Goal: Task Accomplishment & Management: Manage account settings

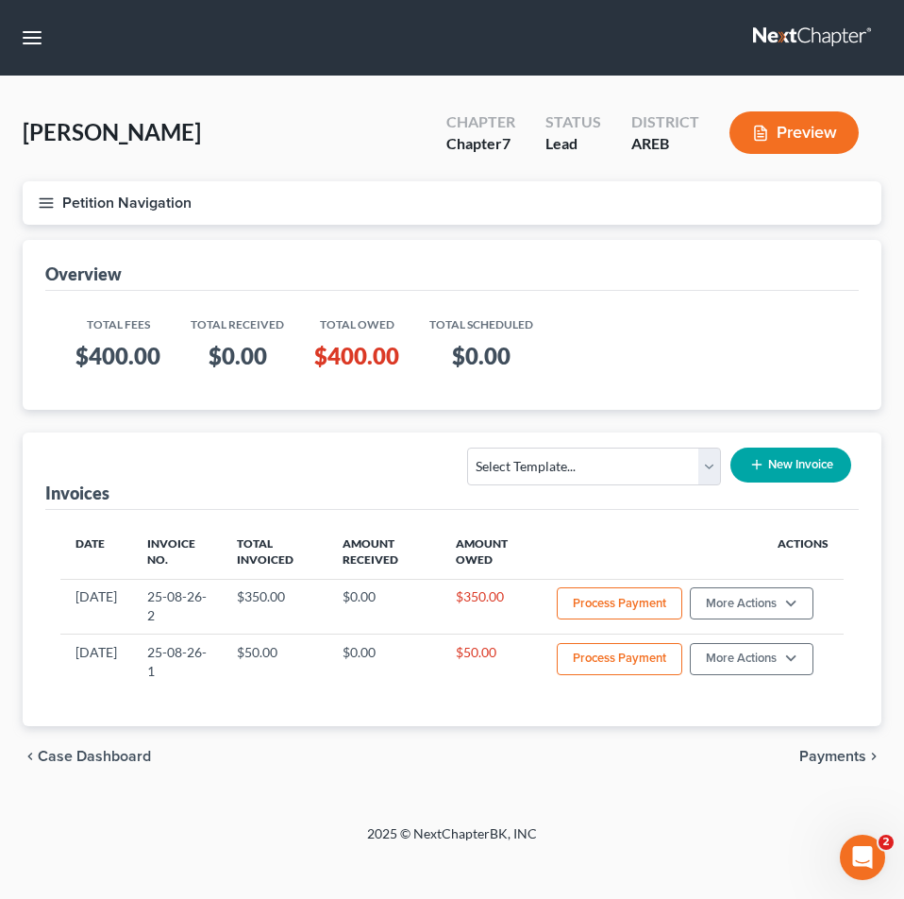
click at [247, 184] on button "Petition Navigation" at bounding box center [452, 202] width 859 height 43
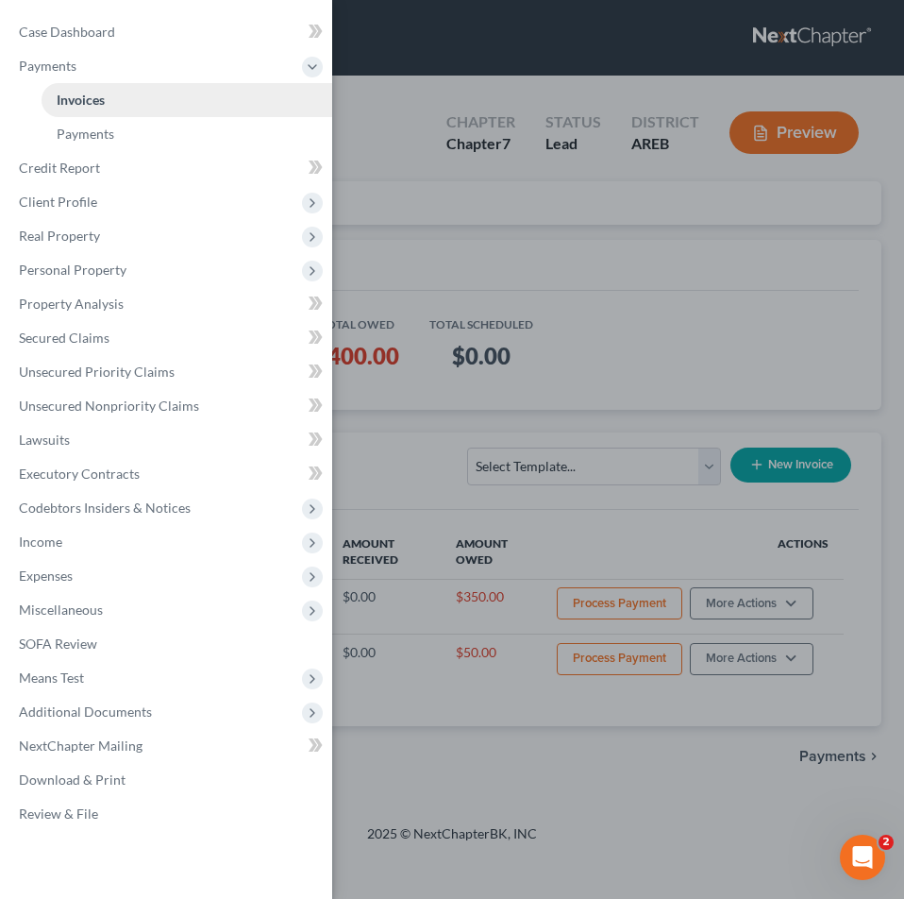
click at [207, 112] on div "Case Dashboard Payments Invoices Payments Payments Credit Report Client Profile" at bounding box center [452, 449] width 904 height 899
click at [494, 55] on div "Case Dashboard Payments Invoices Payments Payments Credit Report Client Profile" at bounding box center [452, 449] width 904 height 899
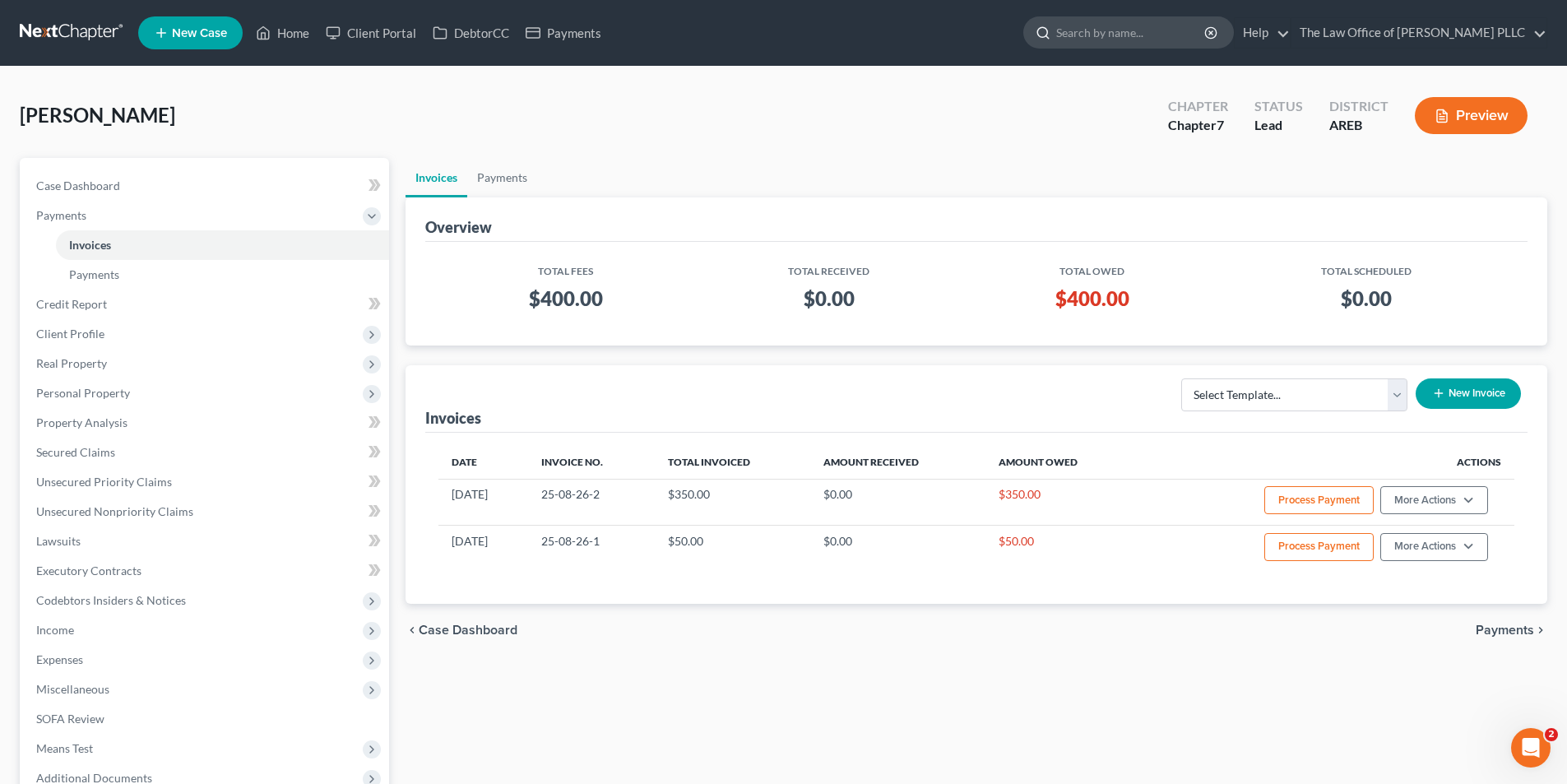
click at [787, 24] on input "search" at bounding box center [1131, 32] width 151 height 30
type input "[PERSON_NAME]"
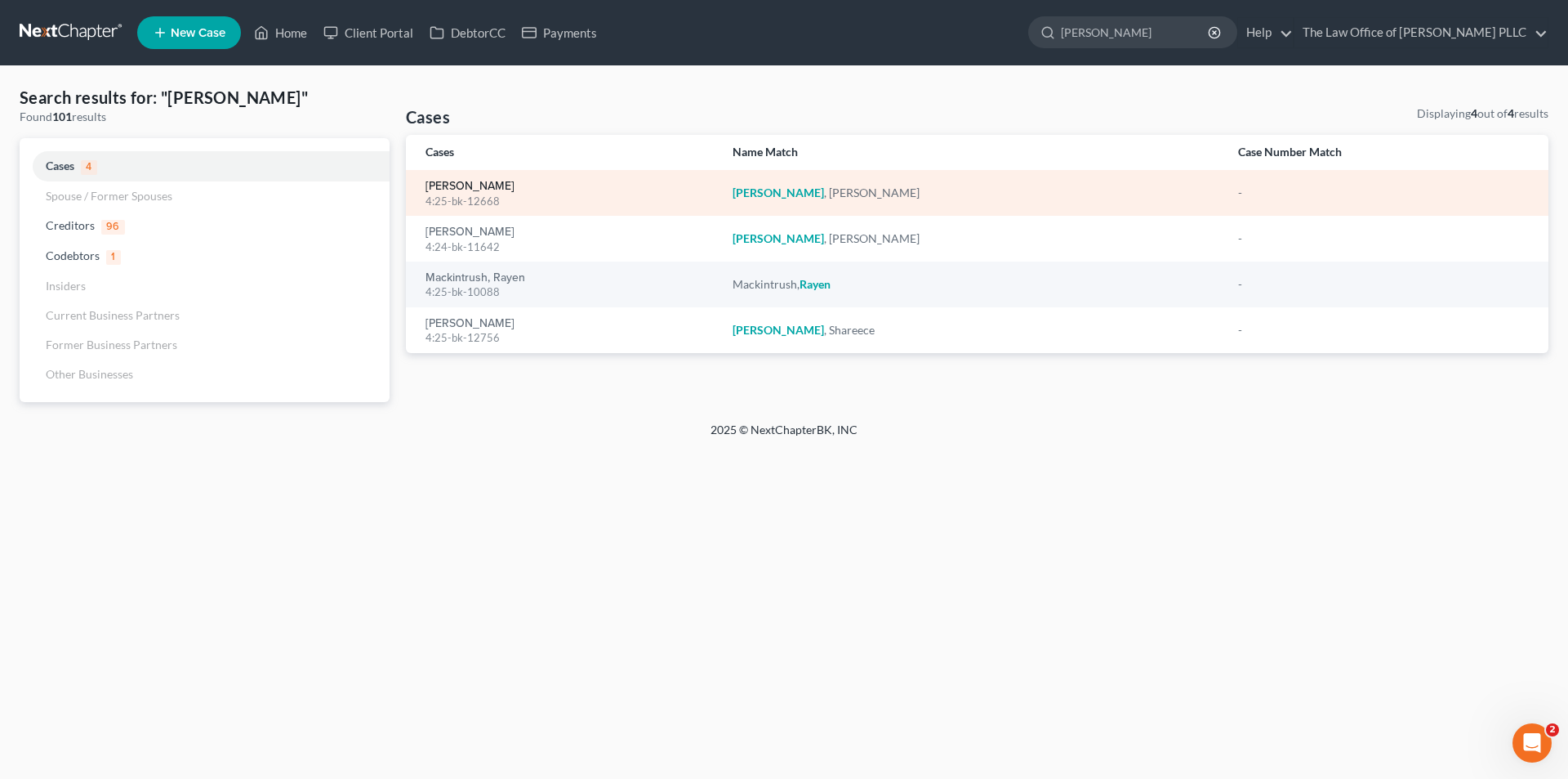
click at [439, 181] on link "[PERSON_NAME]" at bounding box center [470, 186] width 89 height 11
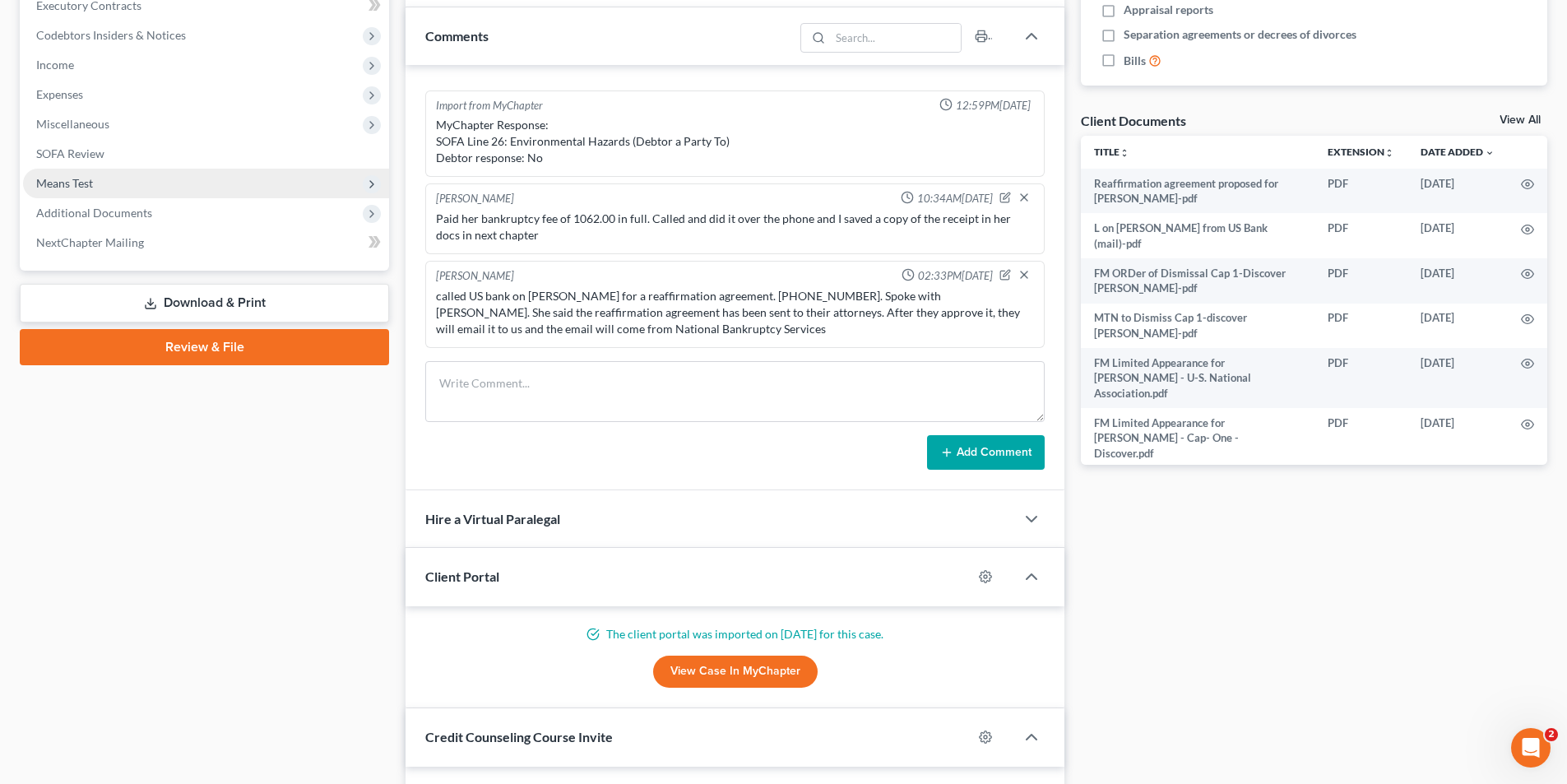
scroll to position [471, 0]
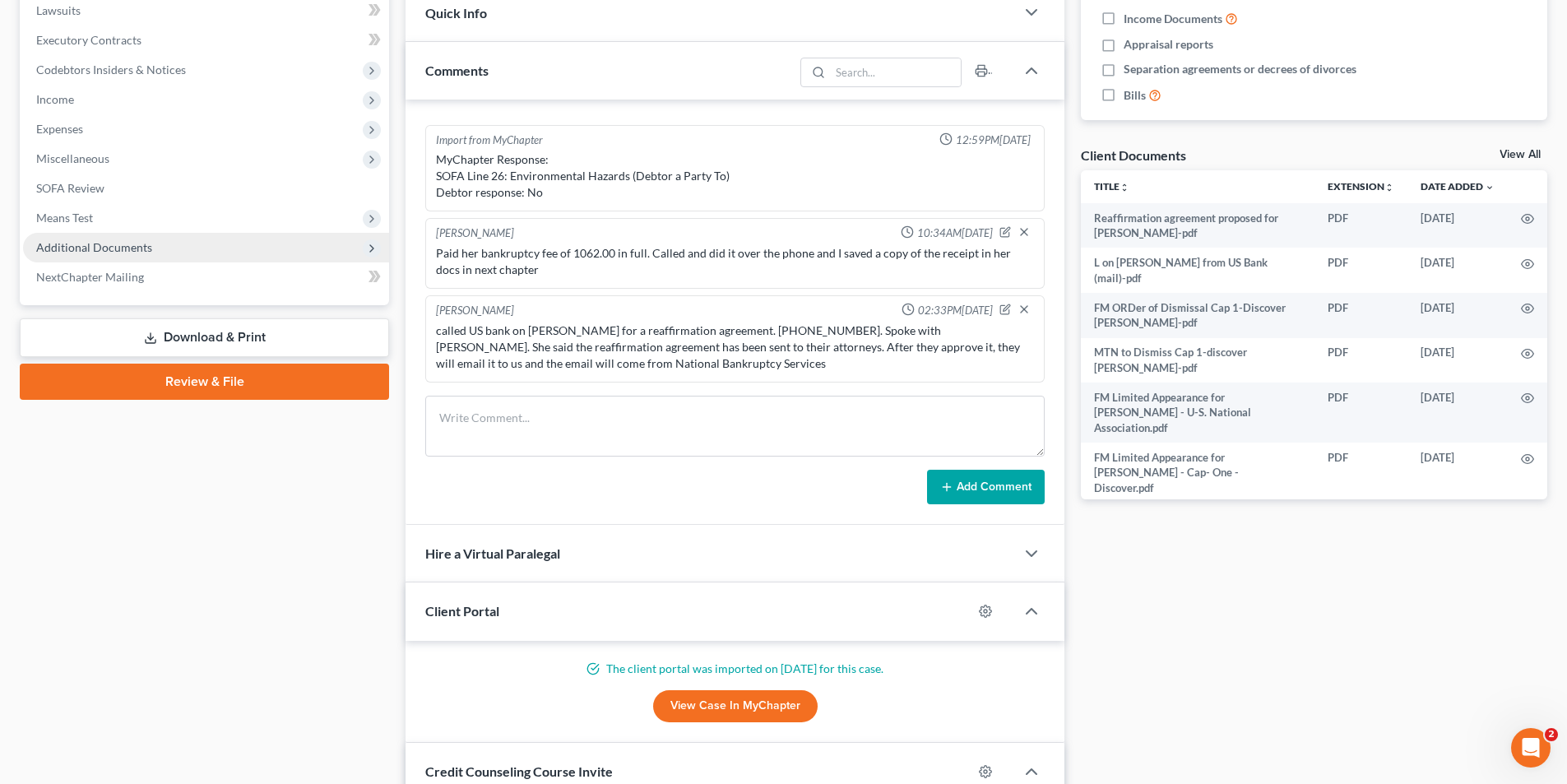
click at [111, 252] on span "Additional Documents" at bounding box center [94, 247] width 116 height 14
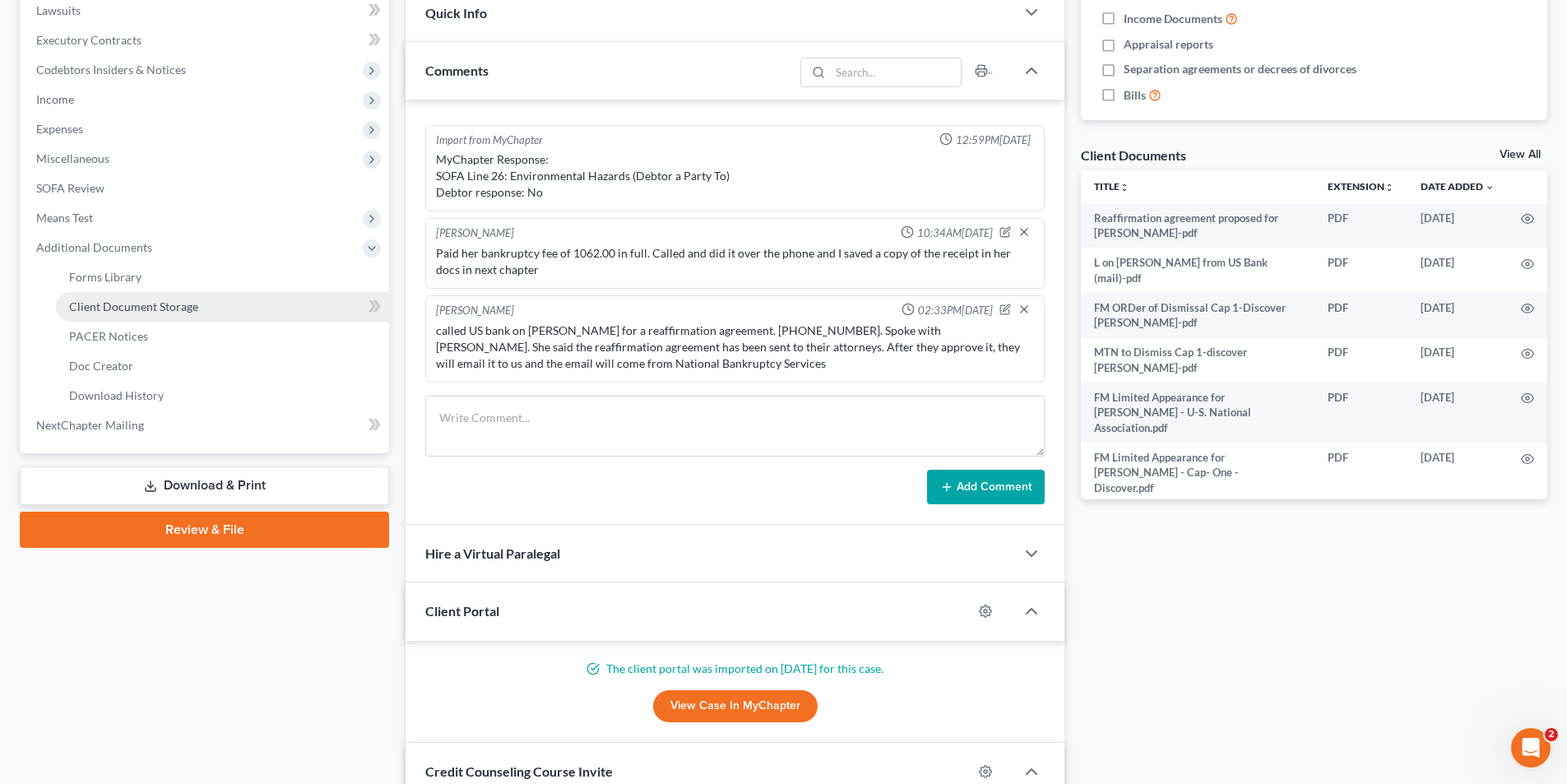
click at [125, 314] on link "Client Document Storage" at bounding box center [222, 307] width 333 height 30
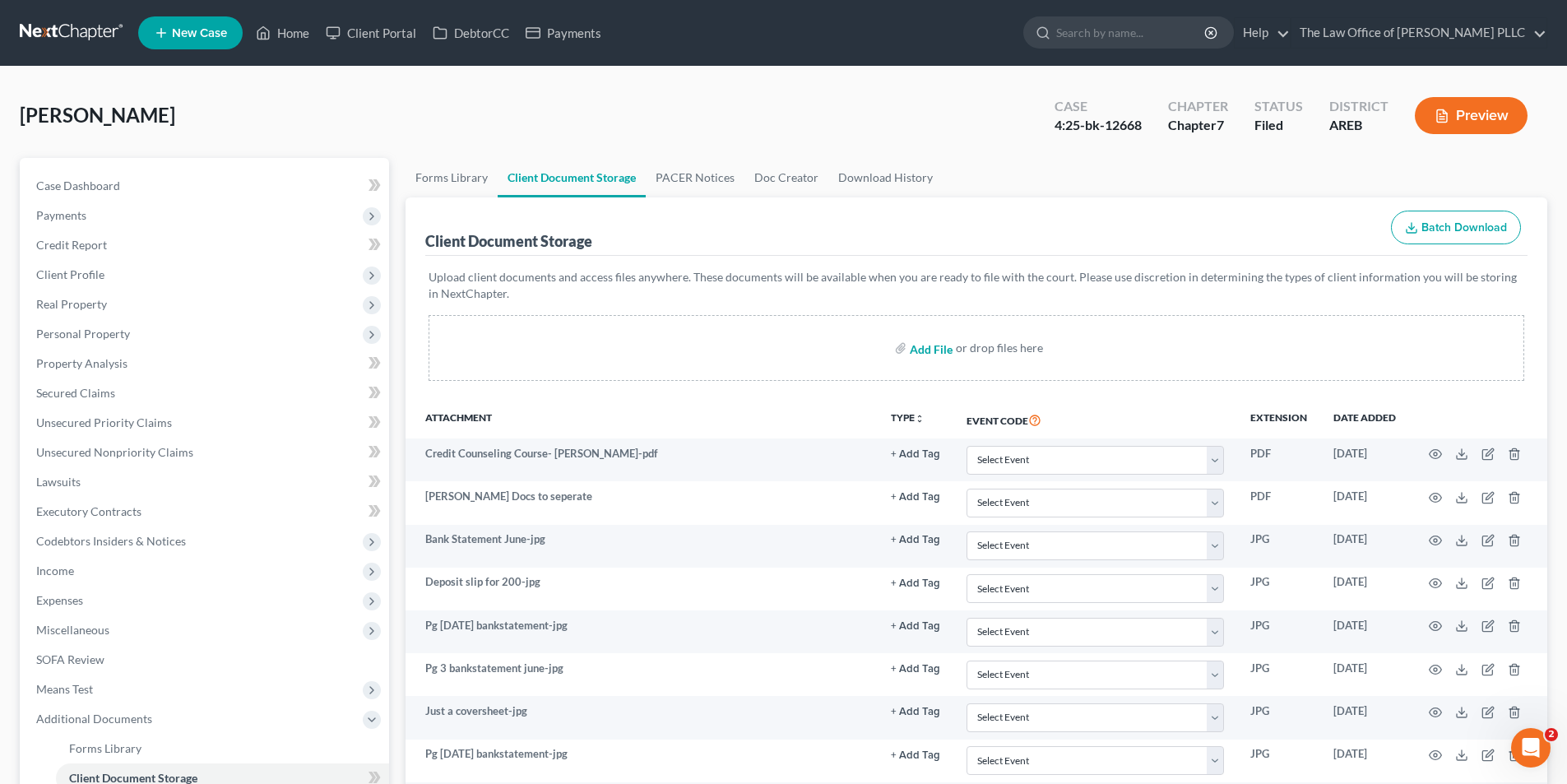
click at [787, 348] on input "file" at bounding box center [929, 348] width 39 height 30
type input "C:\fakepath\Fax confirmation Benita Rauls CC Authorization.pdf"
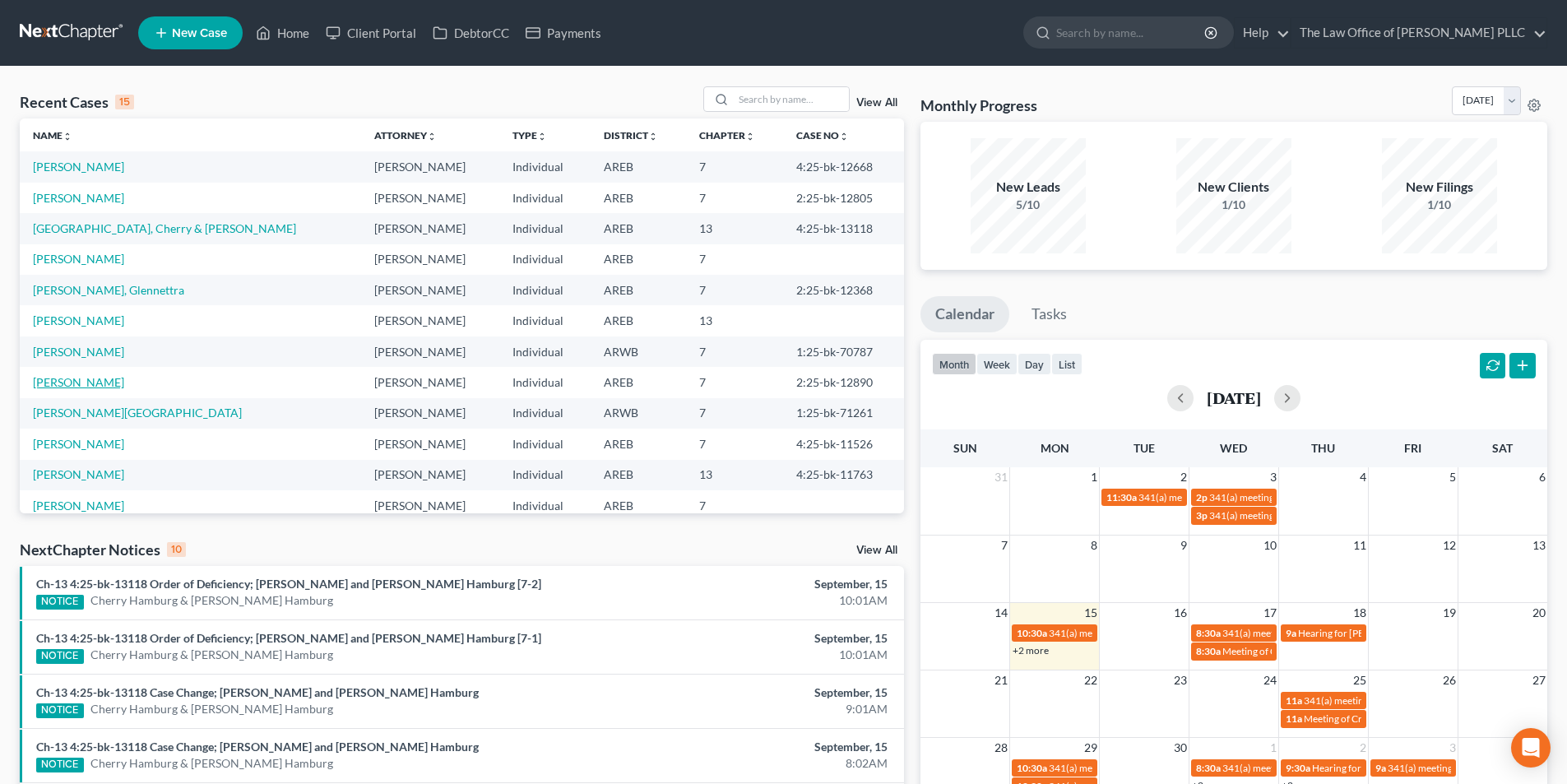
click at [60, 387] on link "[PERSON_NAME]" at bounding box center [78, 382] width 92 height 14
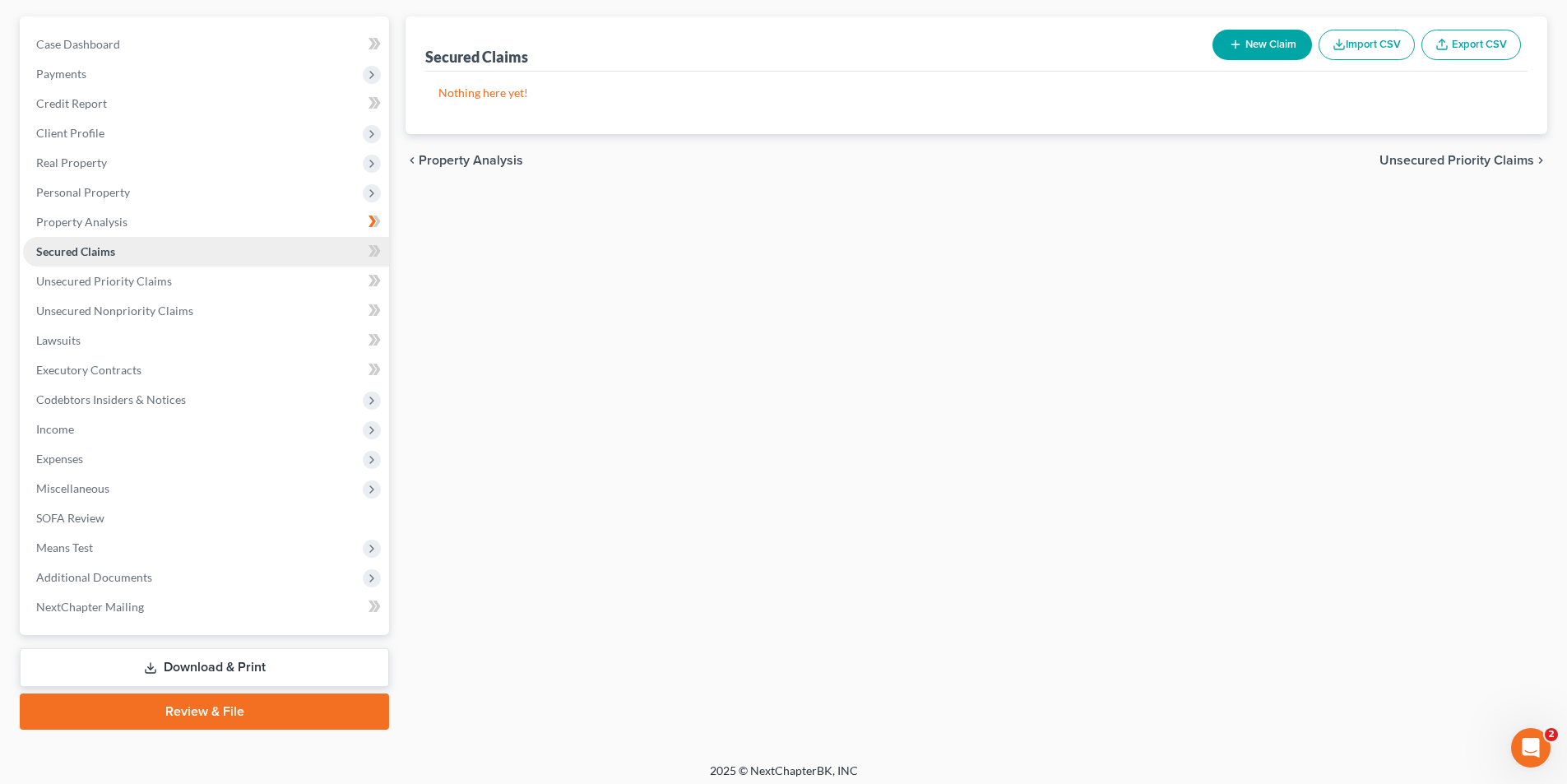
scroll to position [150, 0]
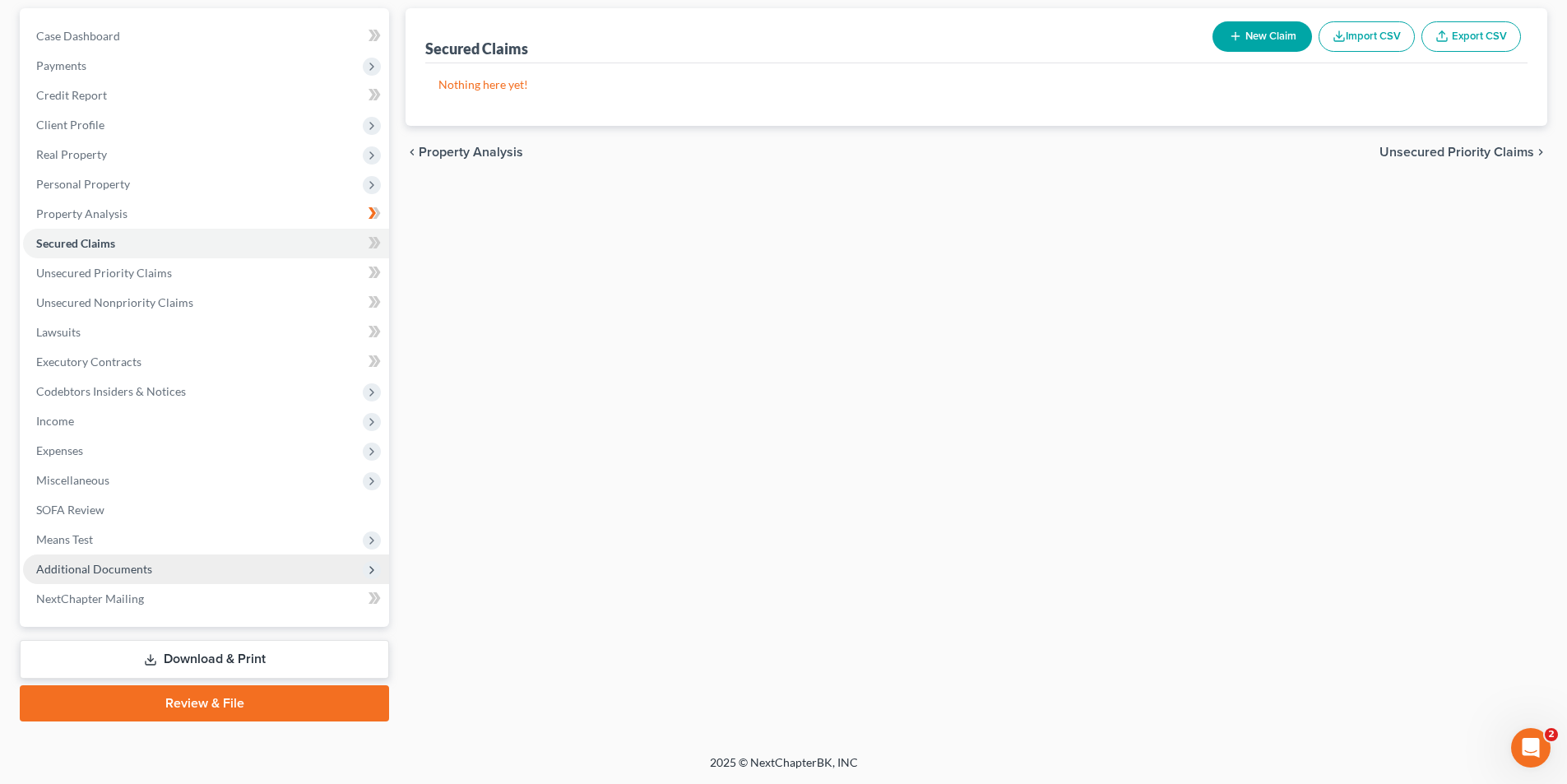
click at [71, 576] on span "Additional Documents" at bounding box center [206, 569] width 366 height 30
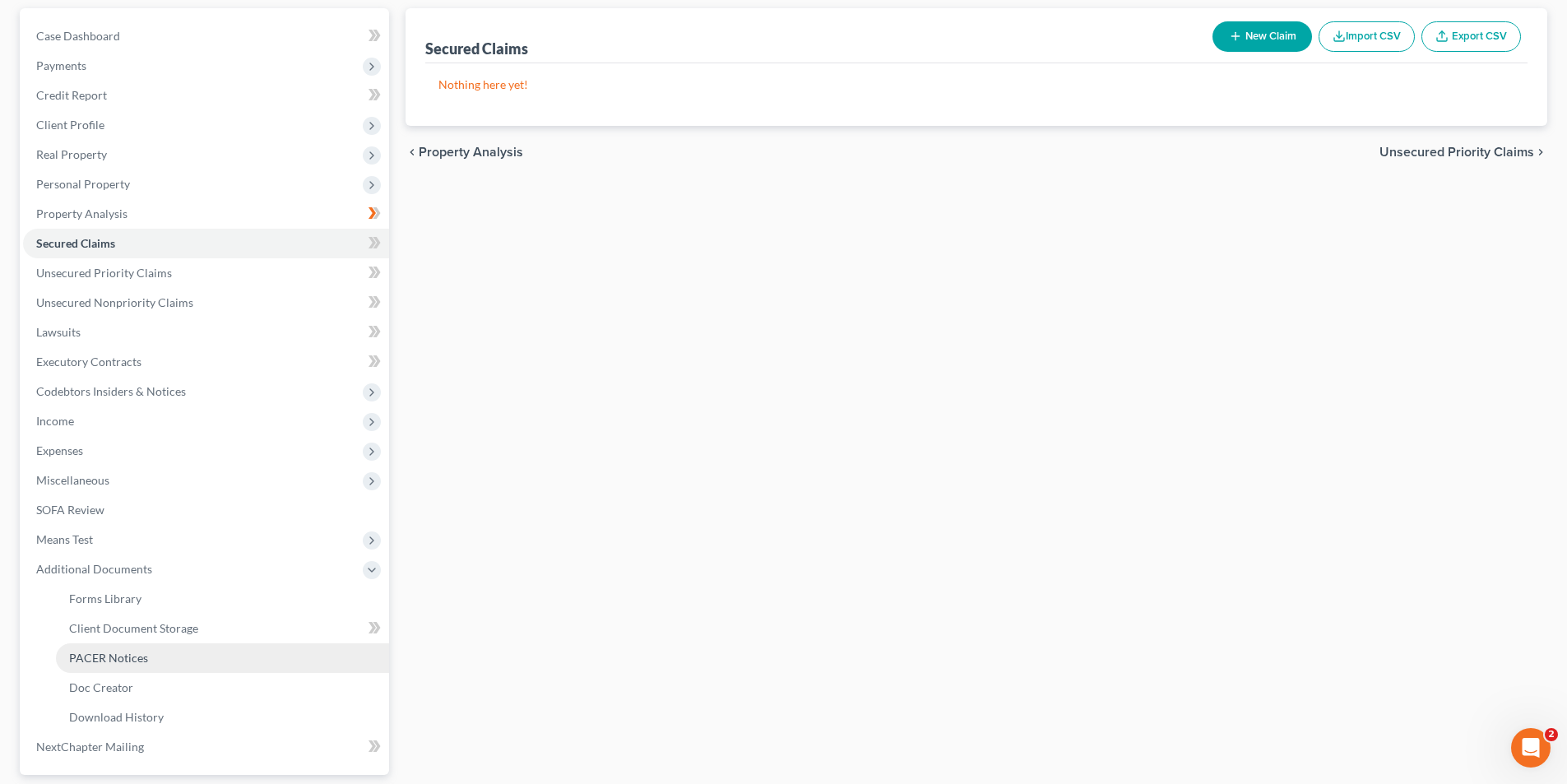
click at [82, 663] on span "PACER Notices" at bounding box center [108, 658] width 79 height 14
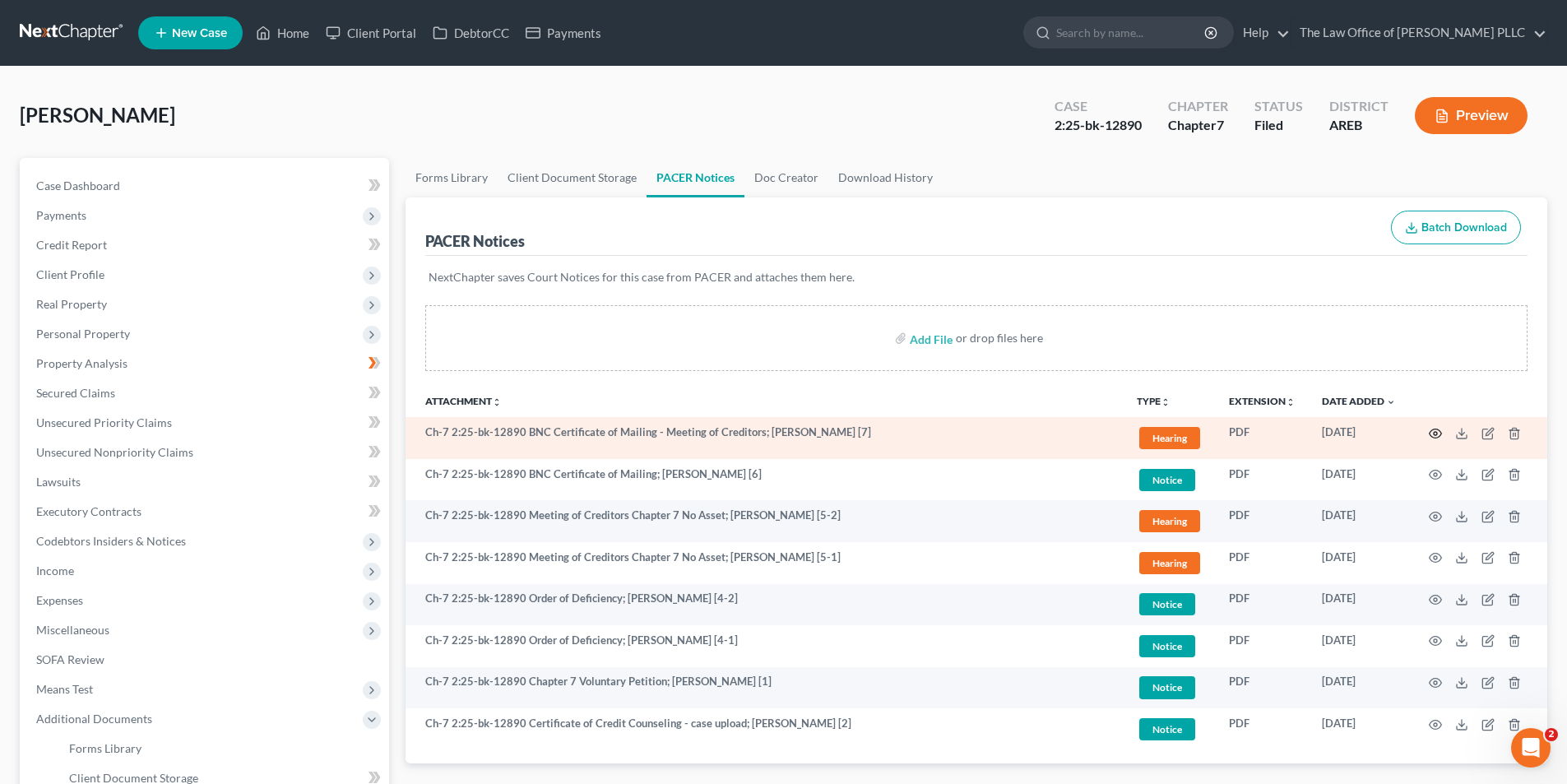
click at [1438, 433] on icon "button" at bounding box center [1435, 433] width 13 height 13
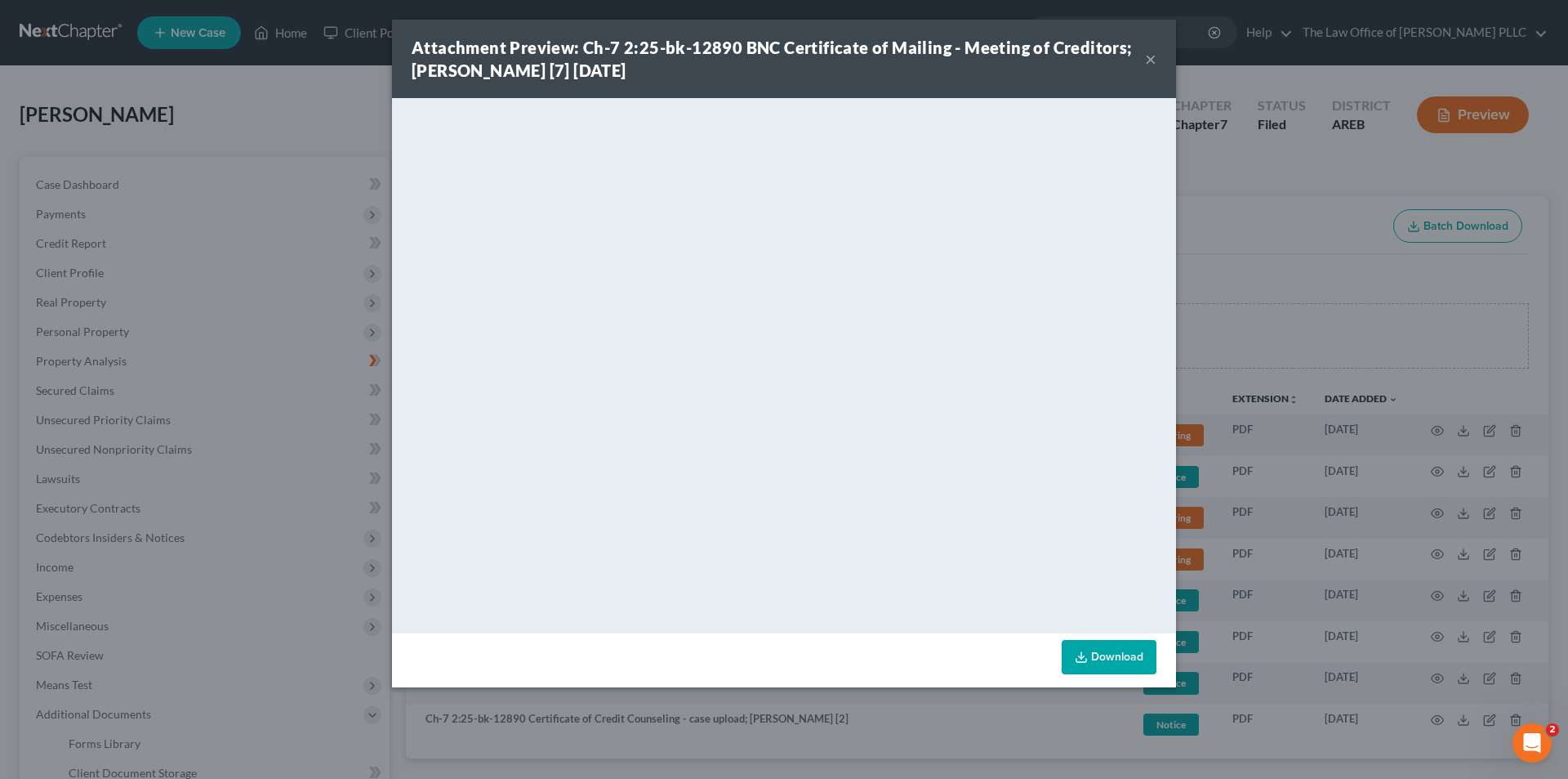
click at [1155, 60] on button "×" at bounding box center [1151, 59] width 11 height 20
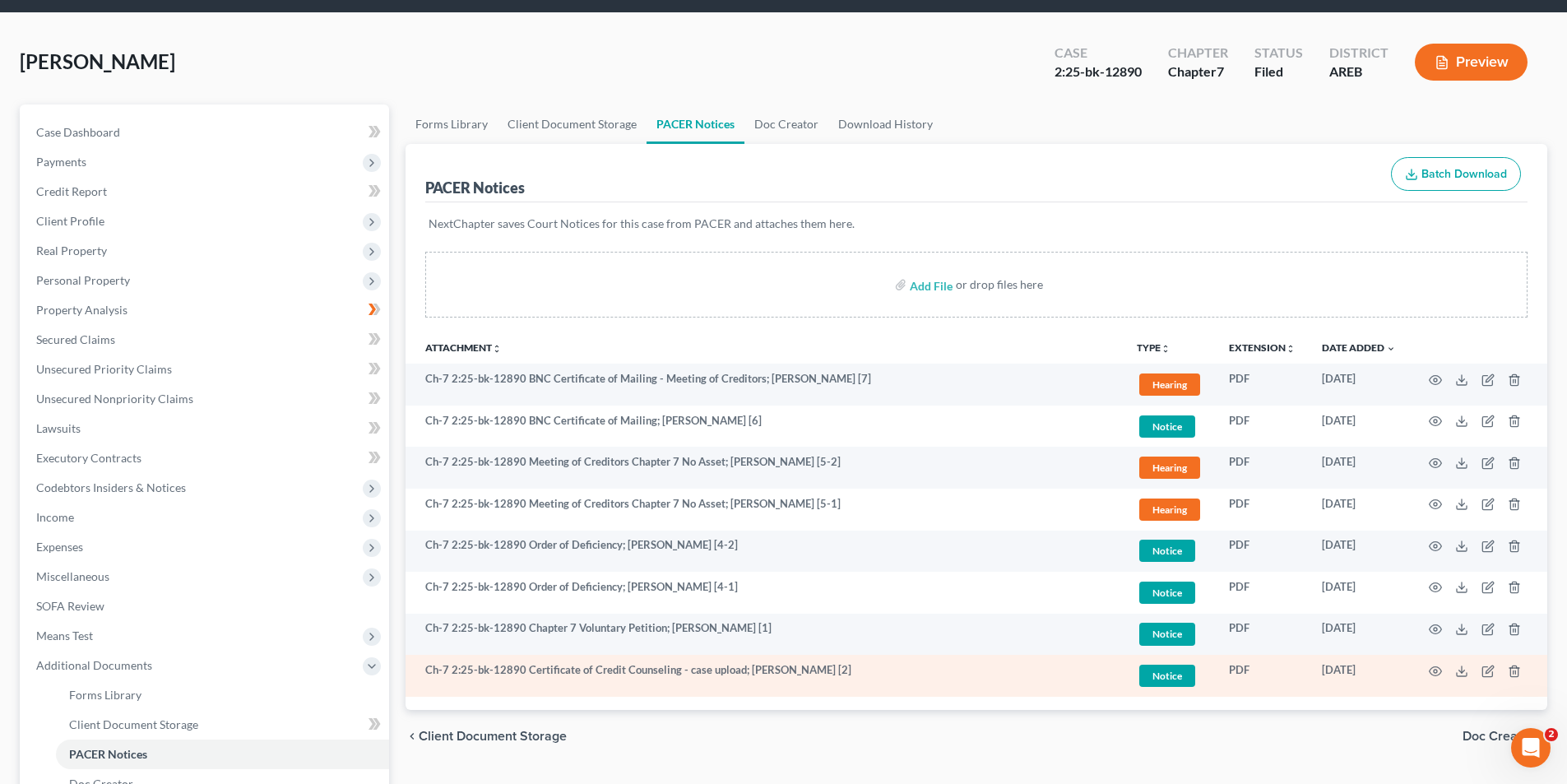
scroll to position [82, 0]
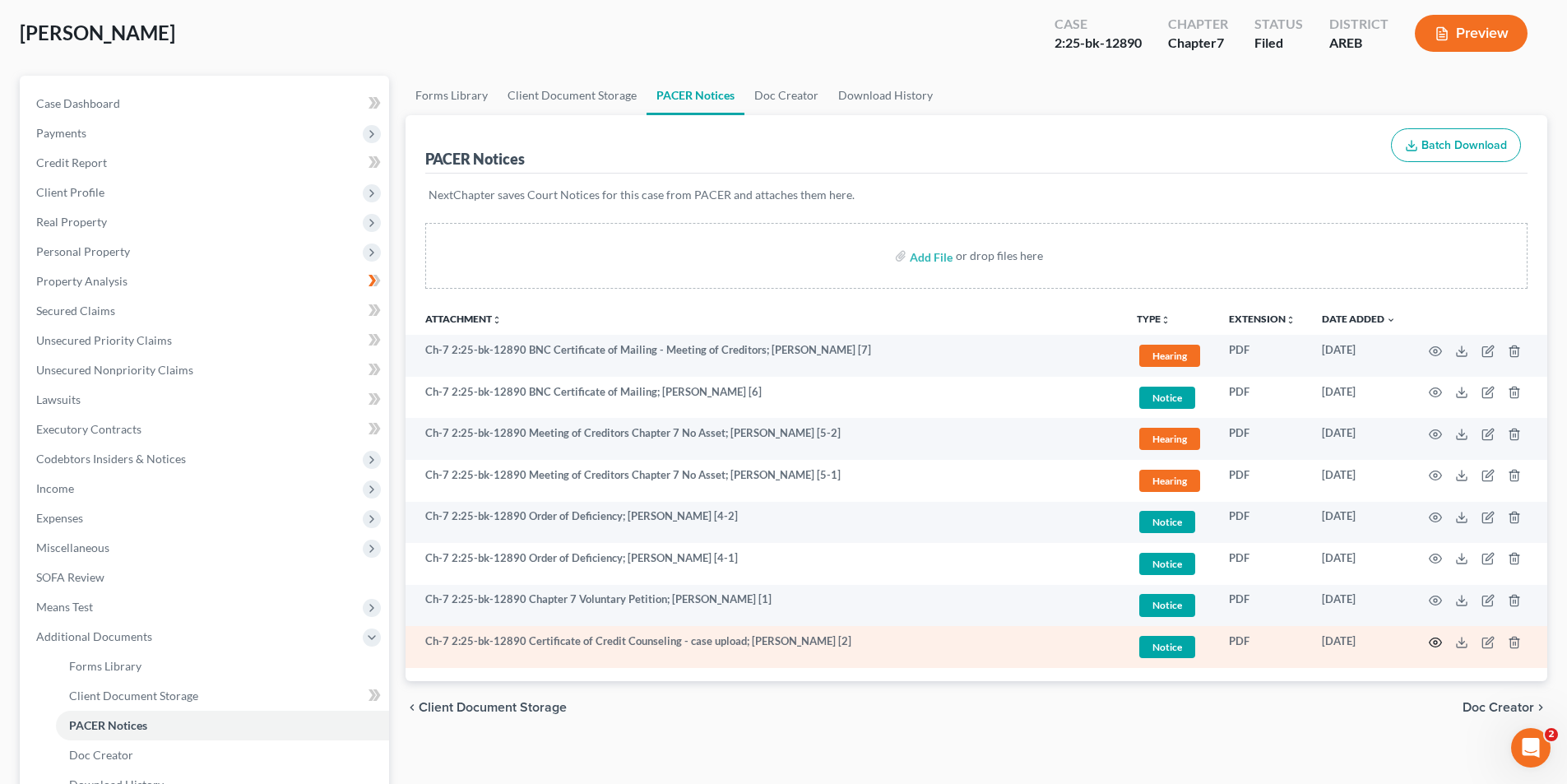
click at [1434, 643] on circle "button" at bounding box center [1435, 642] width 3 height 3
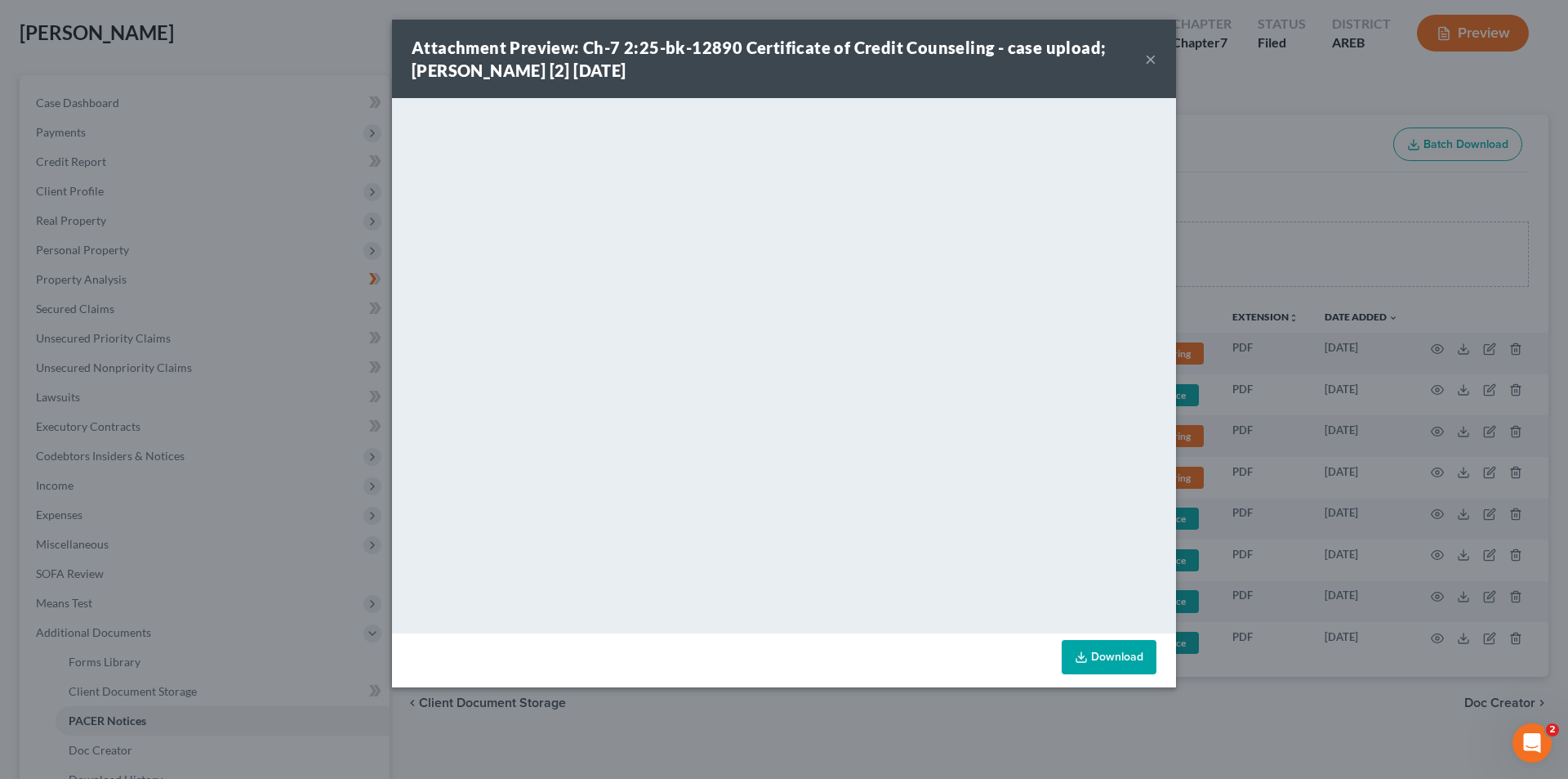
click at [731, 702] on div "Attachment Preview: Ch-7 2:25-bk-12890 Certificate of Credit Counseling - case …" at bounding box center [784, 390] width 1568 height 779
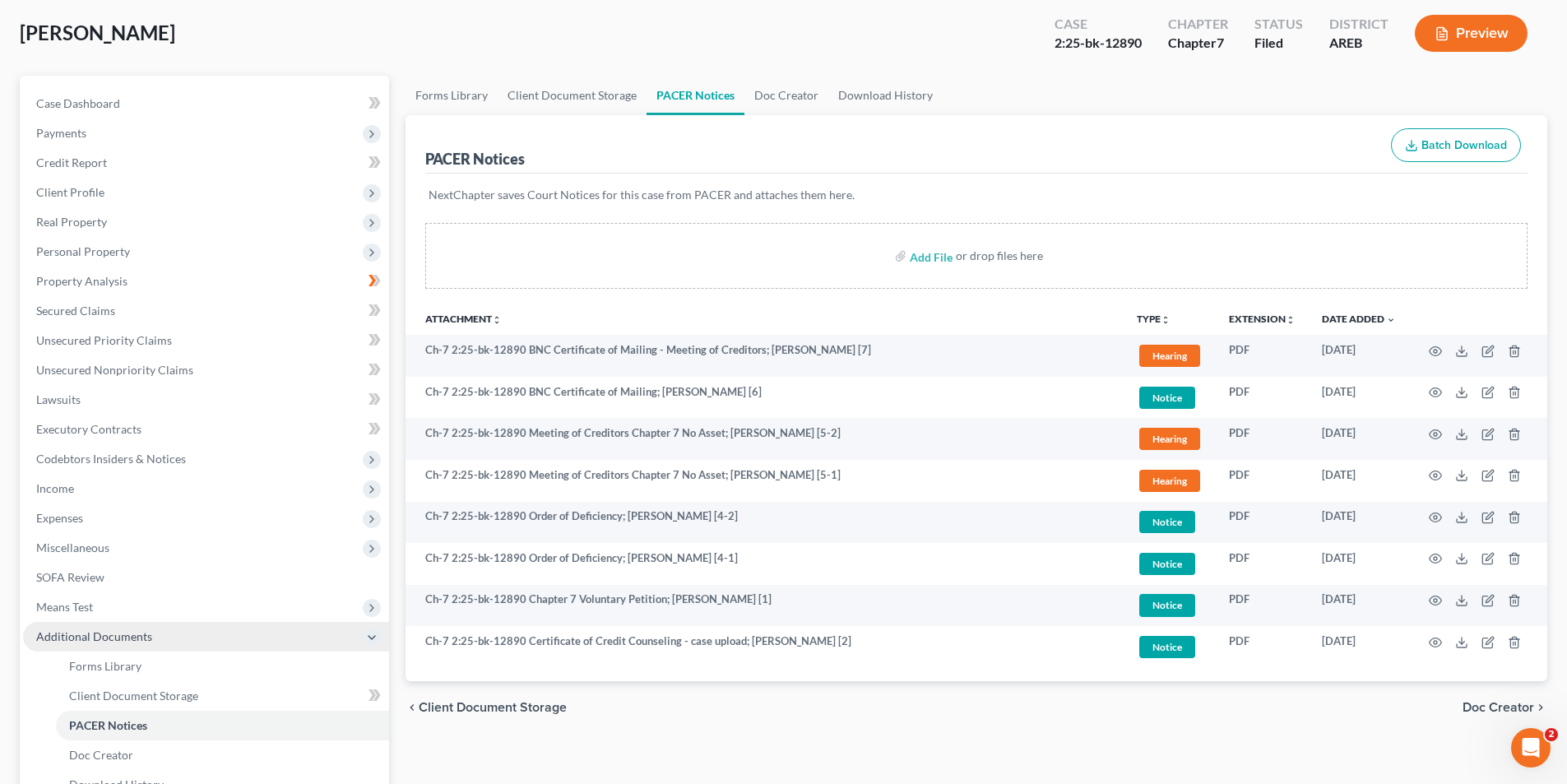
click at [80, 645] on span "Additional Documents" at bounding box center [206, 637] width 366 height 30
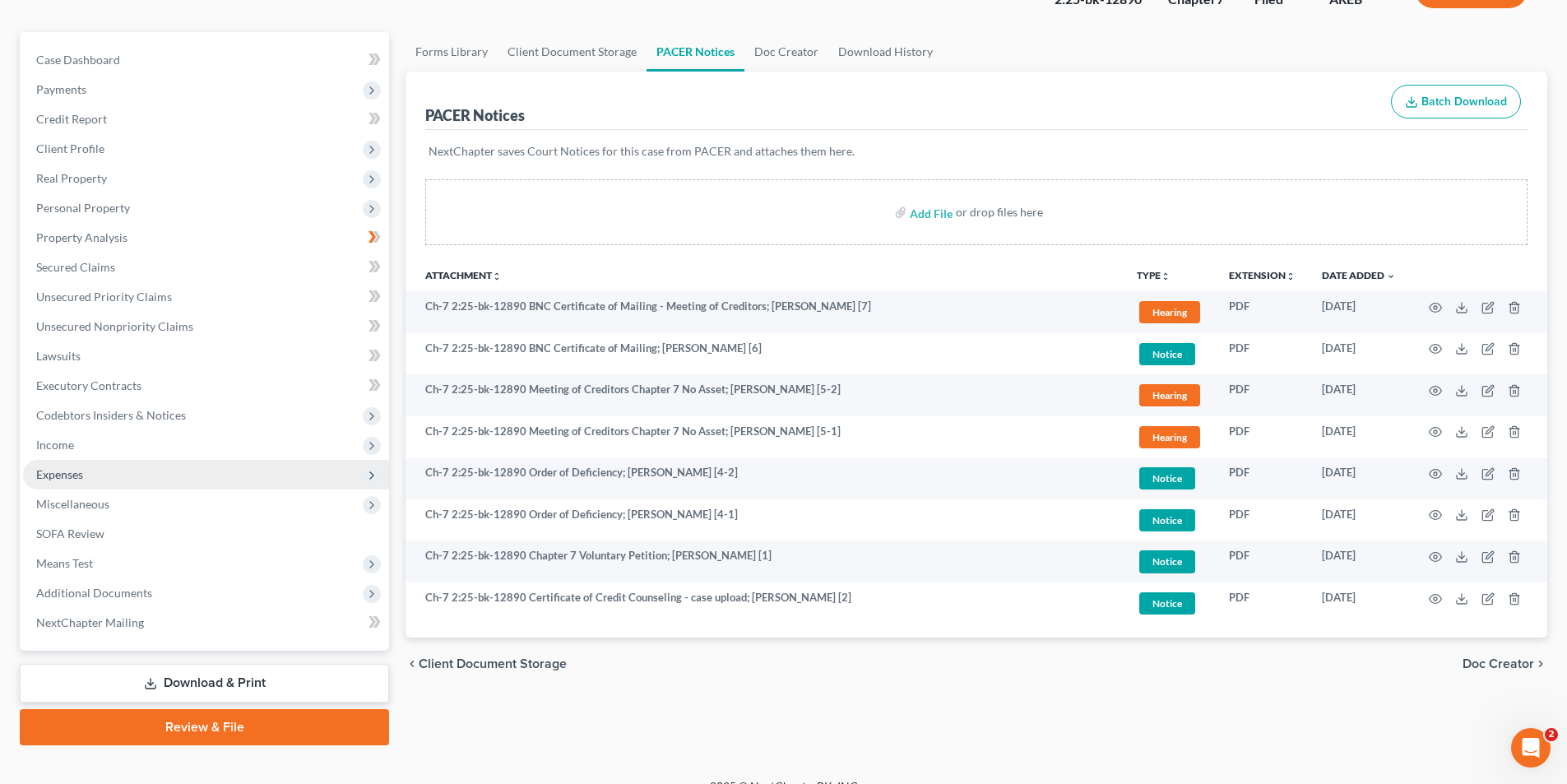
scroll to position [150, 0]
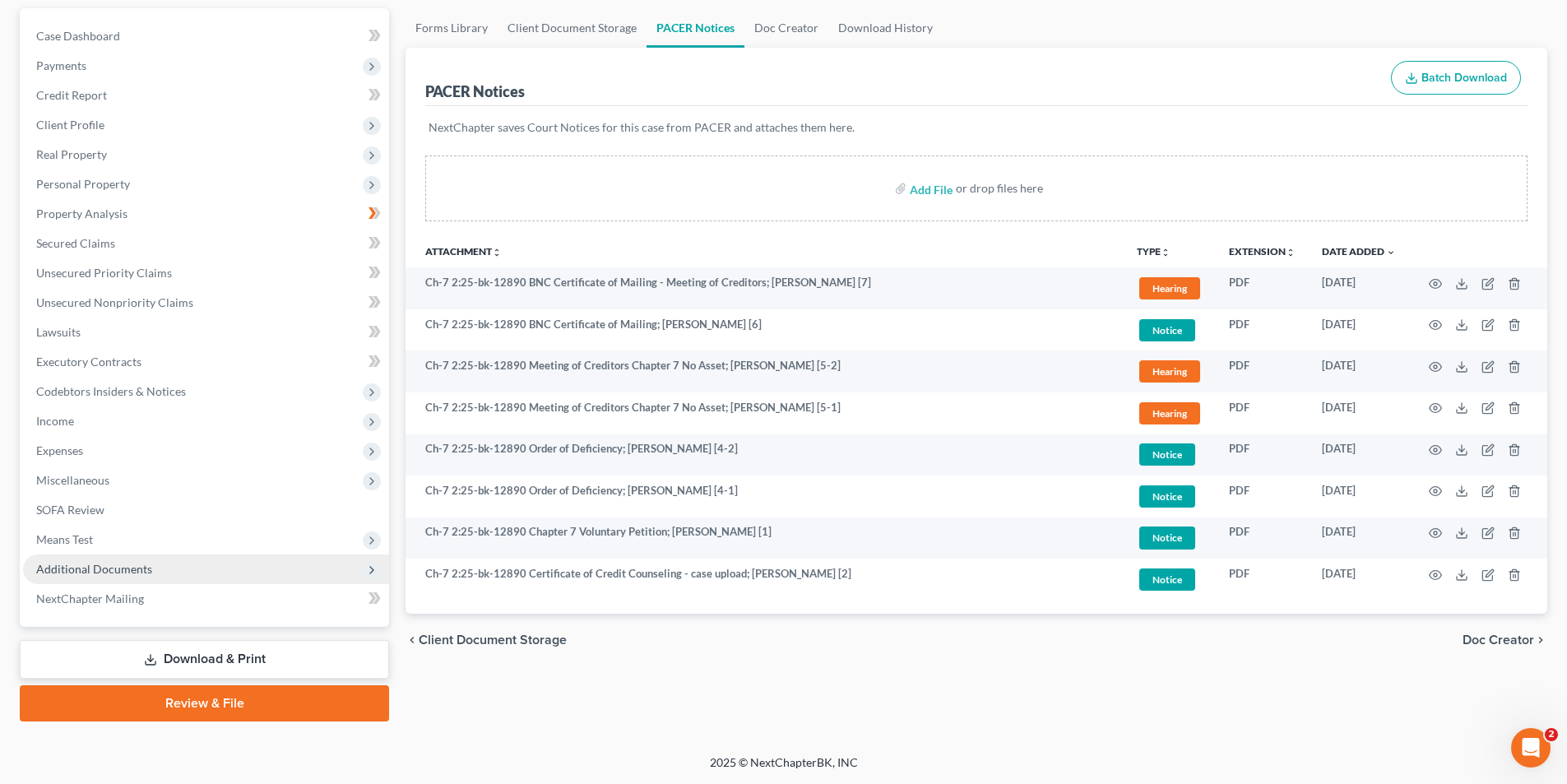
click at [120, 563] on span "Additional Documents" at bounding box center [94, 569] width 116 height 14
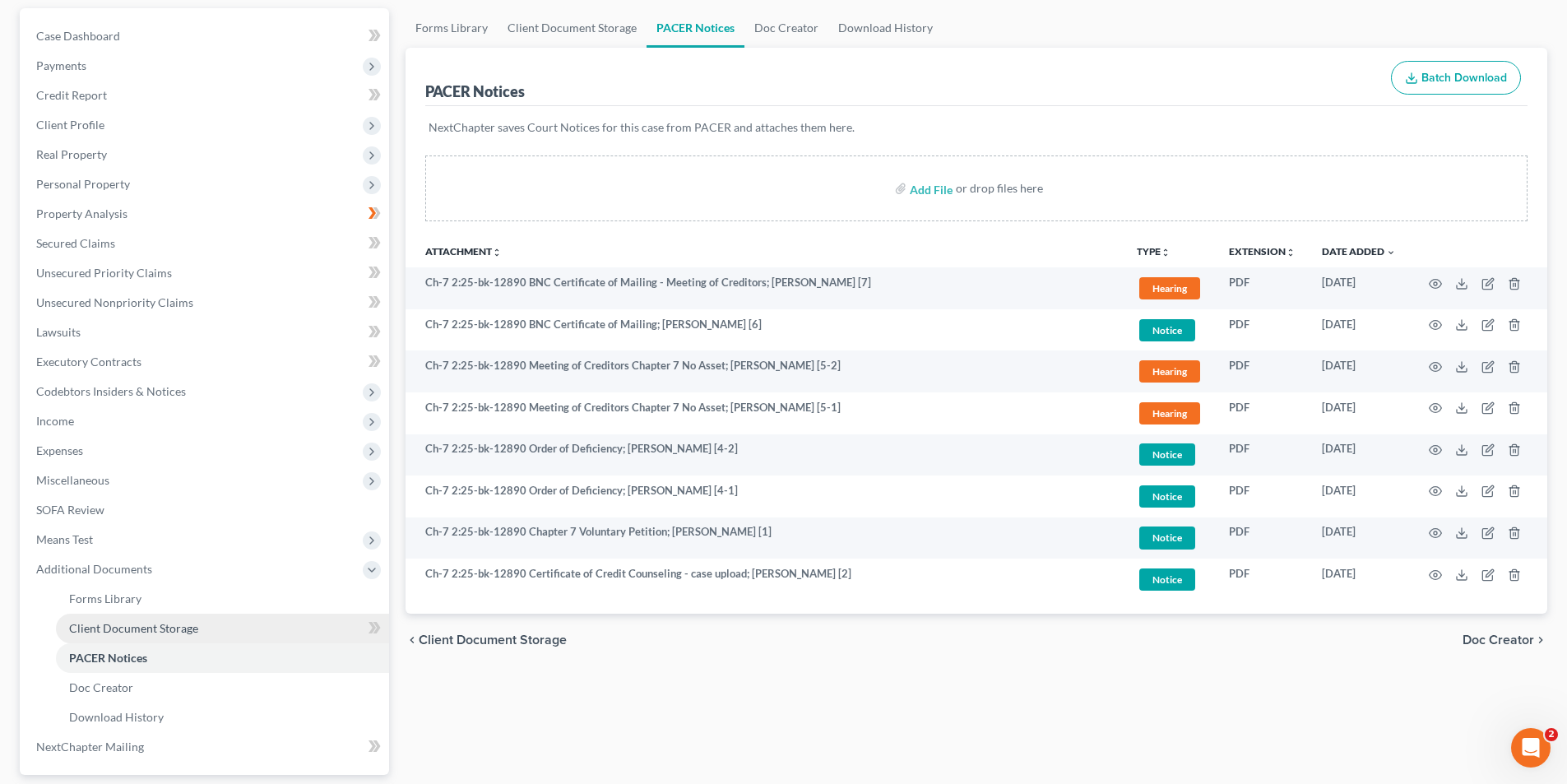
click at [108, 632] on span "Client Document Storage" at bounding box center [133, 628] width 129 height 14
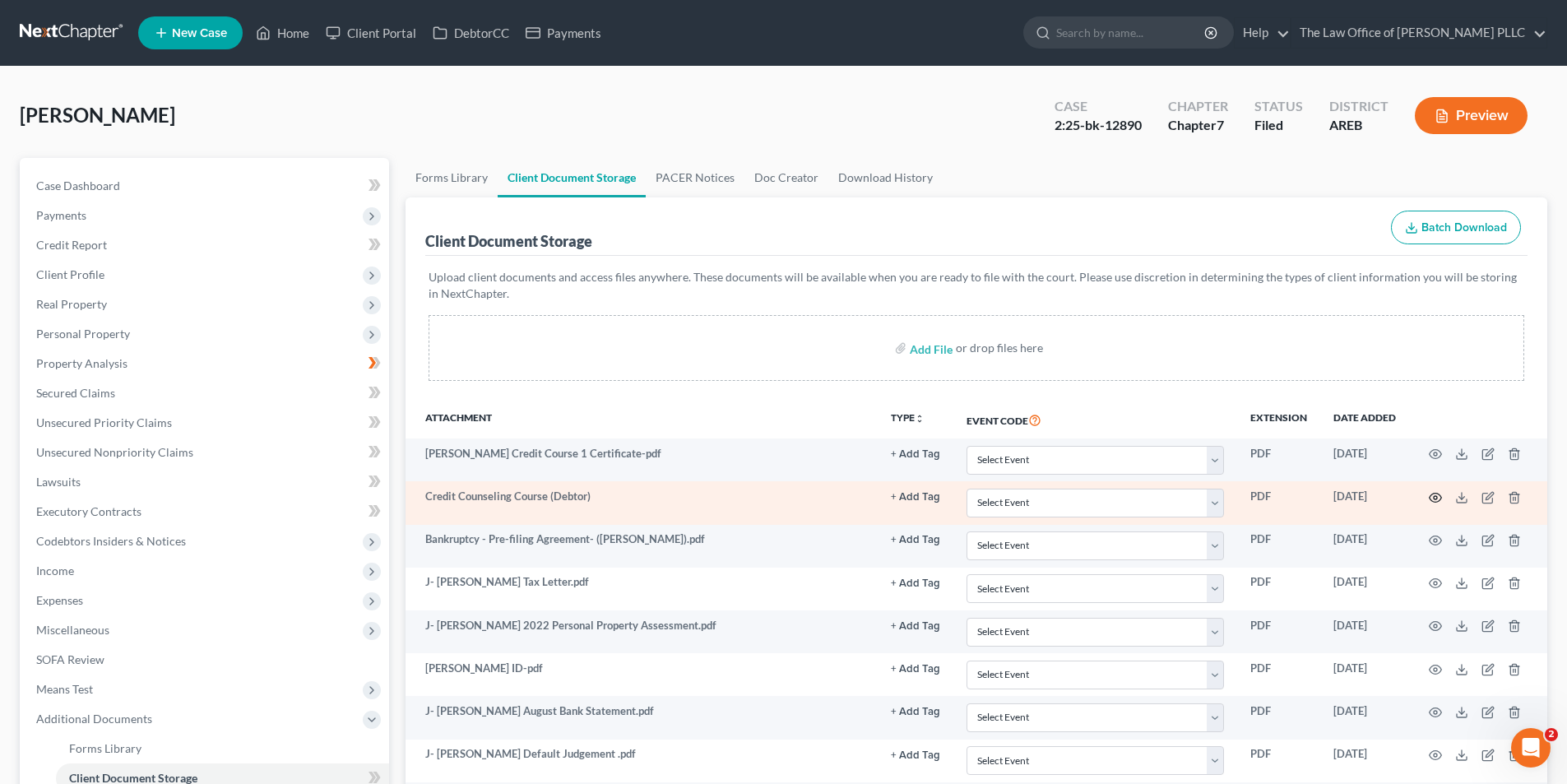
click at [1432, 498] on icon "button" at bounding box center [1435, 497] width 13 height 13
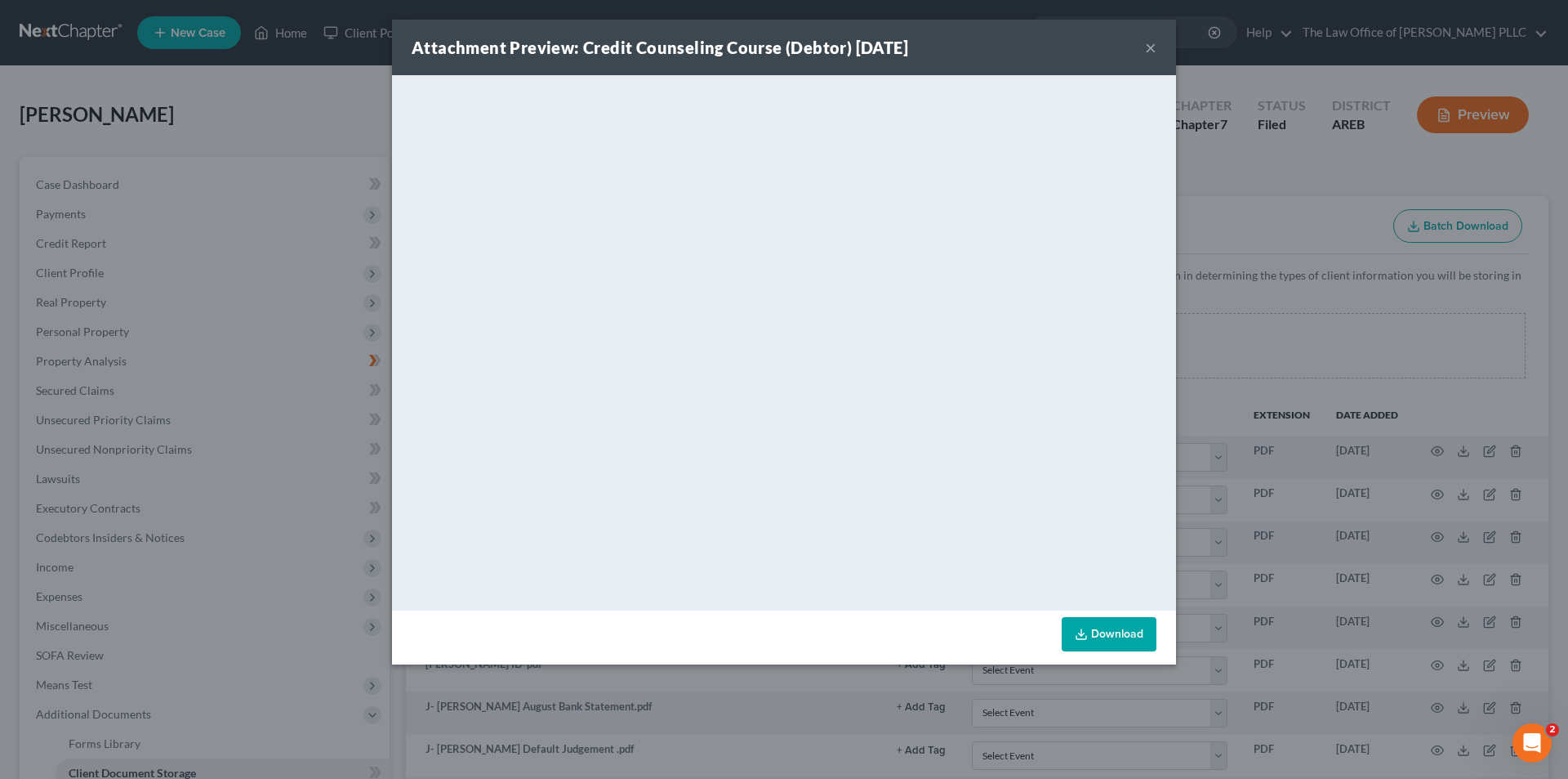
click at [1156, 50] on button "×" at bounding box center [1151, 47] width 11 height 20
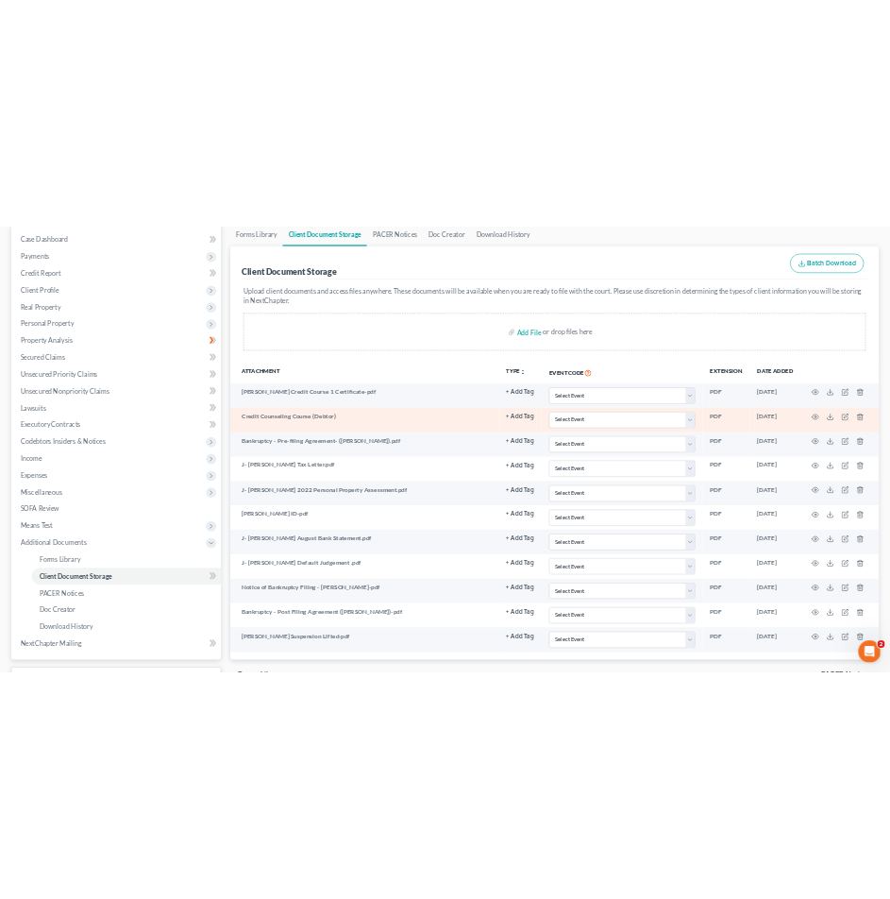
scroll to position [189, 0]
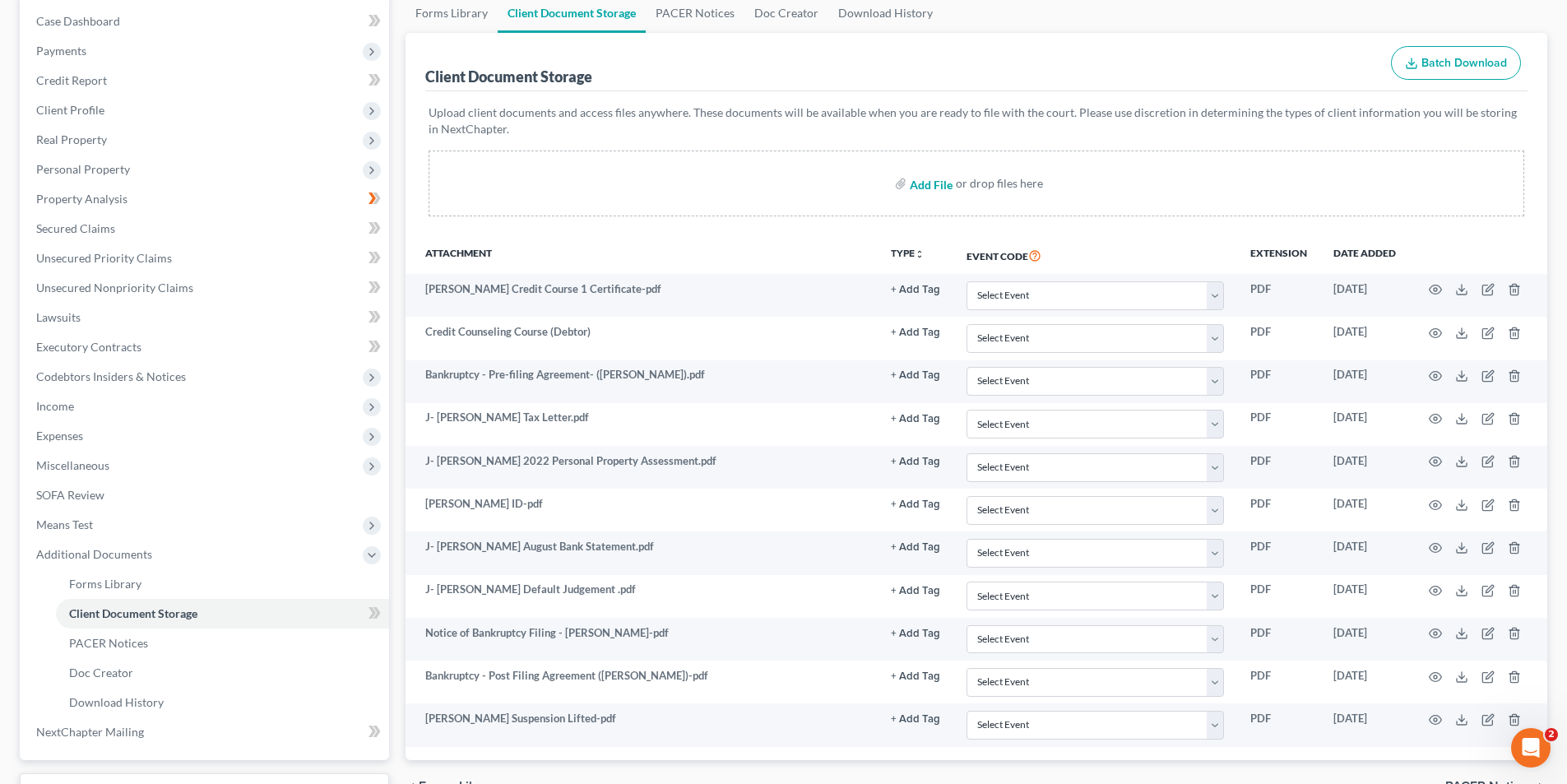
click at [926, 187] on input "file" at bounding box center [929, 184] width 39 height 30
type input "C:\fakepath\[PERSON_NAME] 2nd Certificate for Credit Counseling.pdf"
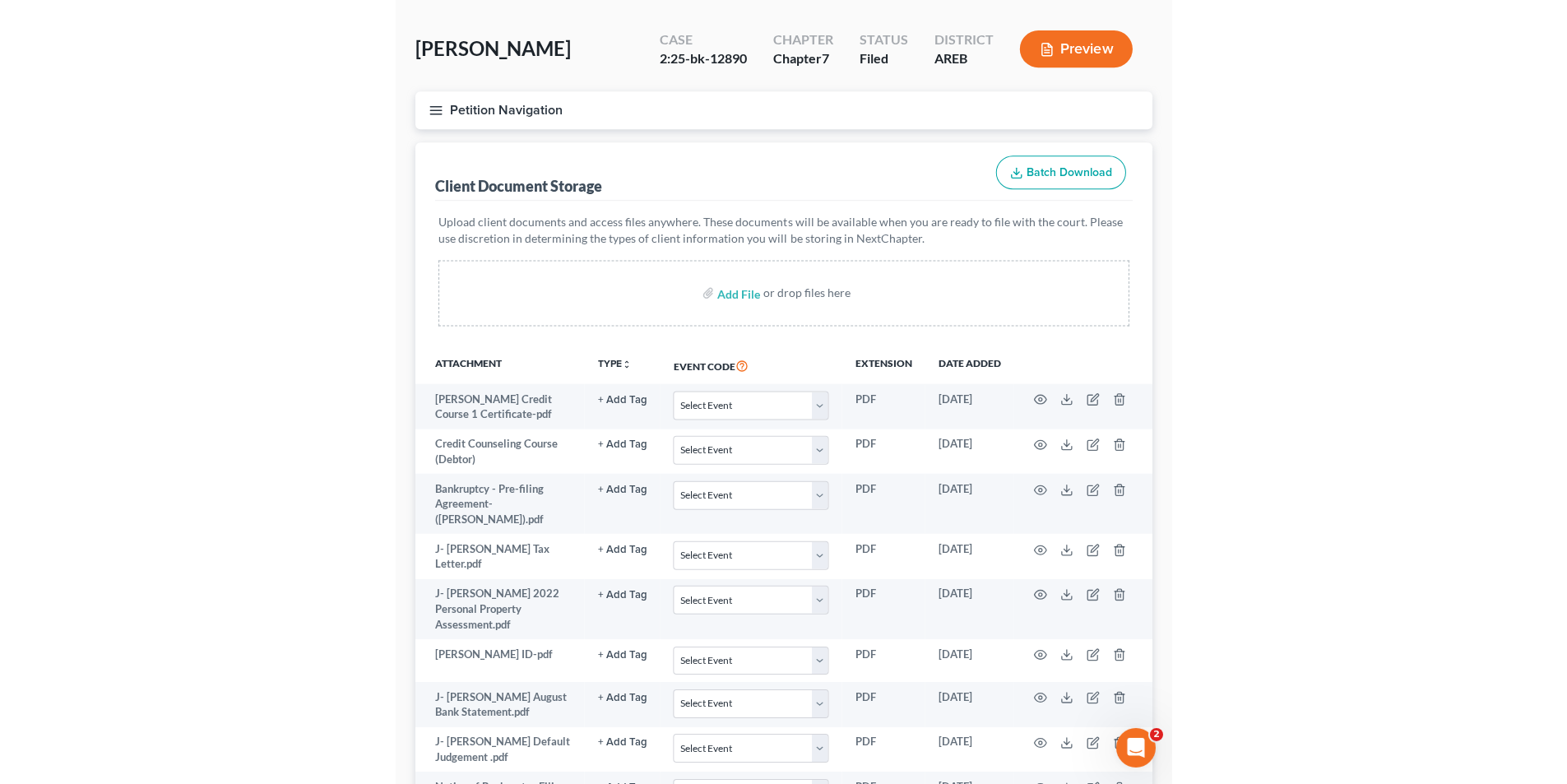
scroll to position [0, 0]
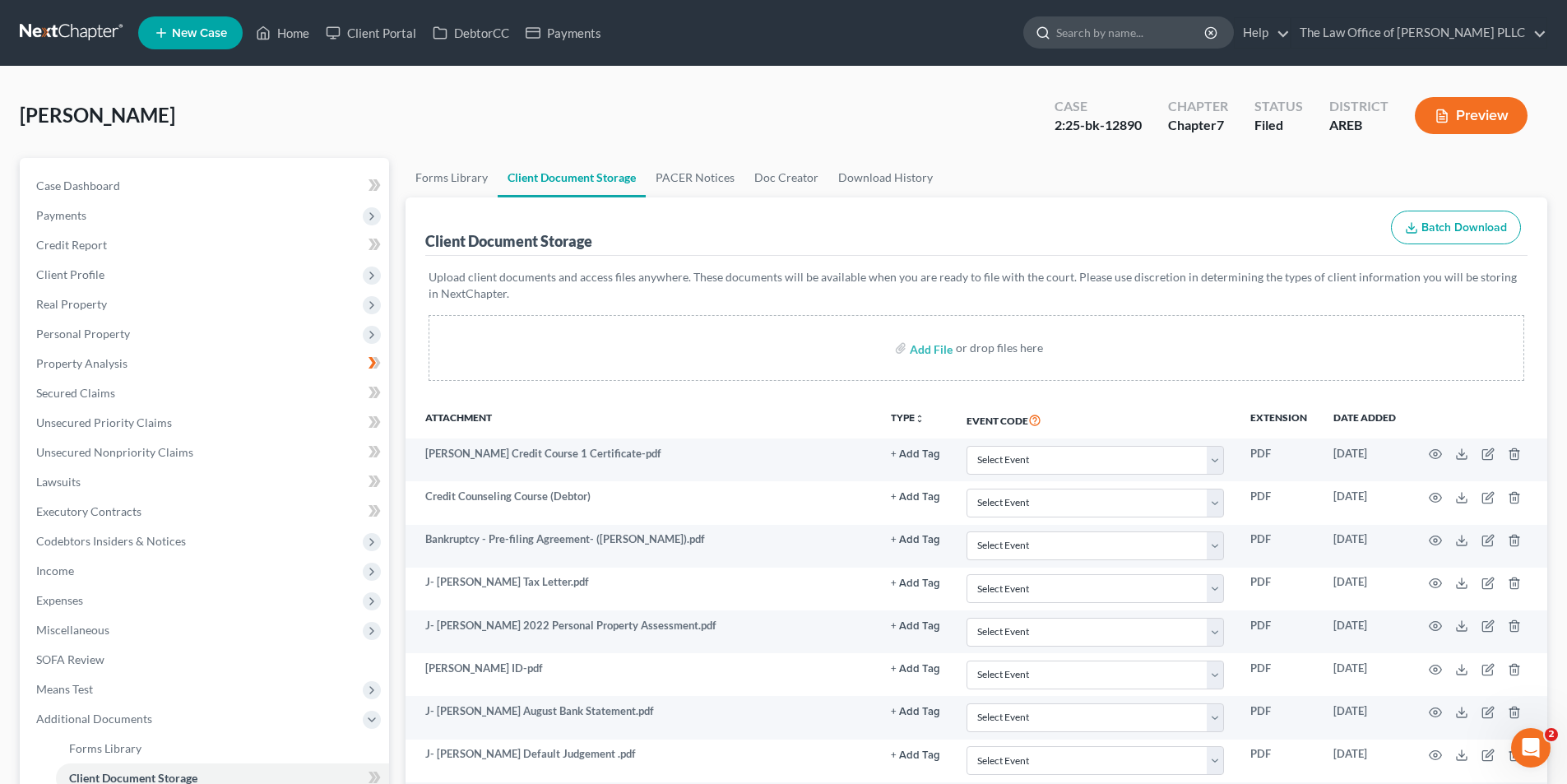
click at [1129, 31] on input "search" at bounding box center [1131, 32] width 151 height 30
type input "[PERSON_NAME]"
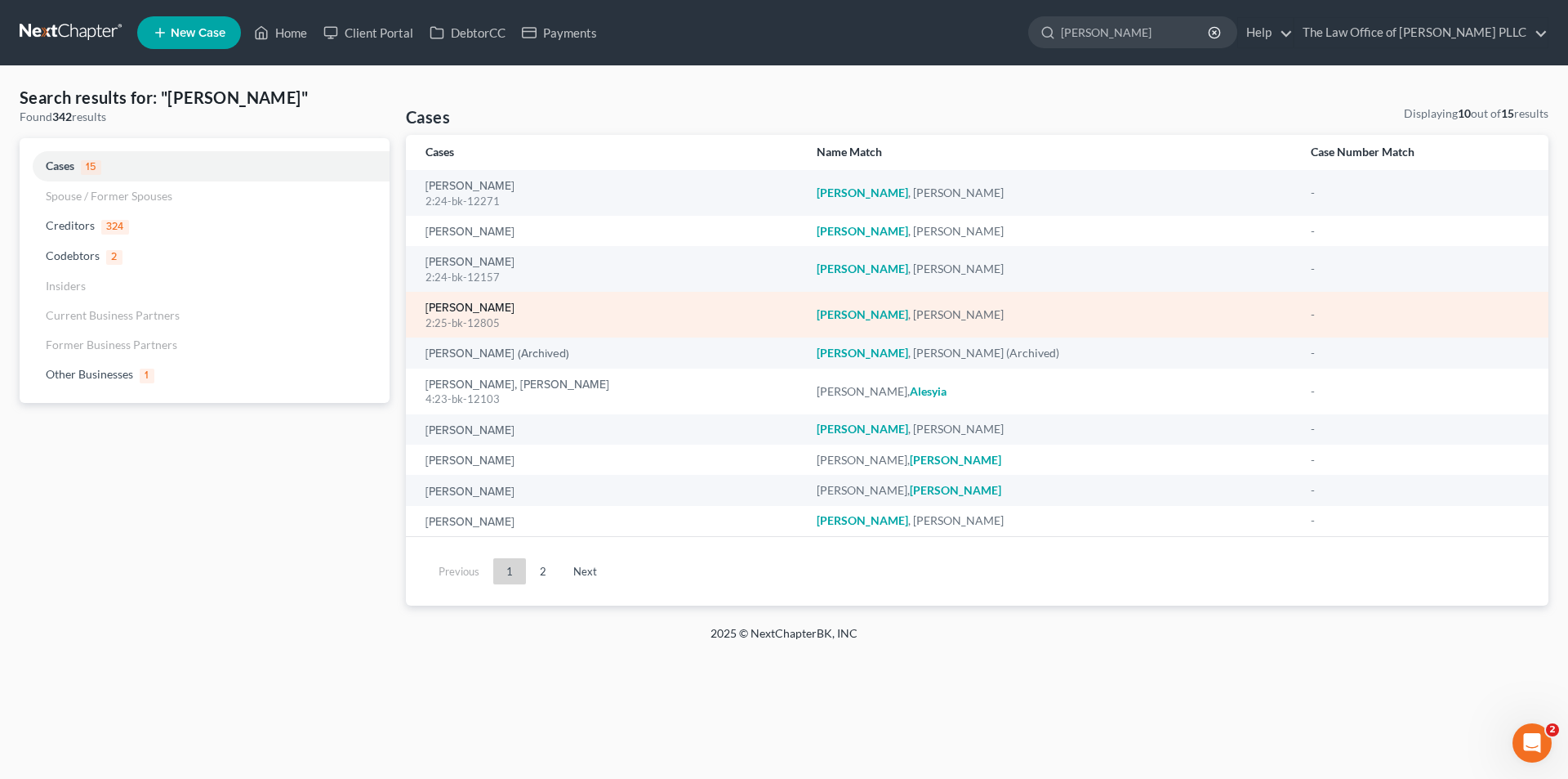
click at [479, 304] on link "[PERSON_NAME]" at bounding box center [470, 307] width 89 height 11
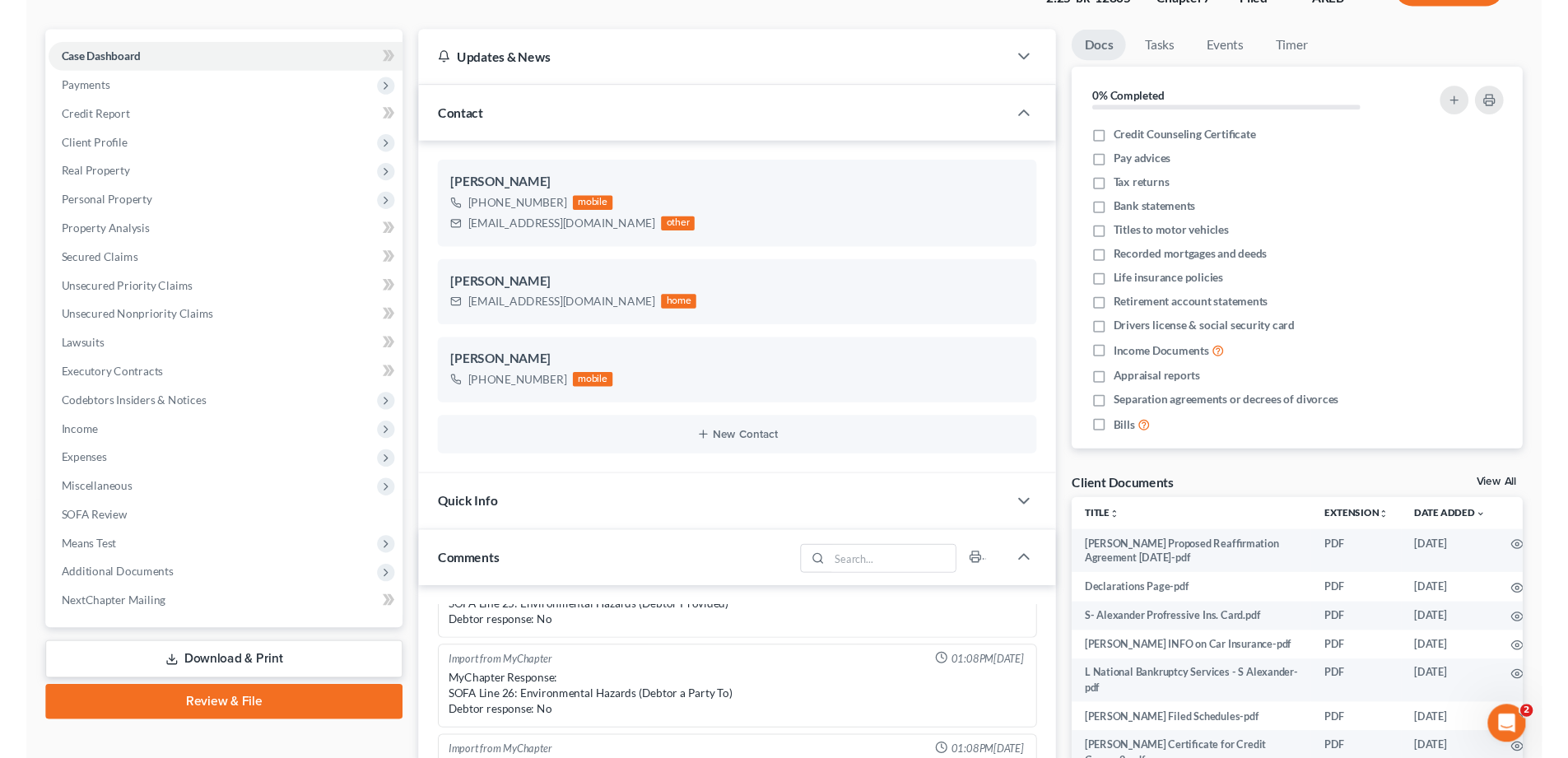
scroll to position [330, 0]
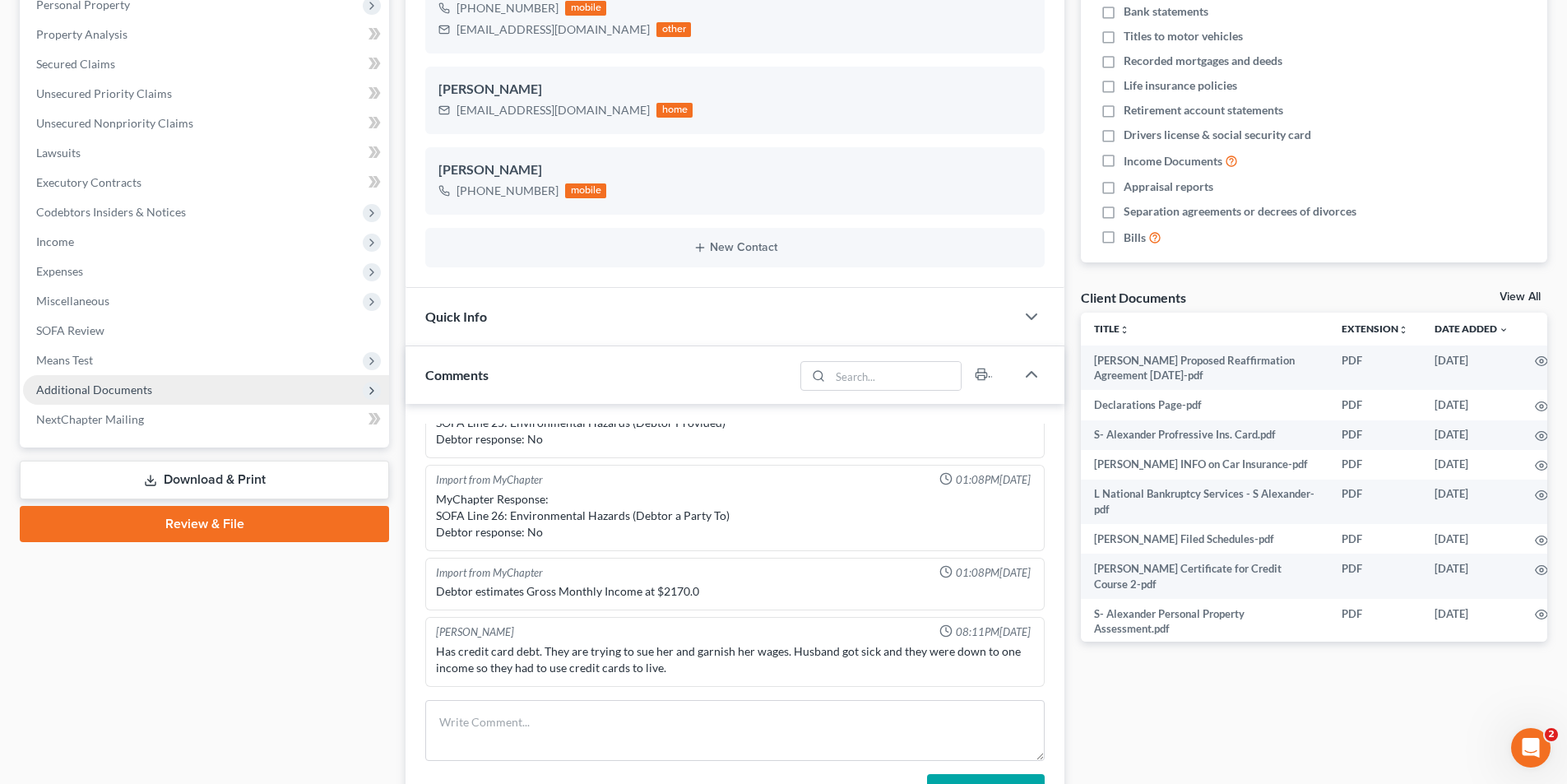
click at [90, 396] on span "Additional Documents" at bounding box center [206, 389] width 366 height 30
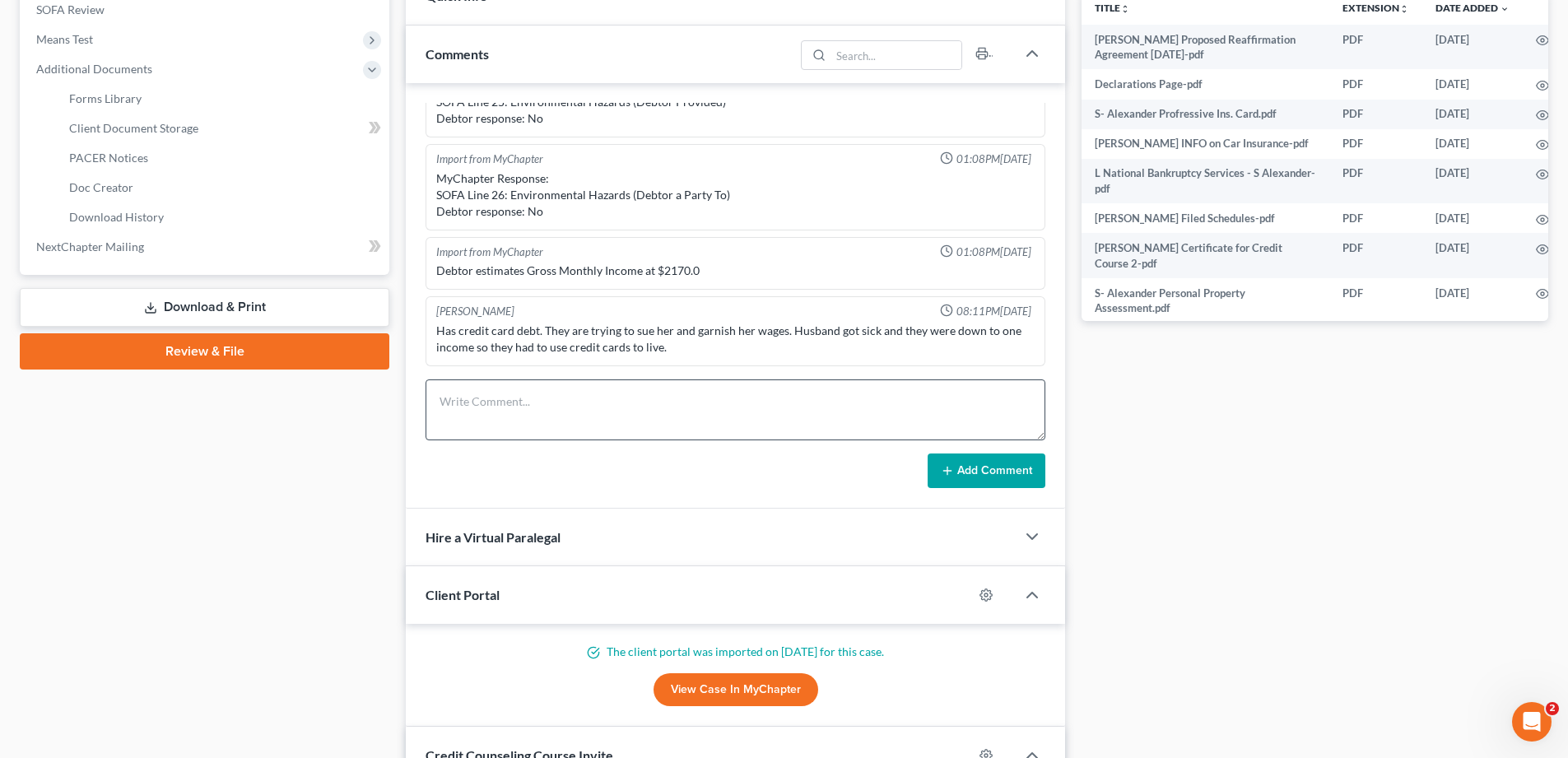
scroll to position [659, 0]
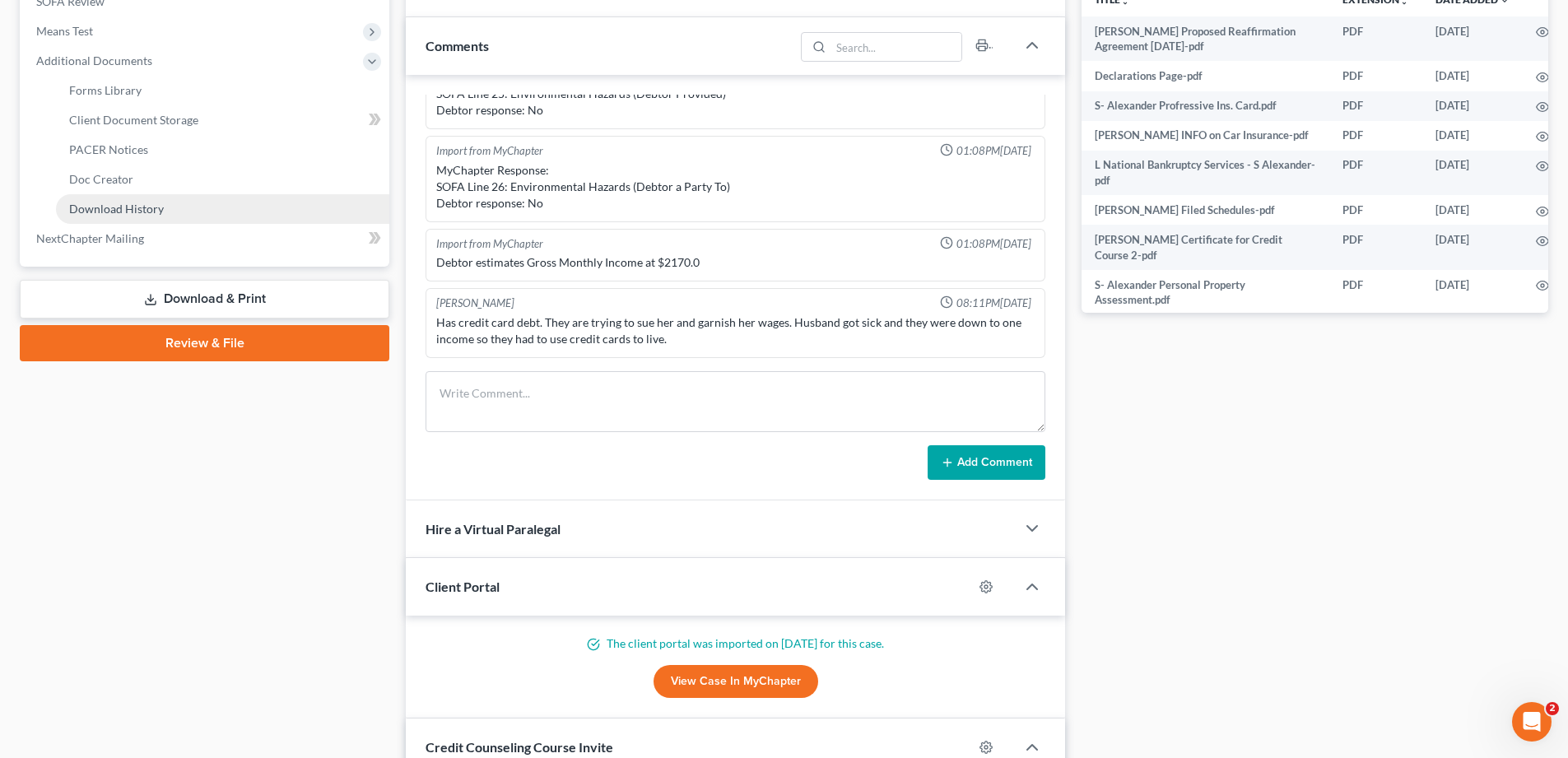
click at [116, 208] on span "Download History" at bounding box center [116, 208] width 95 height 14
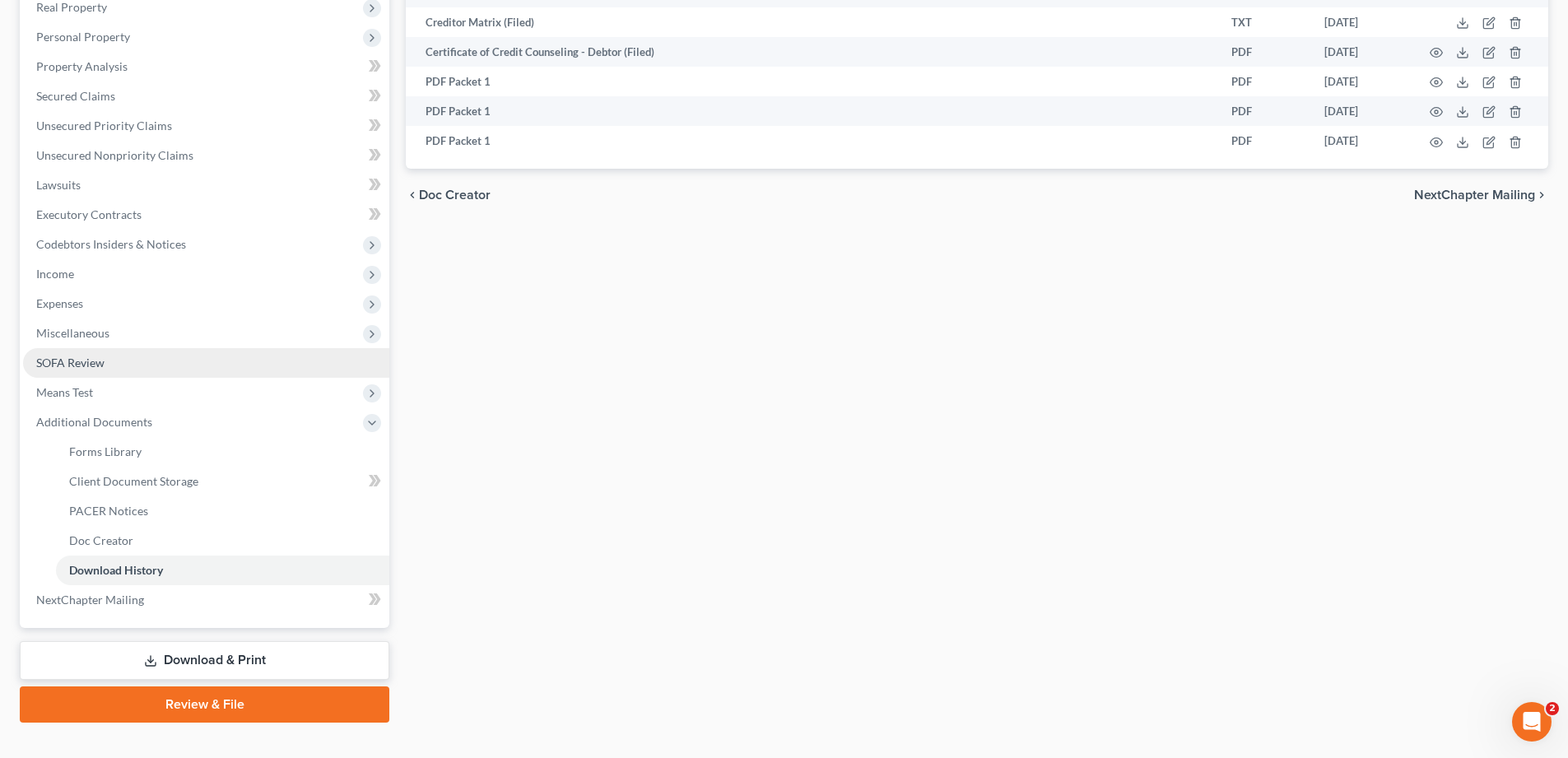
scroll to position [324, 0]
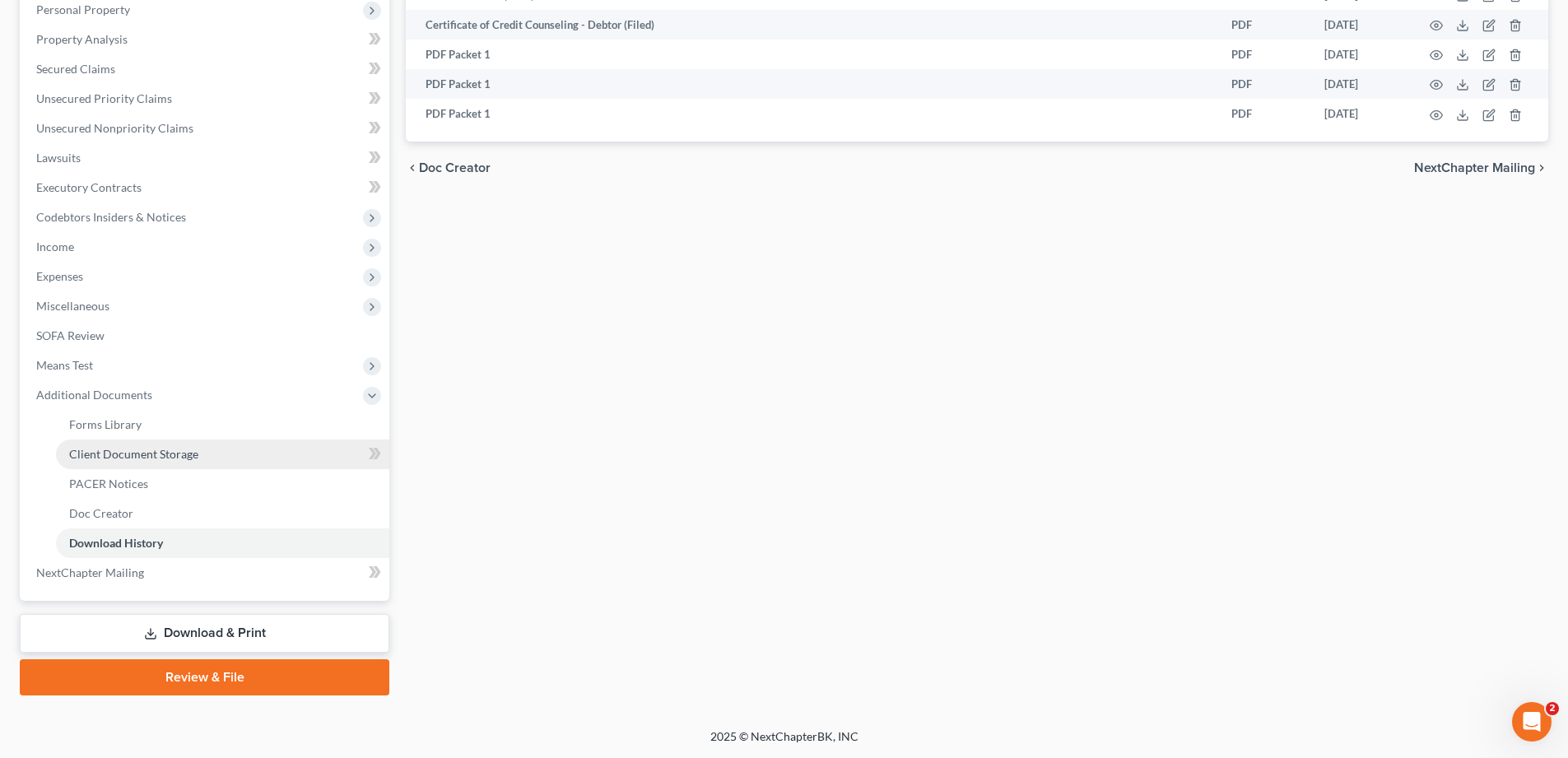
click at [141, 456] on span "Client Document Storage" at bounding box center [133, 454] width 129 height 14
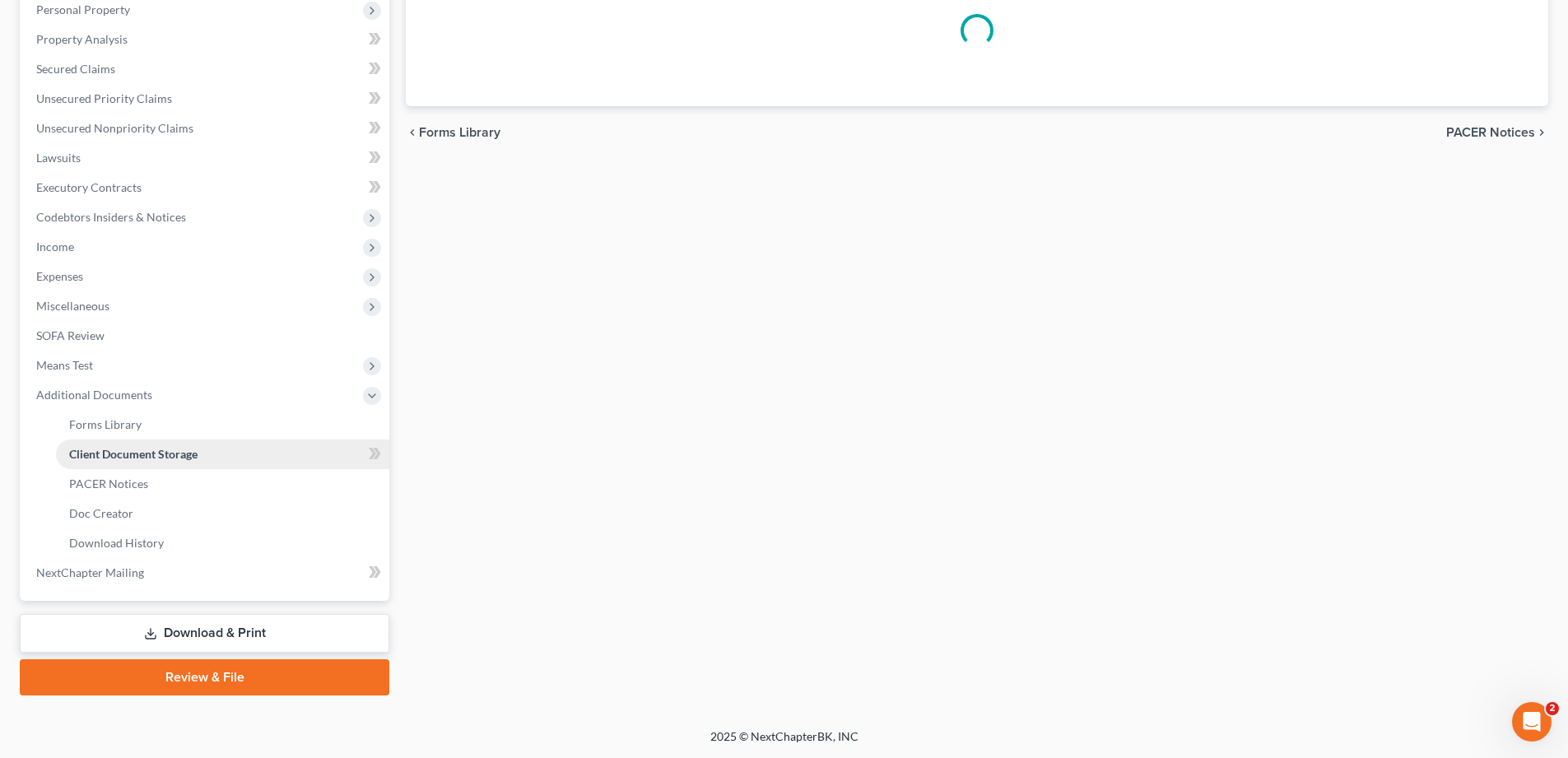
scroll to position [100, 0]
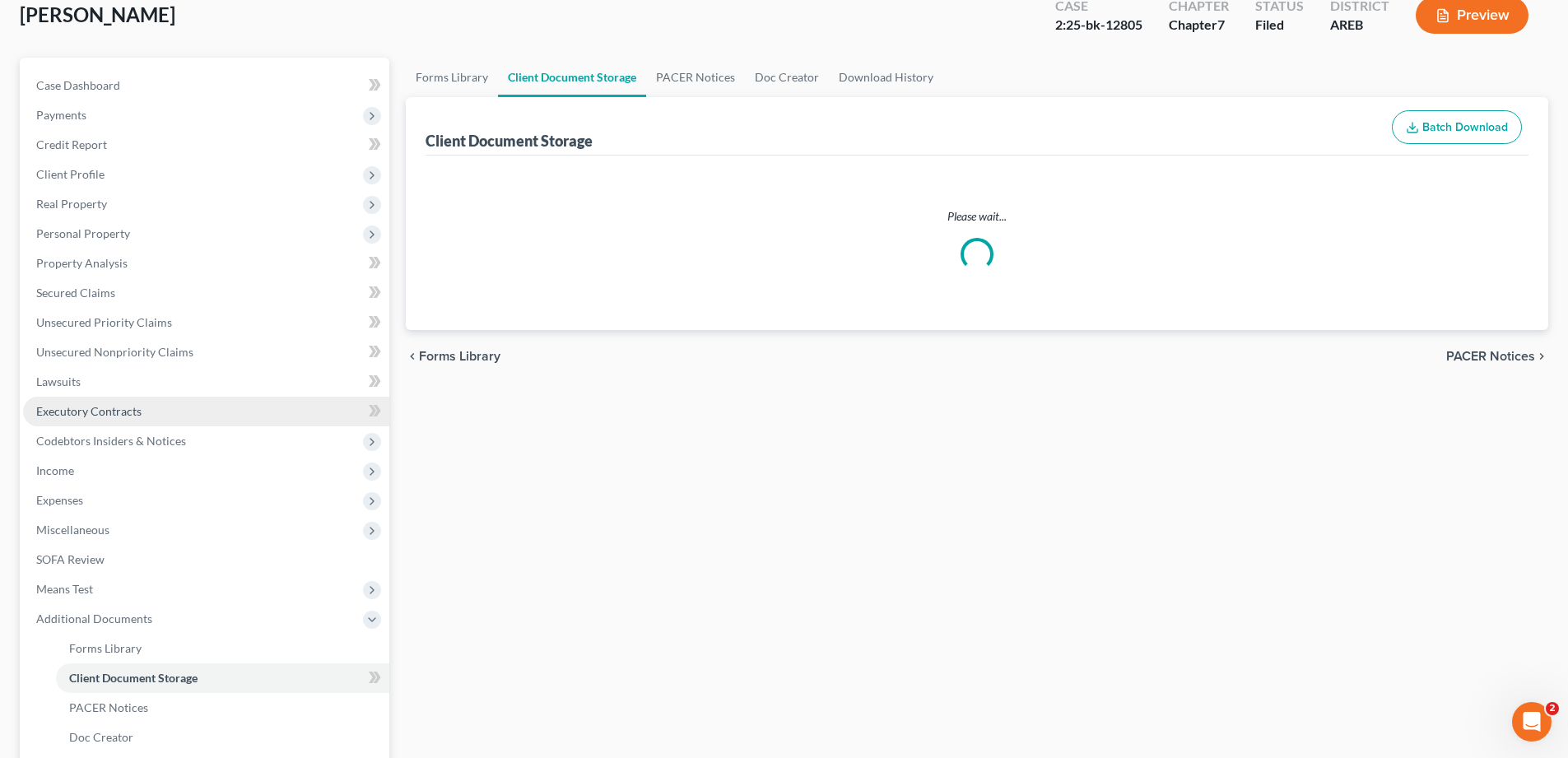
select select "0"
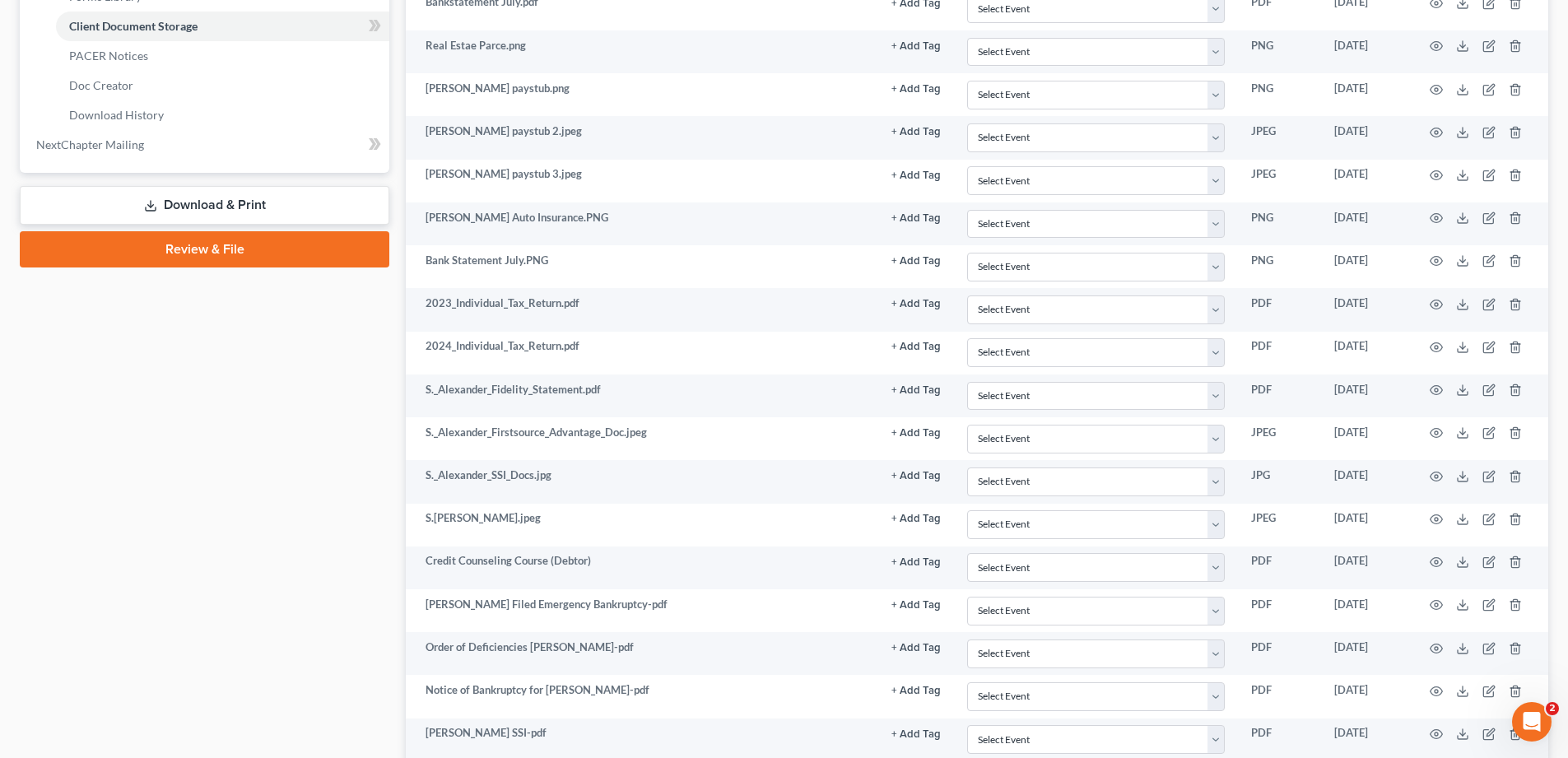
scroll to position [638, 0]
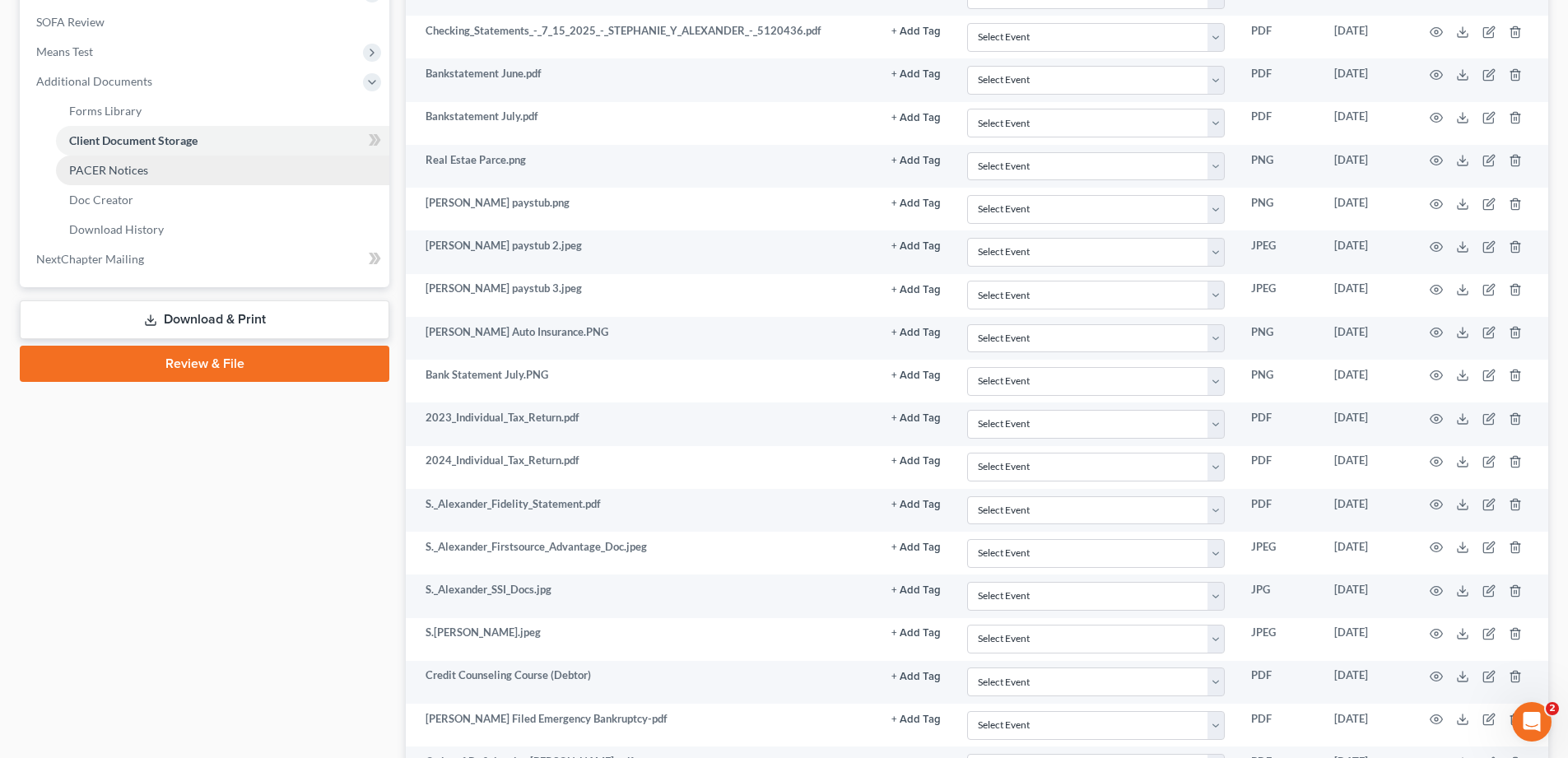
click at [144, 166] on span "PACER Notices" at bounding box center [108, 170] width 79 height 14
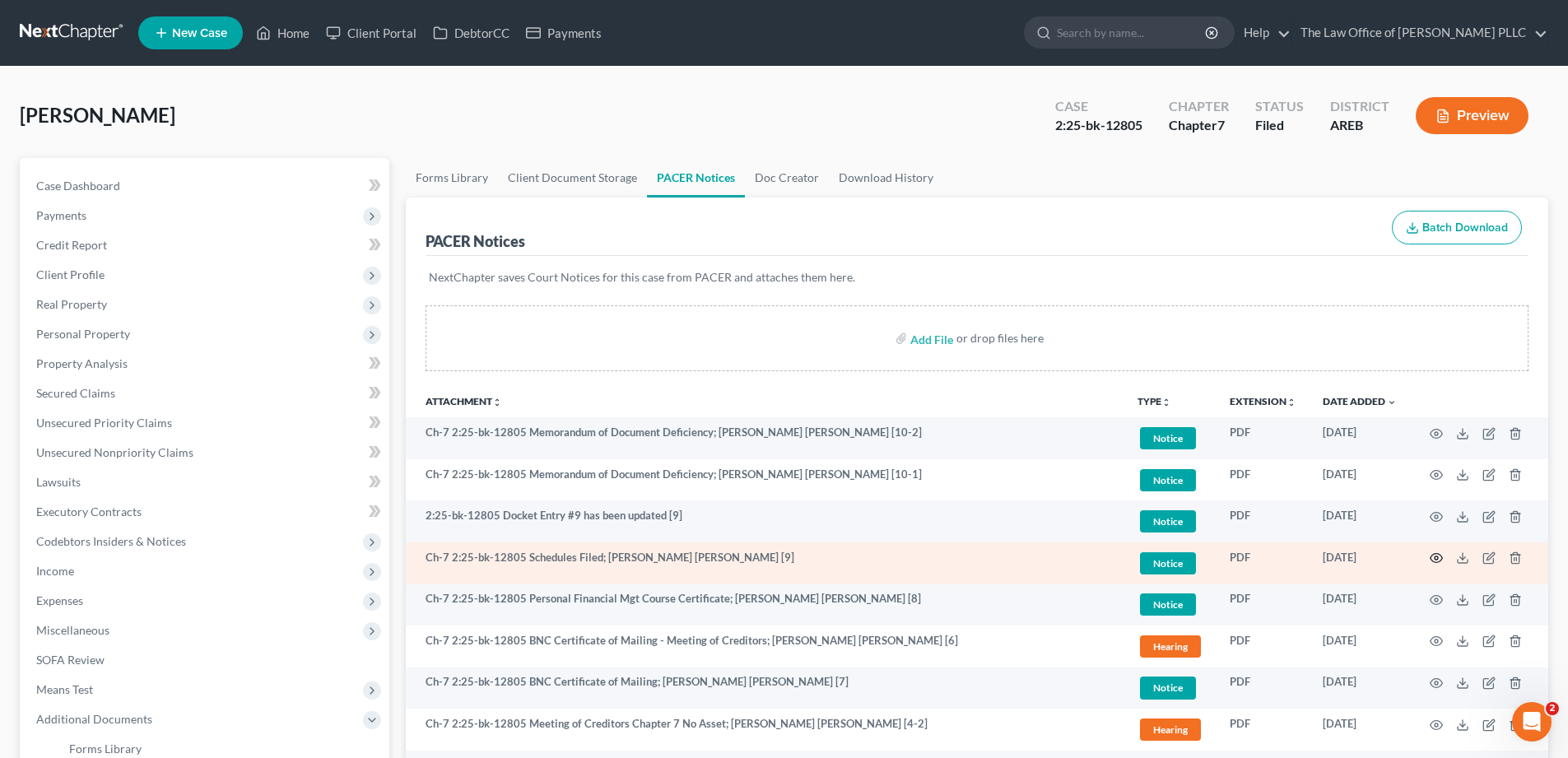
click at [1435, 554] on icon "button" at bounding box center [1437, 558] width 12 height 9
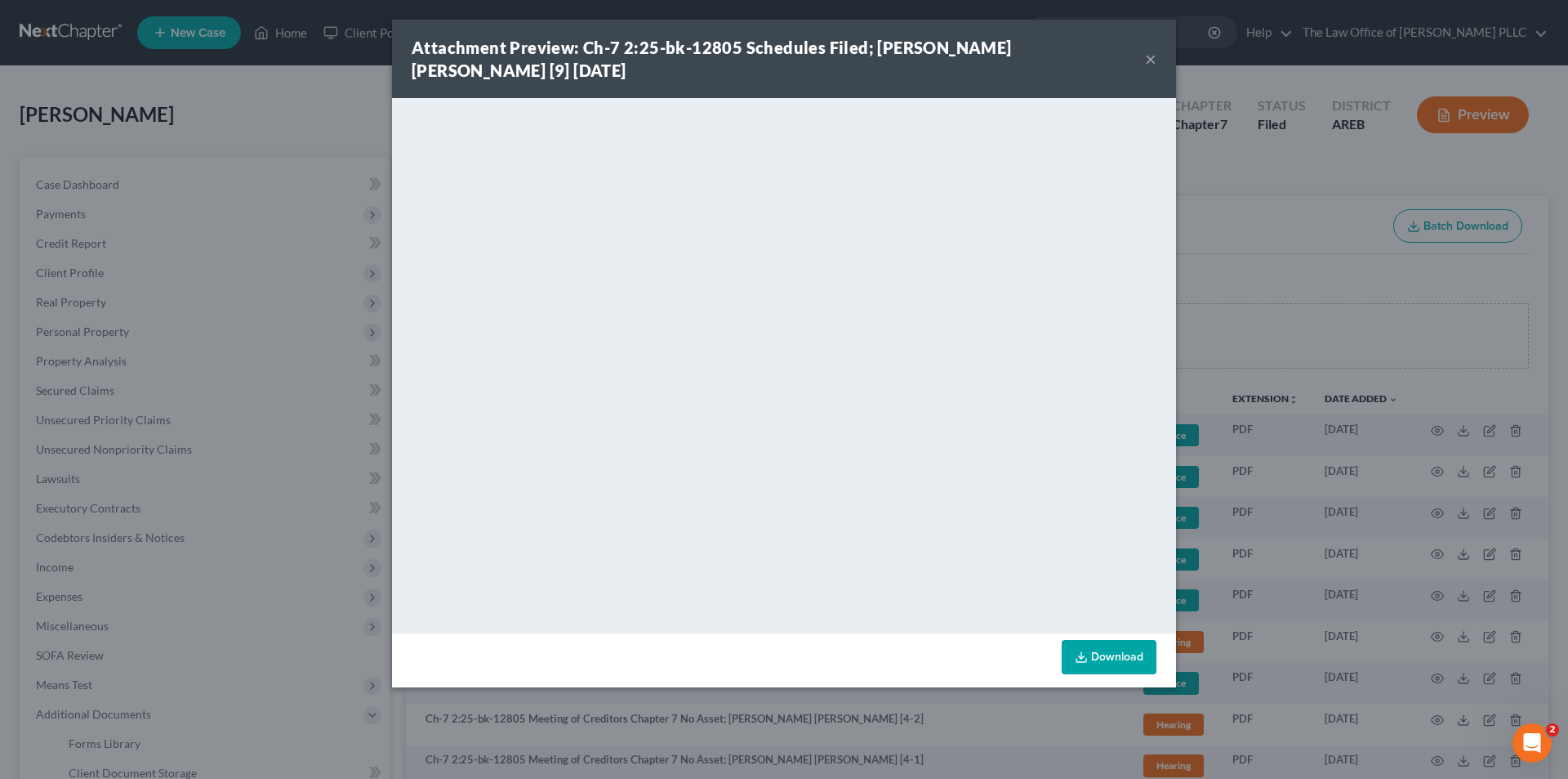
click at [1148, 57] on button "×" at bounding box center [1151, 59] width 11 height 20
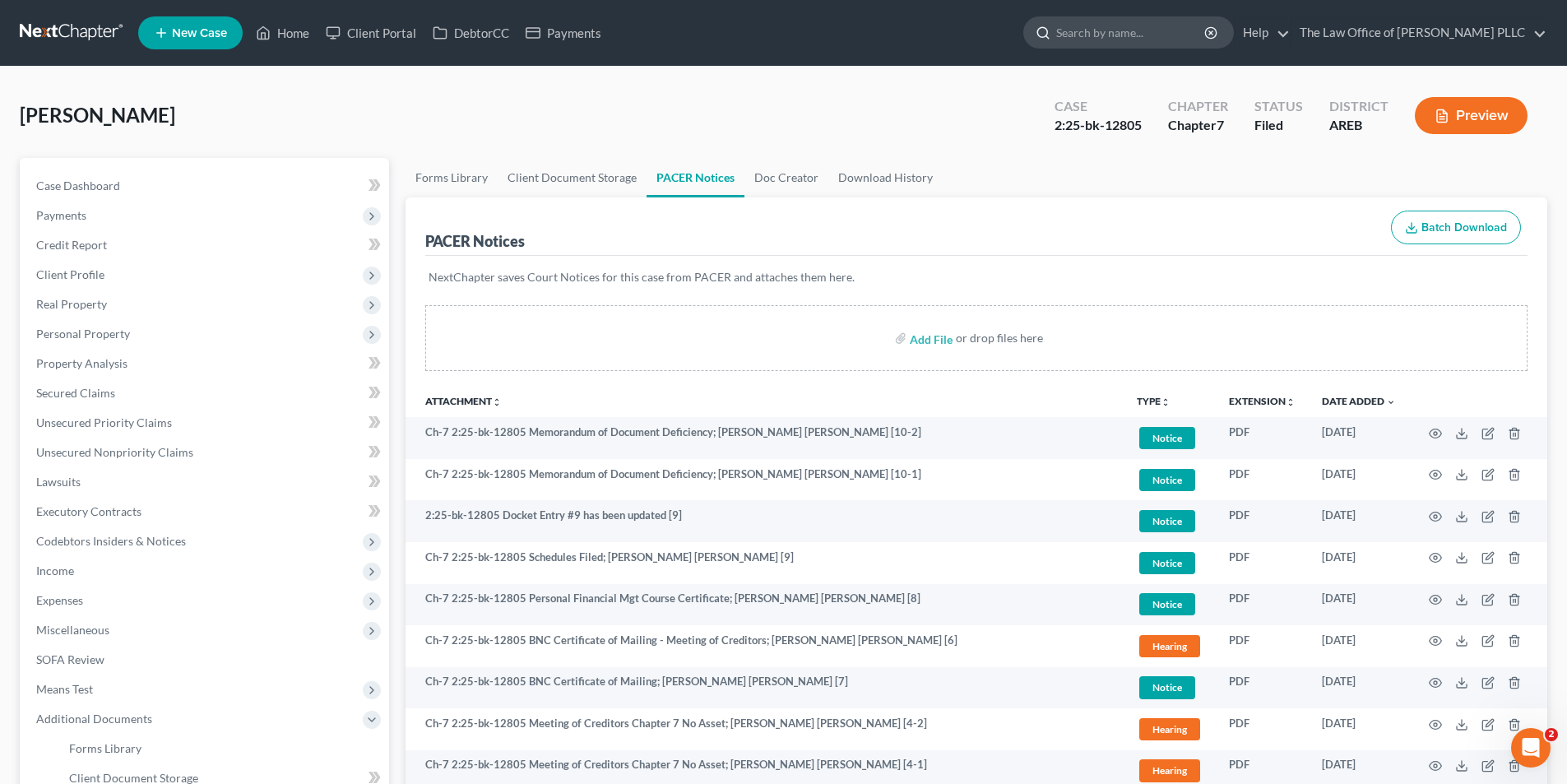
click at [1106, 32] on input "search" at bounding box center [1131, 32] width 151 height 30
type input "[GEOGRAPHIC_DATA]"
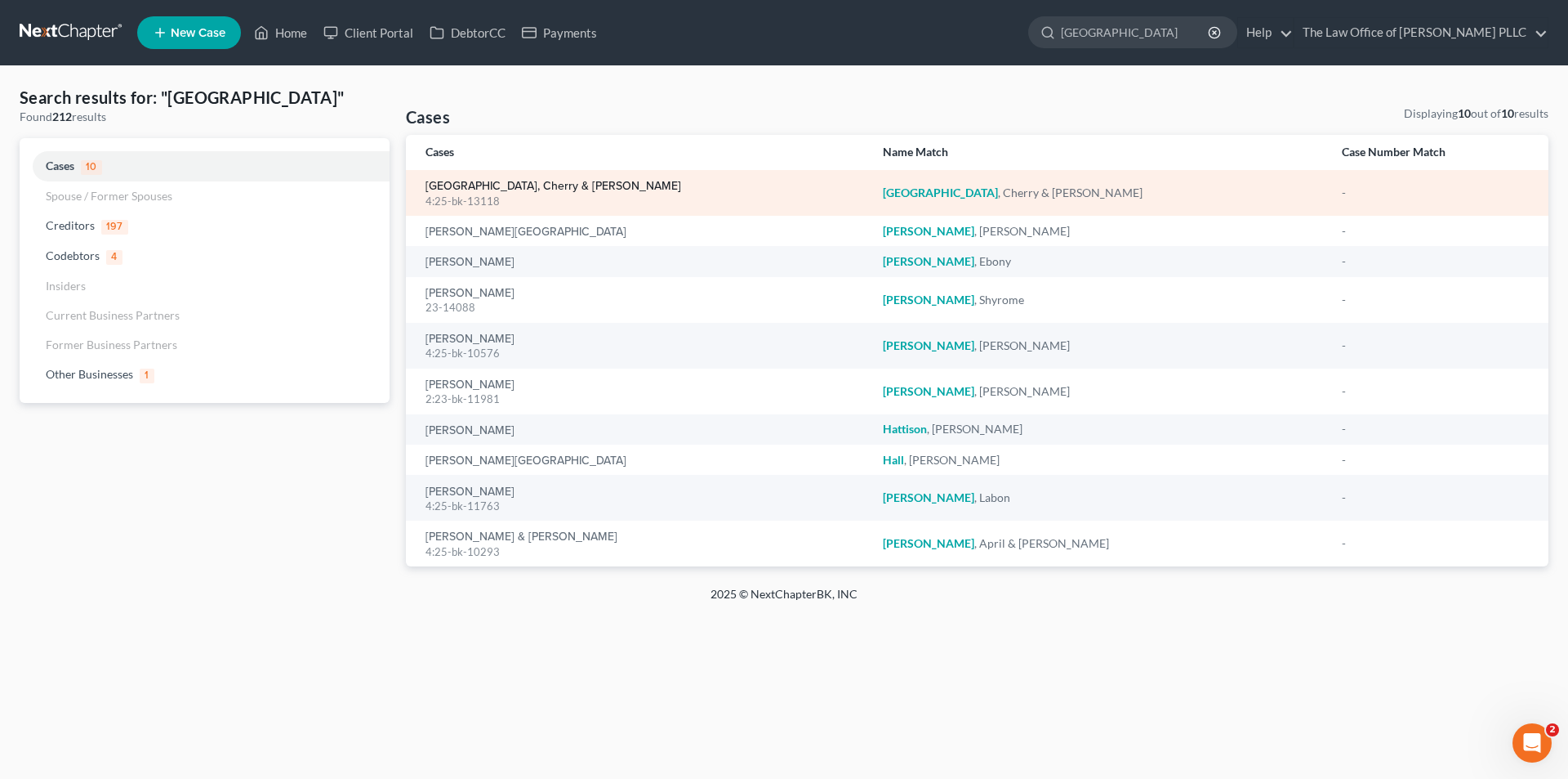
click at [529, 182] on link "[GEOGRAPHIC_DATA], Cherry & [PERSON_NAME]" at bounding box center [553, 186] width 255 height 11
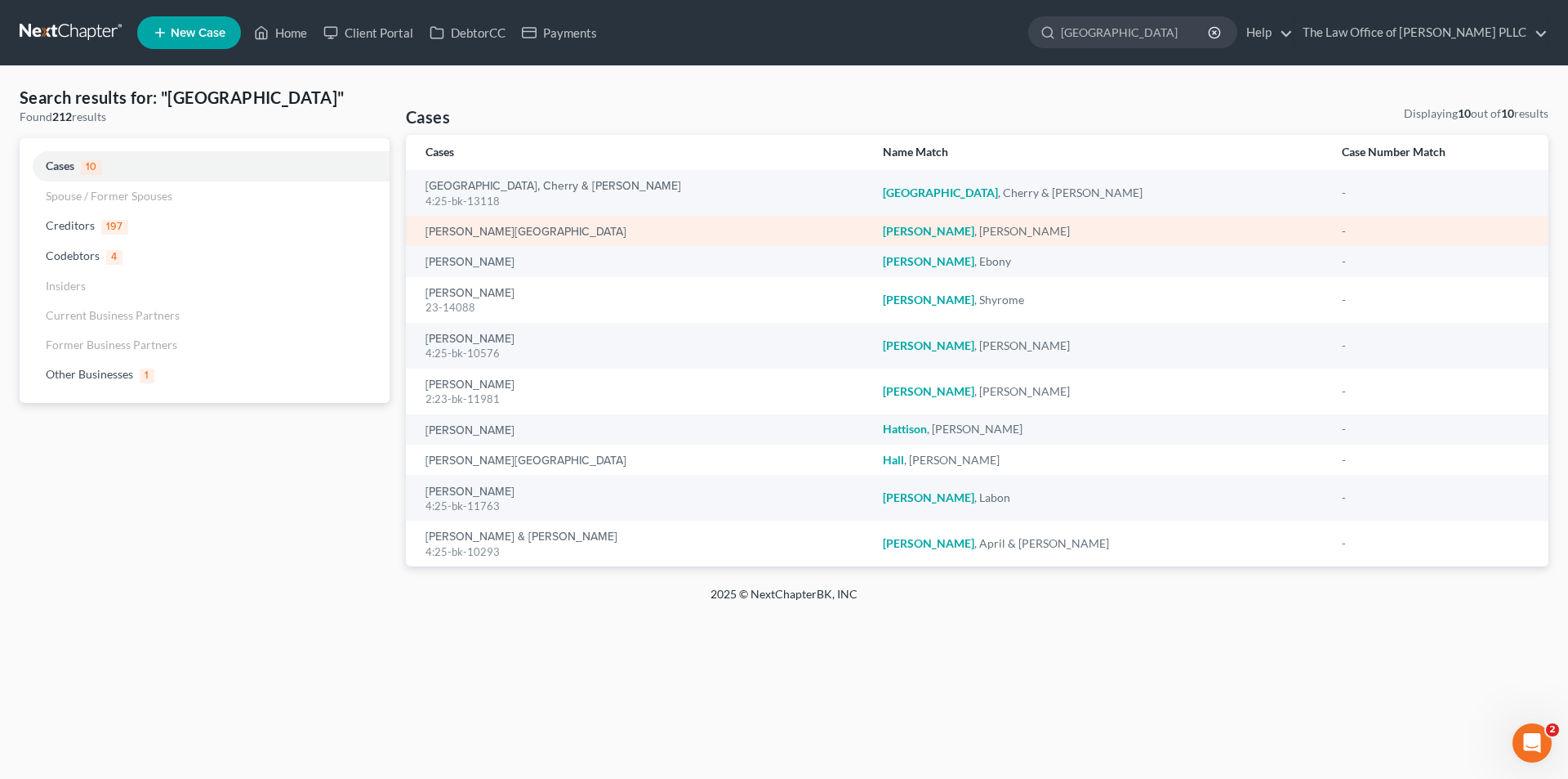
select select "0"
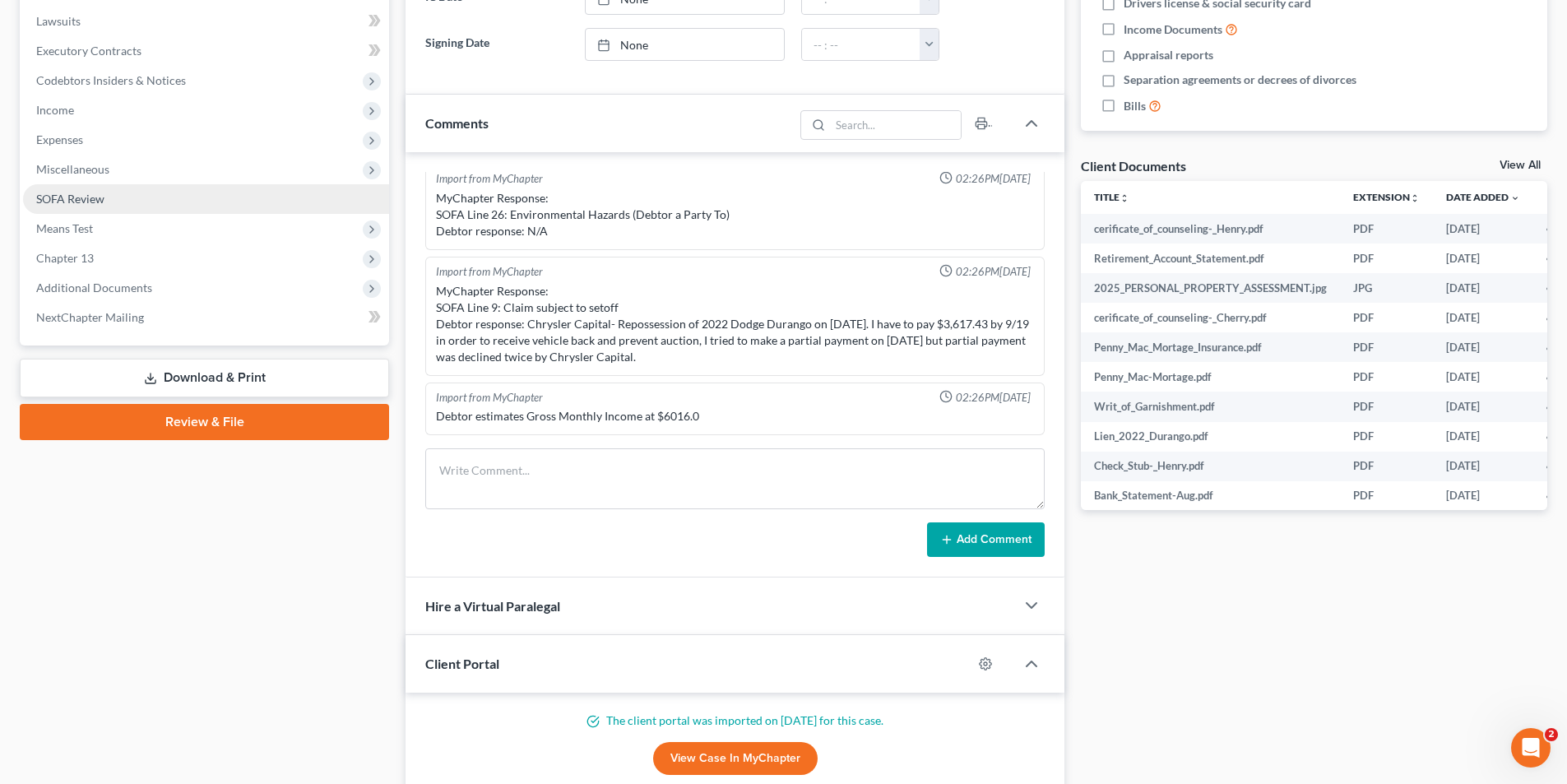
scroll to position [378, 0]
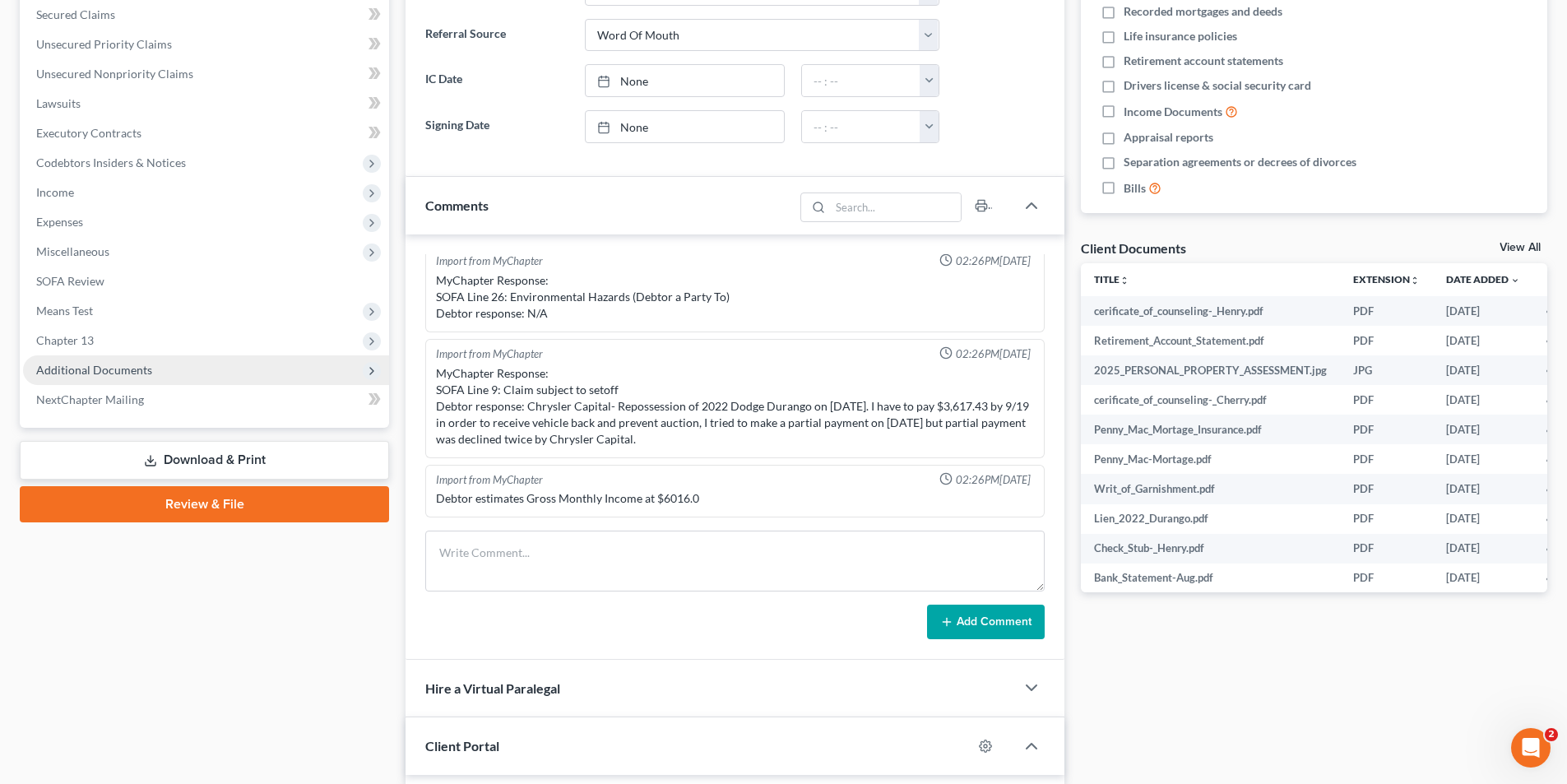
click at [77, 378] on span "Additional Documents" at bounding box center [206, 370] width 366 height 30
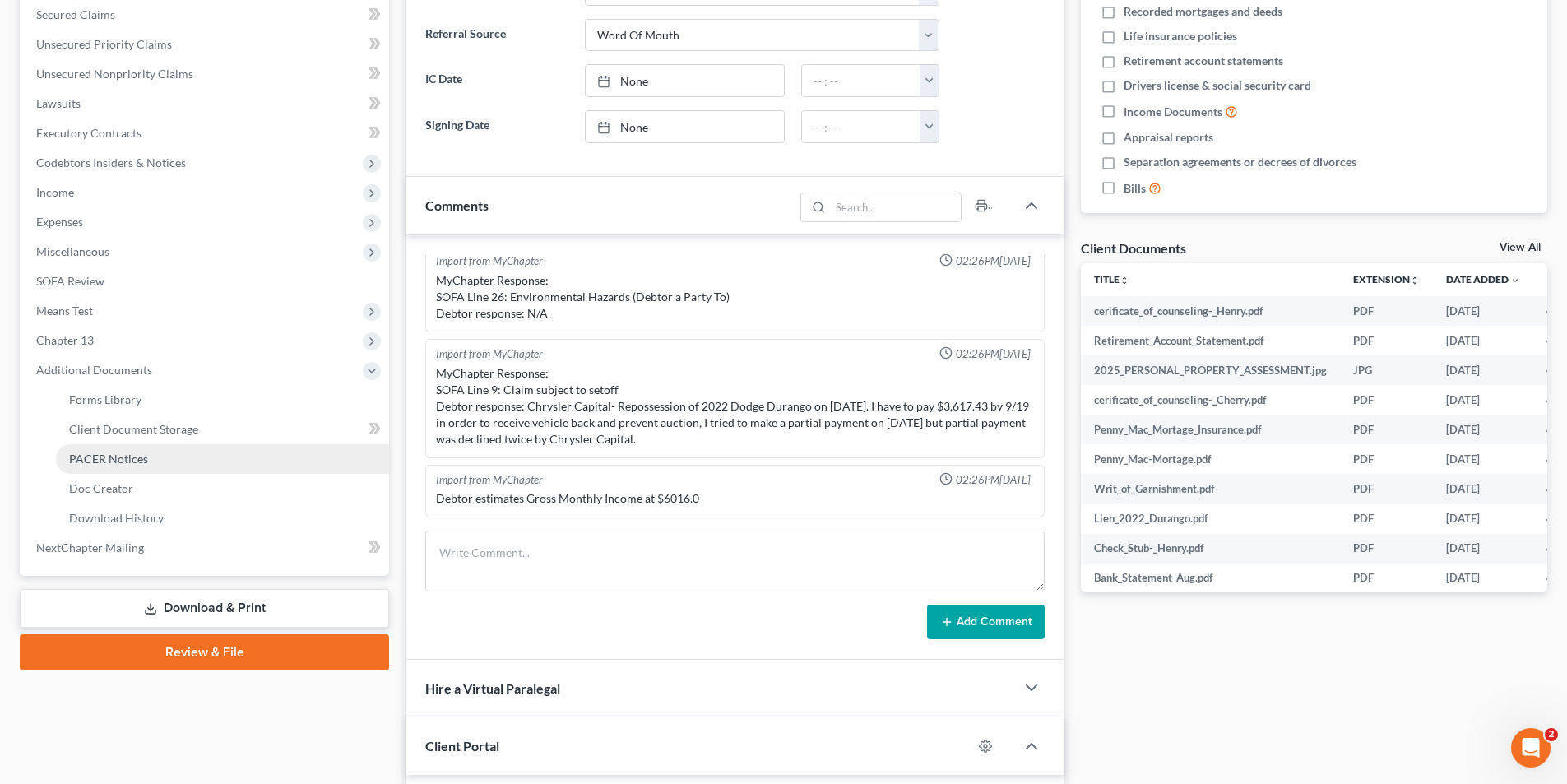
click at [122, 457] on span "PACER Notices" at bounding box center [108, 458] width 79 height 14
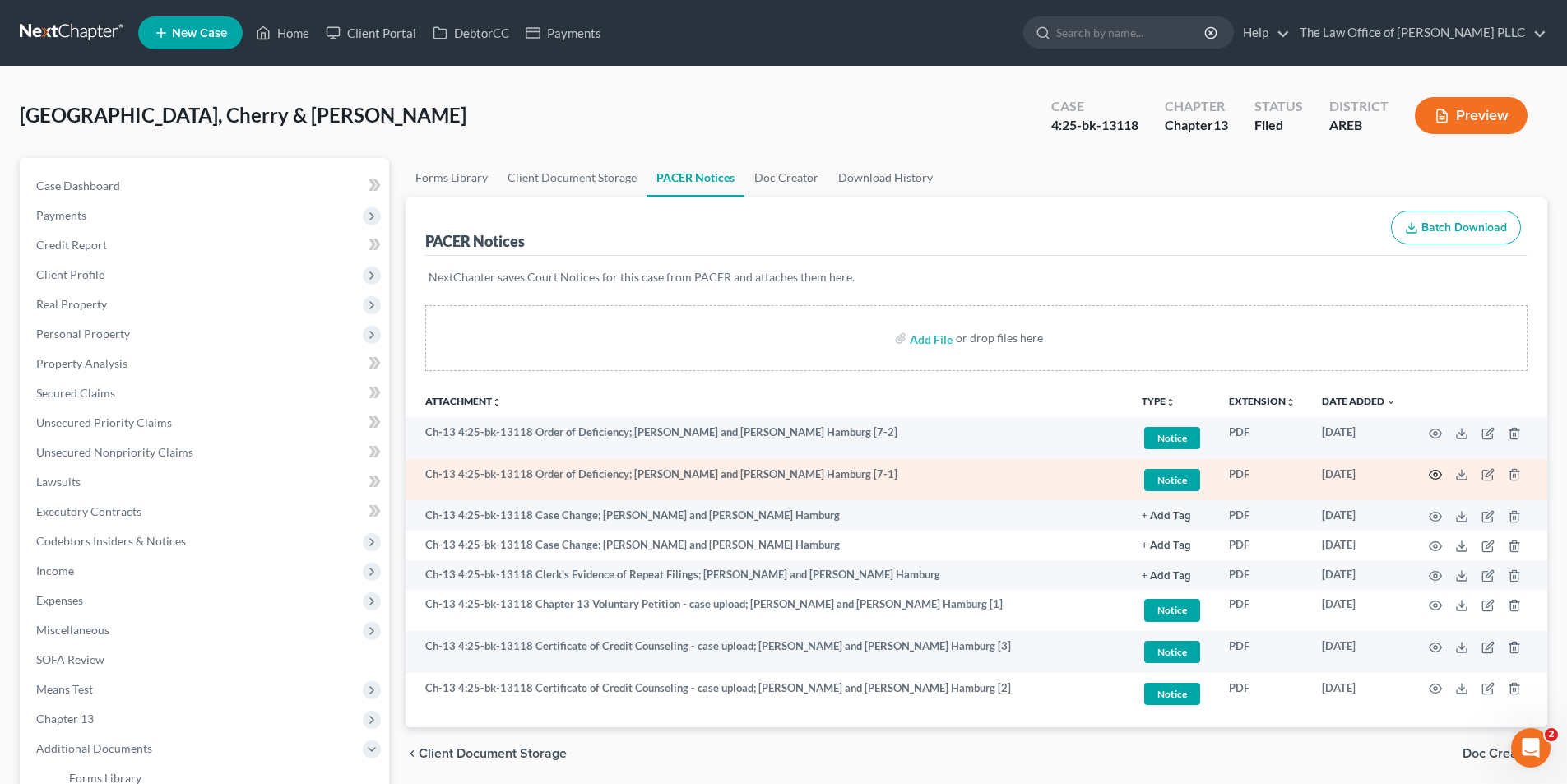
click at [1441, 474] on icon "button" at bounding box center [1436, 475] width 12 height 9
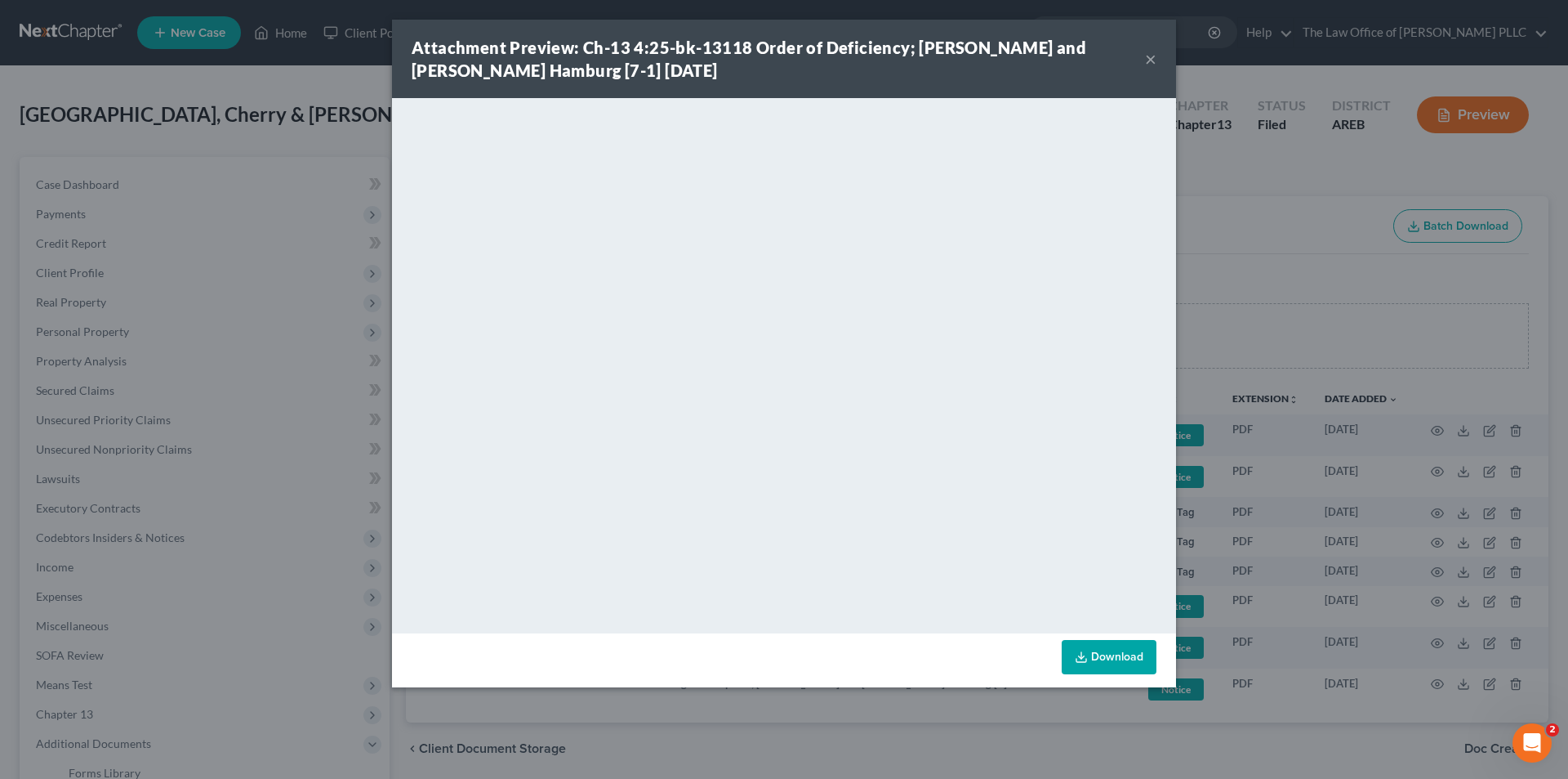
click at [1148, 55] on button "×" at bounding box center [1151, 59] width 11 height 20
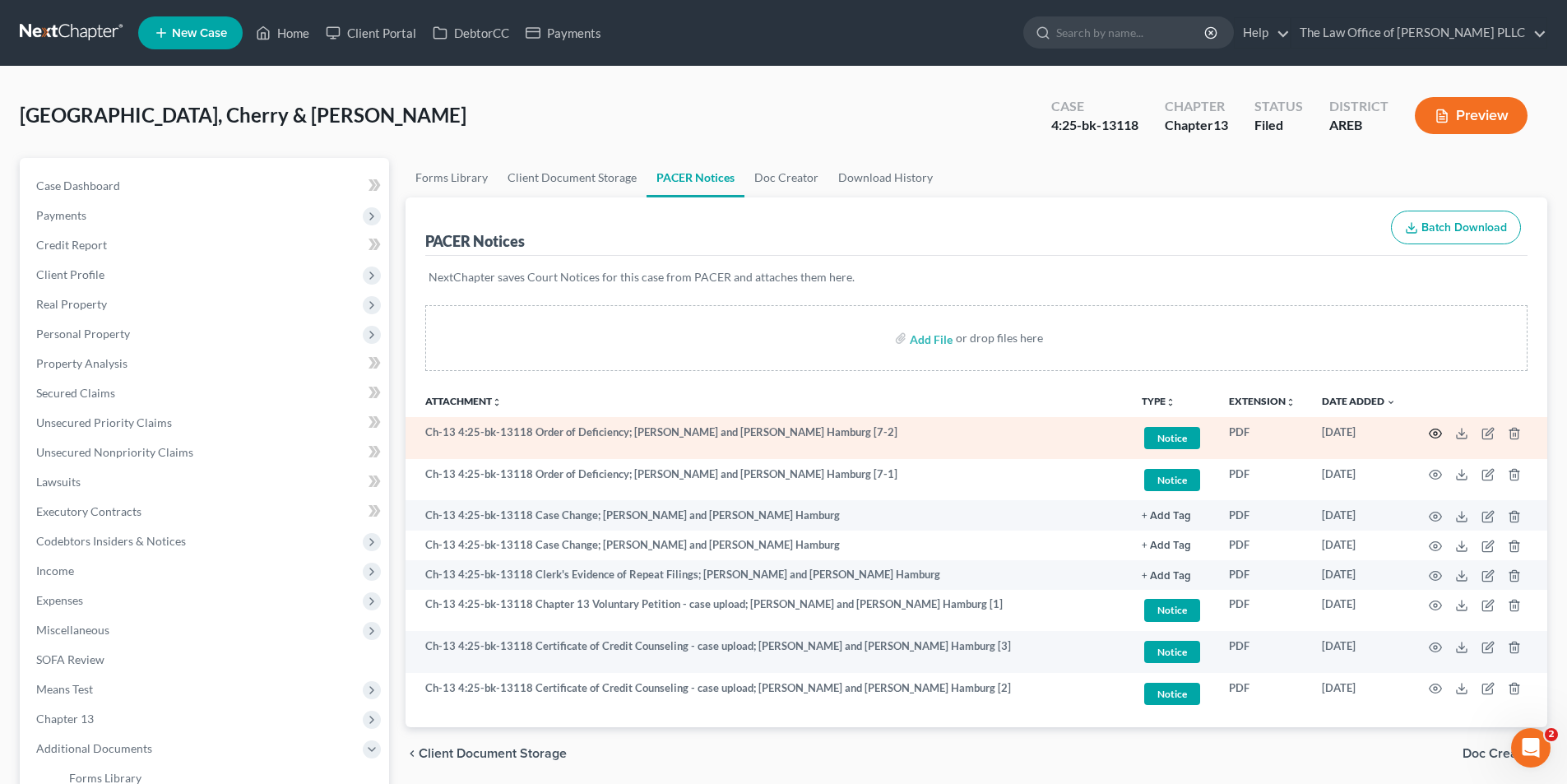
click at [1442, 429] on icon "button" at bounding box center [1435, 433] width 13 height 13
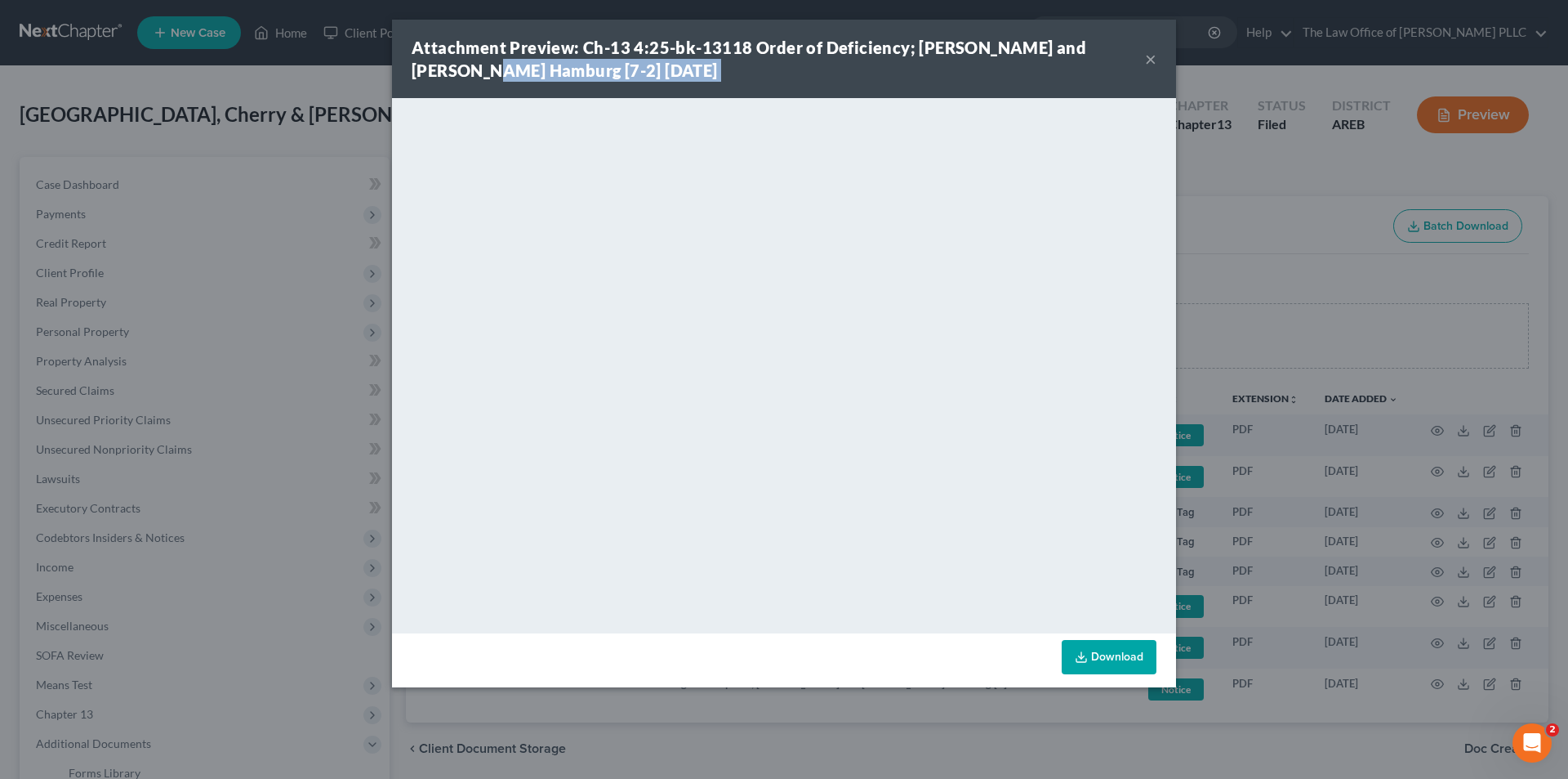
click at [1146, 57] on div "Attachment Preview: Ch-13 4:25-bk-13118 Order of Deficiency; [PERSON_NAME] and …" at bounding box center [784, 59] width 784 height 79
click at [1153, 58] on button "×" at bounding box center [1151, 59] width 11 height 20
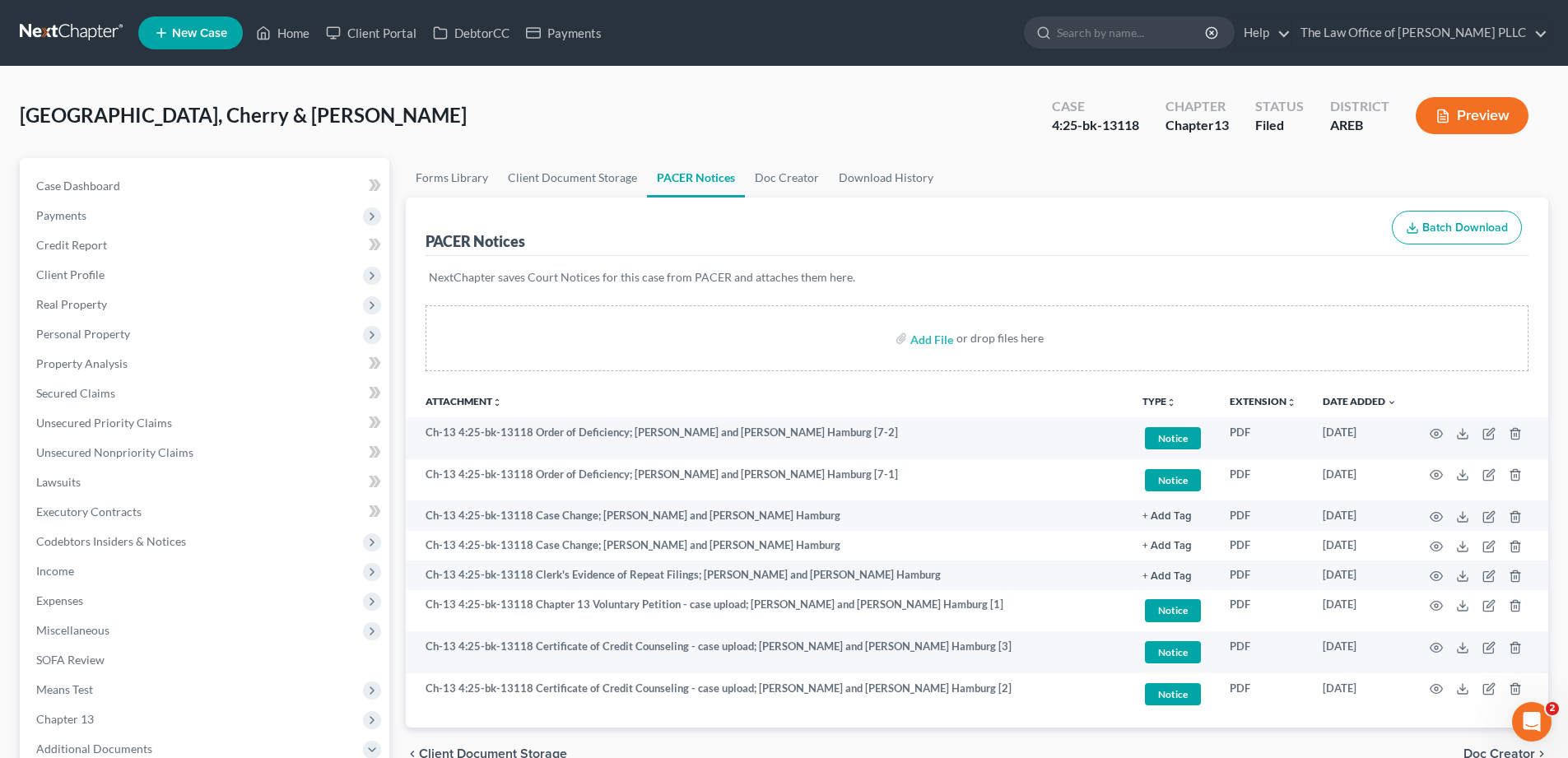
click at [583, 109] on div "[GEOGRAPHIC_DATA], Cherry & [PERSON_NAME] Upgraded Case 4:25-bk-13118 Chapter C…" at bounding box center [784, 122] width 1529 height 72
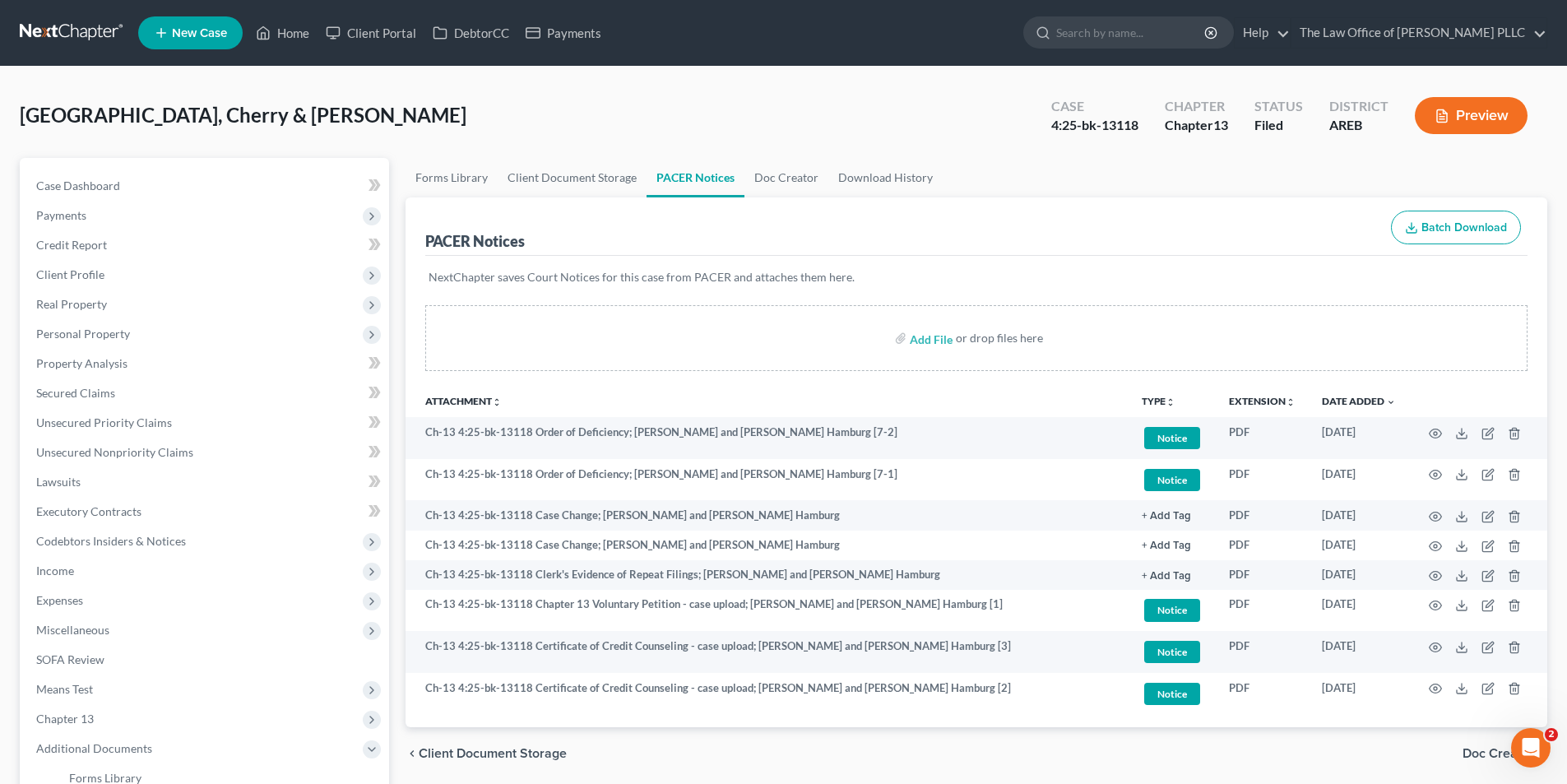
click at [165, 32] on icon at bounding box center [161, 32] width 15 height 20
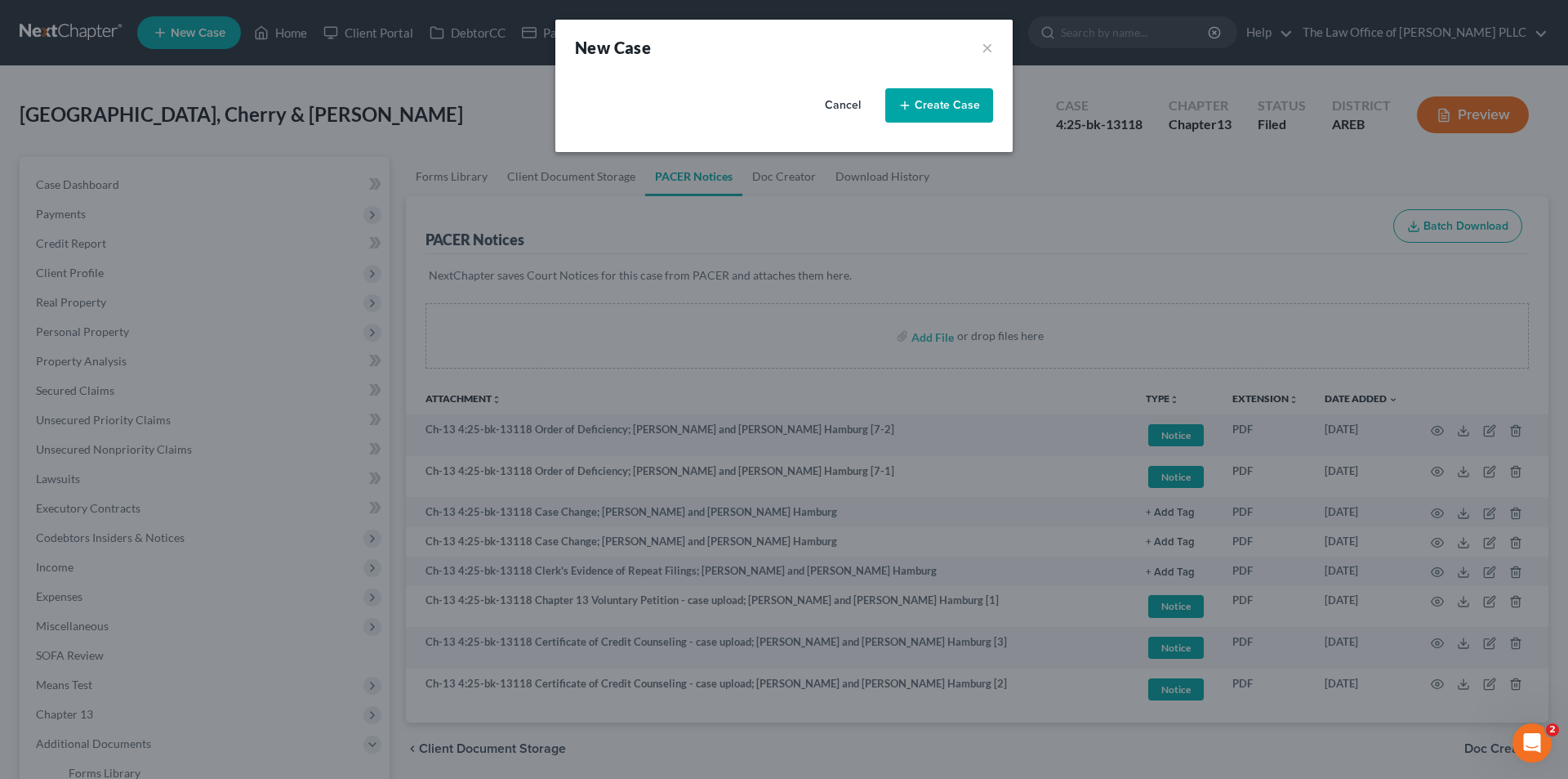
select select "5"
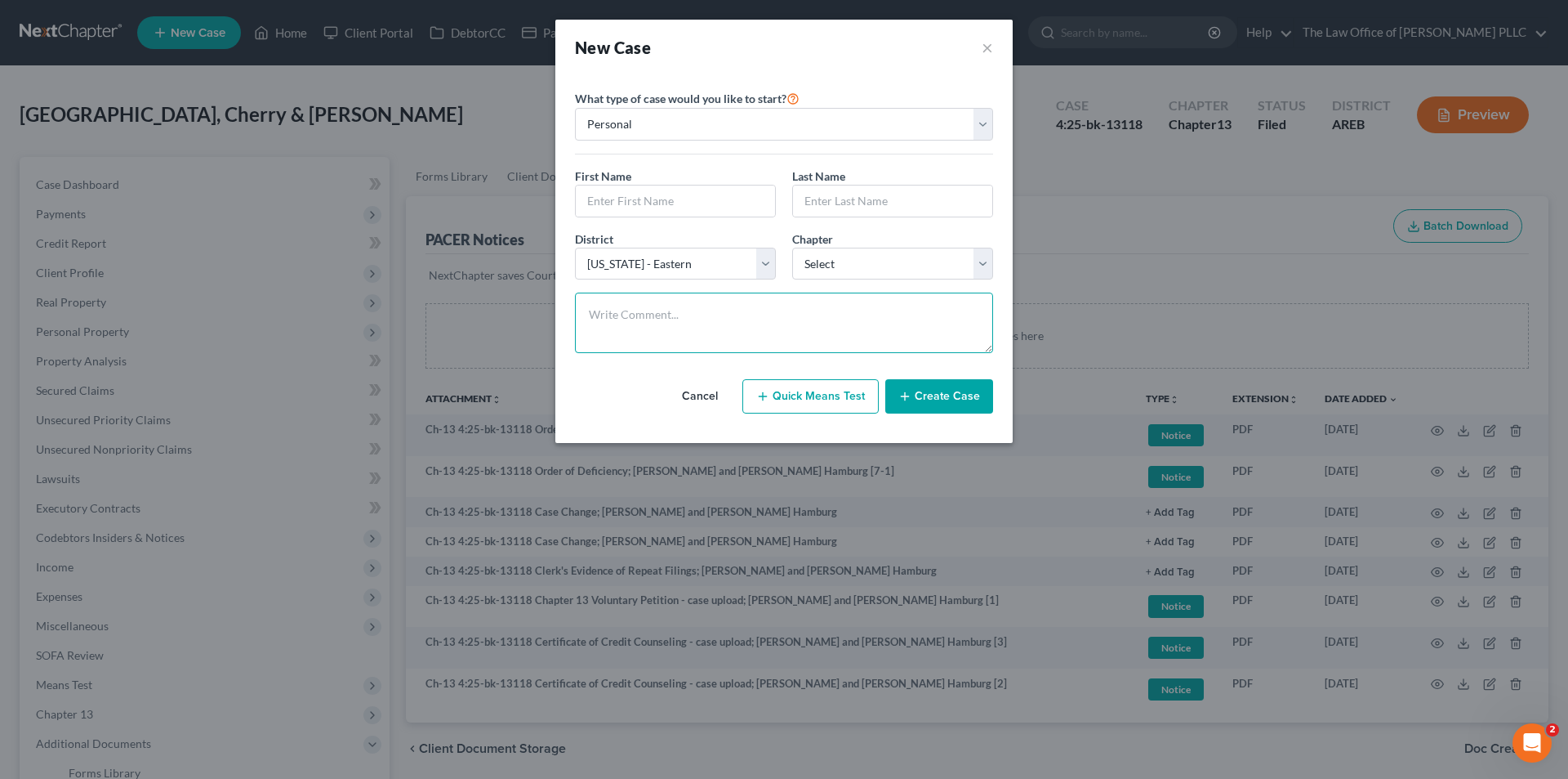
click at [620, 306] on textarea at bounding box center [784, 323] width 418 height 61
paste textarea "Call from [PERSON_NAME] Chapter 13. [PHONE_NUMBER] [EMAIL_ADDRESS][DOMAIN_NAME]…"
type textarea "Call from [PERSON_NAME] Chapter 13. [PHONE_NUMBER] [EMAIL_ADDRESS][DOMAIN_NAME]…"
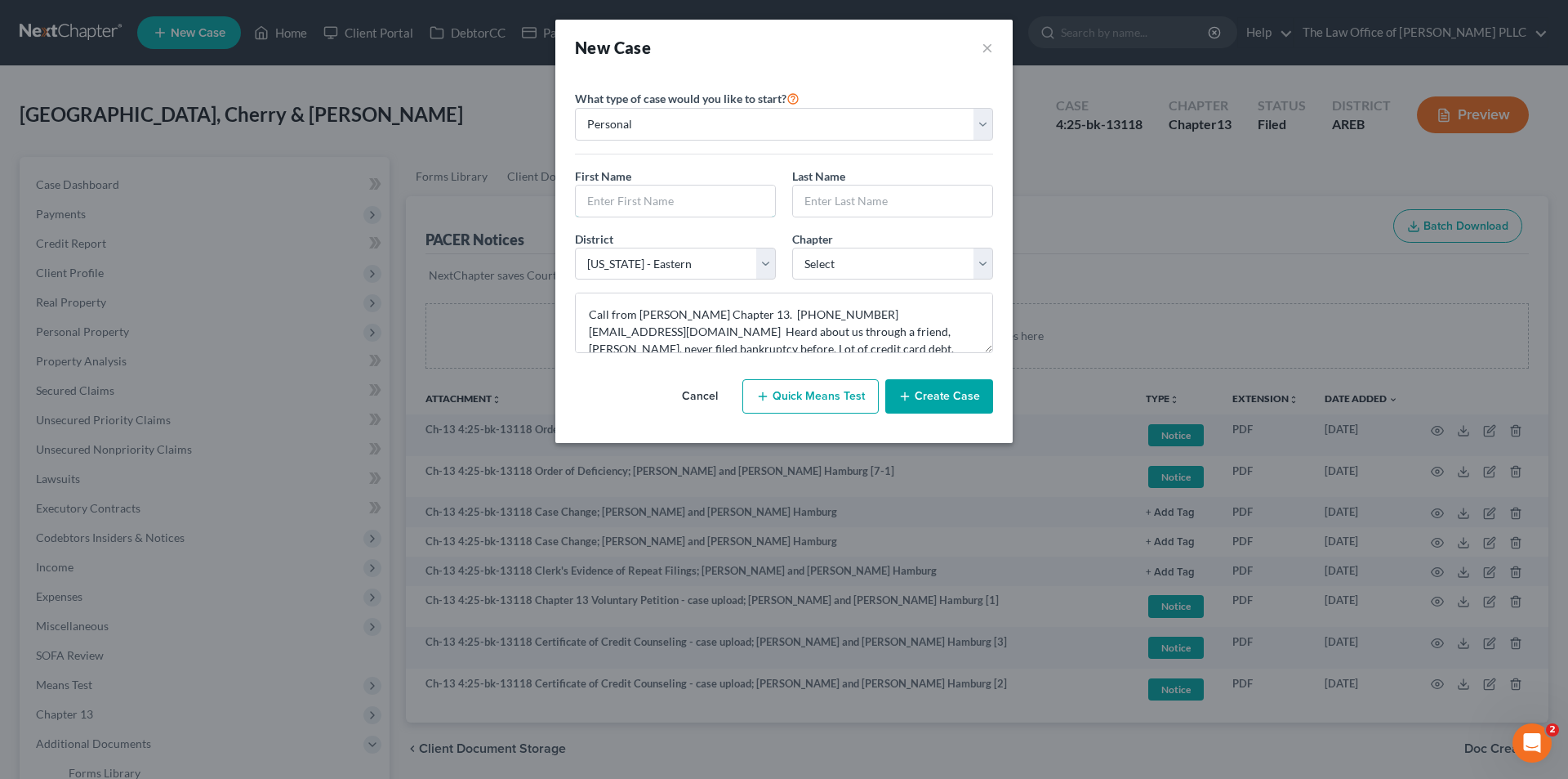
drag, startPoint x: 610, startPoint y: 203, endPoint x: 593, endPoint y: 220, distance: 24.0
click at [610, 203] on input "text" at bounding box center [676, 201] width 199 height 31
type input "Quintisha"
type input "[PERSON_NAME]"
click at [886, 267] on select "Select 7 11 12 13" at bounding box center [893, 264] width 201 height 33
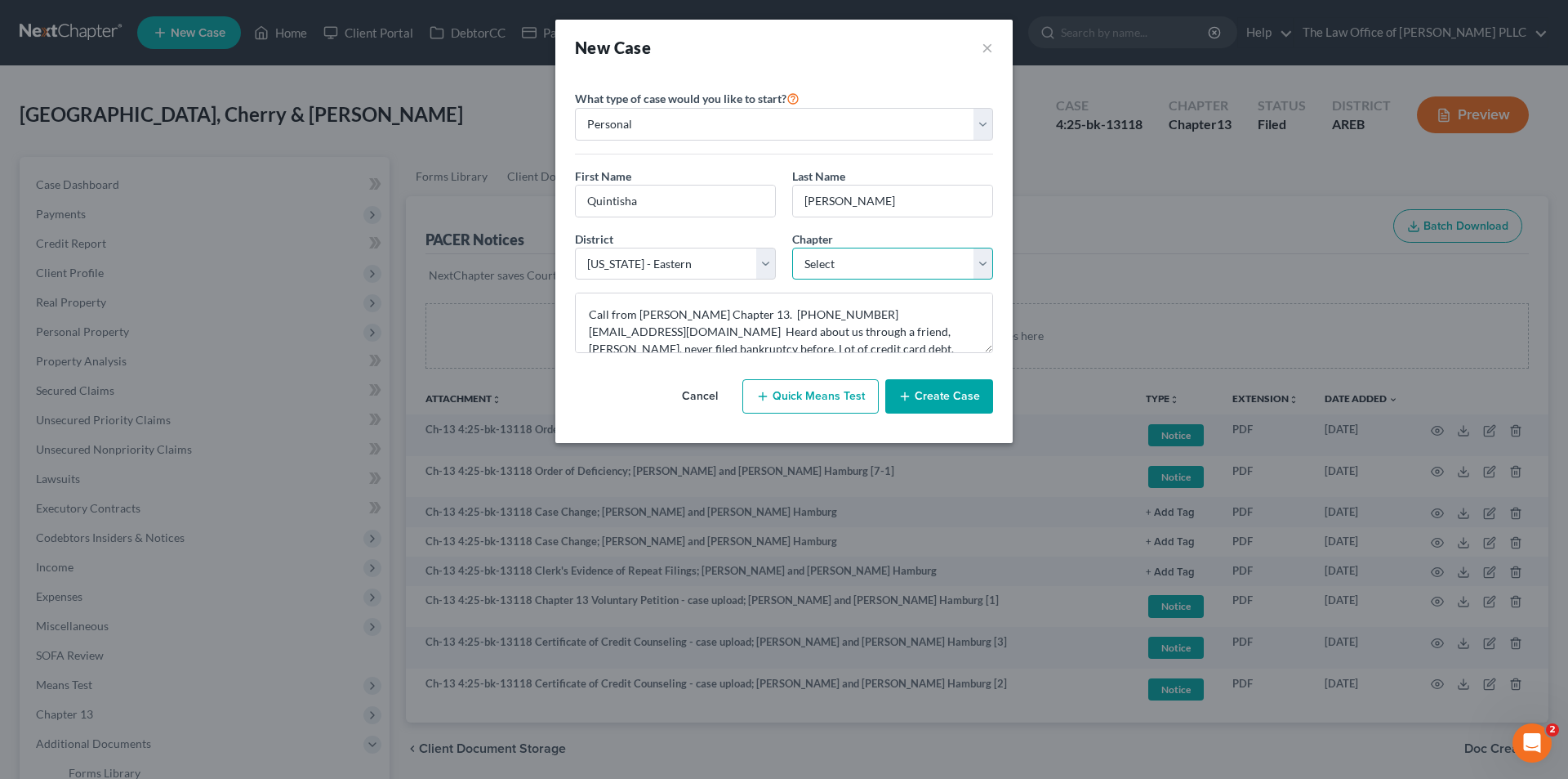
select select "3"
click at [793, 248] on select "Select 7 11 12 13" at bounding box center [893, 264] width 201 height 33
click at [909, 407] on button "Create Case" at bounding box center [939, 396] width 108 height 35
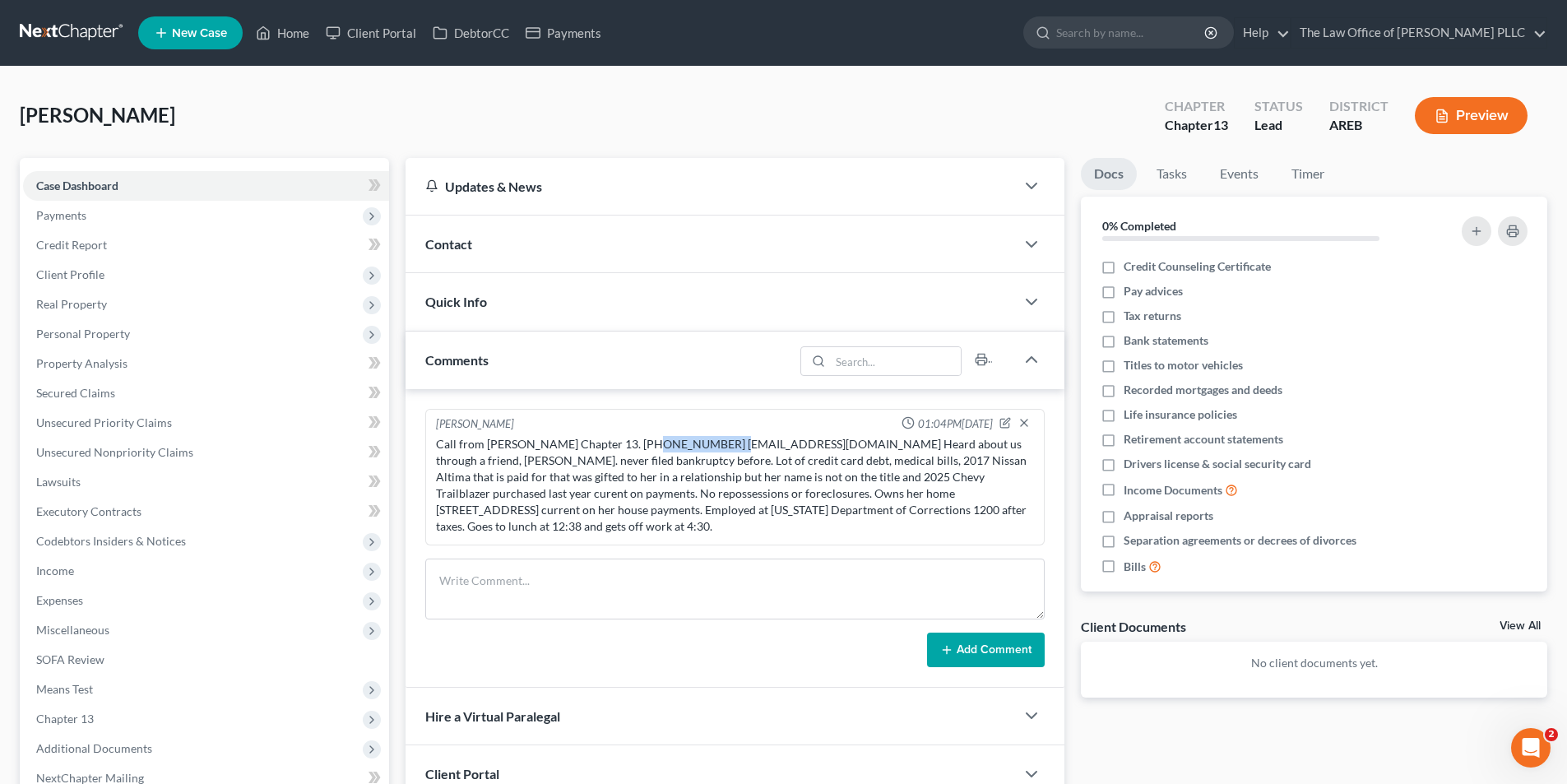
drag, startPoint x: 632, startPoint y: 443, endPoint x: 709, endPoint y: 443, distance: 77.0
click at [709, 443] on div "Call from [PERSON_NAME] Chapter 13. [PHONE_NUMBER] [EMAIL_ADDRESS][DOMAIN_NAME]…" at bounding box center [735, 484] width 598 height 98
copy div "[PHONE_NUMBER]"
click at [468, 245] on span "Contact" at bounding box center [449, 244] width 47 height 16
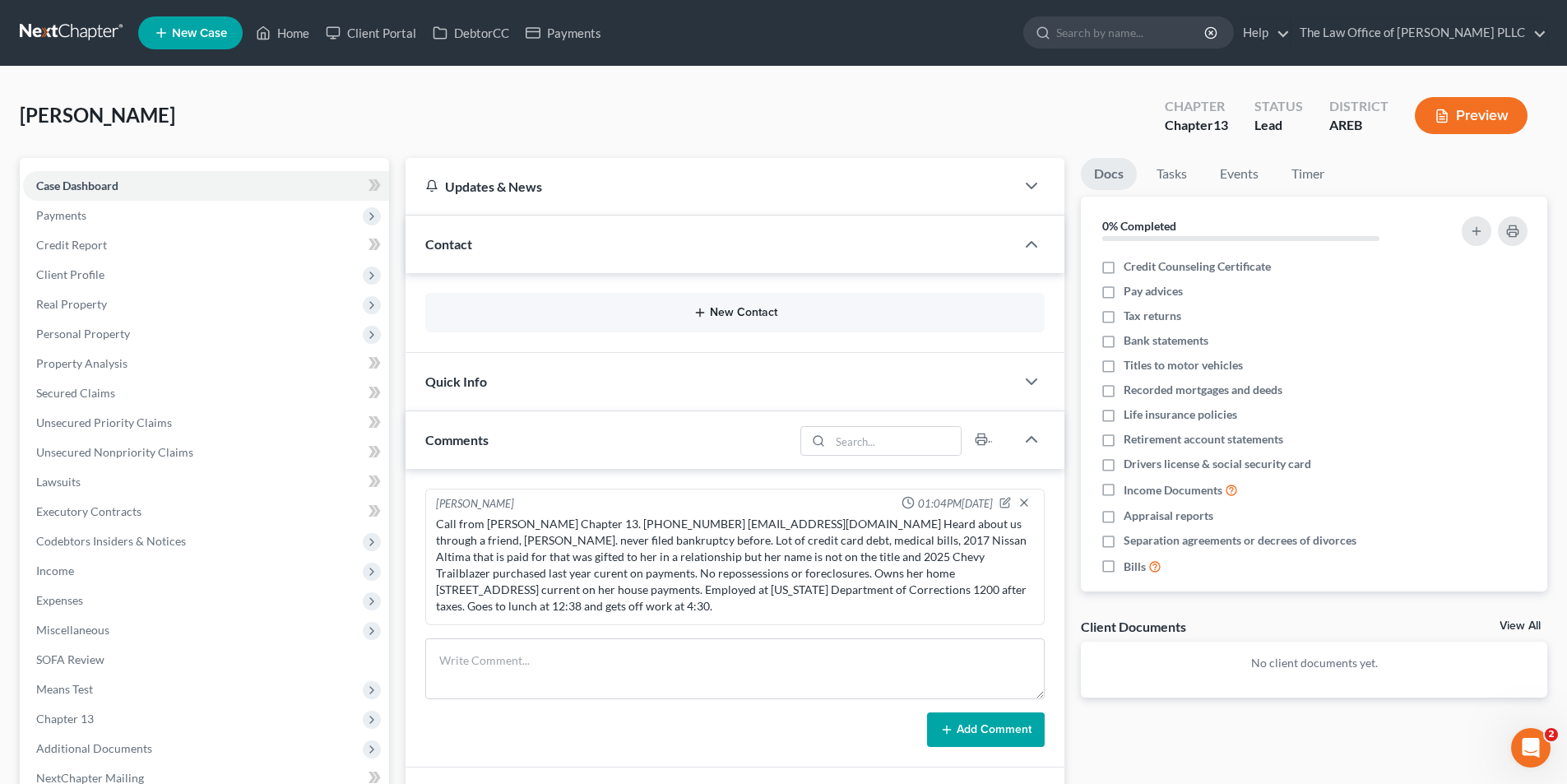
click at [743, 319] on button "New Contact" at bounding box center [735, 312] width 594 height 13
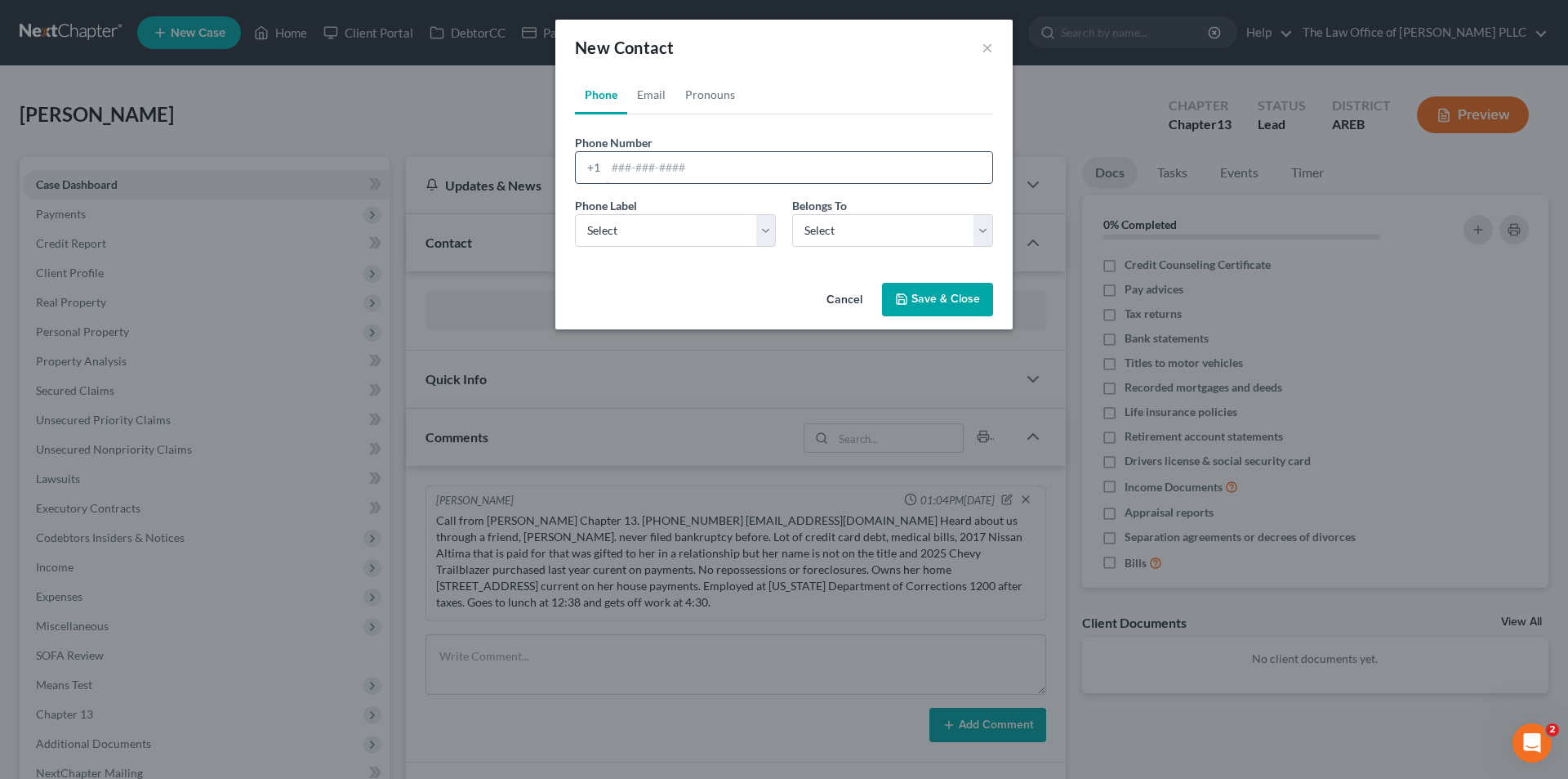
click at [609, 168] on input "tel" at bounding box center [799, 168] width 387 height 31
paste input "[PHONE_NUMBER]"
type input "[PHONE_NUMBER]"
click at [663, 227] on select "Select Mobile Home Work Other" at bounding box center [676, 230] width 201 height 33
select select "0"
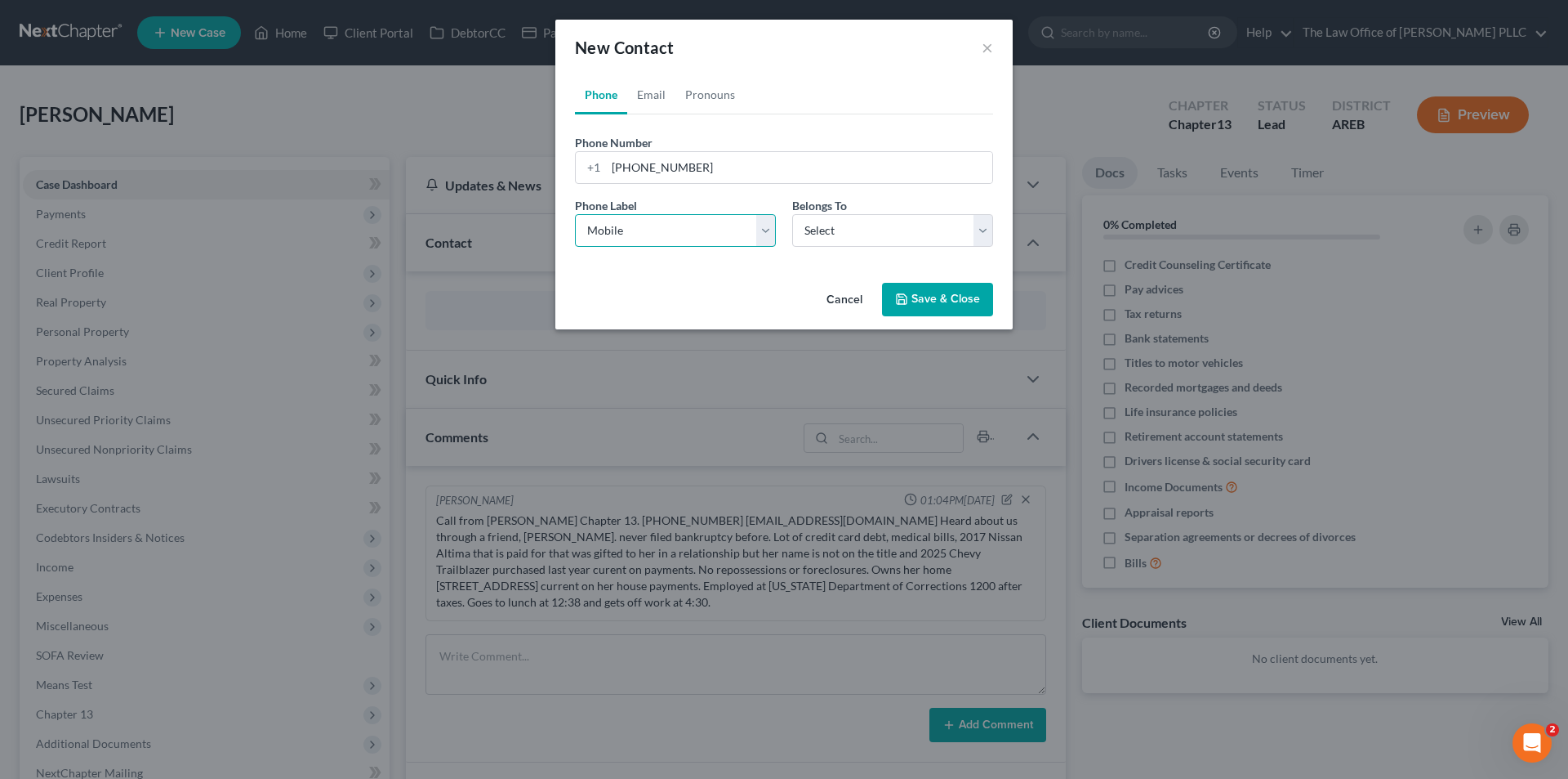
click at [575, 214] on select "Select Mobile Home Work Other" at bounding box center [676, 230] width 201 height 33
click at [825, 226] on select "Select Client Other" at bounding box center [893, 230] width 201 height 33
select select "0"
click at [793, 214] on select "Select Client Other" at bounding box center [893, 230] width 201 height 33
click at [922, 307] on button "Save & Close" at bounding box center [938, 300] width 111 height 35
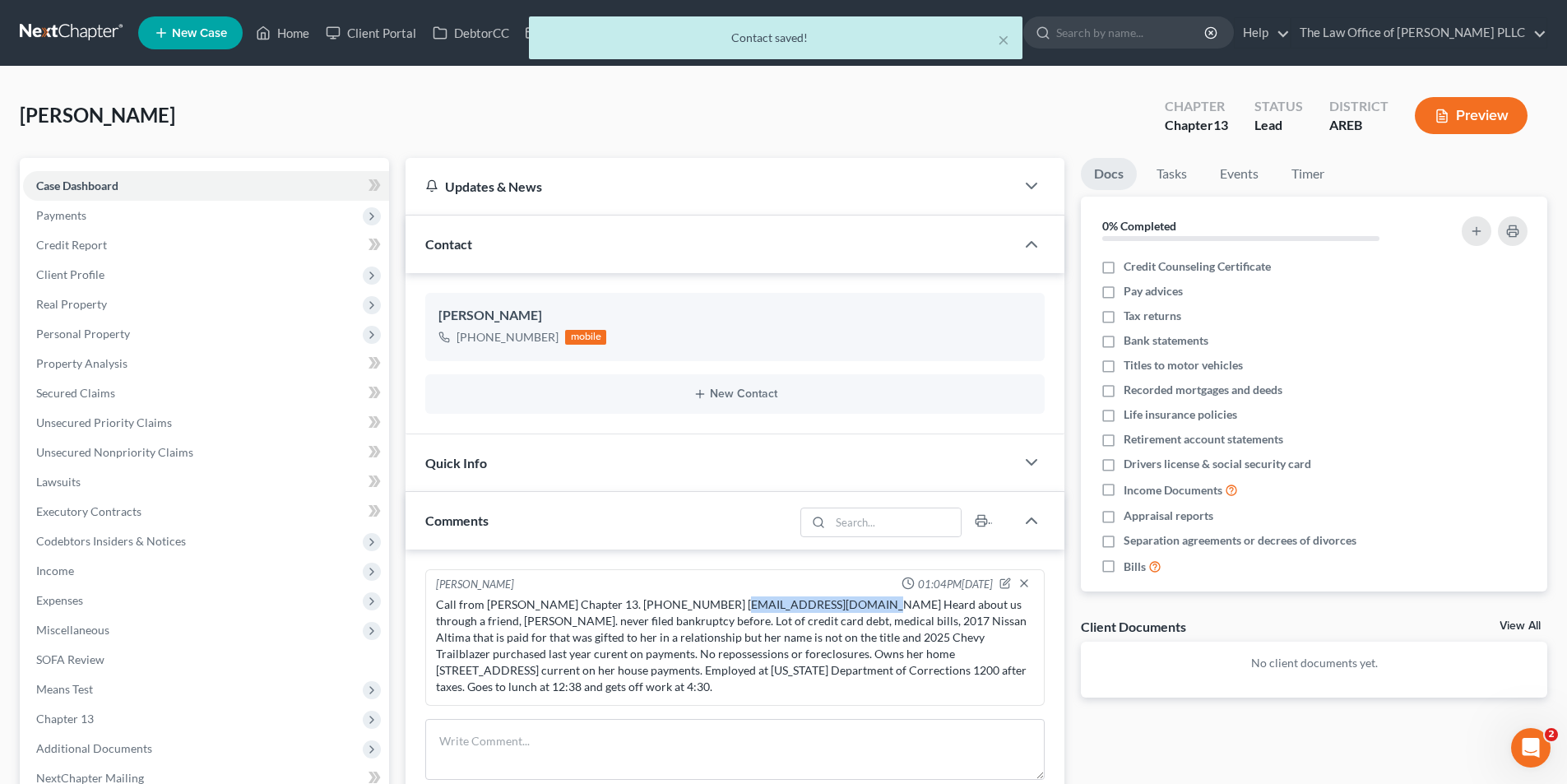
drag, startPoint x: 711, startPoint y: 604, endPoint x: 844, endPoint y: 606, distance: 133.0
click at [844, 606] on div "Call from [PERSON_NAME] Chapter 13. [PHONE_NUMBER] [EMAIL_ADDRESS][DOMAIN_NAME]…" at bounding box center [735, 645] width 598 height 98
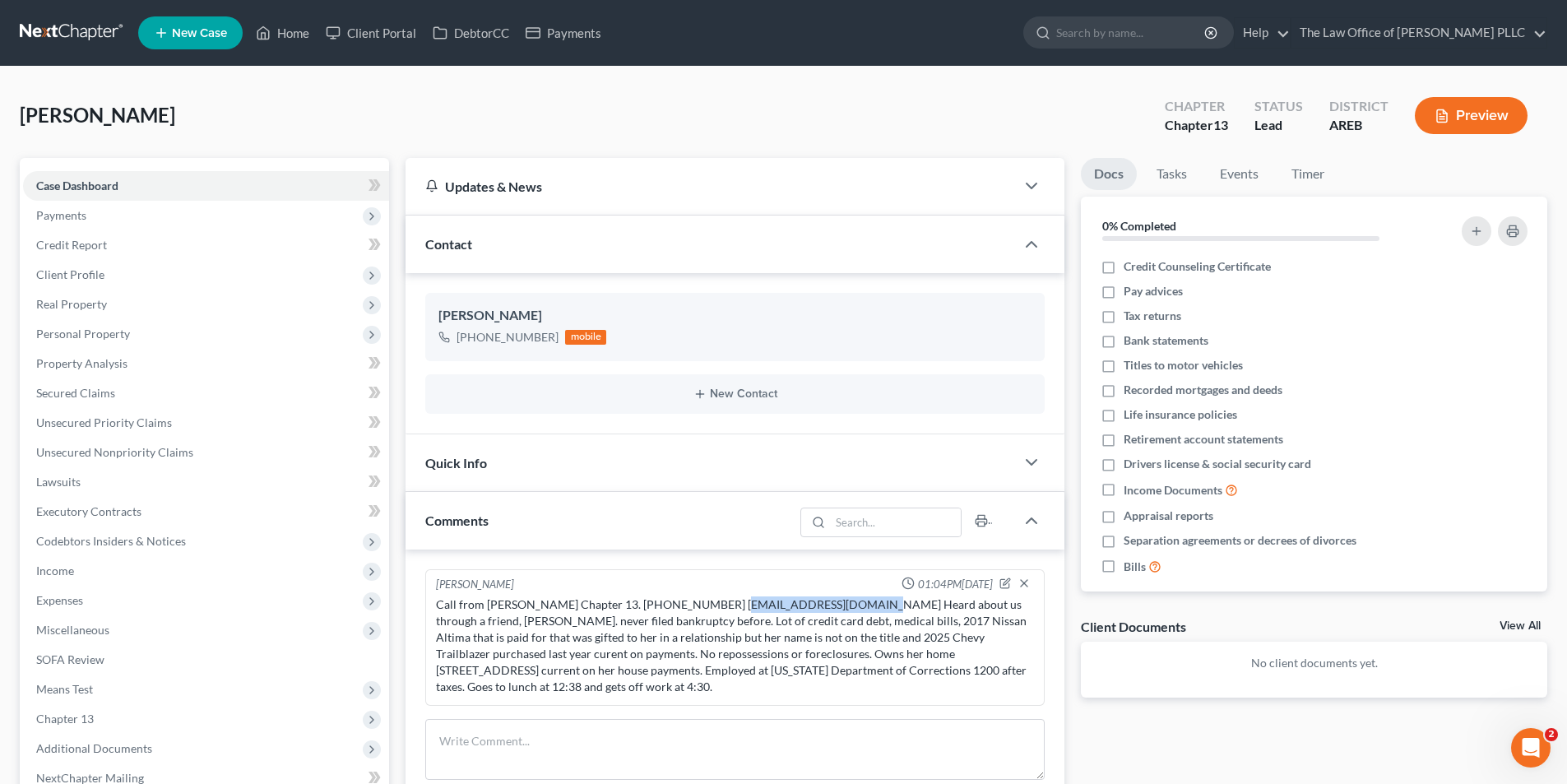
copy div "[EMAIL_ADDRESS][DOMAIN_NAME]"
click at [758, 391] on button "New Contact" at bounding box center [735, 394] width 594 height 13
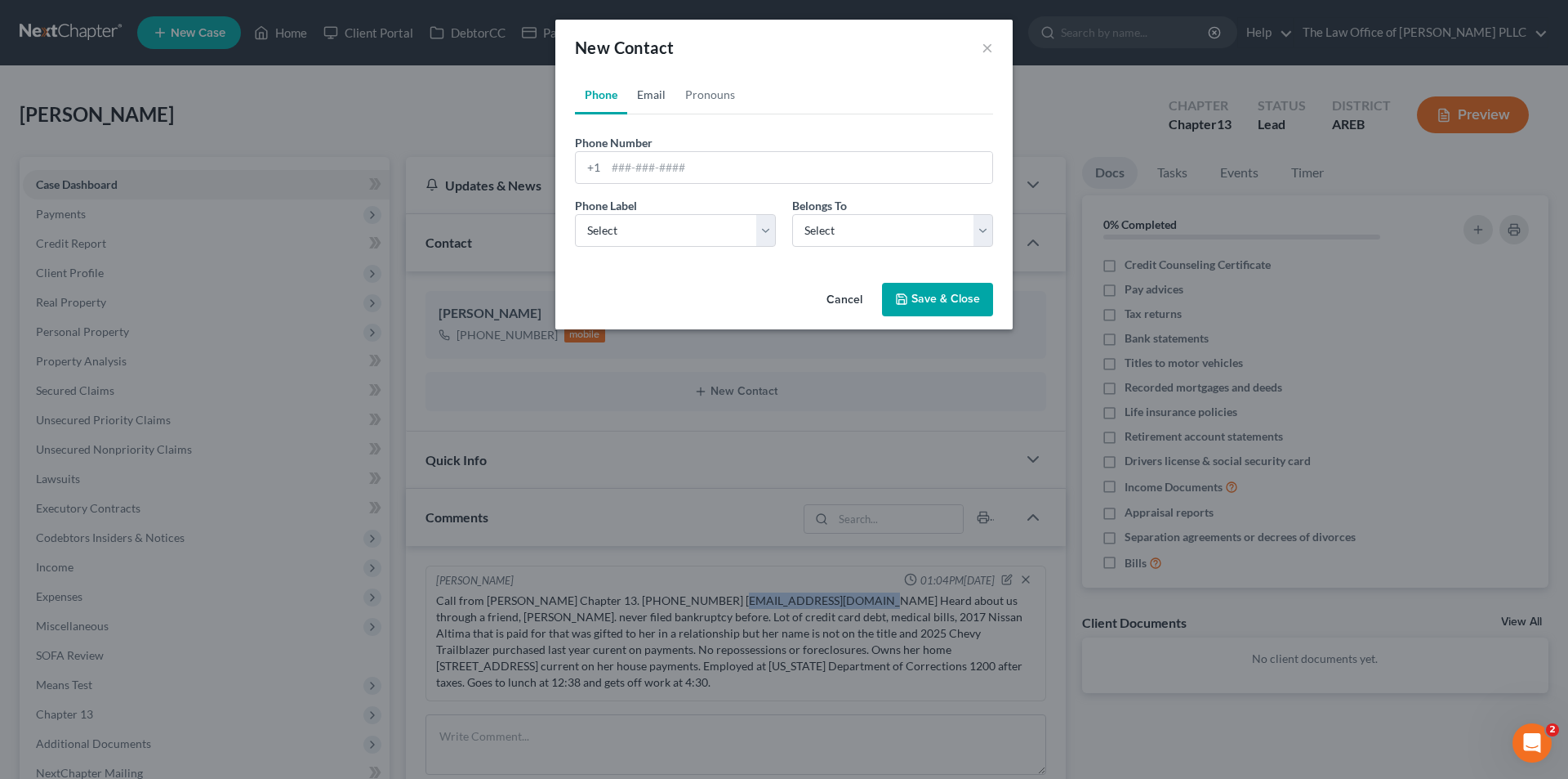
click at [647, 87] on link "Email" at bounding box center [652, 94] width 48 height 39
click at [614, 167] on input "email" at bounding box center [799, 168] width 387 height 31
paste input "[EMAIL_ADDRESS][DOMAIN_NAME]"
type input "[EMAIL_ADDRESS][DOMAIN_NAME]"
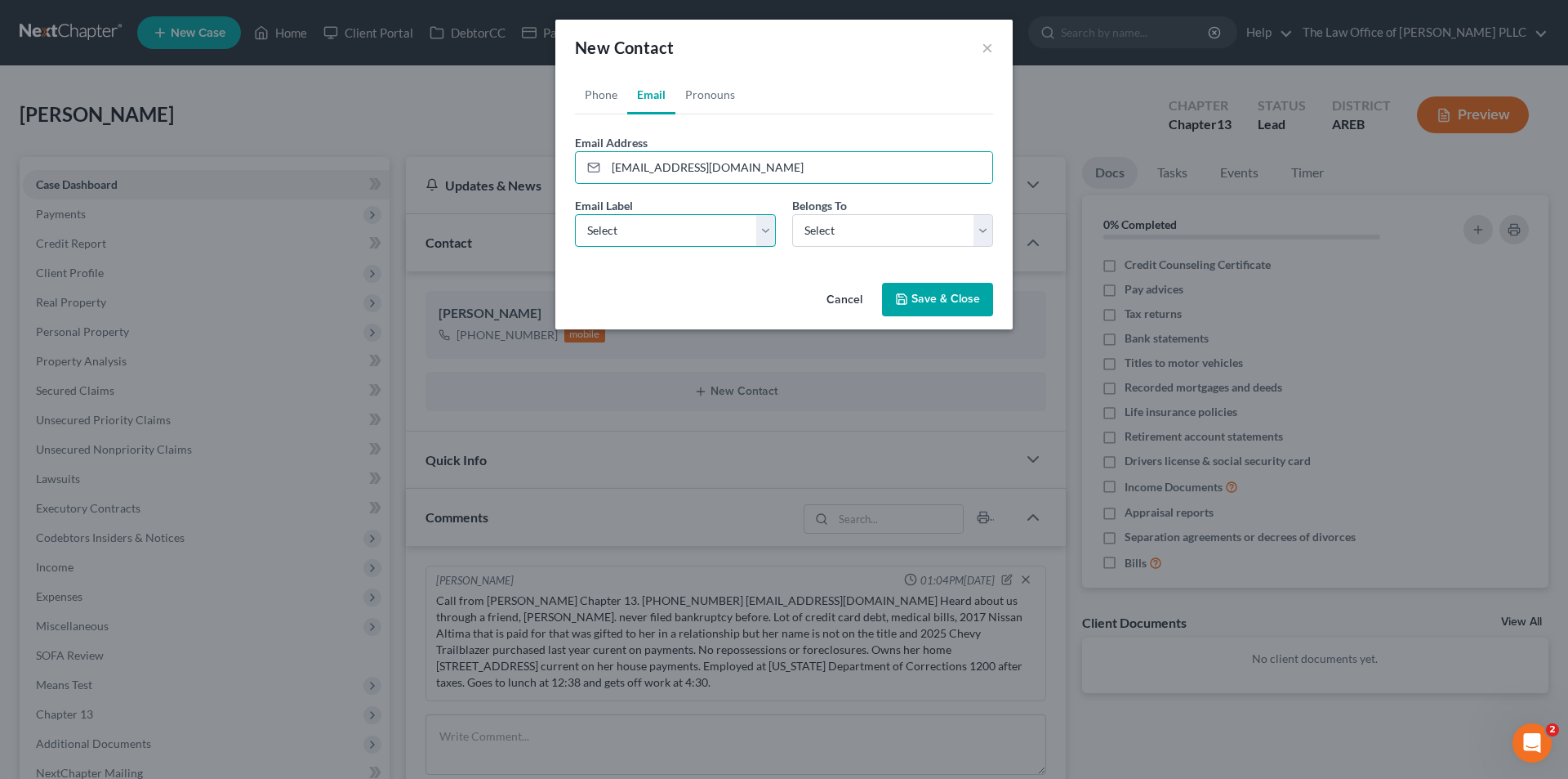
click at [633, 238] on select "Select Home Work Other" at bounding box center [676, 230] width 201 height 33
select select "0"
click at [575, 214] on select "Select Home Work Other" at bounding box center [676, 230] width 201 height 33
drag, startPoint x: 839, startPoint y: 231, endPoint x: 837, endPoint y: 241, distance: 10.2
click at [839, 231] on select "Select Client Other" at bounding box center [893, 230] width 201 height 33
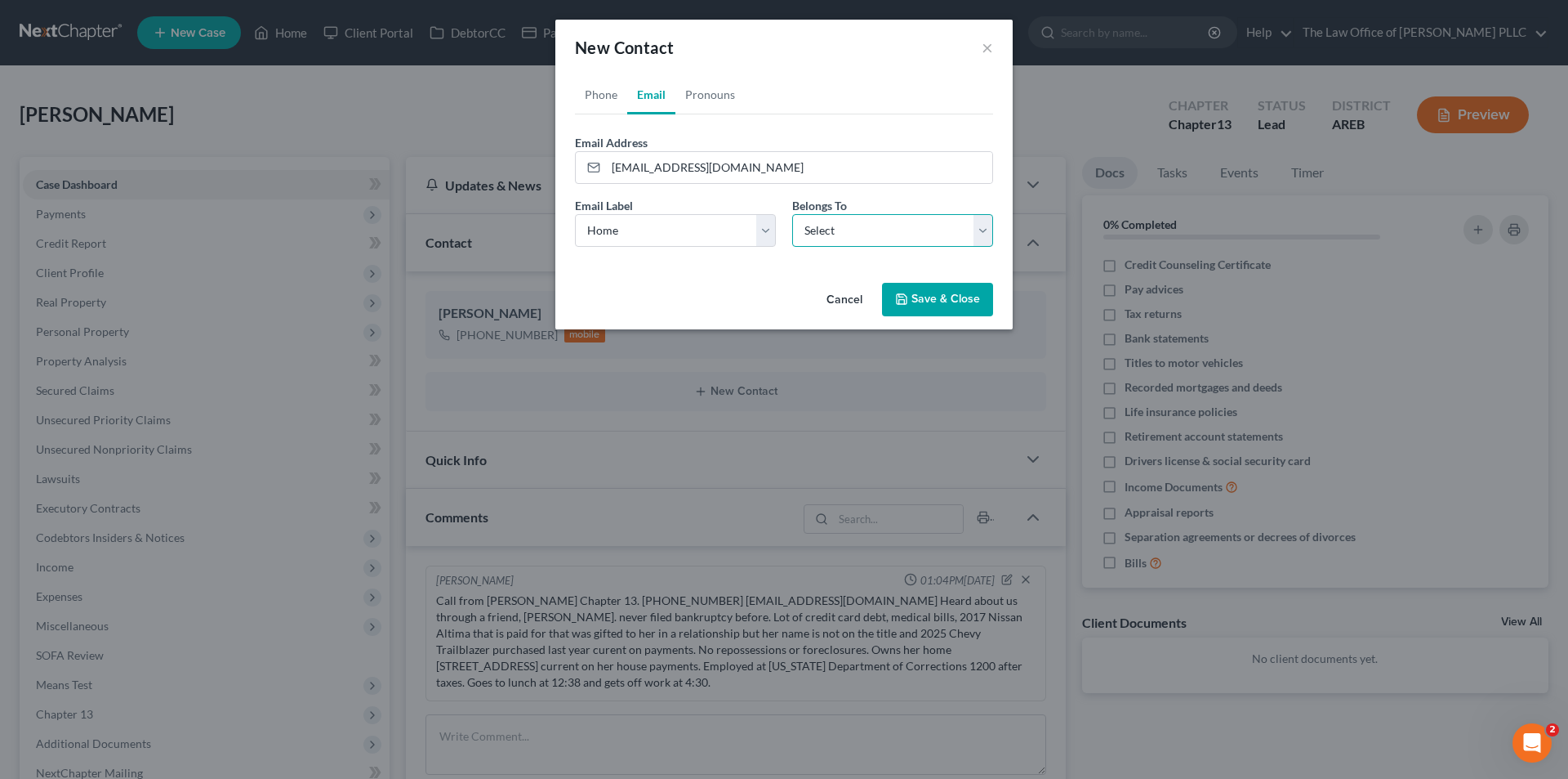
select select "0"
click at [793, 214] on select "Select Client Other" at bounding box center [893, 230] width 201 height 33
click at [934, 300] on button "Save & Close" at bounding box center [938, 300] width 111 height 35
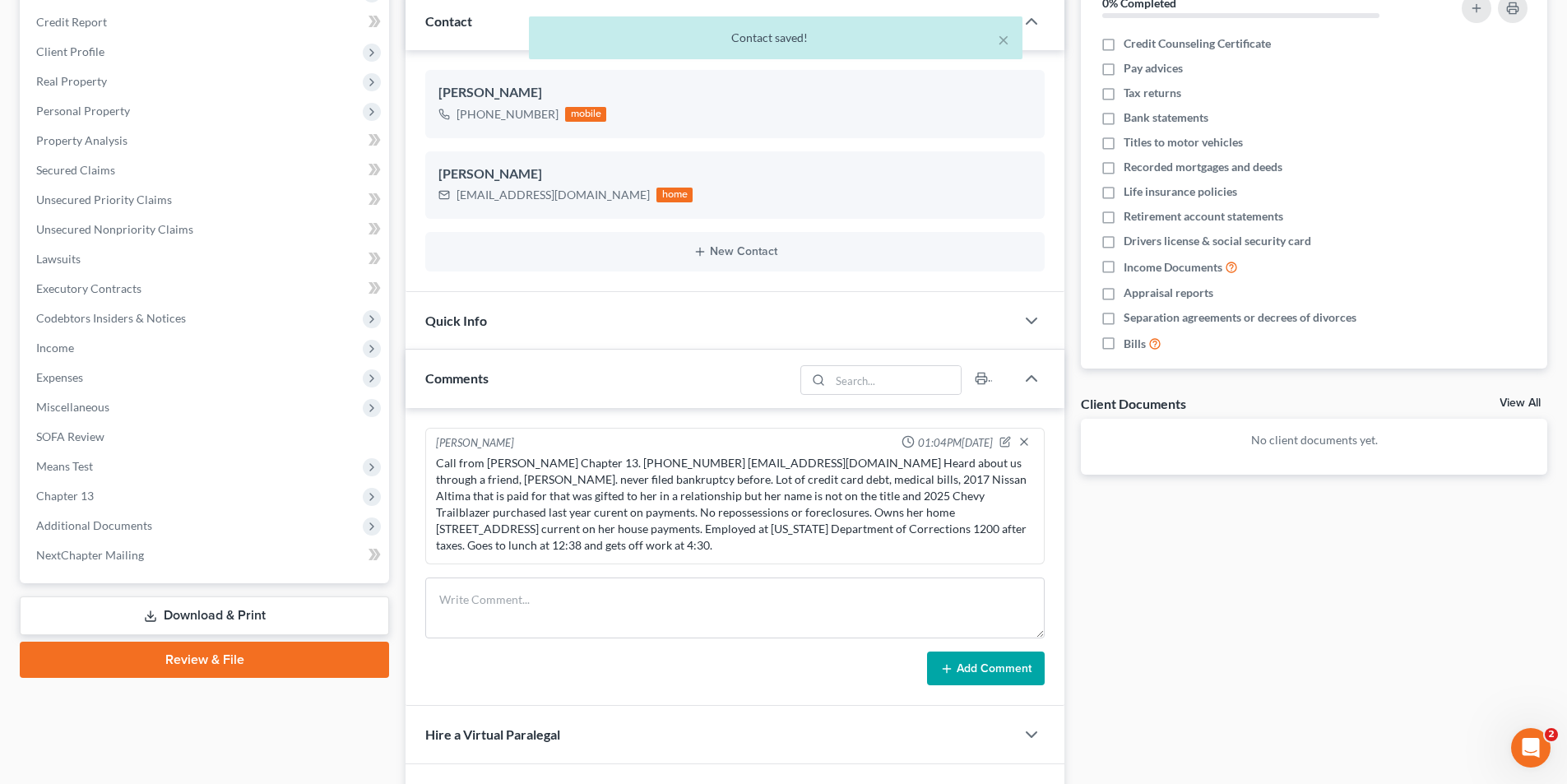
scroll to position [247, 0]
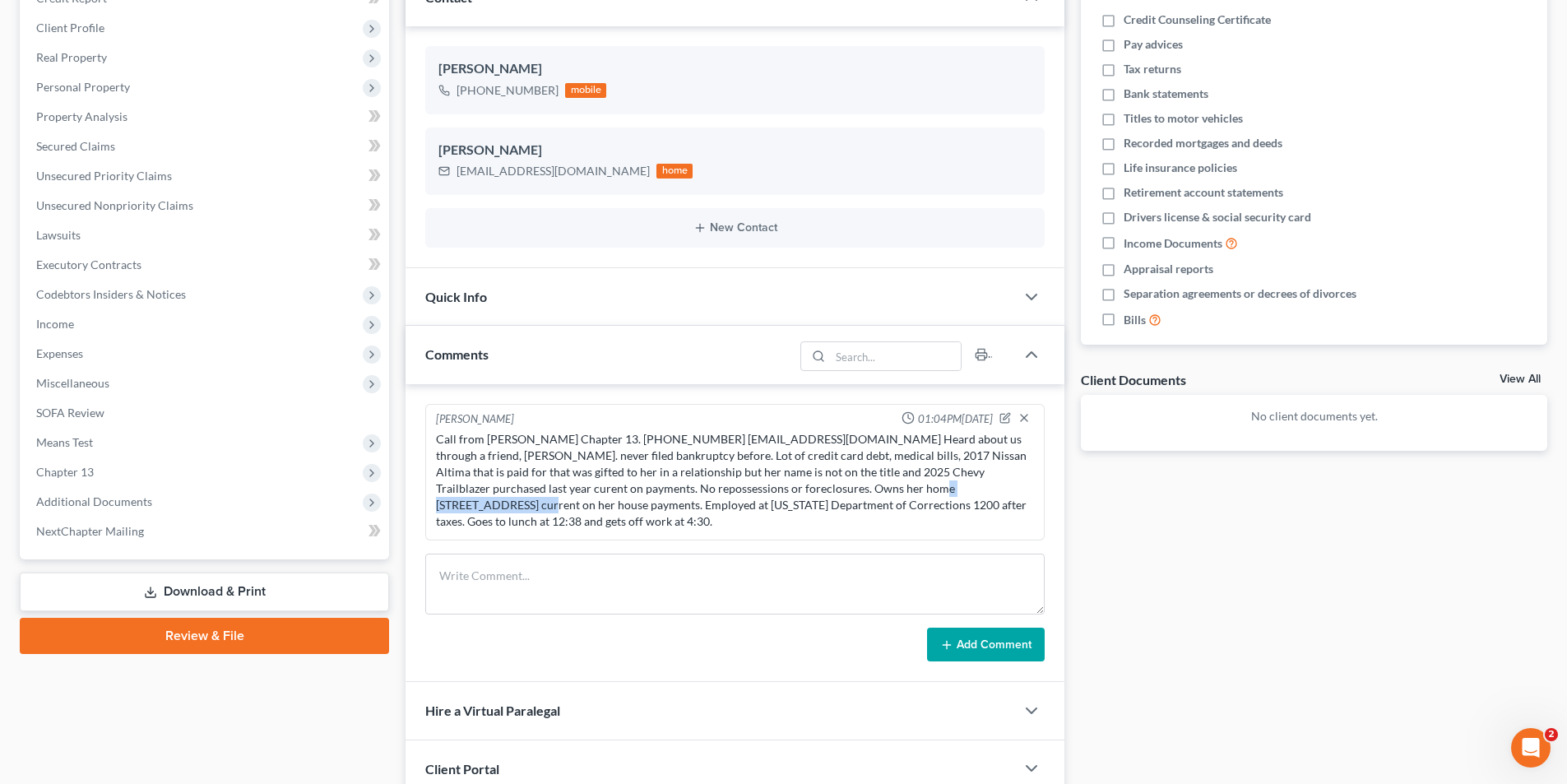
drag, startPoint x: 796, startPoint y: 488, endPoint x: 906, endPoint y: 490, distance: 110.0
click at [906, 490] on div "Call from [PERSON_NAME] Chapter 13. [PHONE_NUMBER] [EMAIL_ADDRESS][DOMAIN_NAME]…" at bounding box center [735, 480] width 598 height 98
copy div "[STREET_ADDRESS]"
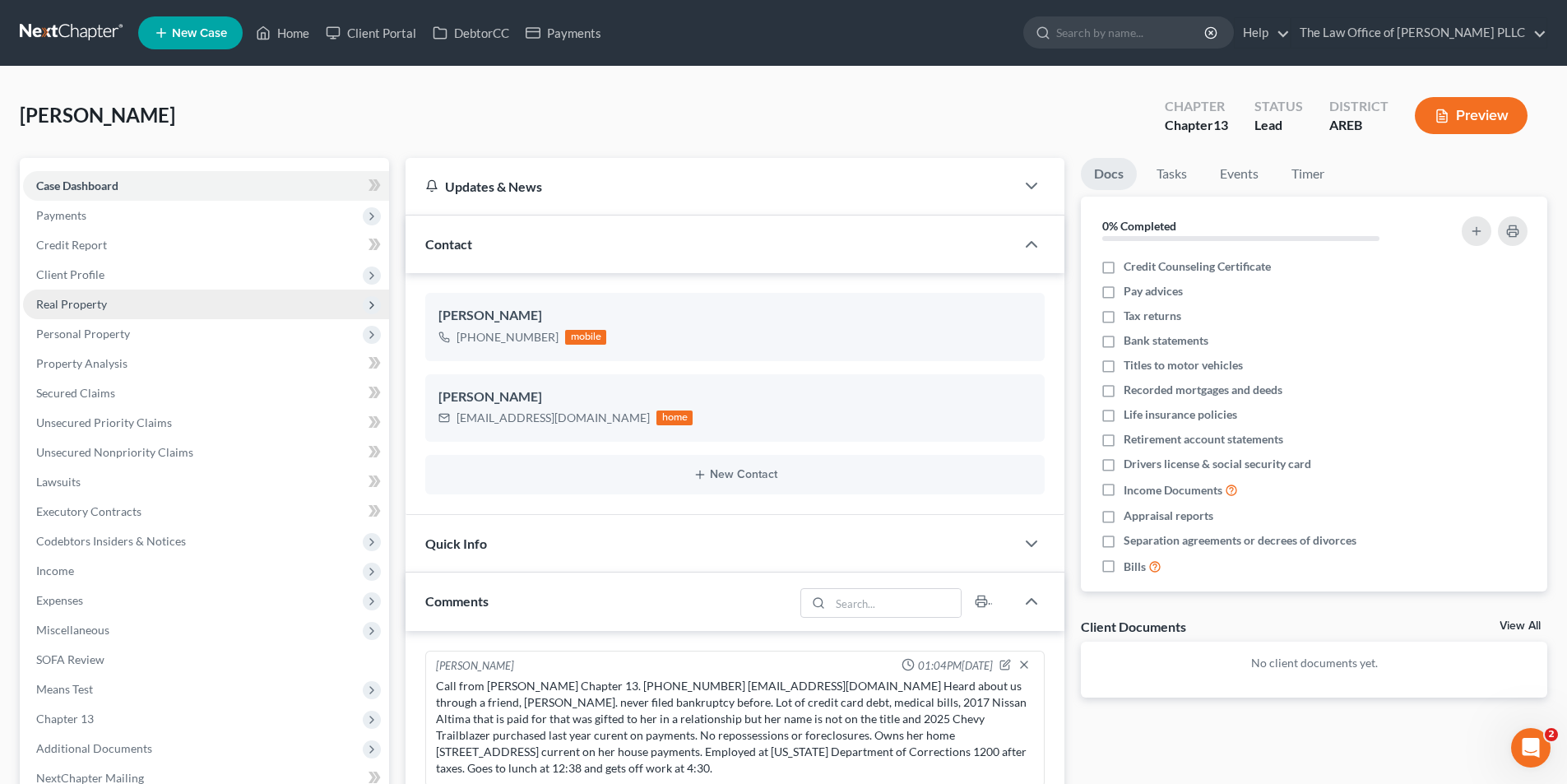
click at [81, 308] on span "Real Property" at bounding box center [71, 304] width 71 height 14
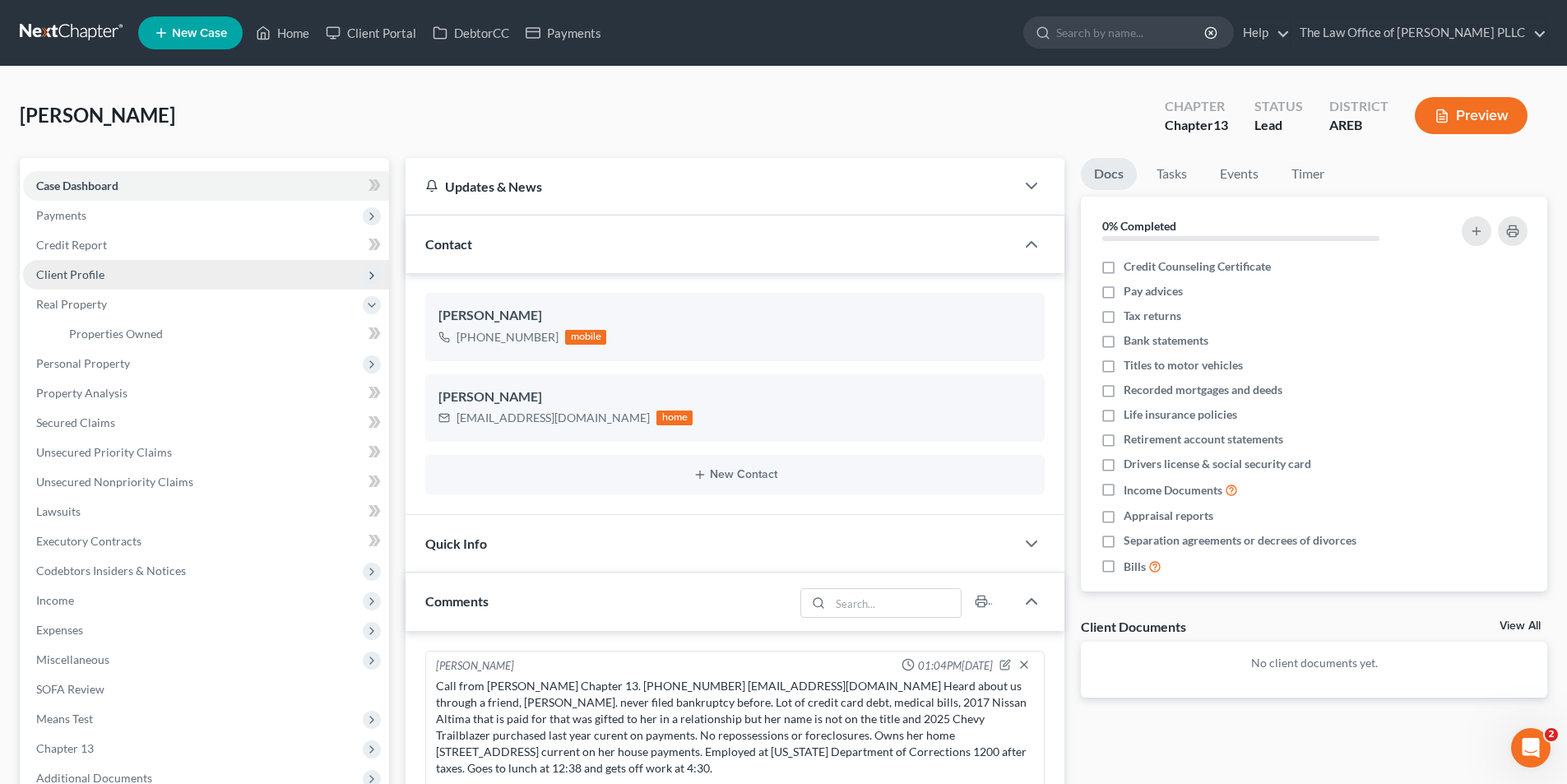
click at [88, 272] on span "Client Profile" at bounding box center [71, 274] width 68 height 14
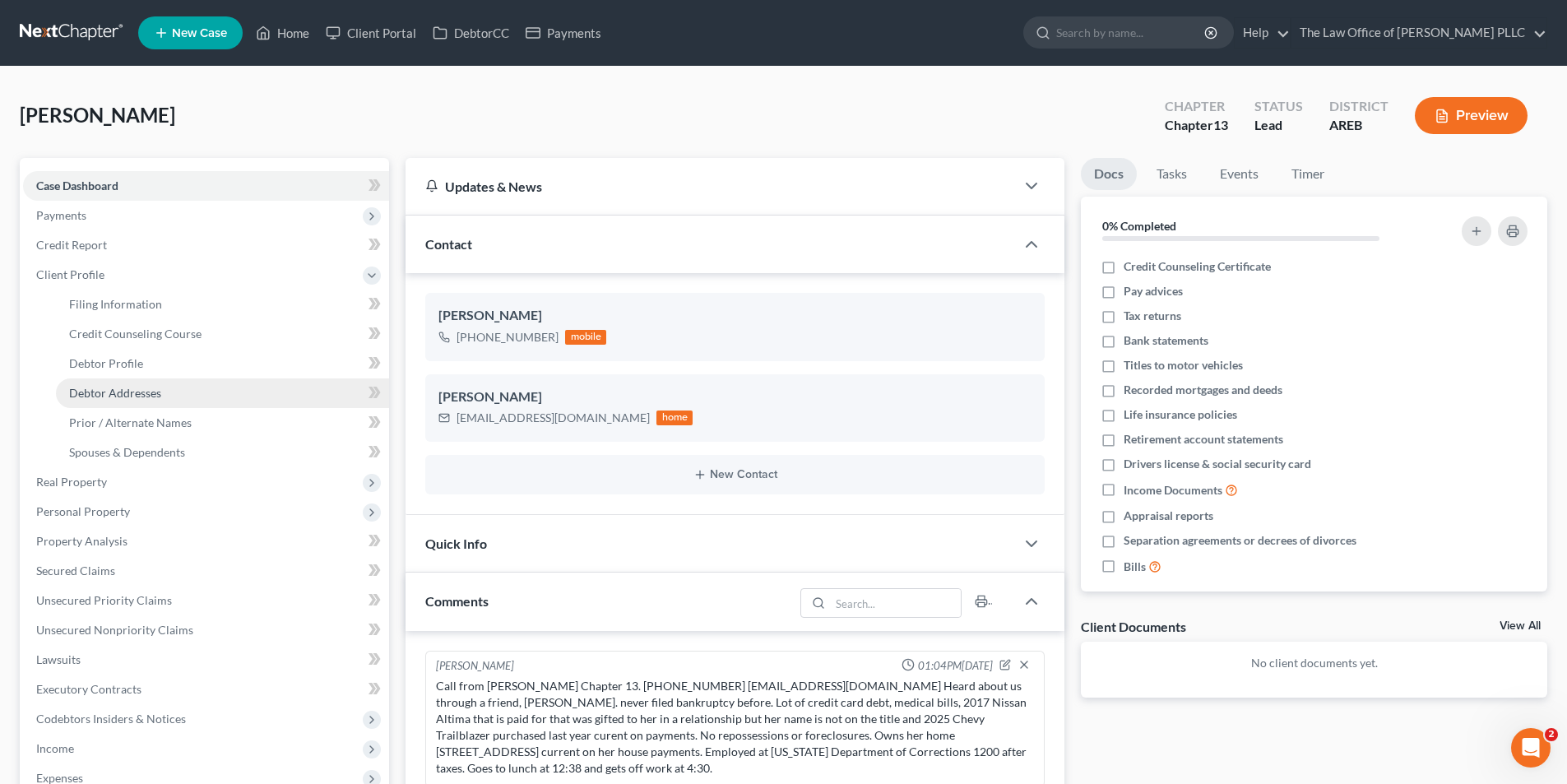
click at [131, 391] on span "Debtor Addresses" at bounding box center [115, 393] width 92 height 14
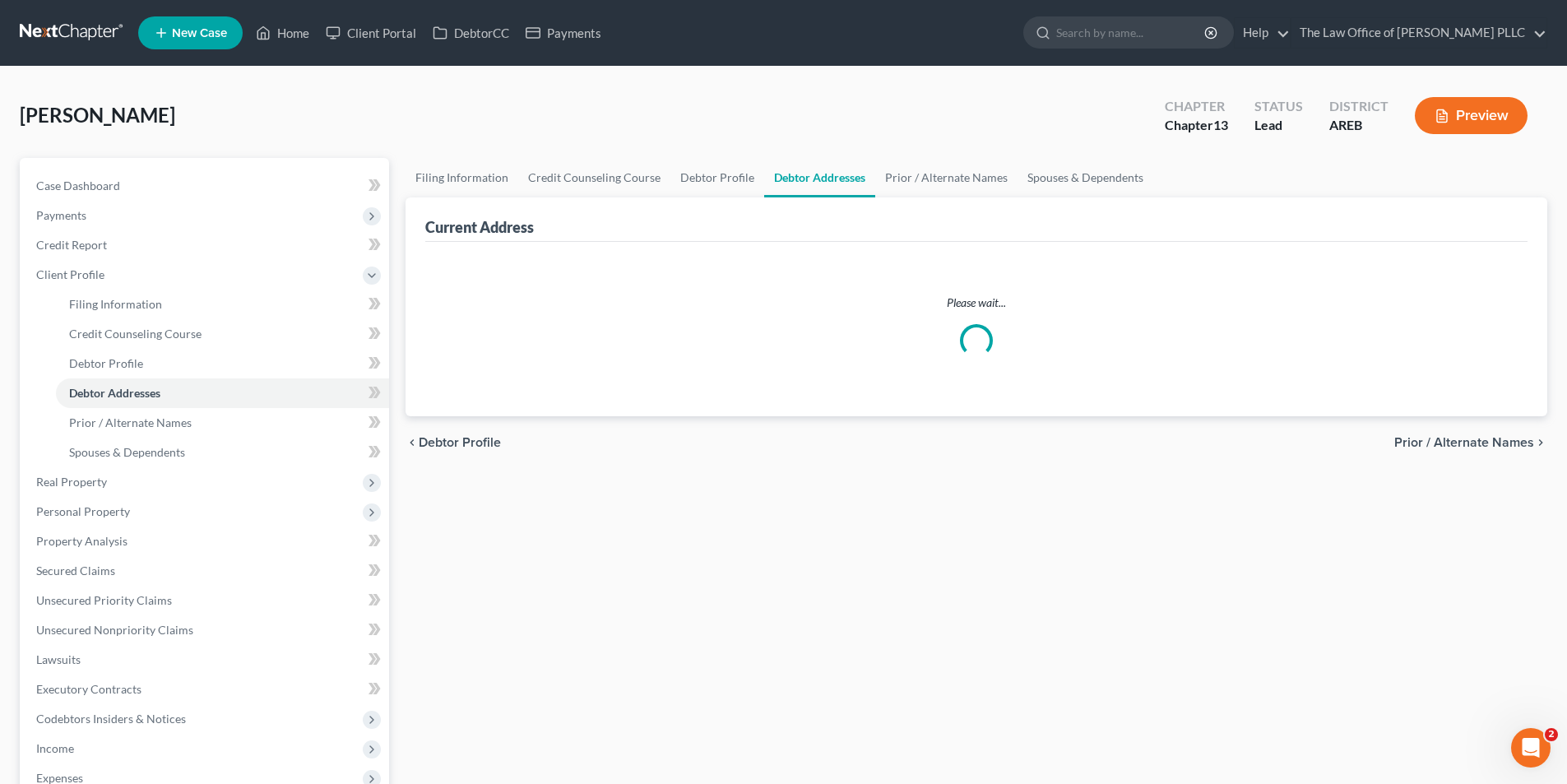
select select "0"
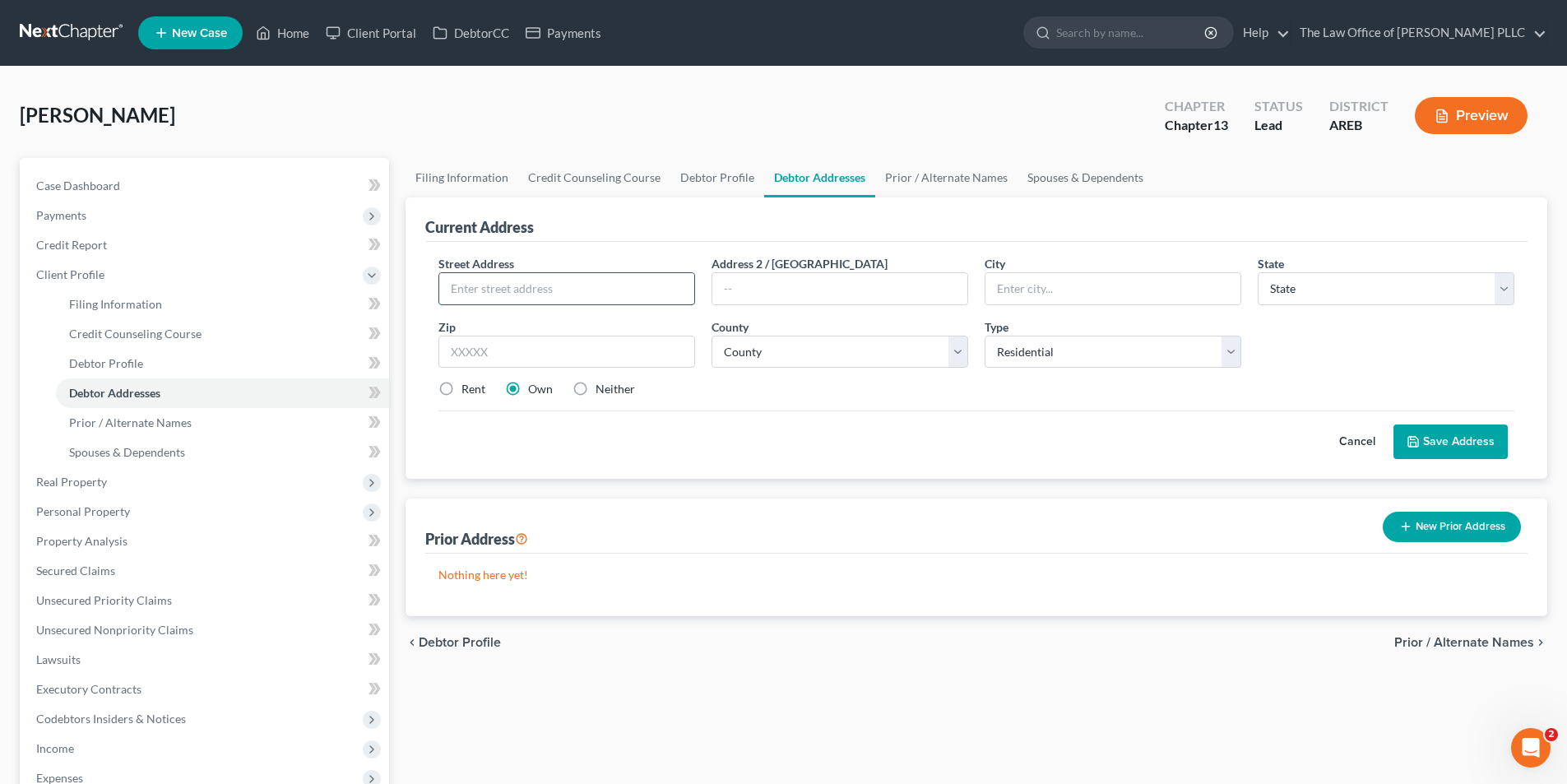
click at [483, 287] on input "text" at bounding box center [566, 288] width 255 height 31
paste input "[STREET_ADDRESS]"
type input "[STREET_ADDRESS]"
click at [1026, 293] on input "text" at bounding box center [1113, 288] width 255 height 31
type input "Monticello"
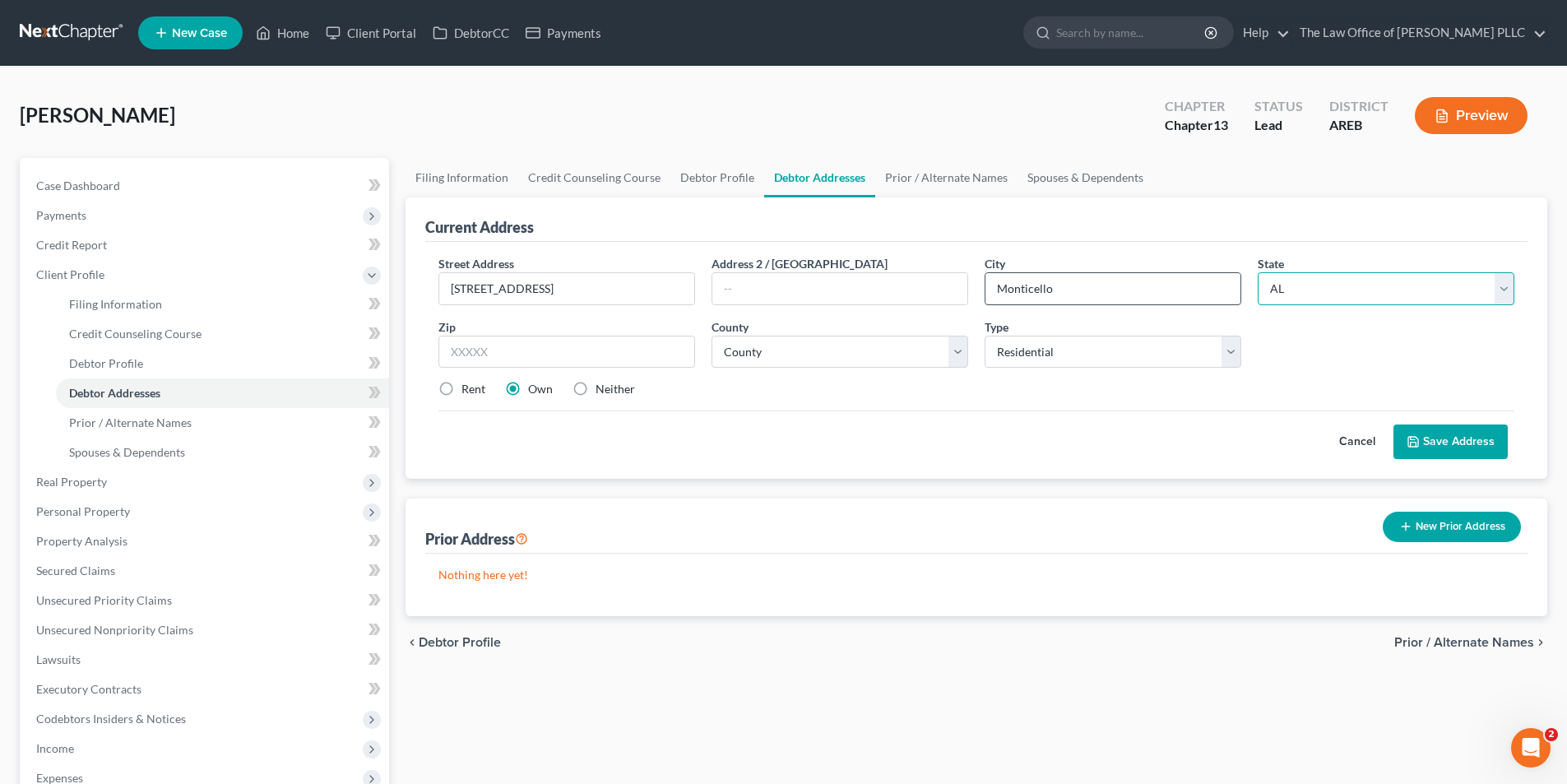
select select "2"
type input "71655"
select select "21"
click at [1432, 441] on button "Save Address" at bounding box center [1450, 442] width 114 height 35
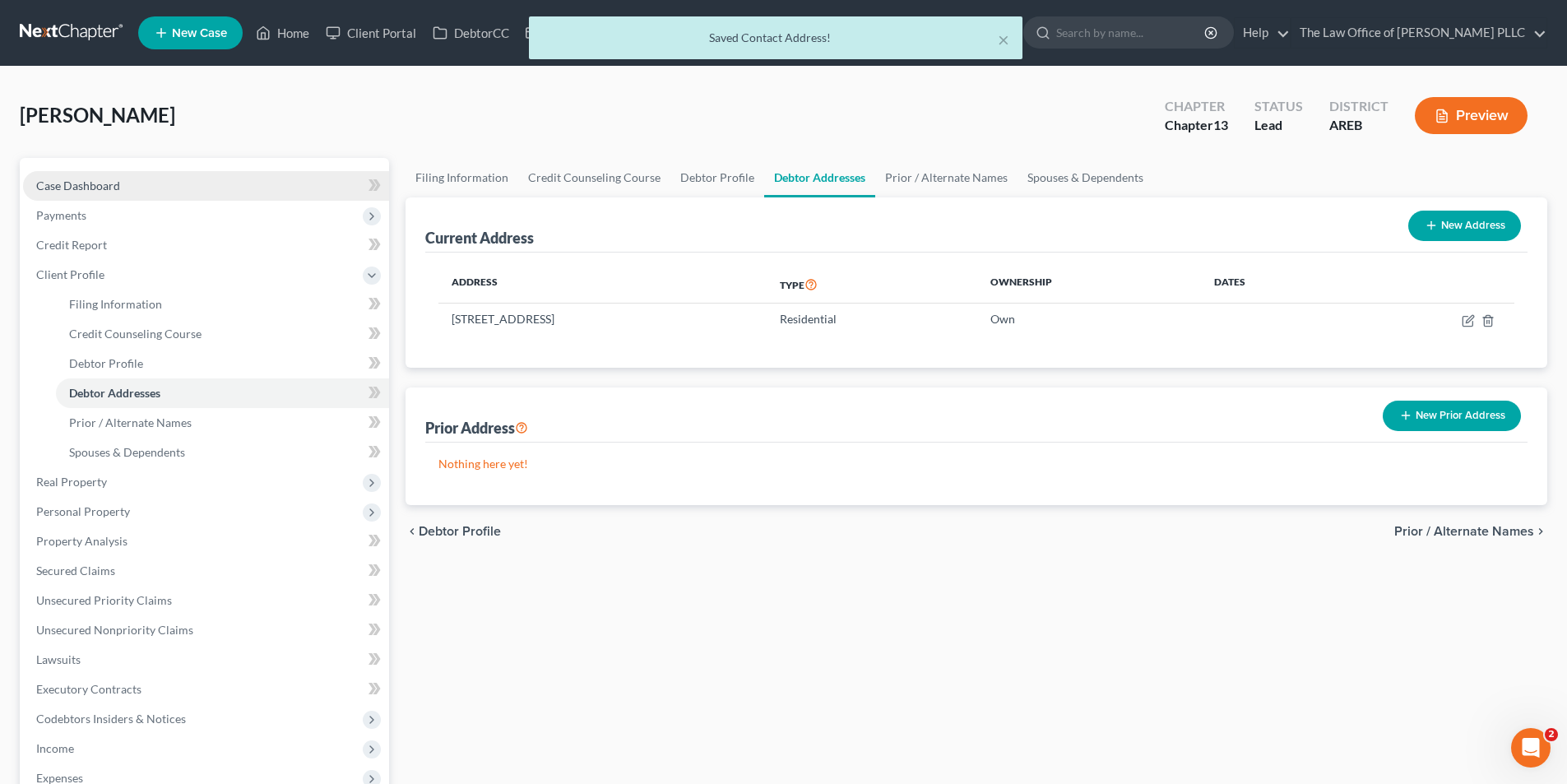
click at [108, 189] on span "Case Dashboard" at bounding box center [78, 186] width 84 height 14
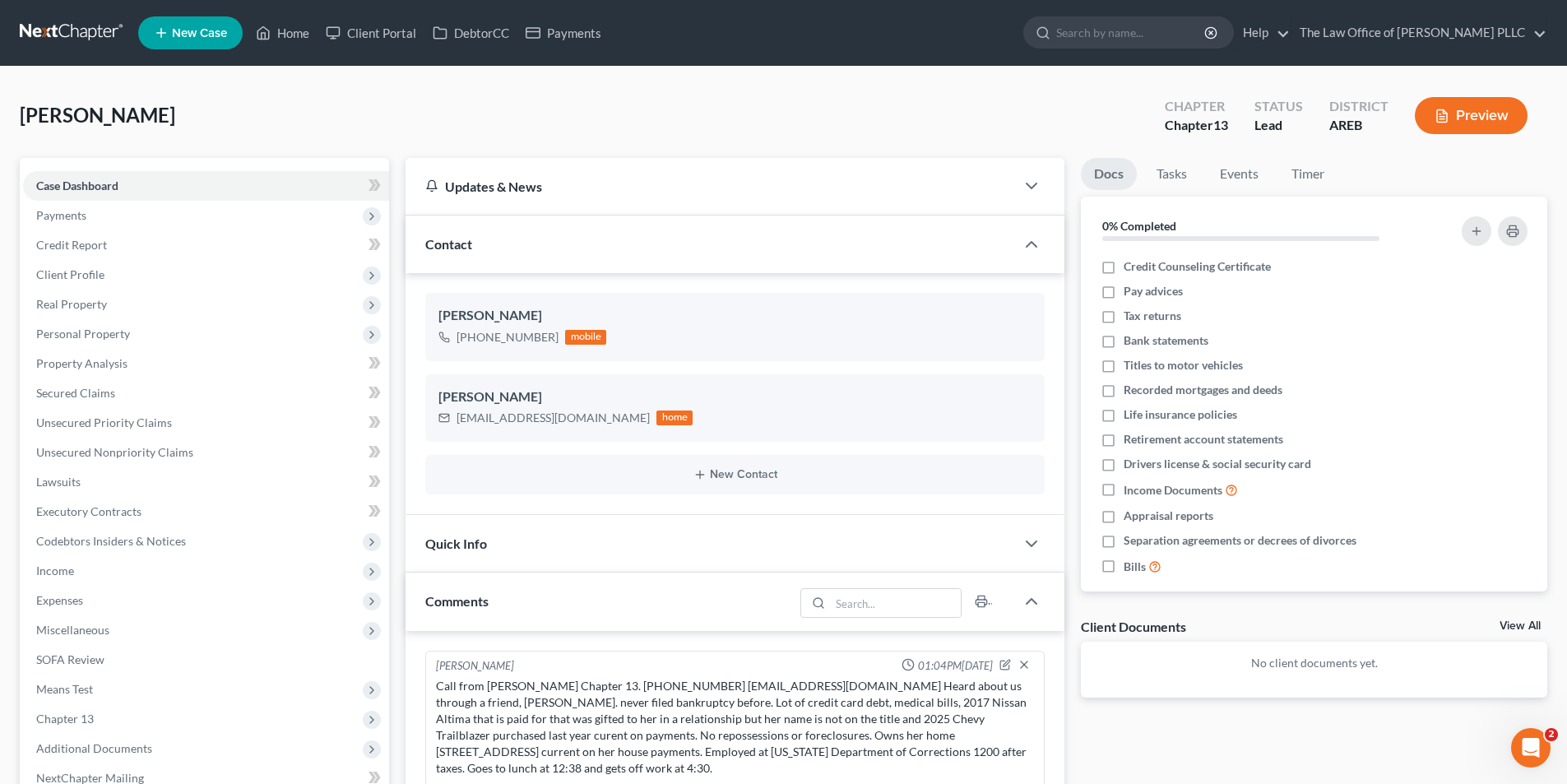
click at [475, 553] on div "Quick Info" at bounding box center [710, 543] width 610 height 57
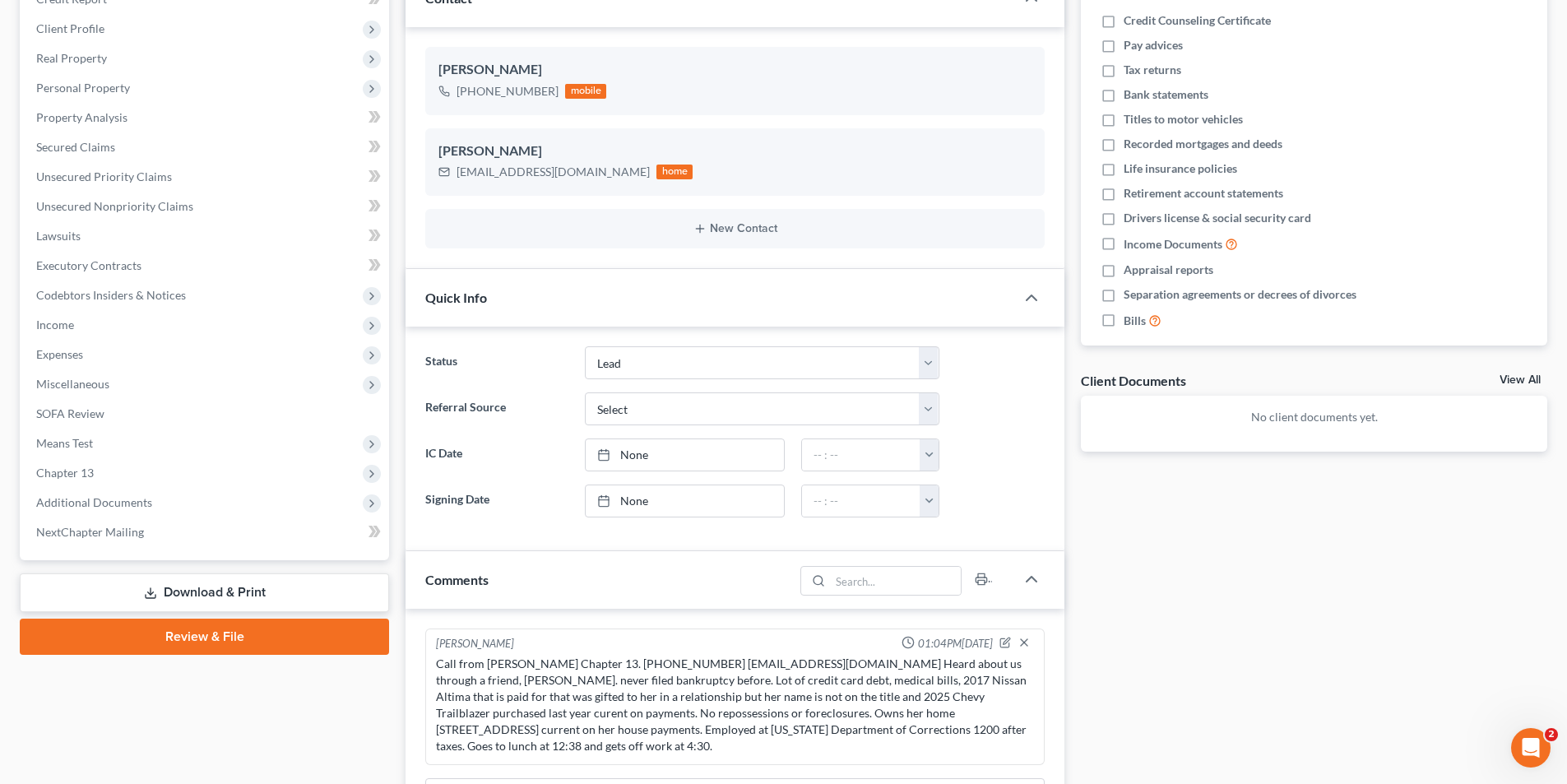
scroll to position [247, 0]
click at [626, 408] on select "Select Word Of Mouth Previous Clients Direct Mail Website Google Search Modern …" at bounding box center [762, 408] width 355 height 33
select select "0"
click at [585, 391] on select "Select Word Of Mouth Previous Clients Direct Mail Website Google Search Modern …" at bounding box center [762, 408] width 355 height 33
click at [639, 351] on select "Discharged Discharged & Reported Discharge Litigation Dismissal Notice Dismisse…" at bounding box center [762, 362] width 355 height 33
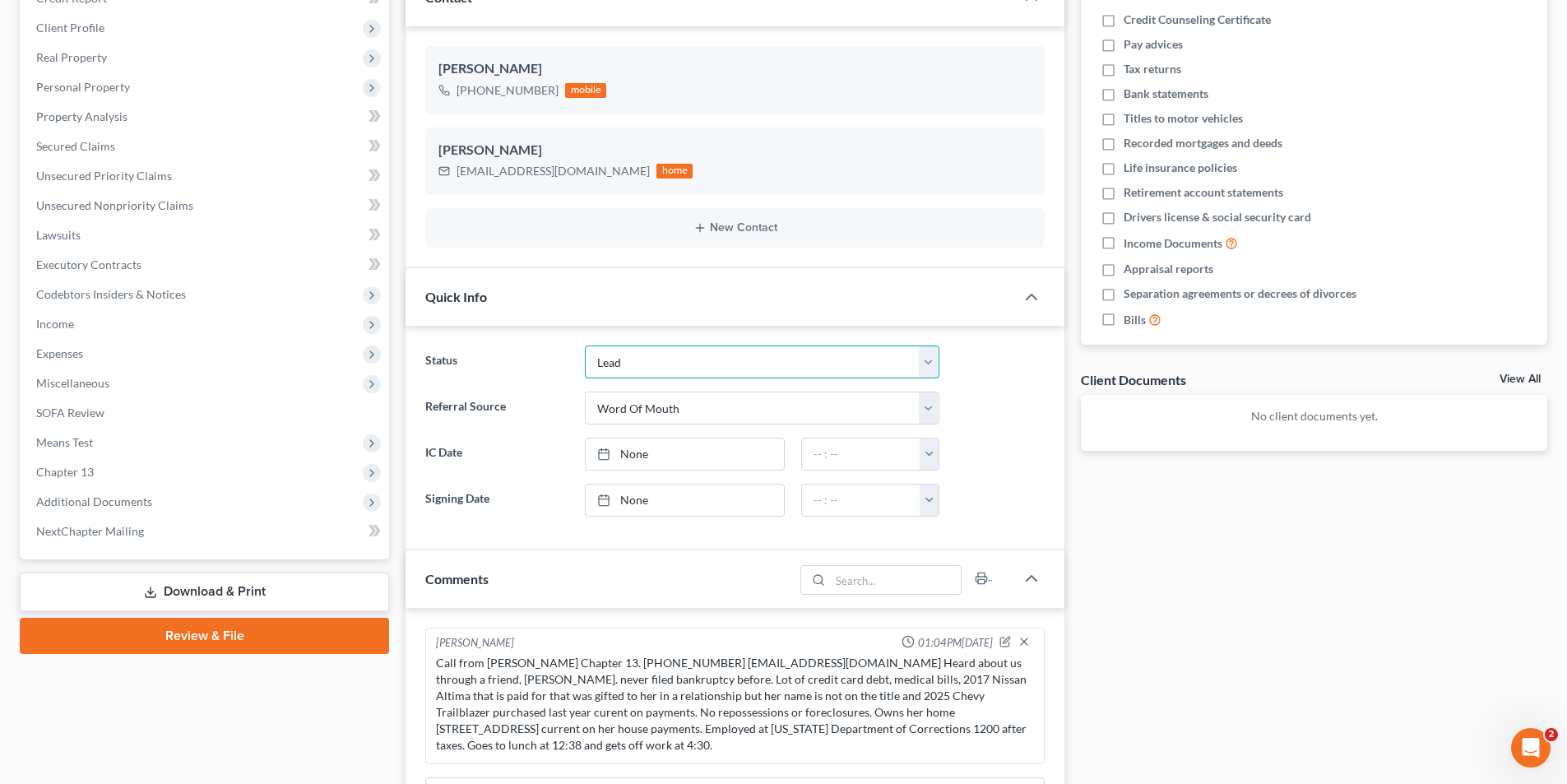
click at [639, 351] on select "Discharged Discharged & Reported Discharge Litigation Dismissal Notice Dismisse…" at bounding box center [762, 362] width 355 height 33
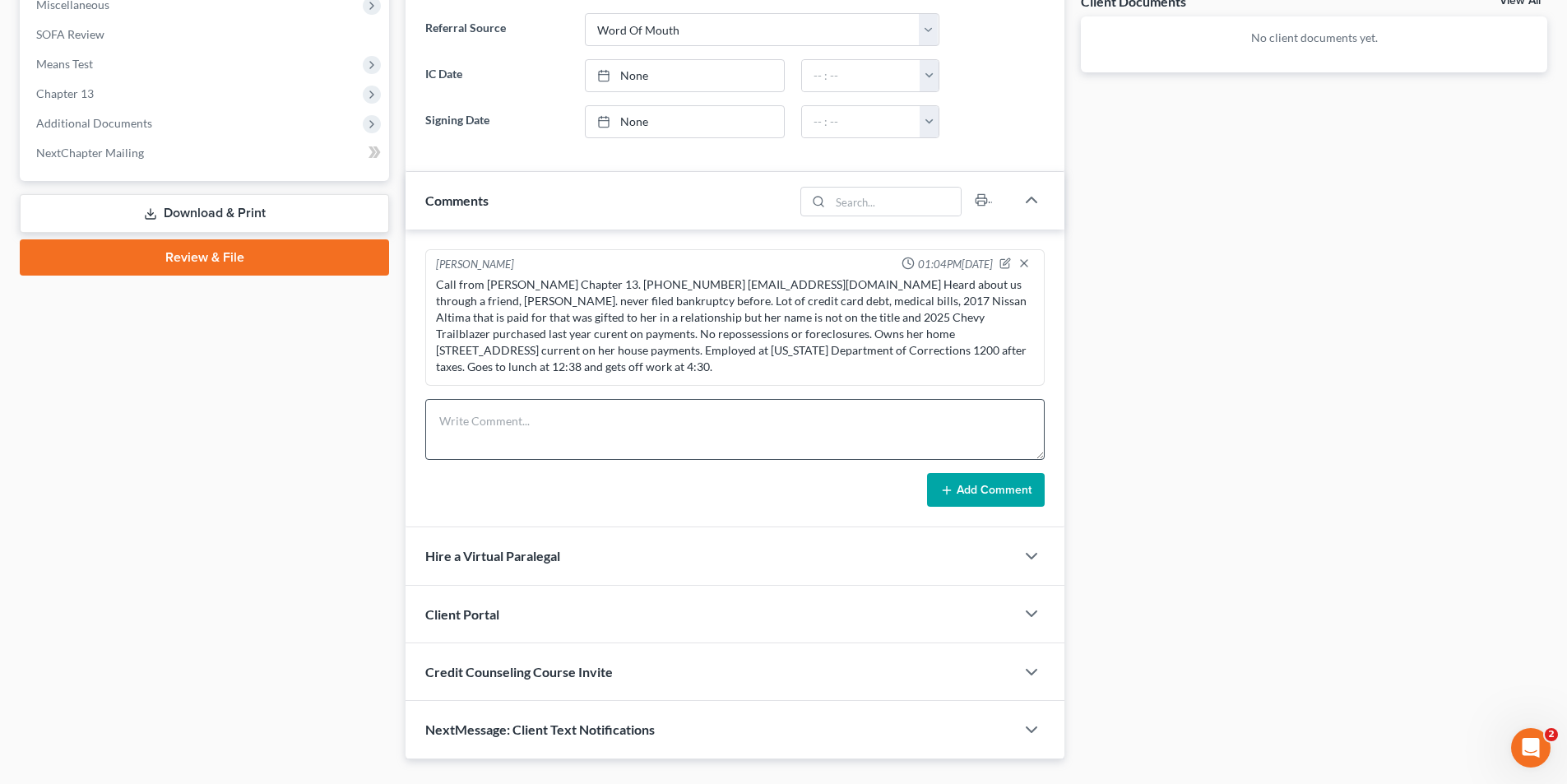
scroll to position [663, 0]
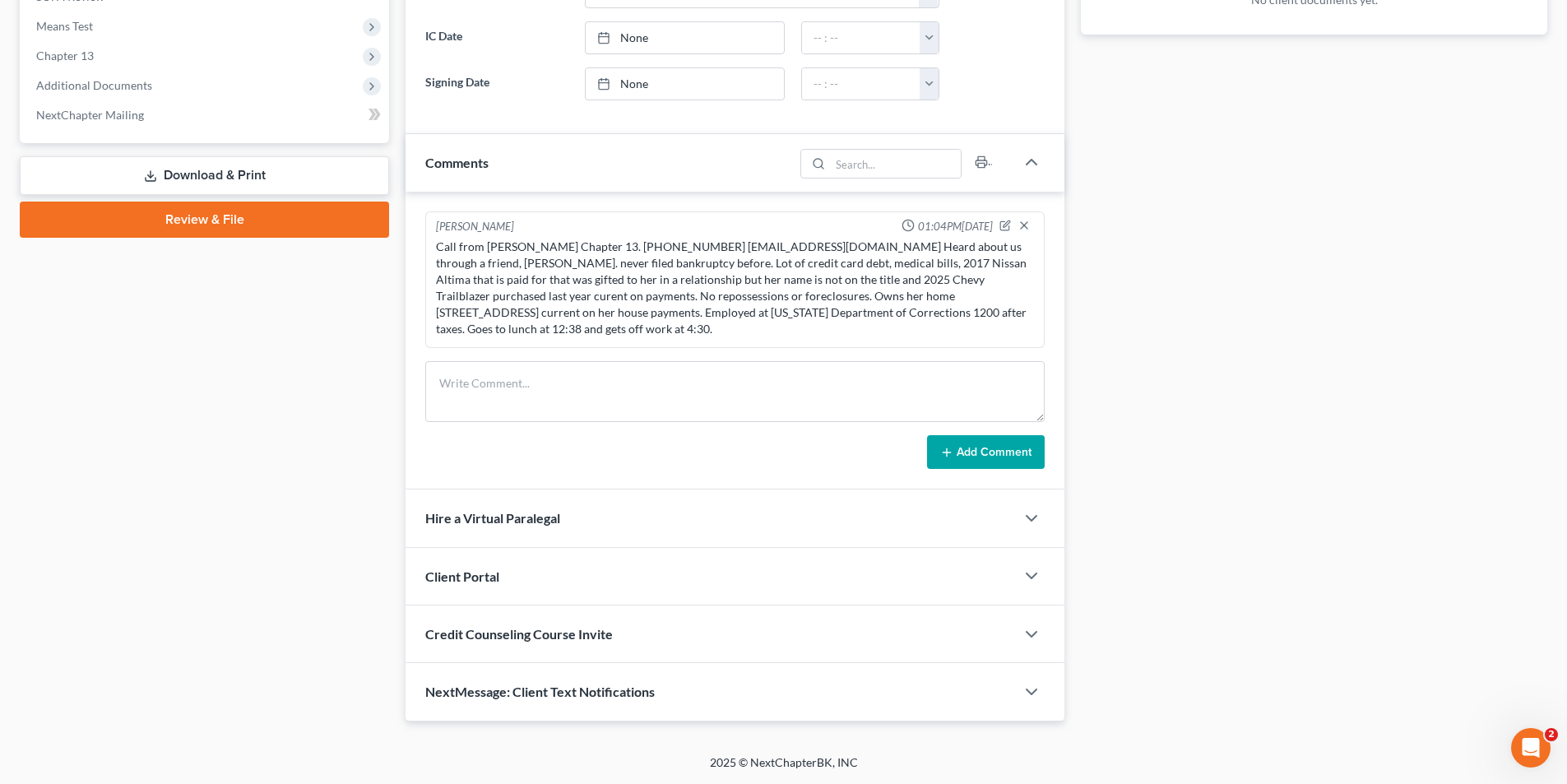
click at [489, 577] on span "Client Portal" at bounding box center [462, 576] width 74 height 16
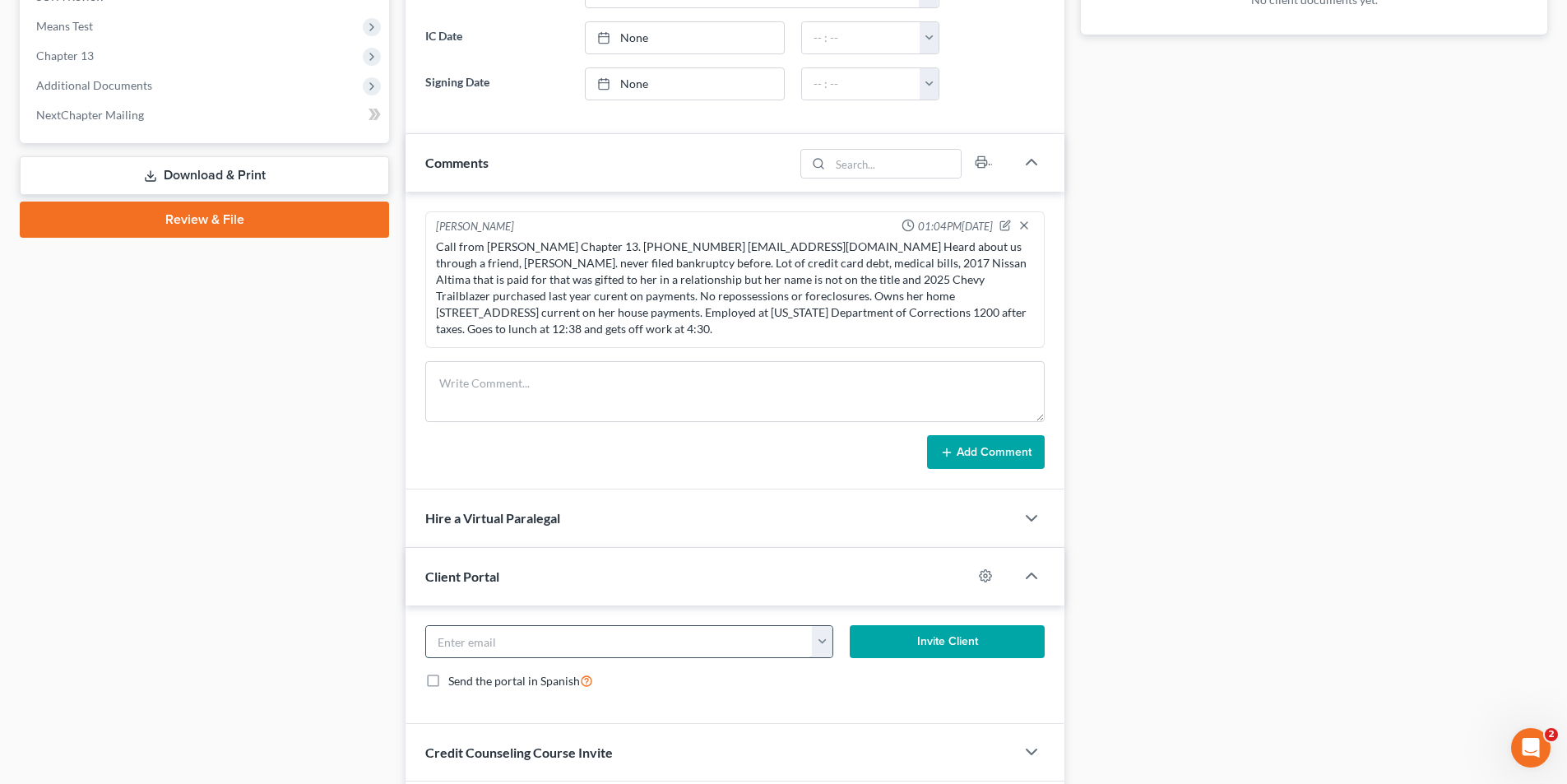
click at [492, 639] on input "email" at bounding box center [620, 641] width 387 height 31
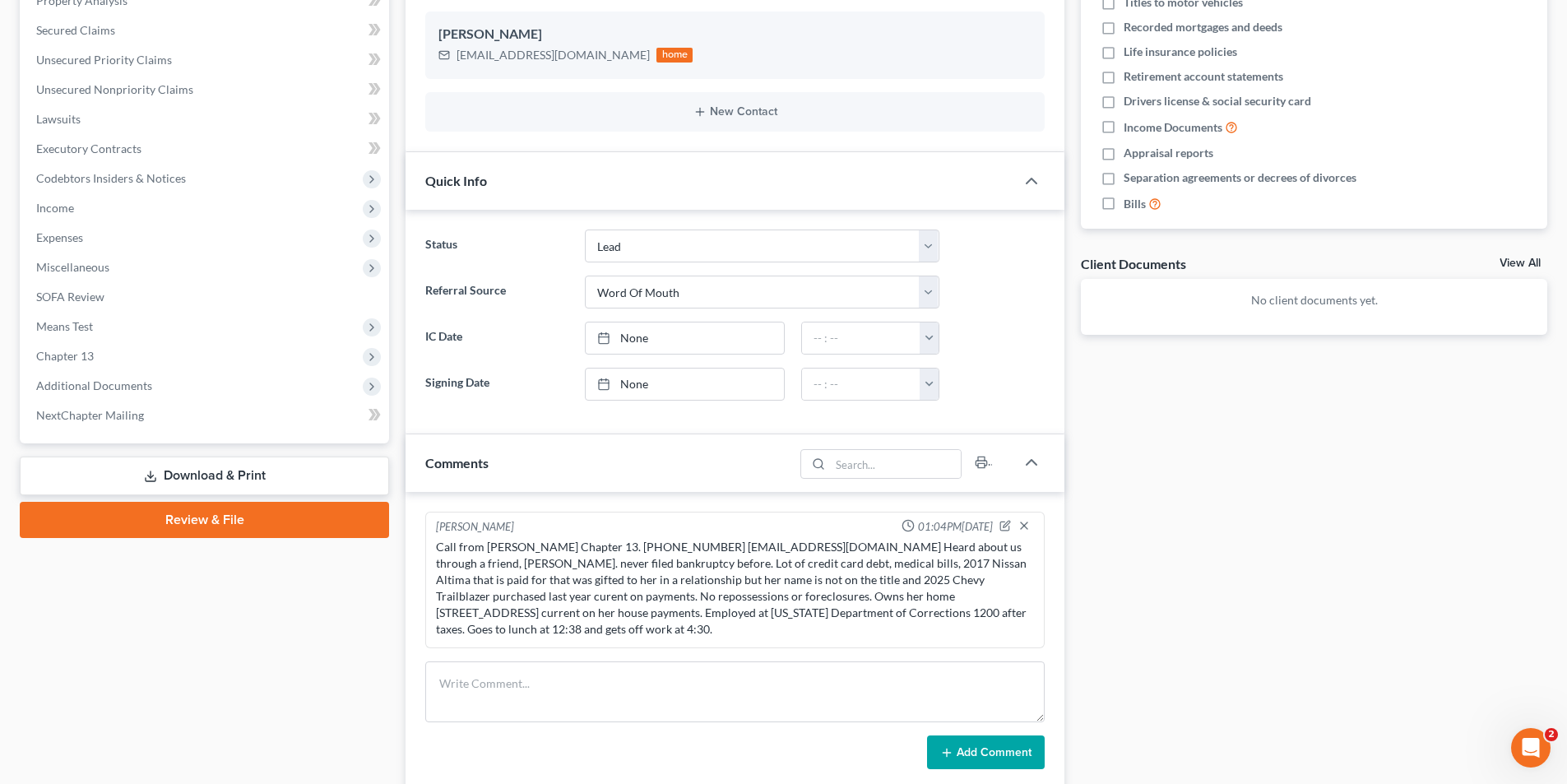
scroll to position [334, 0]
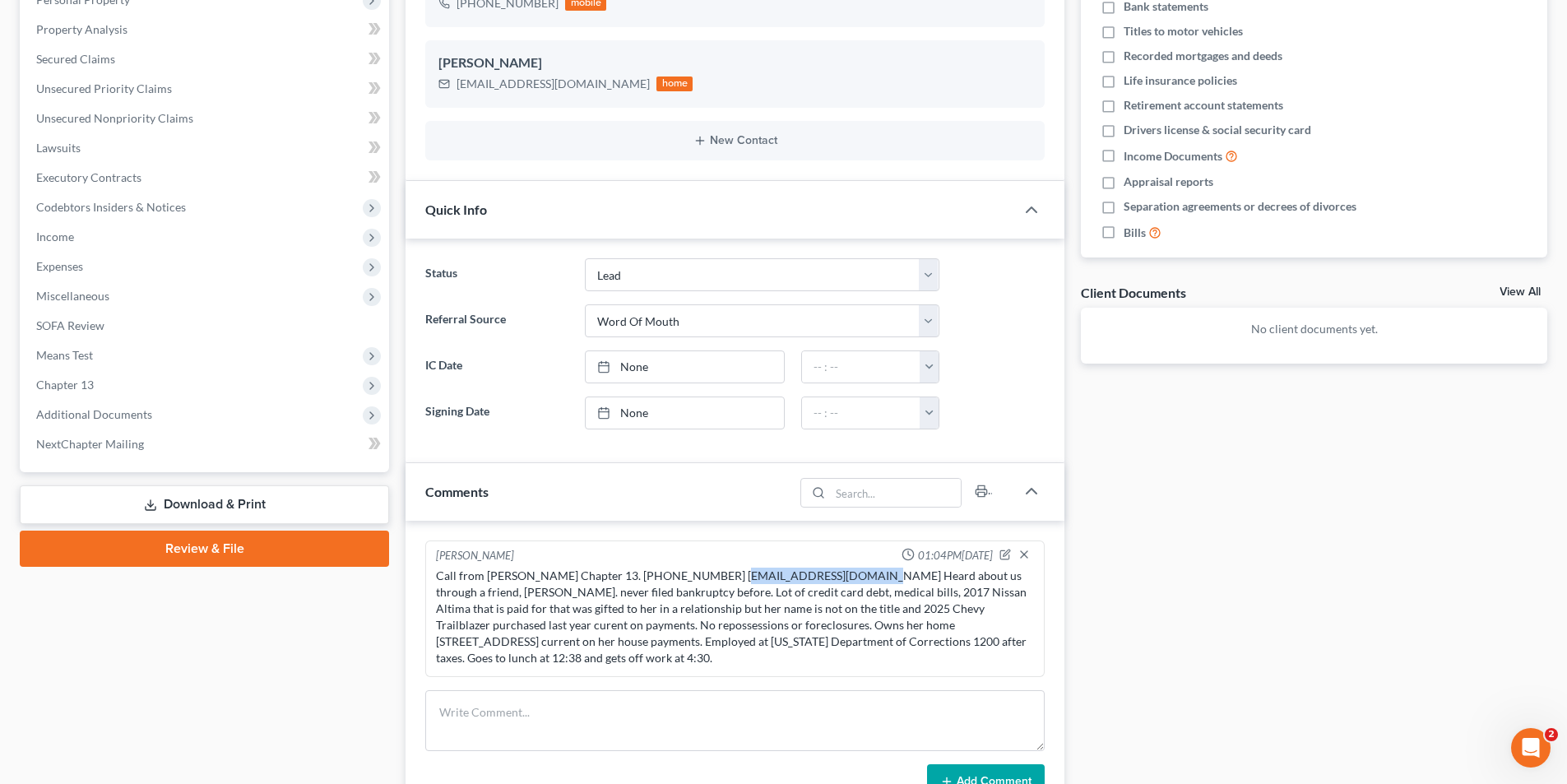
drag, startPoint x: 709, startPoint y: 571, endPoint x: 845, endPoint y: 580, distance: 136.3
click at [845, 580] on div "Call from [PERSON_NAME] Chapter 13. [PHONE_NUMBER] [EMAIL_ADDRESS][DOMAIN_NAME]…" at bounding box center [735, 616] width 598 height 98
copy div "[EMAIL_ADDRESS][DOMAIN_NAME]"
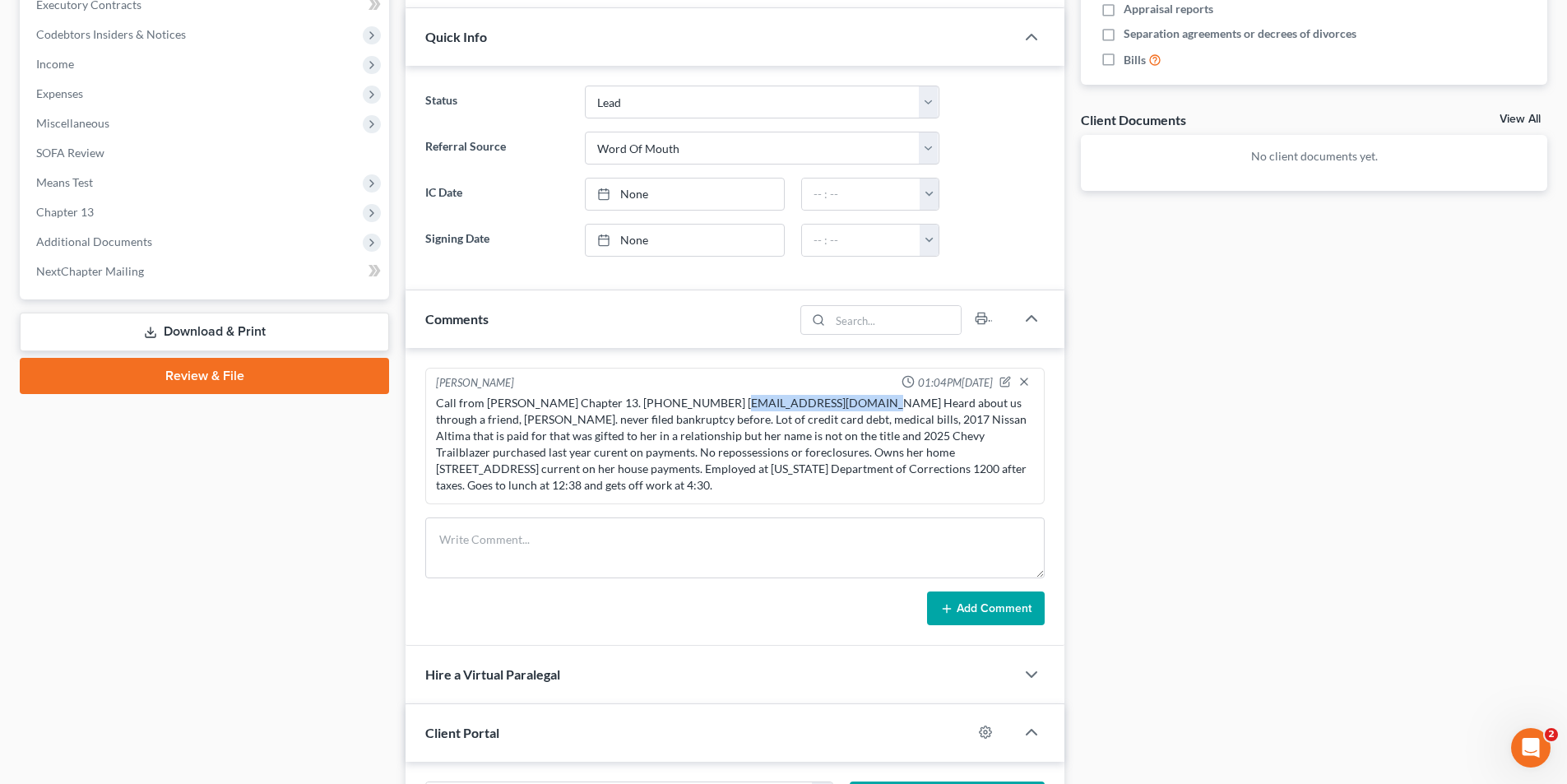
scroll to position [663, 0]
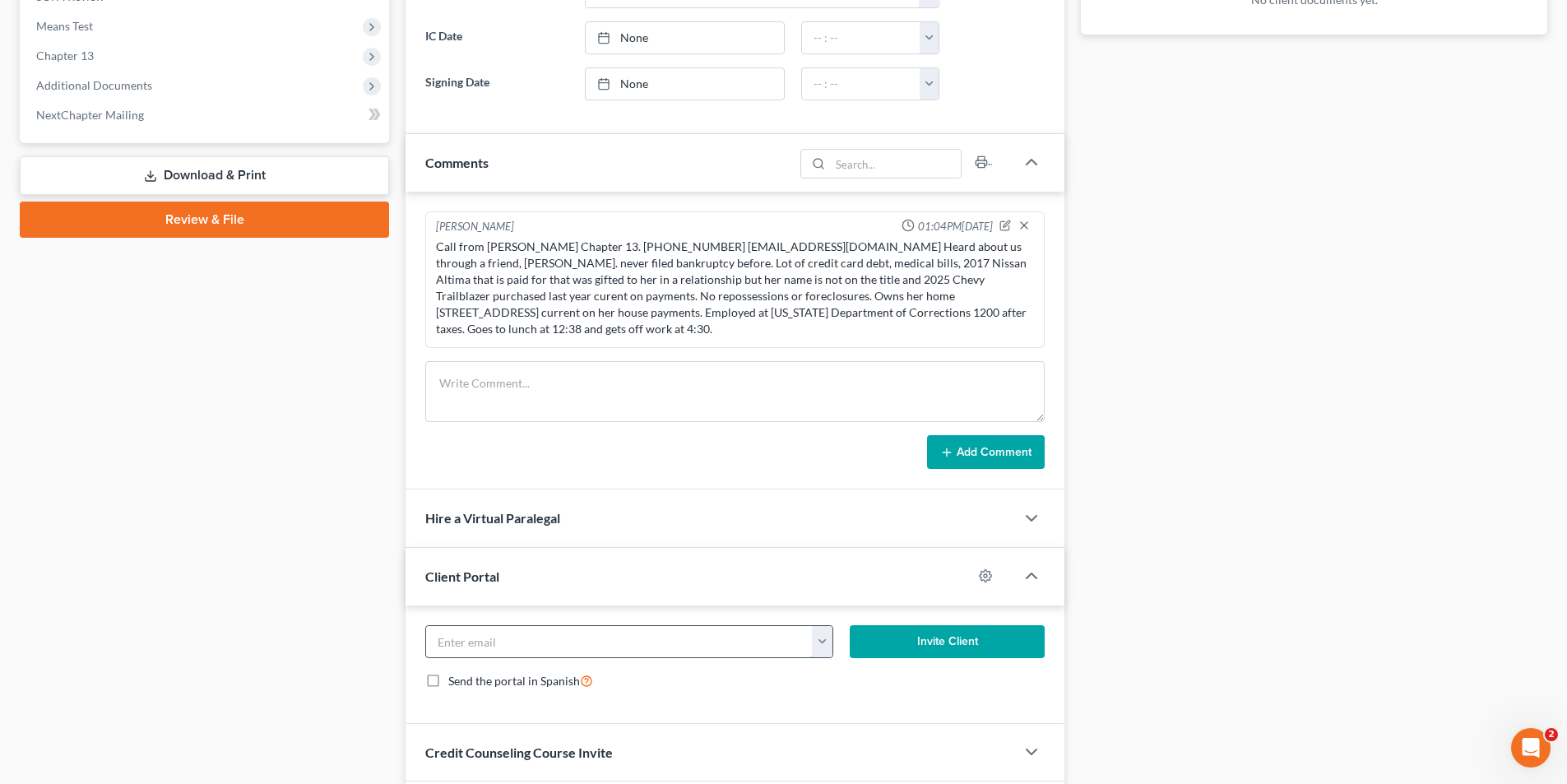
click at [452, 637] on input "email" at bounding box center [620, 641] width 387 height 31
paste input "[EMAIL_ADDRESS][DOMAIN_NAME]"
type input "[EMAIL_ADDRESS][DOMAIN_NAME]"
click at [952, 647] on button "Invite Client" at bounding box center [947, 641] width 196 height 33
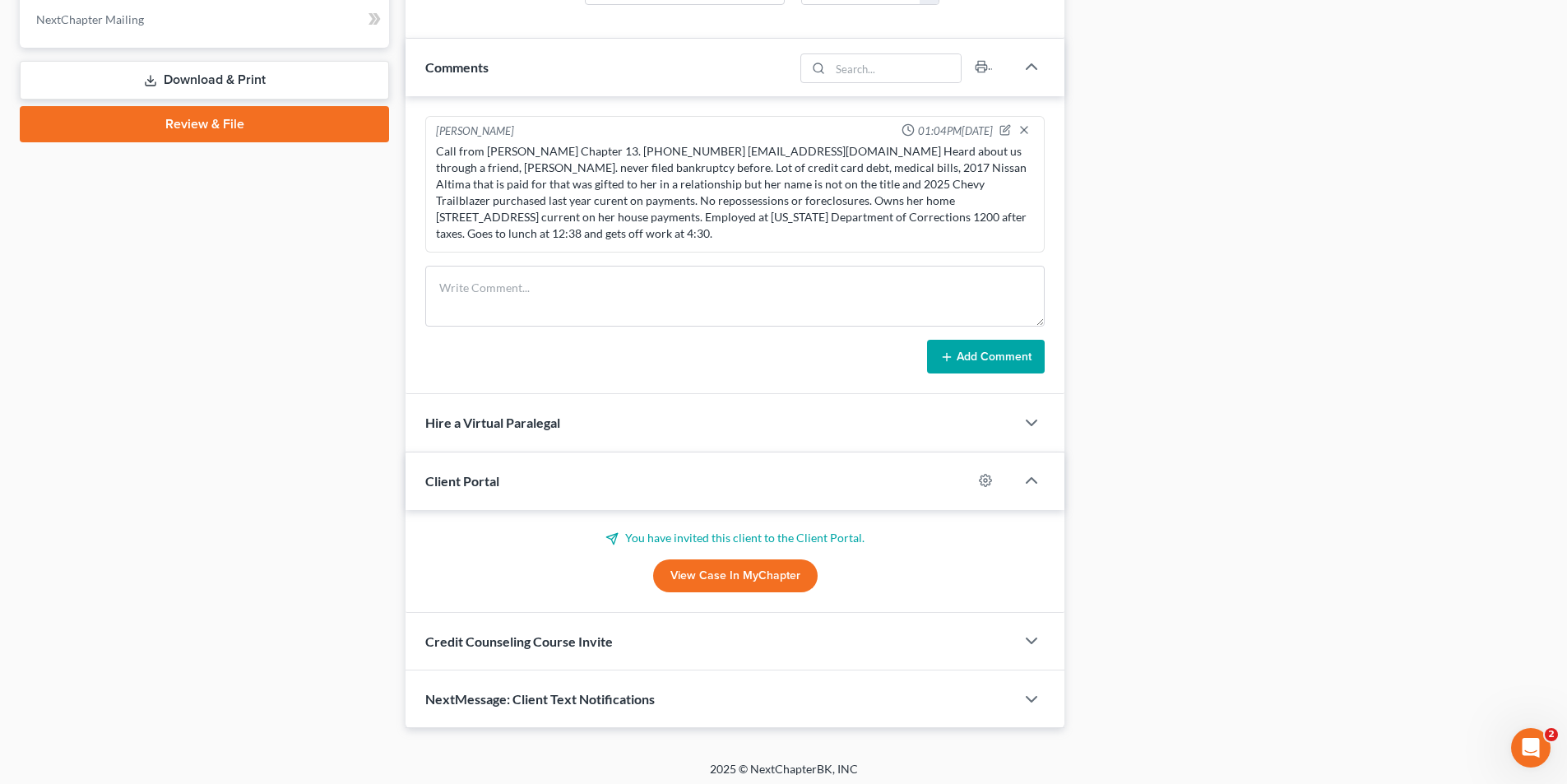
scroll to position [765, 0]
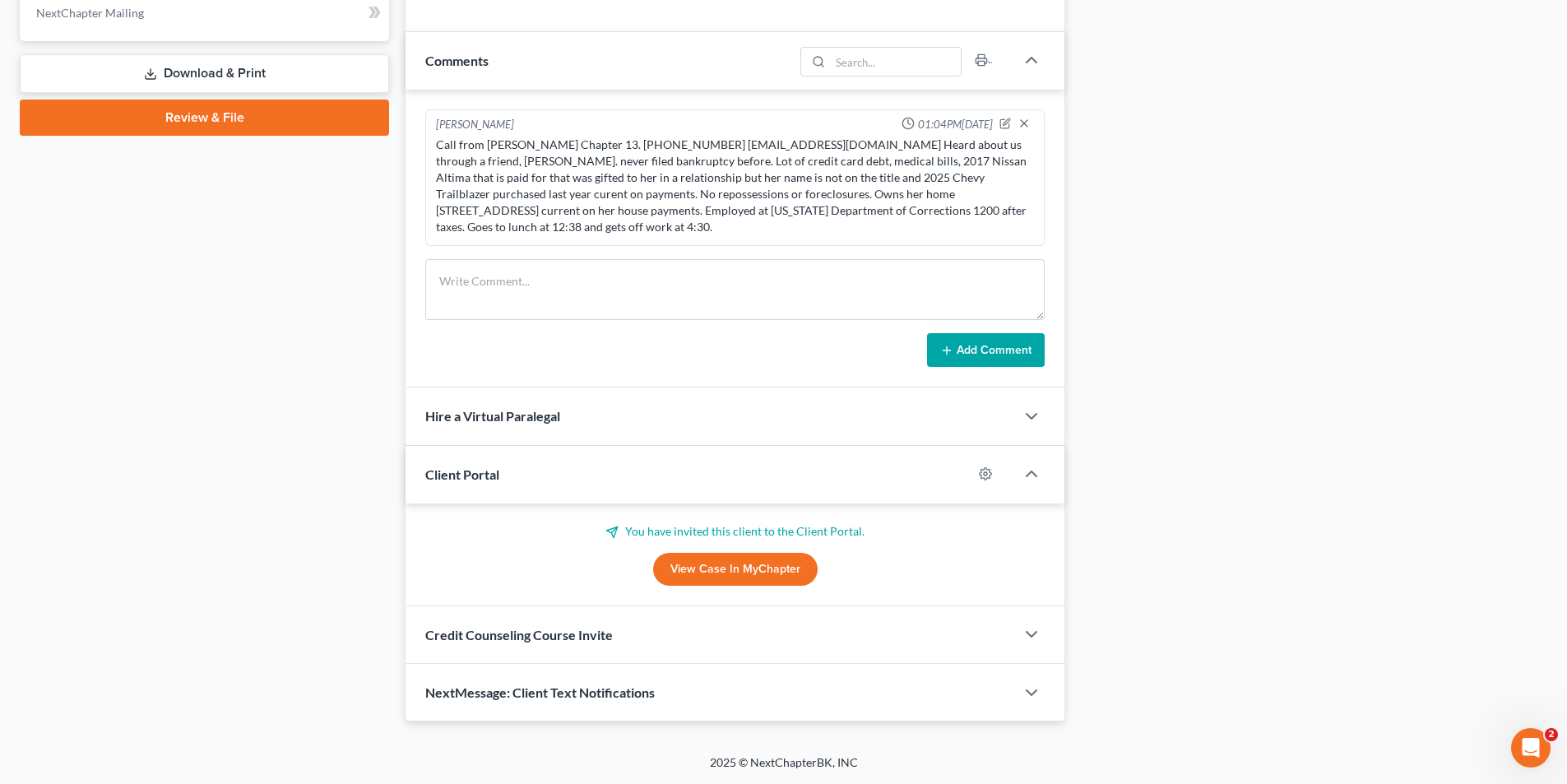
click at [538, 643] on div "Credit Counseling Course Invite" at bounding box center [710, 634] width 610 height 57
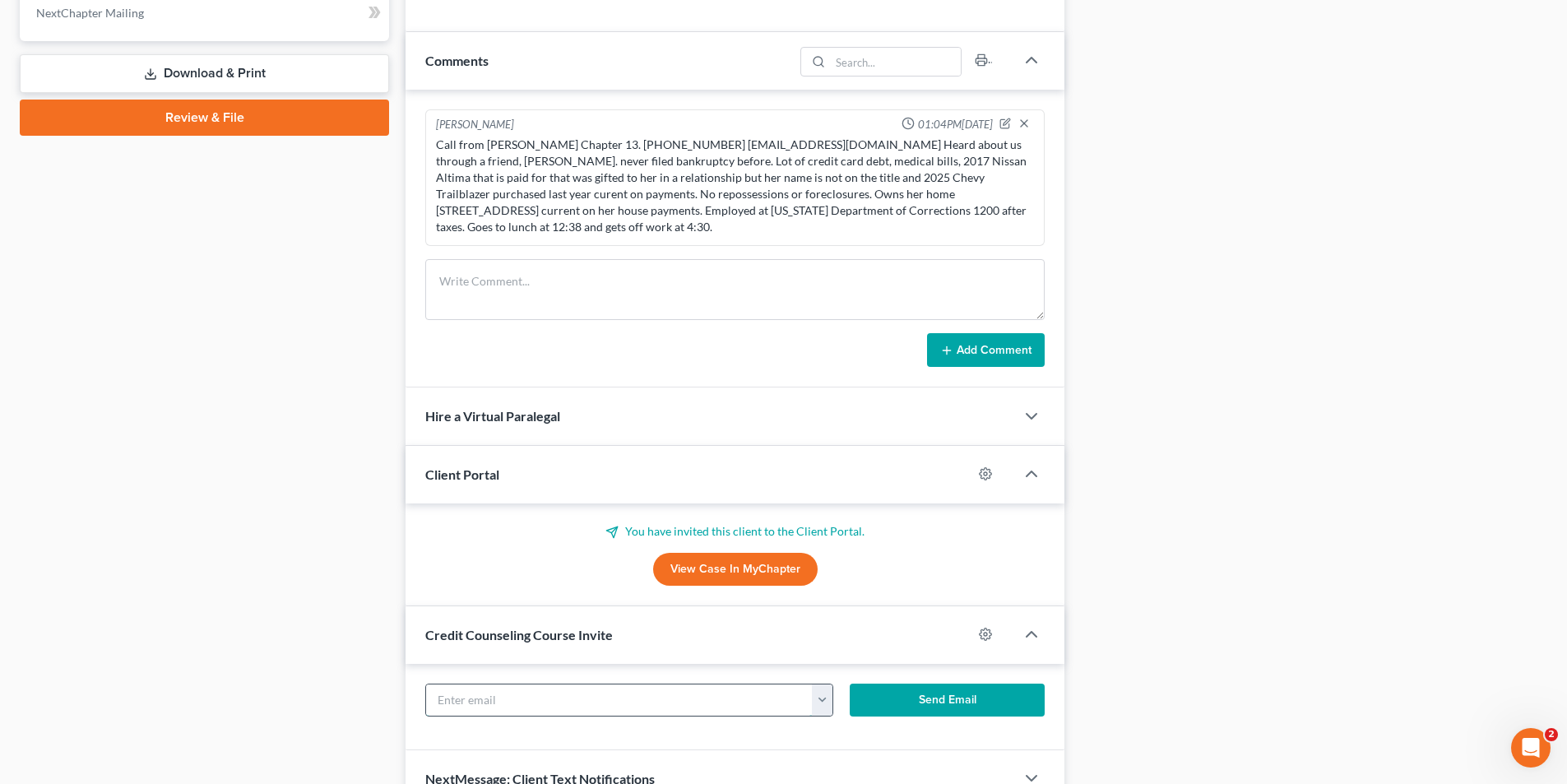
click at [452, 693] on input "text" at bounding box center [620, 700] width 387 height 31
paste input "[EMAIL_ADDRESS][DOMAIN_NAME]"
type input "[EMAIL_ADDRESS][DOMAIN_NAME]"
click at [953, 701] on button "Send Email" at bounding box center [947, 700] width 196 height 33
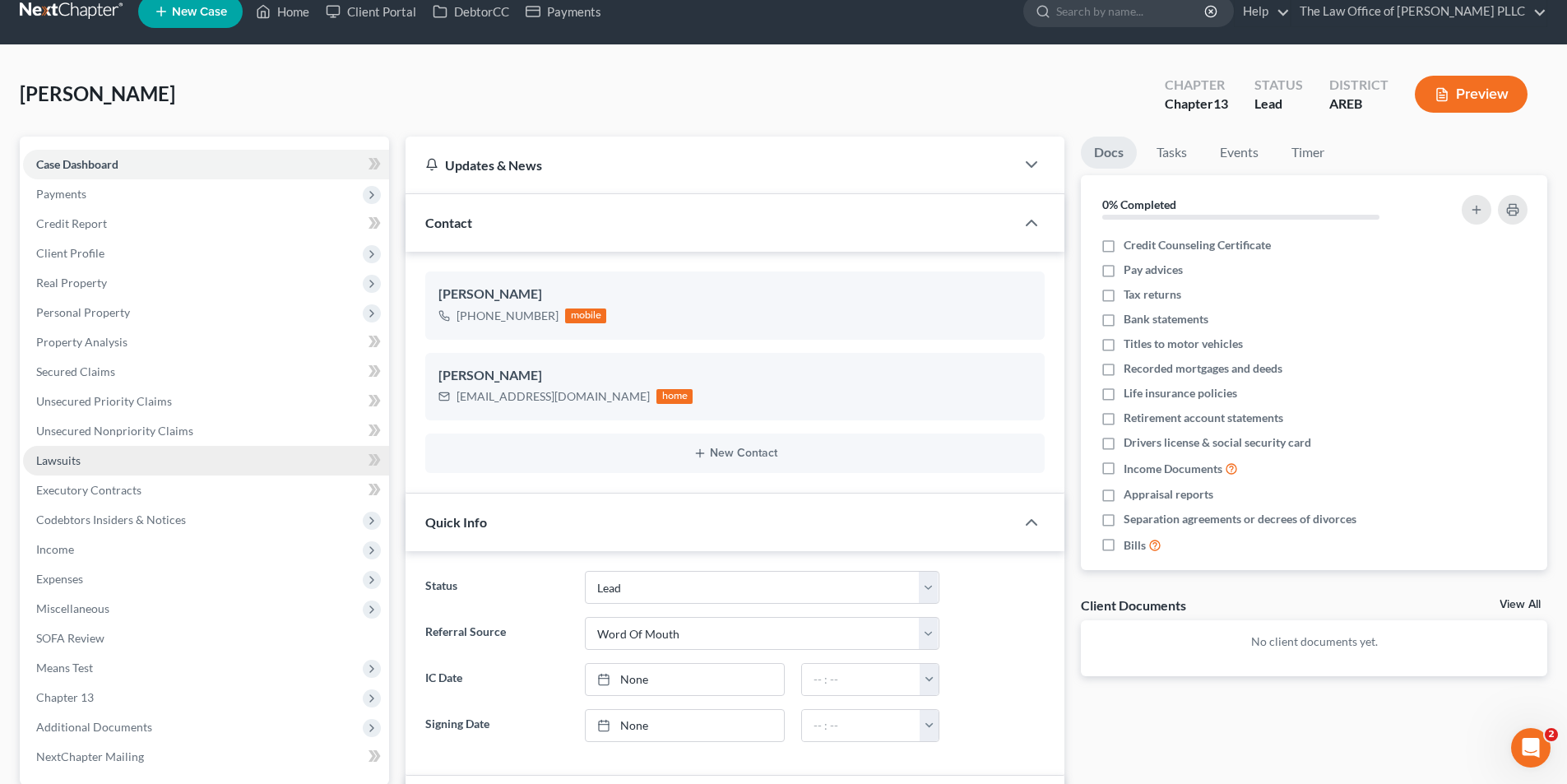
scroll to position [0, 0]
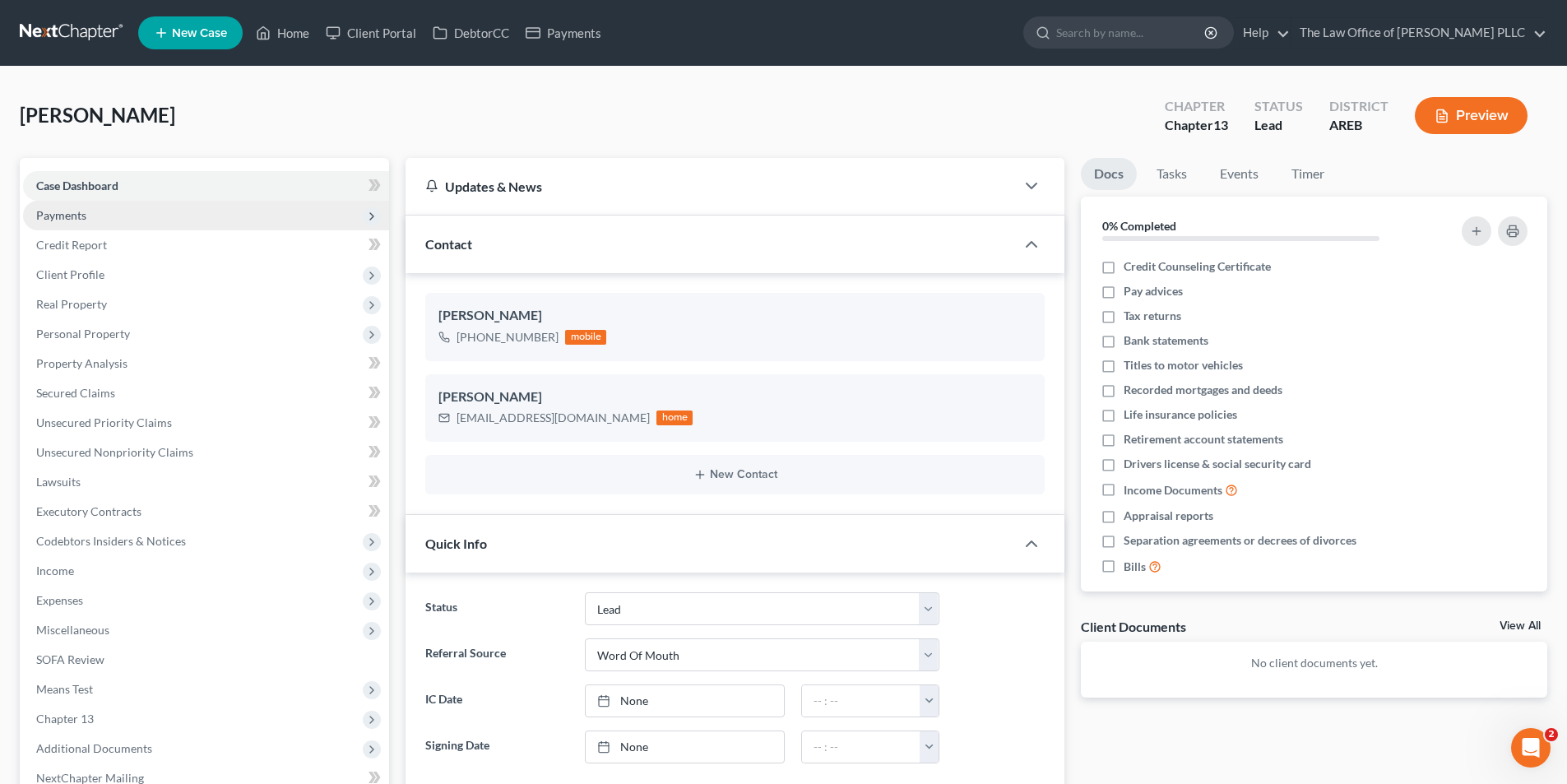
click at [70, 212] on span "Payments" at bounding box center [62, 215] width 51 height 14
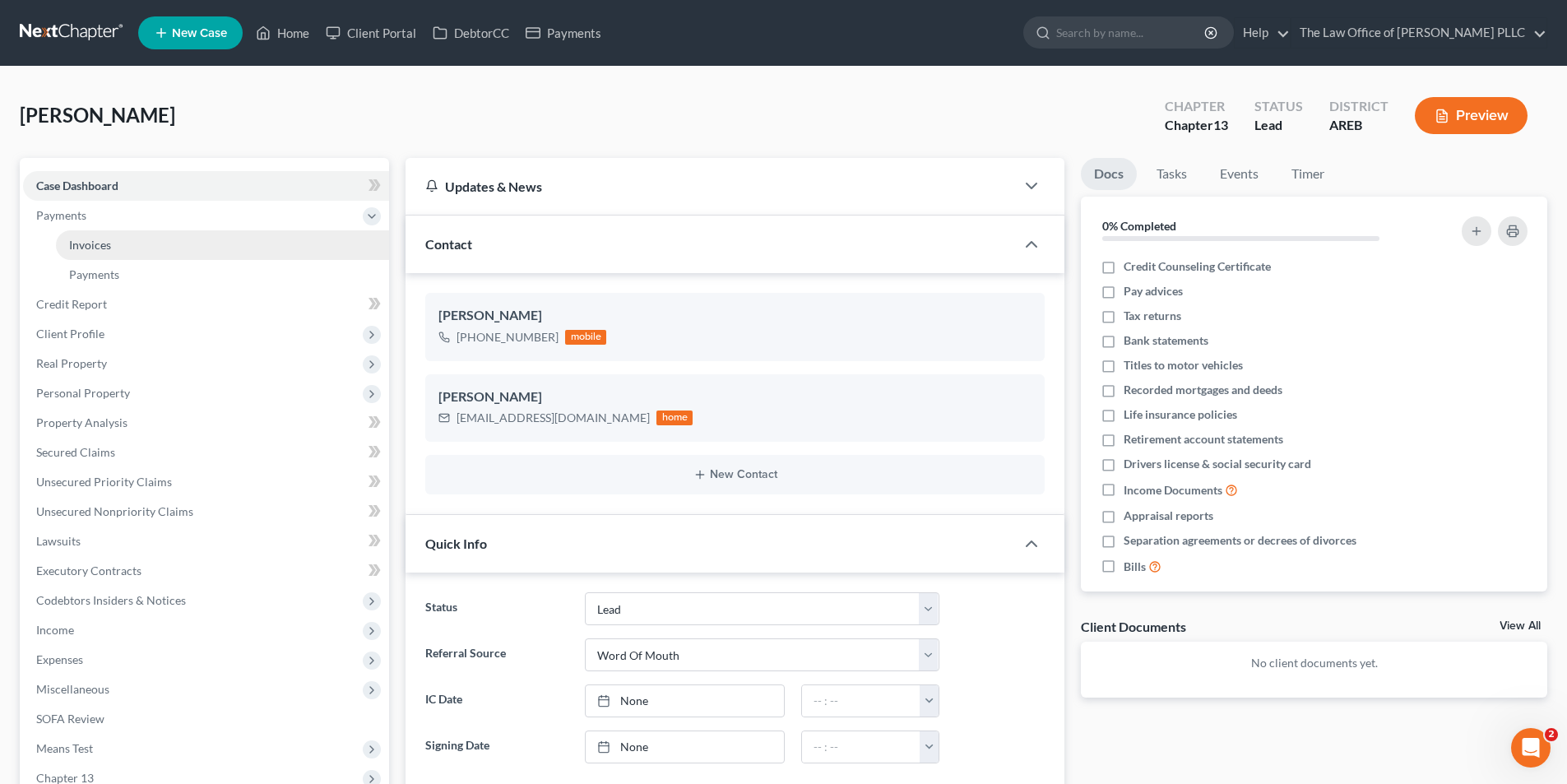
click at [82, 257] on link "Invoices" at bounding box center [222, 245] width 333 height 30
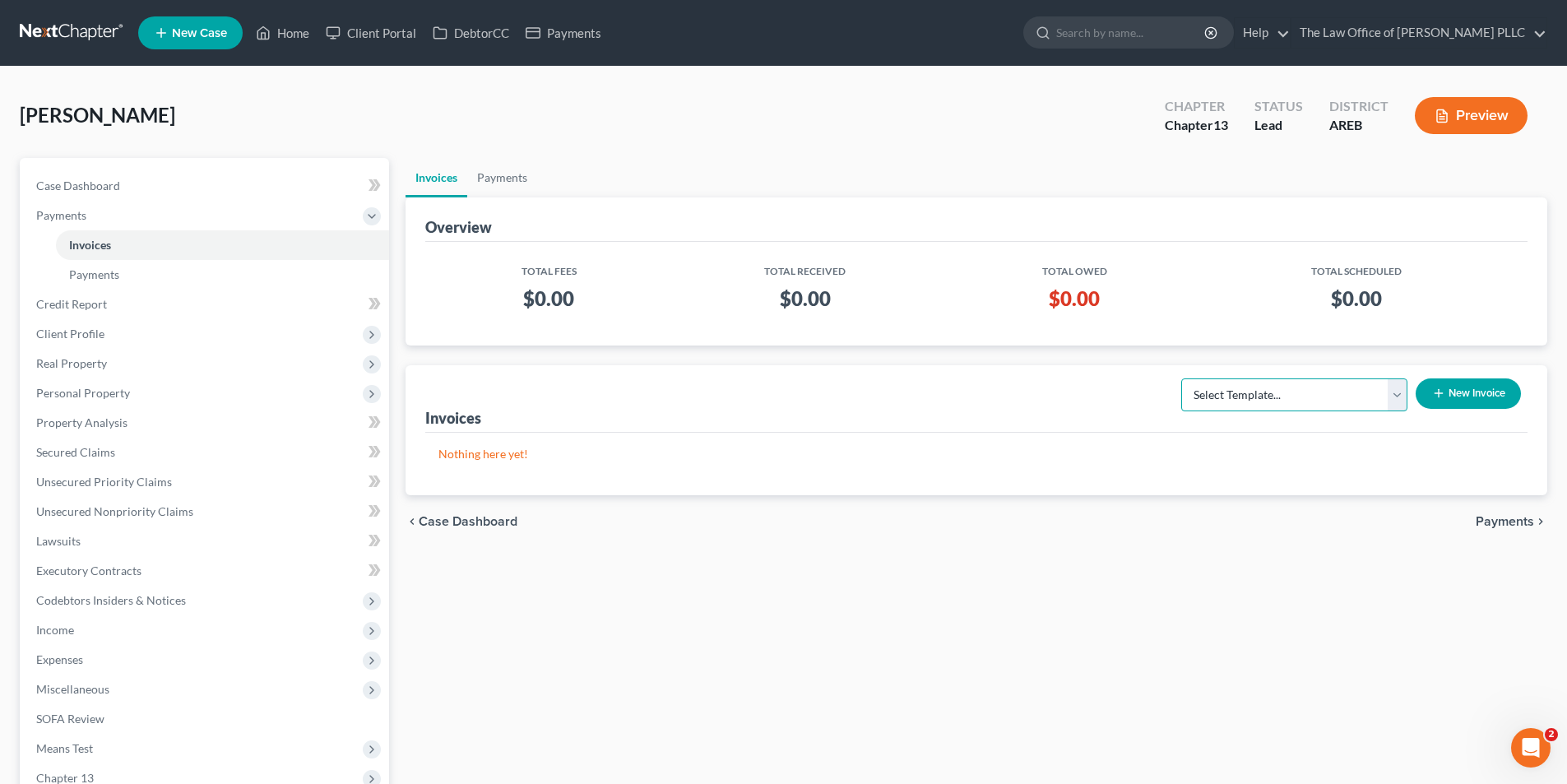
click at [1242, 395] on select "Select Template... Credit Report Fee Chapter 7 Filing and Processing Fee Chapte…" at bounding box center [1295, 395] width 227 height 33
select select "2"
click at [1183, 378] on select "Select Template... Credit Report Fee Chapter 7 Filing and Processing Fee Chapte…" at bounding box center [1295, 395] width 227 height 33
click at [1451, 390] on button "New Invoice" at bounding box center [1469, 393] width 105 height 30
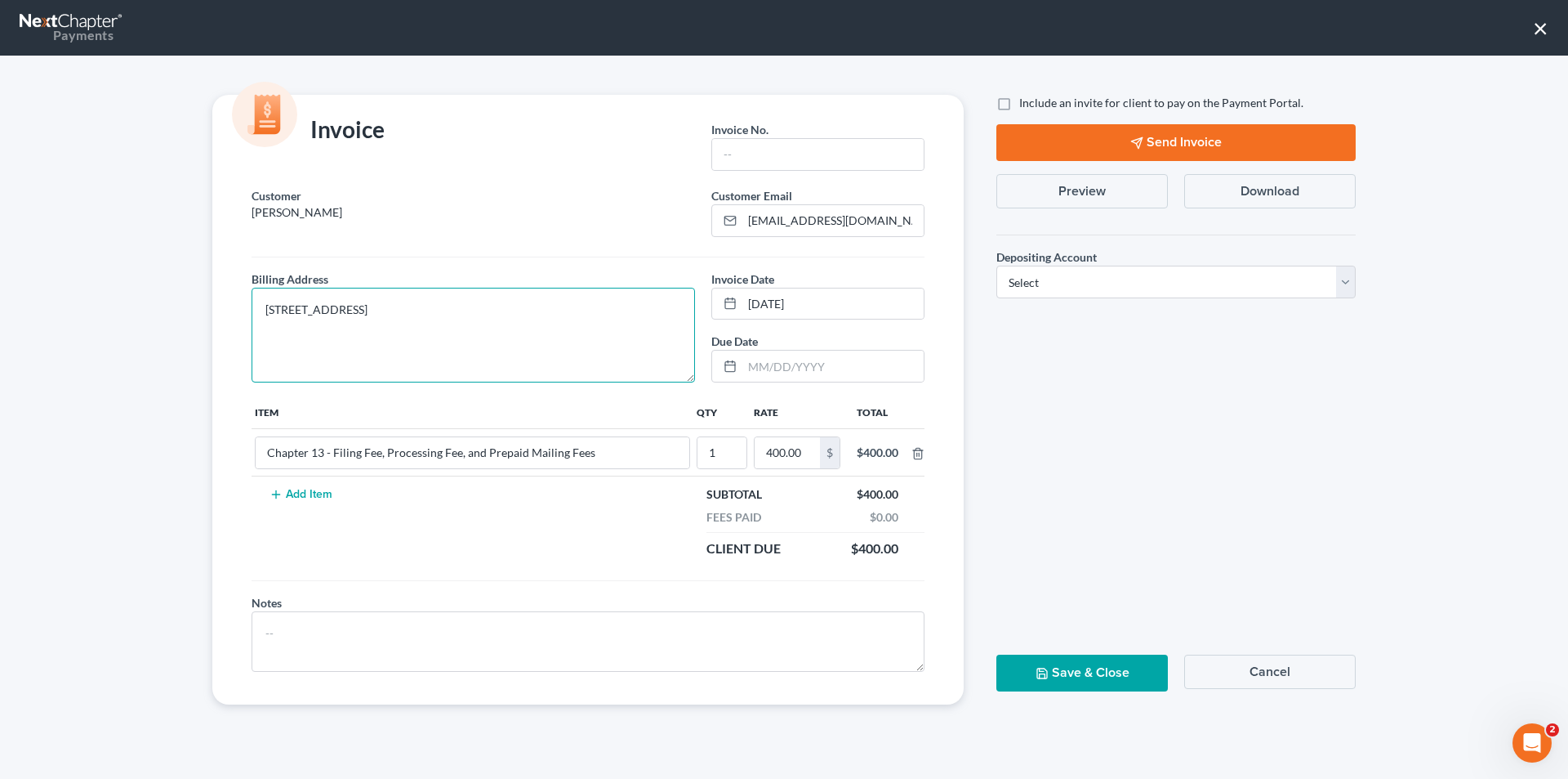
click at [381, 306] on textarea "[STREET_ADDRESS]" at bounding box center [473, 335] width 444 height 95
type textarea "[STREET_ADDRESS]"
click at [742, 152] on input "text" at bounding box center [818, 154] width 211 height 31
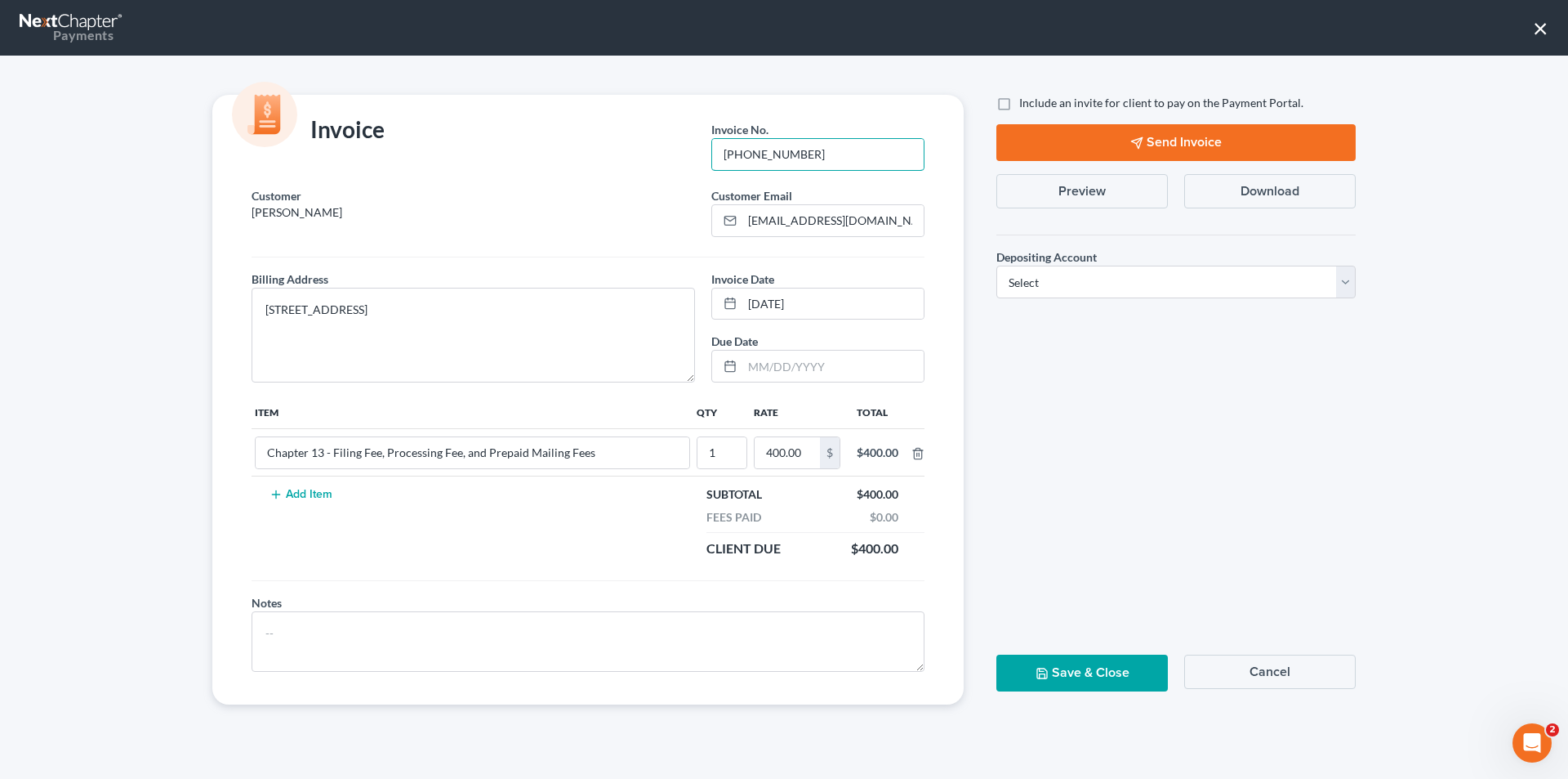
type input "[PHONE_NUMBER]"
click at [1019, 105] on label "Include an invite for client to pay on the Payment Portal." at bounding box center [1161, 103] width 285 height 16
click at [1026, 105] on input "Include an invite for client to pay on the Payment Portal." at bounding box center [1031, 100] width 10 height 10
checkbox input "true"
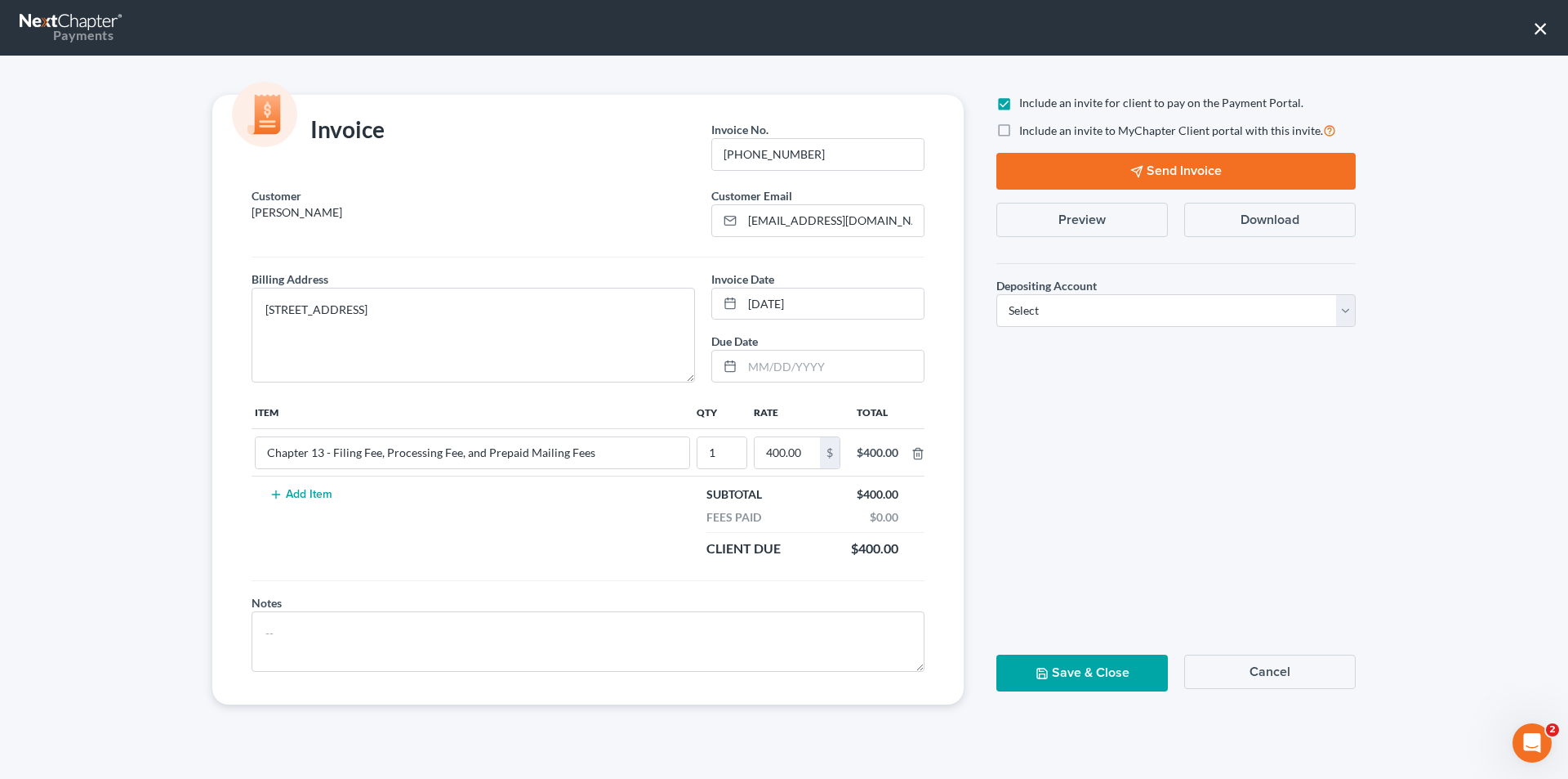
click at [1019, 128] on label "Include an invite to MyChapter Client portal with this invite." at bounding box center [1178, 131] width 317 height 19
click at [1026, 128] on input "Include an invite to MyChapter Client portal with this invite." at bounding box center [1031, 126] width 10 height 10
checkbox input "true"
click at [1067, 316] on select "Select Operation Trust" at bounding box center [1176, 311] width 359 height 33
select select "0"
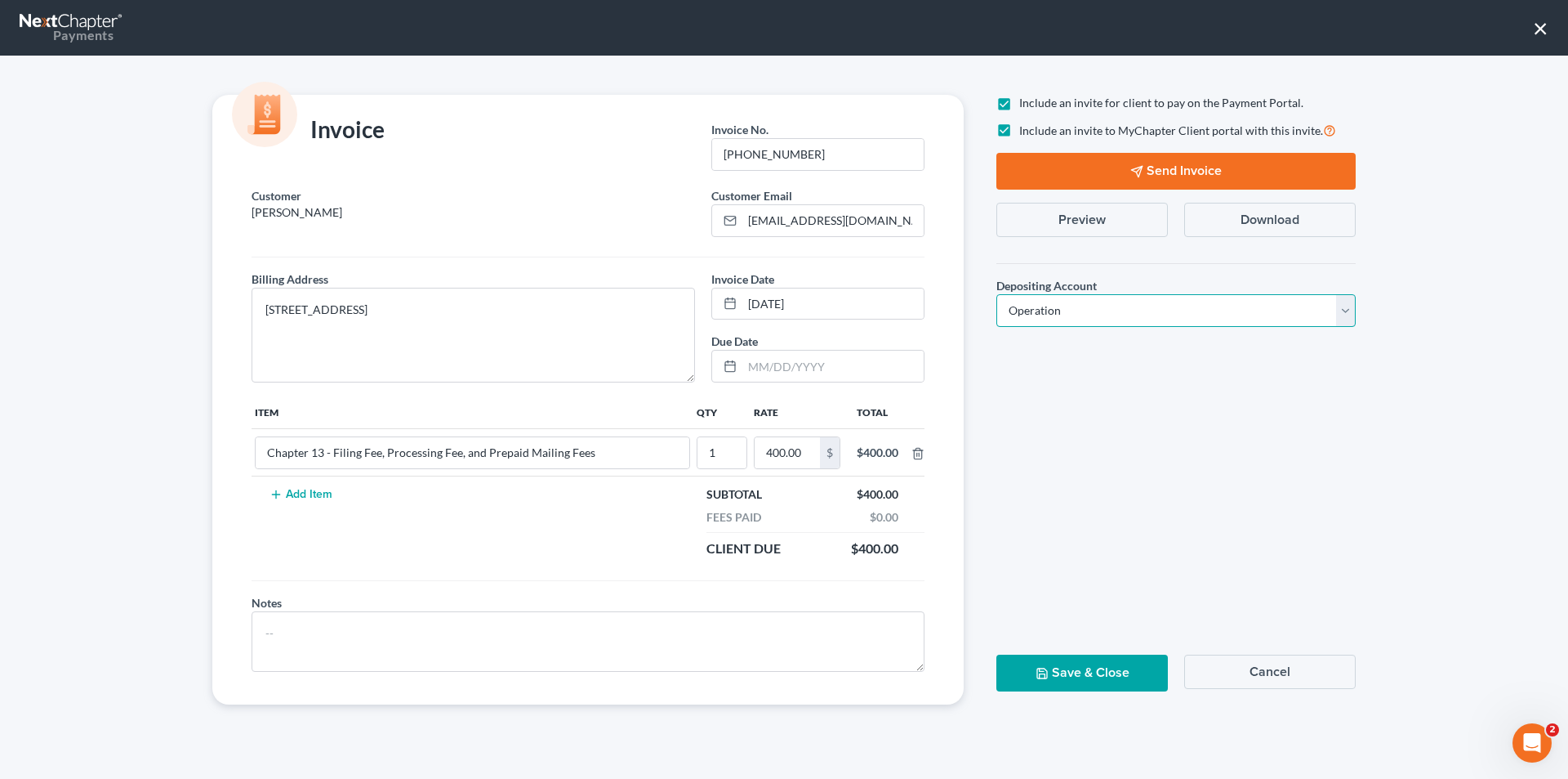
click at [997, 294] on select "Select Operation Trust" at bounding box center [1176, 311] width 359 height 33
click at [1116, 180] on button "Send Invoice" at bounding box center [1176, 171] width 359 height 36
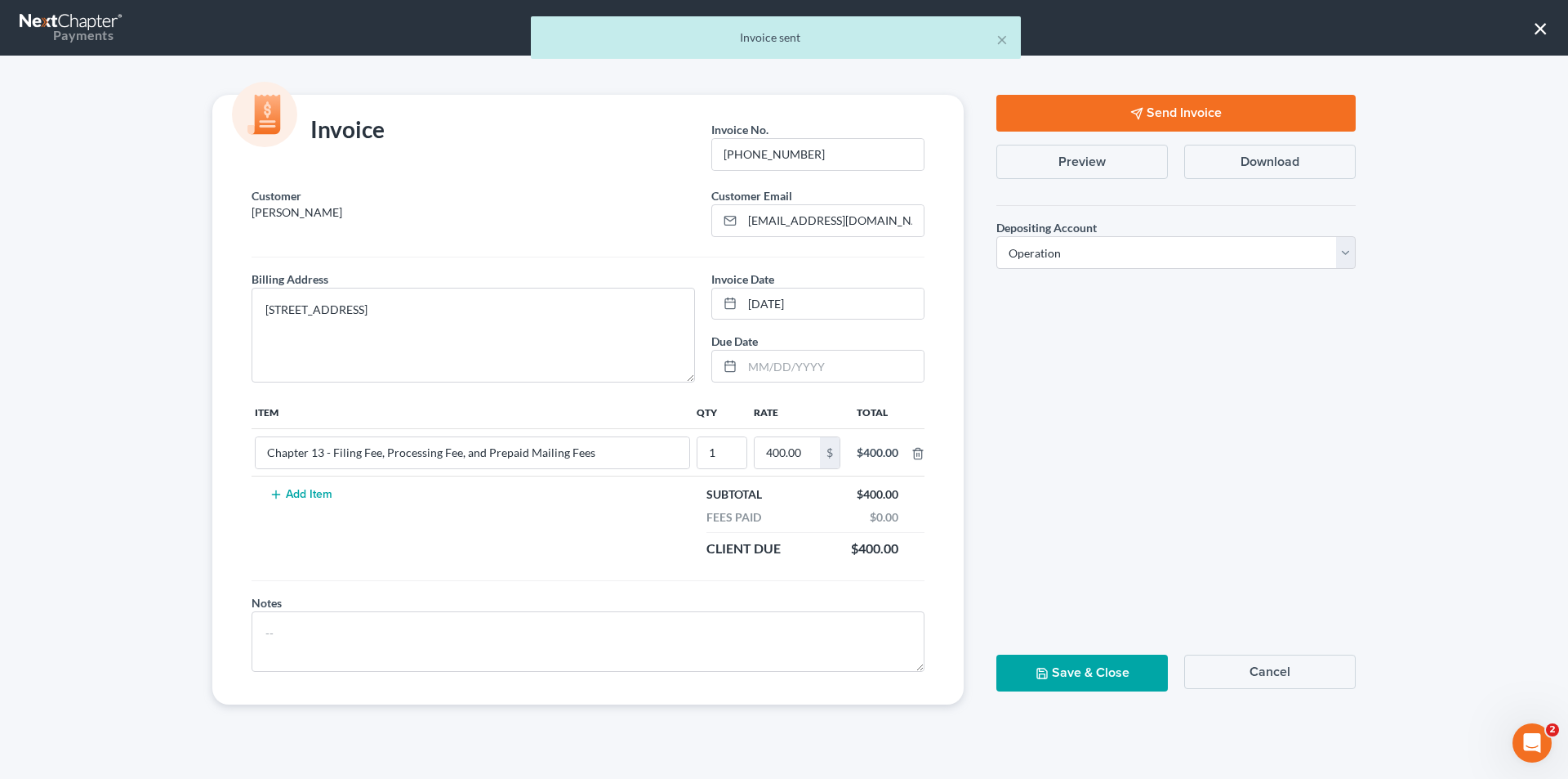
click at [1127, 679] on button "Save & Close" at bounding box center [1083, 673] width 171 height 36
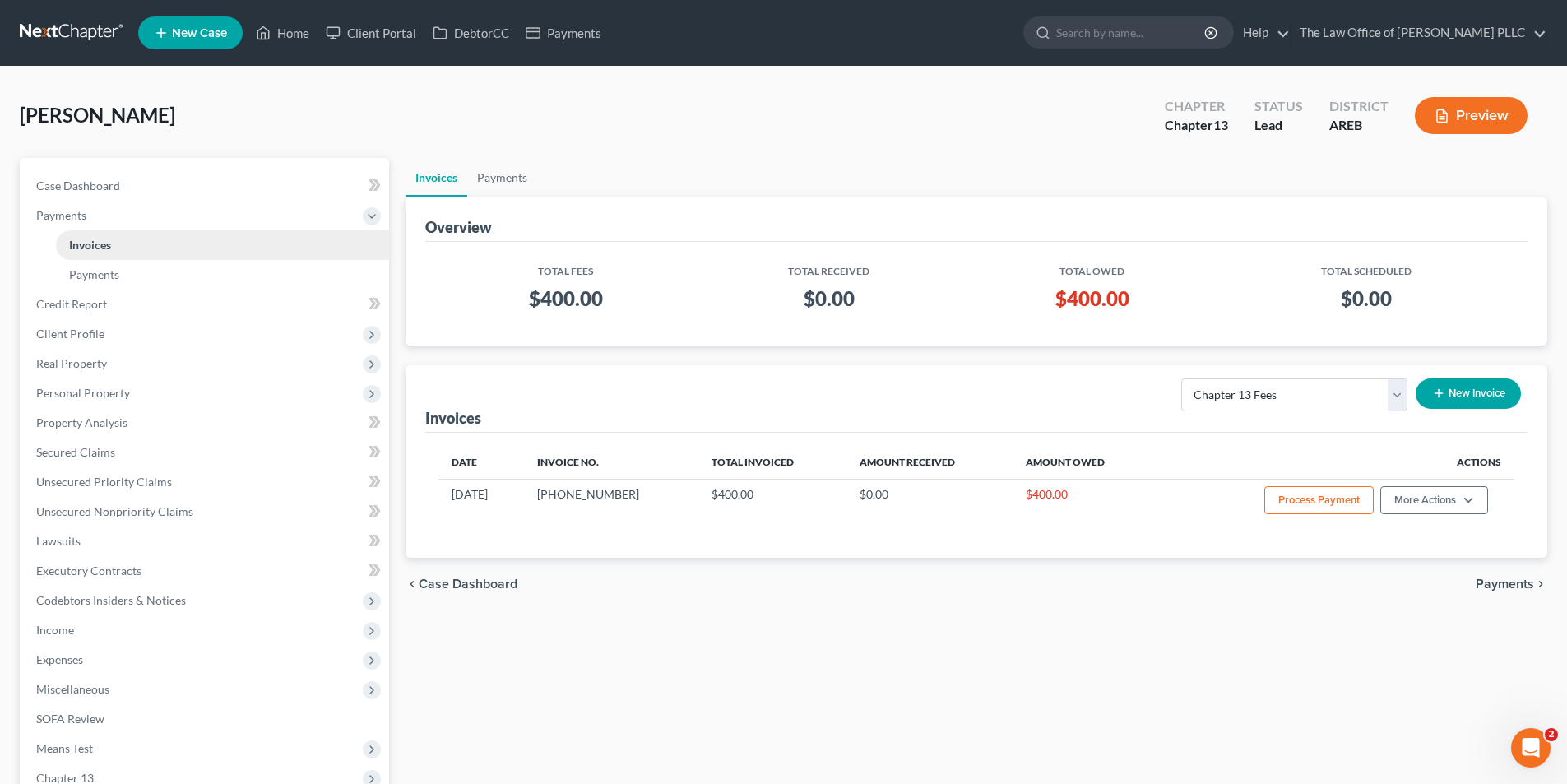
click at [96, 240] on span "Invoices" at bounding box center [90, 245] width 42 height 14
click at [1401, 389] on select "Select Template... Credit Report Fee Chapter 7 Filing and Processing Fee Chapte…" at bounding box center [1295, 395] width 227 height 33
select select "0"
click at [1183, 378] on select "Select Template... Credit Report Fee Chapter 7 Filing and Processing Fee Chapte…" at bounding box center [1295, 395] width 227 height 33
click at [1450, 390] on button "New Invoice" at bounding box center [1469, 393] width 105 height 30
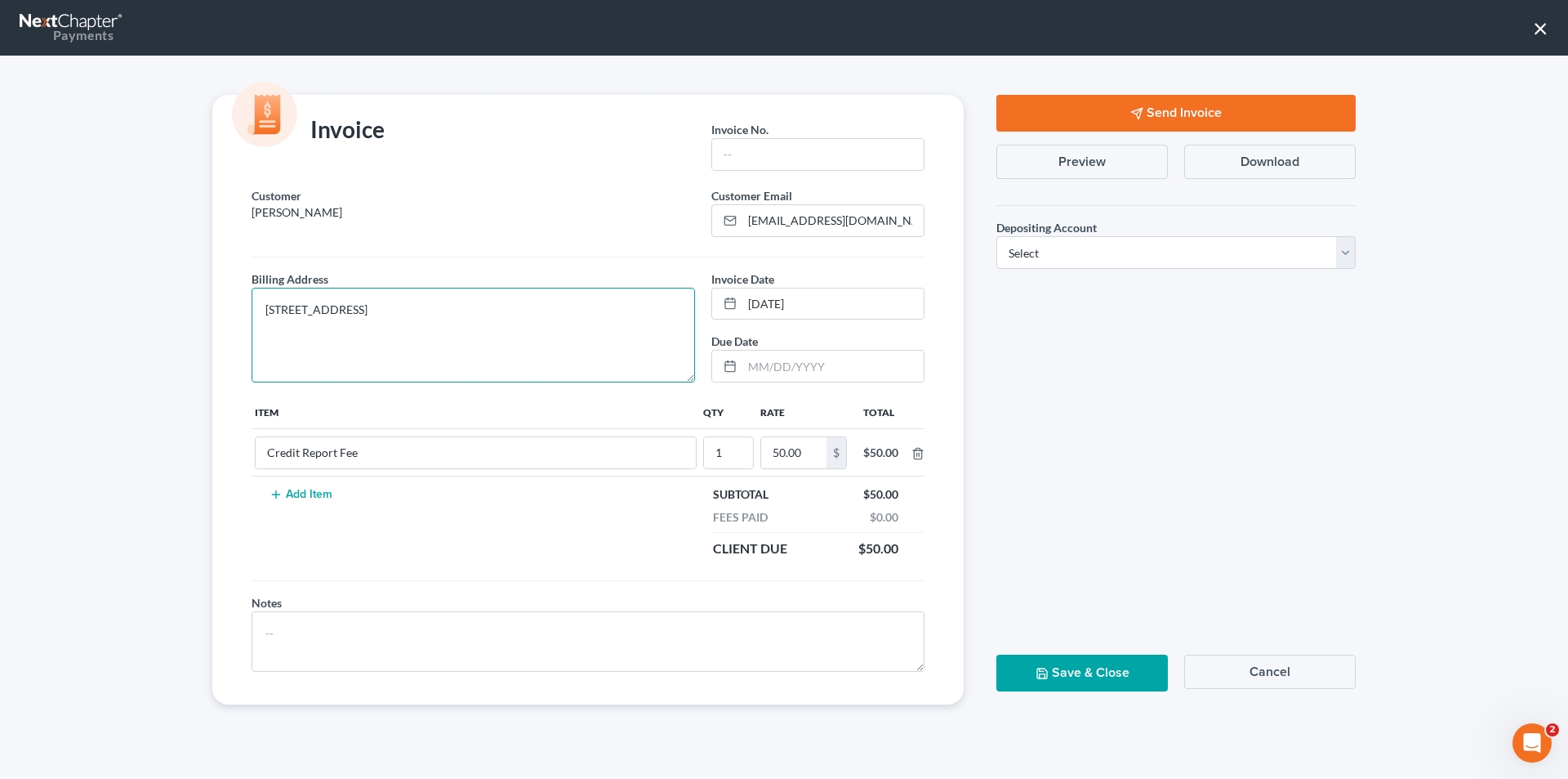
click at [381, 303] on textarea "[STREET_ADDRESS]" at bounding box center [473, 335] width 444 height 95
type textarea "[STREET_ADDRESS]"
drag, startPoint x: 741, startPoint y: 151, endPoint x: 758, endPoint y: 145, distance: 18.0
click at [741, 151] on input "text" at bounding box center [818, 154] width 211 height 31
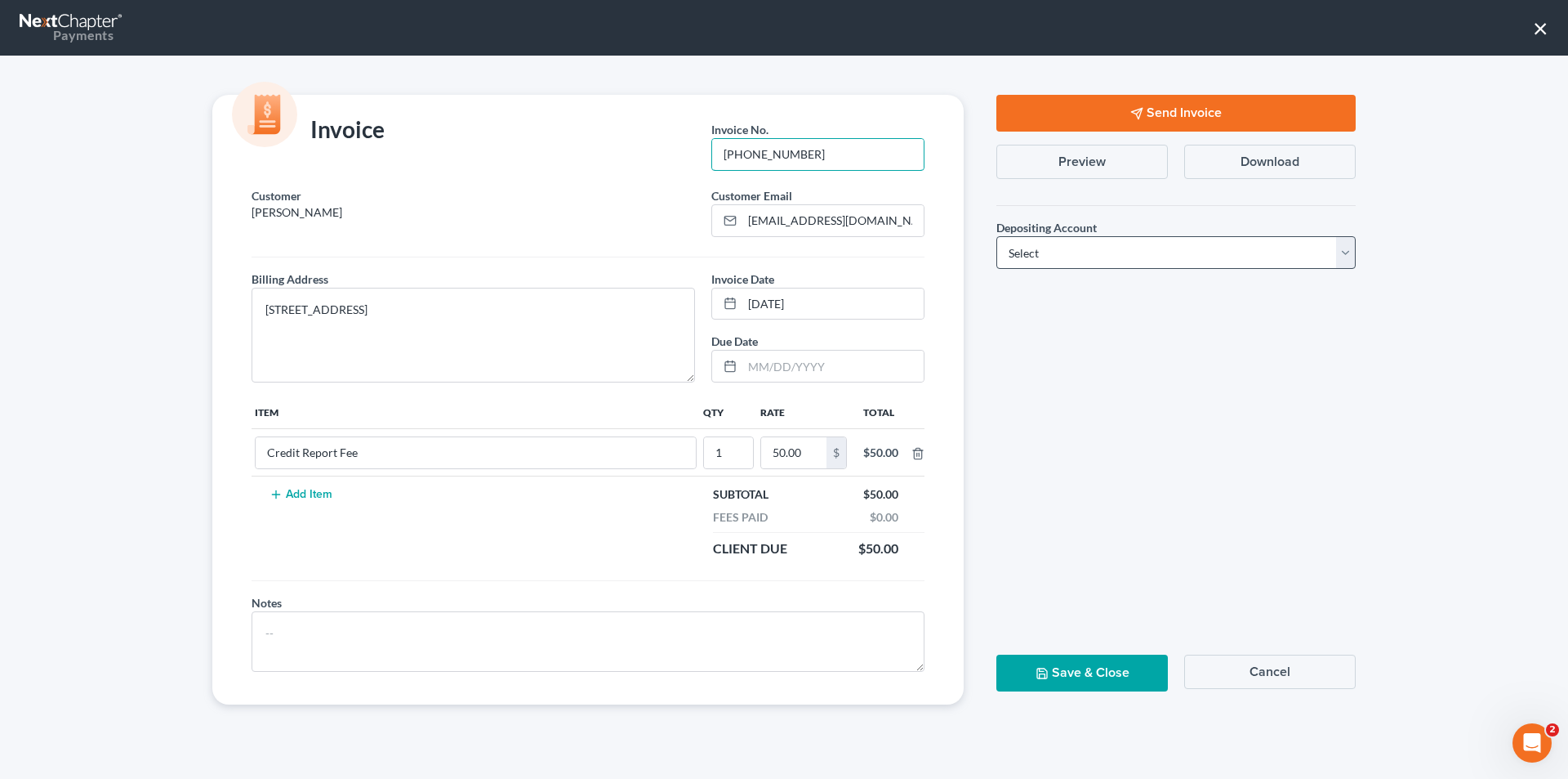
type input "[PHONE_NUMBER]"
click at [1037, 261] on select "Select Operation Trust" at bounding box center [1176, 253] width 359 height 33
select select "0"
click at [997, 236] on select "Select Operation Trust" at bounding box center [1176, 253] width 359 height 33
click at [1126, 109] on button "Send Invoice" at bounding box center [1176, 113] width 359 height 36
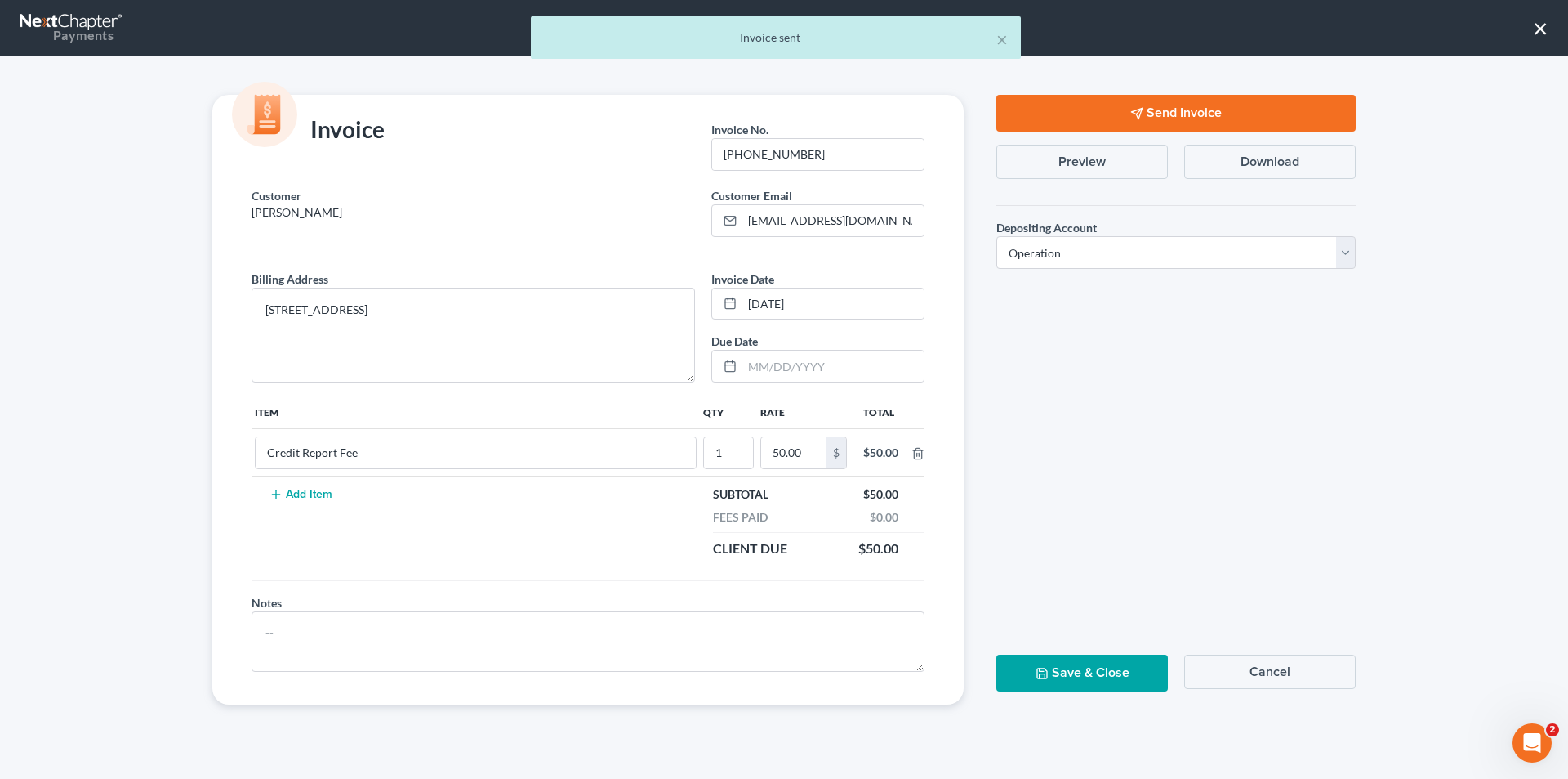
click at [1070, 691] on div "Save & Close Cancel" at bounding box center [1176, 679] width 376 height 50
click at [1070, 678] on button "Save & Close" at bounding box center [1083, 673] width 171 height 36
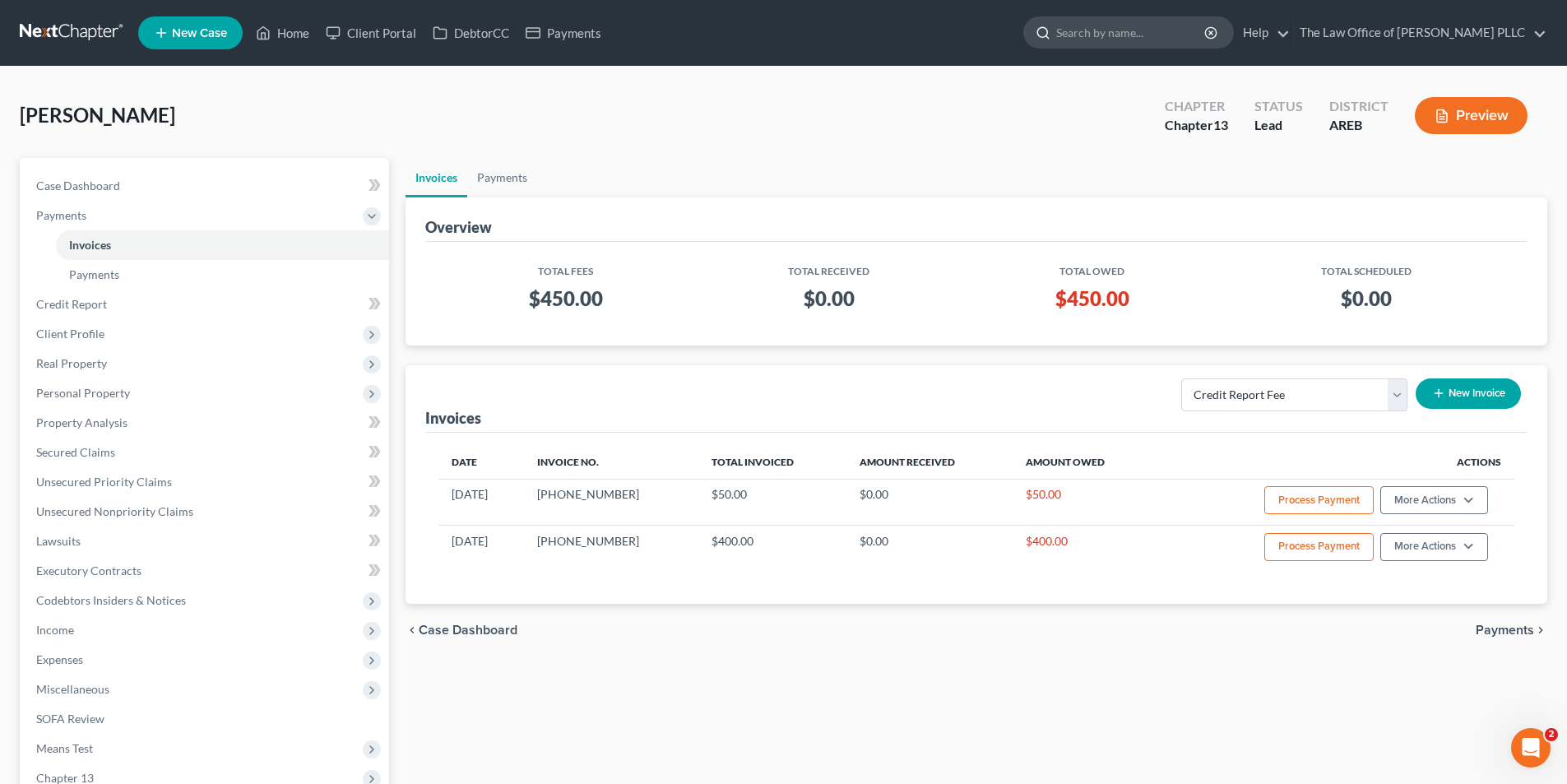
click at [1128, 33] on input "search" at bounding box center [1131, 32] width 151 height 30
type input "[PERSON_NAME]"
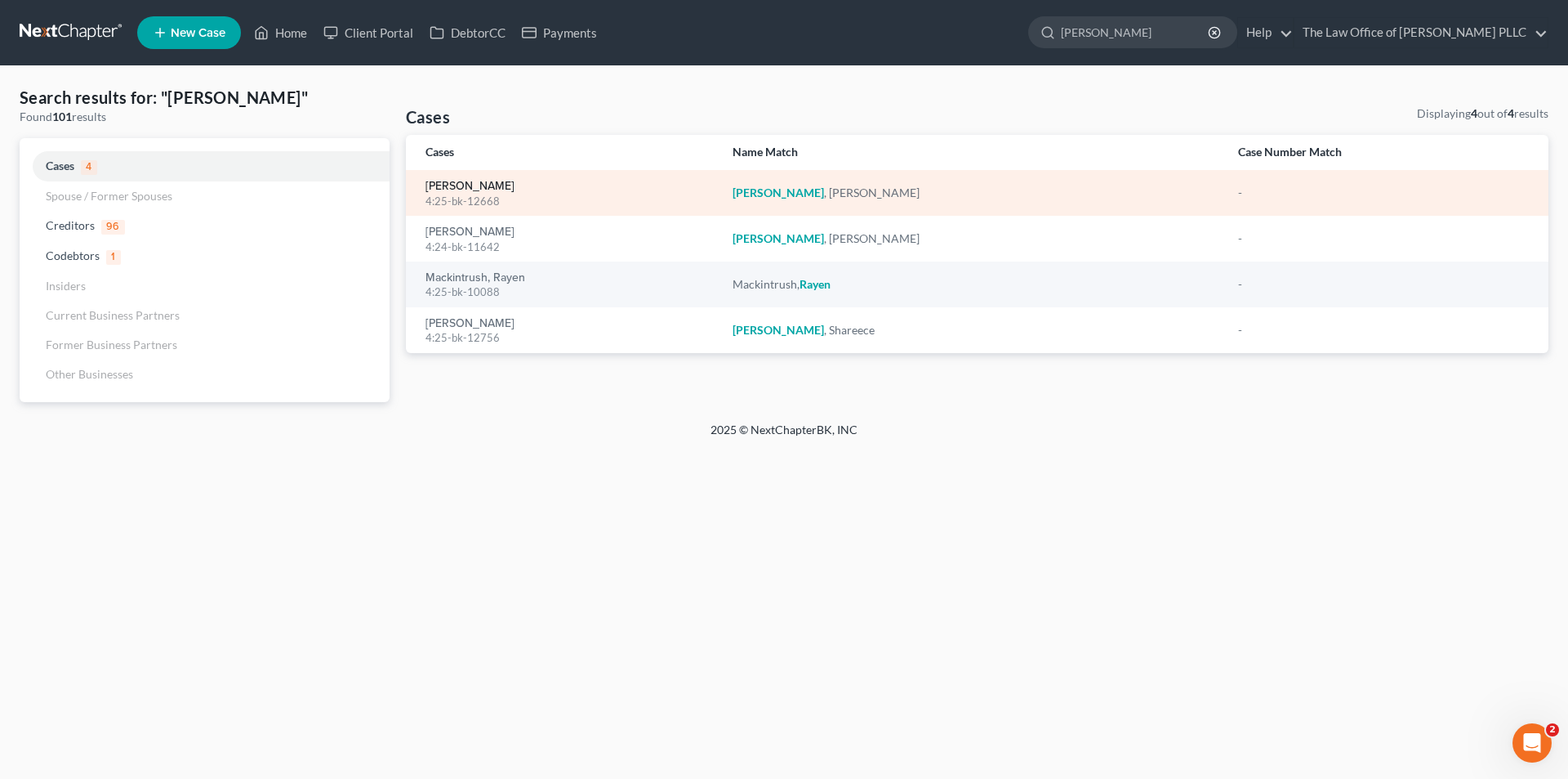
click at [464, 183] on link "[PERSON_NAME]" at bounding box center [470, 186] width 89 height 11
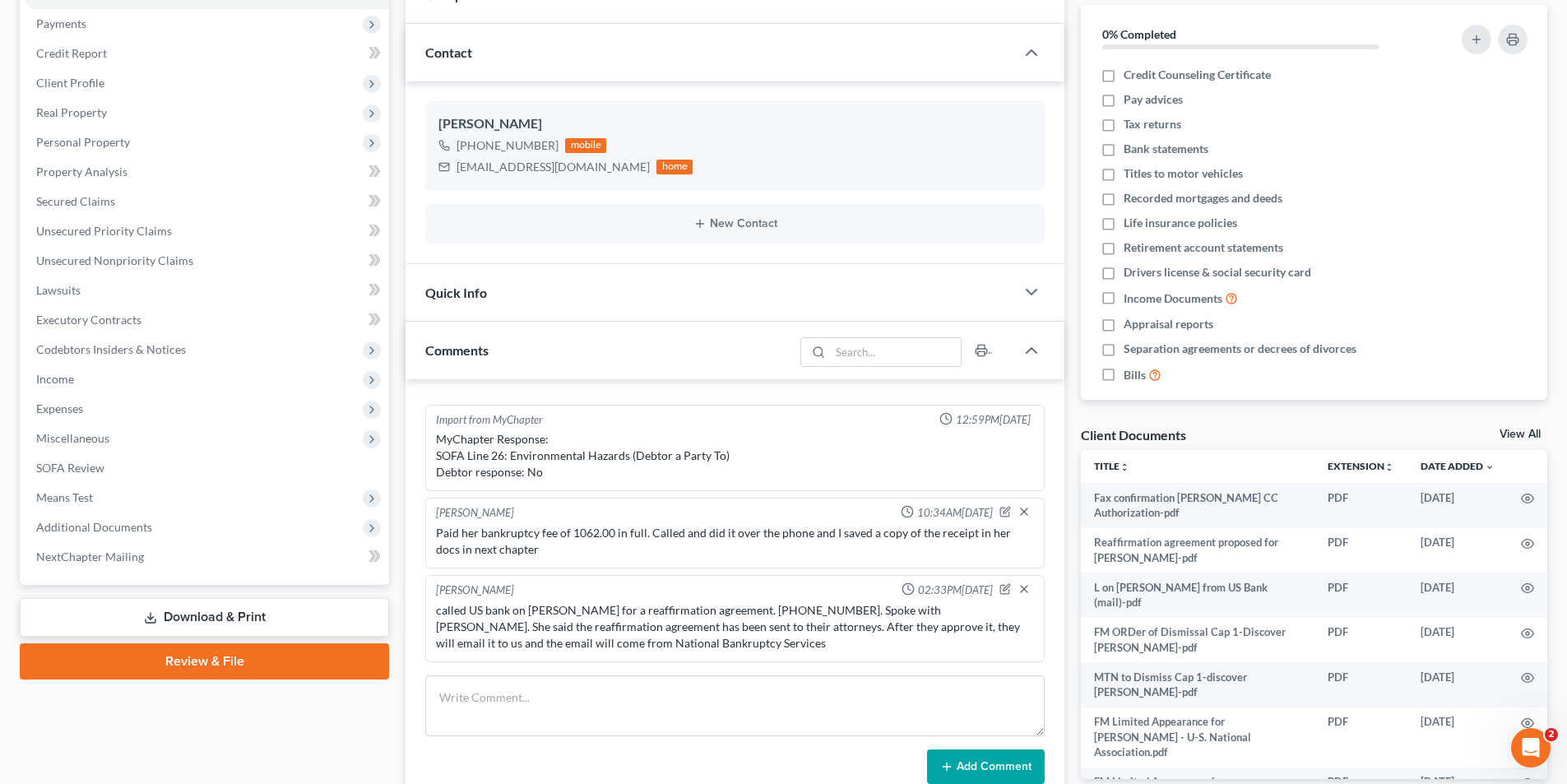
scroll to position [247, 0]
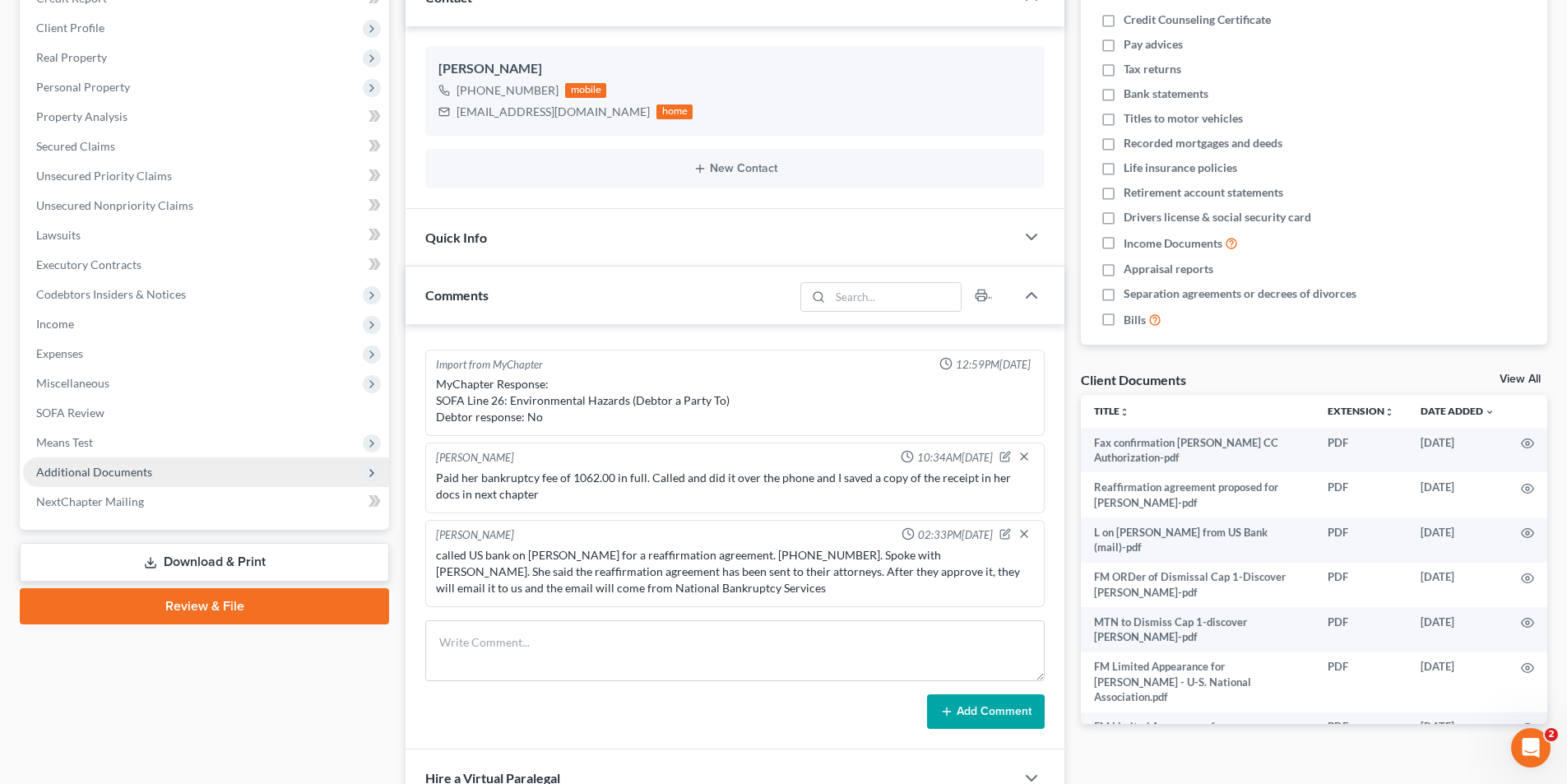
click at [69, 474] on span "Additional Documents" at bounding box center [94, 471] width 116 height 14
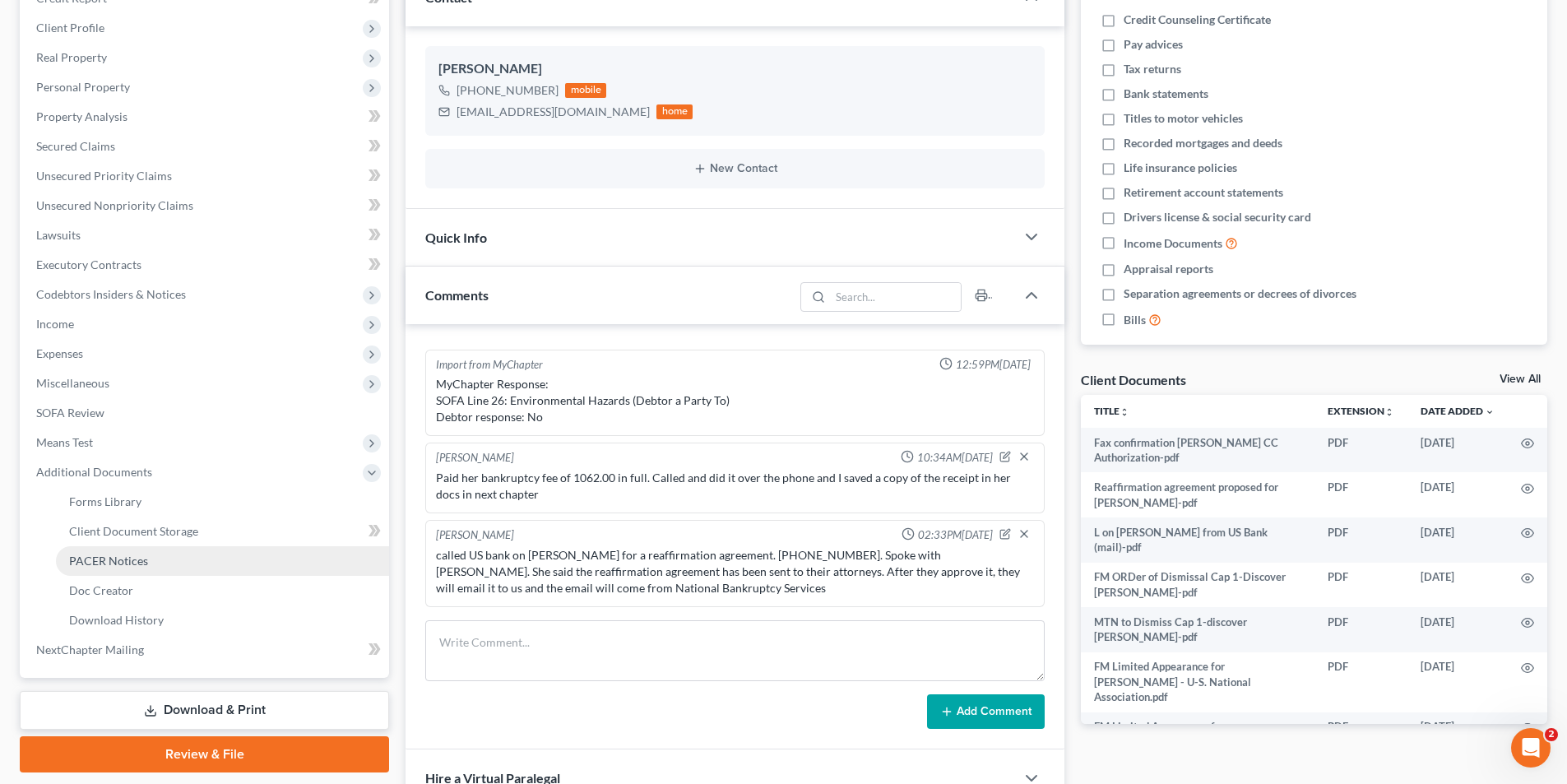
click at [134, 556] on span "PACER Notices" at bounding box center [108, 560] width 79 height 14
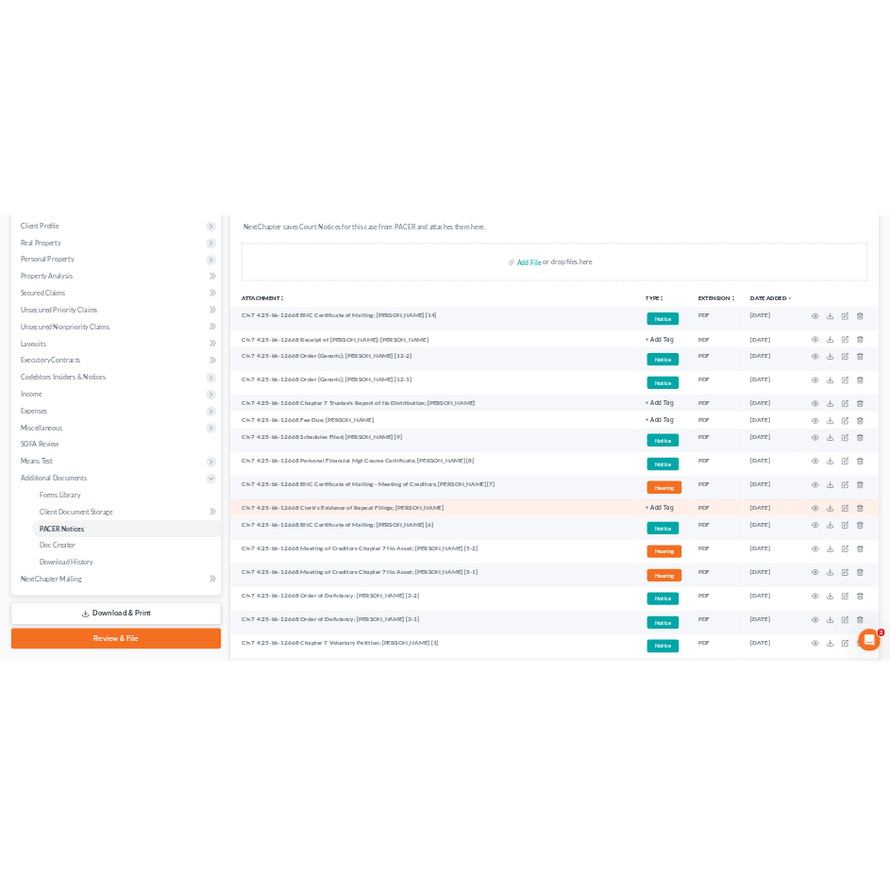
scroll to position [389, 0]
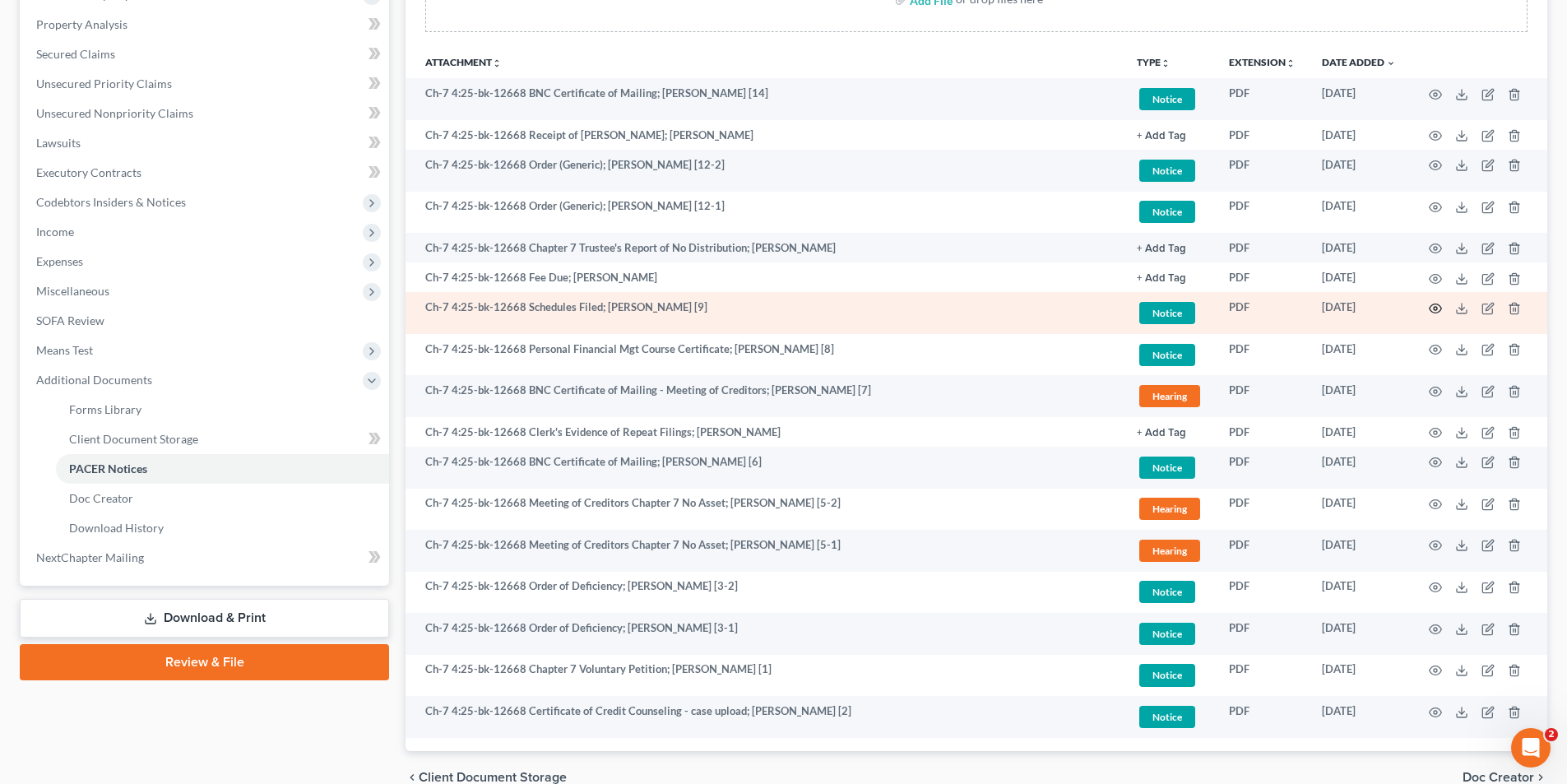
click at [1433, 305] on icon "button" at bounding box center [1435, 308] width 13 height 13
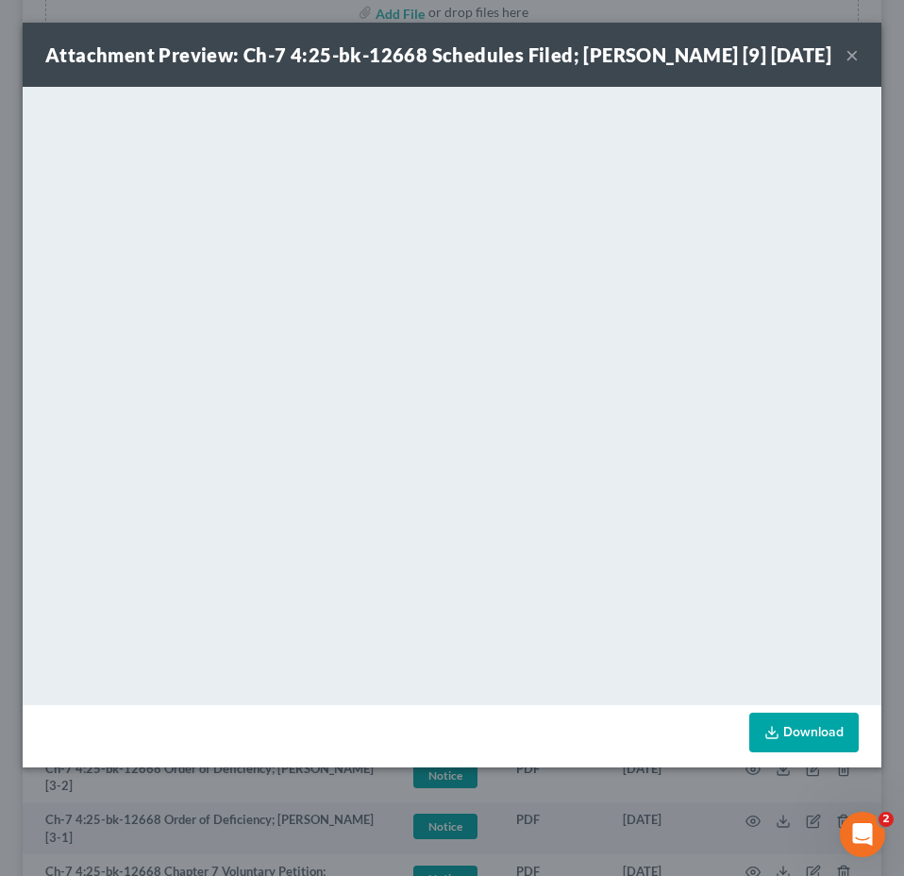
click at [851, 49] on button "×" at bounding box center [852, 54] width 13 height 23
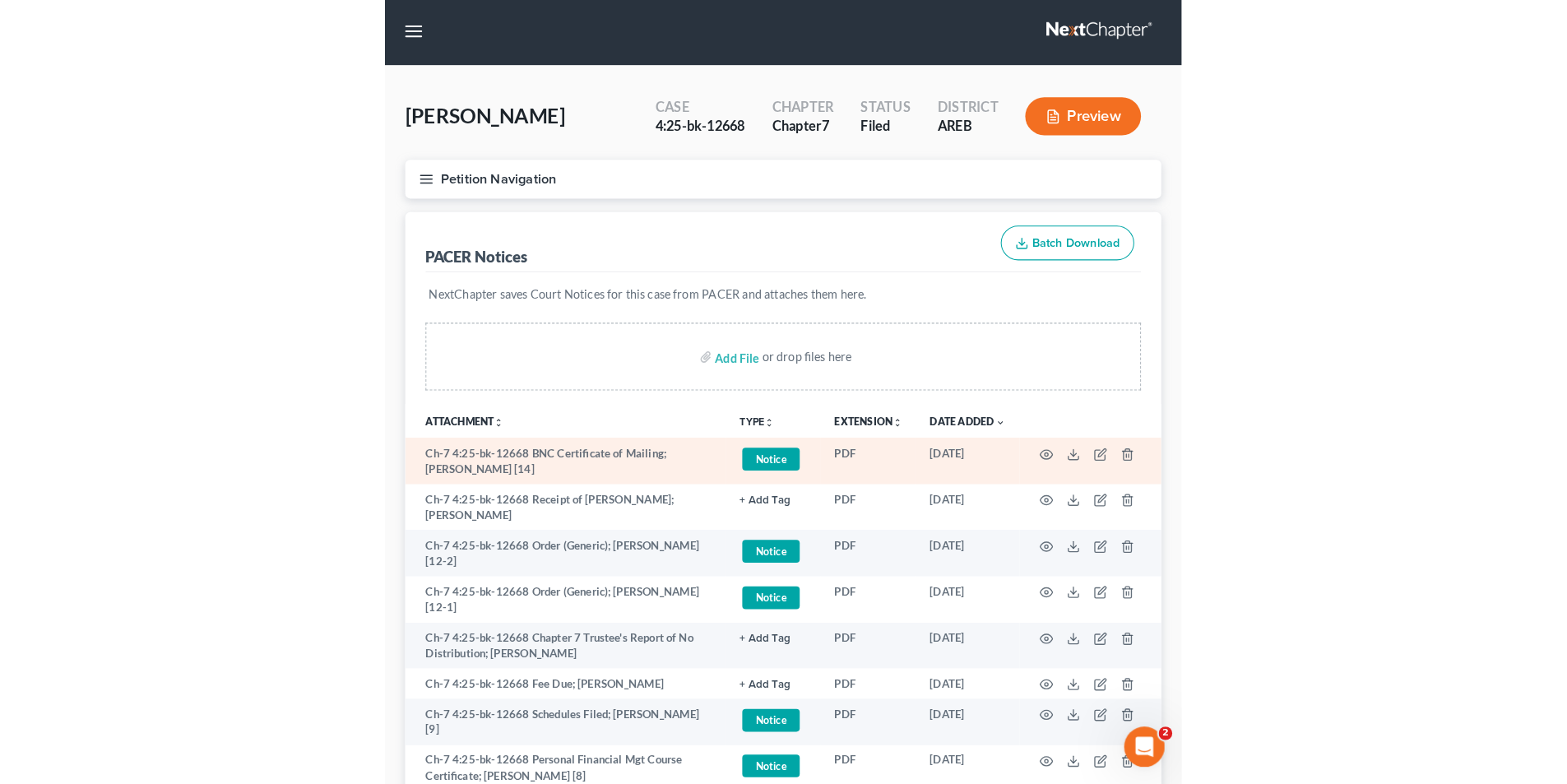
scroll to position [0, 0]
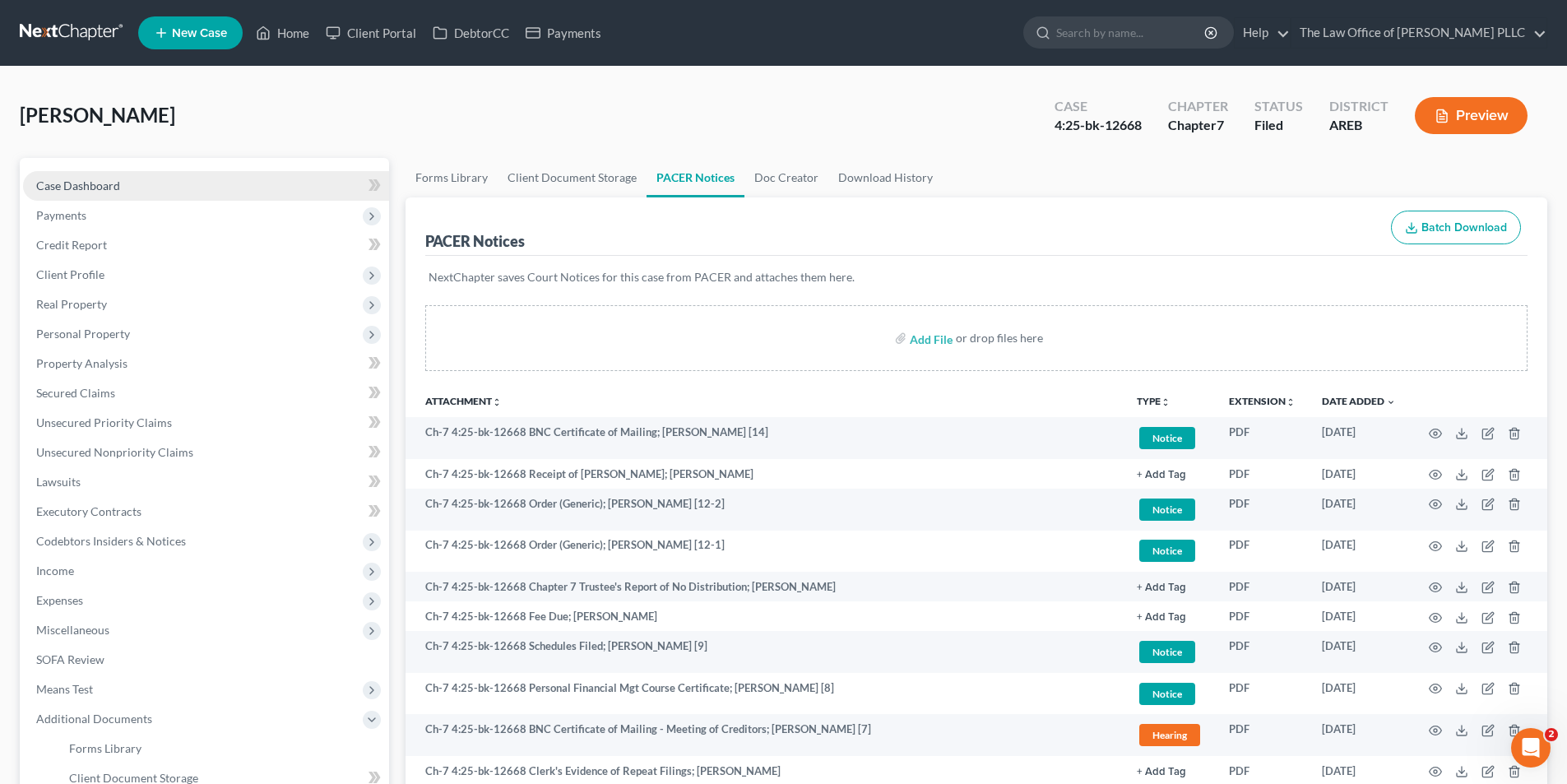
click at [87, 175] on link "Case Dashboard" at bounding box center [206, 186] width 366 height 30
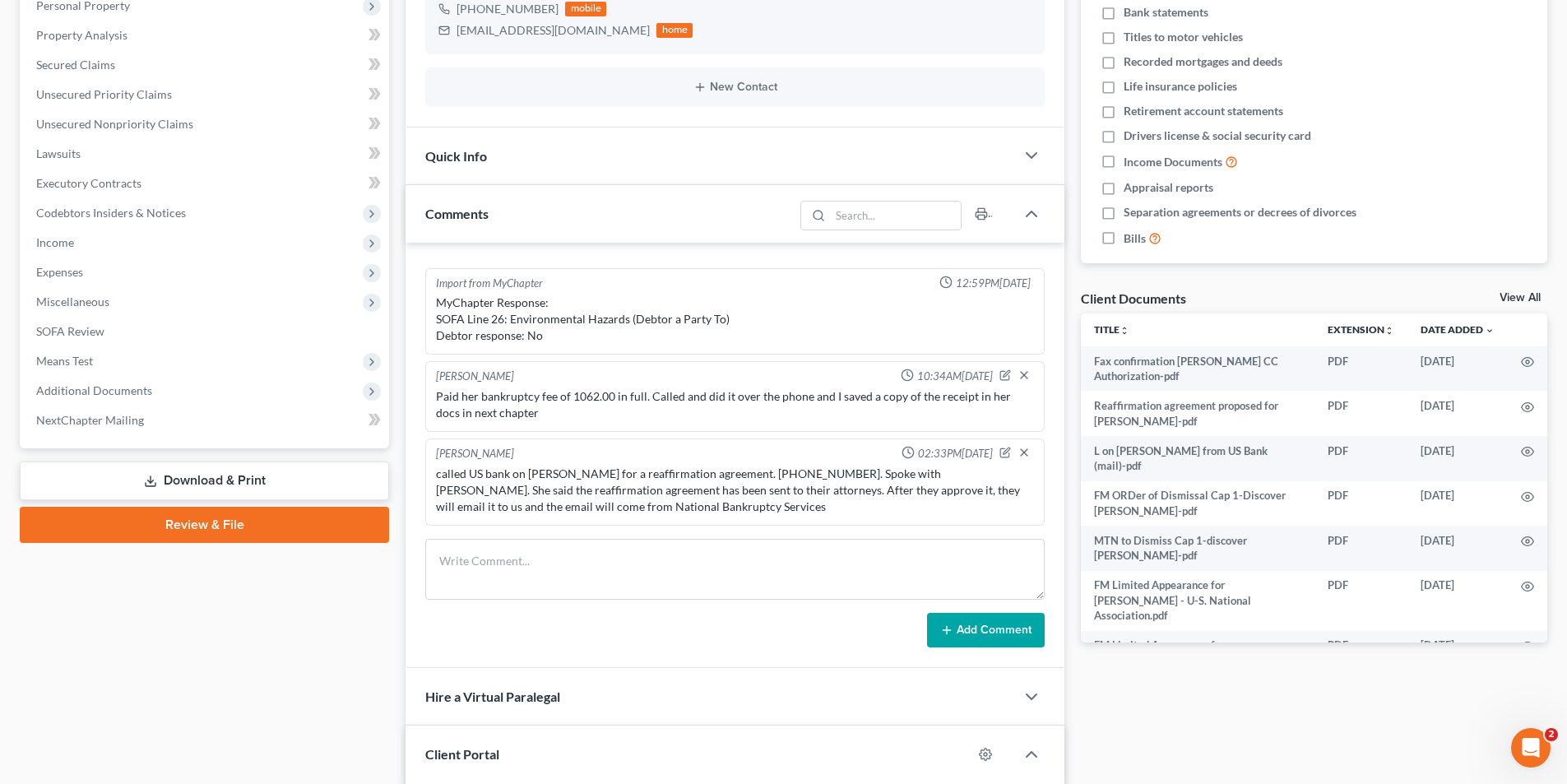
scroll to position [329, 0]
click at [528, 536] on div "Removed User 10:24AM[DATE] wanted to speak to someone about filing Chapter 7- b…" at bounding box center [735, 455] width 659 height 425
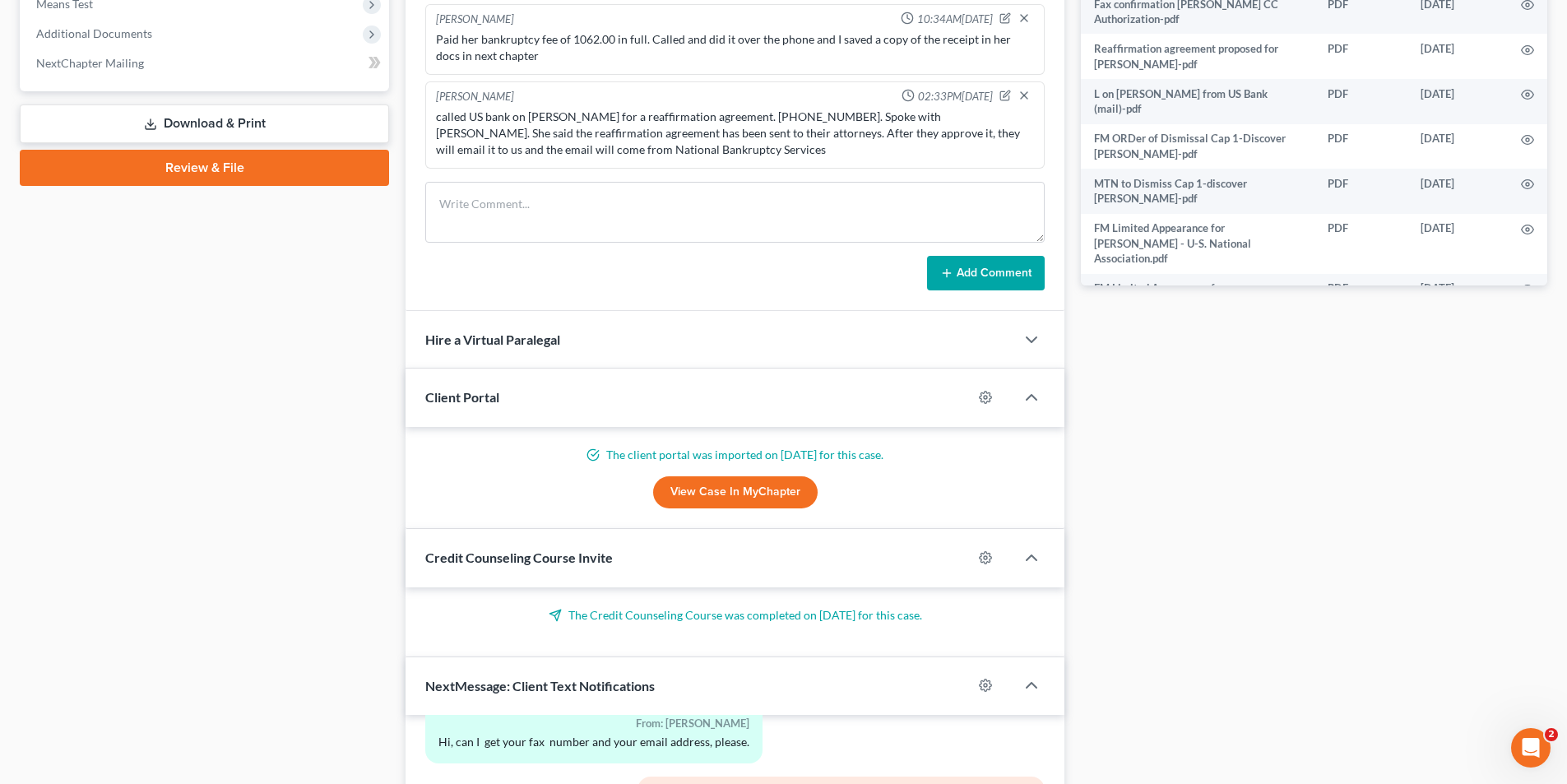
scroll to position [356, 0]
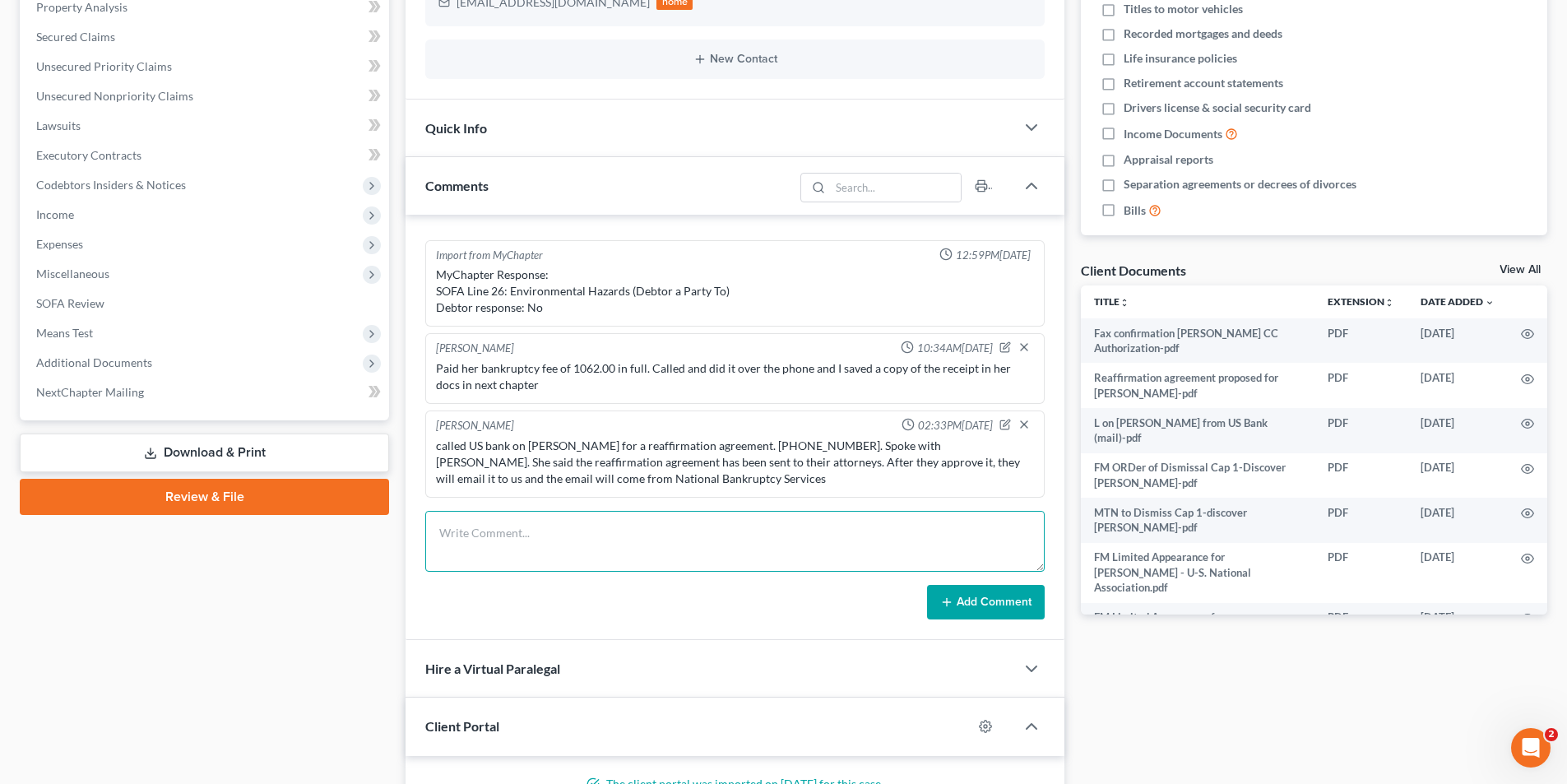
click at [546, 527] on textarea at bounding box center [735, 541] width 620 height 61
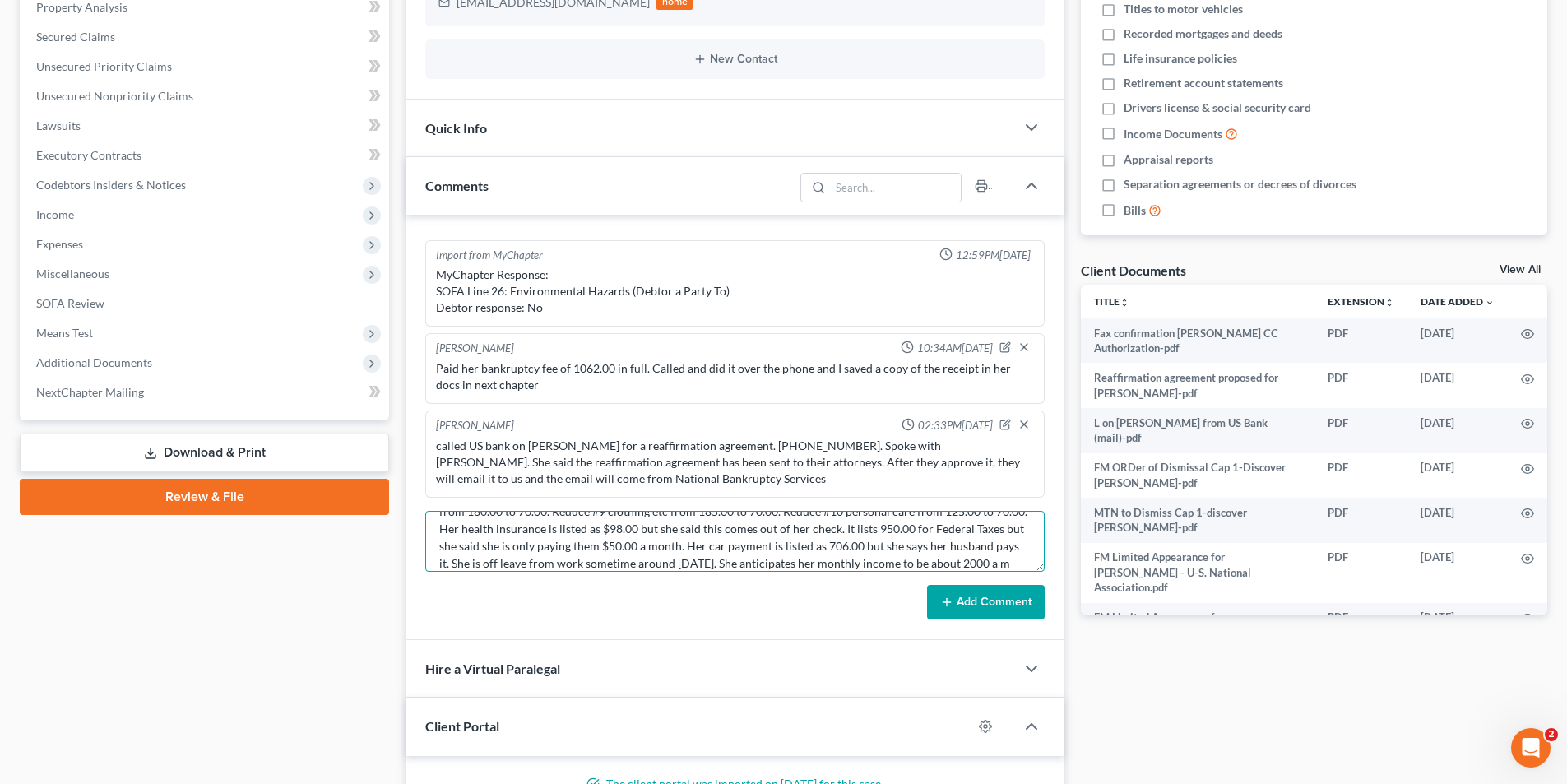
scroll to position [56, 0]
type textarea "Call with [PERSON_NAME] to go over this reaffirmation agreement on her home. Sh…"
click at [1018, 605] on button "Add Comment" at bounding box center [986, 602] width 118 height 35
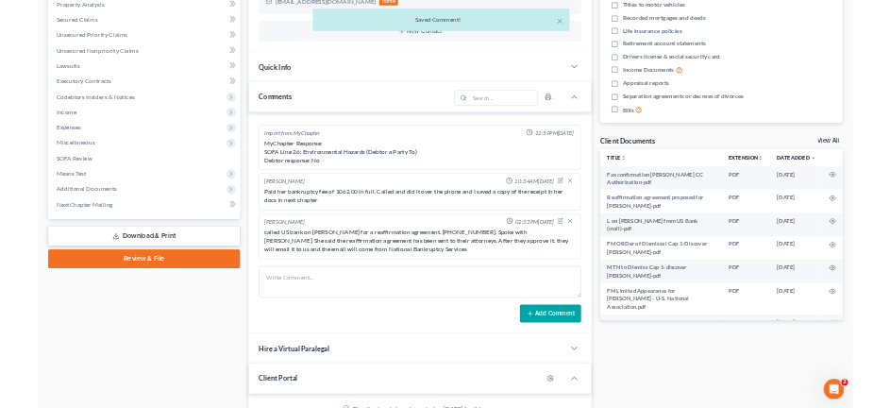
scroll to position [939, 0]
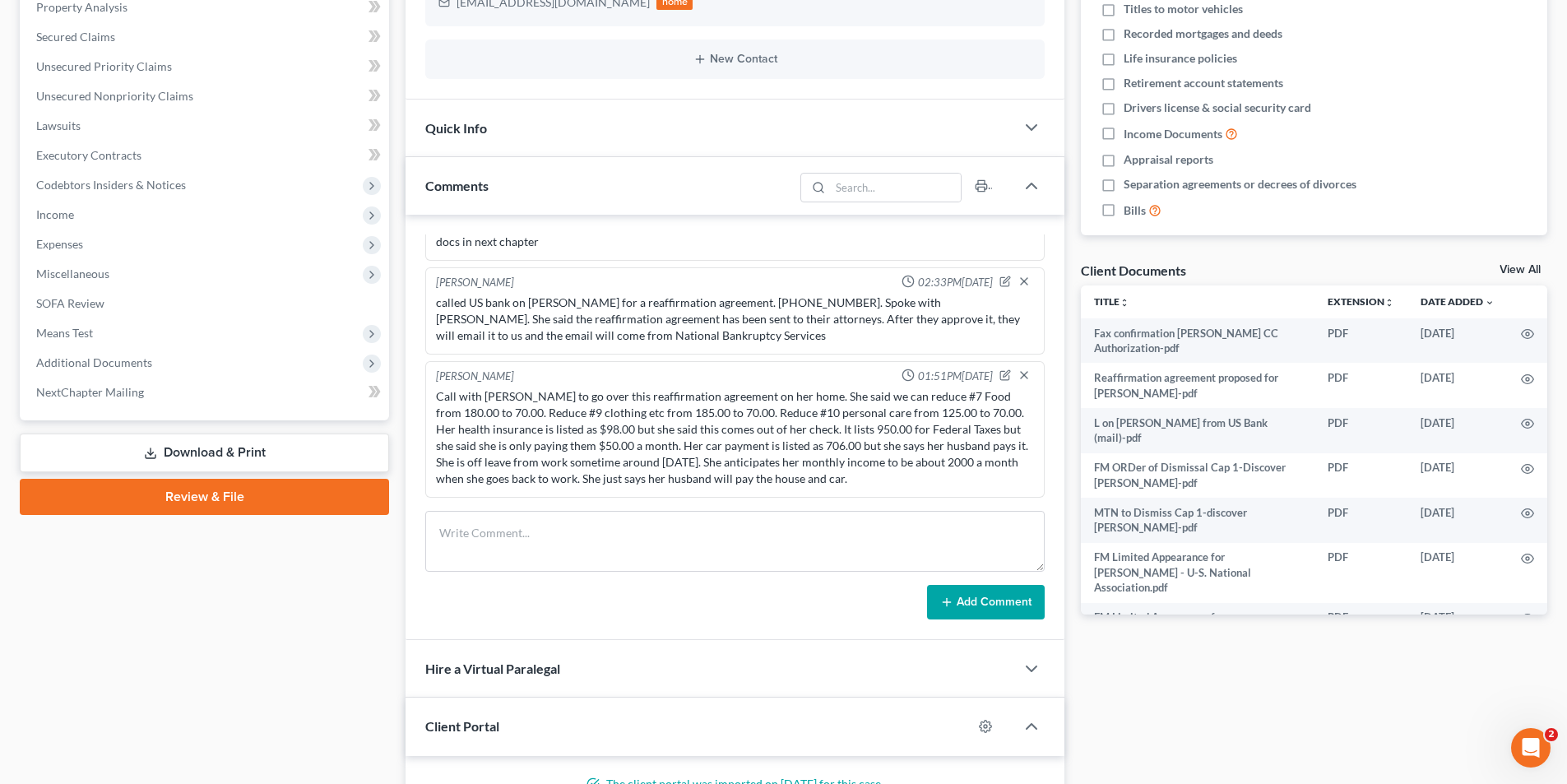
click at [850, 486] on div "Call with [PERSON_NAME] to go over this reaffirmation agreement on her home. Sh…" at bounding box center [735, 437] width 598 height 98
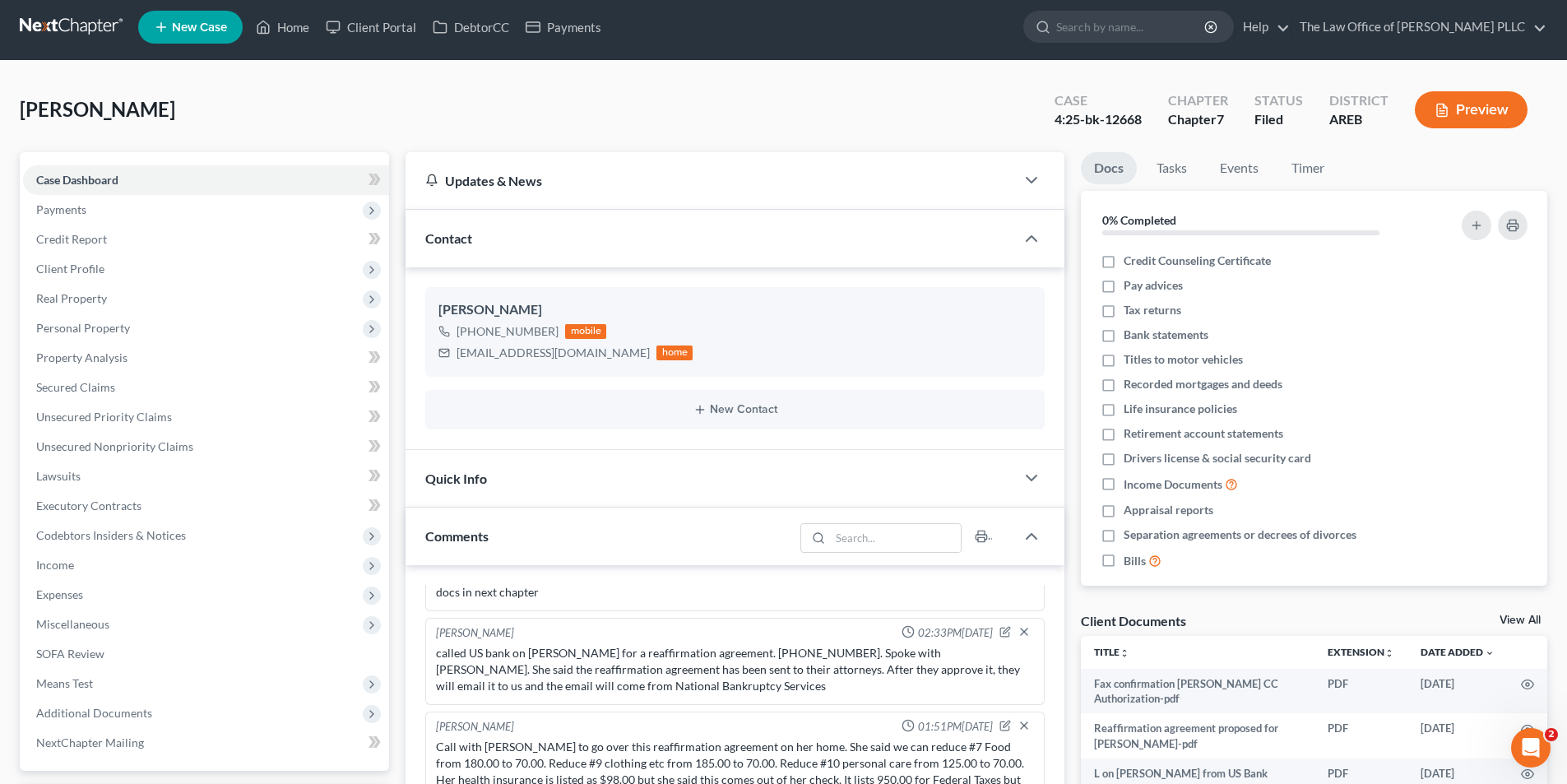
scroll to position [0, 0]
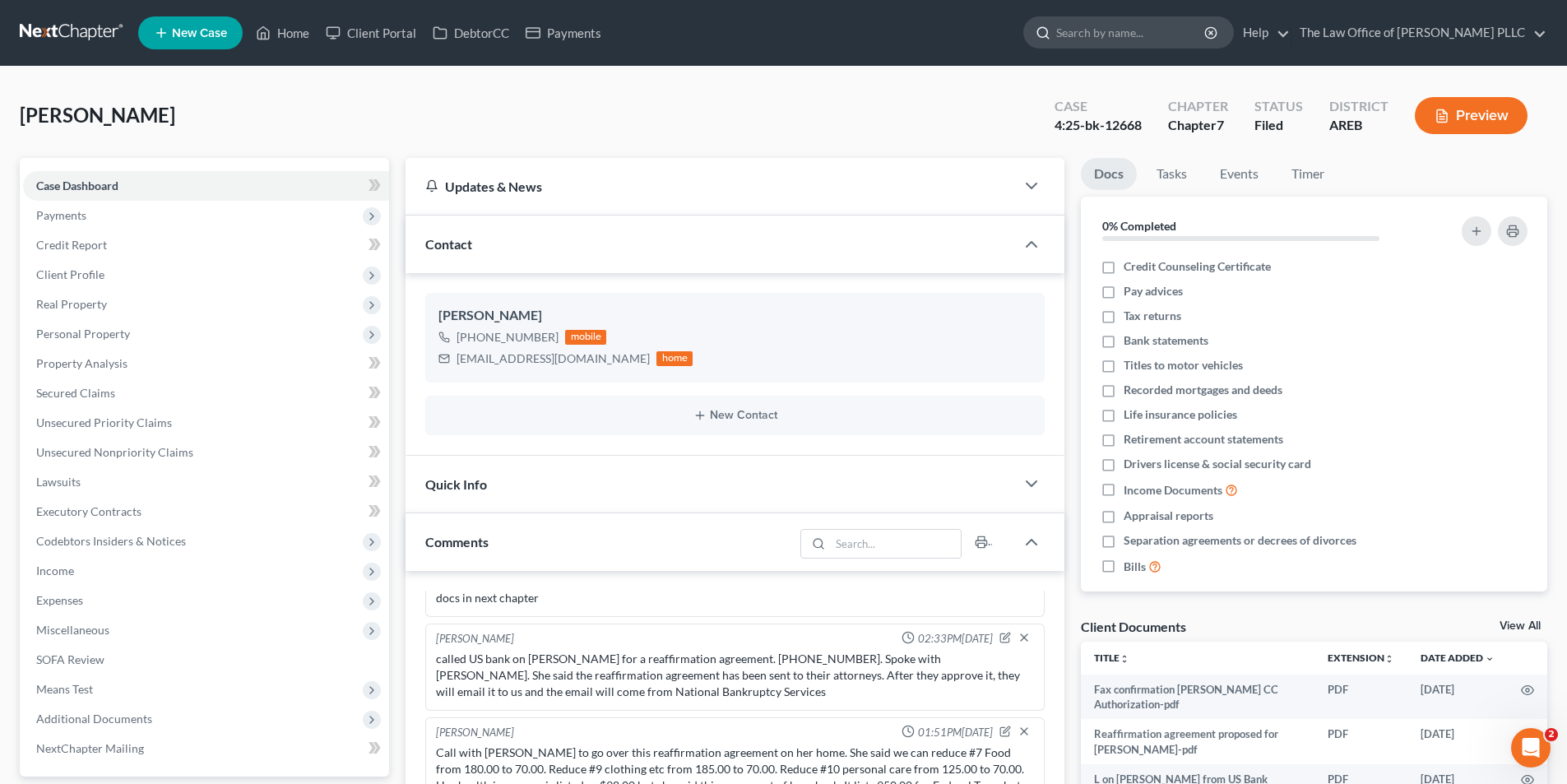
click at [1096, 37] on input "search" at bounding box center [1131, 32] width 151 height 30
type input "[PERSON_NAME]"
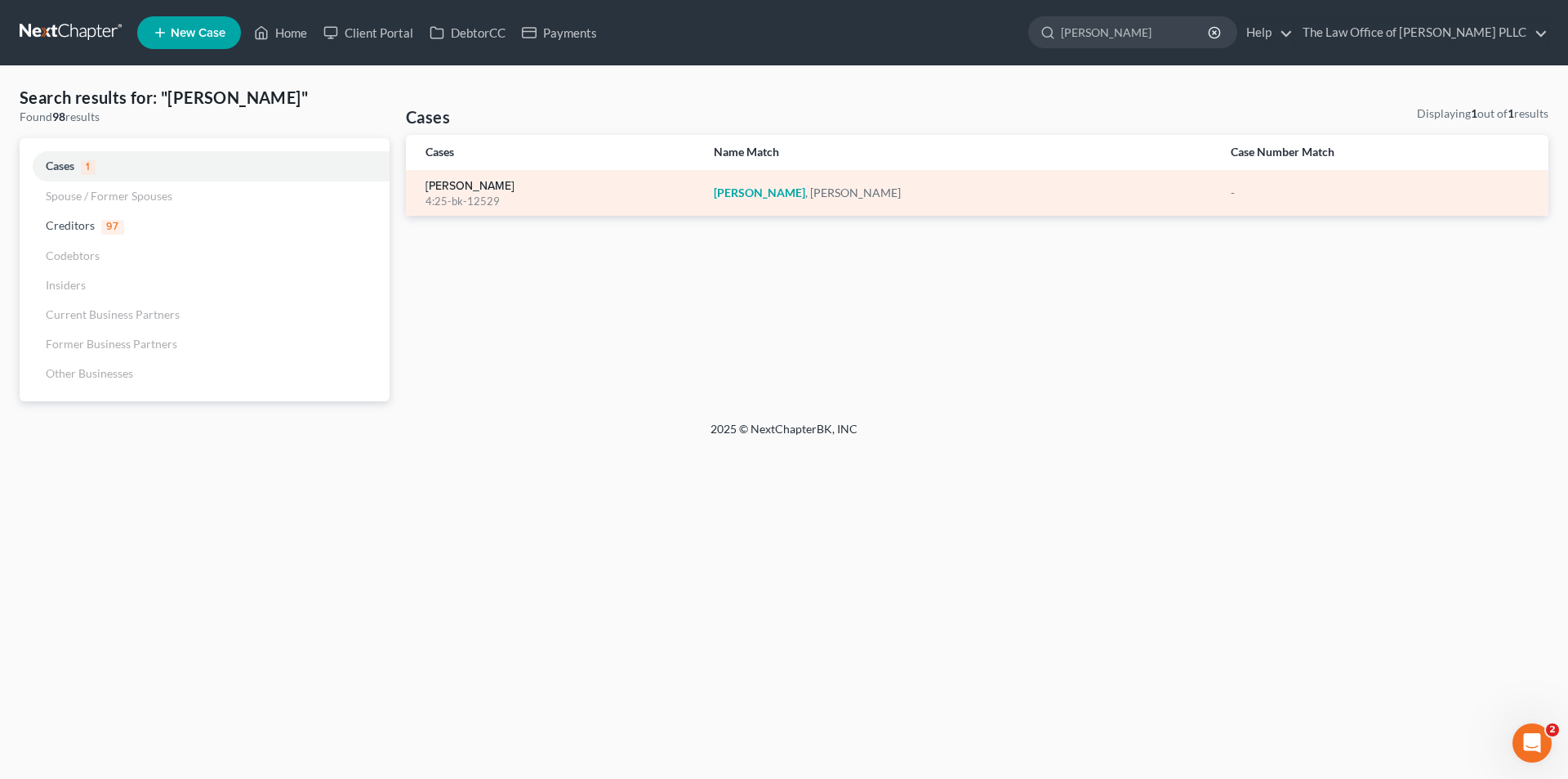
click at [478, 188] on link "[PERSON_NAME]" at bounding box center [470, 186] width 89 height 11
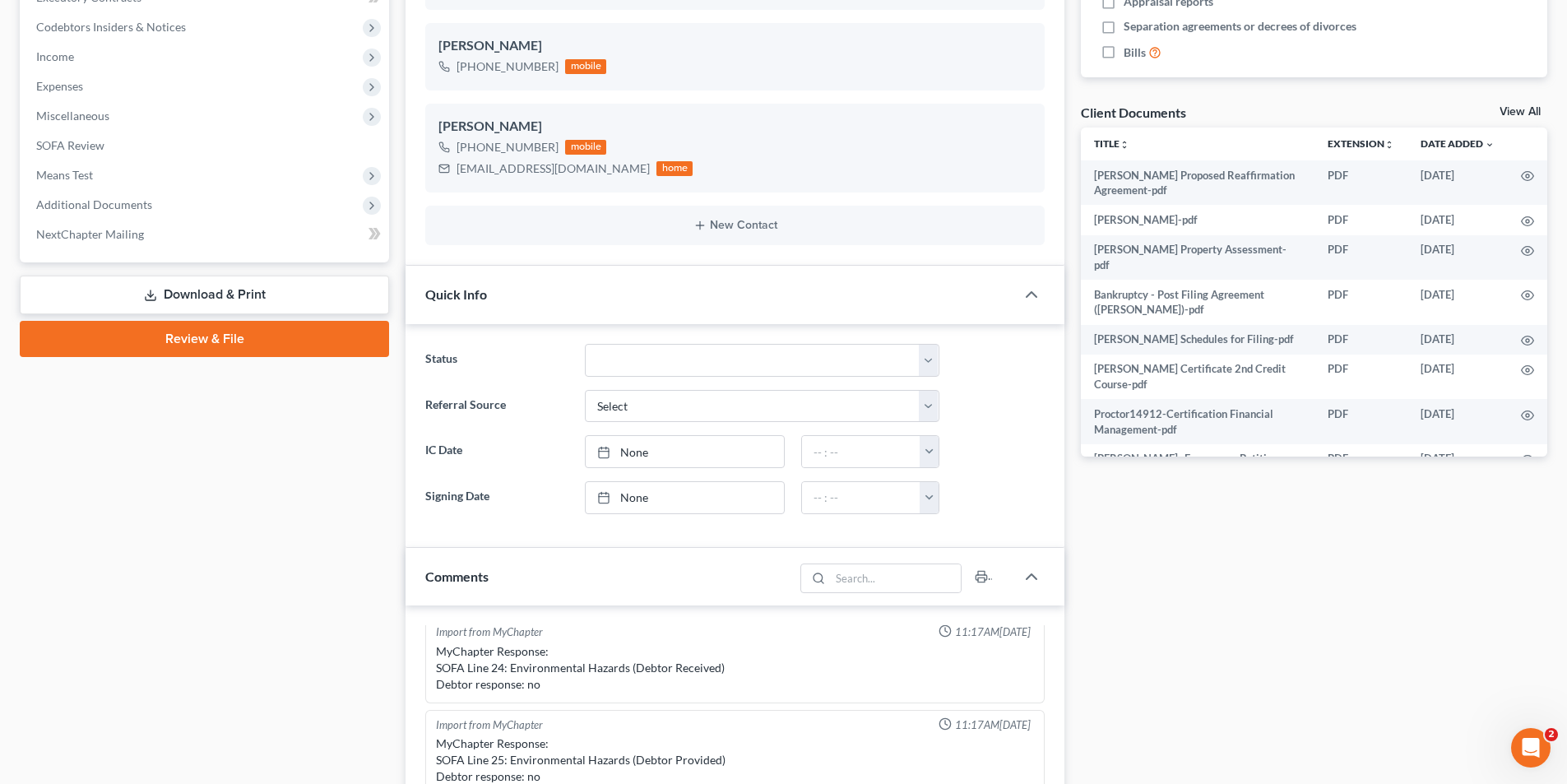
scroll to position [411, 0]
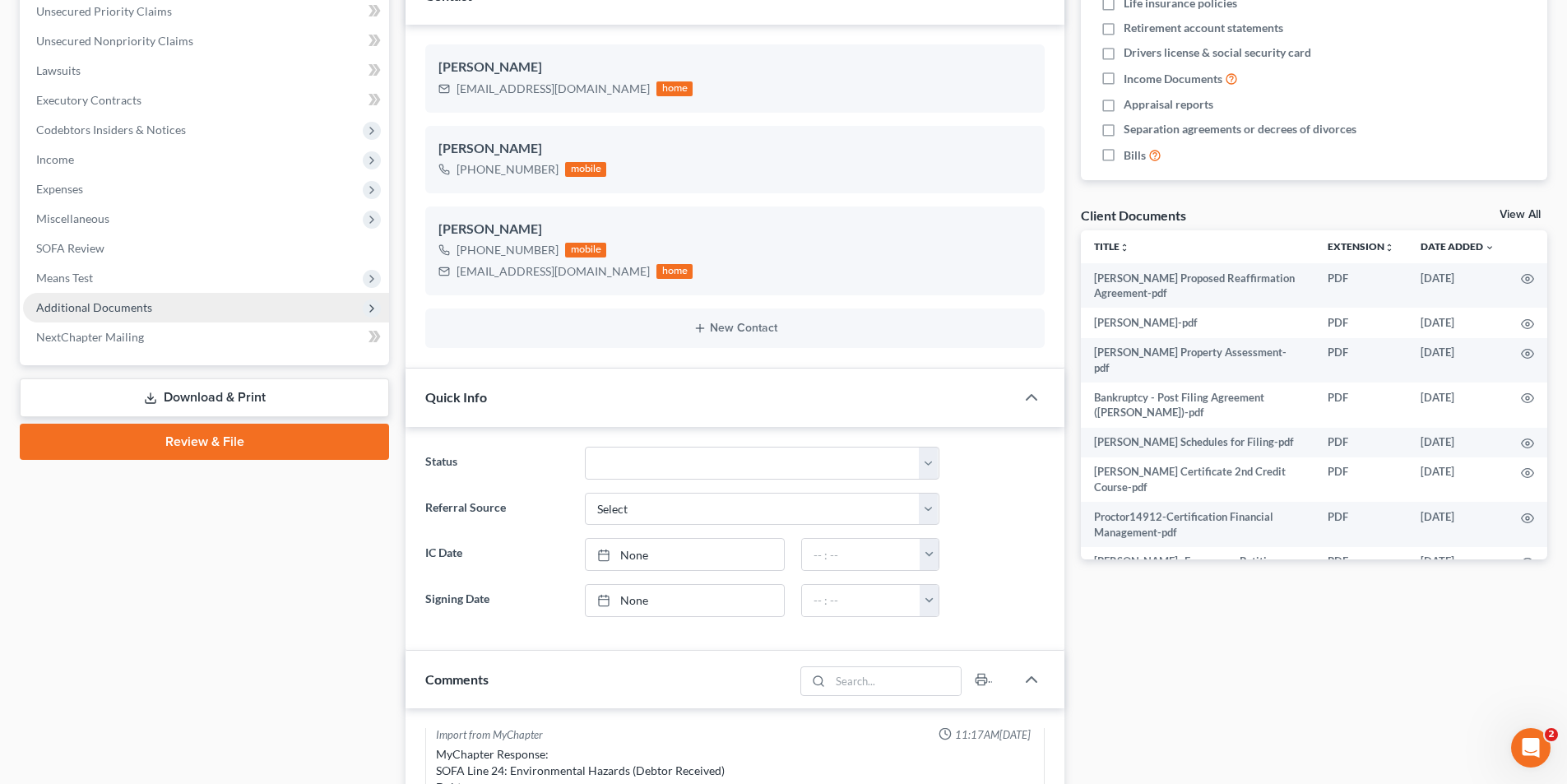
click at [117, 301] on span "Additional Documents" at bounding box center [94, 308] width 116 height 14
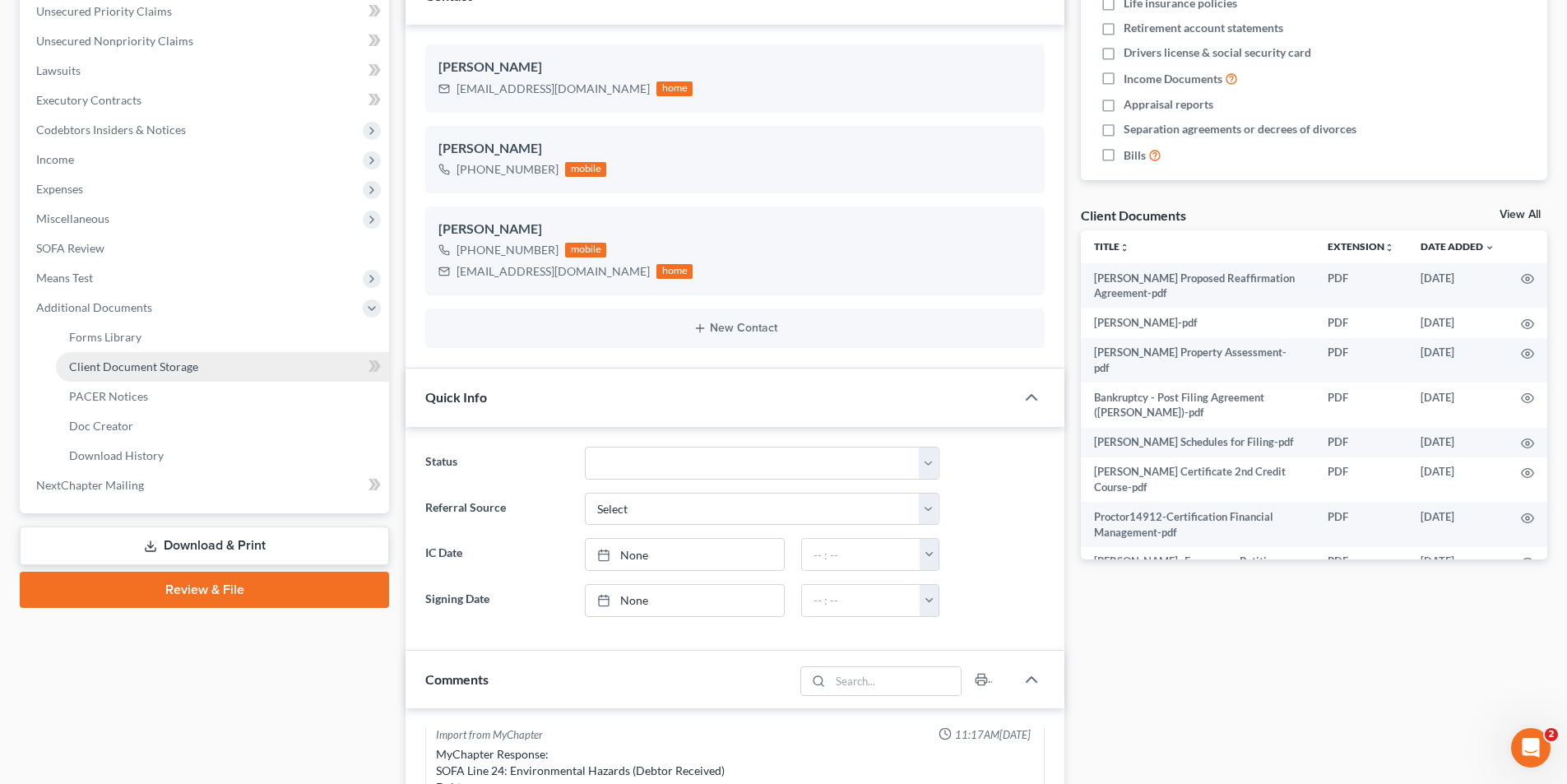
click at [148, 363] on span "Client Document Storage" at bounding box center [133, 367] width 129 height 14
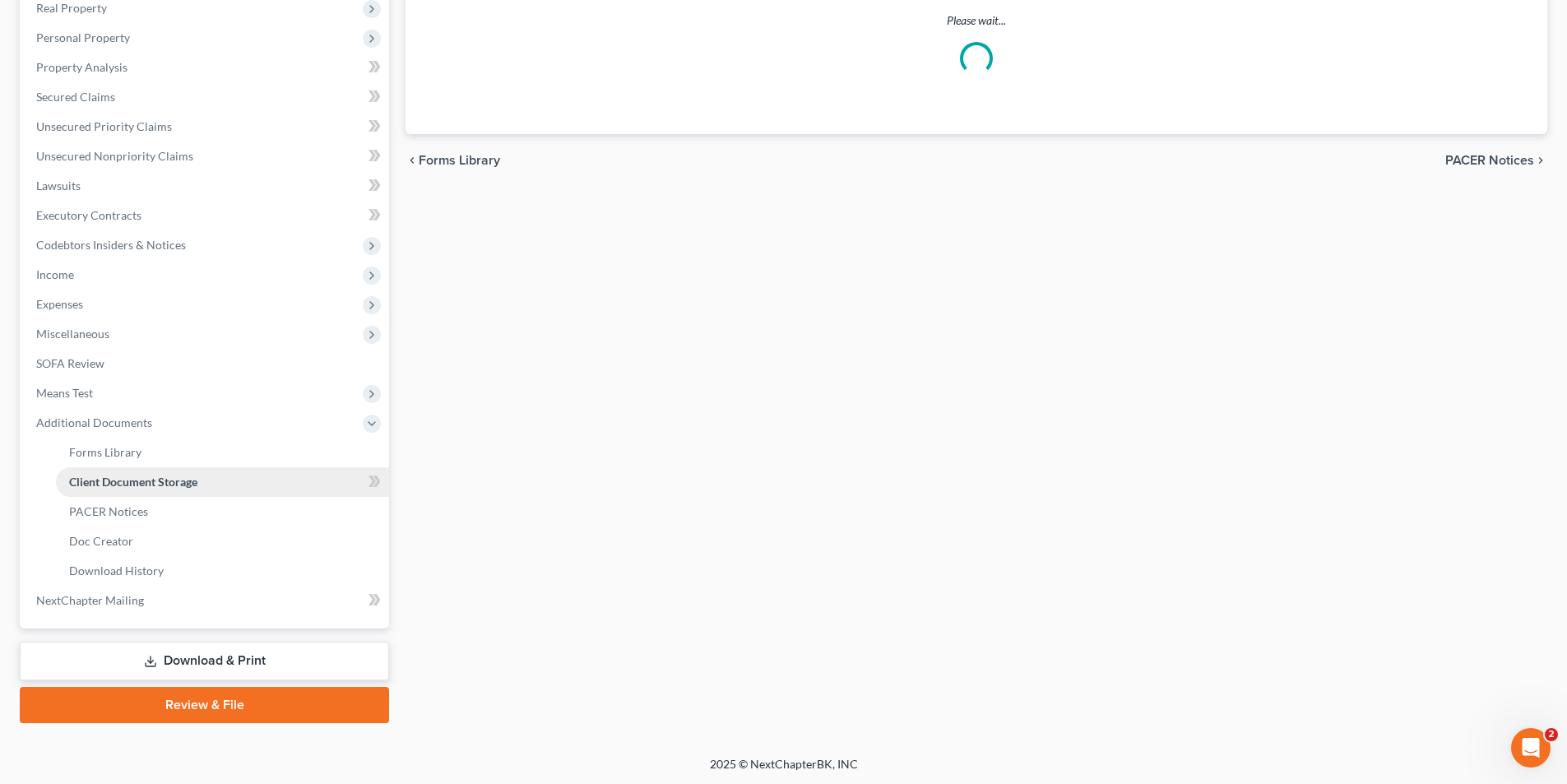
select select "0"
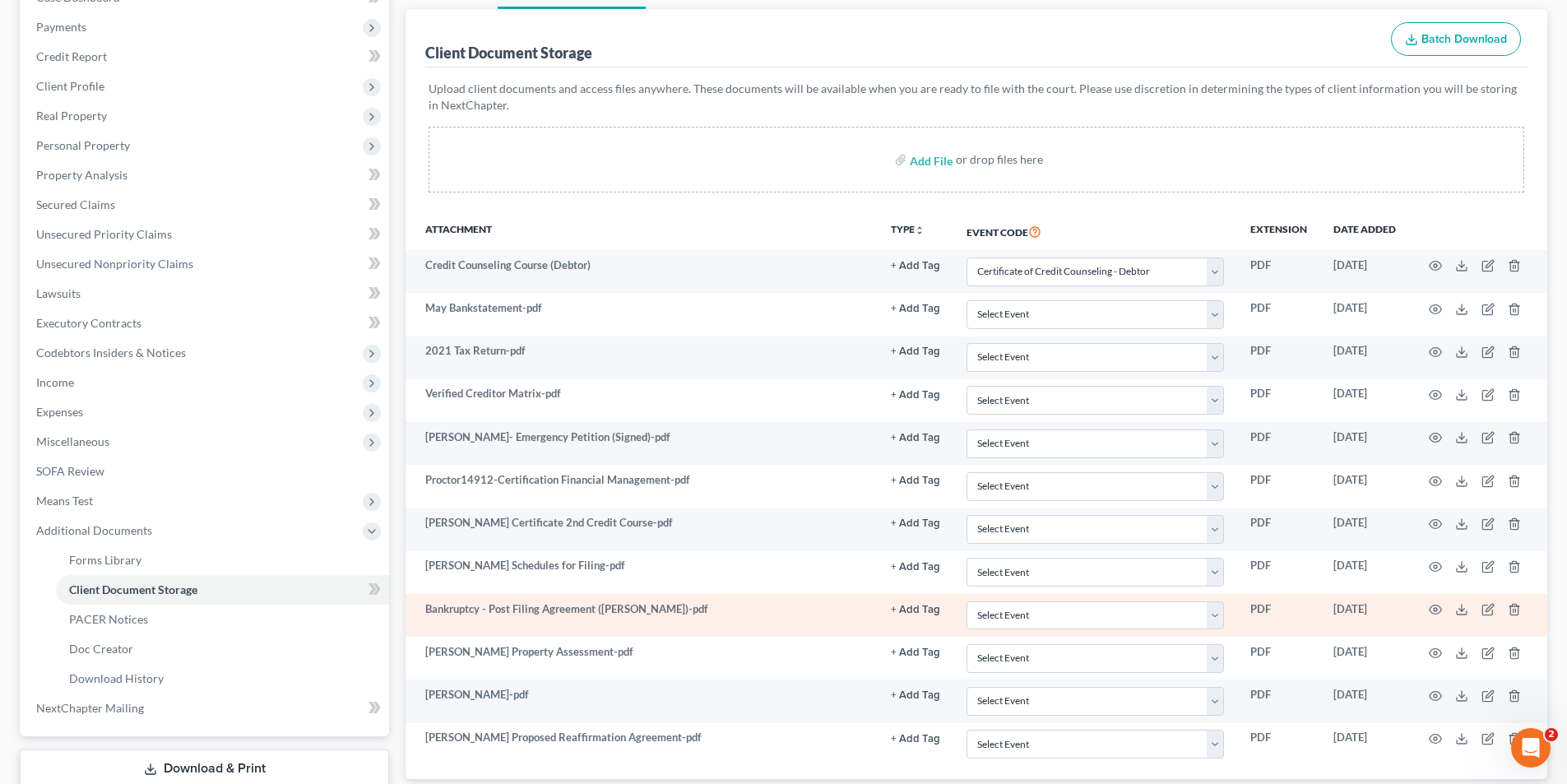
scroll to position [299, 0]
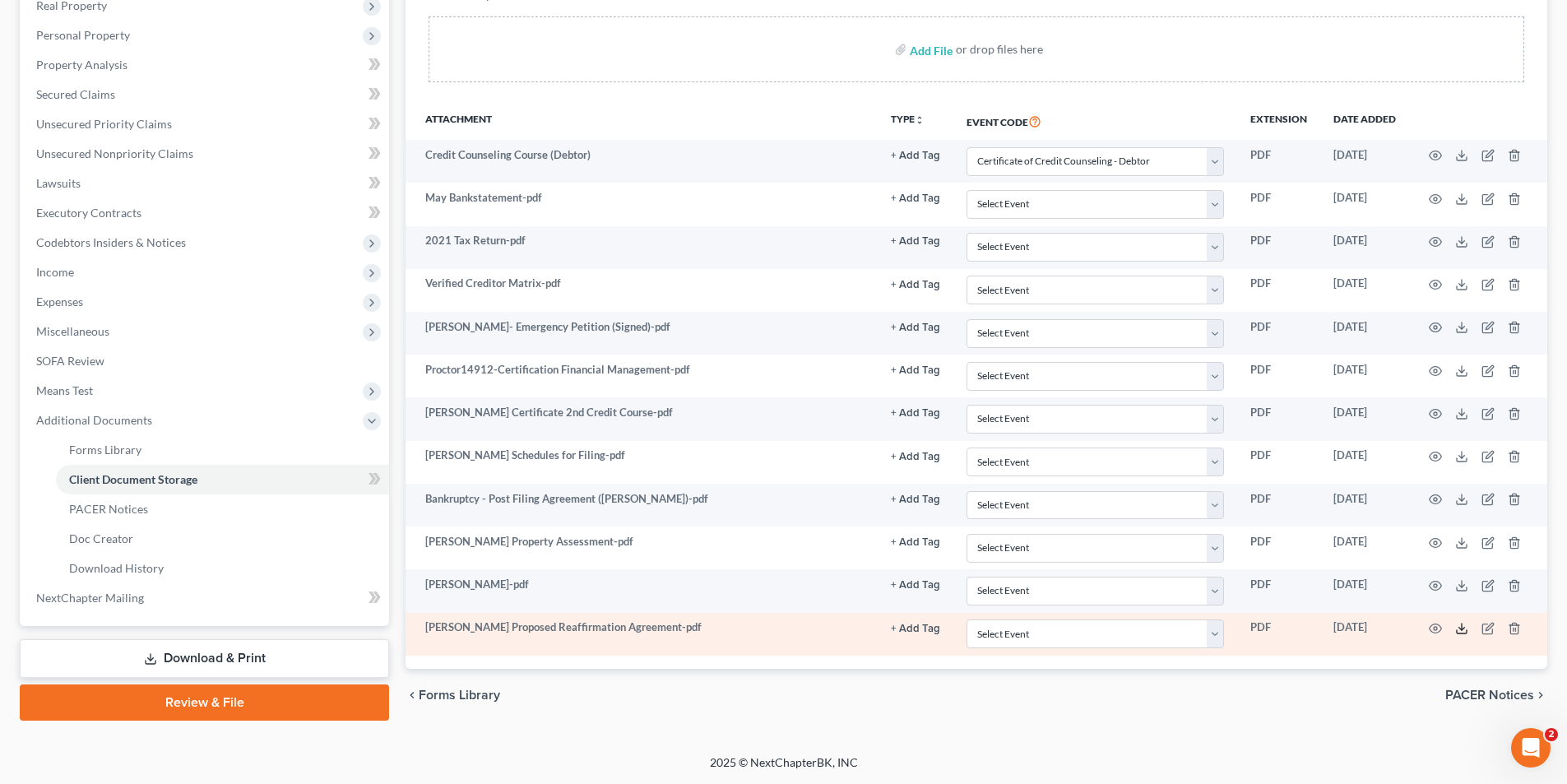
click at [1463, 632] on icon at bounding box center [1462, 628] width 13 height 13
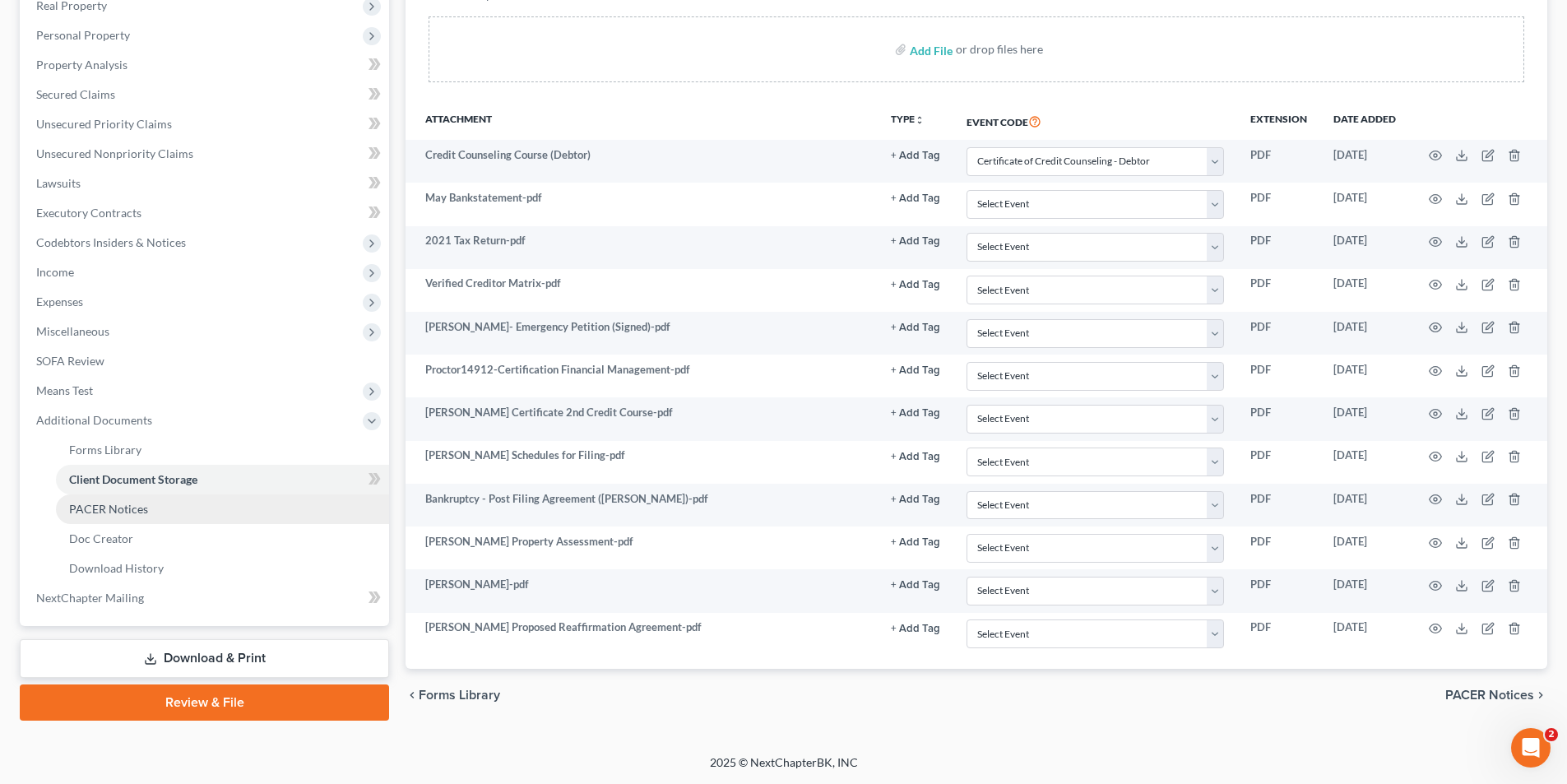
click at [98, 514] on span "PACER Notices" at bounding box center [108, 509] width 79 height 14
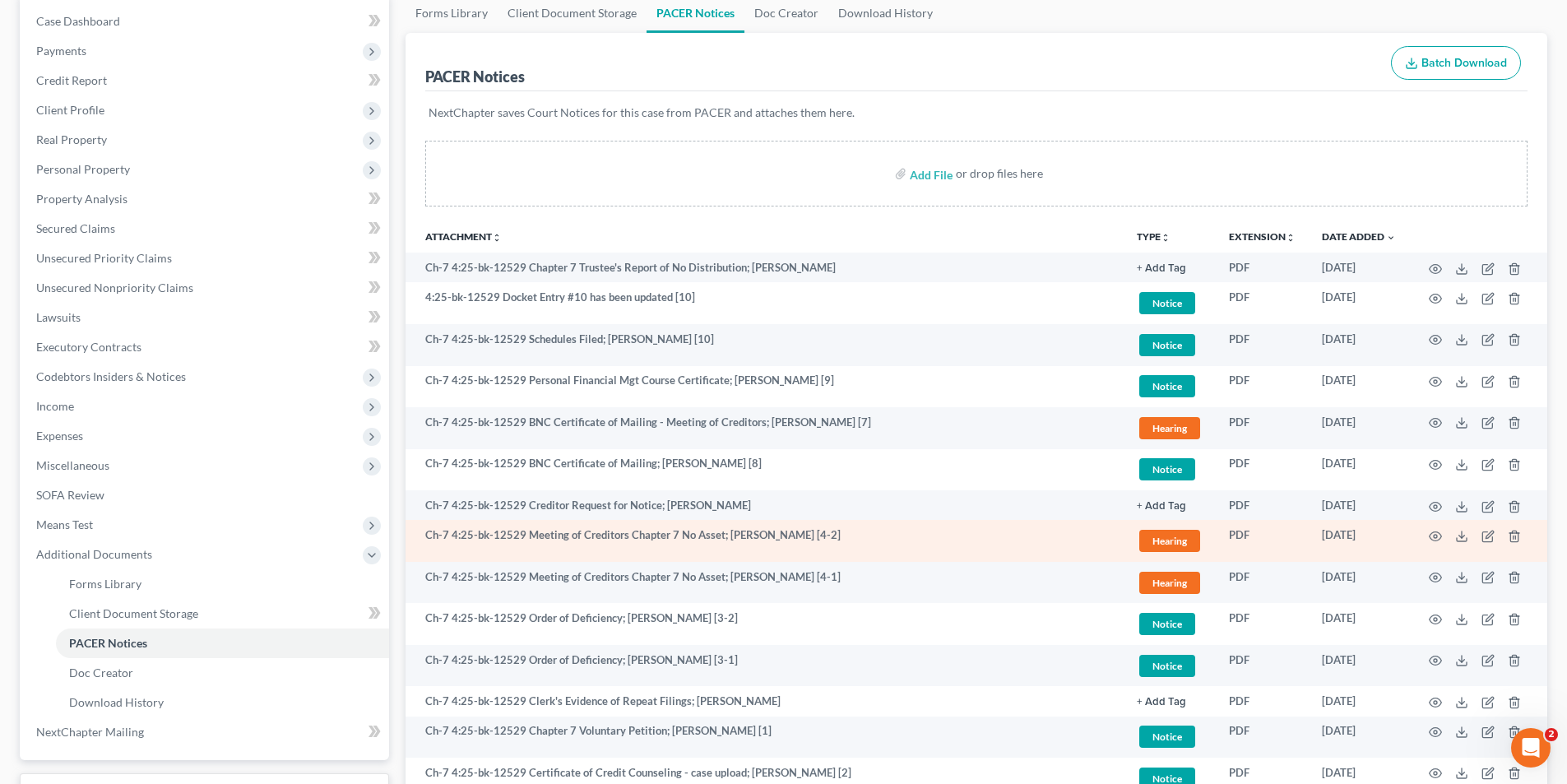
scroll to position [247, 0]
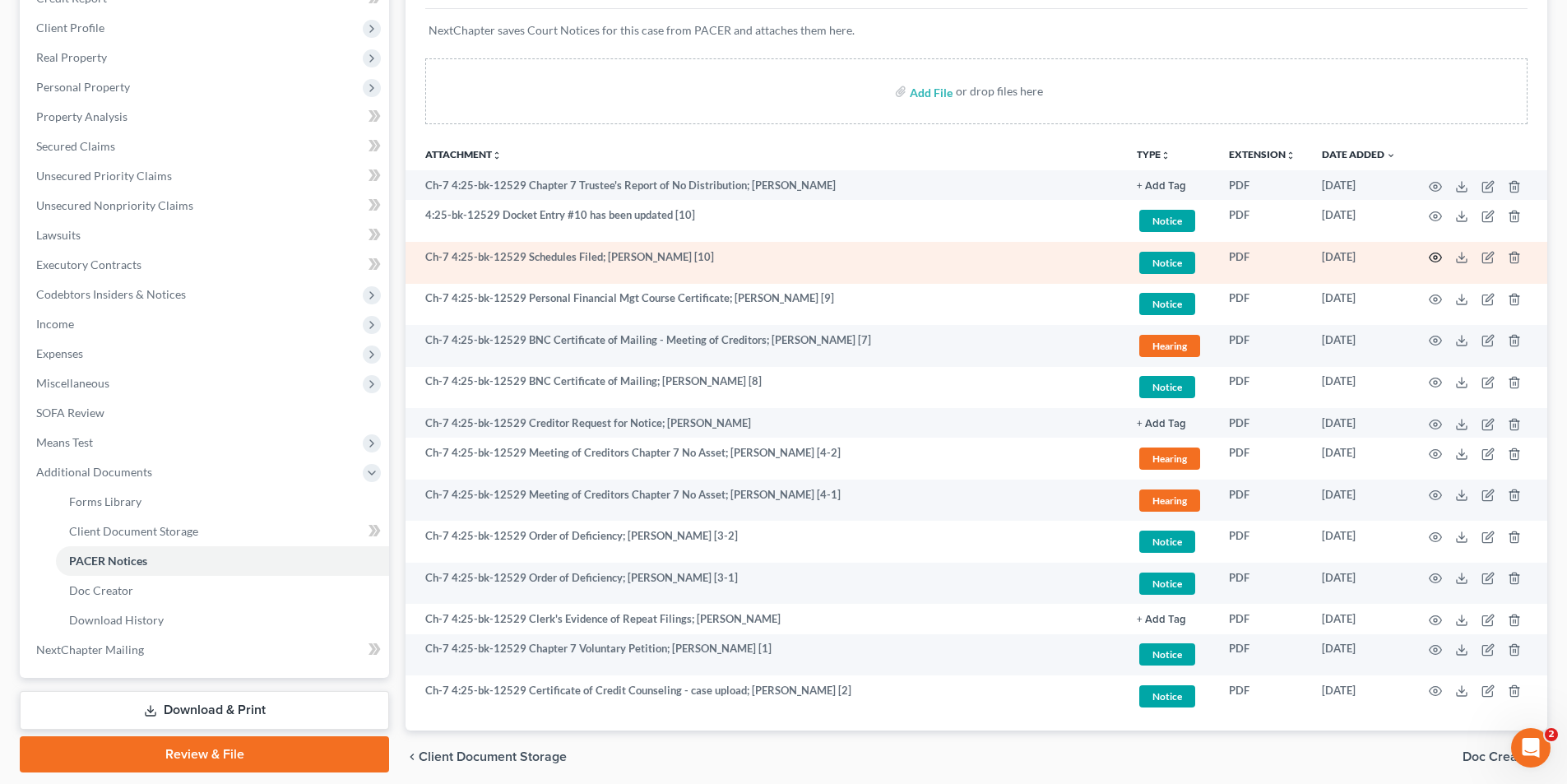
click at [1441, 251] on icon "button" at bounding box center [1435, 257] width 13 height 13
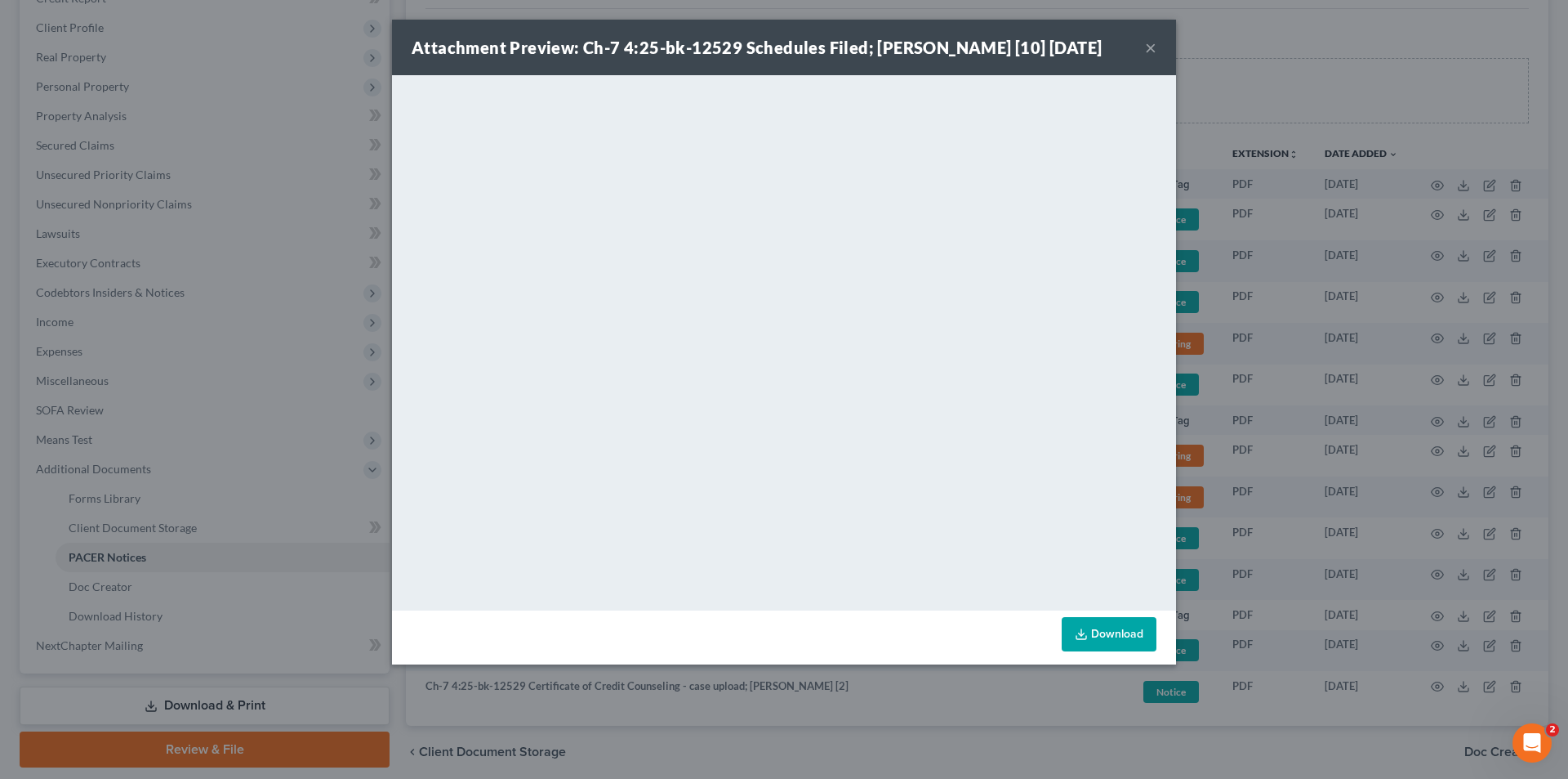
click at [1147, 47] on button "×" at bounding box center [1151, 47] width 11 height 20
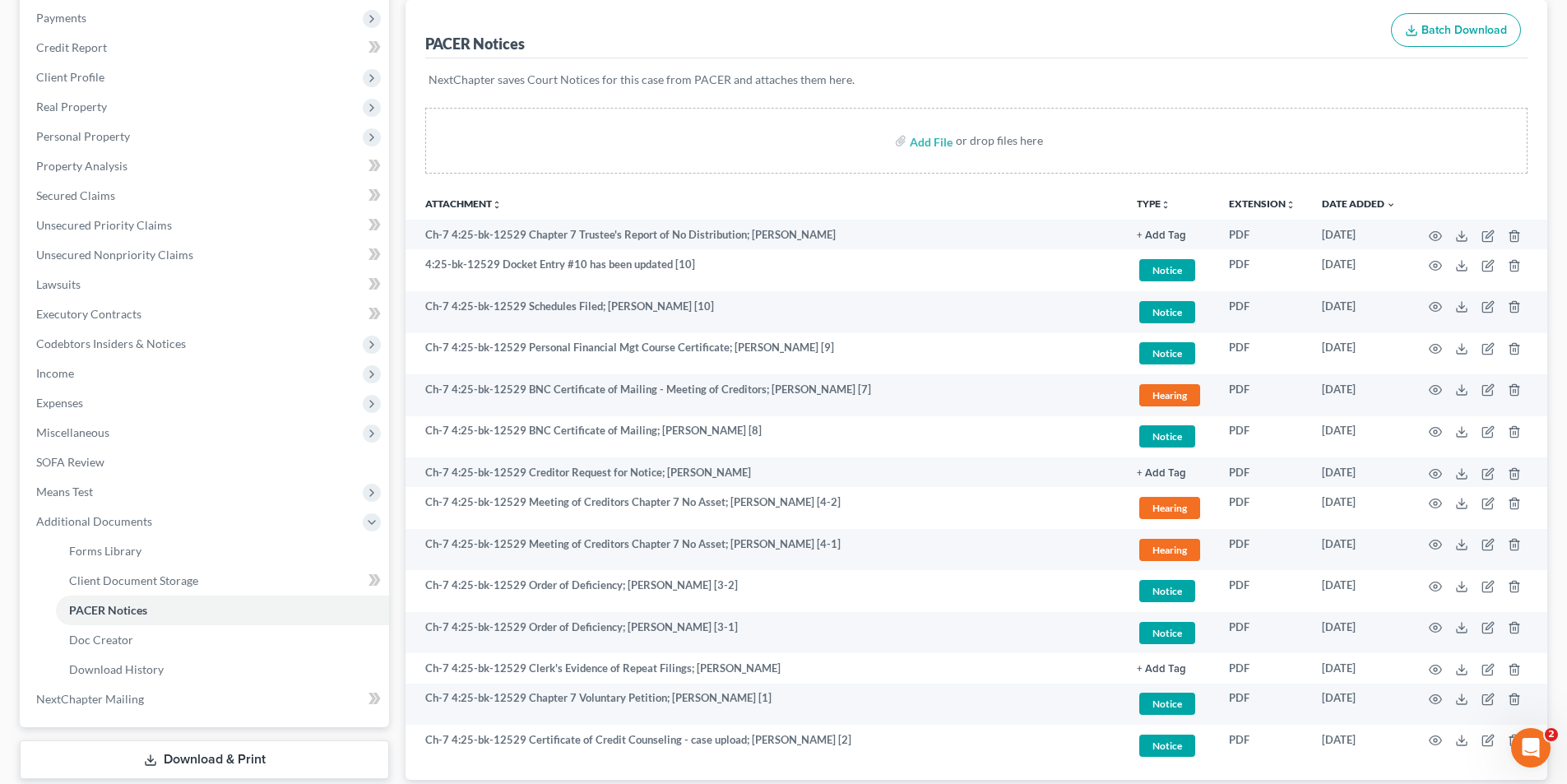
scroll to position [0, 0]
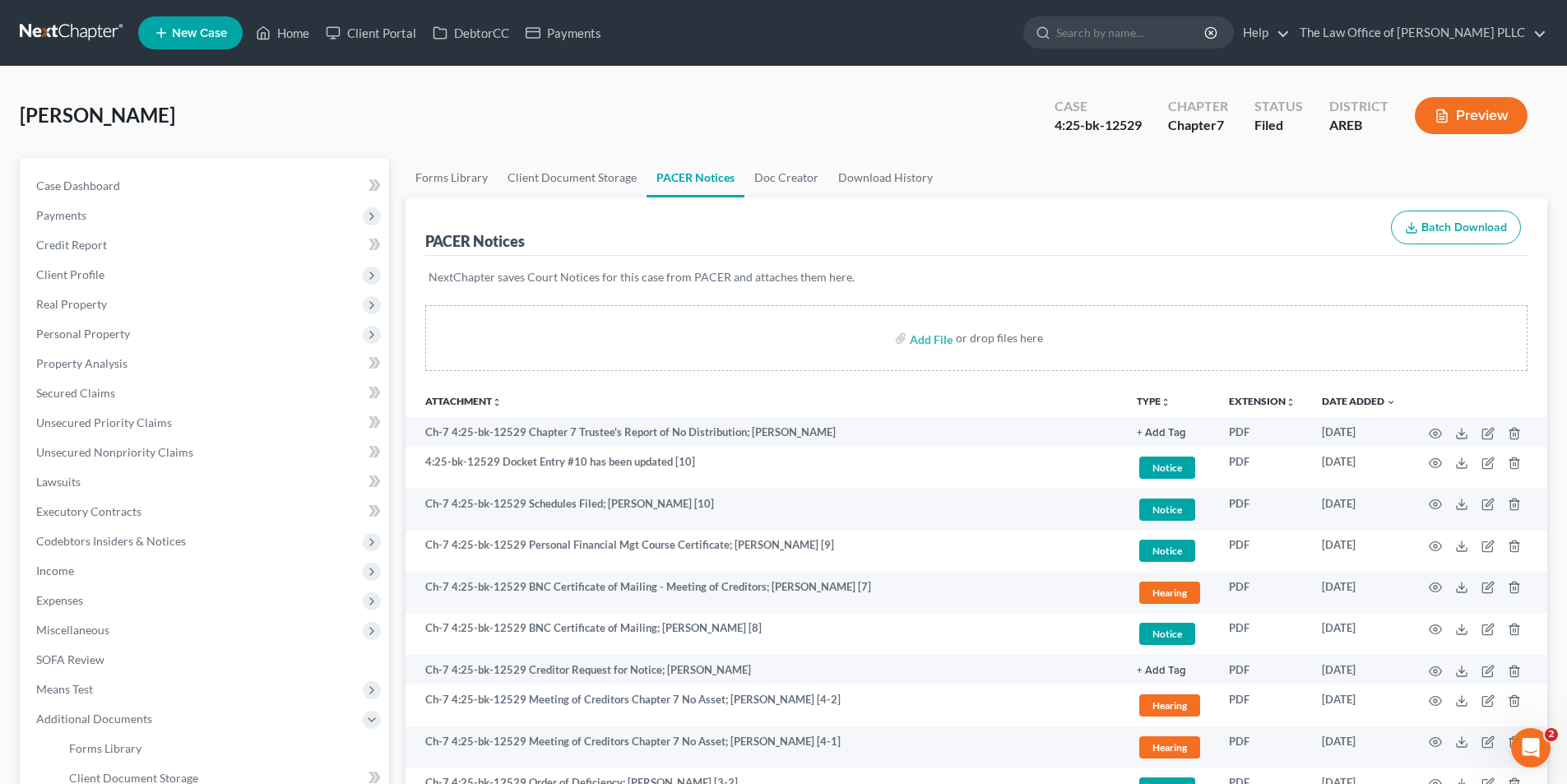
click at [530, 66] on div "[PERSON_NAME] Upgraded Case 4:25-bk-12529 Chapter Chapter 7 Status Filed Distri…" at bounding box center [784, 564] width 1567 height 996
click at [62, 187] on span "Case Dashboard" at bounding box center [78, 186] width 84 height 14
select select "6"
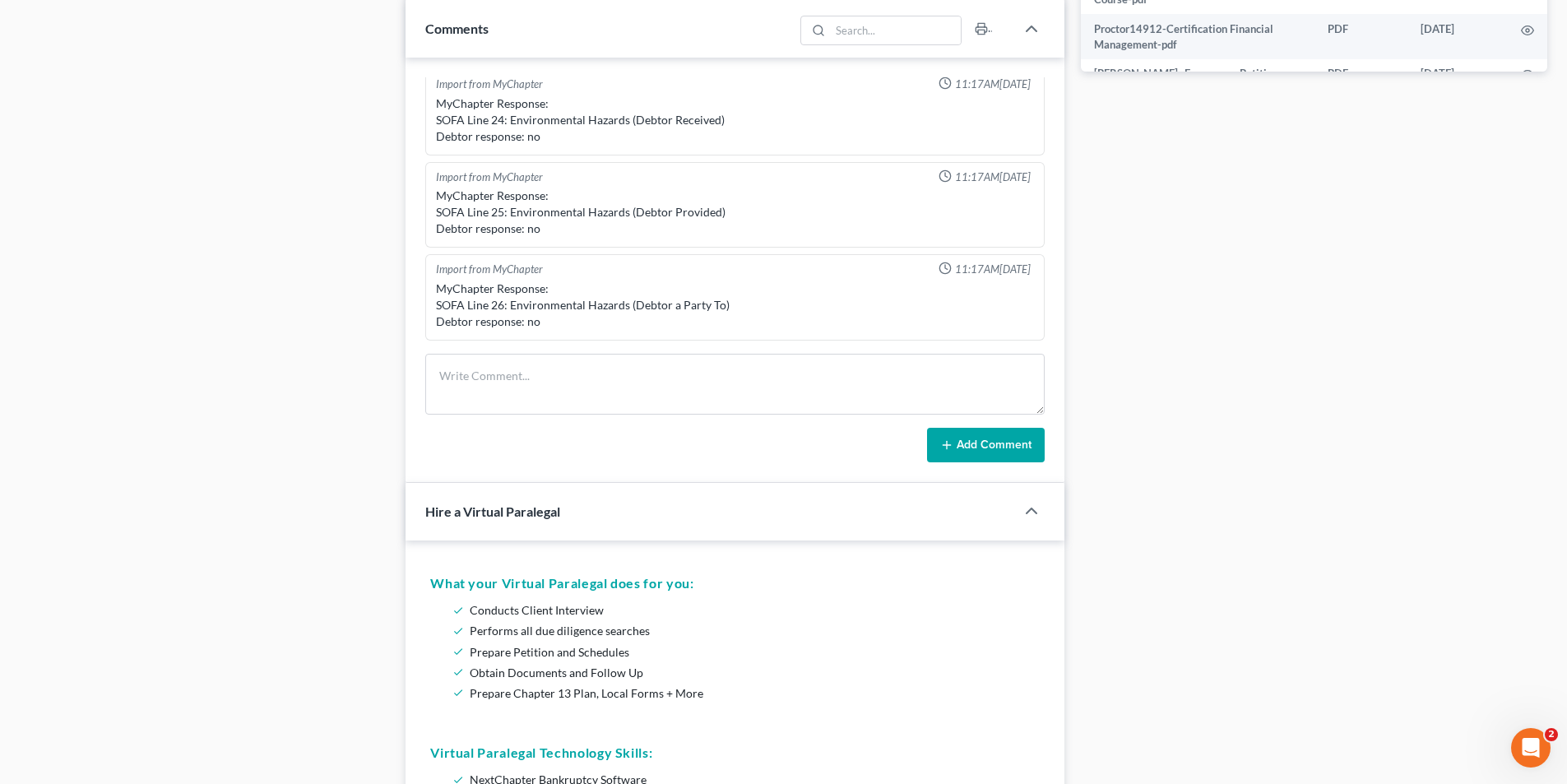
scroll to position [904, 0]
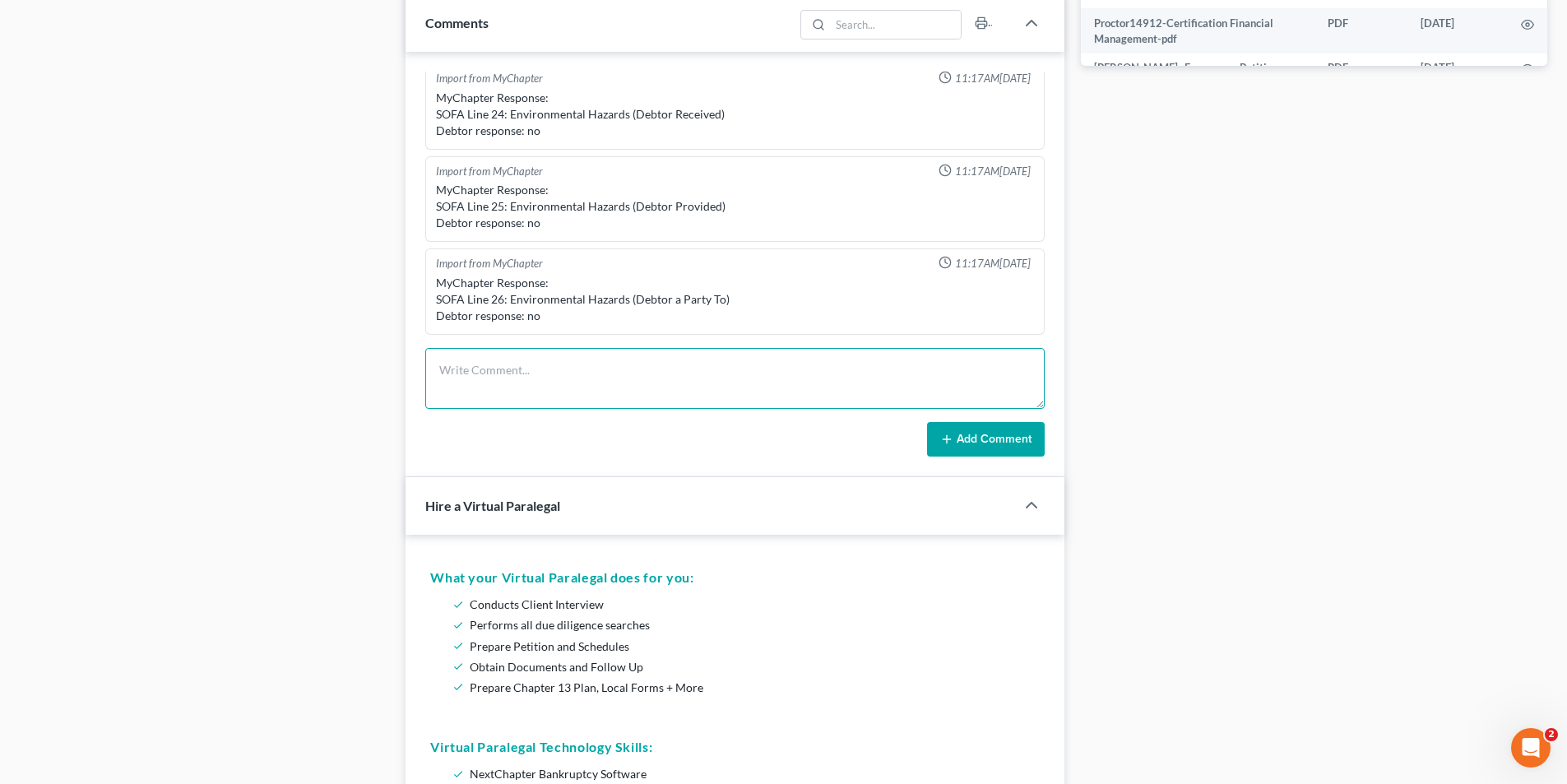
drag, startPoint x: 506, startPoint y: 358, endPoint x: 534, endPoint y: 542, distance: 186.1
click at [506, 357] on textarea at bounding box center [735, 378] width 620 height 61
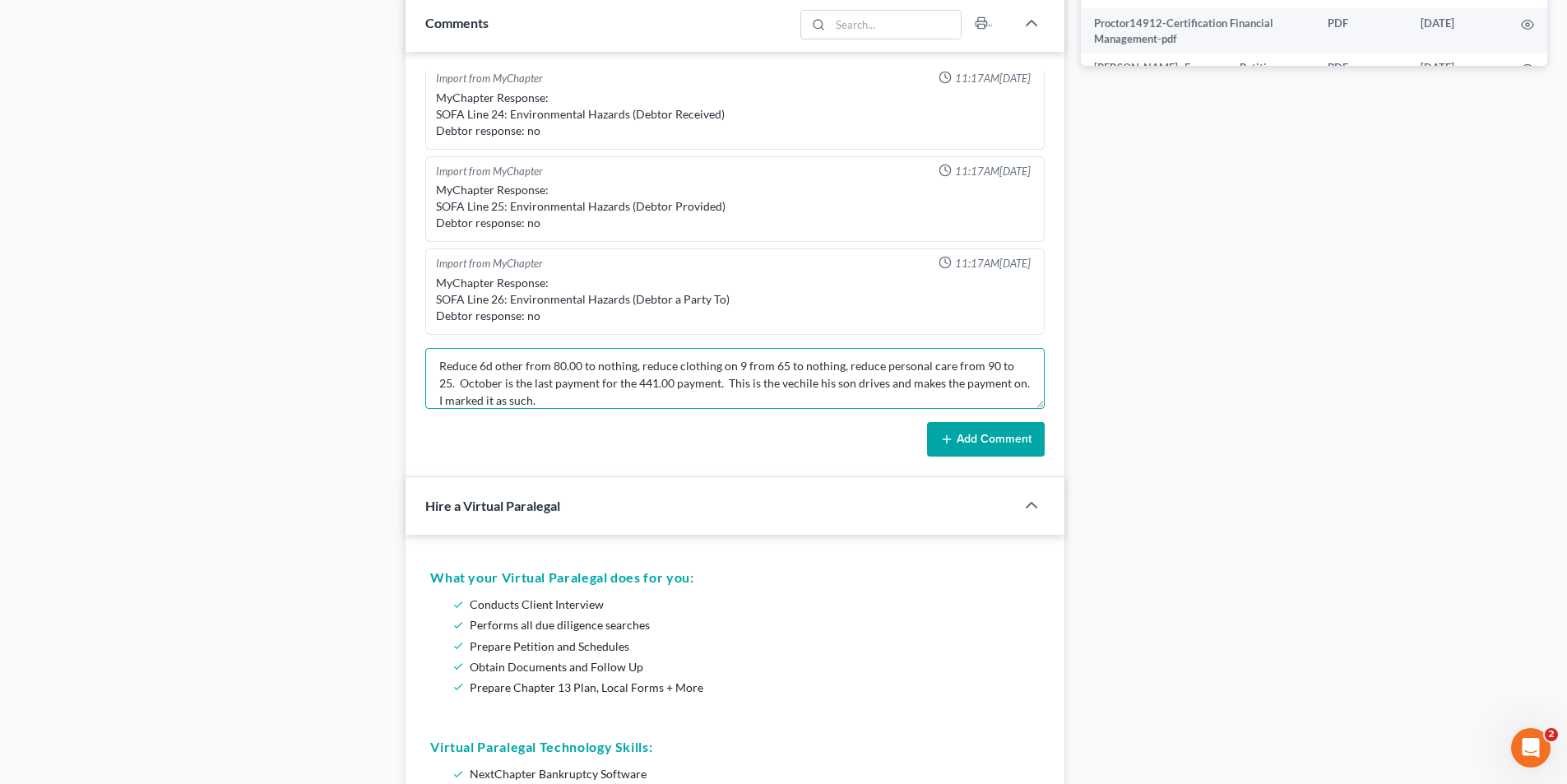
scroll to position [22, 0]
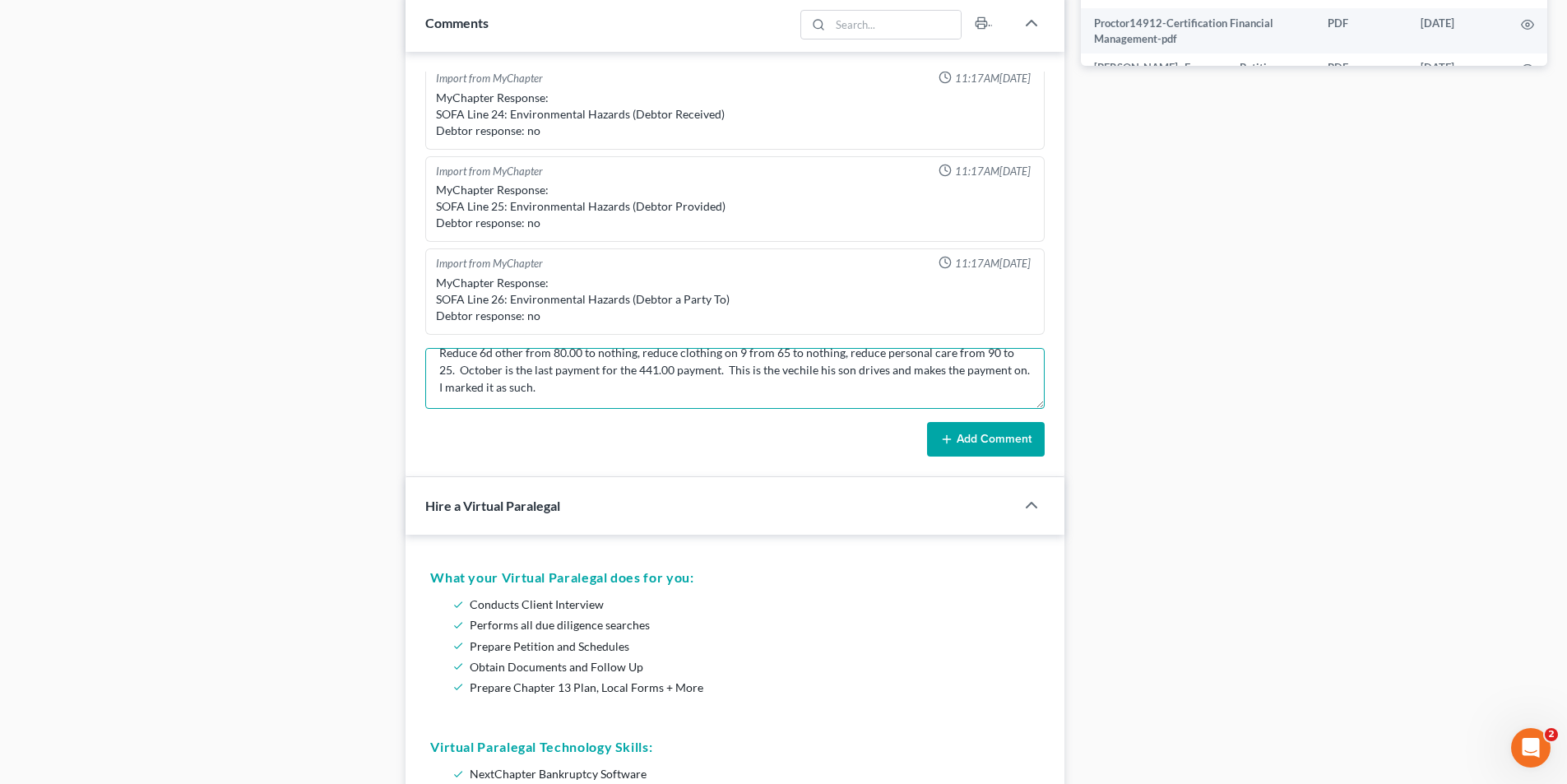
type textarea "Reduce 6d other from 80.00 to nothing, reduce clothing on 9 from 65 to nothing,…"
click at [1004, 438] on button "Add Comment" at bounding box center [986, 439] width 118 height 35
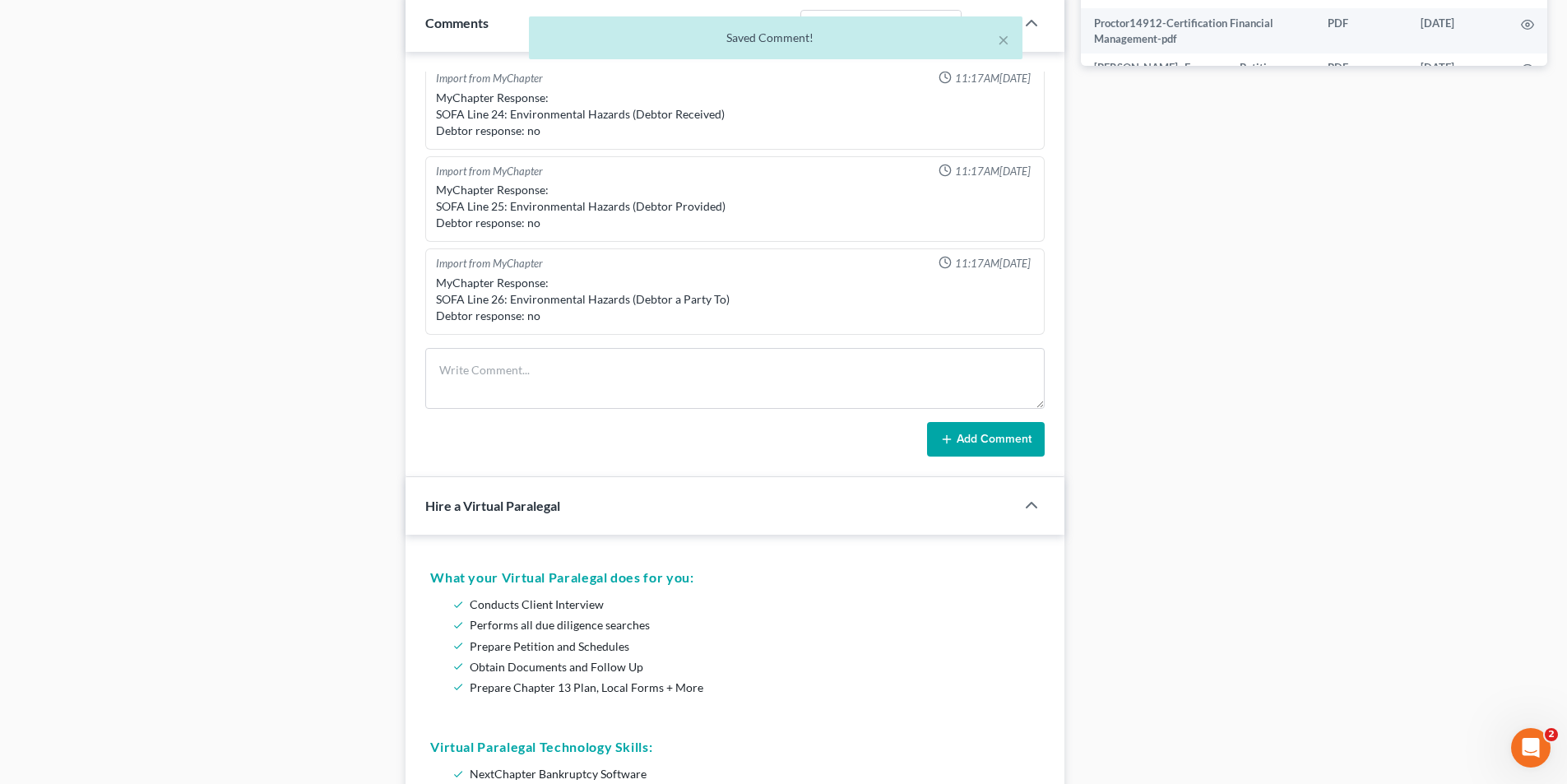
scroll to position [918, 0]
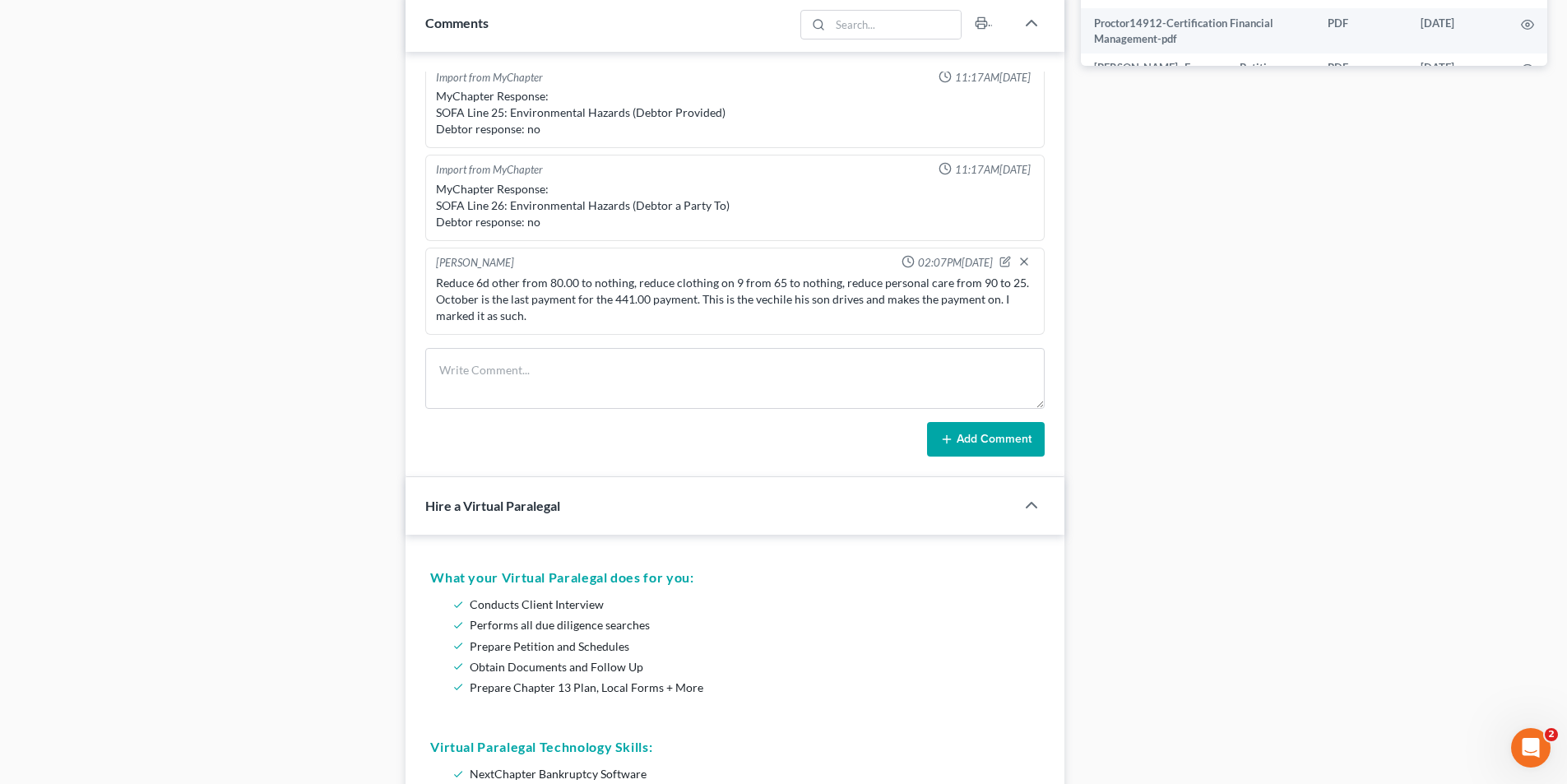
click at [593, 328] on div "[PERSON_NAME] 02:07PM[DATE] Reduce 6d other from 80.00 to nothing, reduce cloth…" at bounding box center [735, 291] width 620 height 87
click at [592, 327] on div "Reduce 6d other from 80.00 to nothing, reduce clothing on 9 from 65 to nothing,…" at bounding box center [736, 300] width 605 height 56
click at [1000, 262] on icon "button" at bounding box center [1005, 261] width 11 height 11
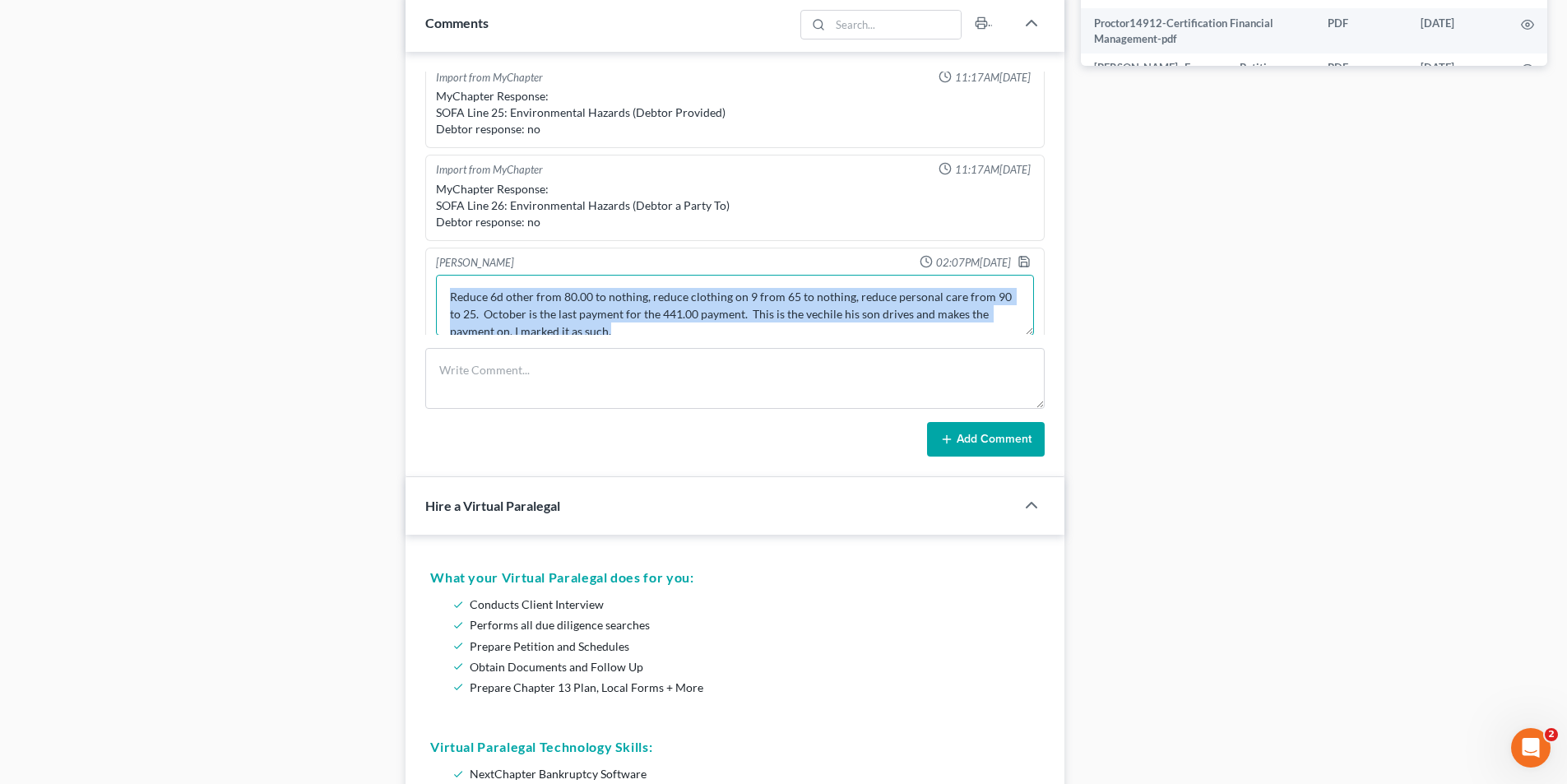
drag, startPoint x: 705, startPoint y: 333, endPoint x: 750, endPoint y: 490, distance: 163.3
click at [707, 331] on textarea "Reduce 6d other from 80.00 to nothing, reduce clothing on 9 from 65 to nothing,…" at bounding box center [735, 305] width 598 height 61
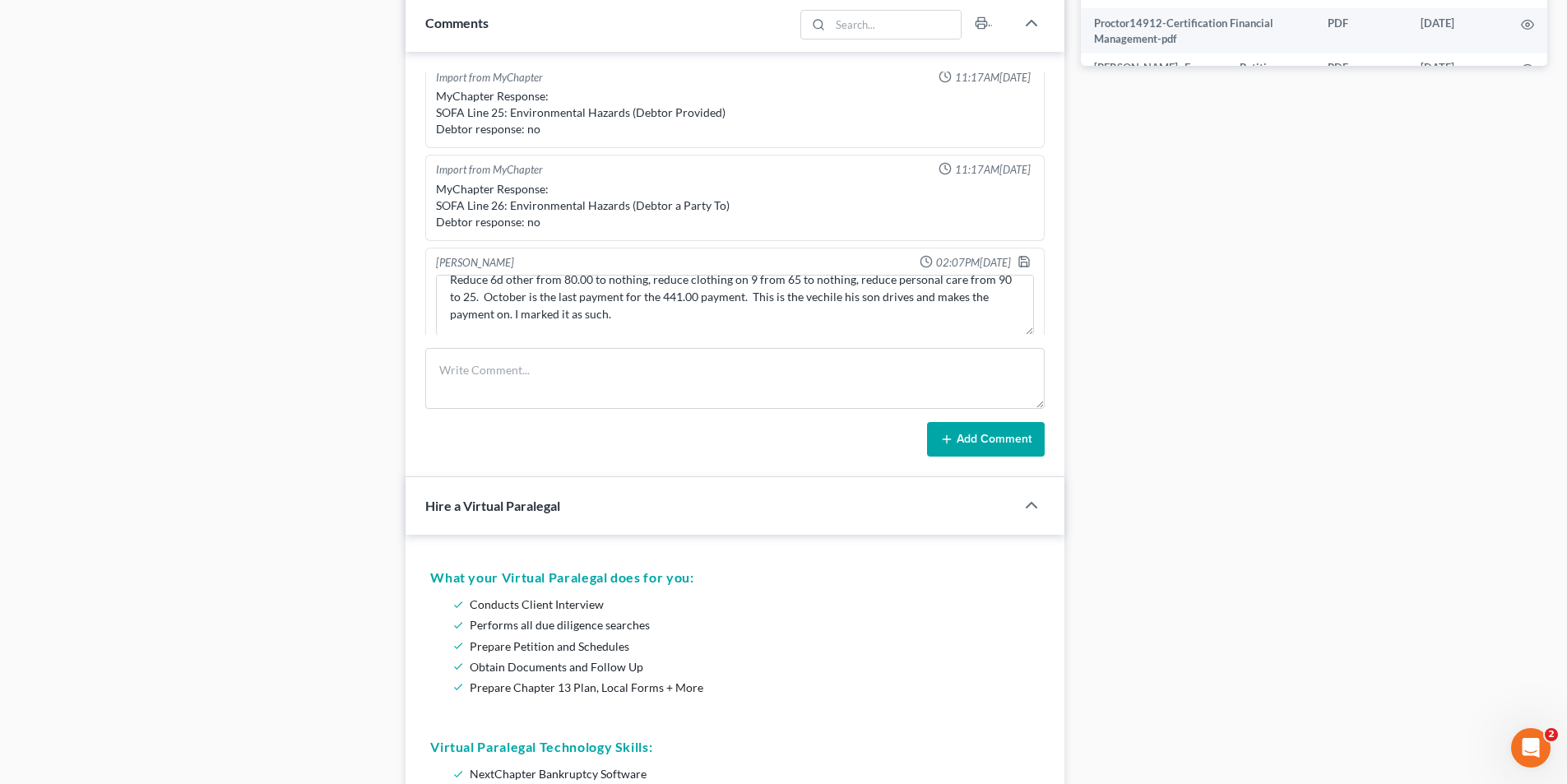
scroll to position [930, 0]
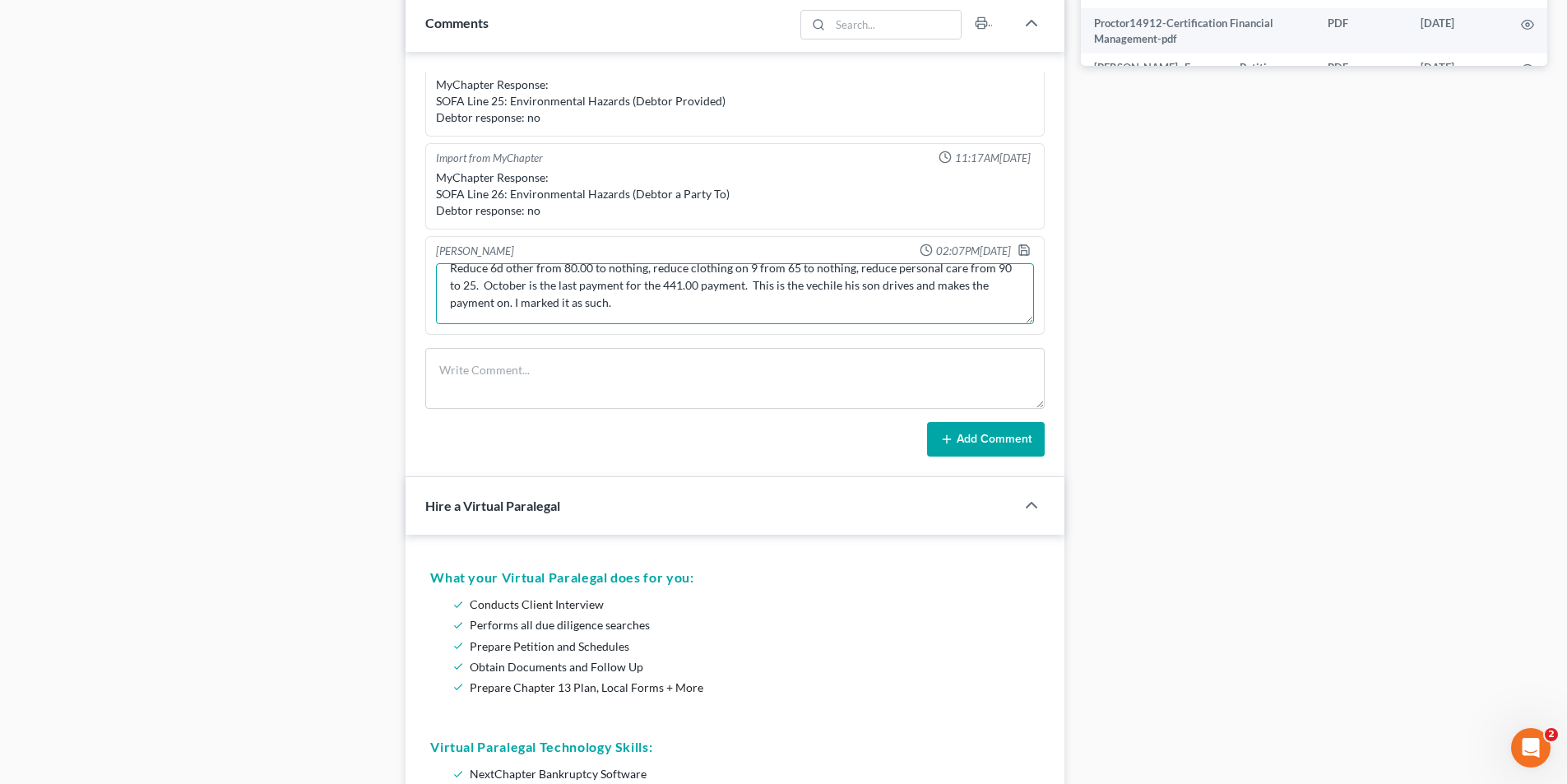
click at [665, 312] on textarea "Reduce 6d other from 80.00 to nothing, reduce clothing on 9 from 65 to nothing,…" at bounding box center [735, 294] width 598 height 61
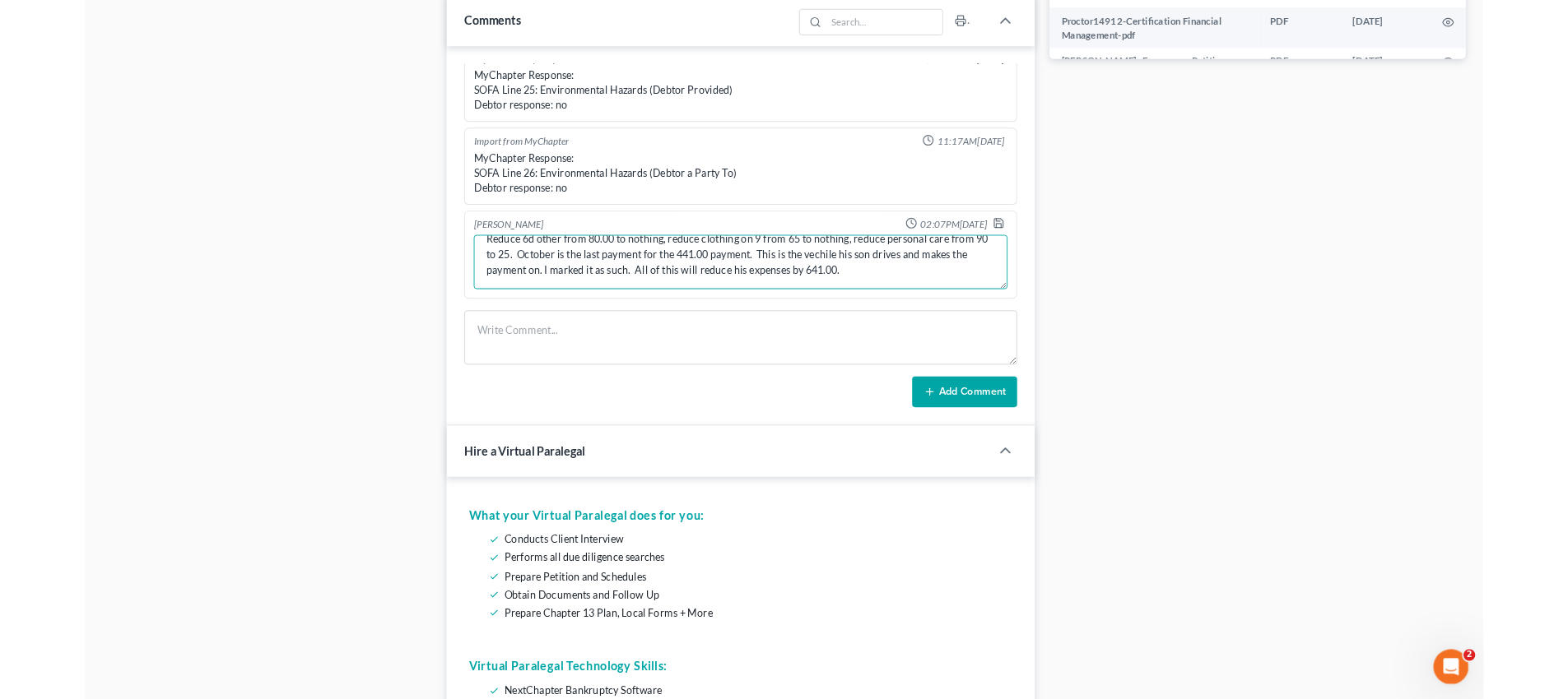
scroll to position [21, 0]
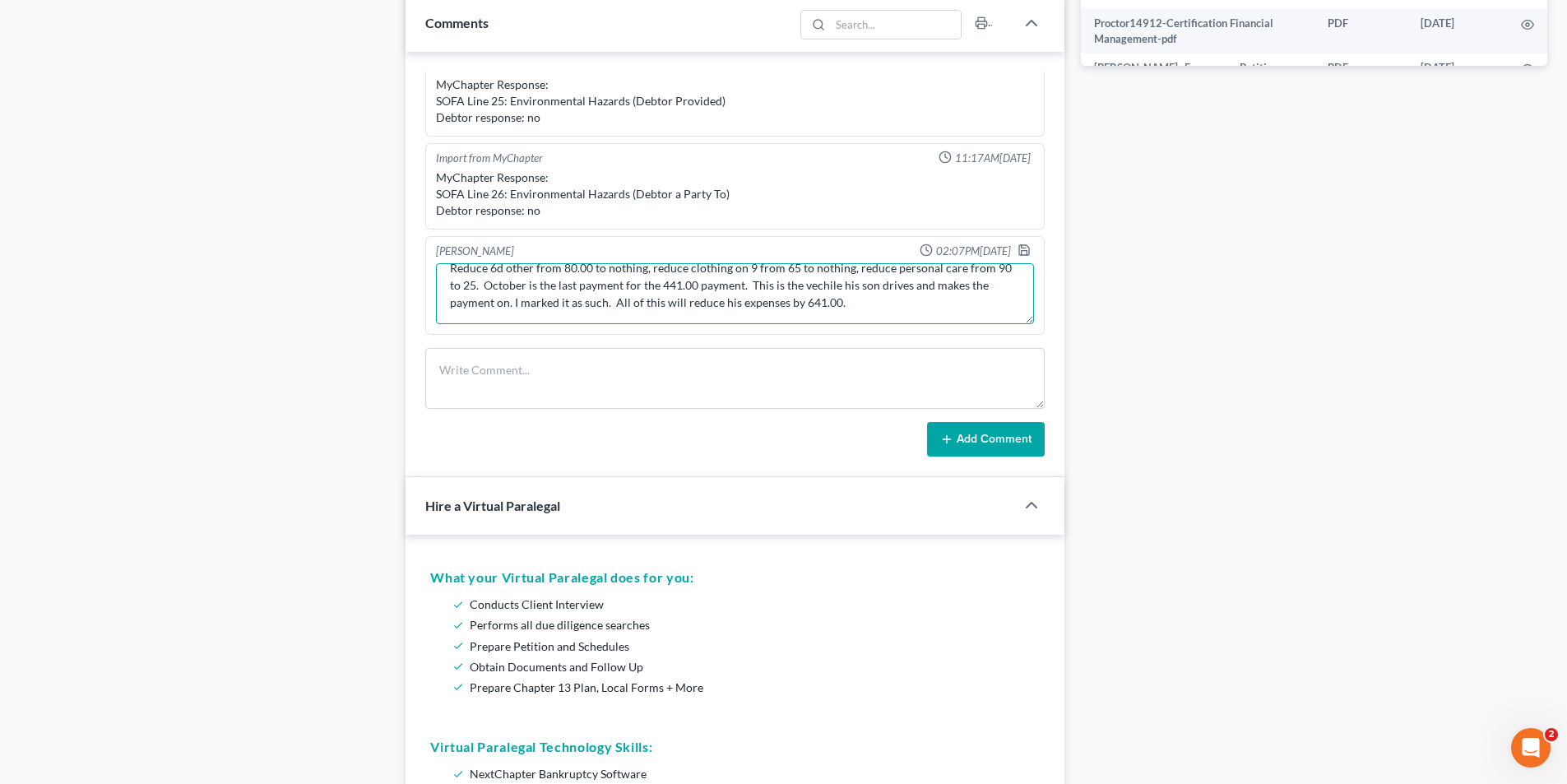
type textarea "Reduce 6d other from 80.00 to nothing, reduce clothing on 9 from 65 to nothing,…"
click at [1086, 367] on div "Docs Tasks Events Timer 0% Completed Nothing here yet! Credit Counseling Certif…" at bounding box center [1314, 577] width 483 height 2646
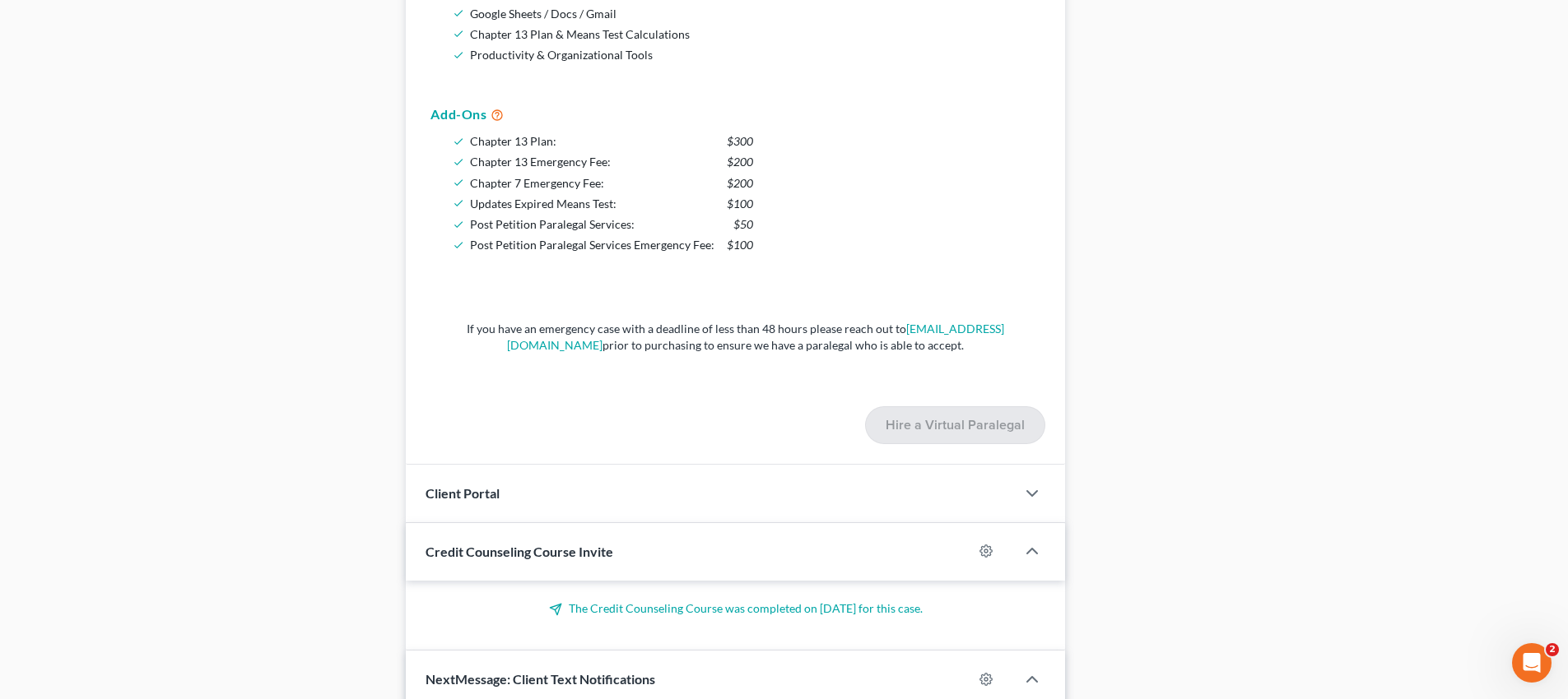
scroll to position [2139, 0]
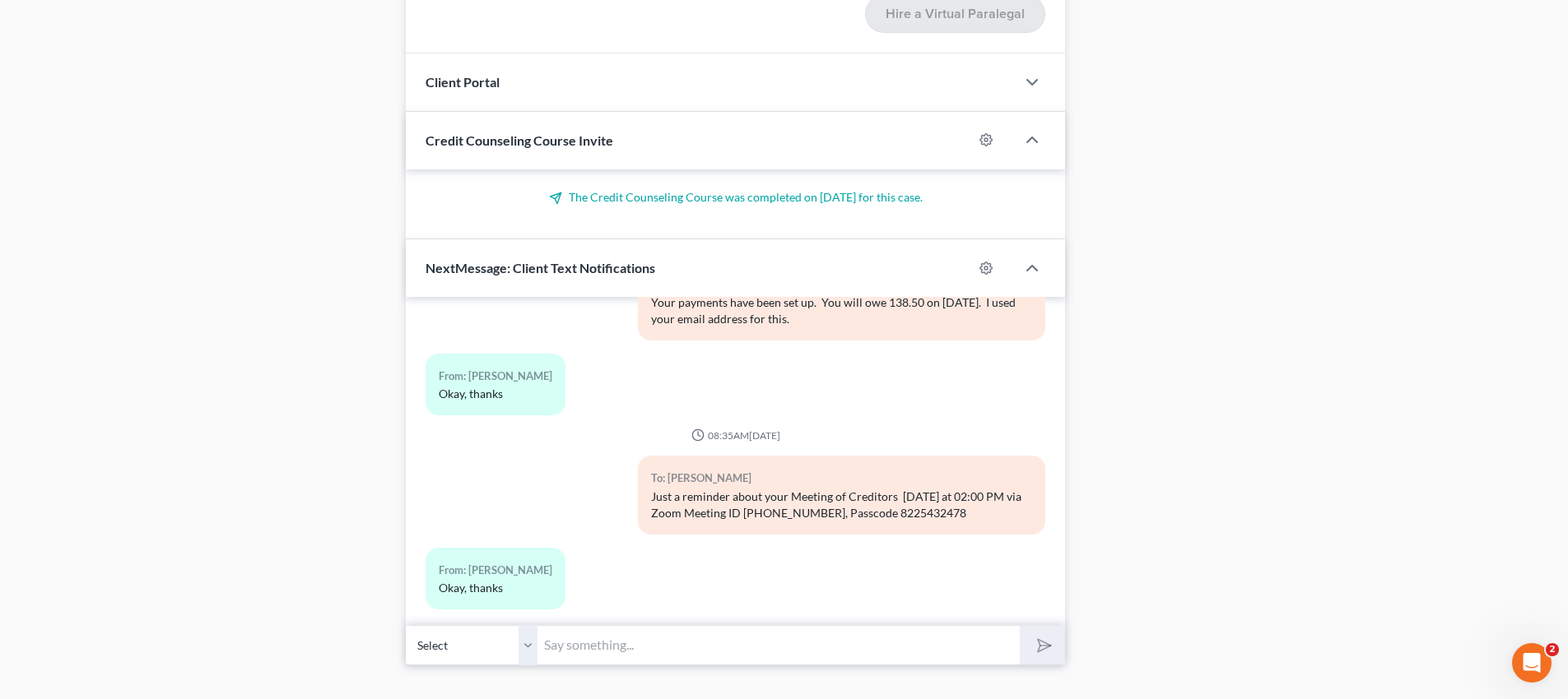
click at [604, 639] on input "text" at bounding box center [778, 645] width 482 height 40
paste input "[EMAIL_ADDRESS][DOMAIN_NAME]"
type input "Just emailed the reaffirmation agreement to [EMAIL_ADDRESS][DOMAIN_NAME] for si…"
click at [1020, 626] on button "submit" at bounding box center [1043, 645] width 45 height 38
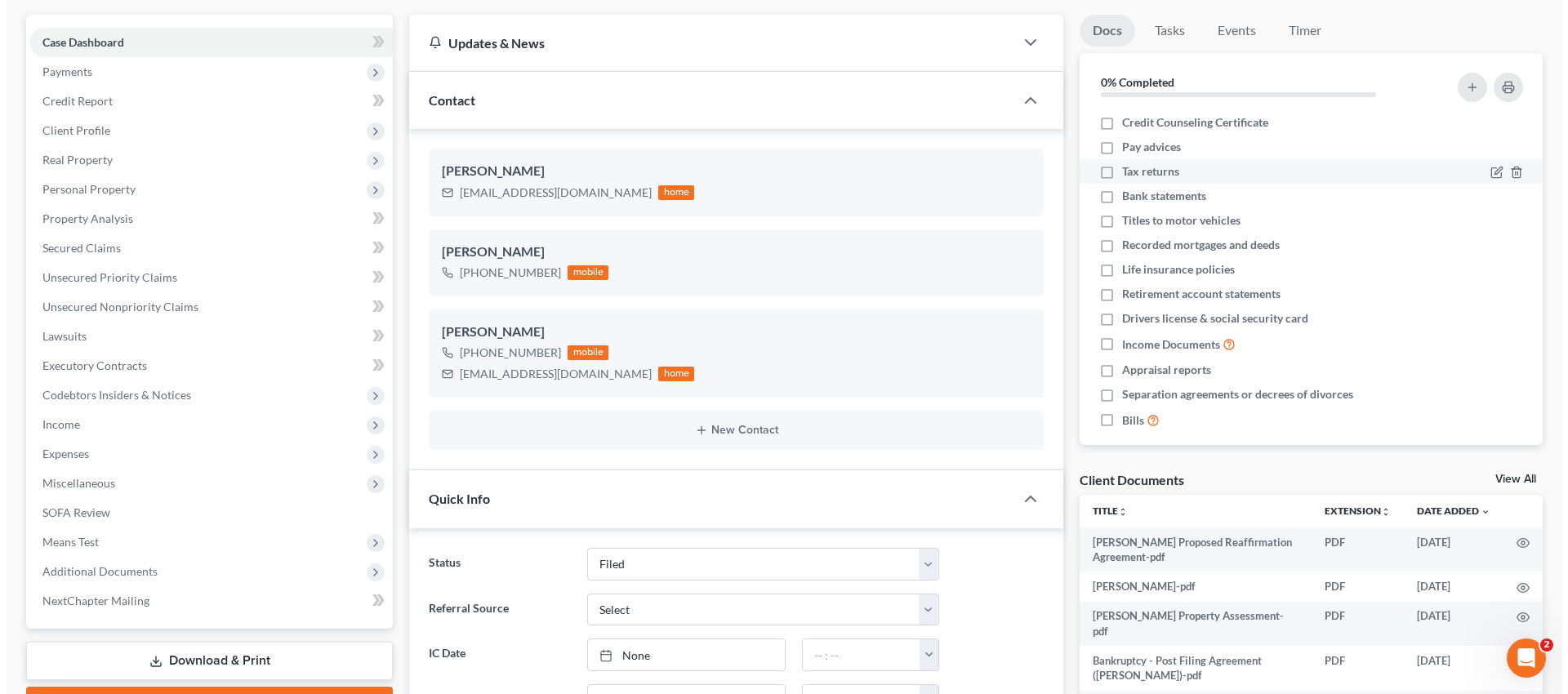
scroll to position [0, 0]
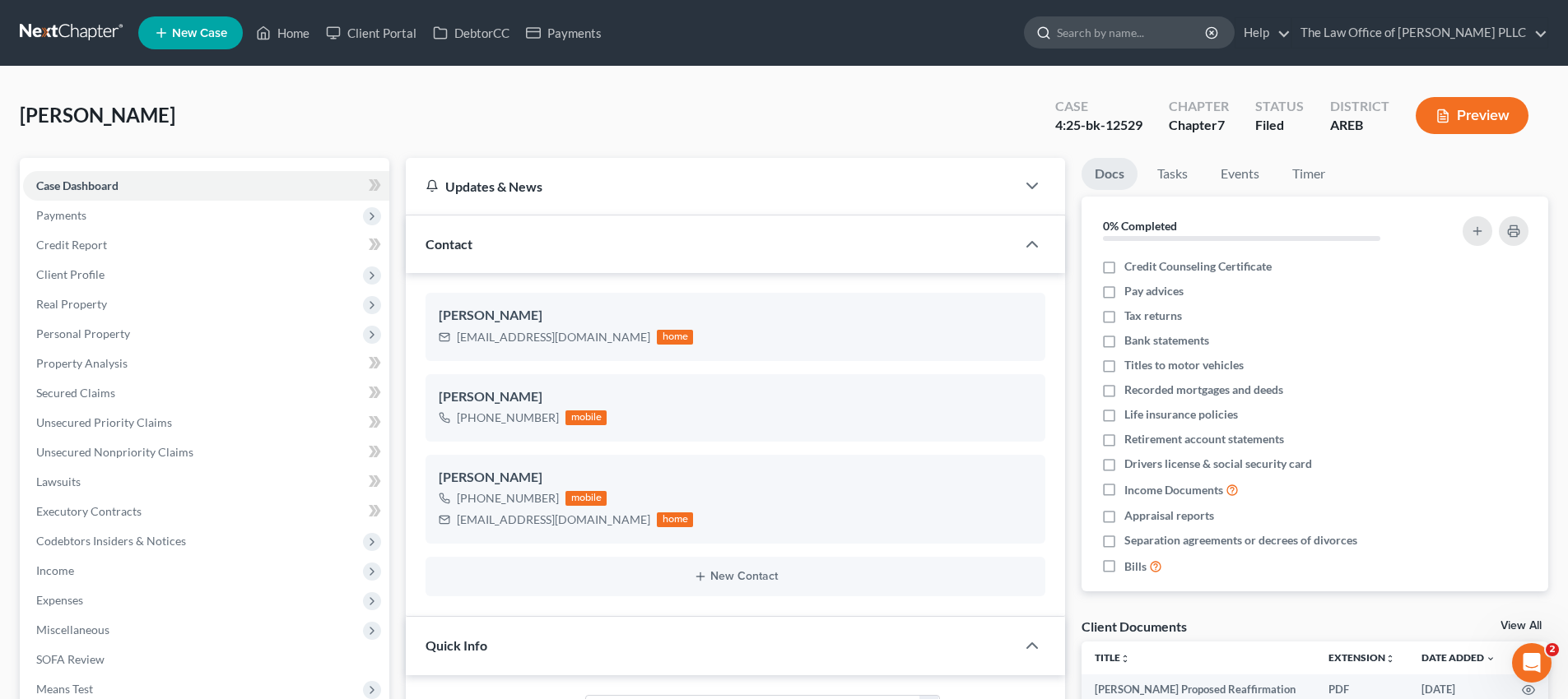
click at [1095, 31] on input "search" at bounding box center [1132, 32] width 151 height 31
type input "[PERSON_NAME]"
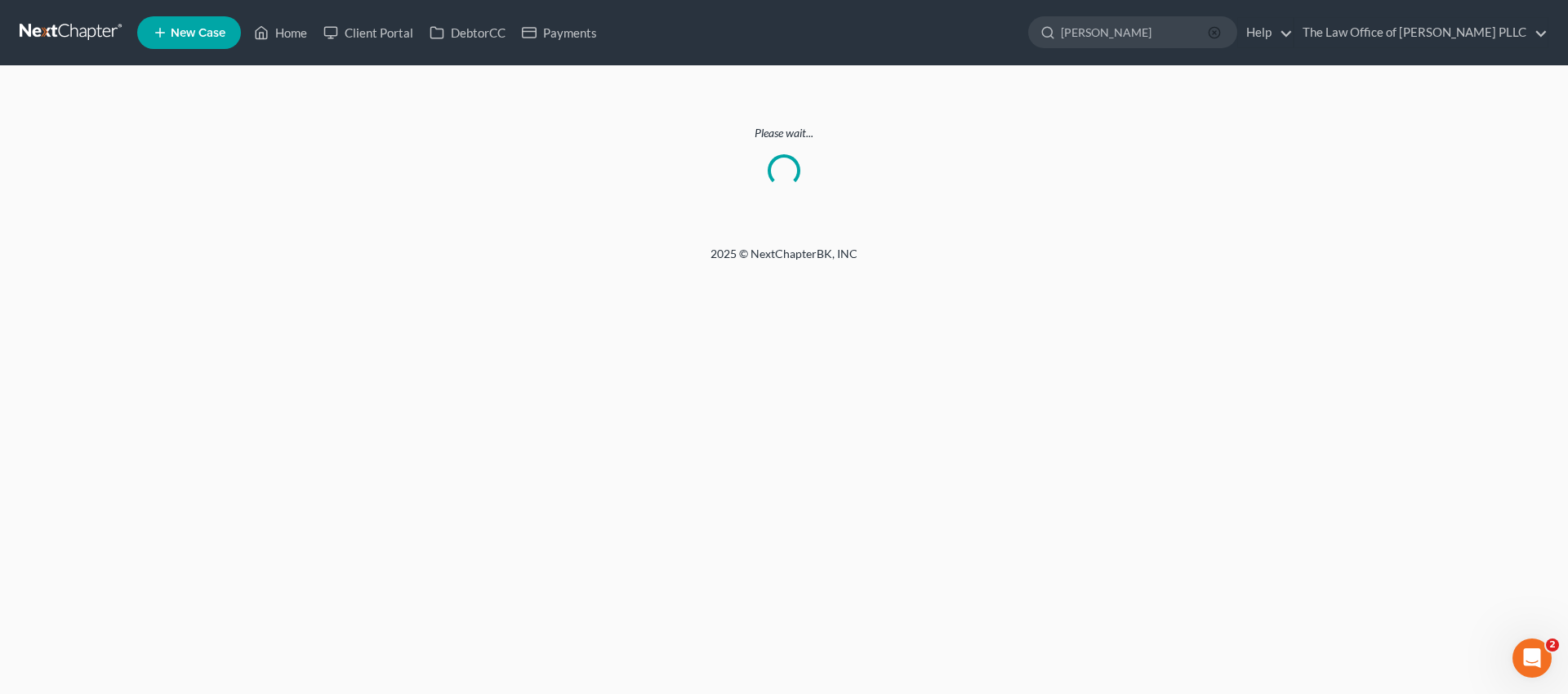
click at [1217, 31] on line "button" at bounding box center [1215, 33] width 3 height 3
click at [67, 33] on link at bounding box center [72, 33] width 105 height 29
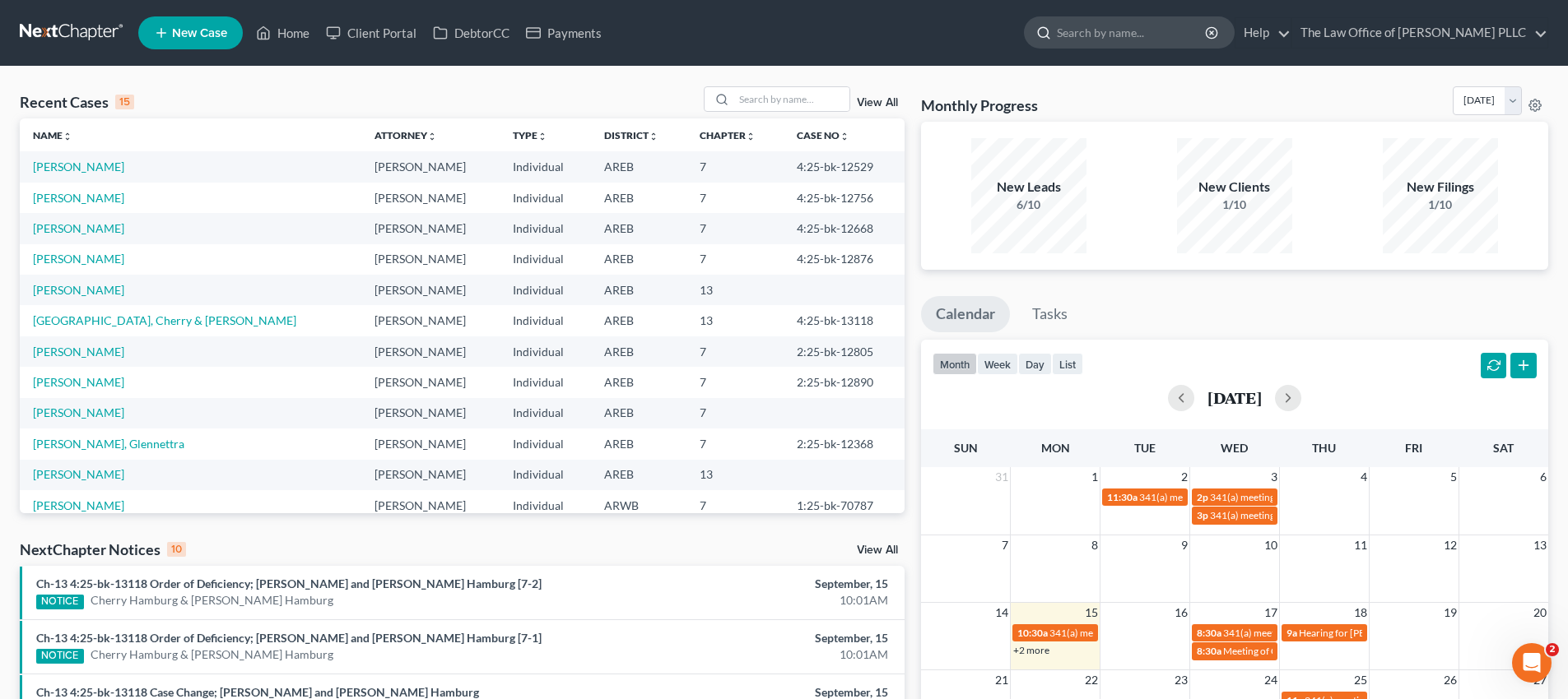
click at [1096, 28] on input "search" at bounding box center [1132, 32] width 151 height 31
type input "[PERSON_NAME]"
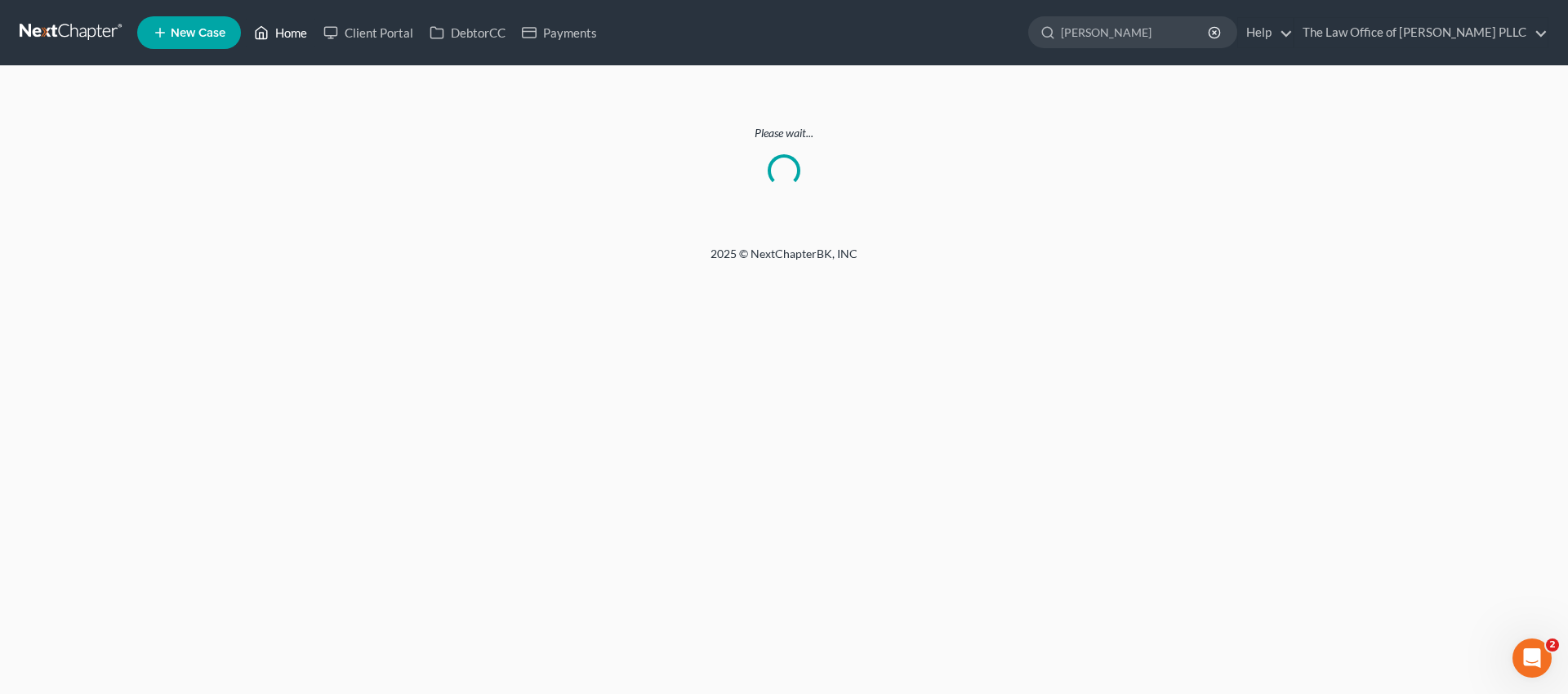
click at [277, 22] on link "Home" at bounding box center [280, 33] width 69 height 29
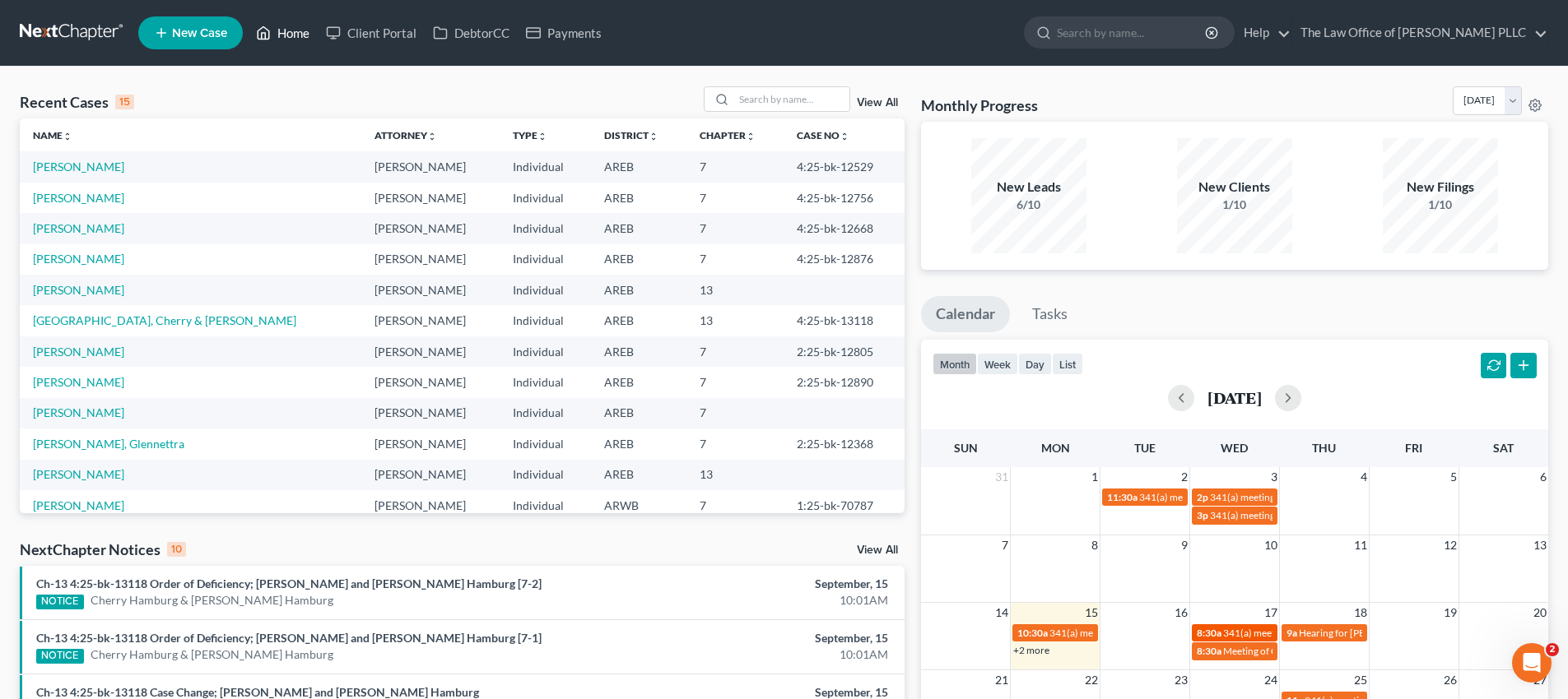
click at [1258, 631] on span "341(a) meeting for [PERSON_NAME]" at bounding box center [1303, 633] width 159 height 12
select select "Days"
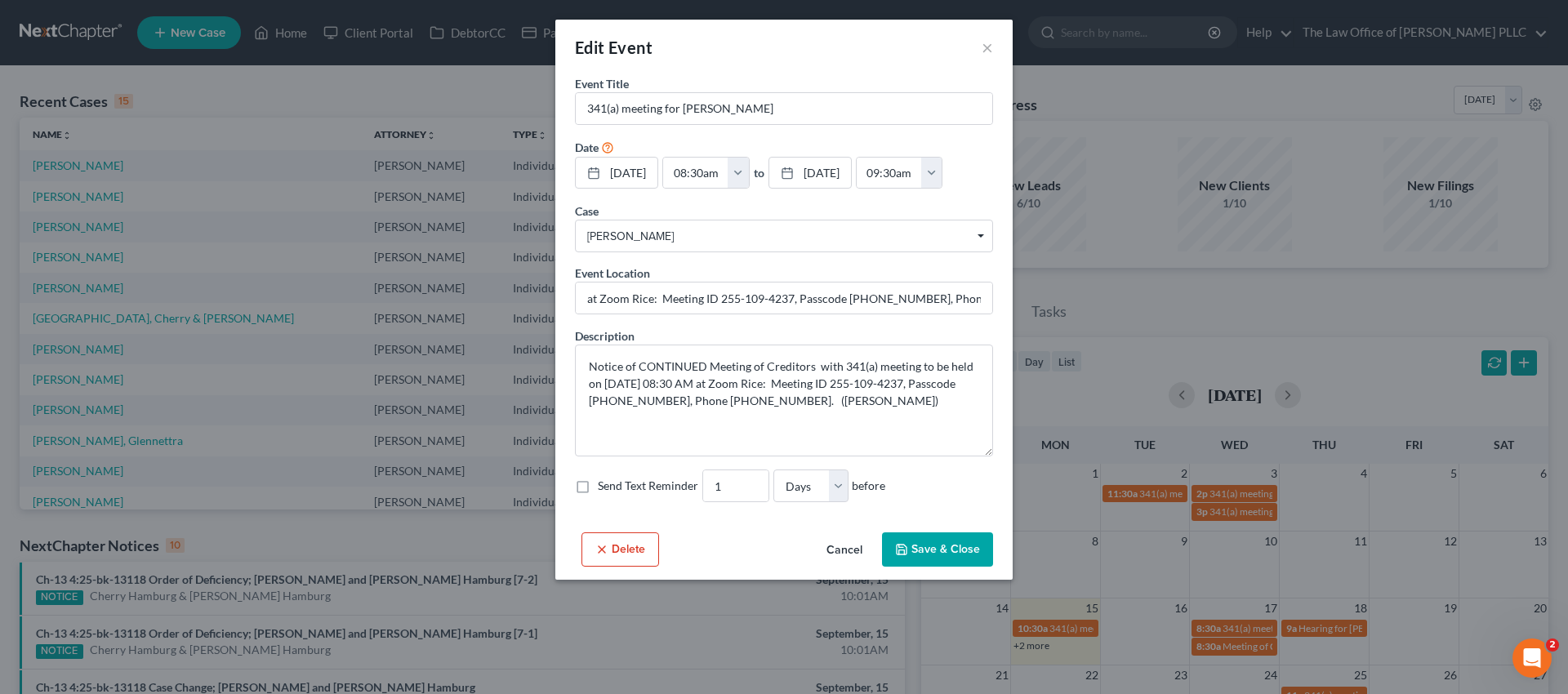
click at [994, 50] on div "Edit Event ×" at bounding box center [784, 48] width 458 height 55
click at [984, 56] on button "×" at bounding box center [987, 47] width 11 height 20
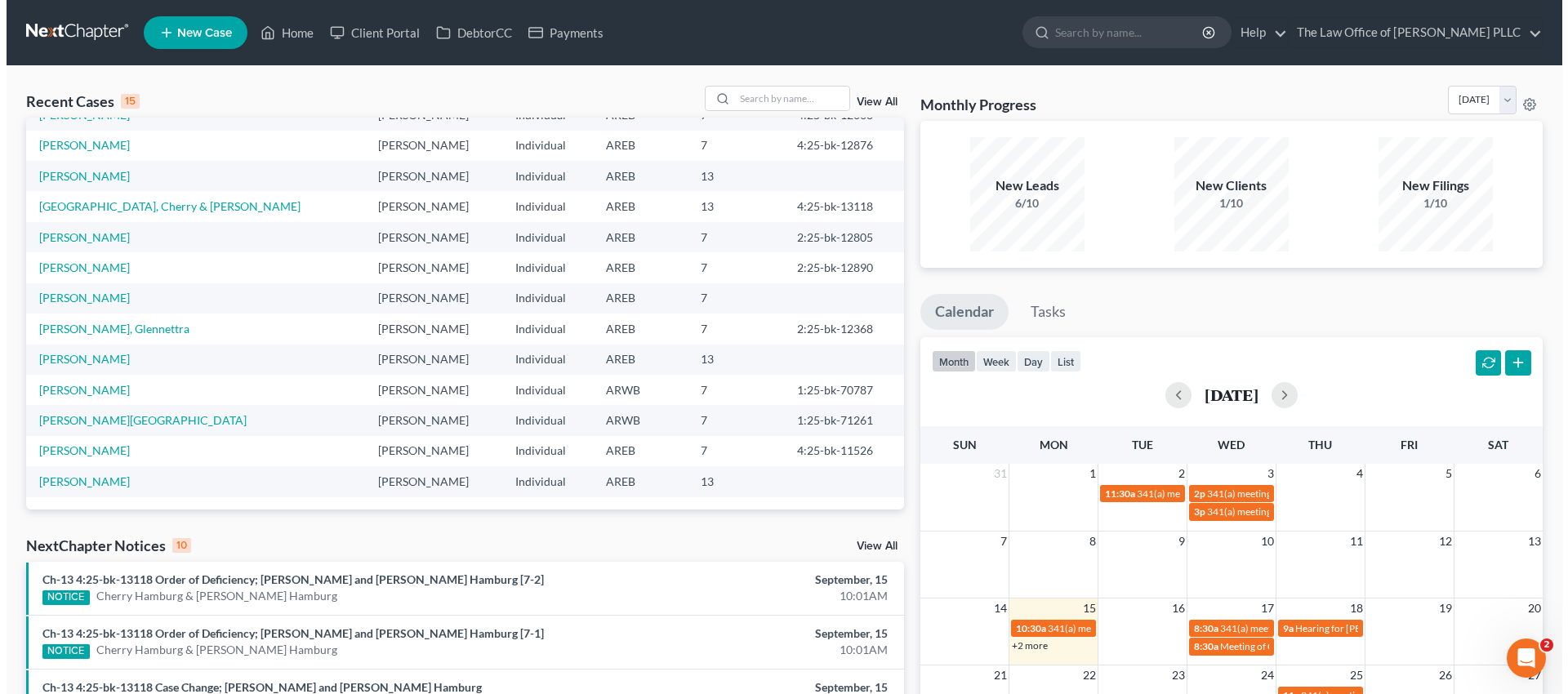
scroll to position [81, 0]
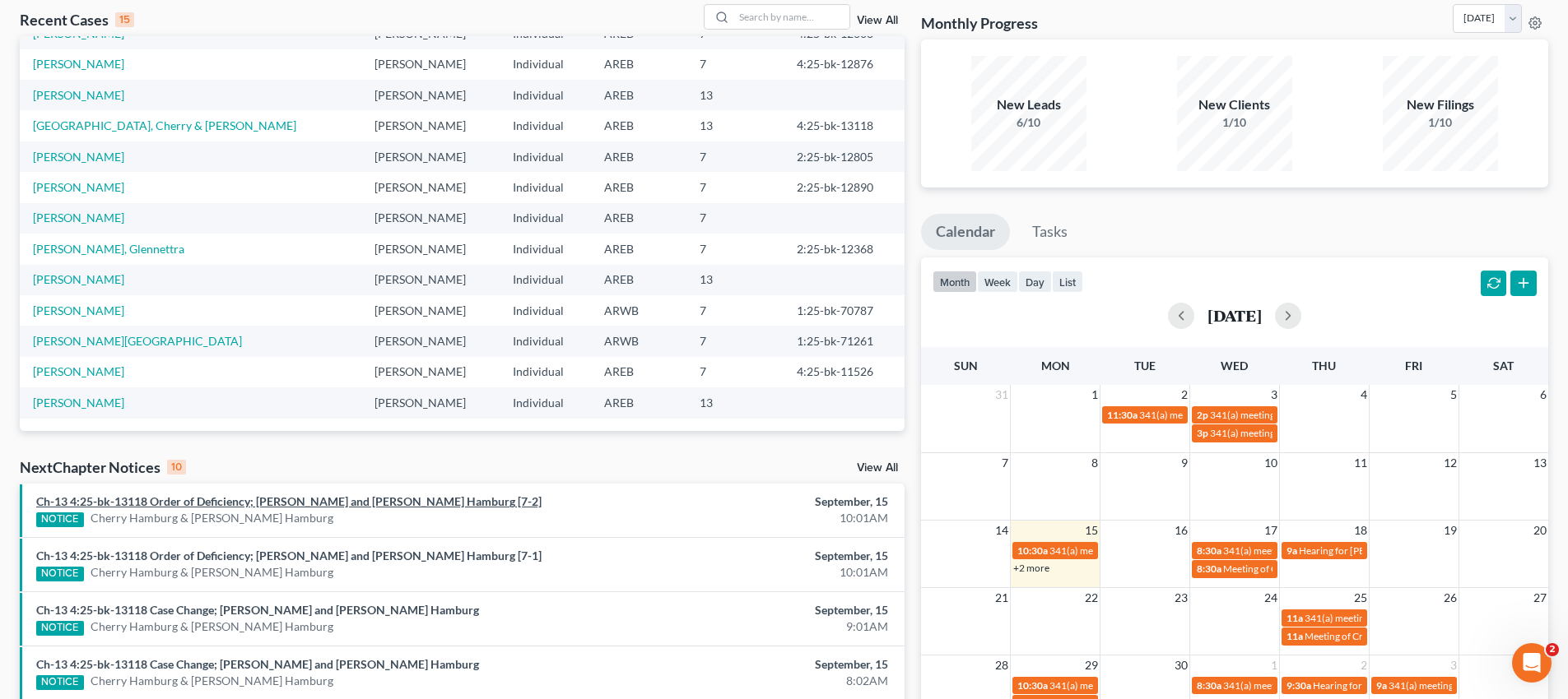
click at [126, 498] on link "Ch-13 4:25-bk-13118 Order of Deficiency; [PERSON_NAME] and [PERSON_NAME] Hambur…" at bounding box center [290, 501] width 506 height 14
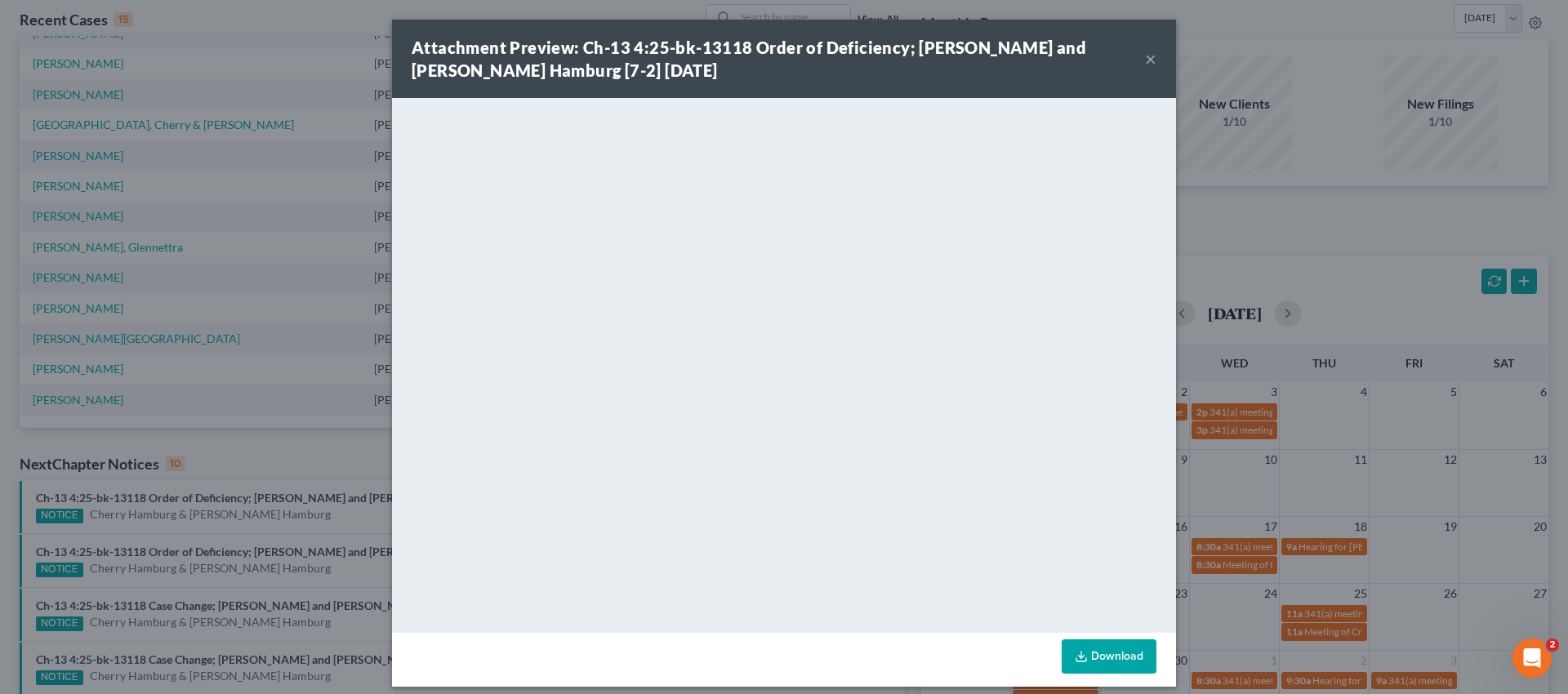
click at [1146, 64] on button "×" at bounding box center [1151, 59] width 11 height 20
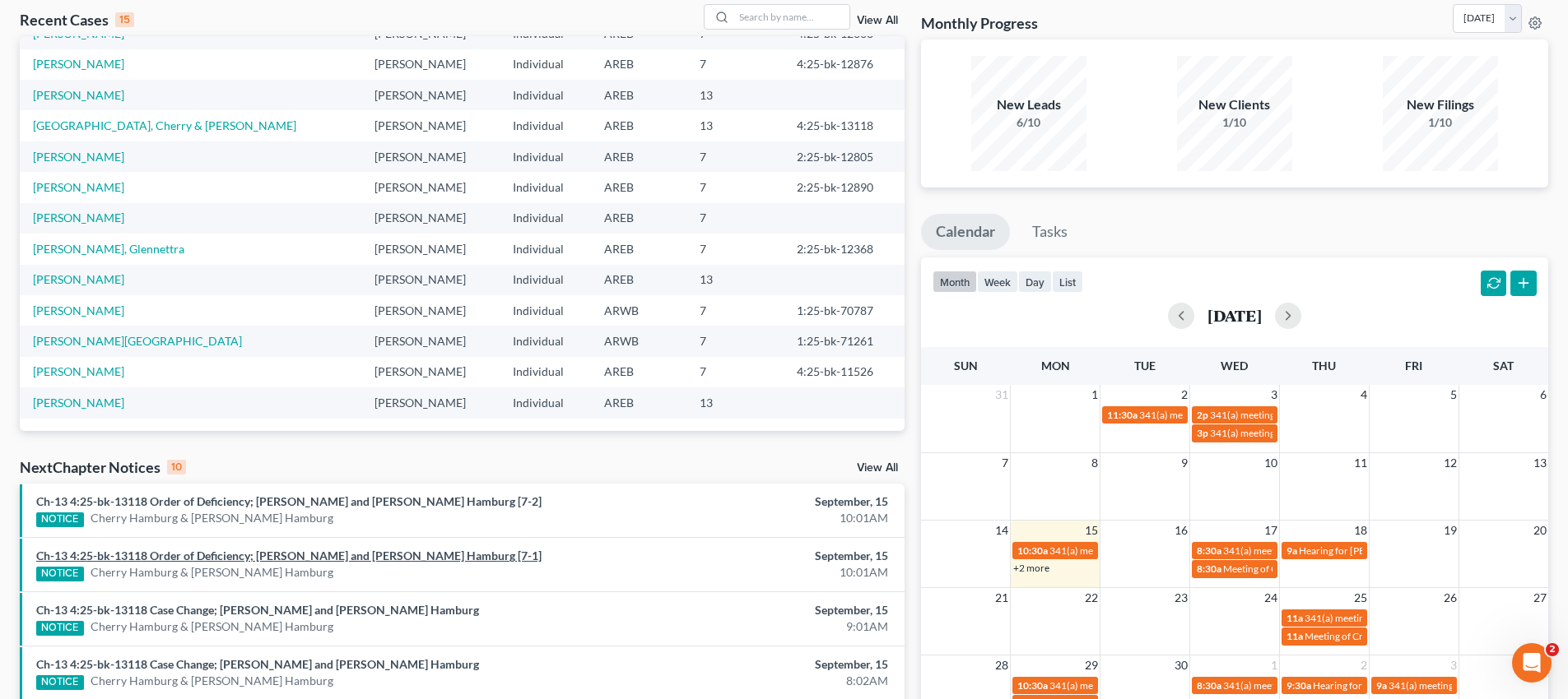
click at [399, 551] on link "Ch-13 4:25-bk-13118 Order of Deficiency; [PERSON_NAME] and [PERSON_NAME] Hambur…" at bounding box center [290, 556] width 506 height 14
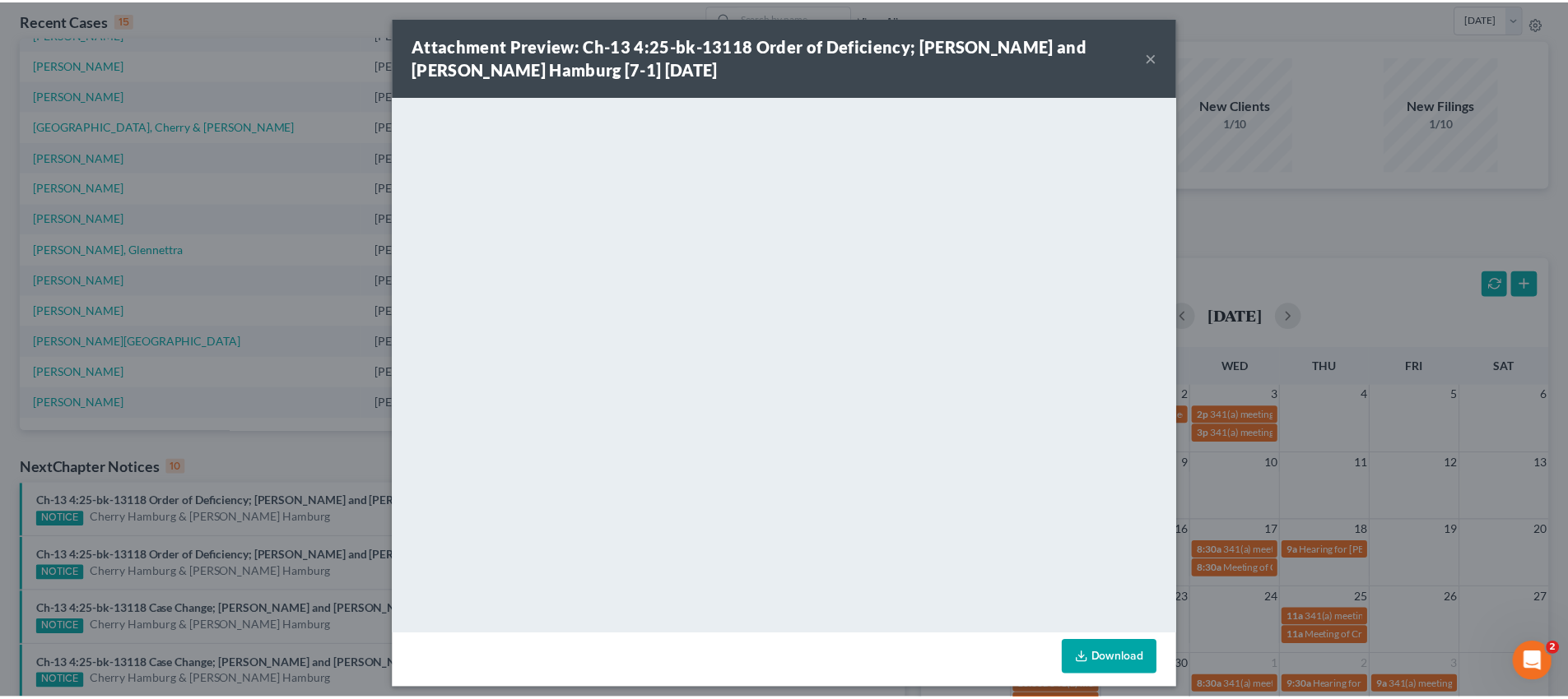
scroll to position [0, 0]
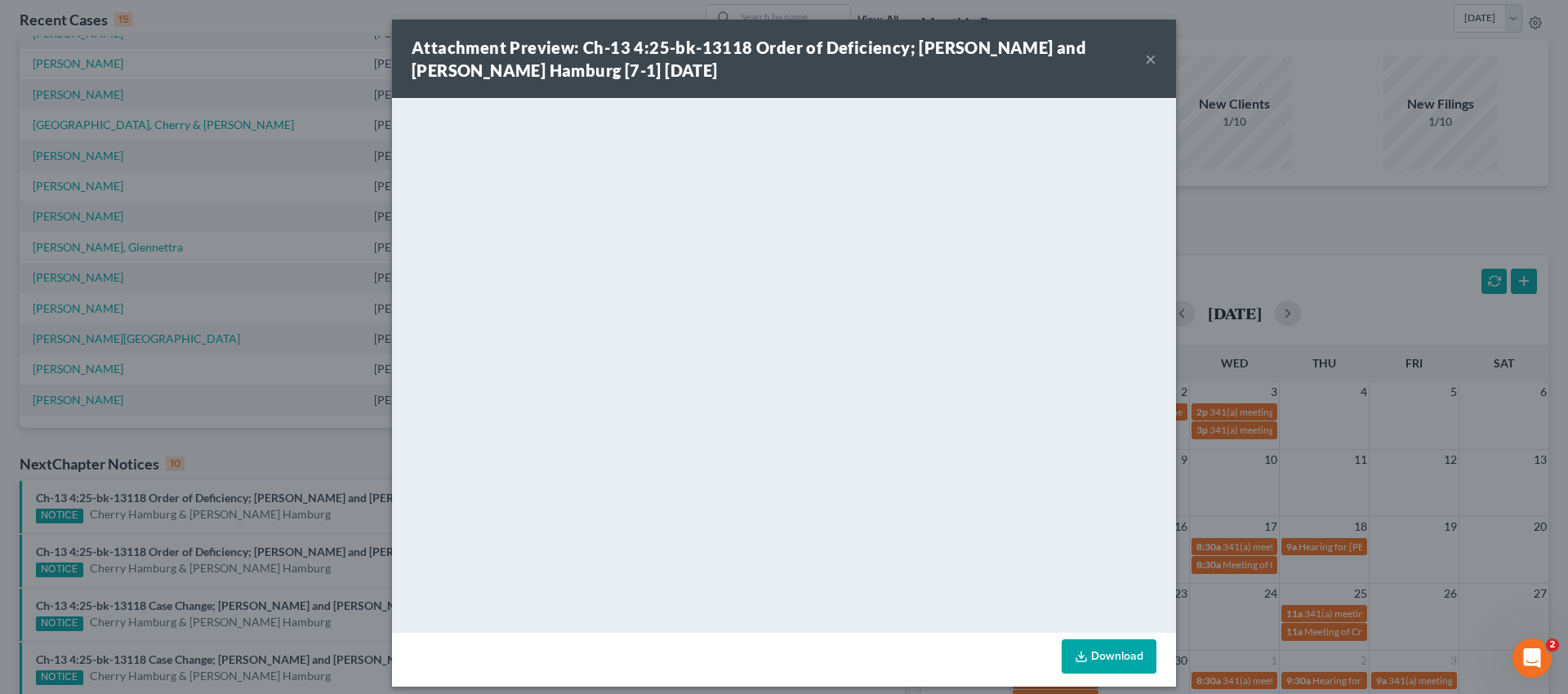
click at [1146, 62] on button "×" at bounding box center [1151, 59] width 11 height 20
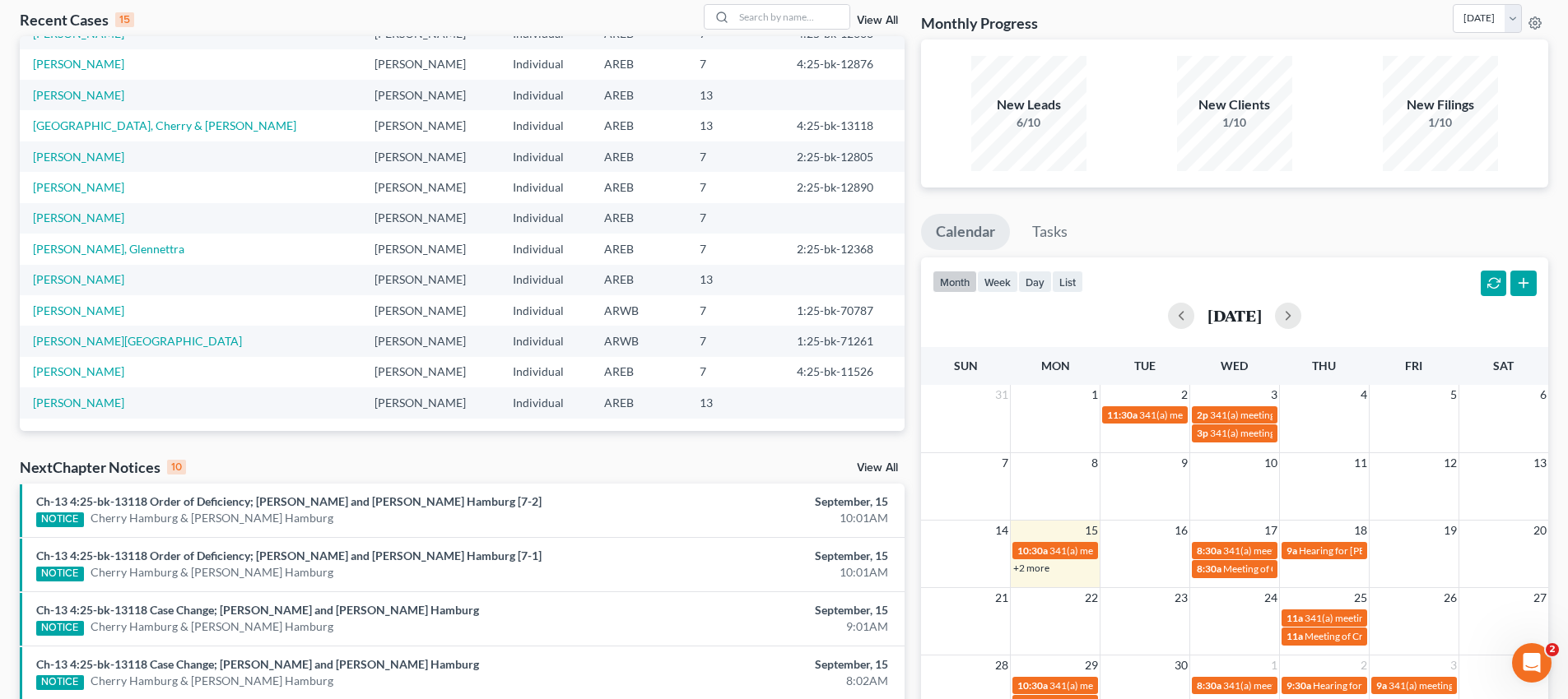
click at [62, 627] on div "NOTICE" at bounding box center [60, 628] width 48 height 15
click at [330, 665] on link "Ch-13 4:25-bk-13118 Case Change; [PERSON_NAME] and [PERSON_NAME] Hamburg" at bounding box center [258, 664] width 443 height 14
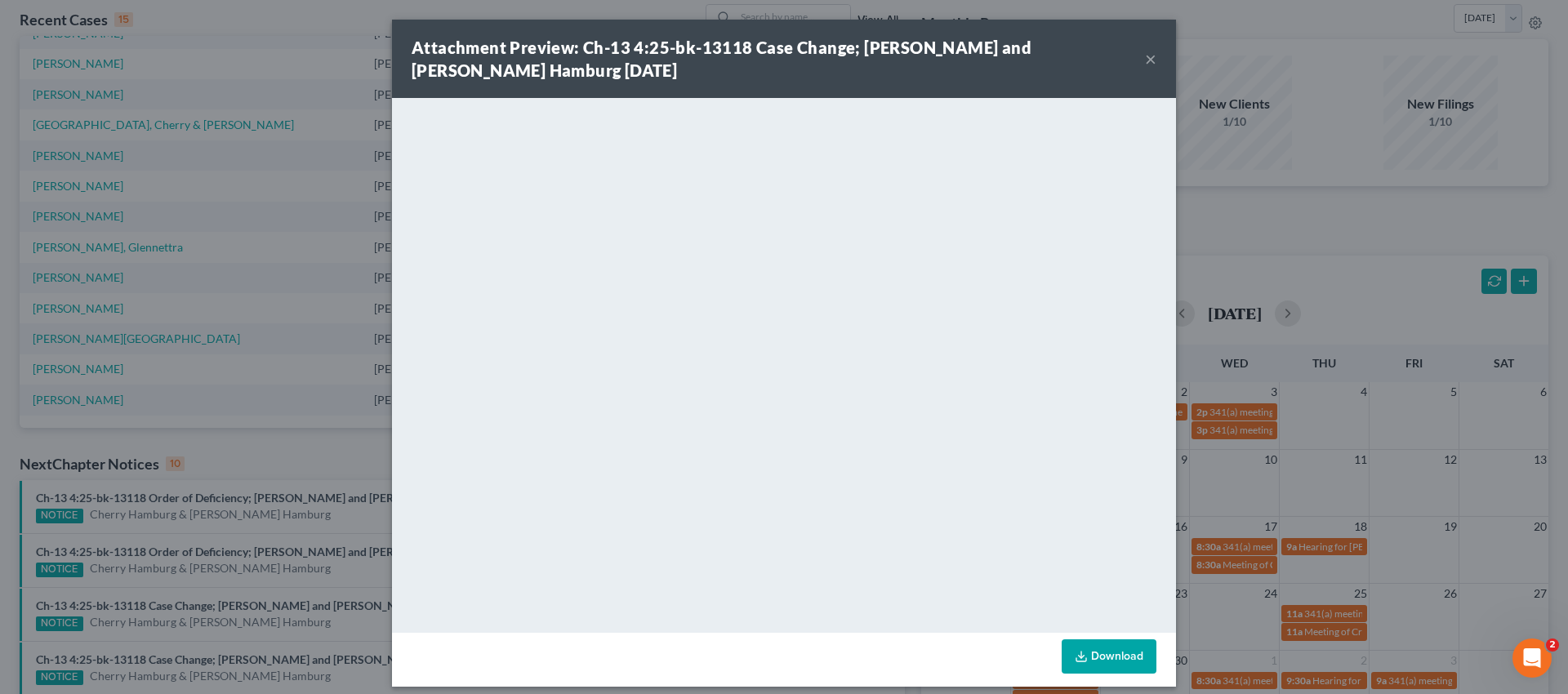
click at [1146, 61] on button "×" at bounding box center [1151, 59] width 11 height 20
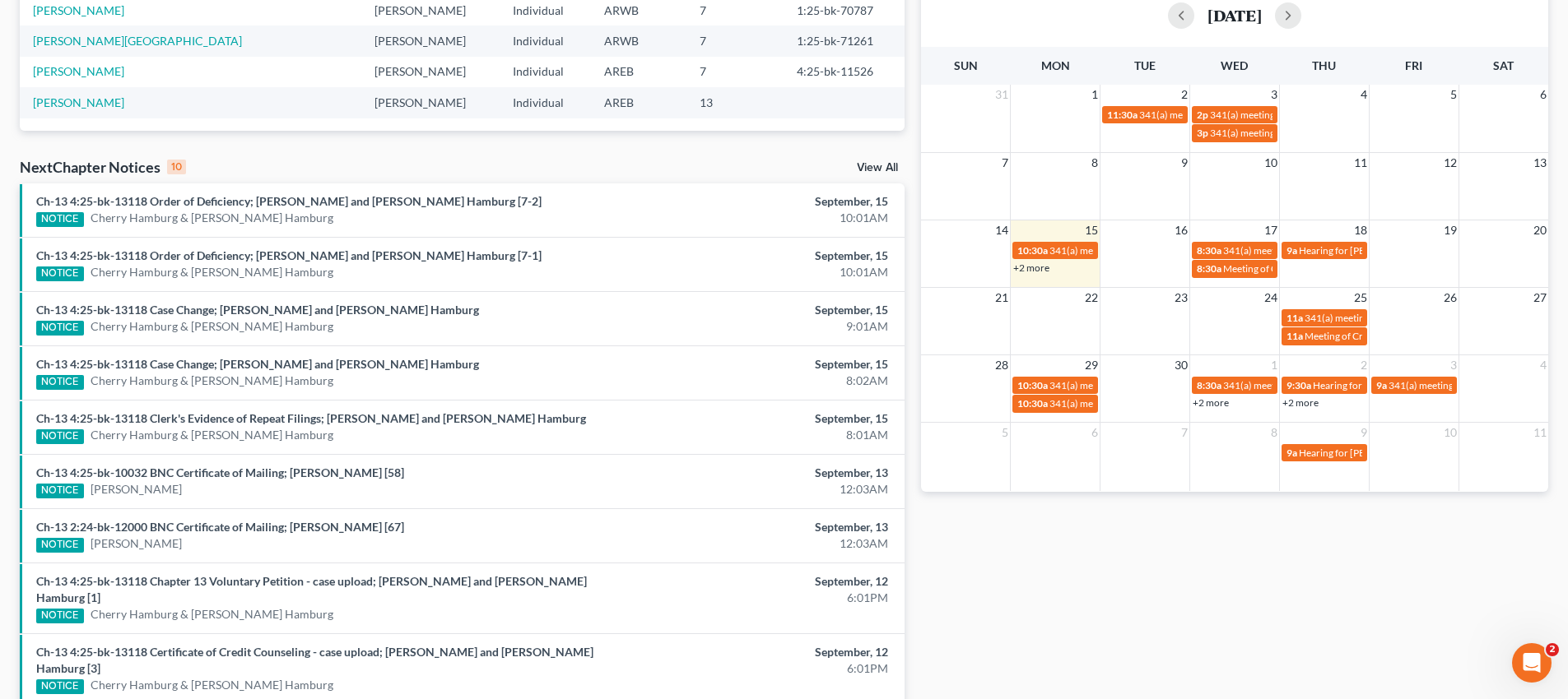
scroll to position [411, 0]
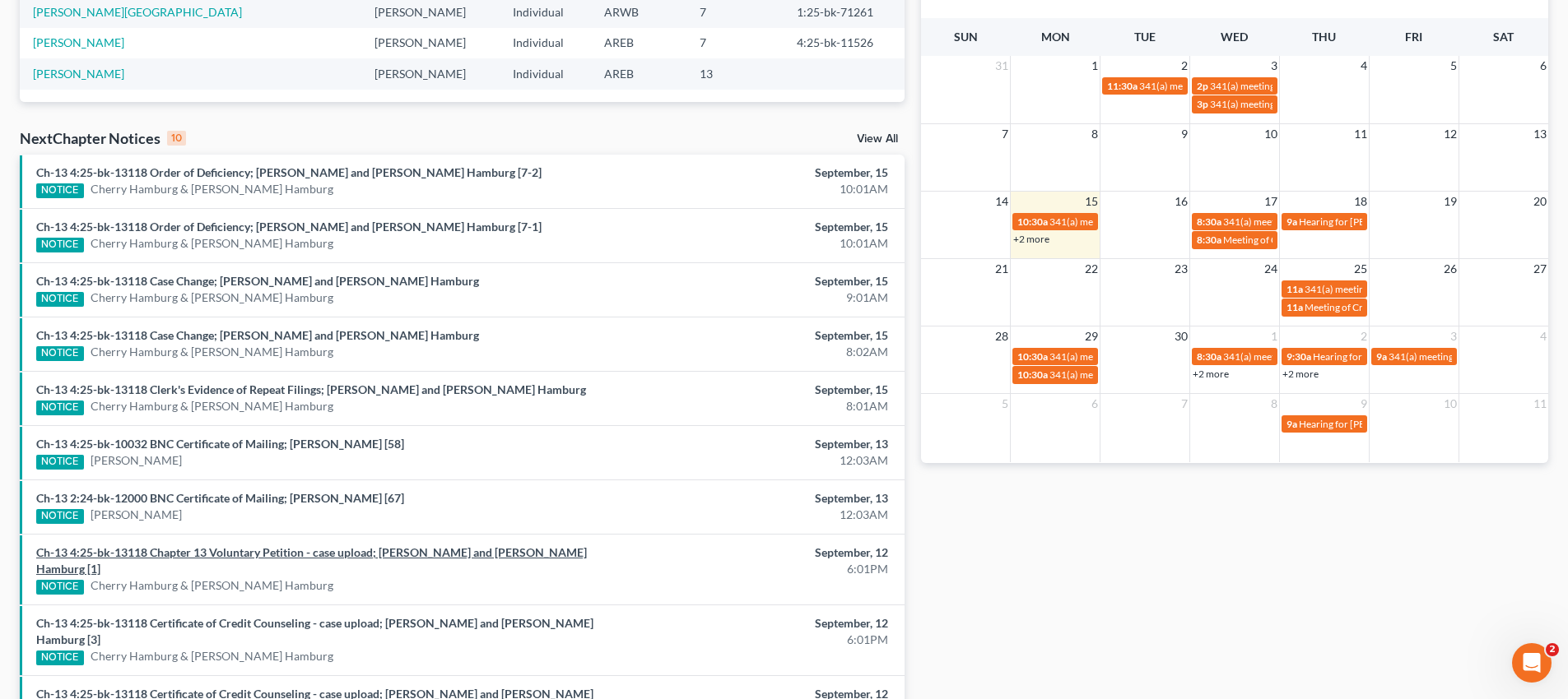
click at [157, 571] on link "Ch-13 4:25-bk-13118 Chapter 13 Voluntary Petition - case upload; [PERSON_NAME] …" at bounding box center [312, 560] width 551 height 31
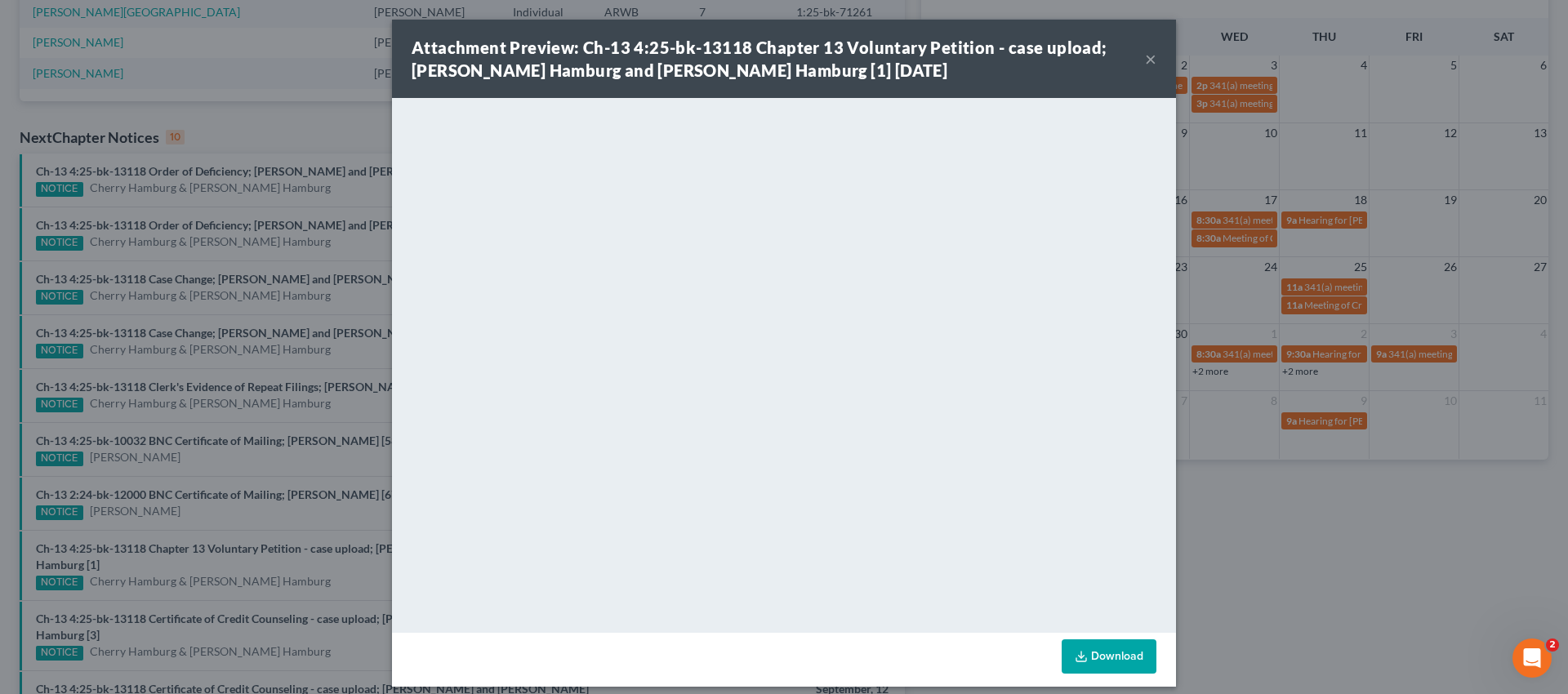
click at [1151, 56] on div "Attachment Preview: Ch-13 4:25-bk-13118 Chapter 13 Voluntary Petition - case up…" at bounding box center [784, 59] width 784 height 79
click at [1146, 57] on button "×" at bounding box center [1151, 59] width 11 height 20
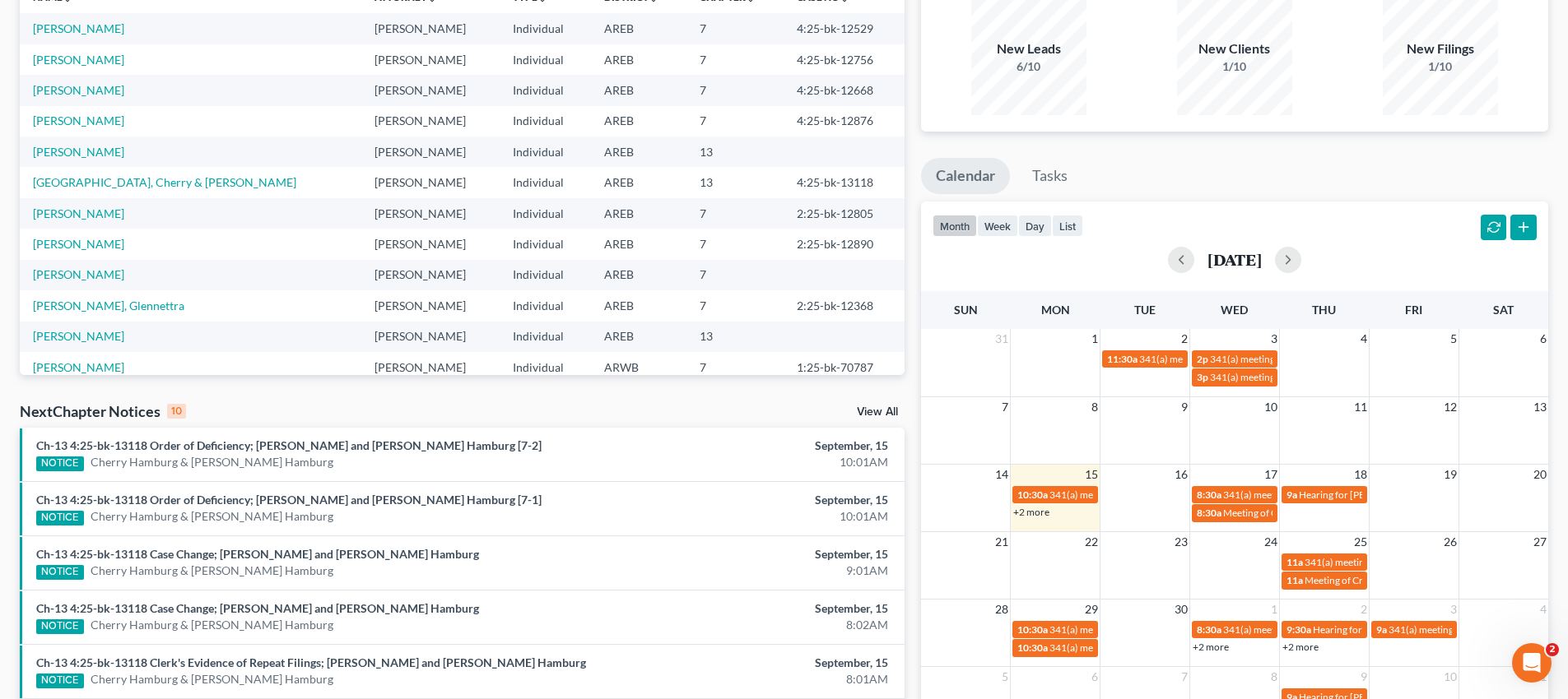
scroll to position [0, 0]
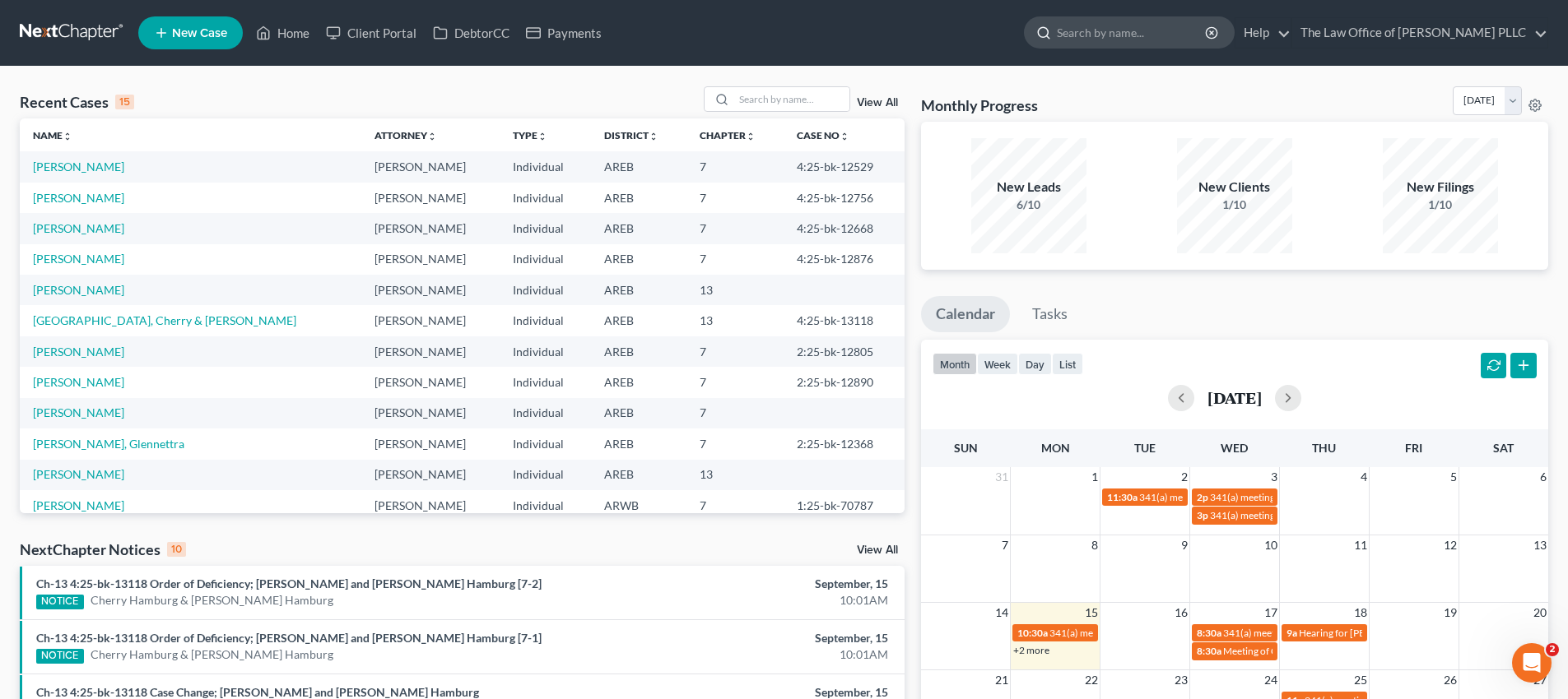
click at [1104, 28] on input "search" at bounding box center [1132, 32] width 151 height 31
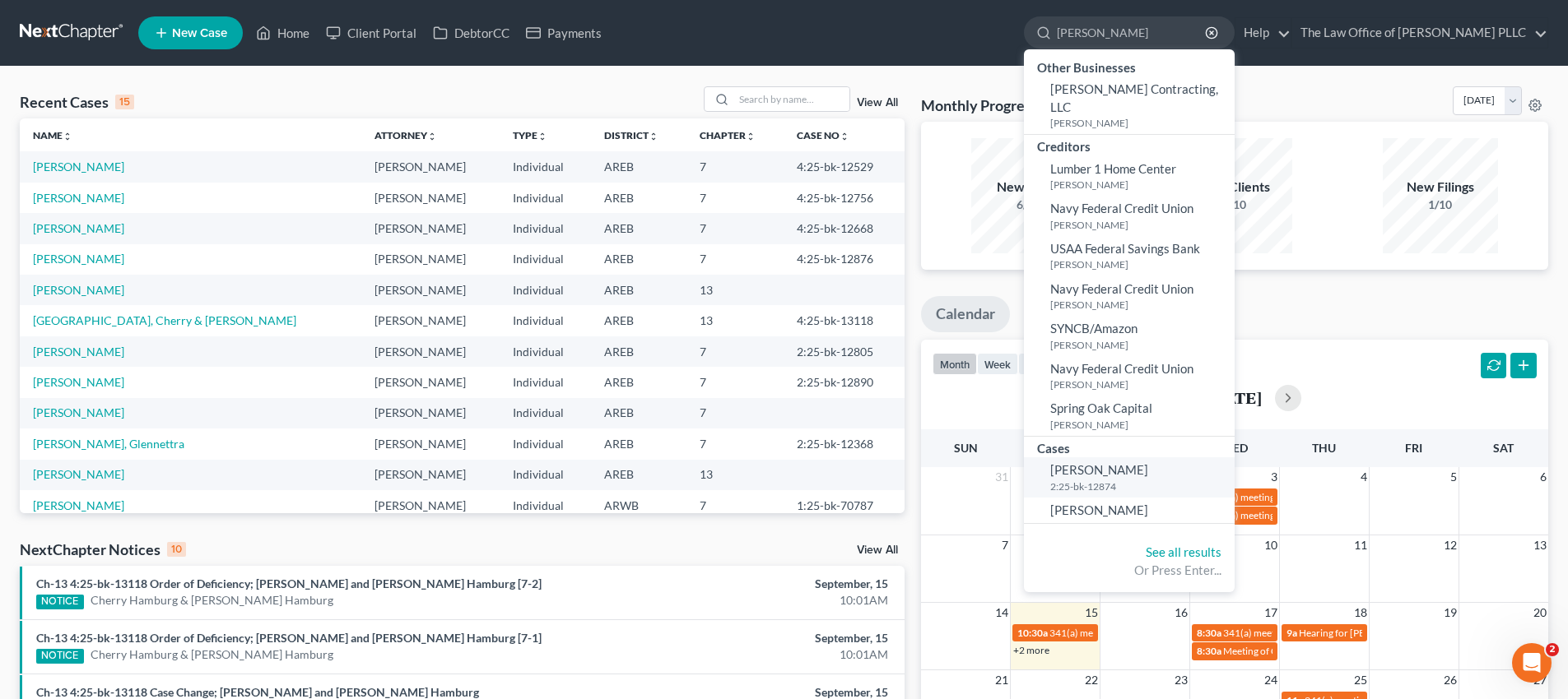
type input "holt"
click at [1083, 479] on small "2:25-bk-12874" at bounding box center [1141, 486] width 181 height 14
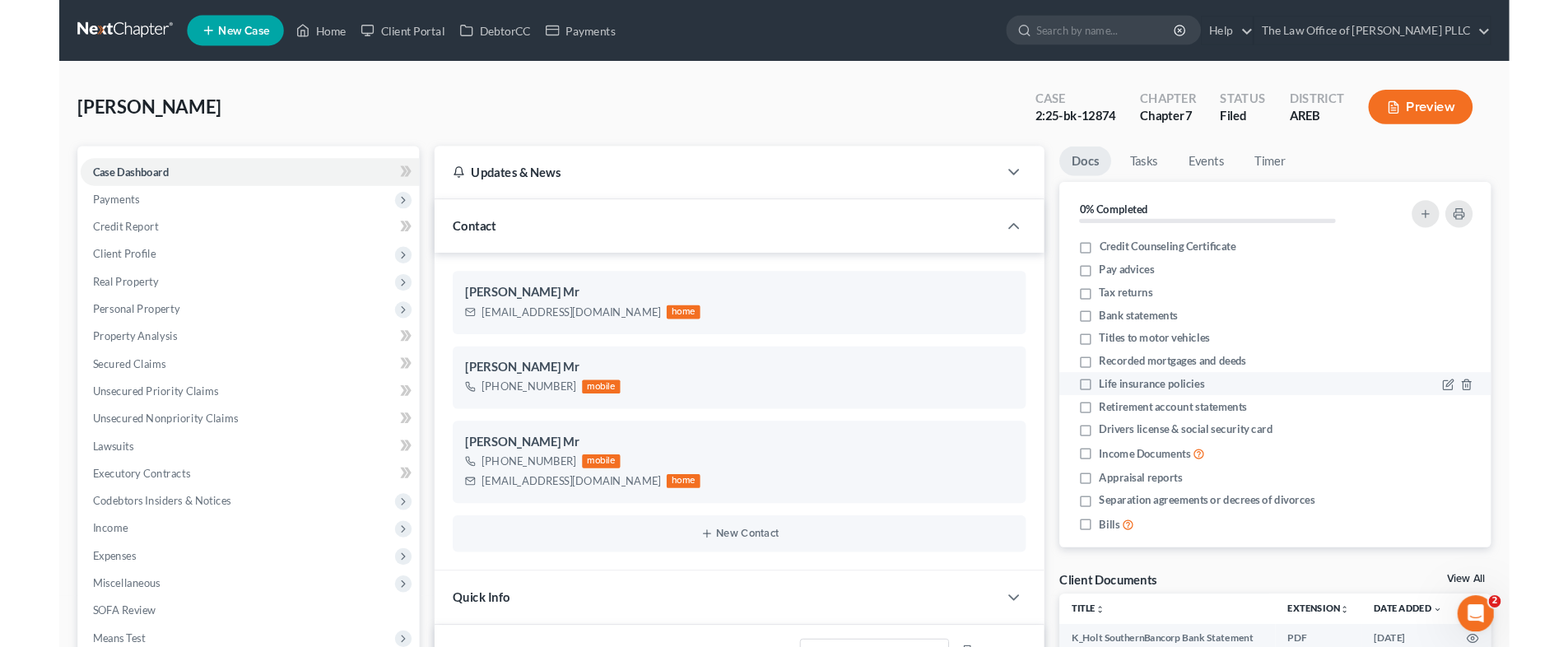
scroll to position [1430, 0]
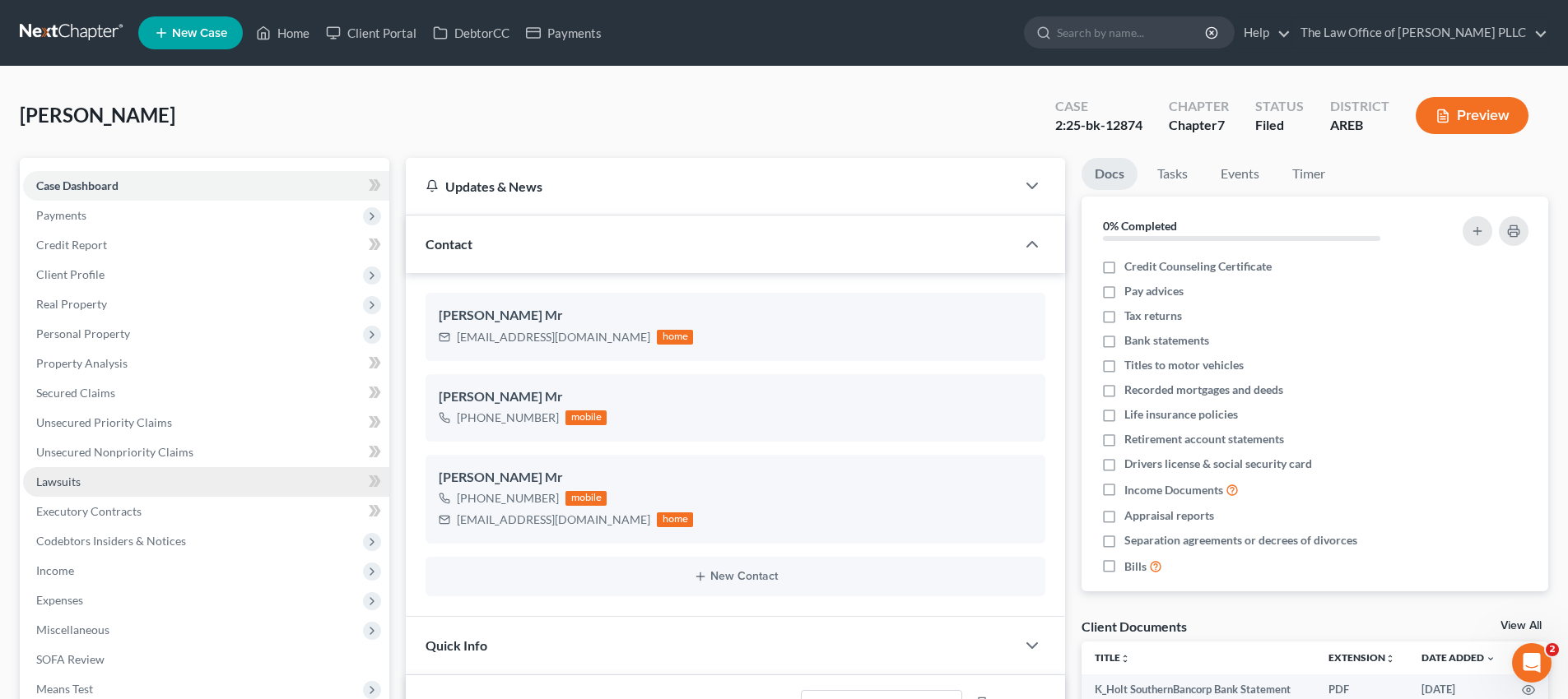
click at [67, 487] on span "Lawsuits" at bounding box center [58, 482] width 44 height 14
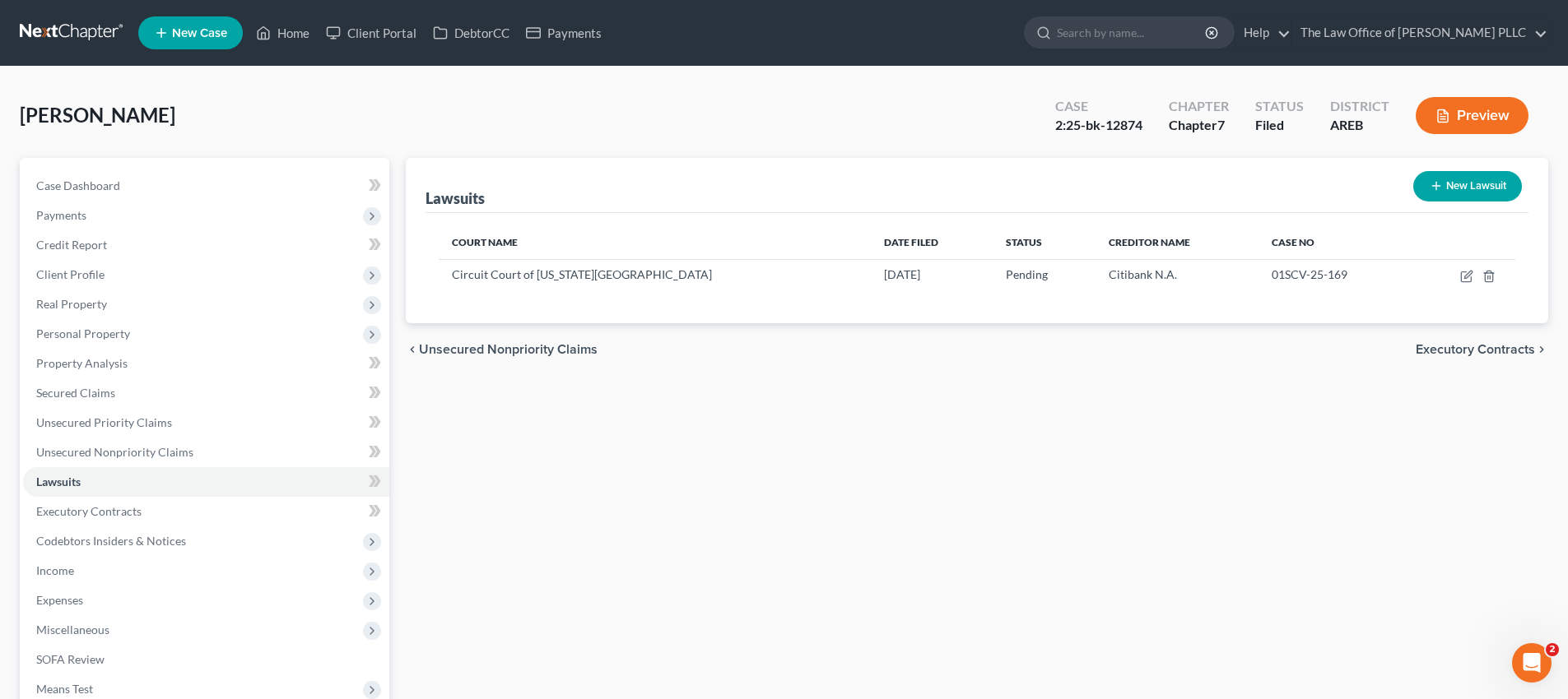
click at [242, 94] on div "Holt, Kervin Upgraded Case 2:25-bk-12874 Chapter Chapter 7 Status Filed Distric…" at bounding box center [784, 122] width 1529 height 71
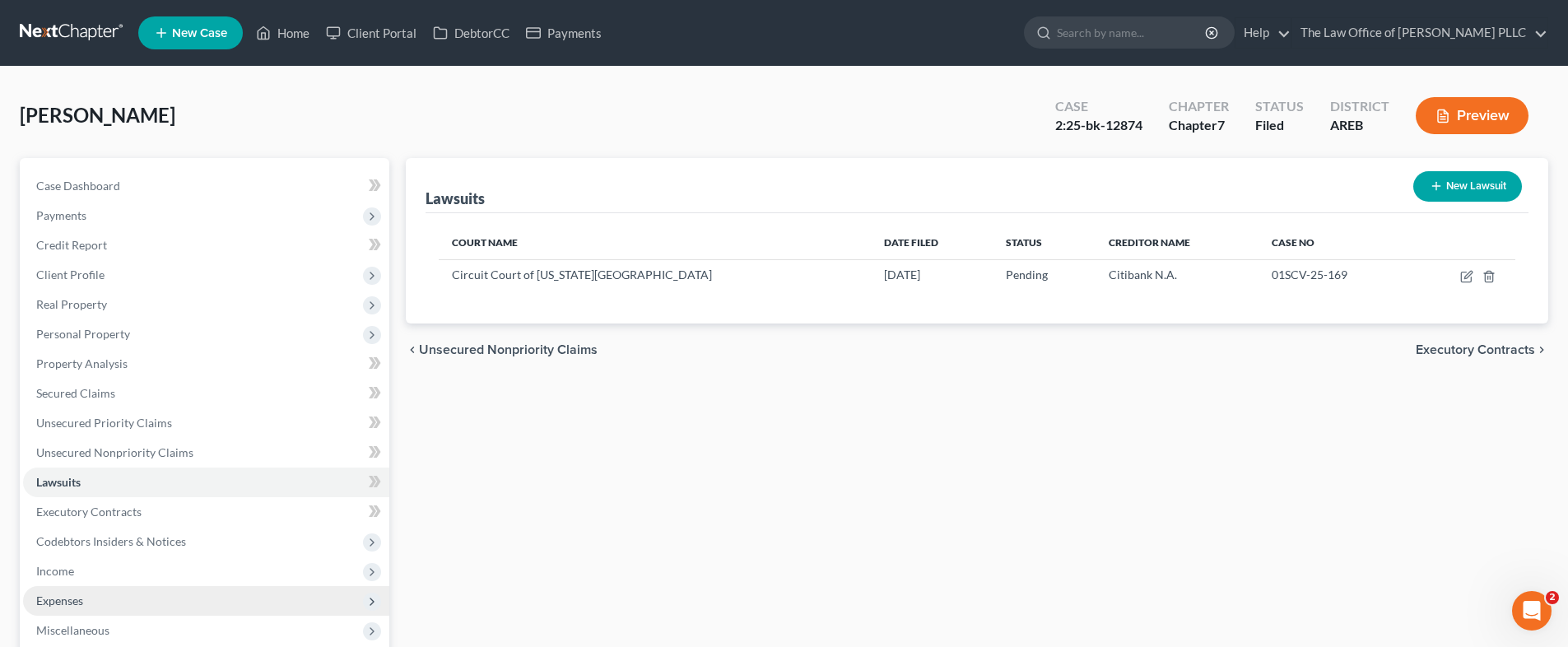
click at [66, 590] on span "Expenses" at bounding box center [206, 601] width 366 height 30
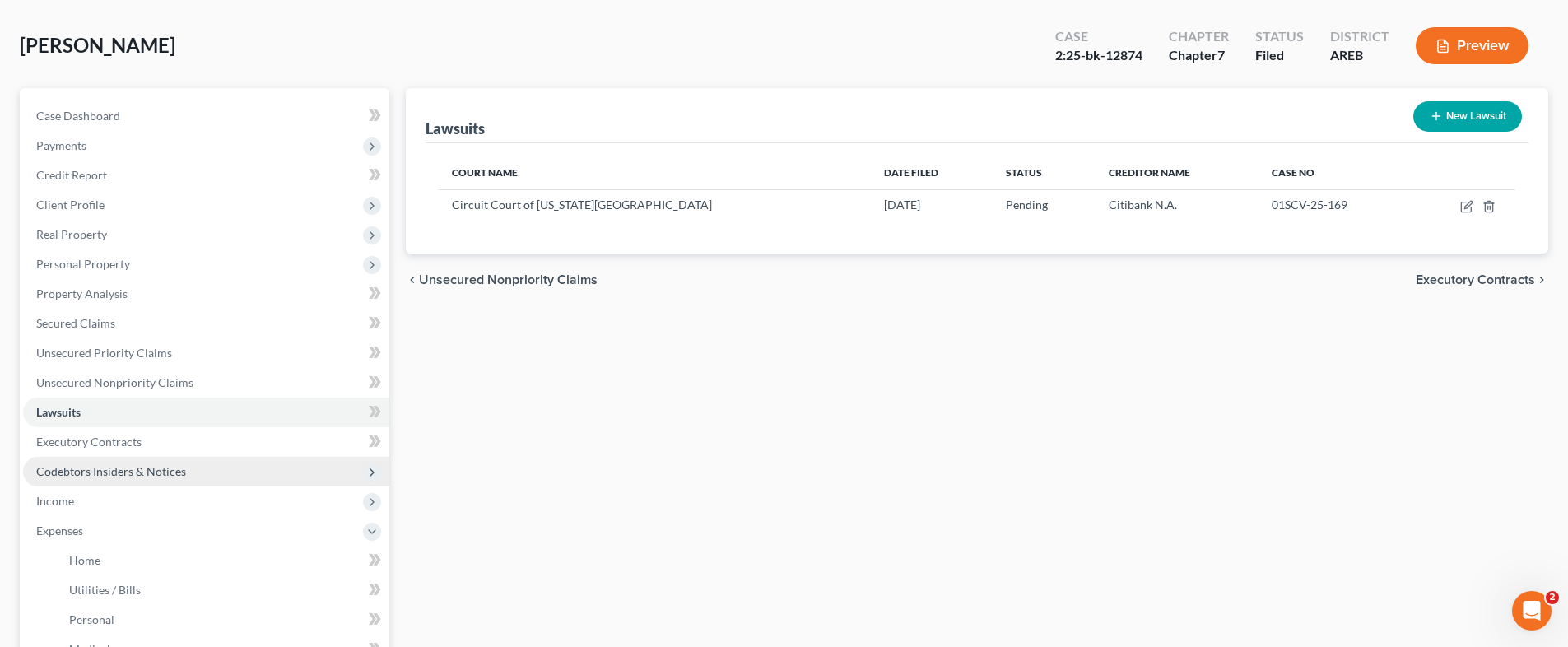
scroll to position [165, 0]
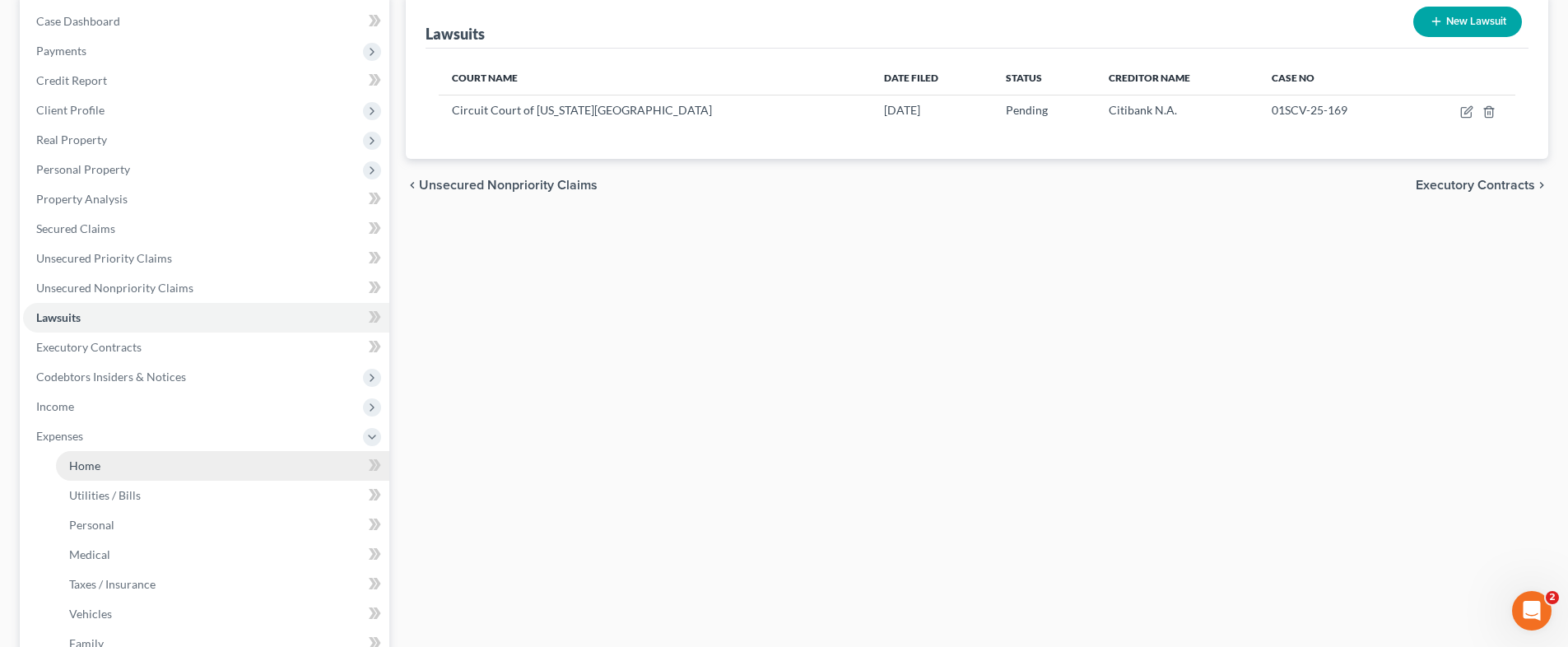
click at [81, 473] on link "Home" at bounding box center [222, 466] width 333 height 30
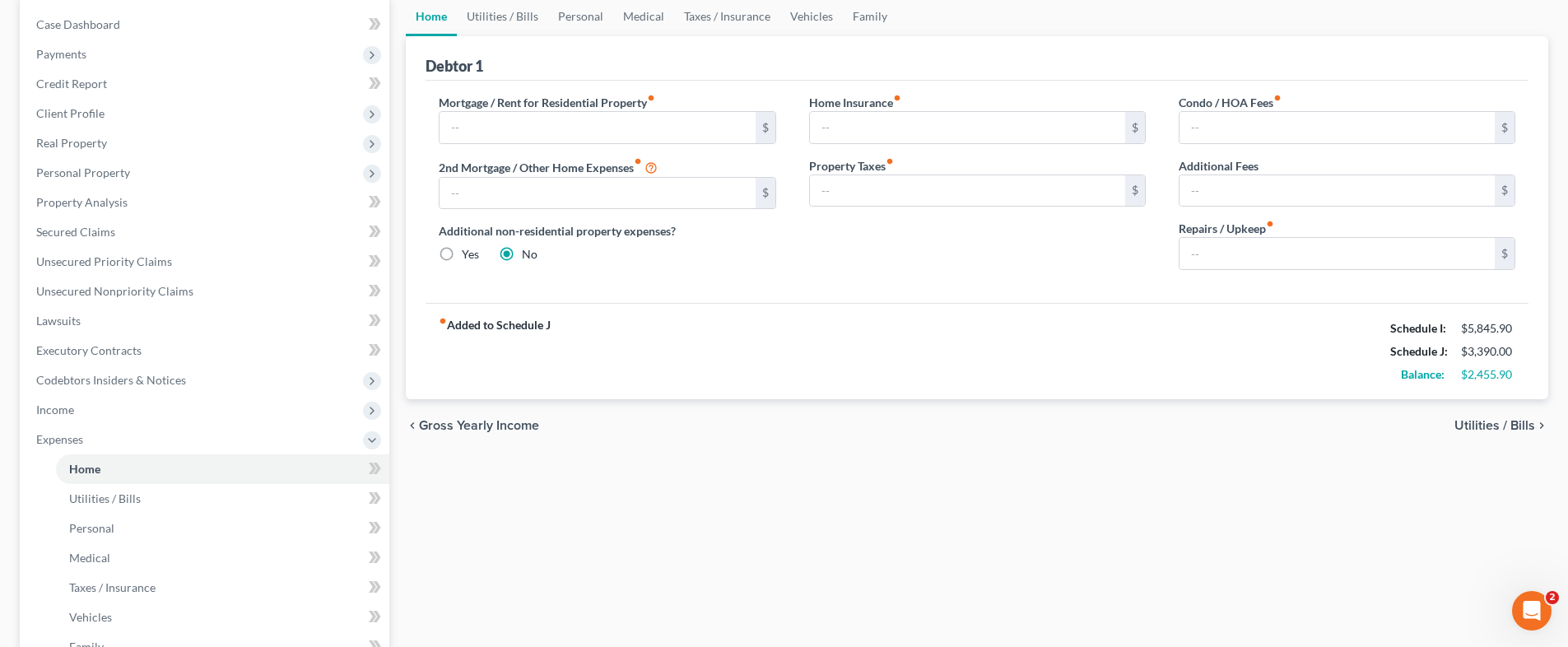
scroll to position [165, 0]
click at [98, 522] on span "Personal" at bounding box center [92, 525] width 45 height 14
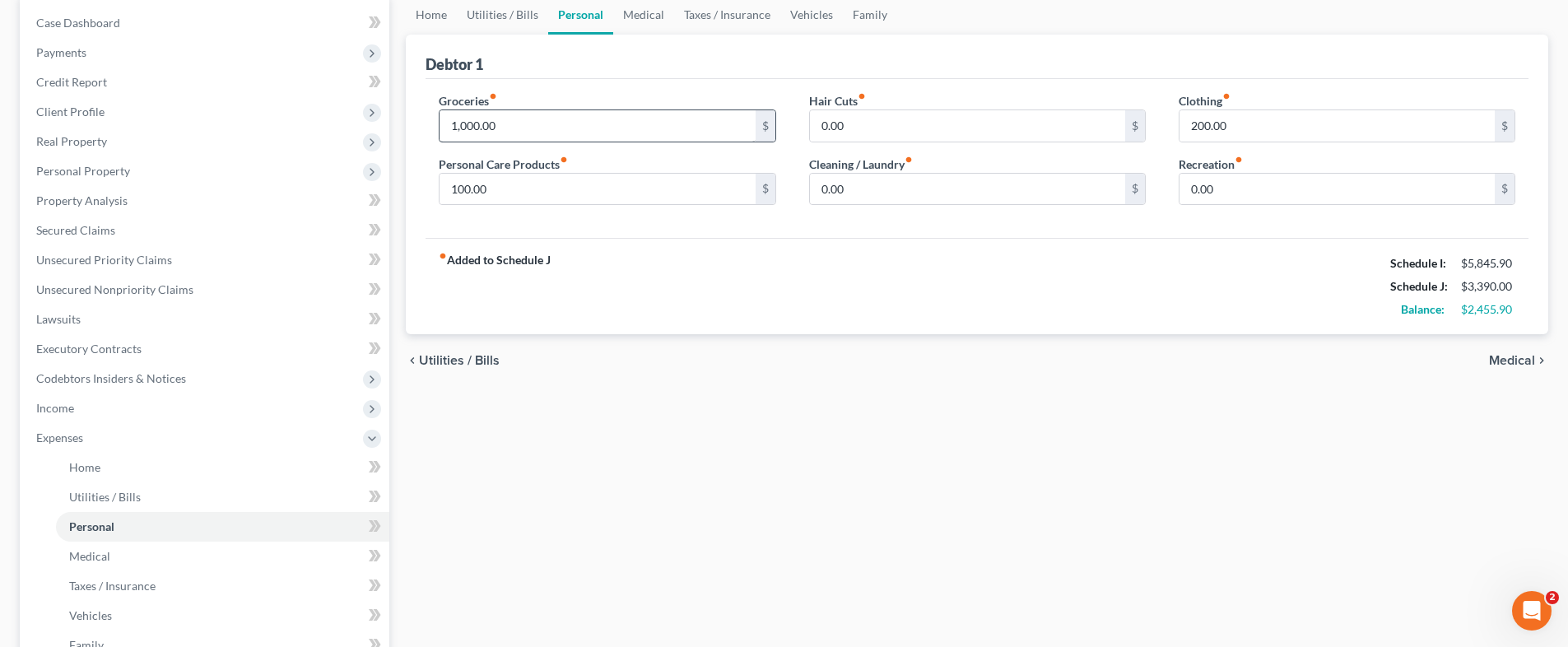
scroll to position [165, 0]
click at [93, 589] on span "Taxes / Insurance" at bounding box center [112, 584] width 86 height 14
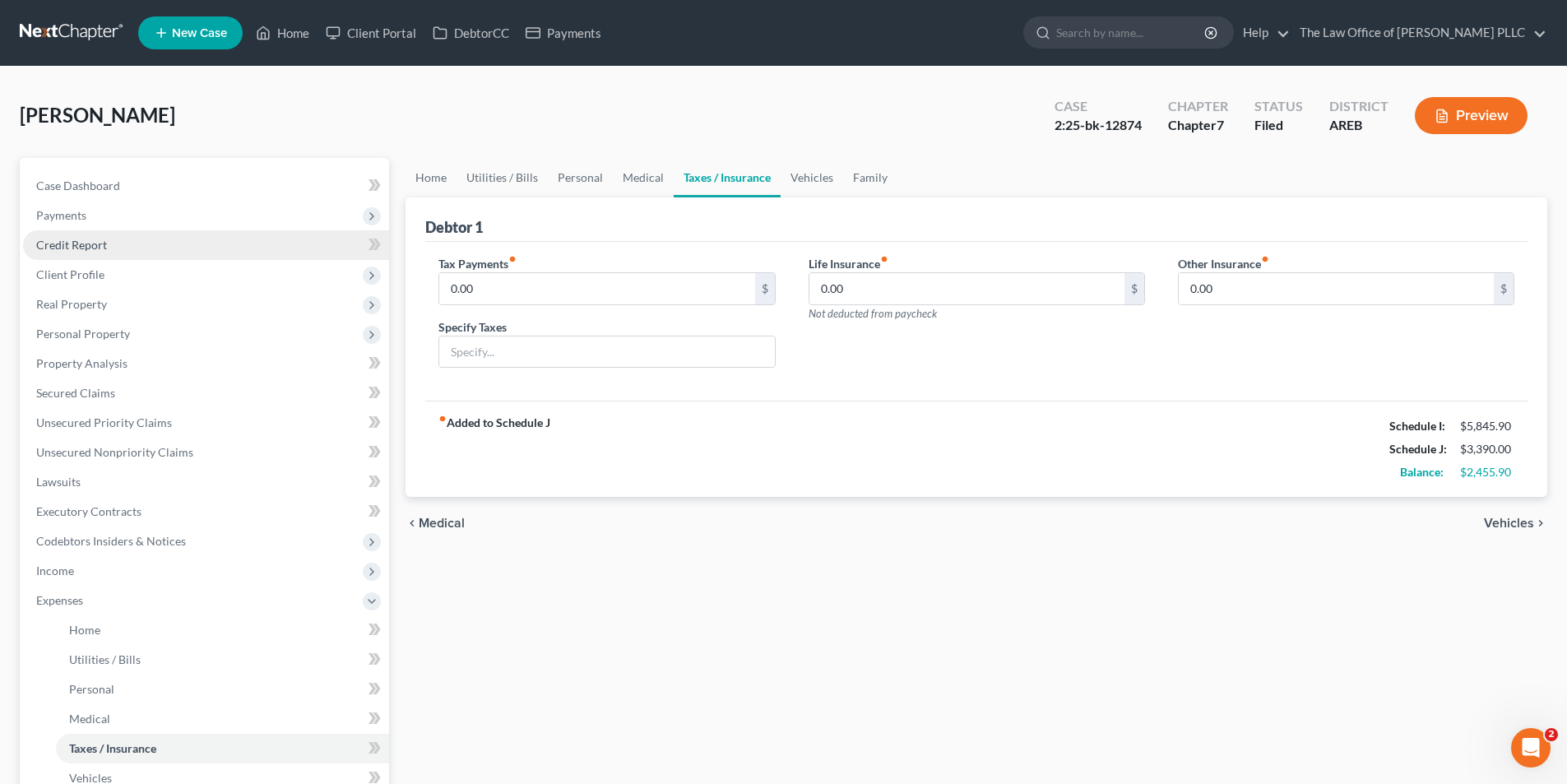
click at [81, 246] on span "Credit Report" at bounding box center [71, 245] width 71 height 14
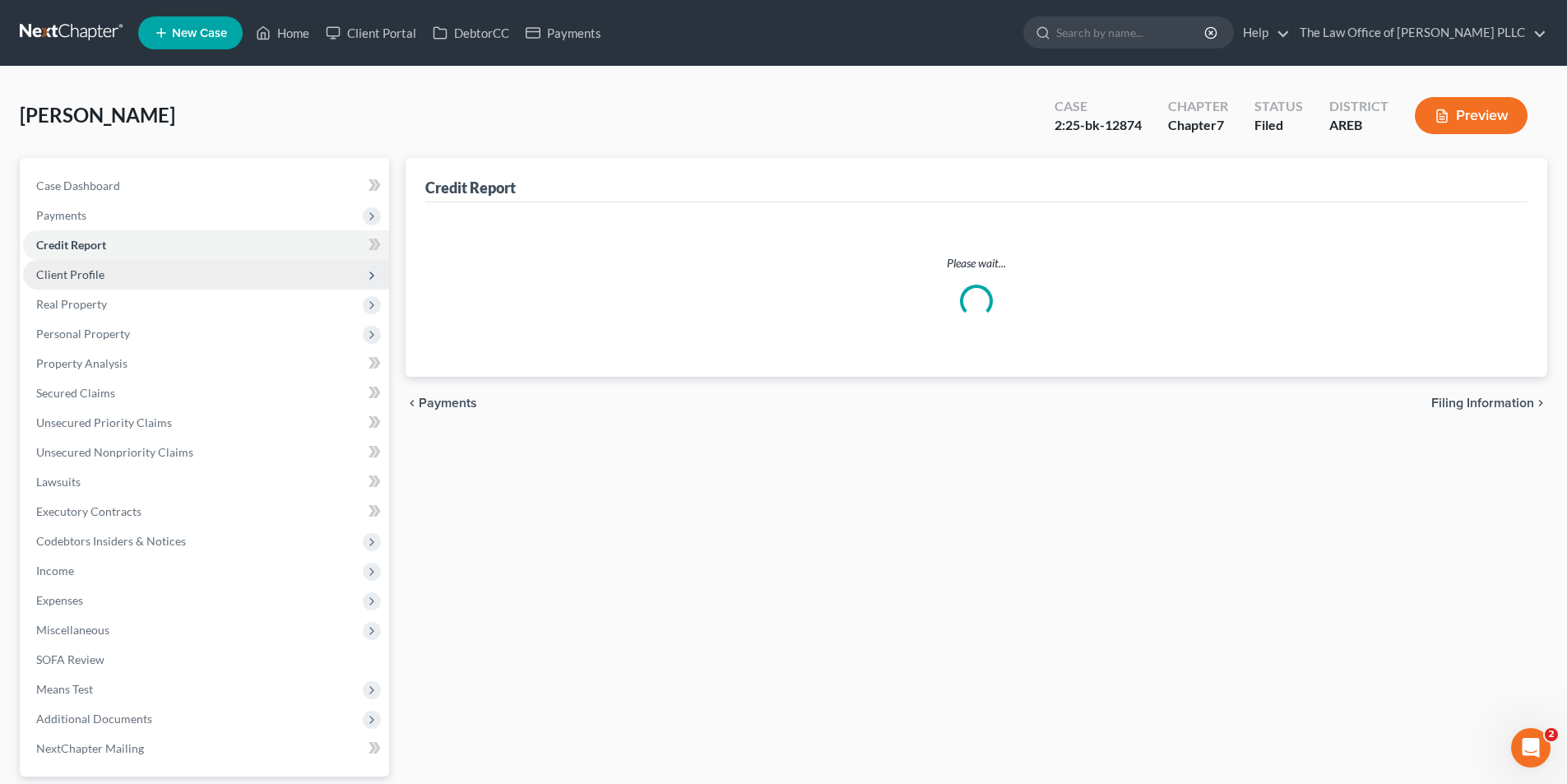
click at [81, 274] on span "Client Profile" at bounding box center [71, 274] width 68 height 14
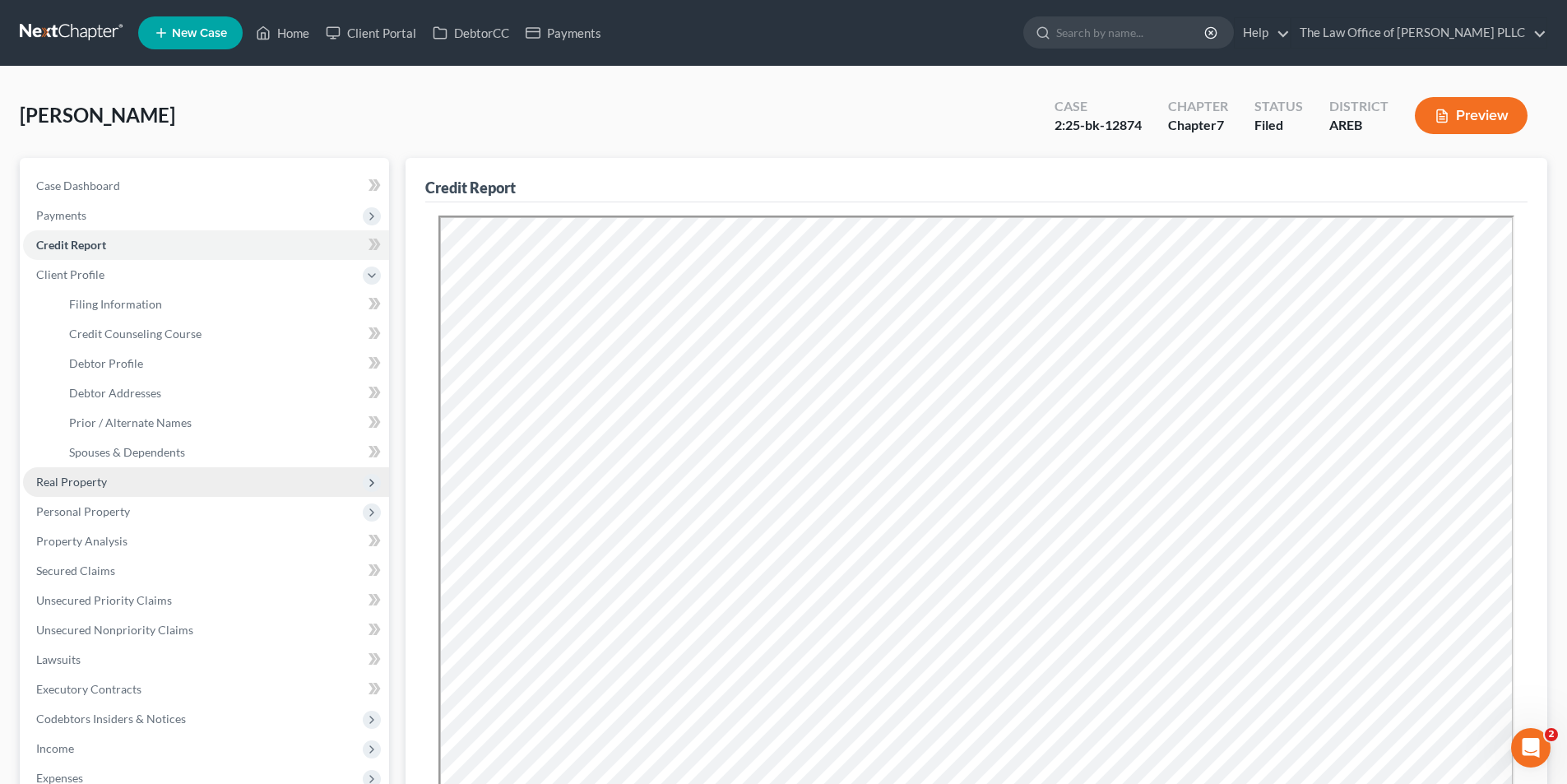
click at [94, 482] on span "Real Property" at bounding box center [71, 482] width 71 height 14
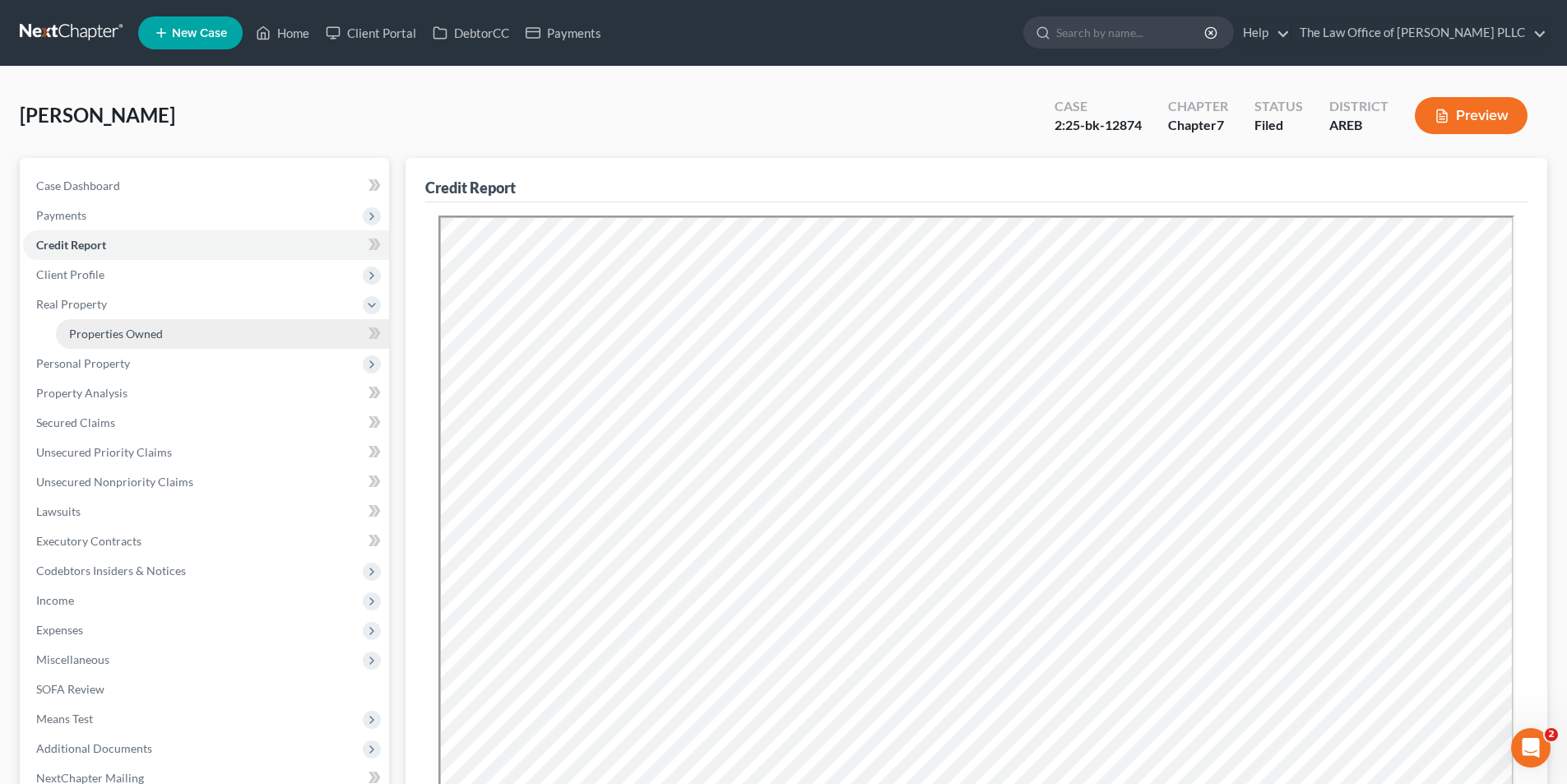
click at [85, 336] on span "Properties Owned" at bounding box center [116, 334] width 94 height 14
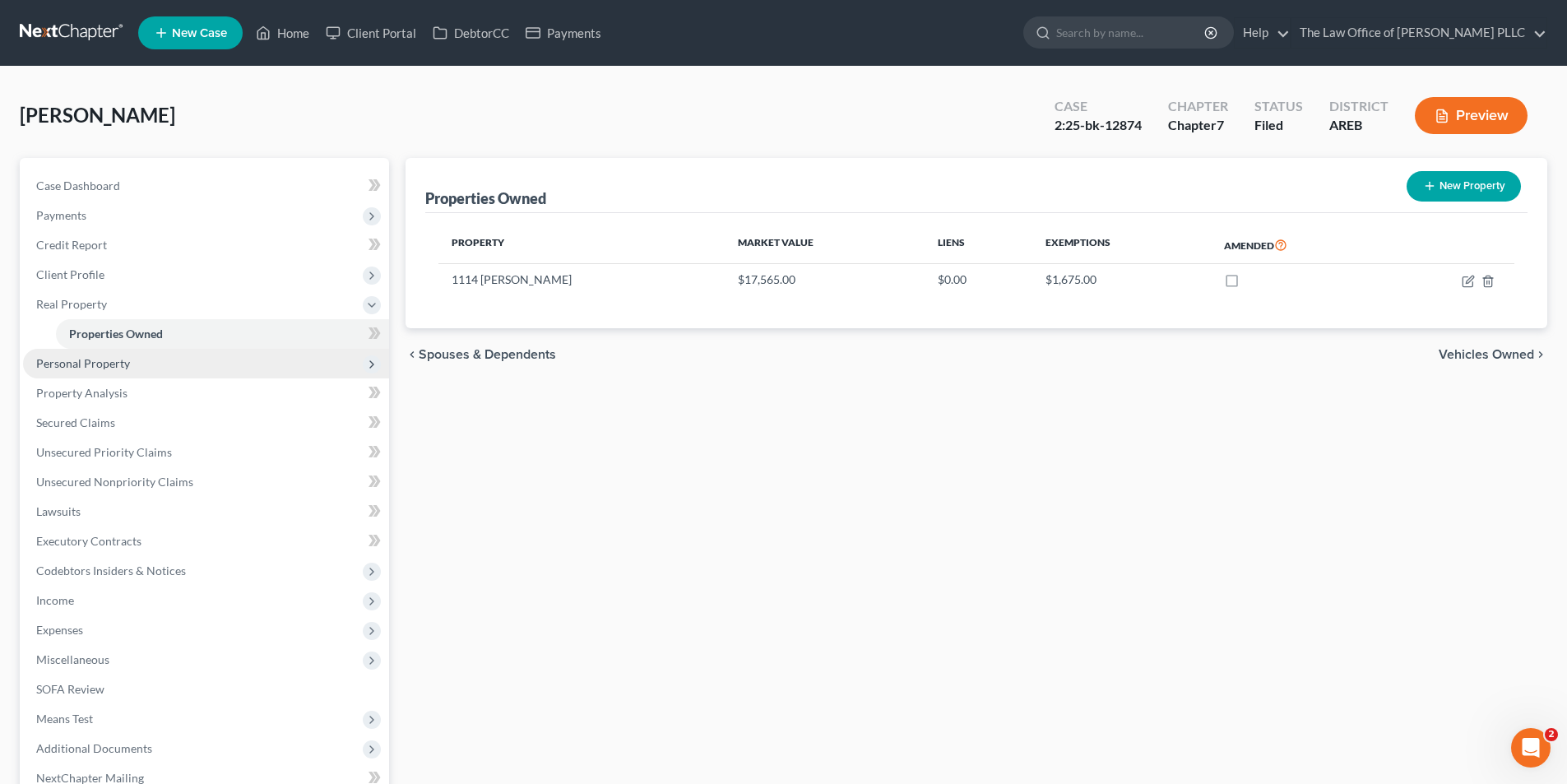
click at [87, 372] on span "Personal Property" at bounding box center [206, 363] width 366 height 30
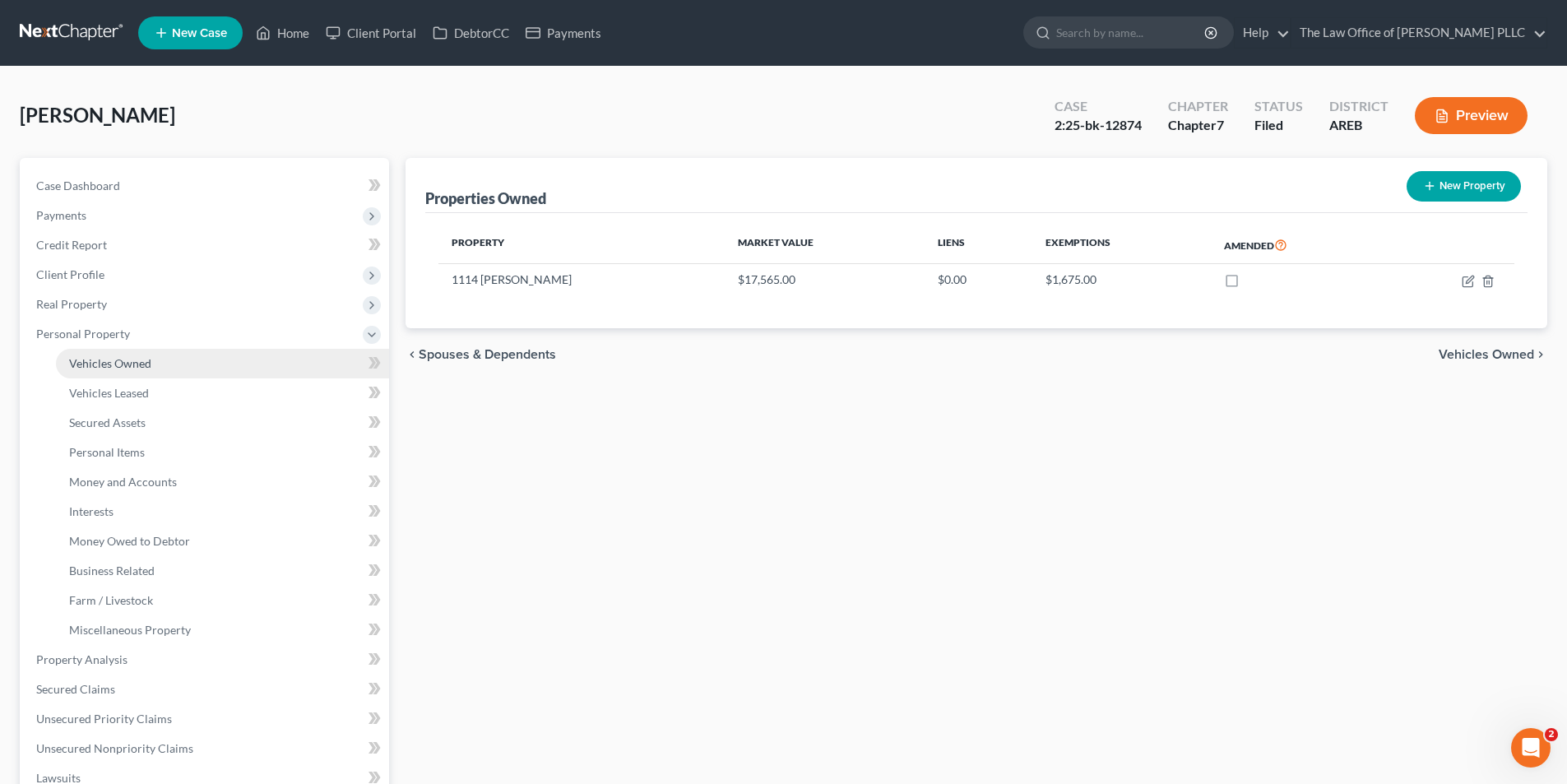
click at [123, 362] on span "Vehicles Owned" at bounding box center [110, 363] width 82 height 14
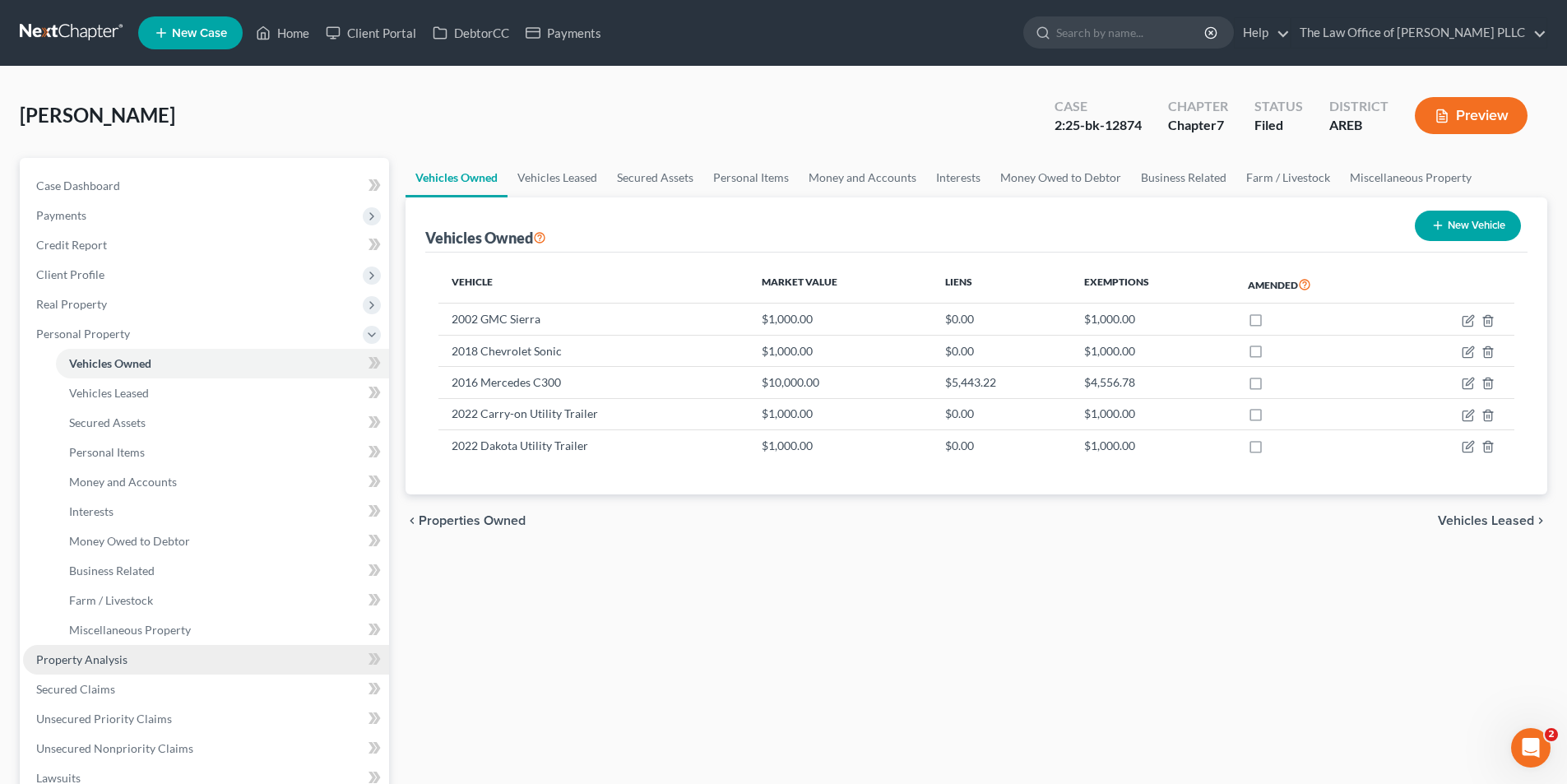
click at [89, 666] on span "Property Analysis" at bounding box center [82, 659] width 92 height 14
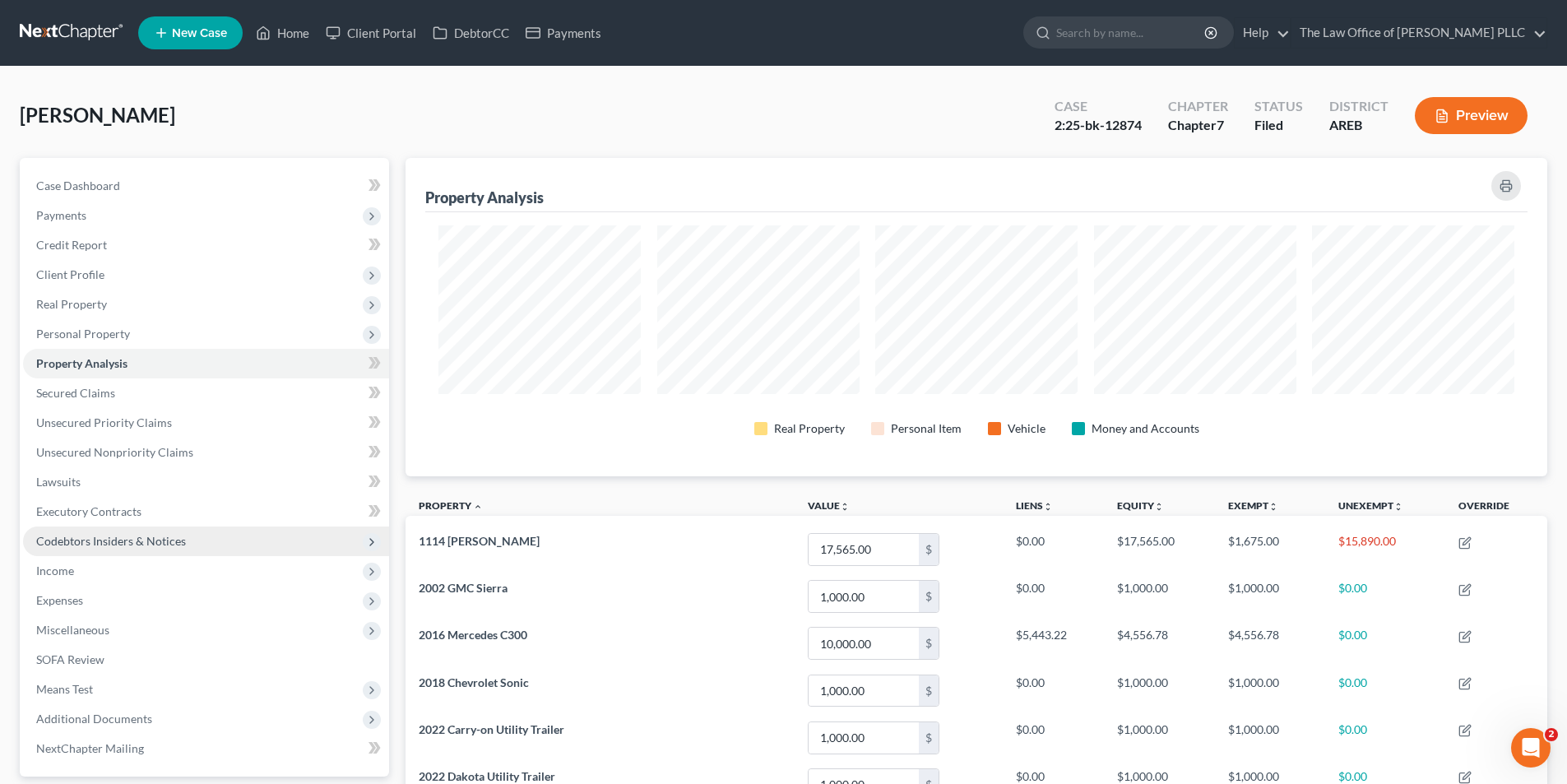
scroll to position [318, 1142]
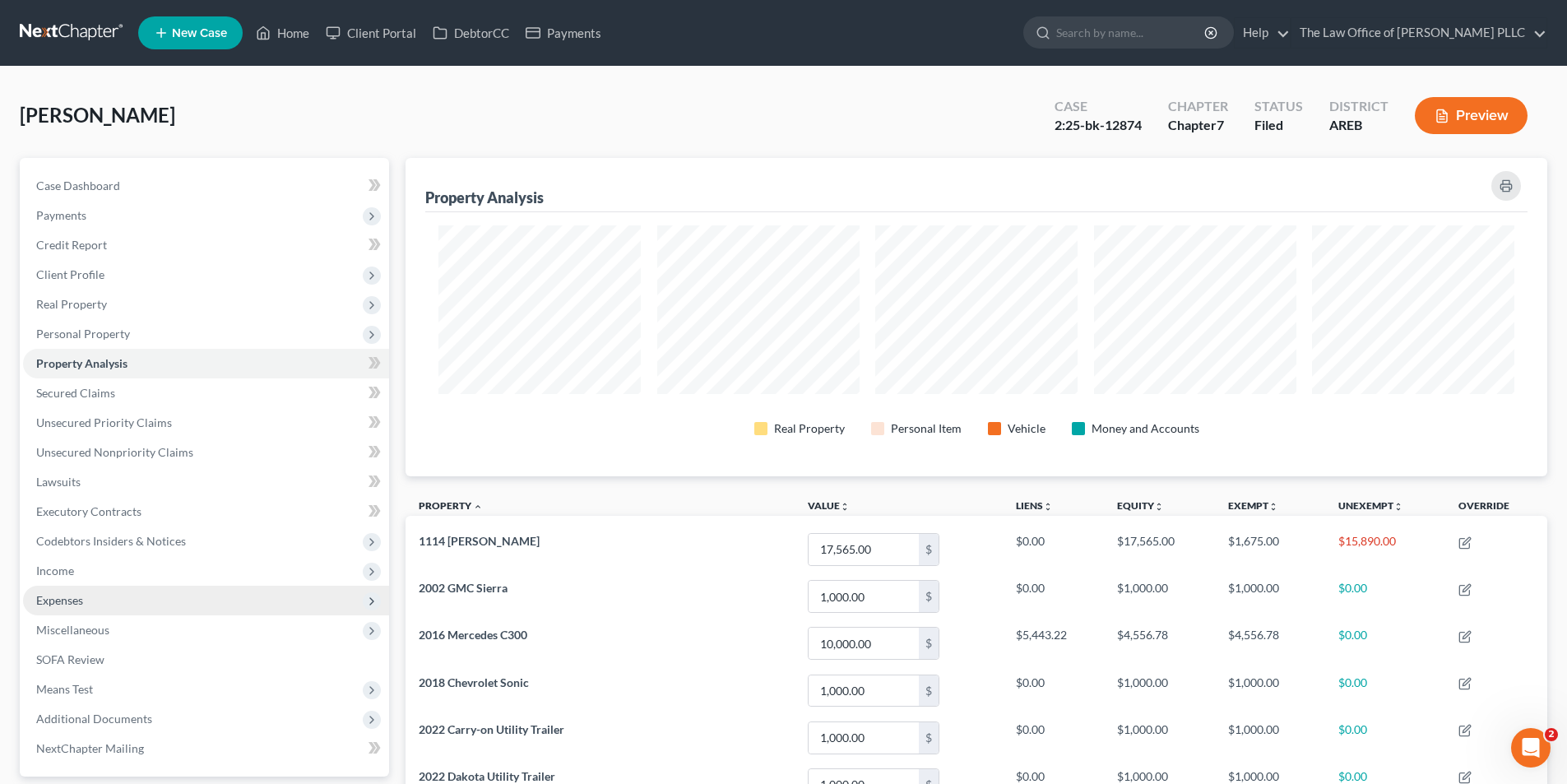
click at [60, 596] on span "Expenses" at bounding box center [60, 600] width 47 height 14
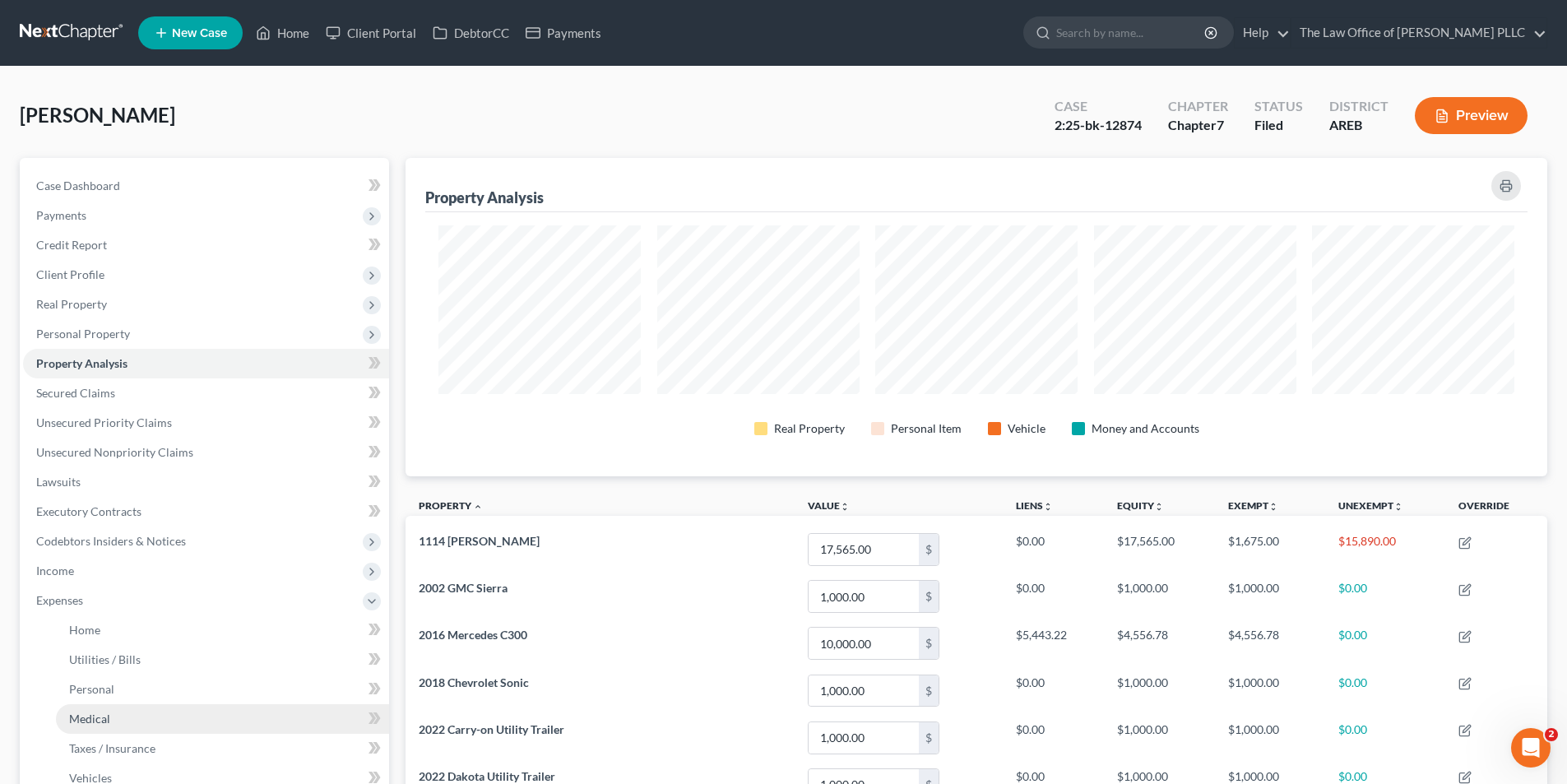
click at [113, 698] on link "Medical" at bounding box center [222, 719] width 333 height 30
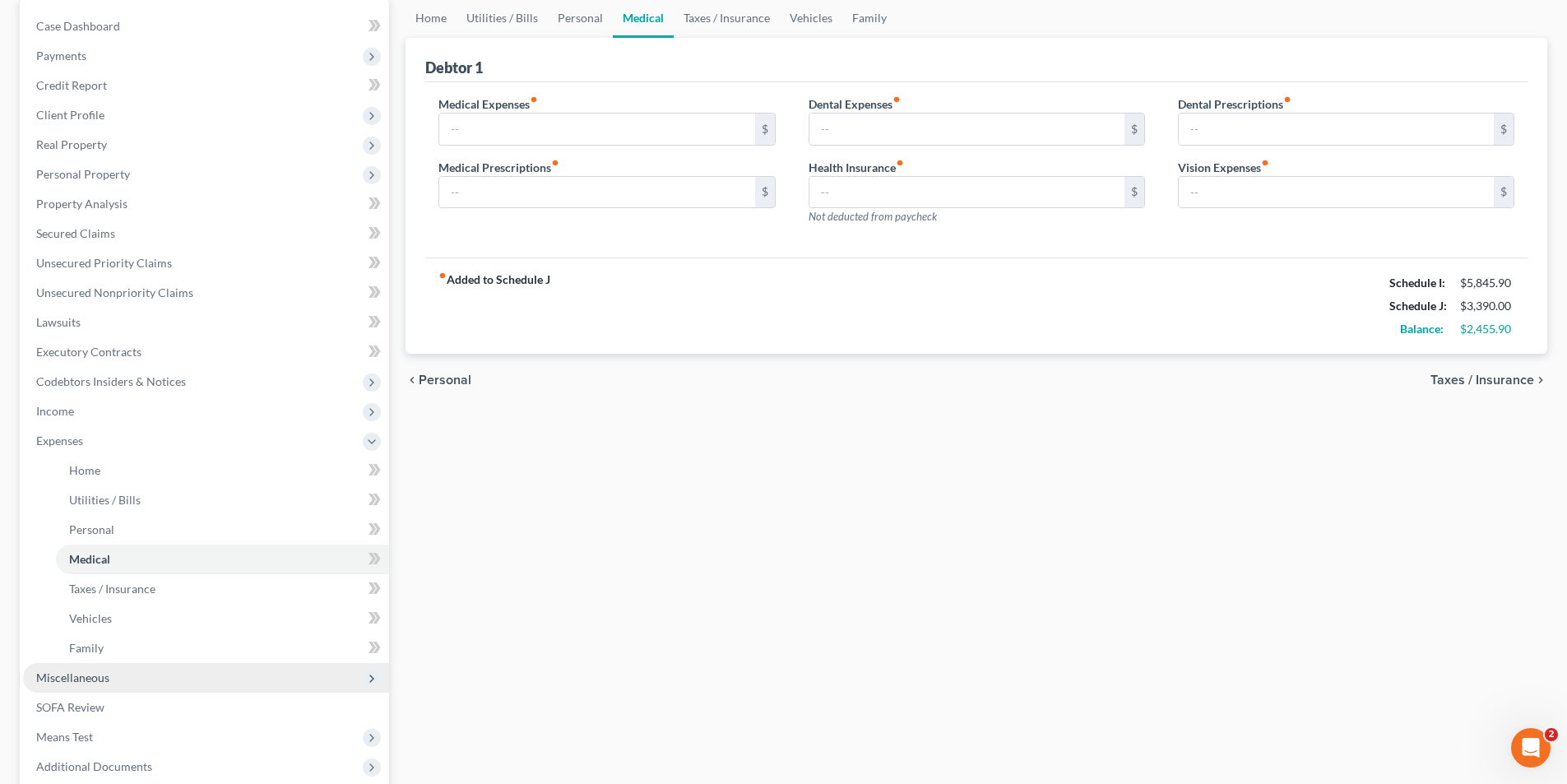
scroll to position [165, 0]
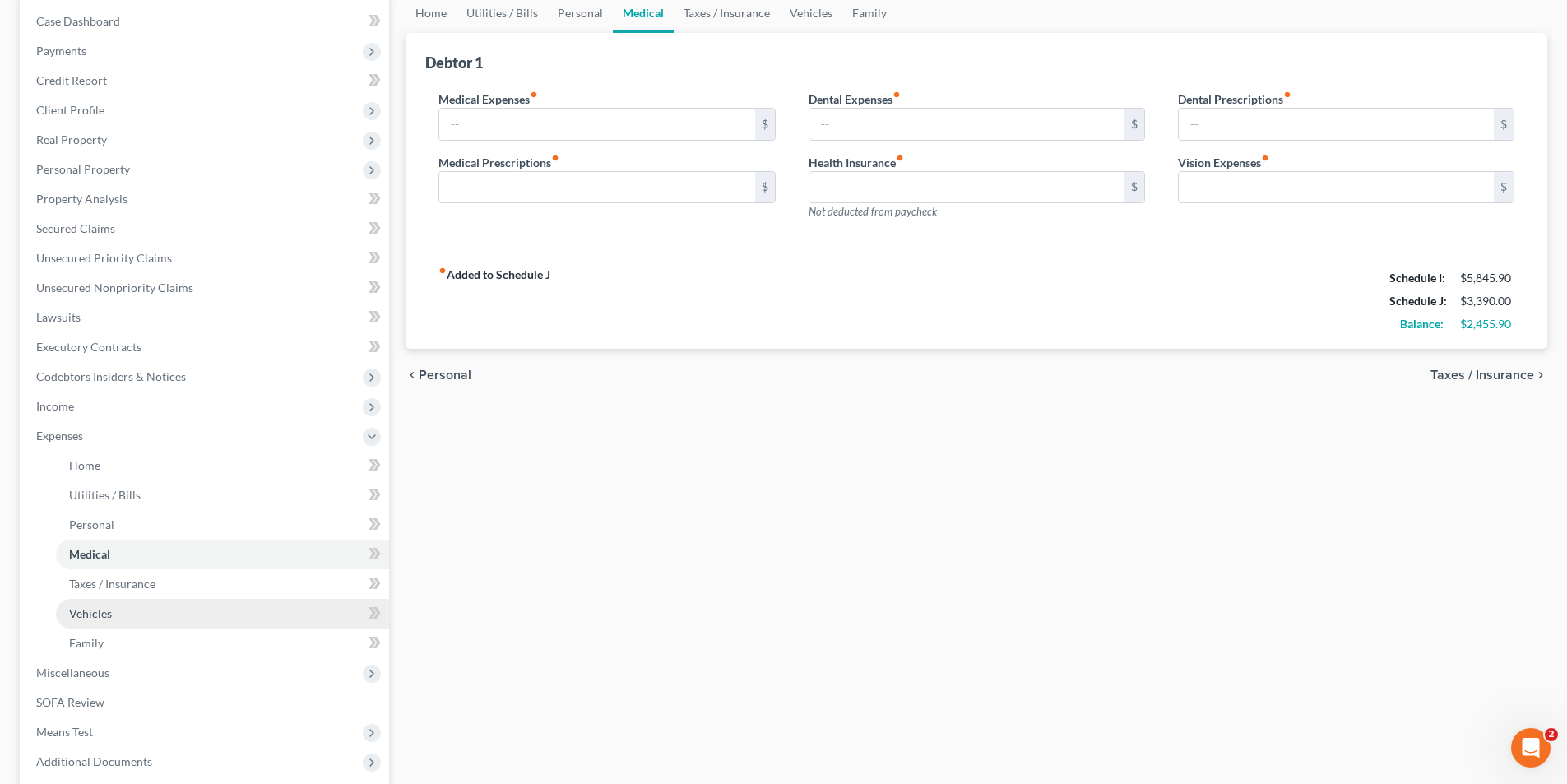
click at [102, 620] on link "Vehicles" at bounding box center [222, 613] width 333 height 30
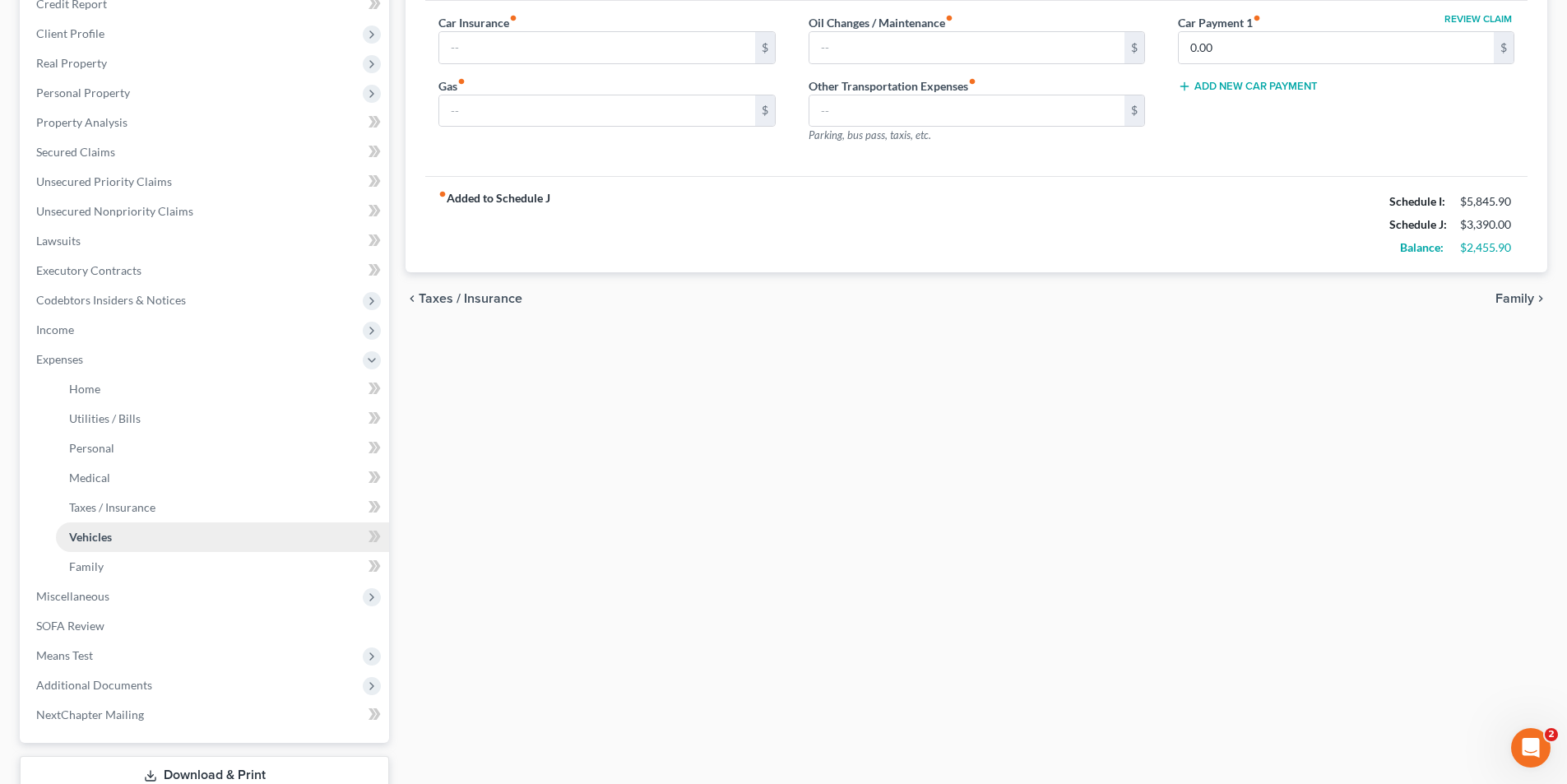
scroll to position [247, 0]
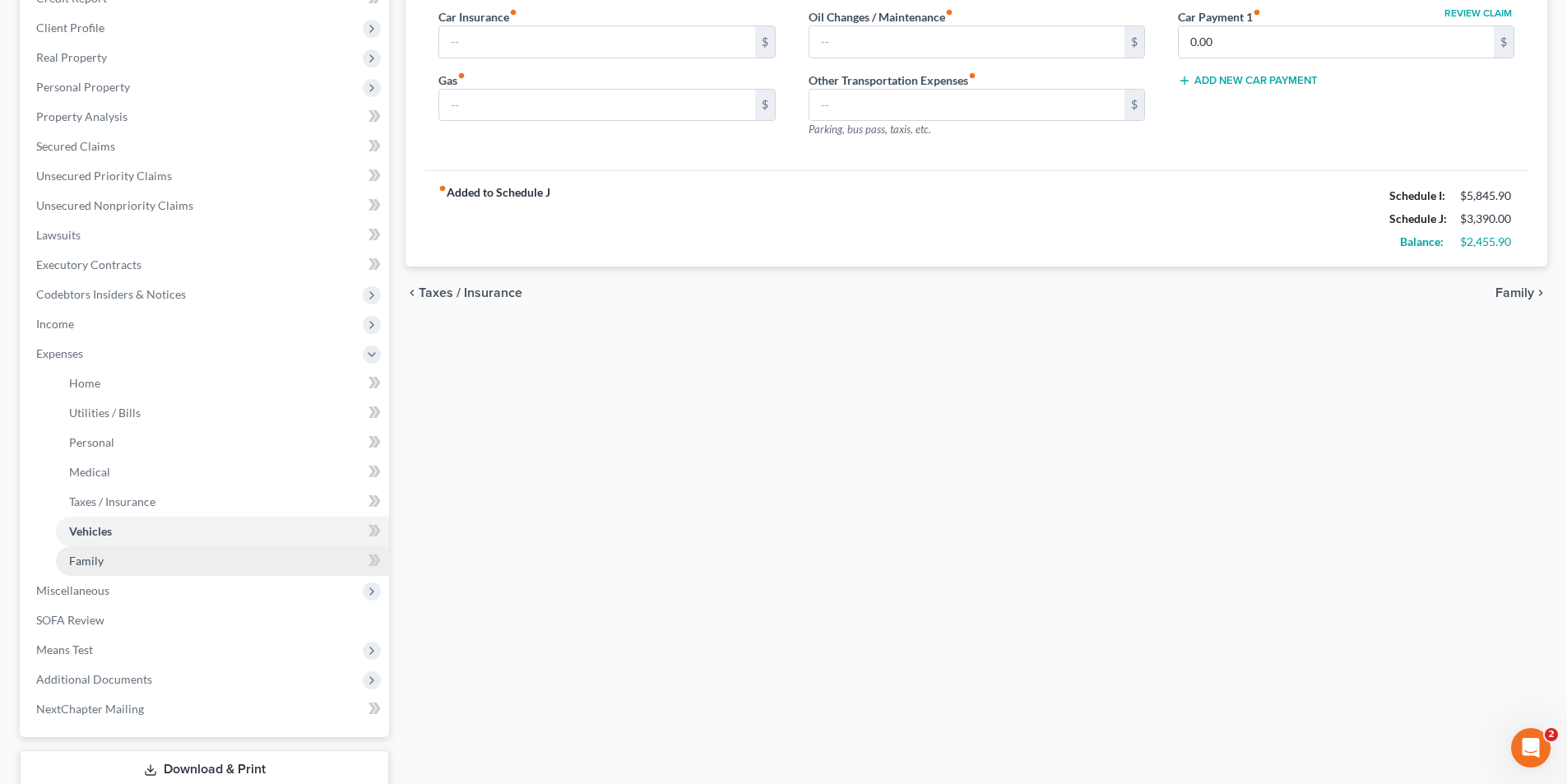
click at [77, 563] on span "Family" at bounding box center [86, 560] width 35 height 14
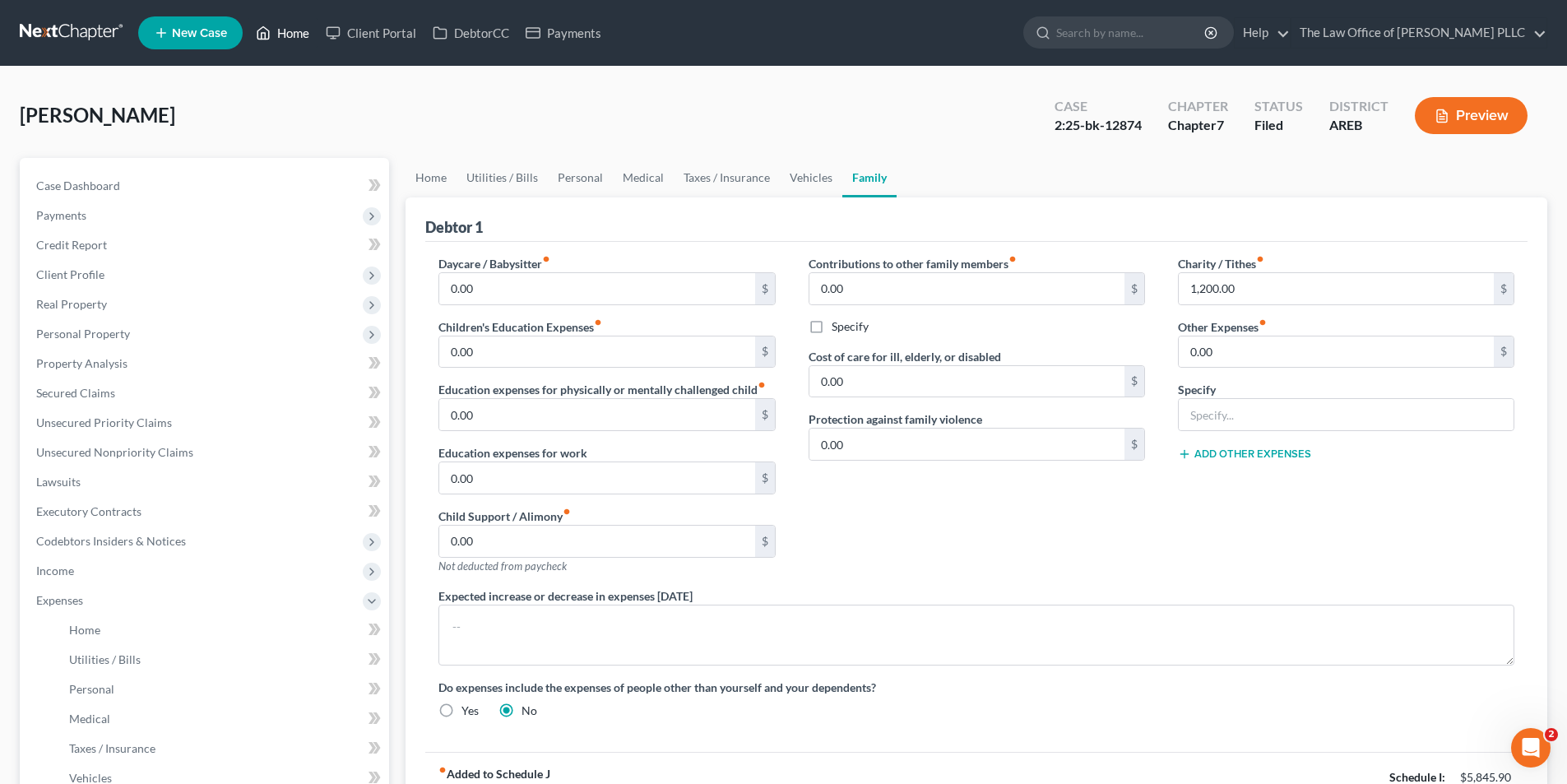
click at [294, 36] on link "Home" at bounding box center [282, 33] width 70 height 30
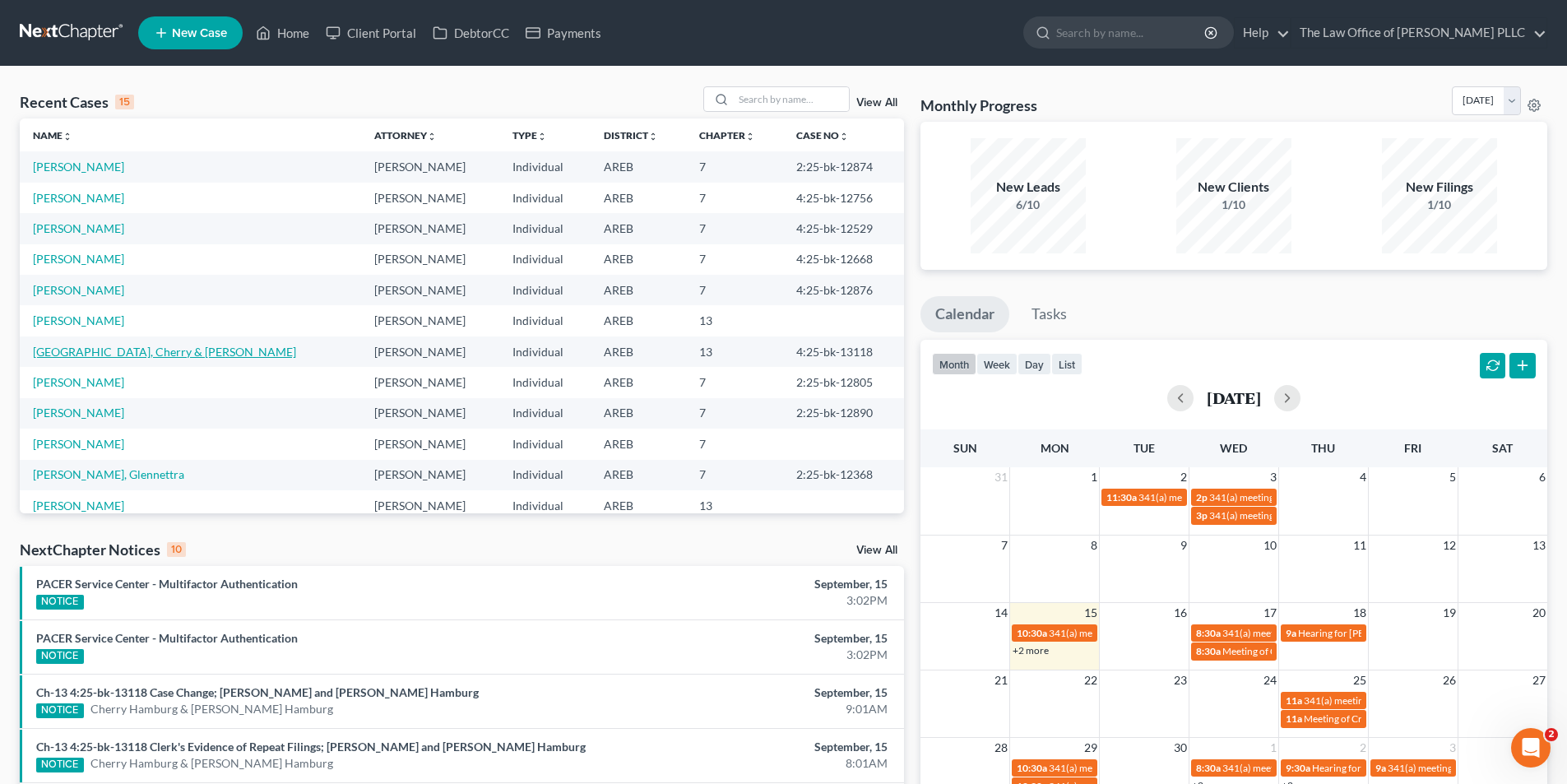
click at [139, 349] on link "[GEOGRAPHIC_DATA], Cherry & [PERSON_NAME]" at bounding box center [165, 352] width 263 height 14
select select "0"
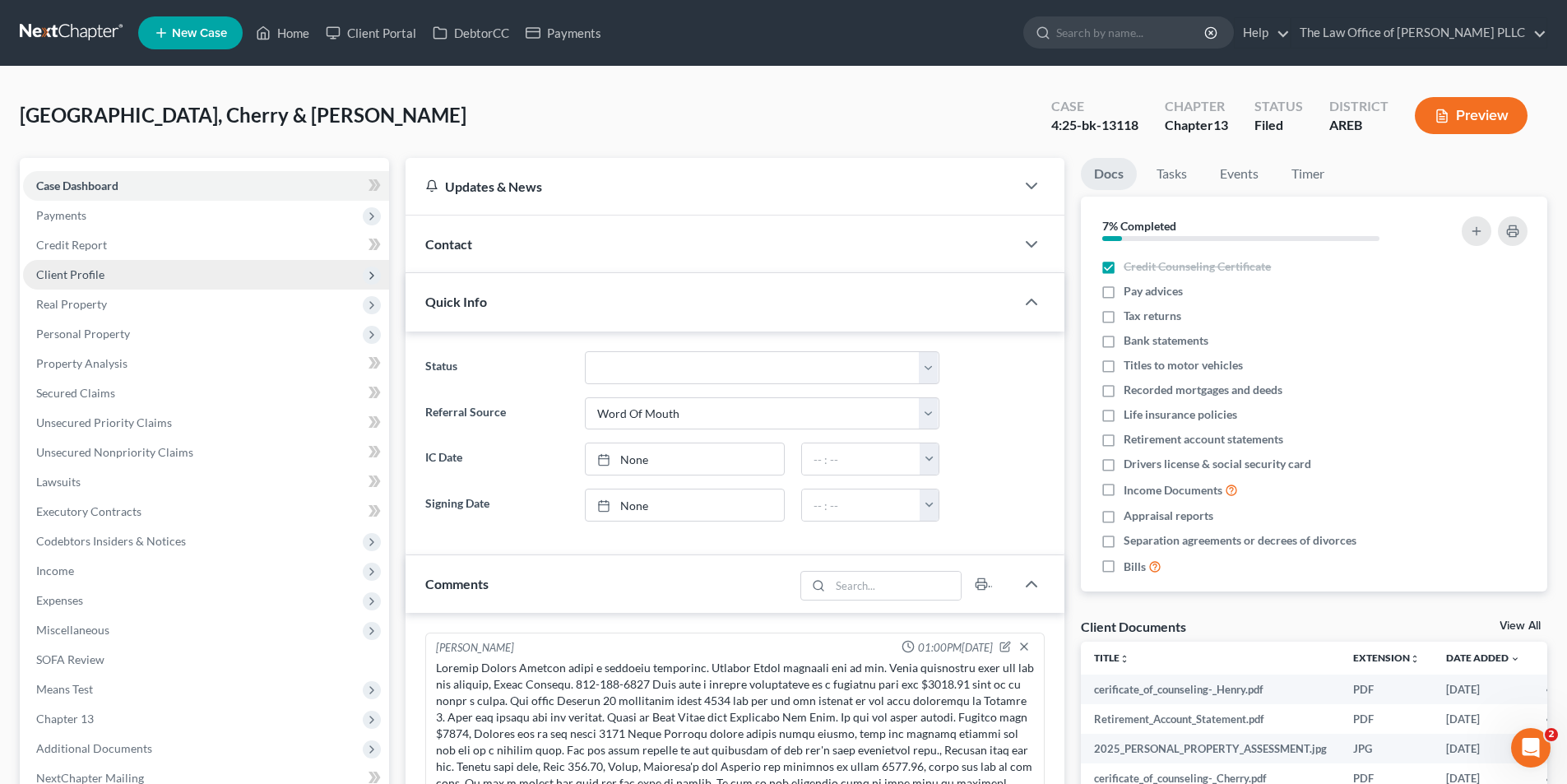
scroll to position [669, 0]
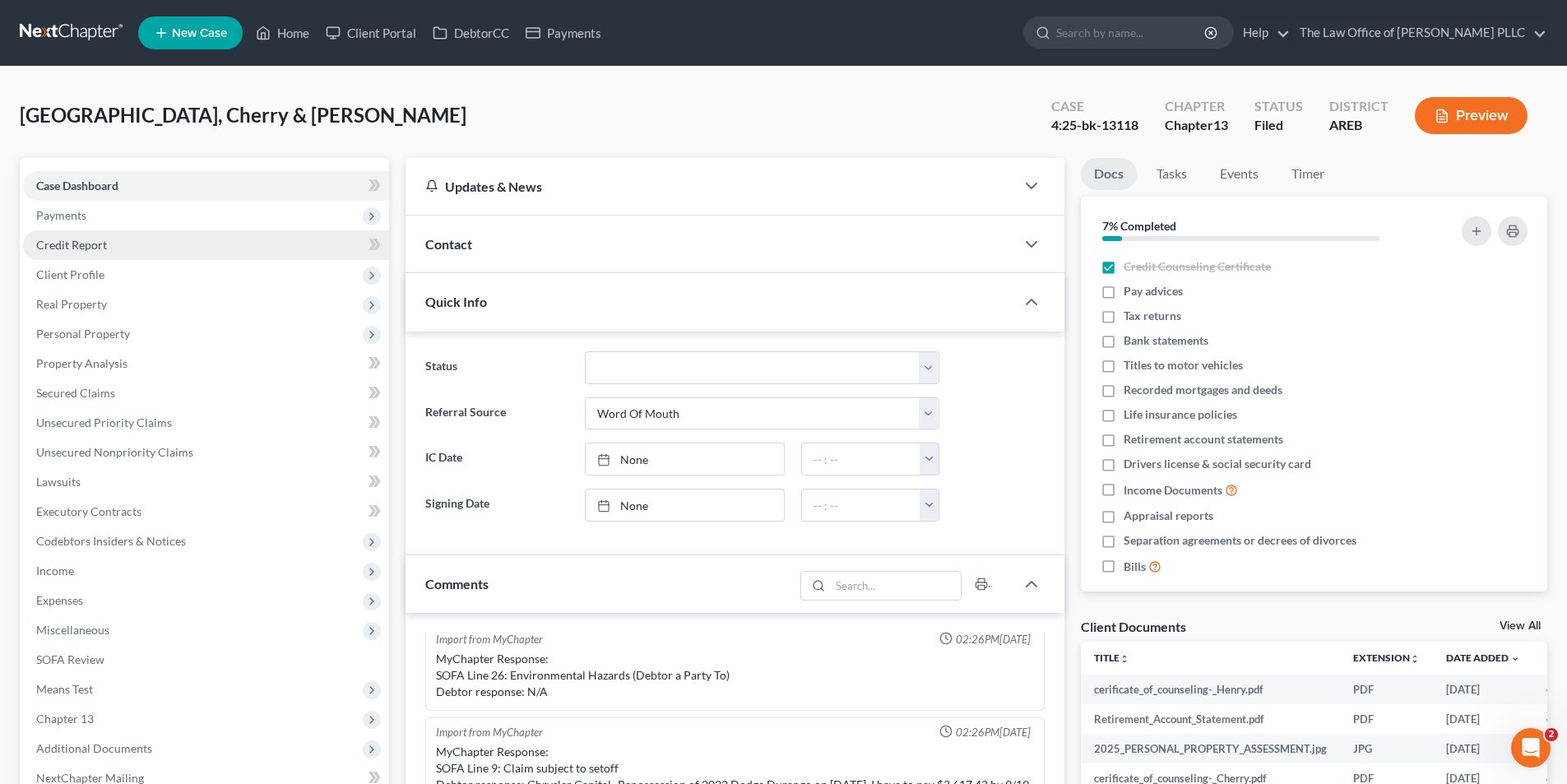
click at [81, 244] on span "Credit Report" at bounding box center [71, 245] width 71 height 14
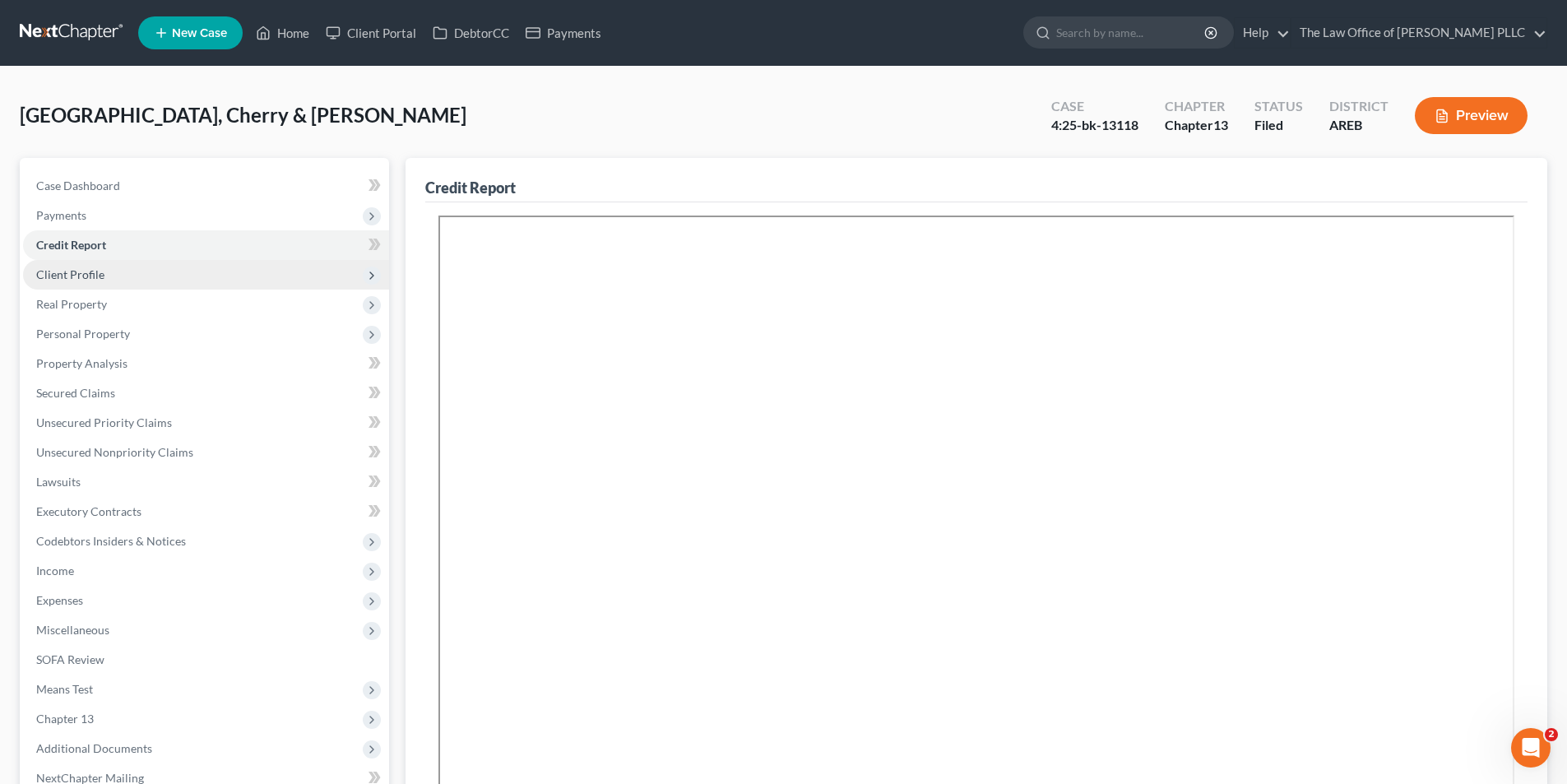
click at [70, 271] on span "Client Profile" at bounding box center [71, 274] width 68 height 14
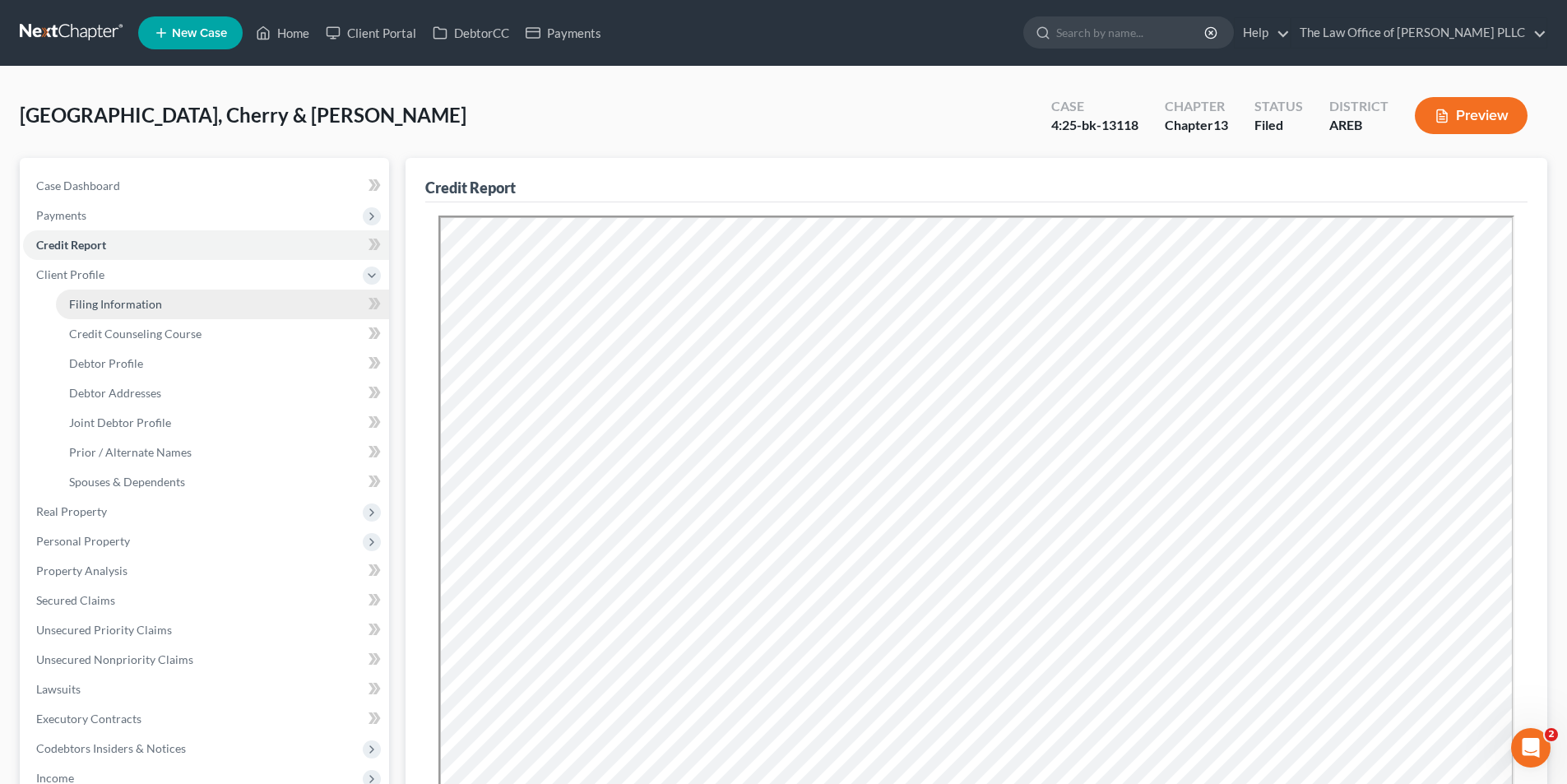
click at [93, 298] on span "Filing Information" at bounding box center [115, 304] width 93 height 14
select select "1"
select select "3"
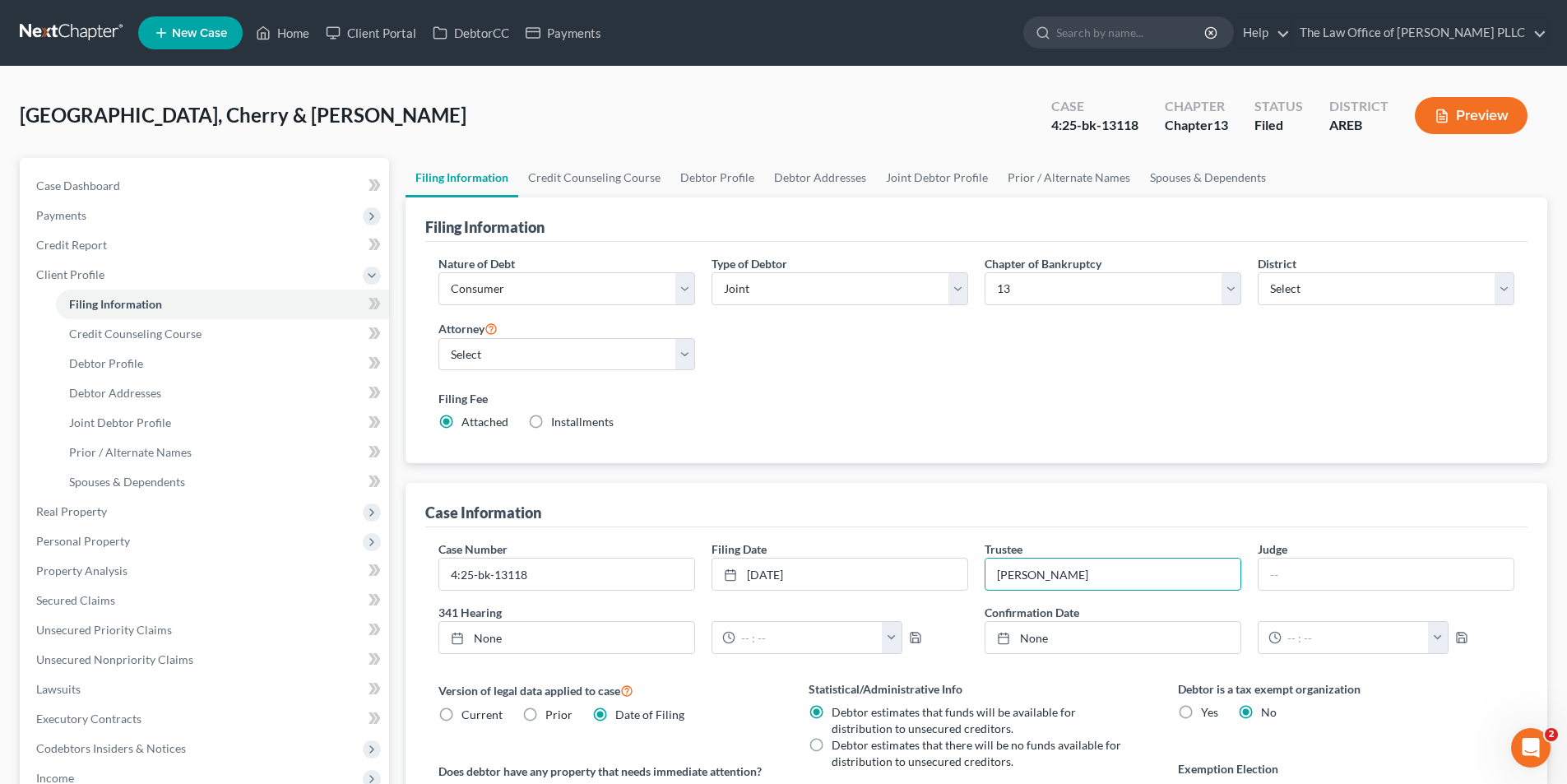
drag, startPoint x: 1109, startPoint y: 575, endPoint x: 979, endPoint y: 571, distance: 130.1
click at [979, 571] on div "Trustee Joyce Bradley Babin" at bounding box center [1113, 565] width 273 height 51
type input "Jack Gooding"
click at [1003, 510] on div "Case Information" at bounding box center [976, 504] width 1102 height 44
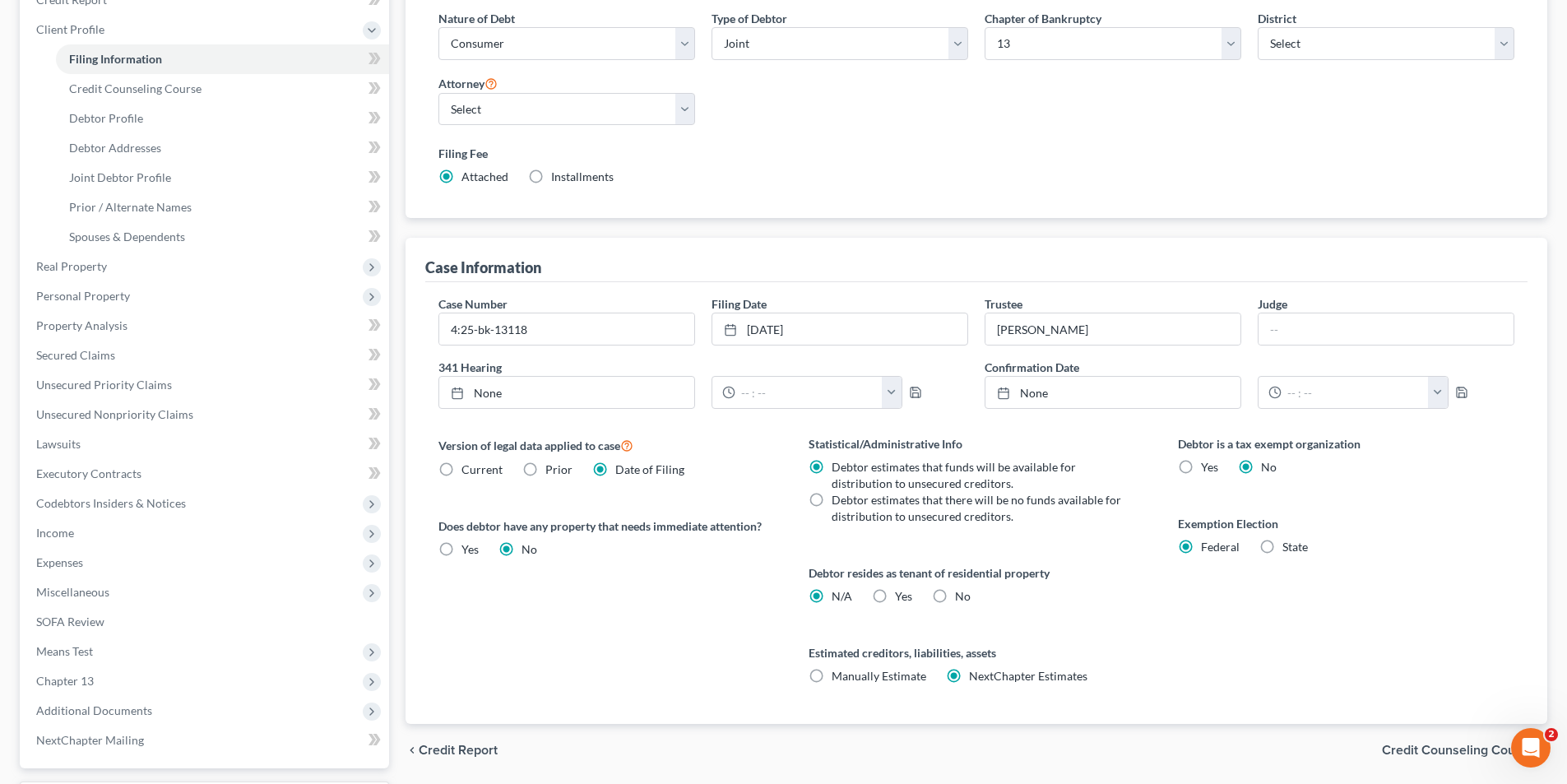
scroll to position [247, 0]
click at [141, 170] on span "Joint Debtor Profile" at bounding box center [119, 176] width 102 height 14
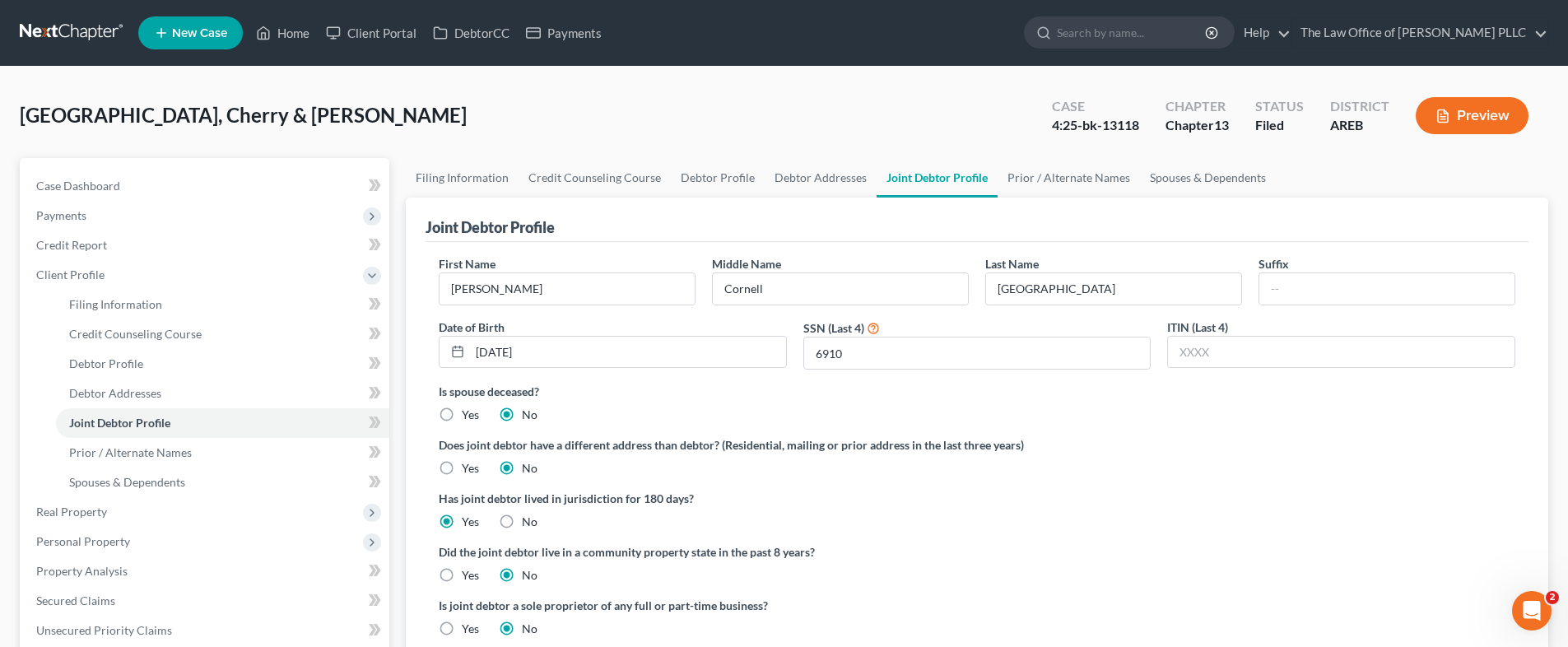
drag, startPoint x: 660, startPoint y: 20, endPoint x: 654, endPoint y: 31, distance: 12.5
click at [660, 20] on ul "New Case Home Client Portal DebtorCC Payments - No Result - See all results Or …" at bounding box center [843, 32] width 1410 height 43
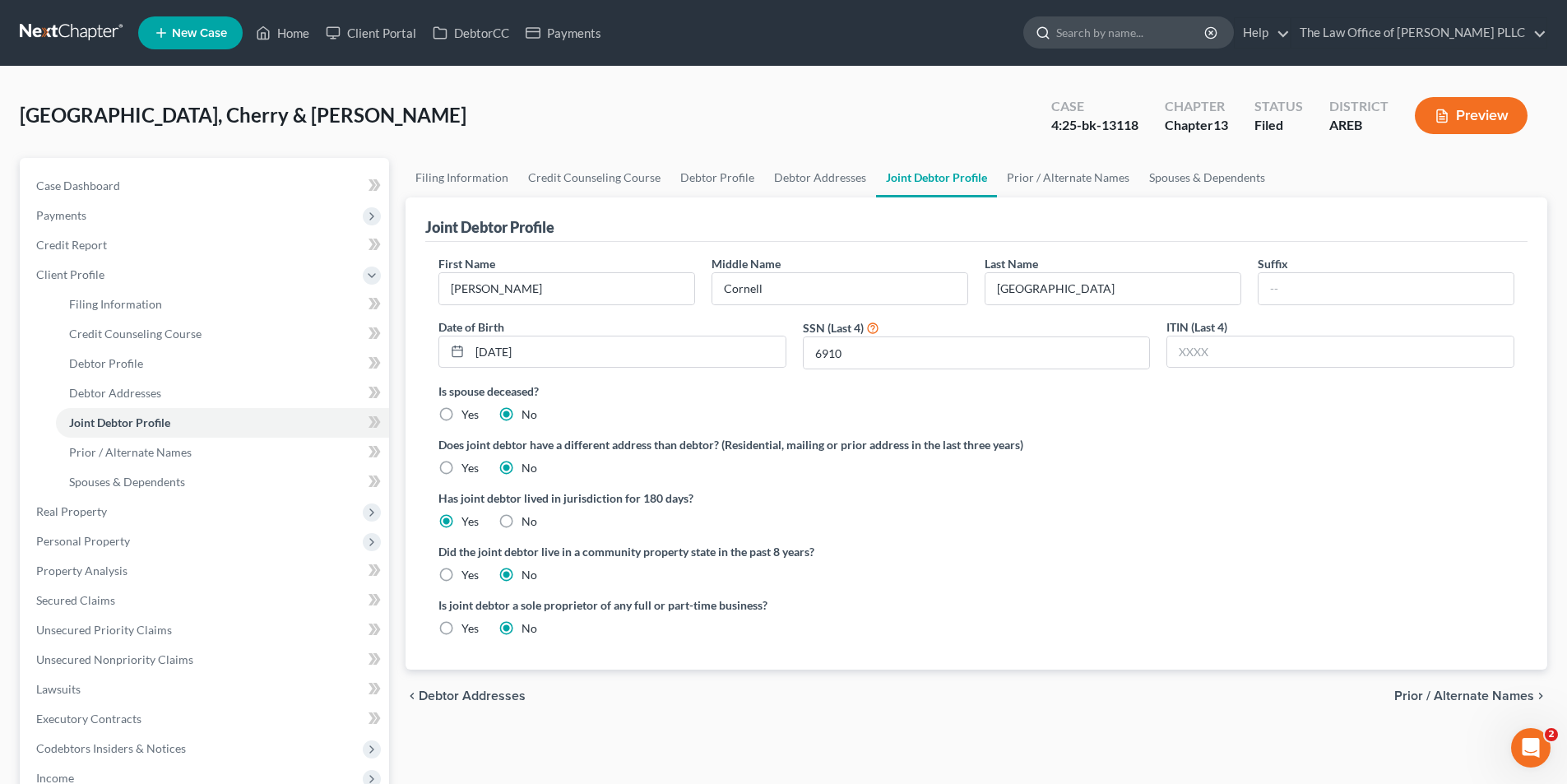
click at [1123, 43] on input "search" at bounding box center [1131, 32] width 151 height 30
type input "green"
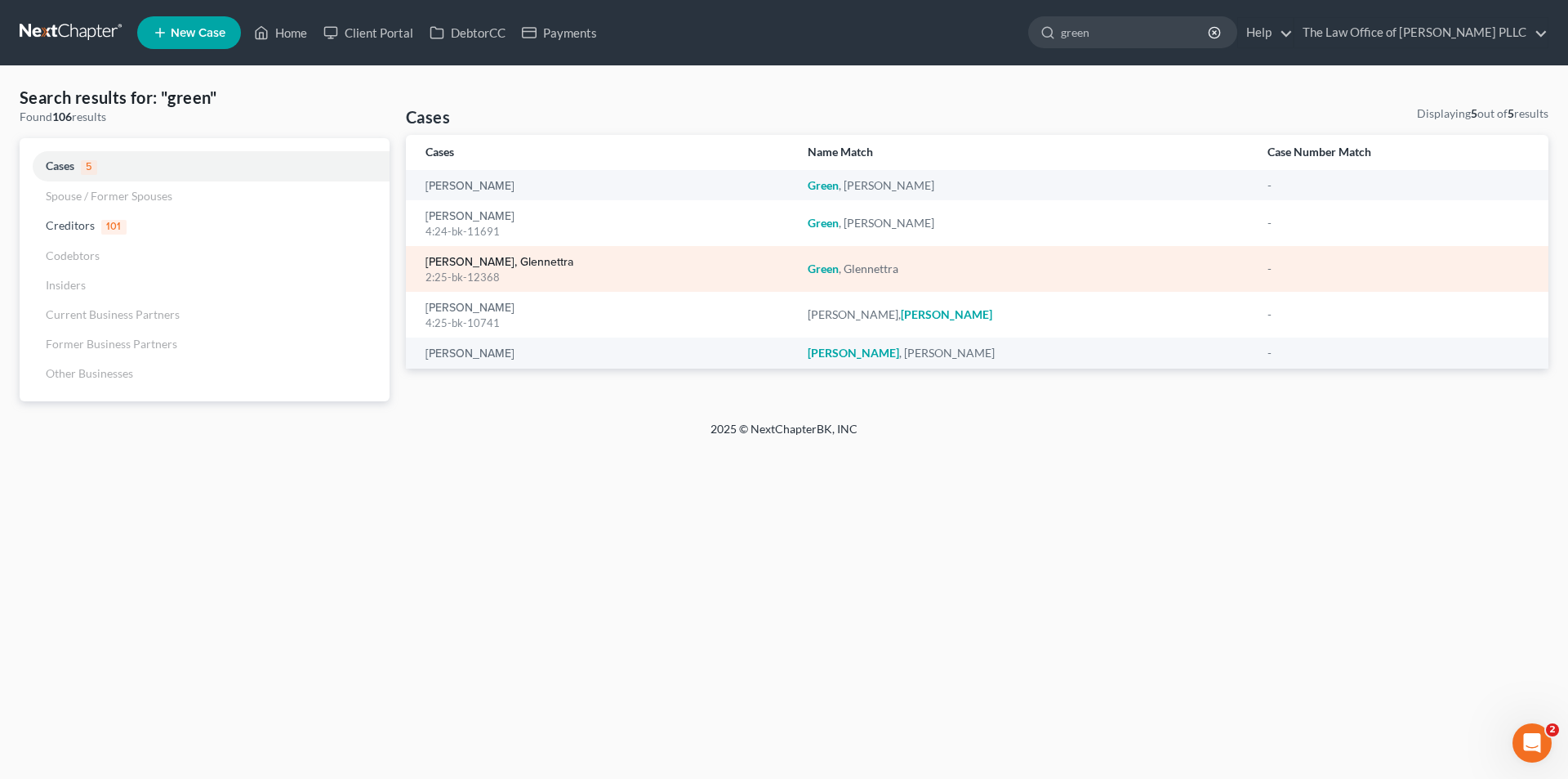
click at [505, 261] on link "[PERSON_NAME], Glennettra" at bounding box center [499, 261] width 148 height 11
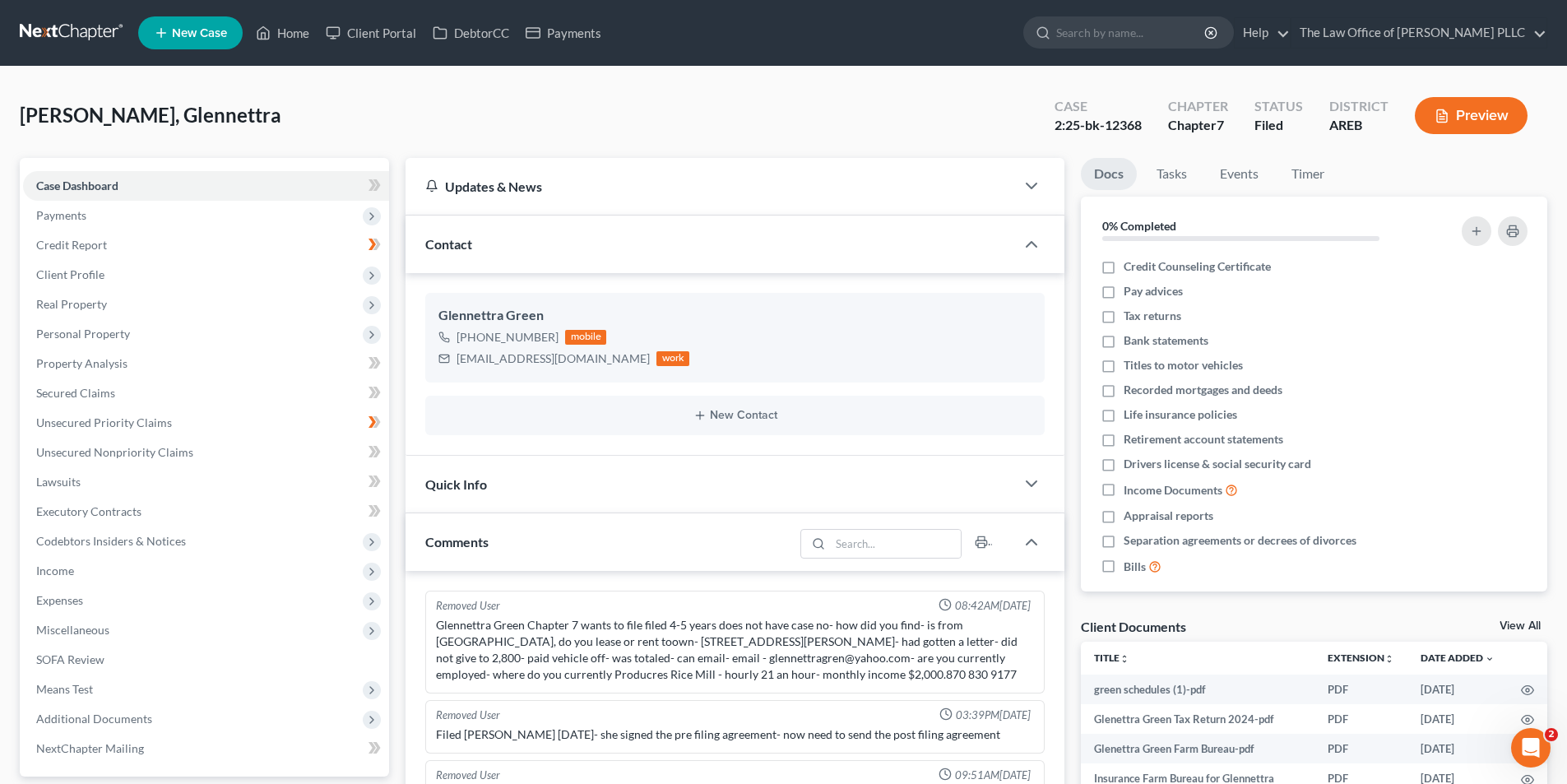
scroll to position [5952, 0]
click at [117, 420] on span "Unsecured Priority Claims" at bounding box center [105, 422] width 136 height 14
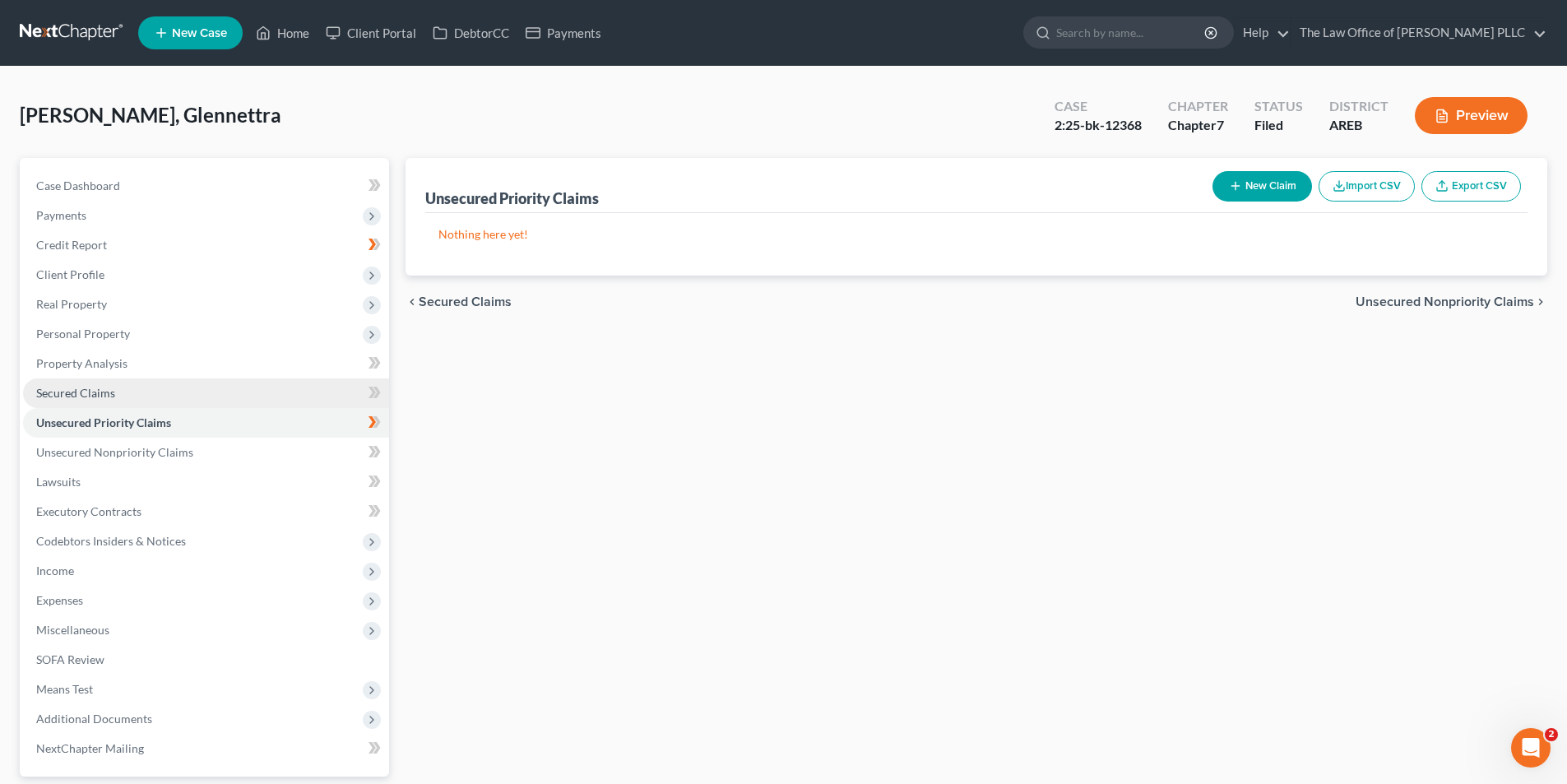
click at [98, 400] on link "Secured Claims" at bounding box center [206, 393] width 366 height 30
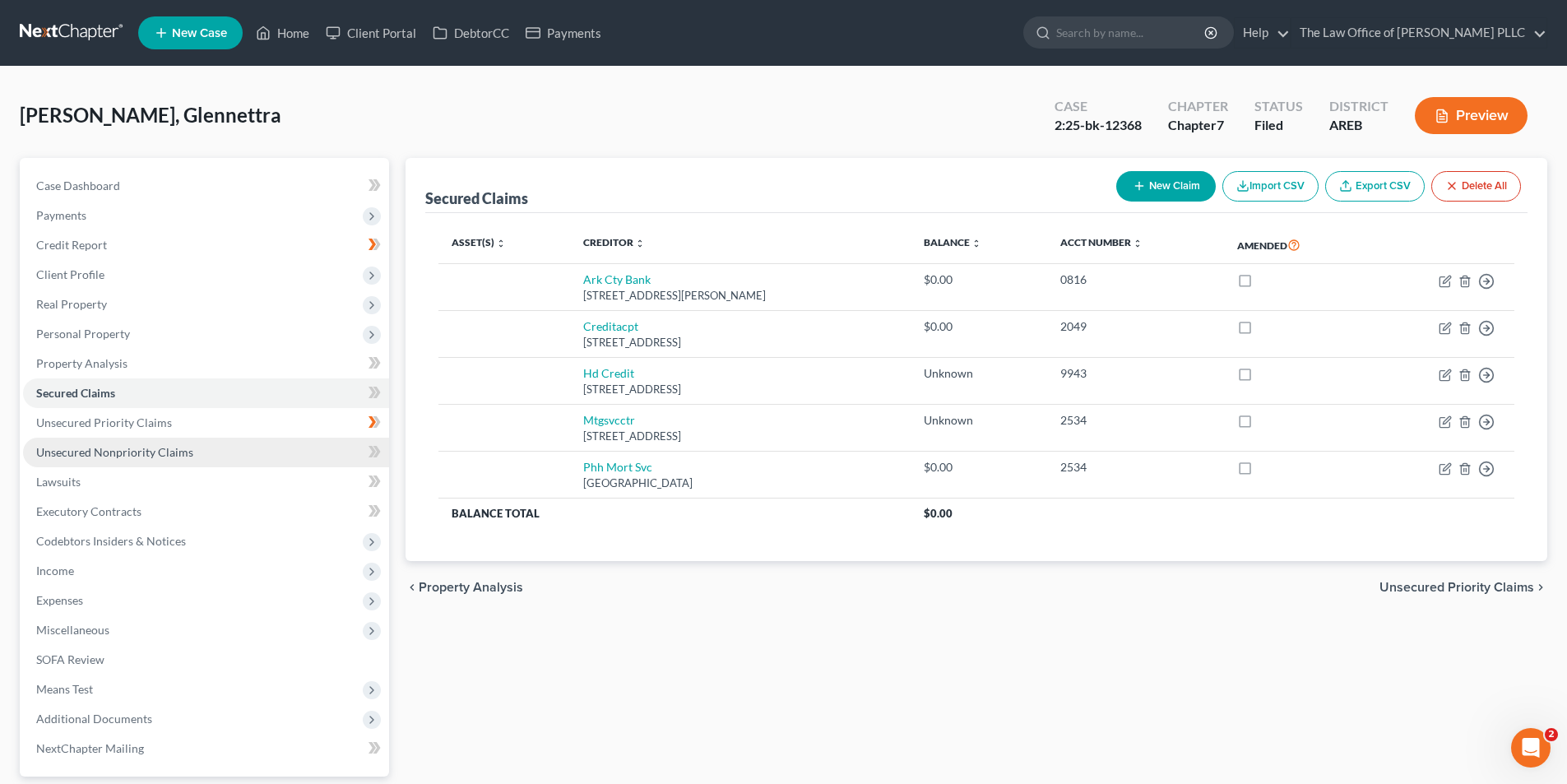
click at [85, 448] on span "Unsecured Nonpriority Claims" at bounding box center [115, 452] width 157 height 14
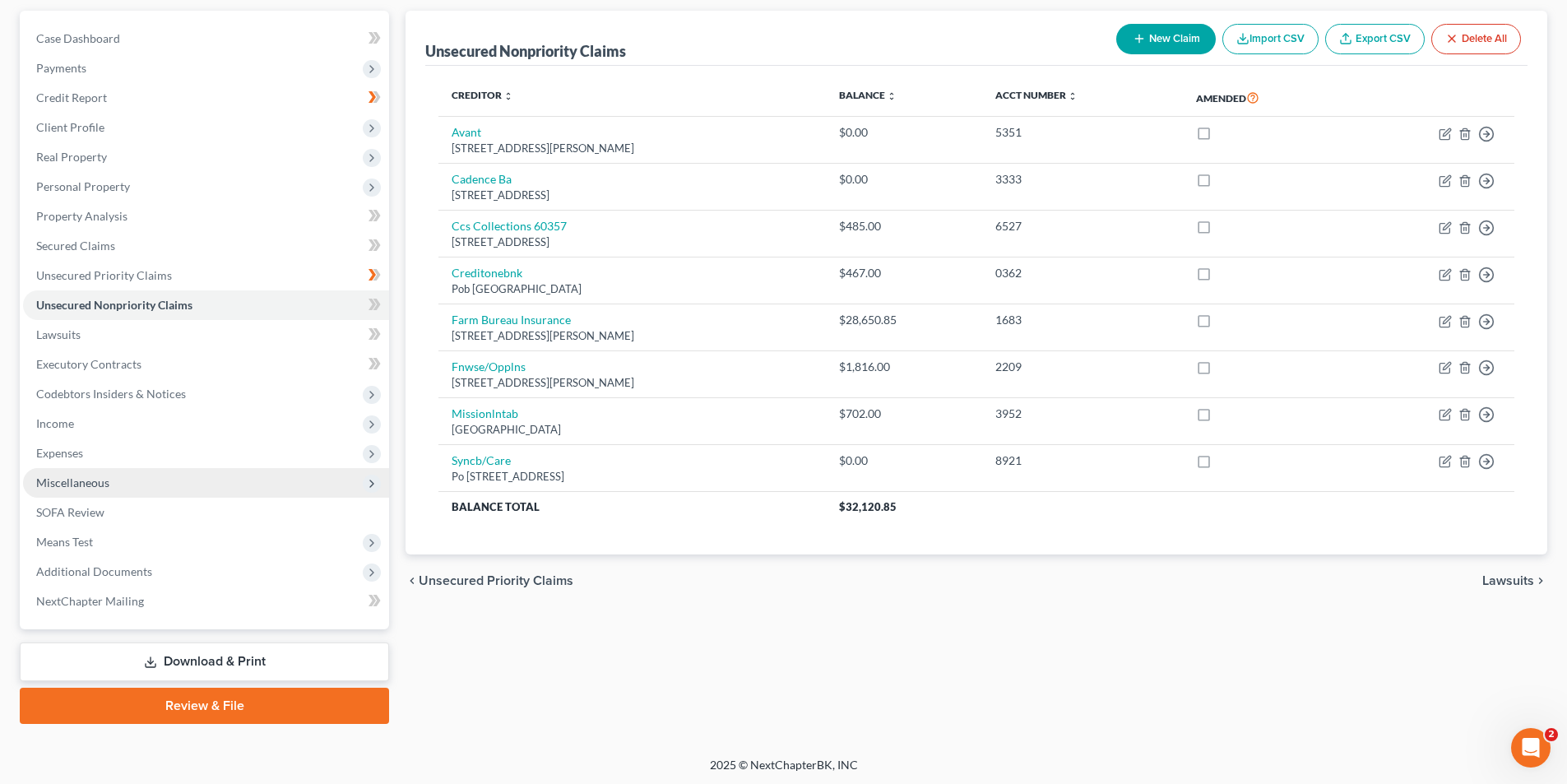
scroll to position [150, 0]
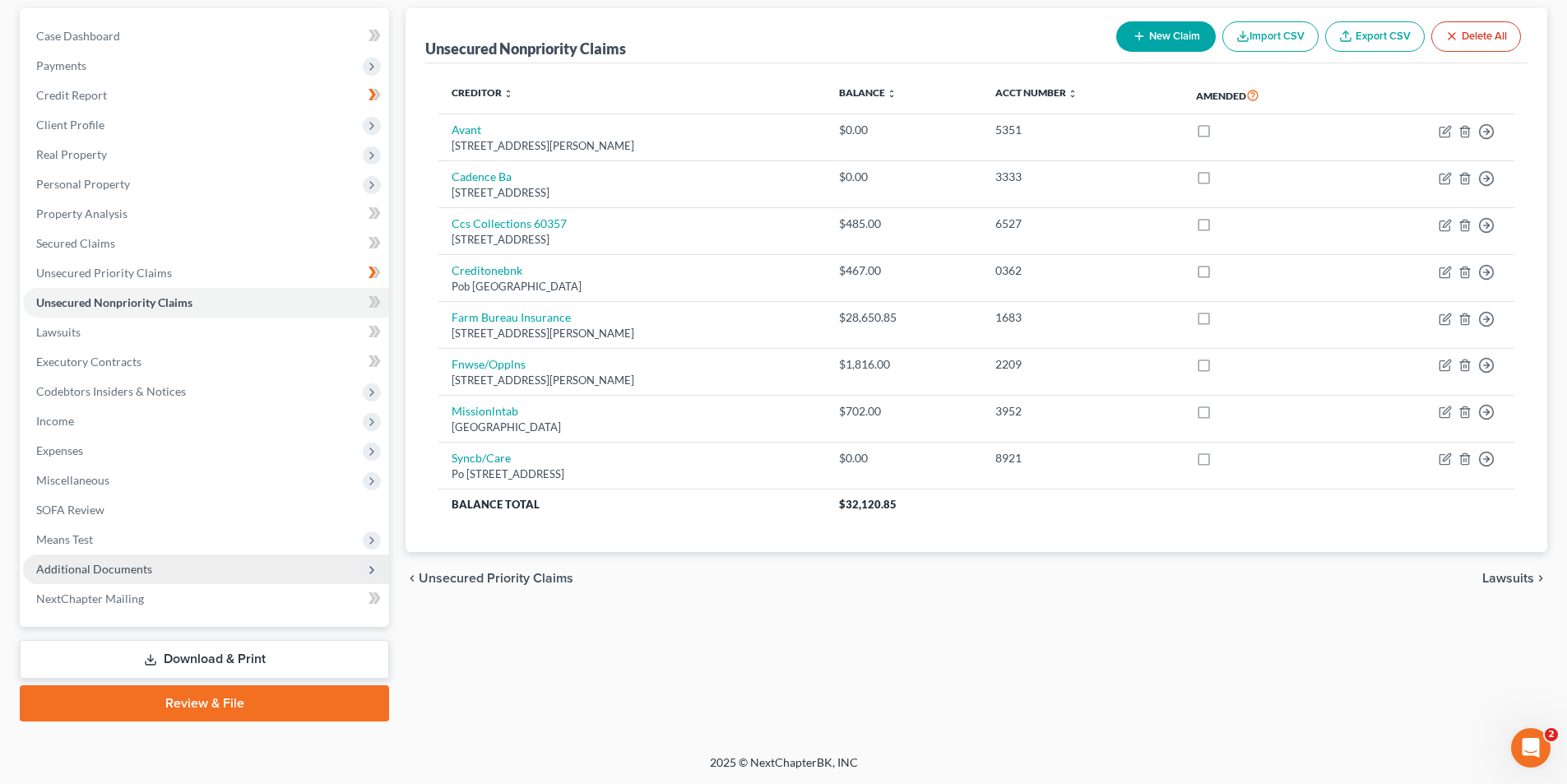
click at [137, 571] on span "Additional Documents" at bounding box center [94, 569] width 116 height 14
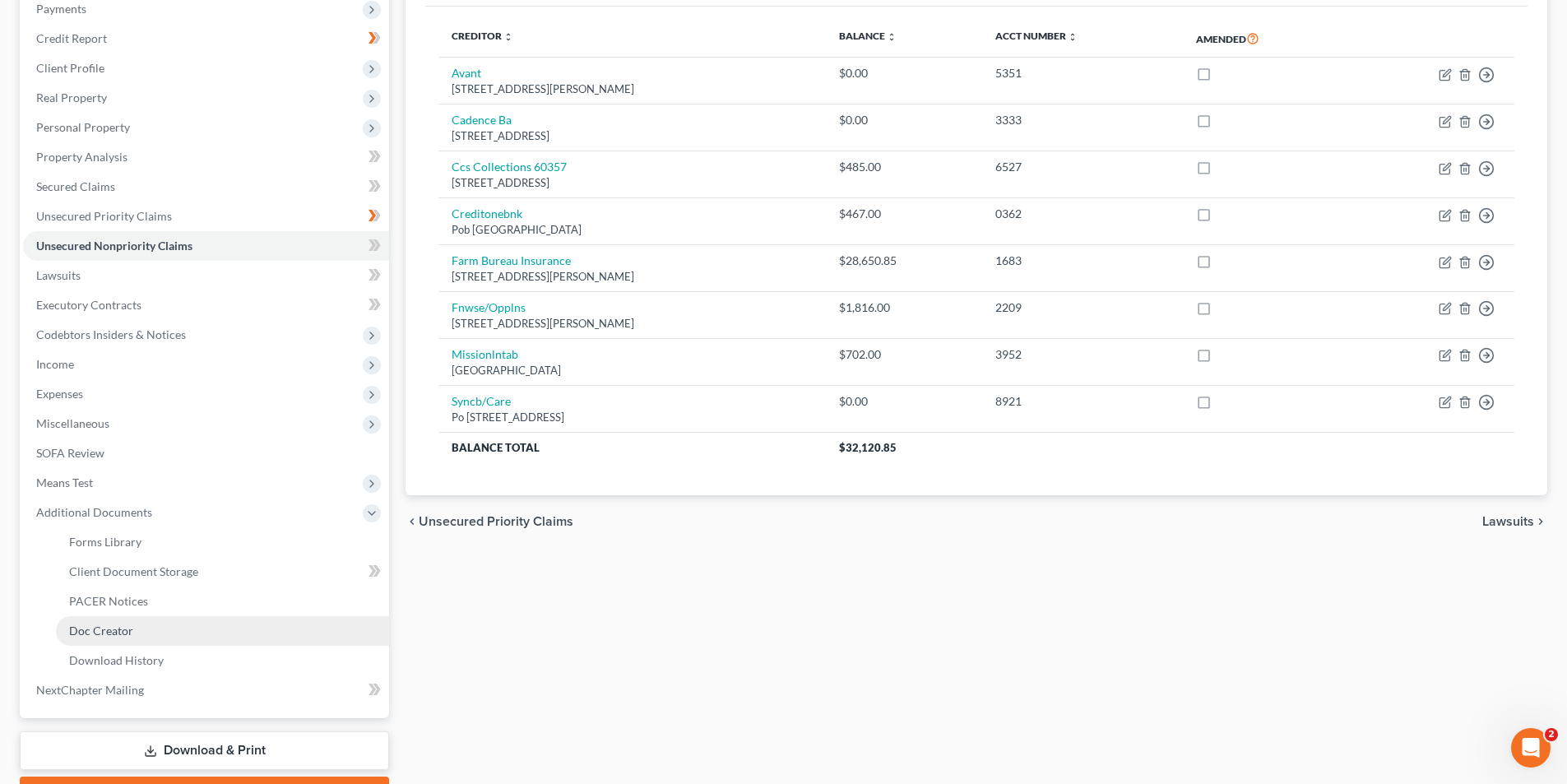
scroll to position [298, 0]
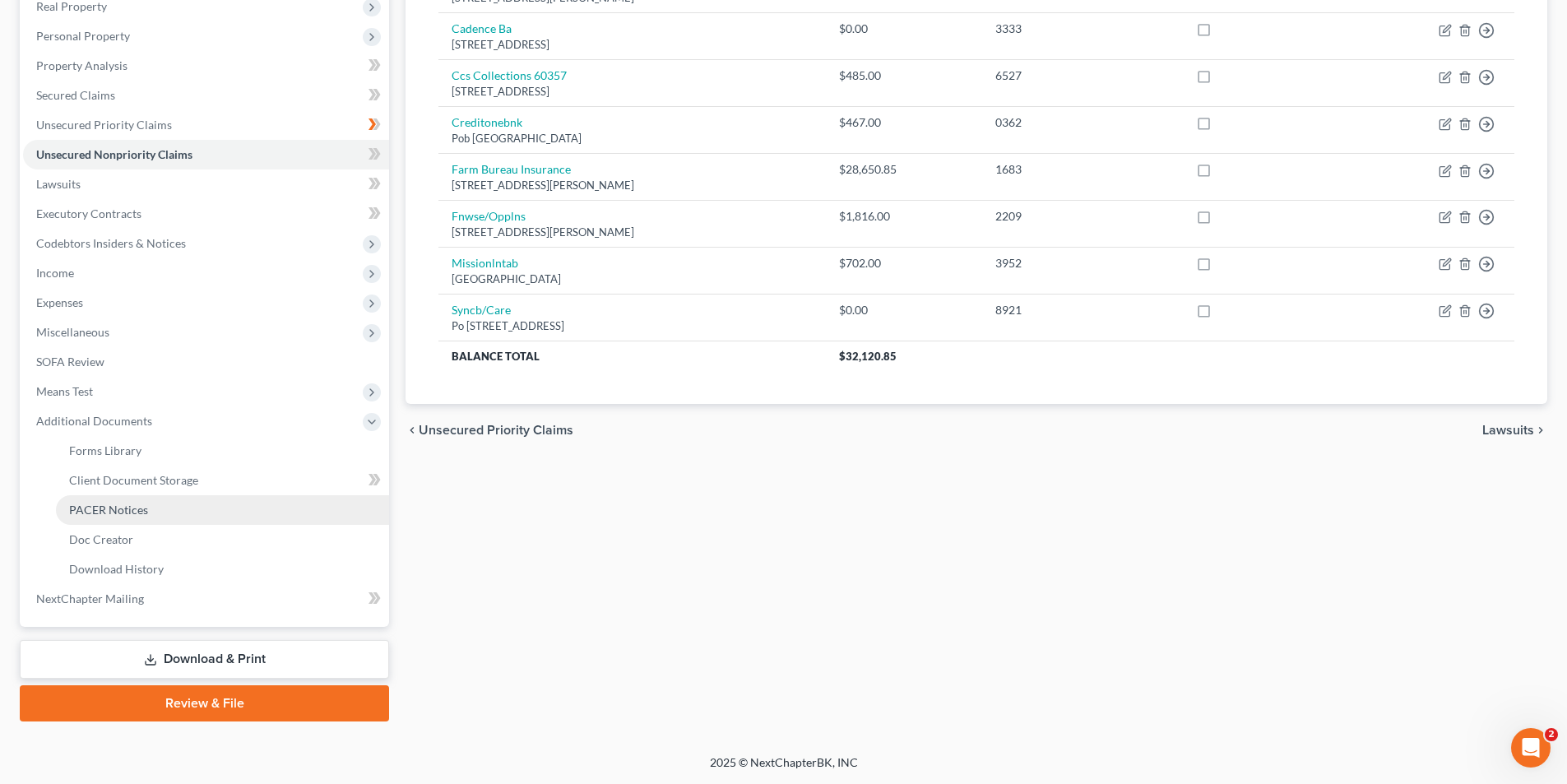
click at [116, 513] on span "PACER Notices" at bounding box center [108, 510] width 79 height 14
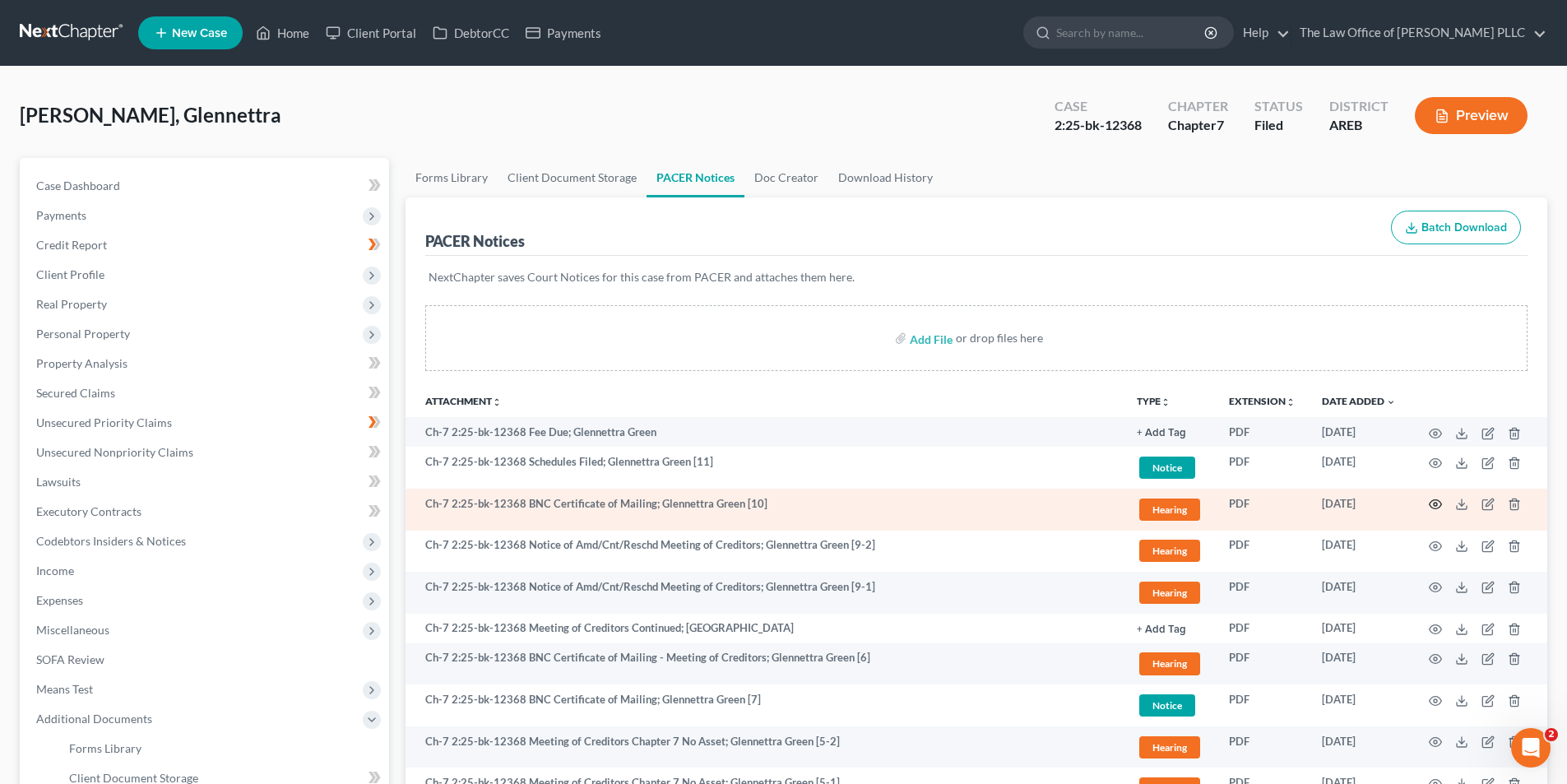
click at [1435, 502] on icon "button" at bounding box center [1435, 504] width 13 height 13
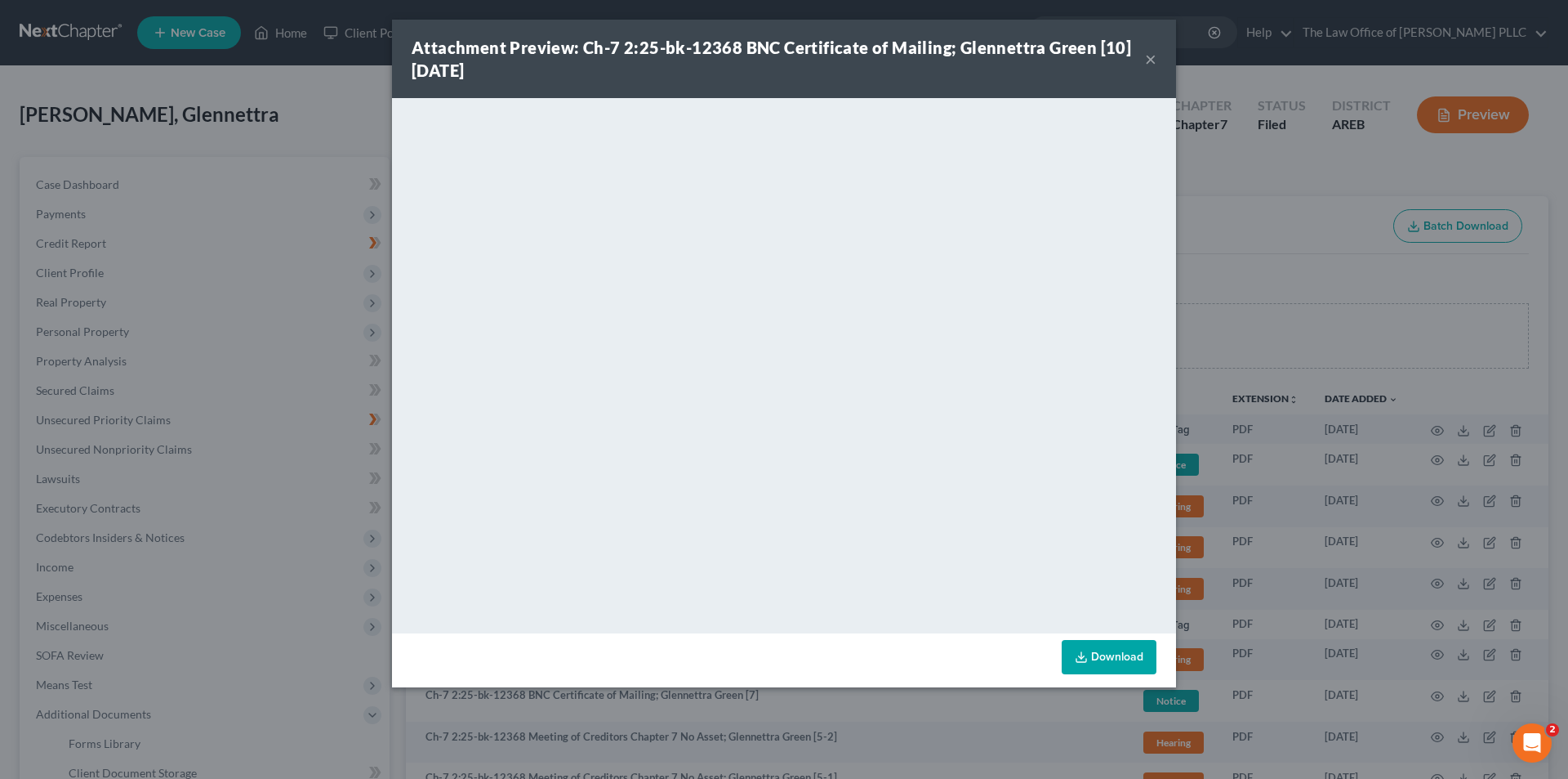
click at [1152, 62] on button "×" at bounding box center [1151, 59] width 11 height 20
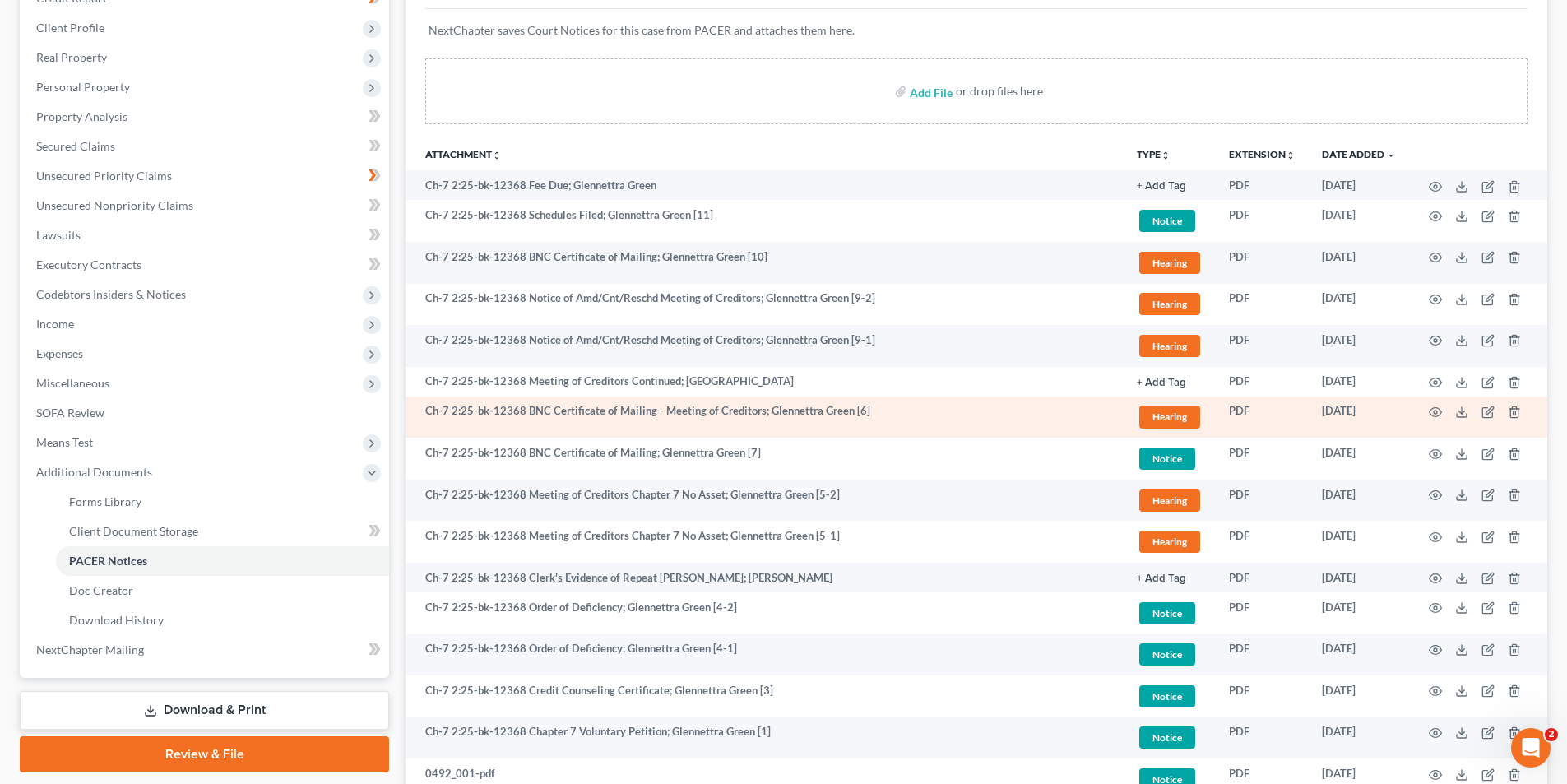
scroll to position [329, 0]
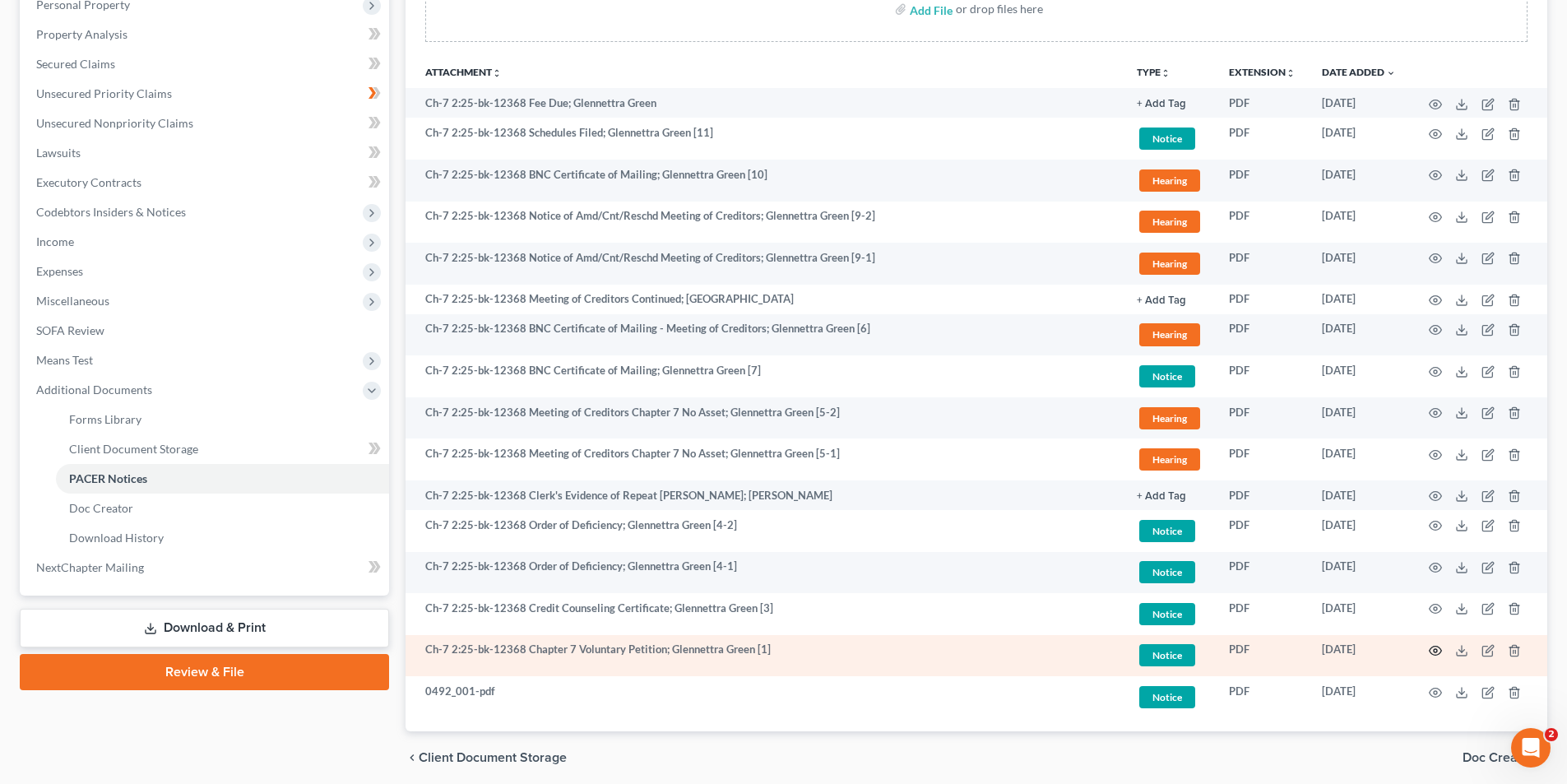
click at [1439, 650] on icon "button" at bounding box center [1435, 650] width 13 height 13
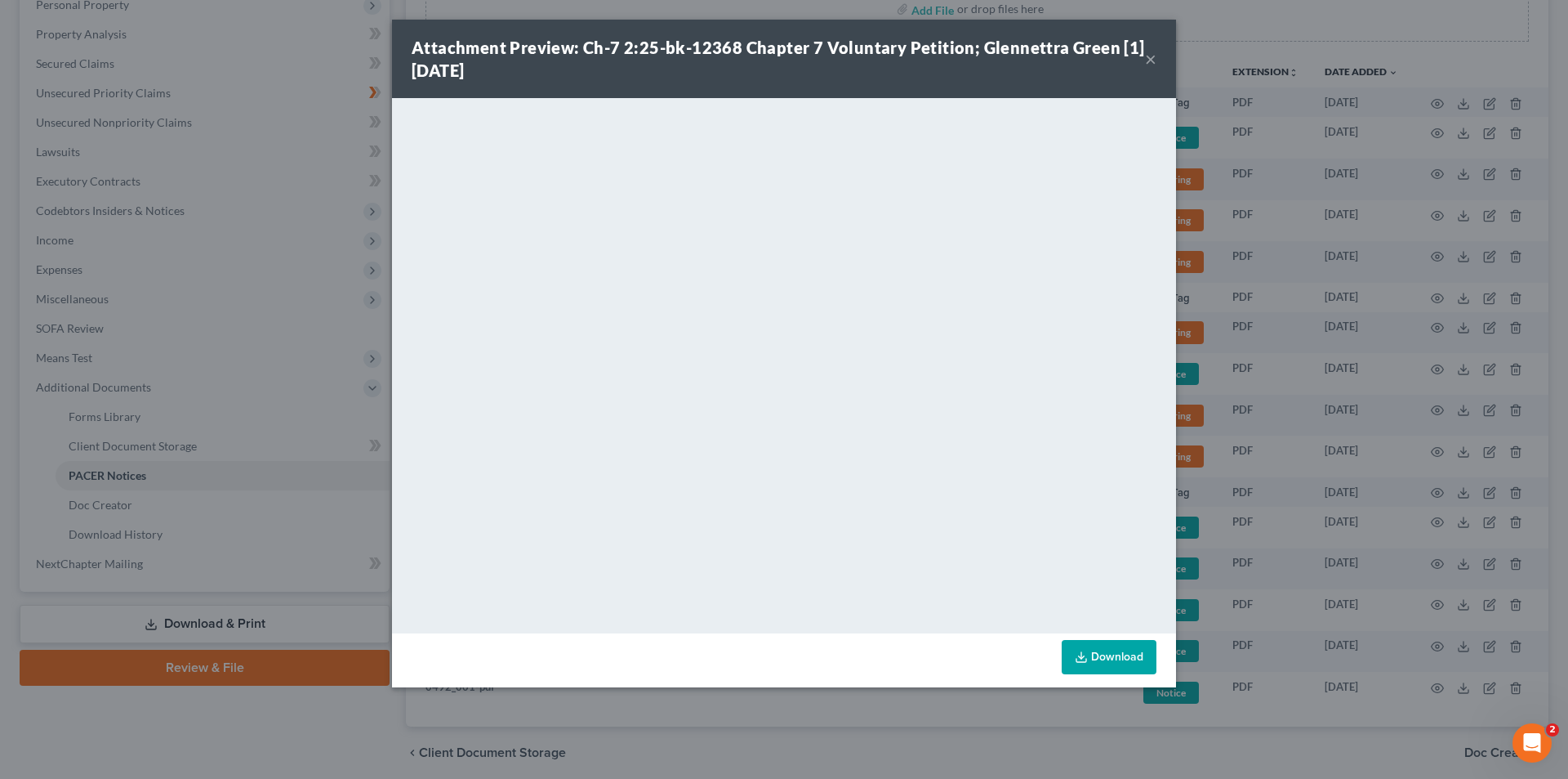
click at [1146, 61] on button "×" at bounding box center [1151, 59] width 11 height 20
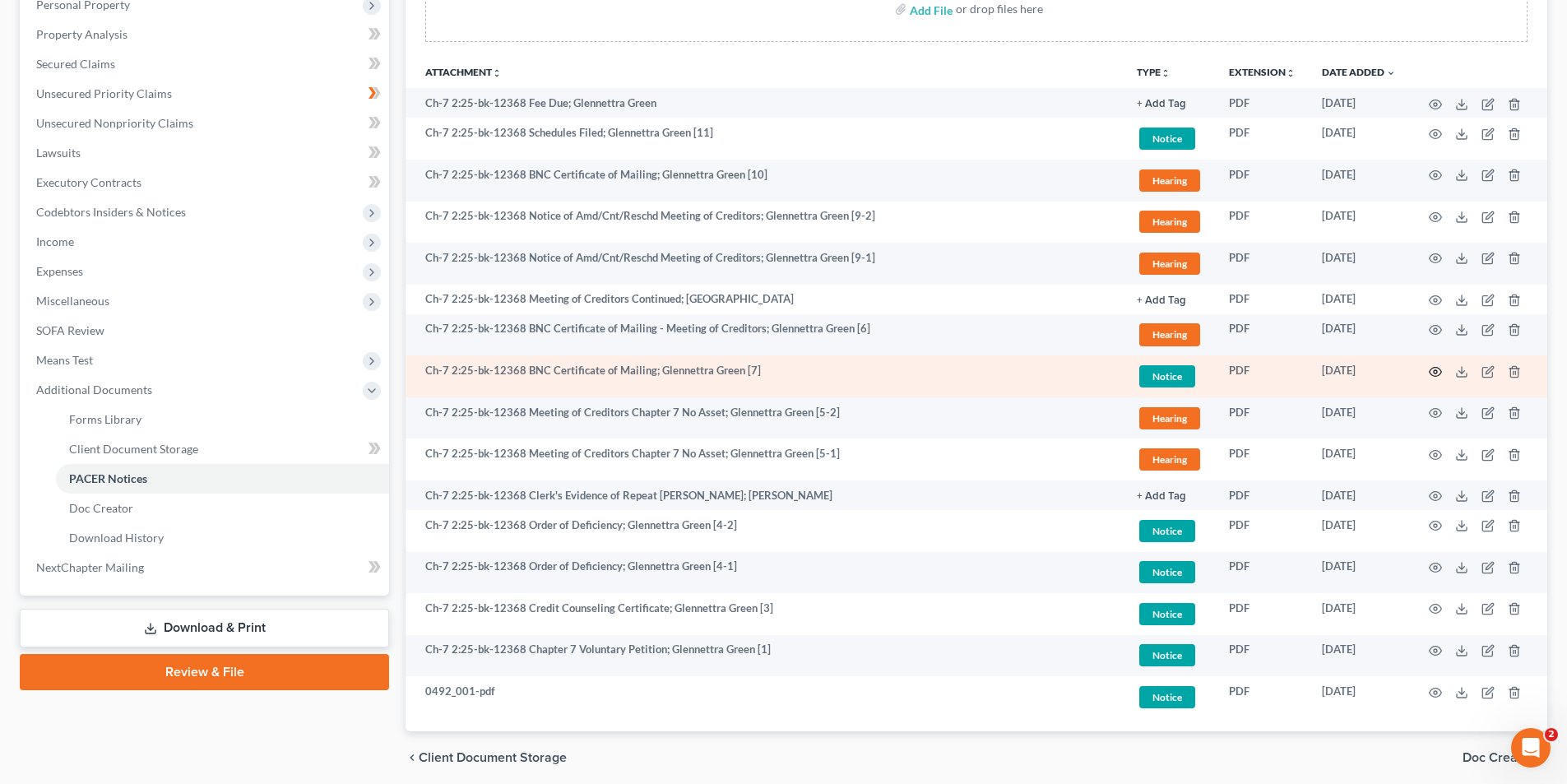
click at [1435, 367] on icon "button" at bounding box center [1436, 371] width 12 height 9
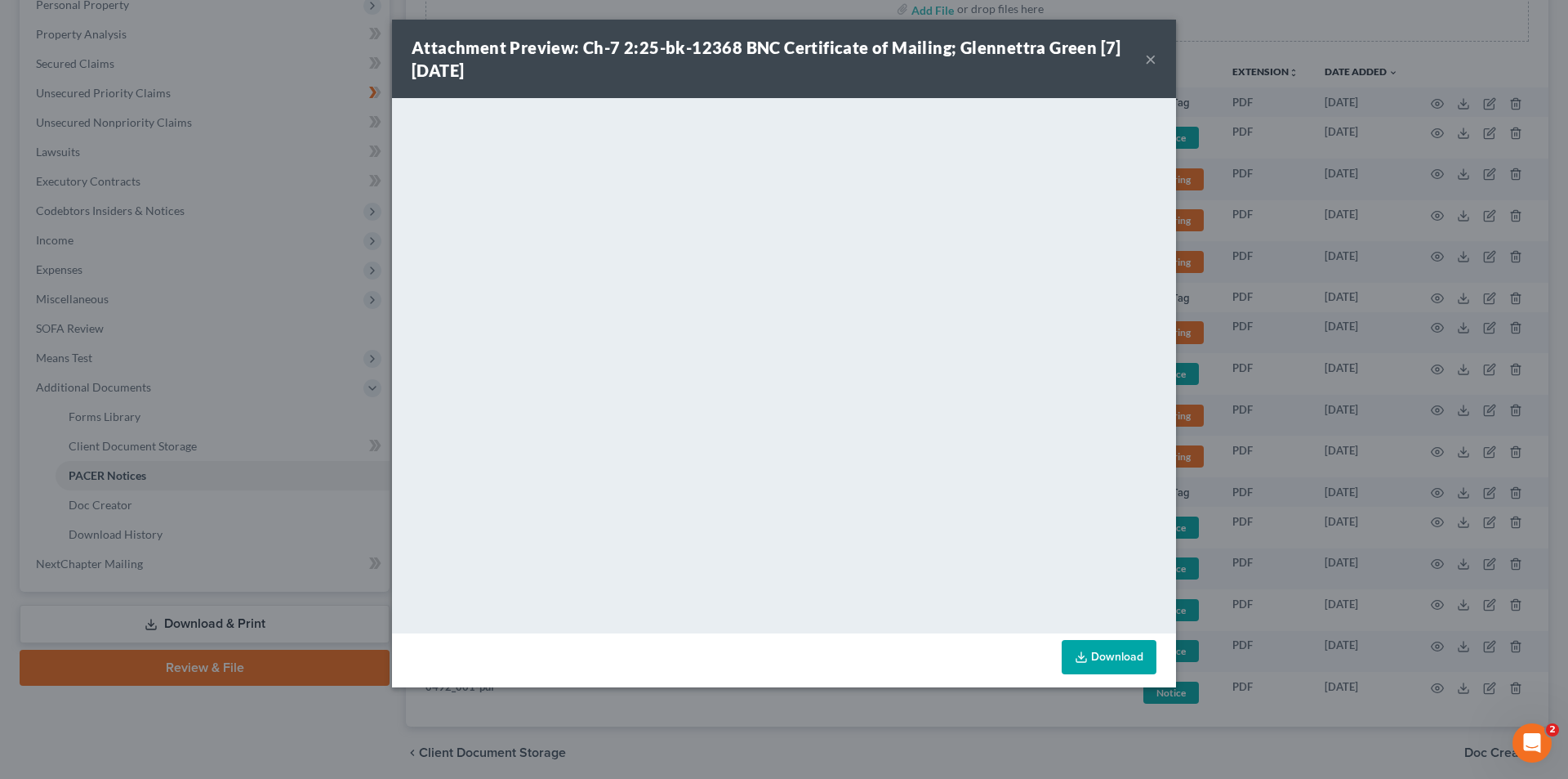
click at [1148, 63] on button "×" at bounding box center [1151, 59] width 11 height 20
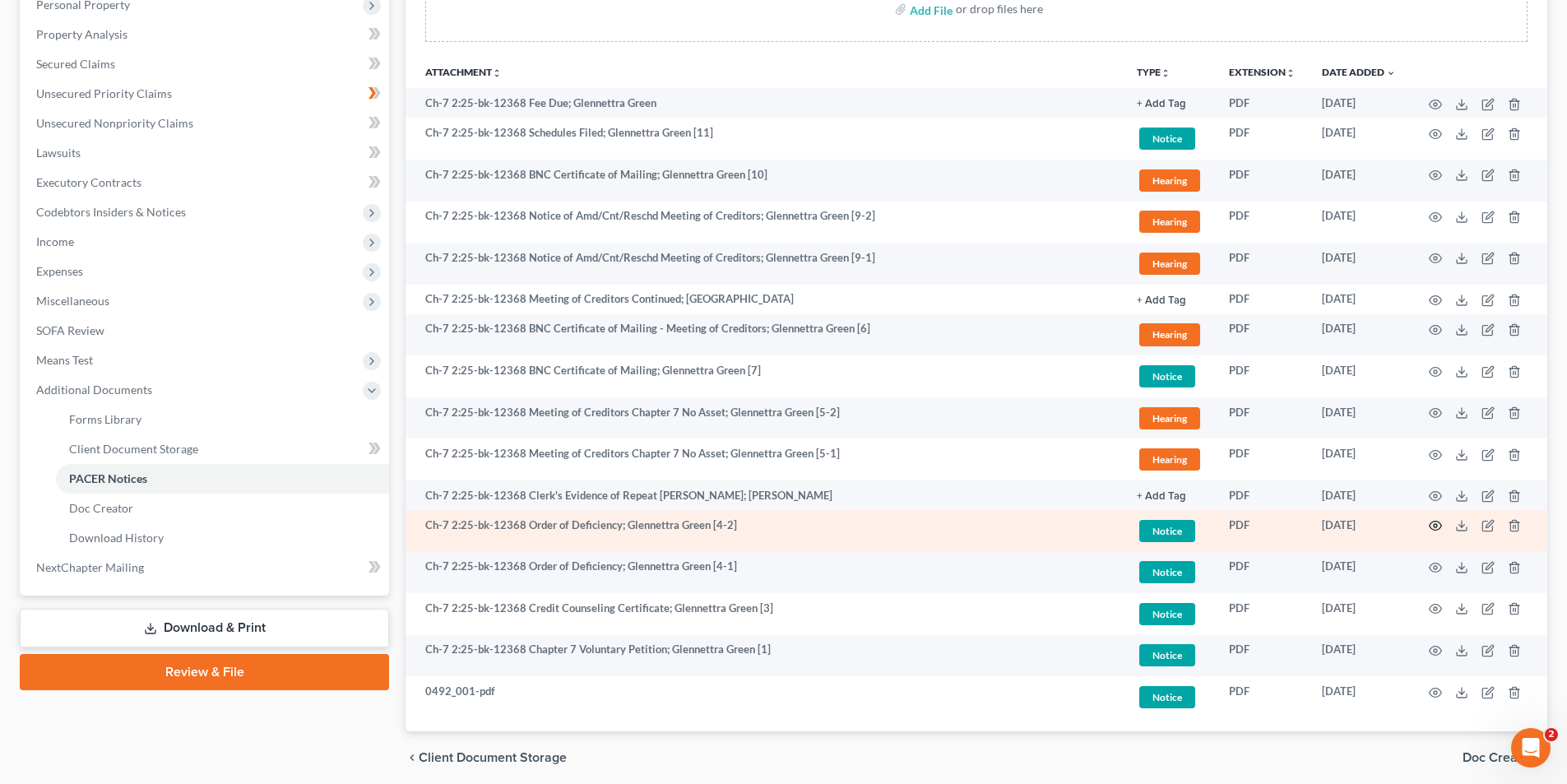
click at [1438, 522] on icon "button" at bounding box center [1436, 526] width 12 height 9
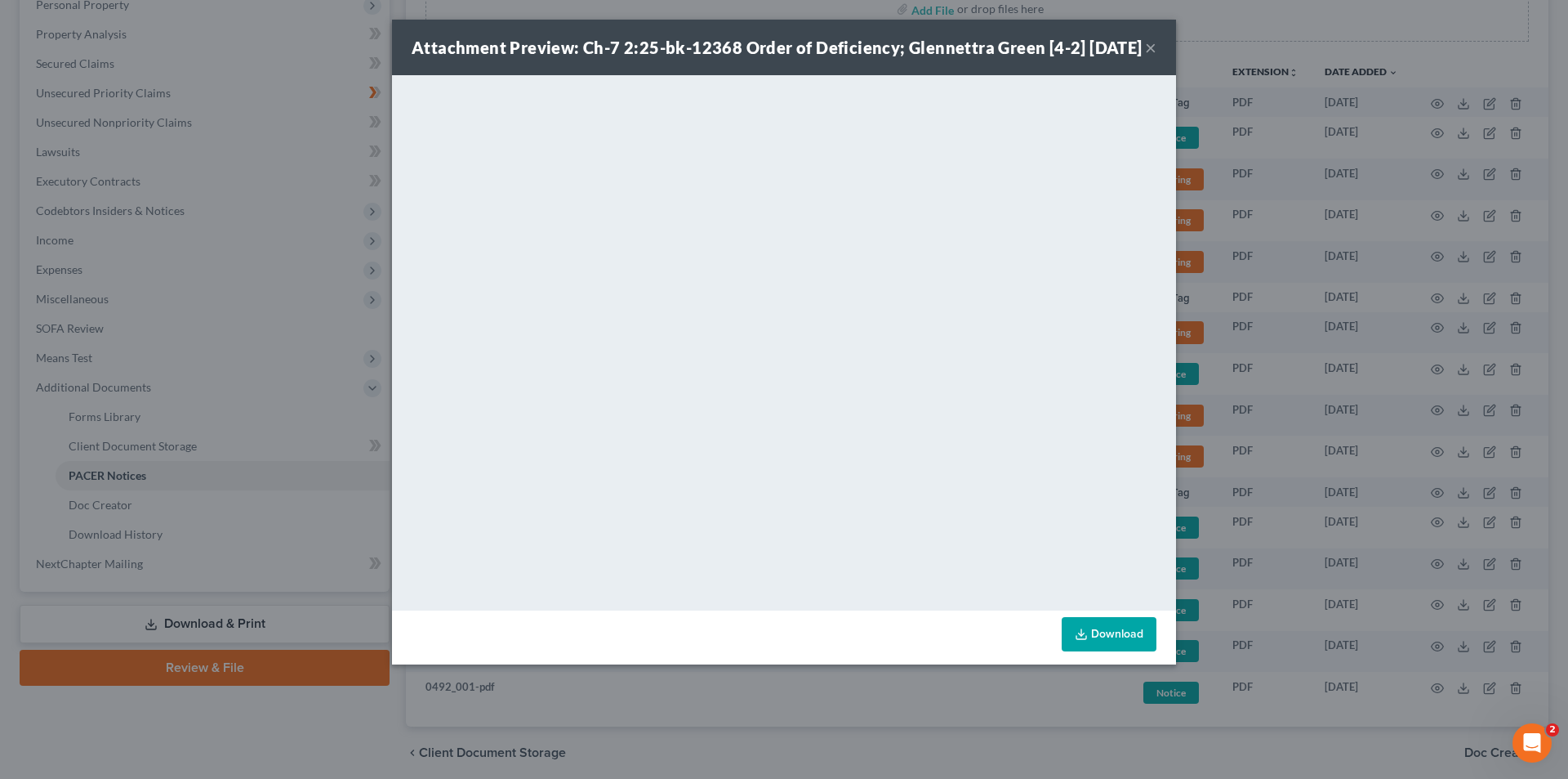
click at [1152, 57] on button "×" at bounding box center [1151, 47] width 11 height 20
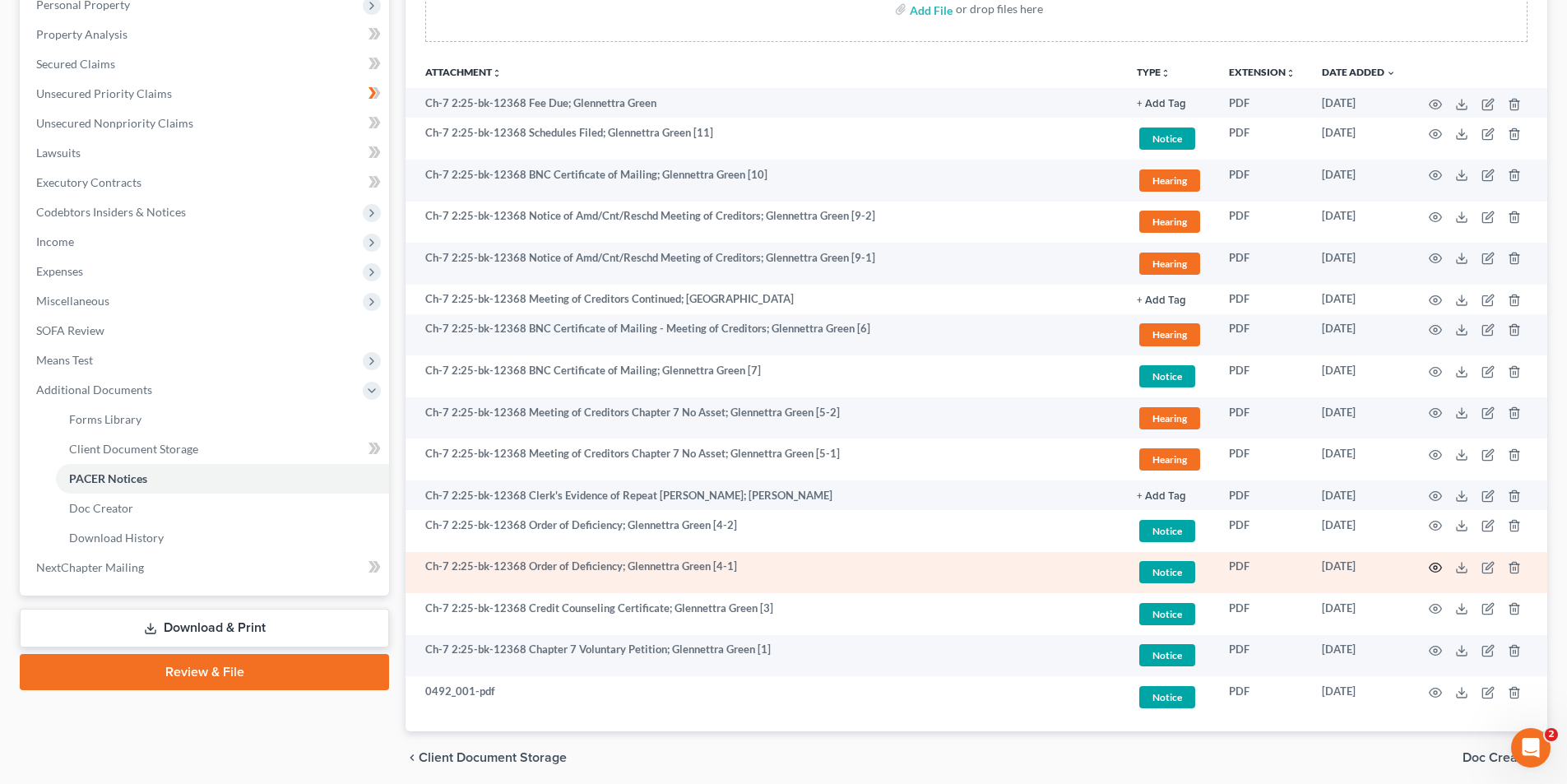
click at [1440, 570] on icon "button" at bounding box center [1436, 568] width 12 height 9
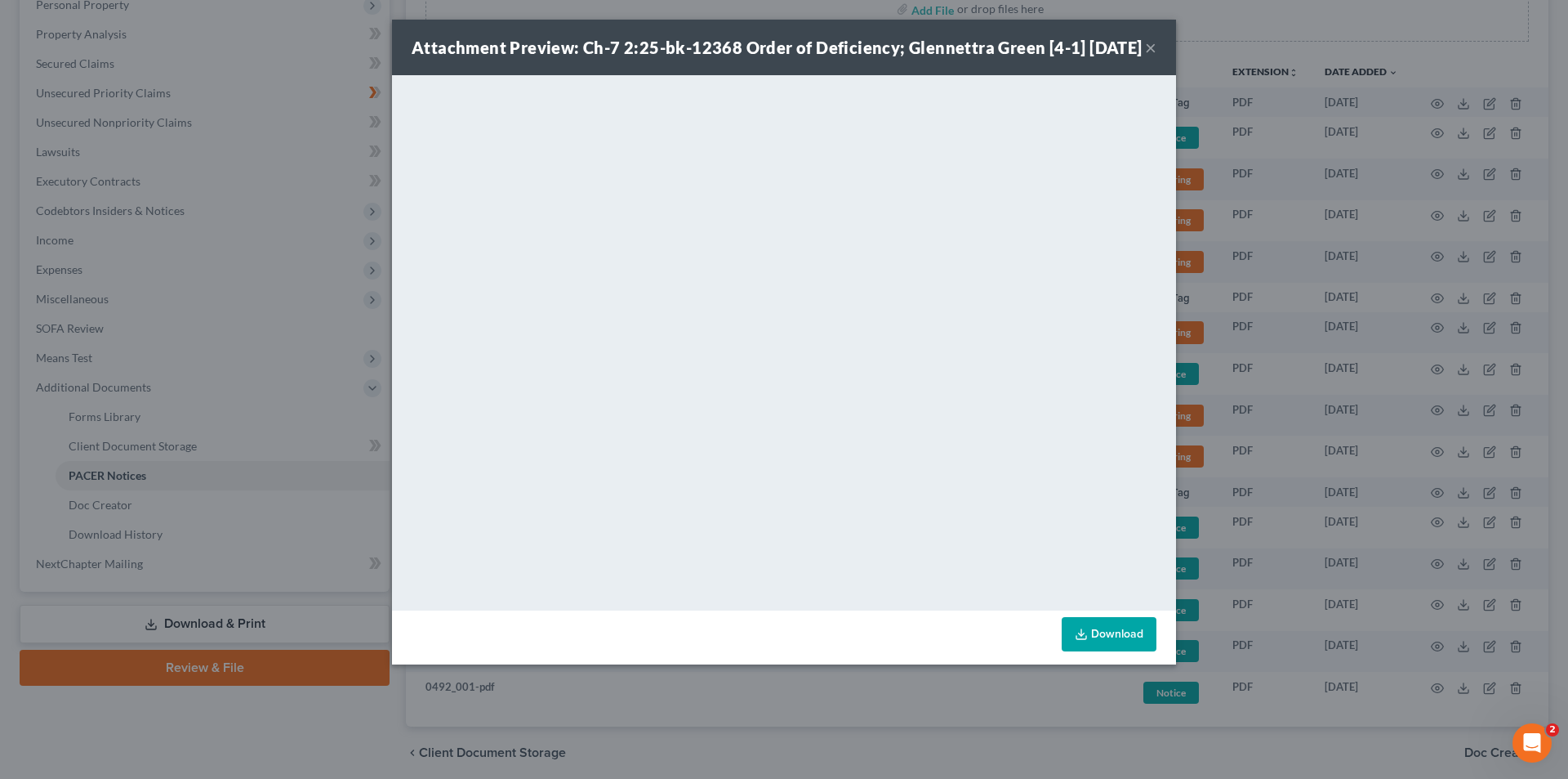
click at [1153, 57] on button "×" at bounding box center [1151, 47] width 11 height 20
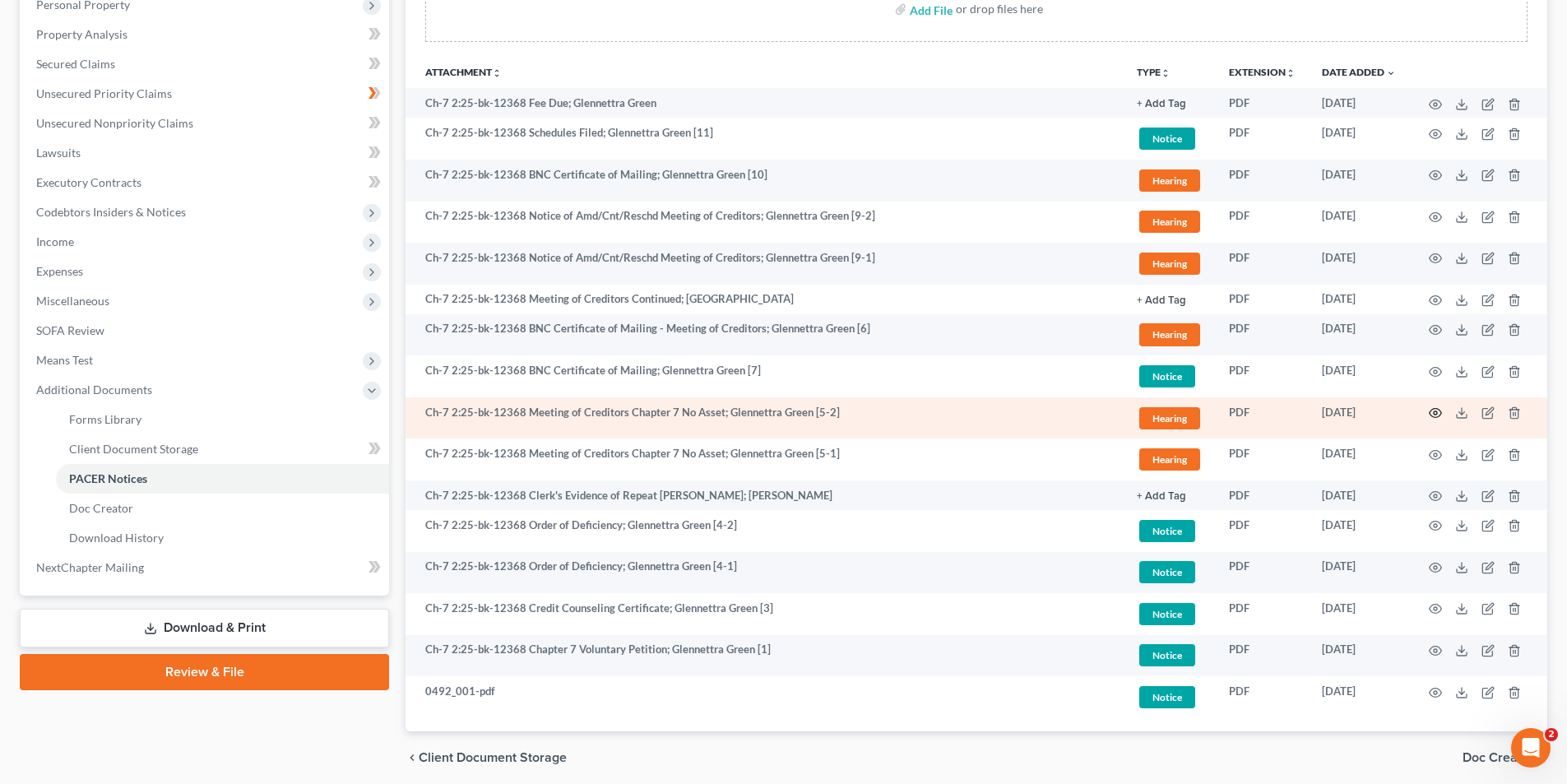
click at [1442, 411] on icon "button" at bounding box center [1435, 412] width 13 height 13
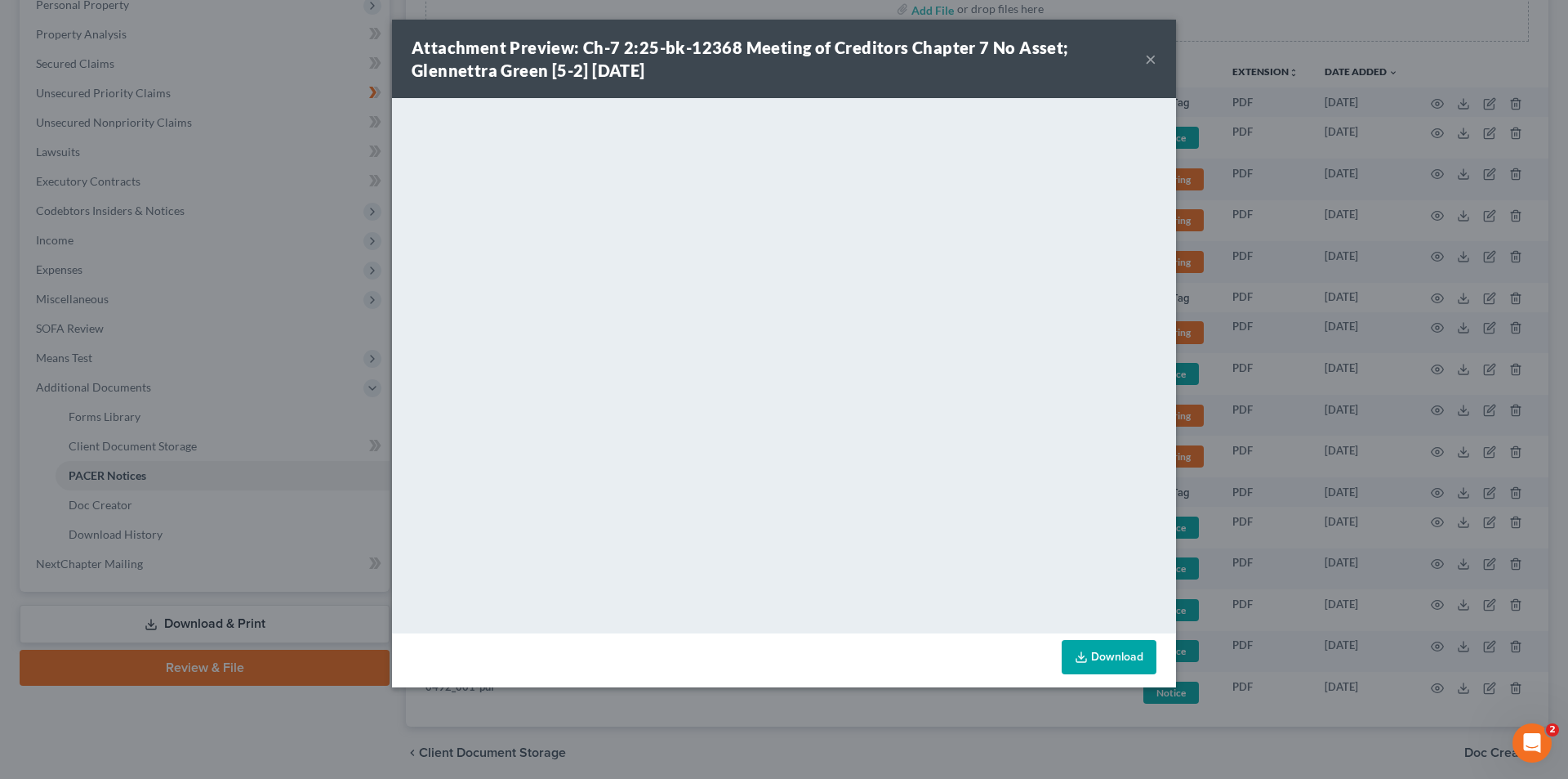
click at [1150, 56] on button "×" at bounding box center [1151, 59] width 11 height 20
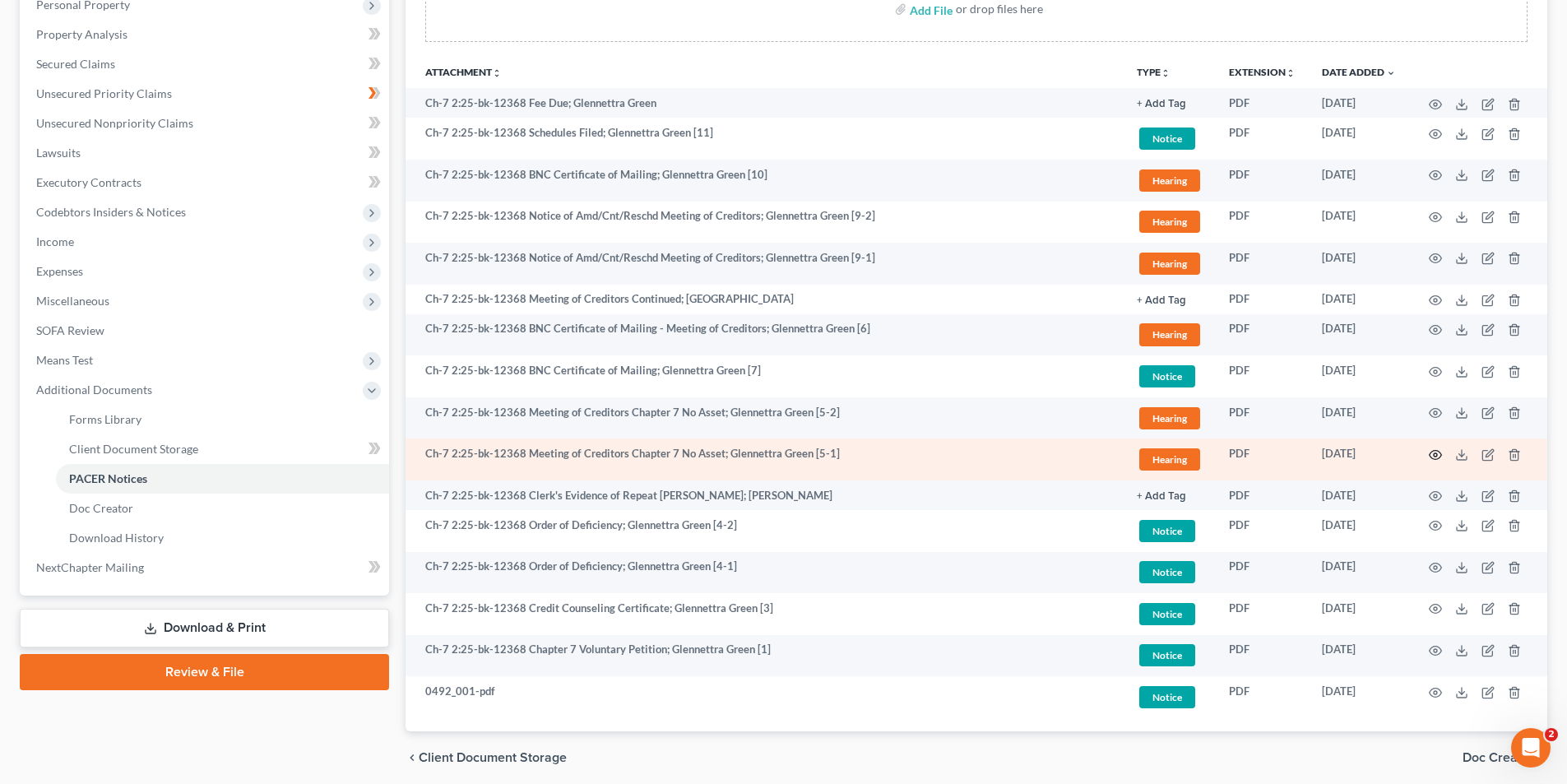
click at [1435, 456] on circle "button" at bounding box center [1435, 455] width 3 height 3
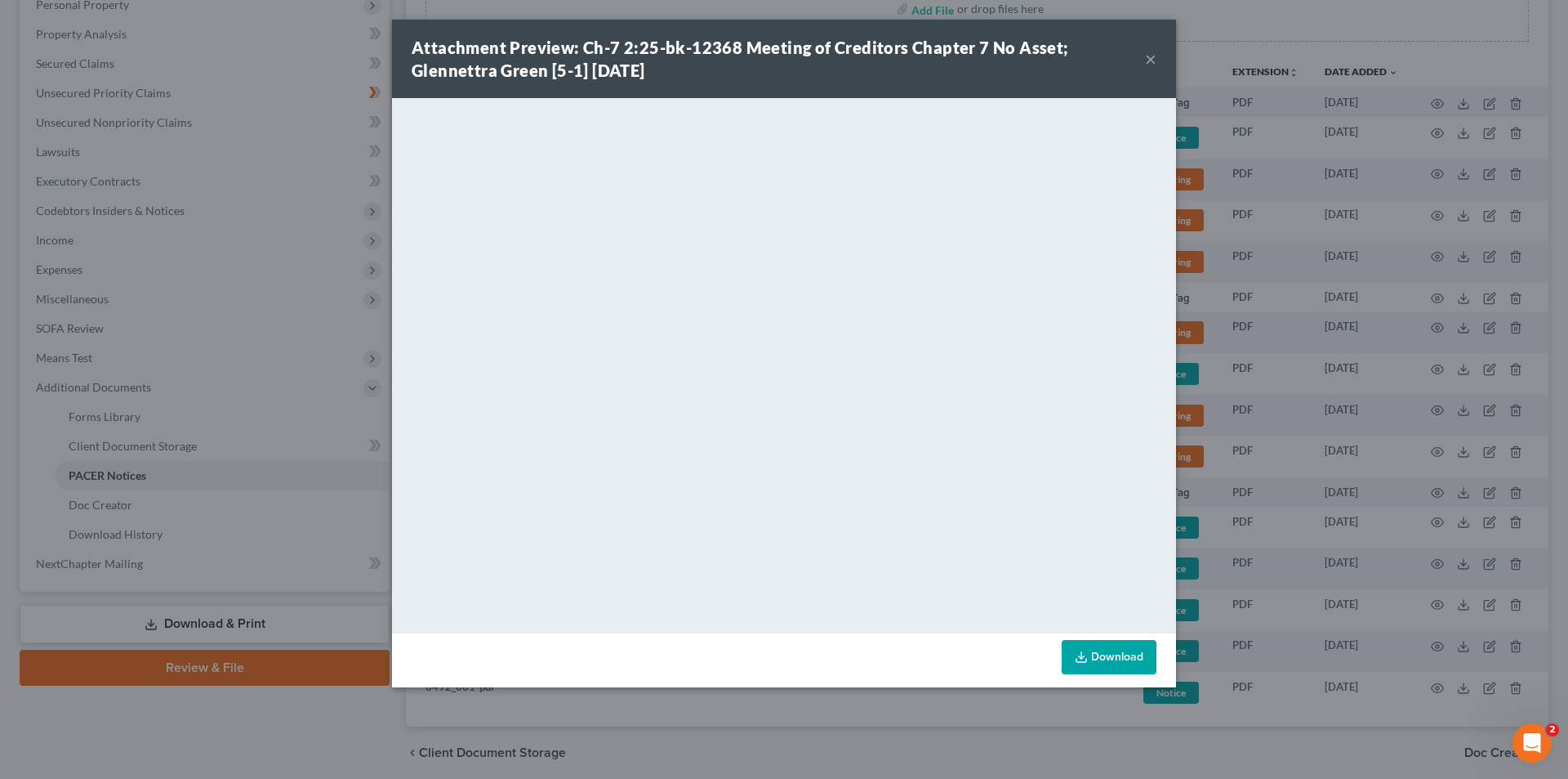
click at [1154, 53] on button "×" at bounding box center [1151, 59] width 11 height 20
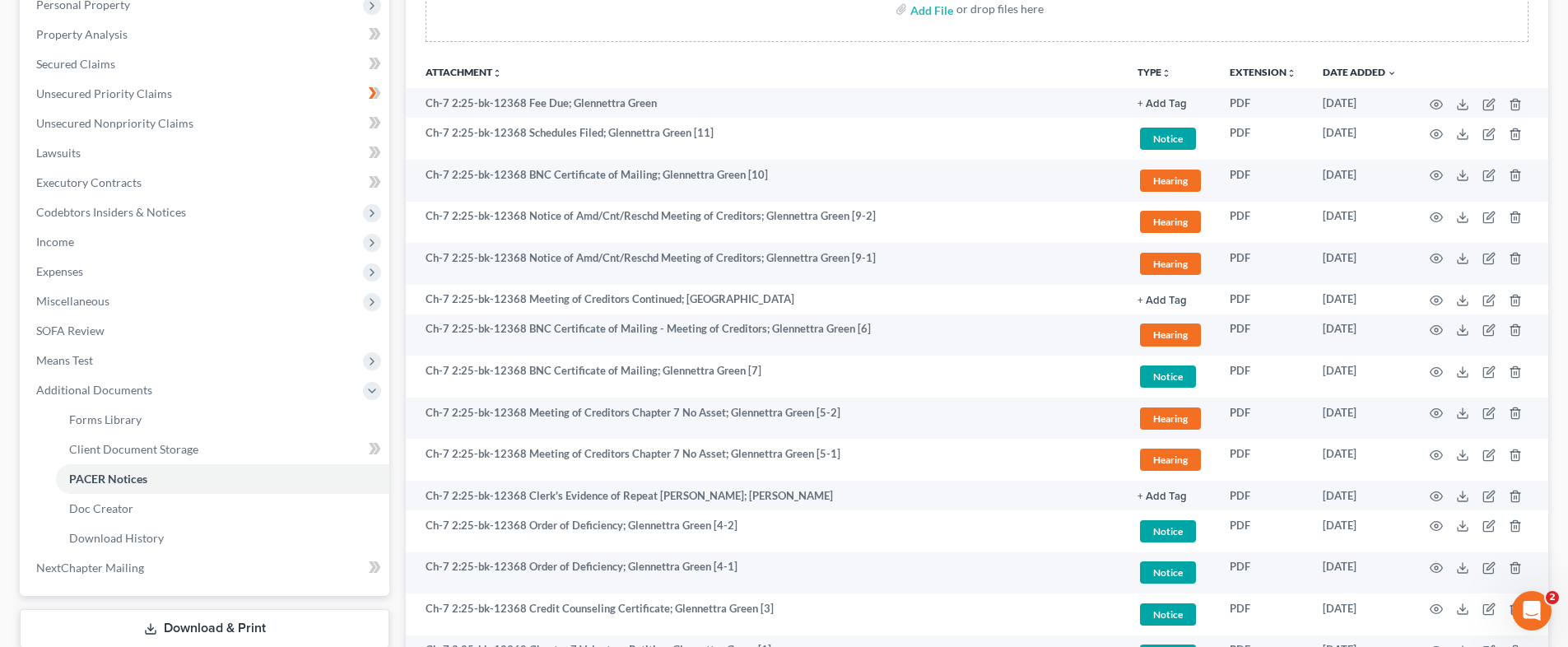
click at [725, 68] on th "Attachment unfold_more expand_more expand_less" at bounding box center [765, 72] width 719 height 33
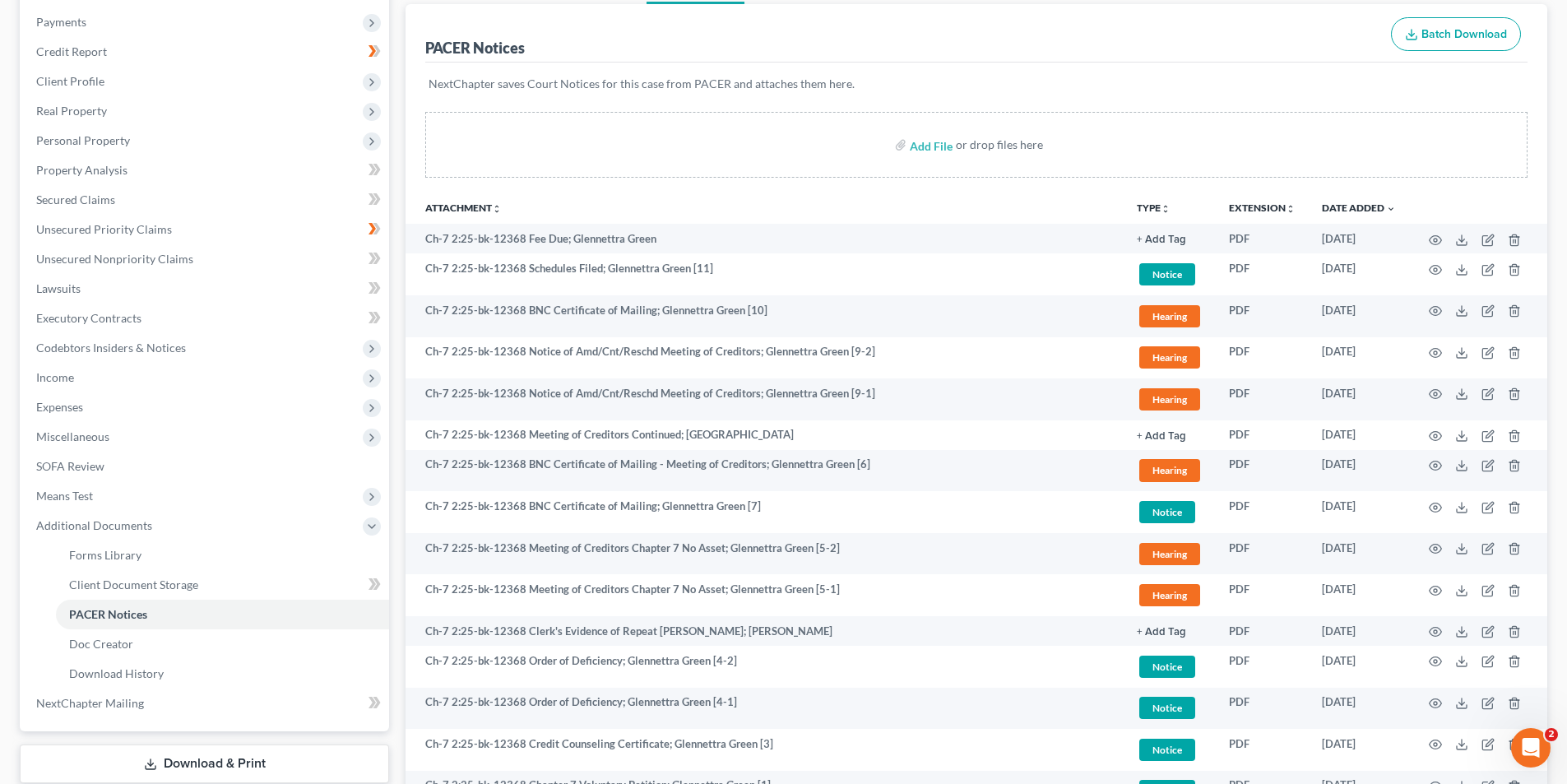
scroll to position [0, 0]
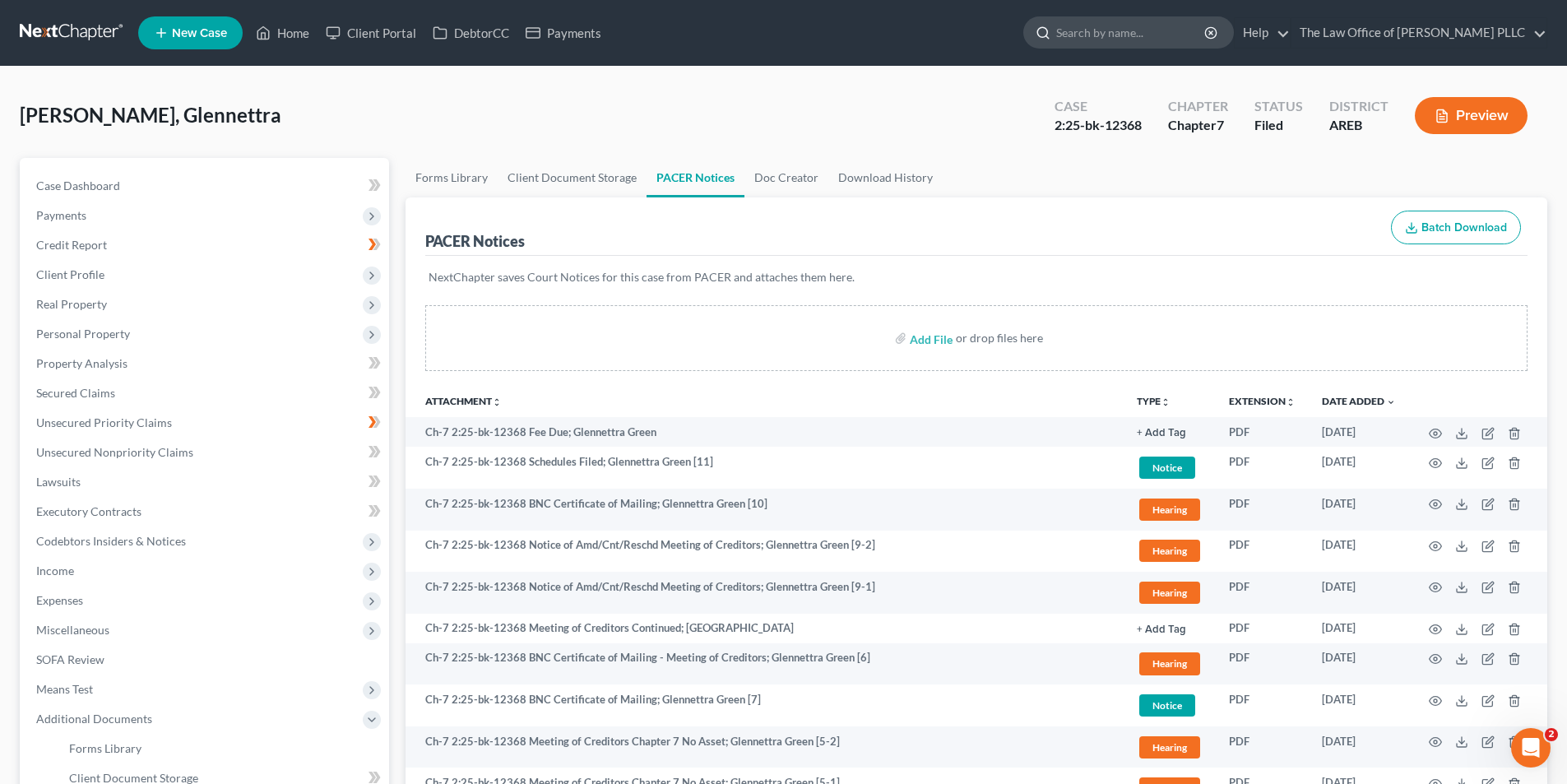
click at [1076, 36] on input "search" at bounding box center [1131, 32] width 151 height 30
type input "rauls"
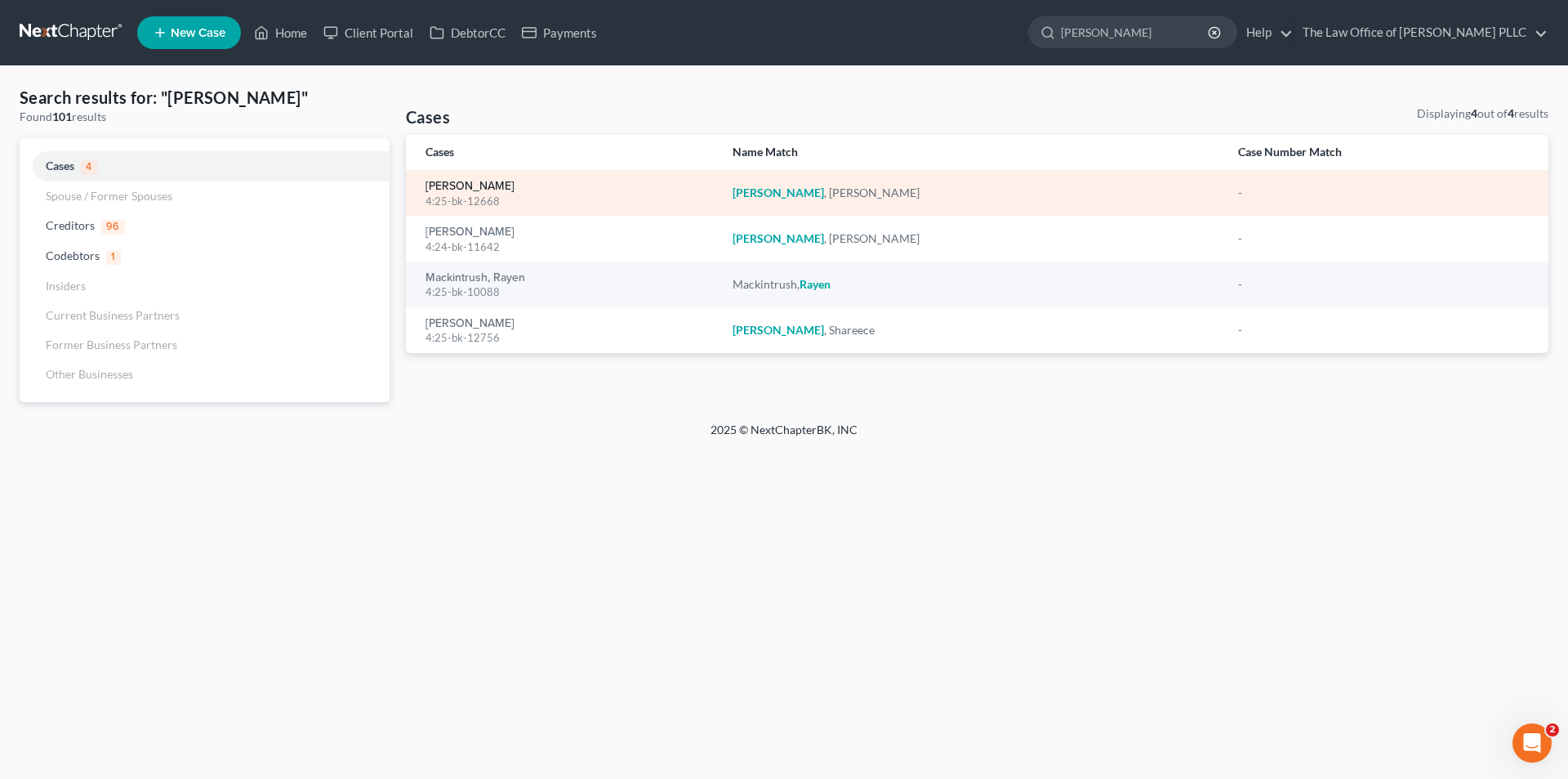
click at [480, 185] on link "[PERSON_NAME]" at bounding box center [470, 186] width 89 height 11
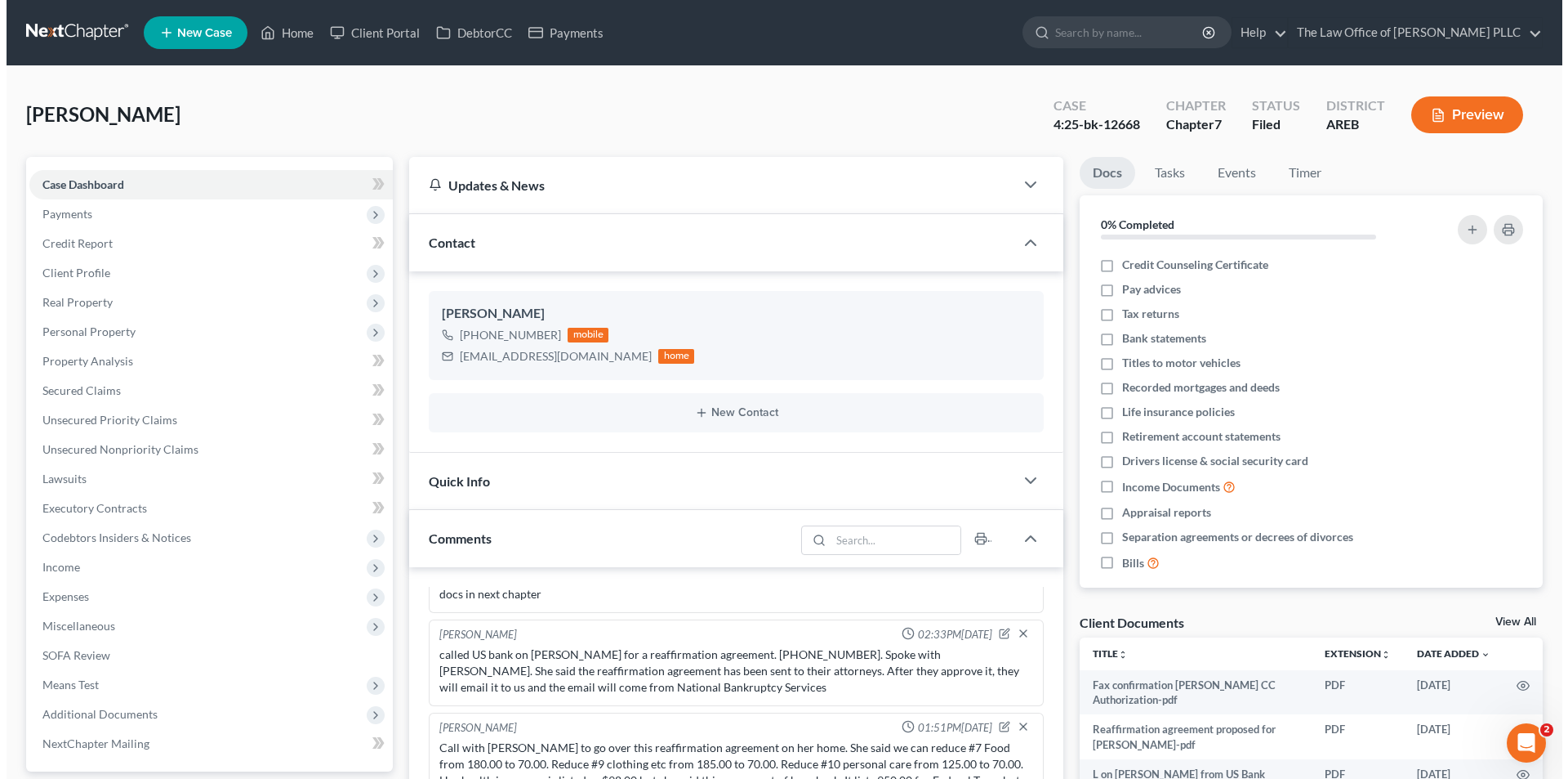
scroll to position [3189, 0]
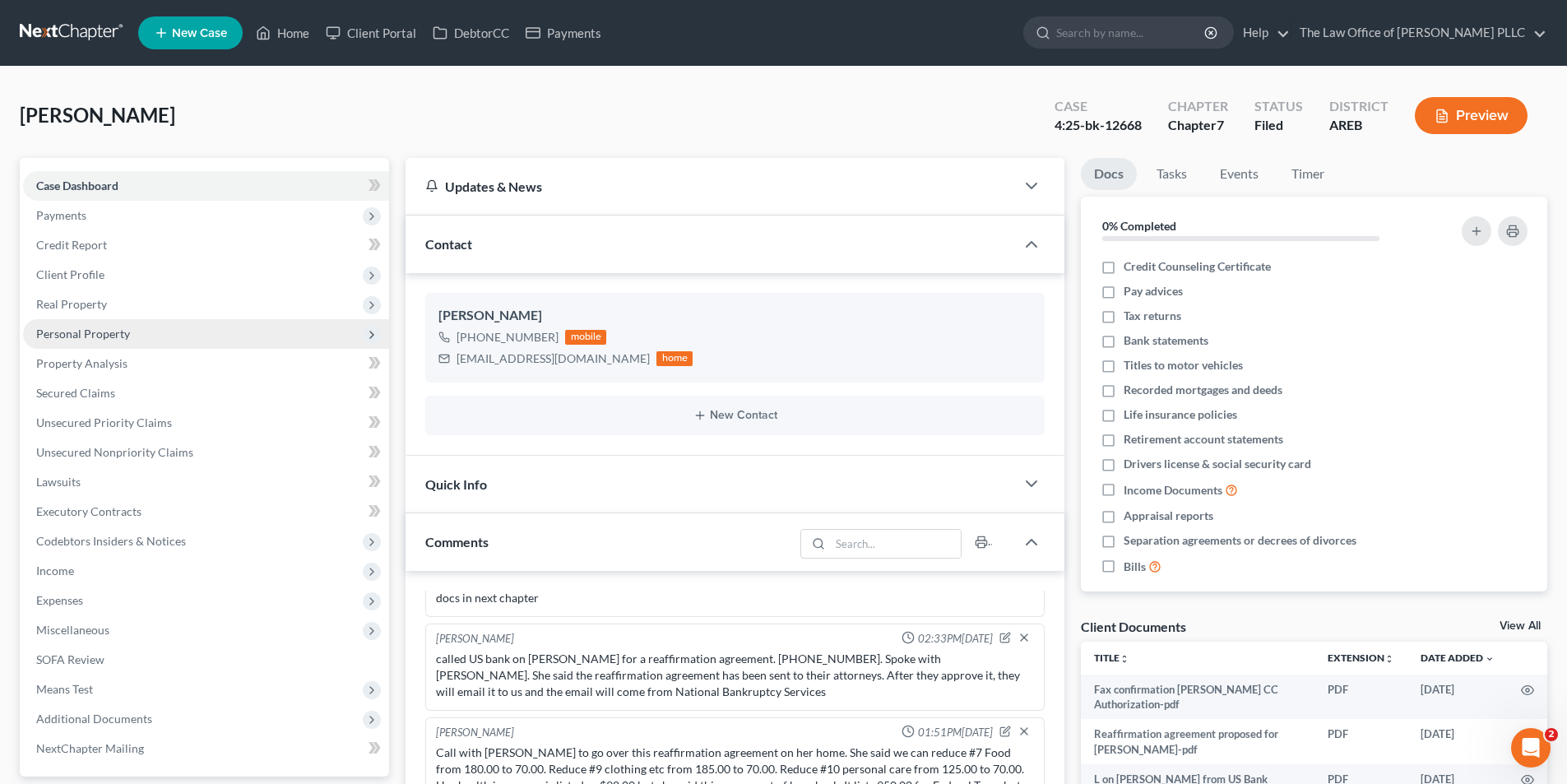
click at [93, 330] on span "Personal Property" at bounding box center [84, 334] width 94 height 14
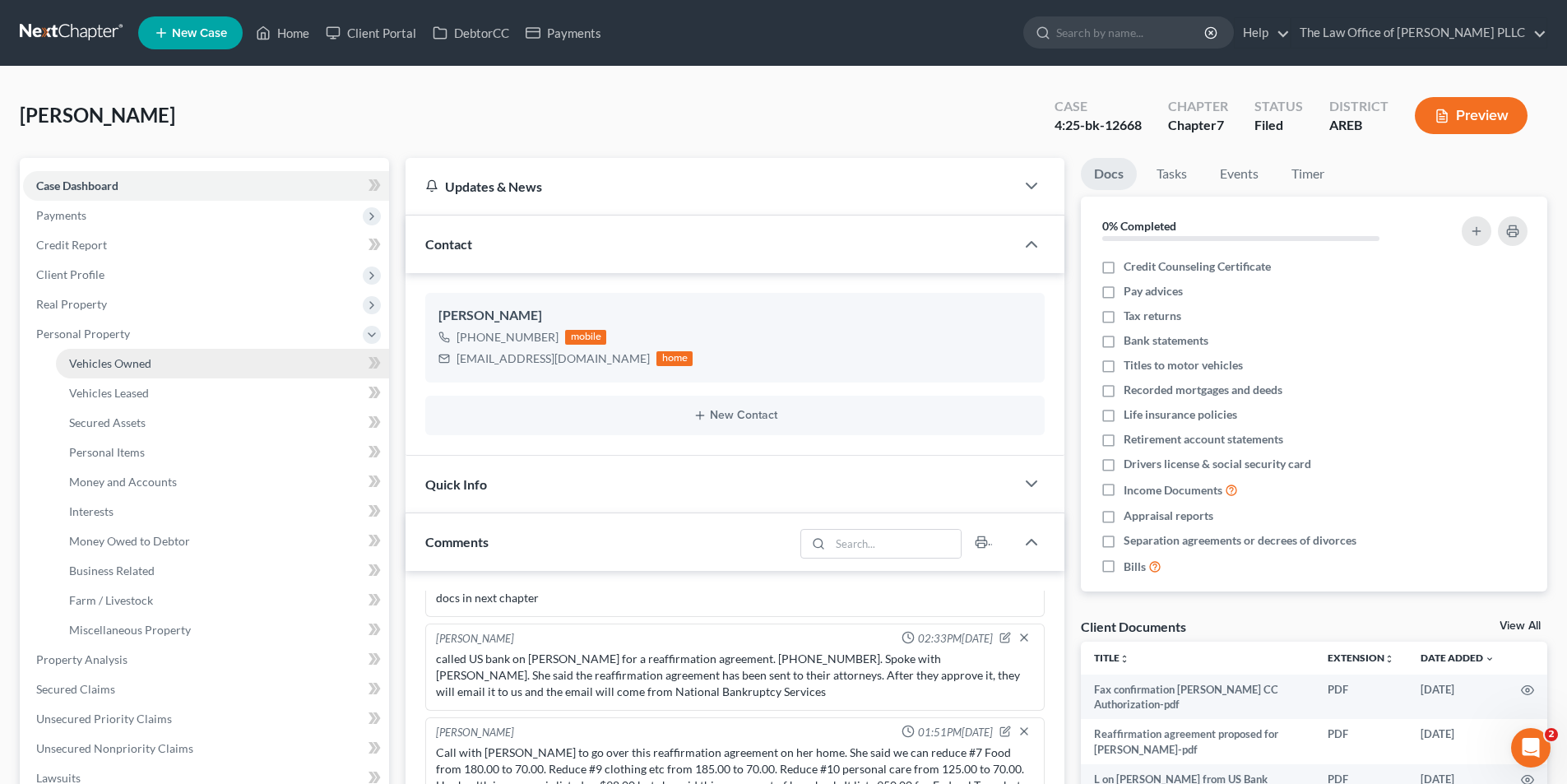
click at [127, 364] on span "Vehicles Owned" at bounding box center [110, 363] width 82 height 14
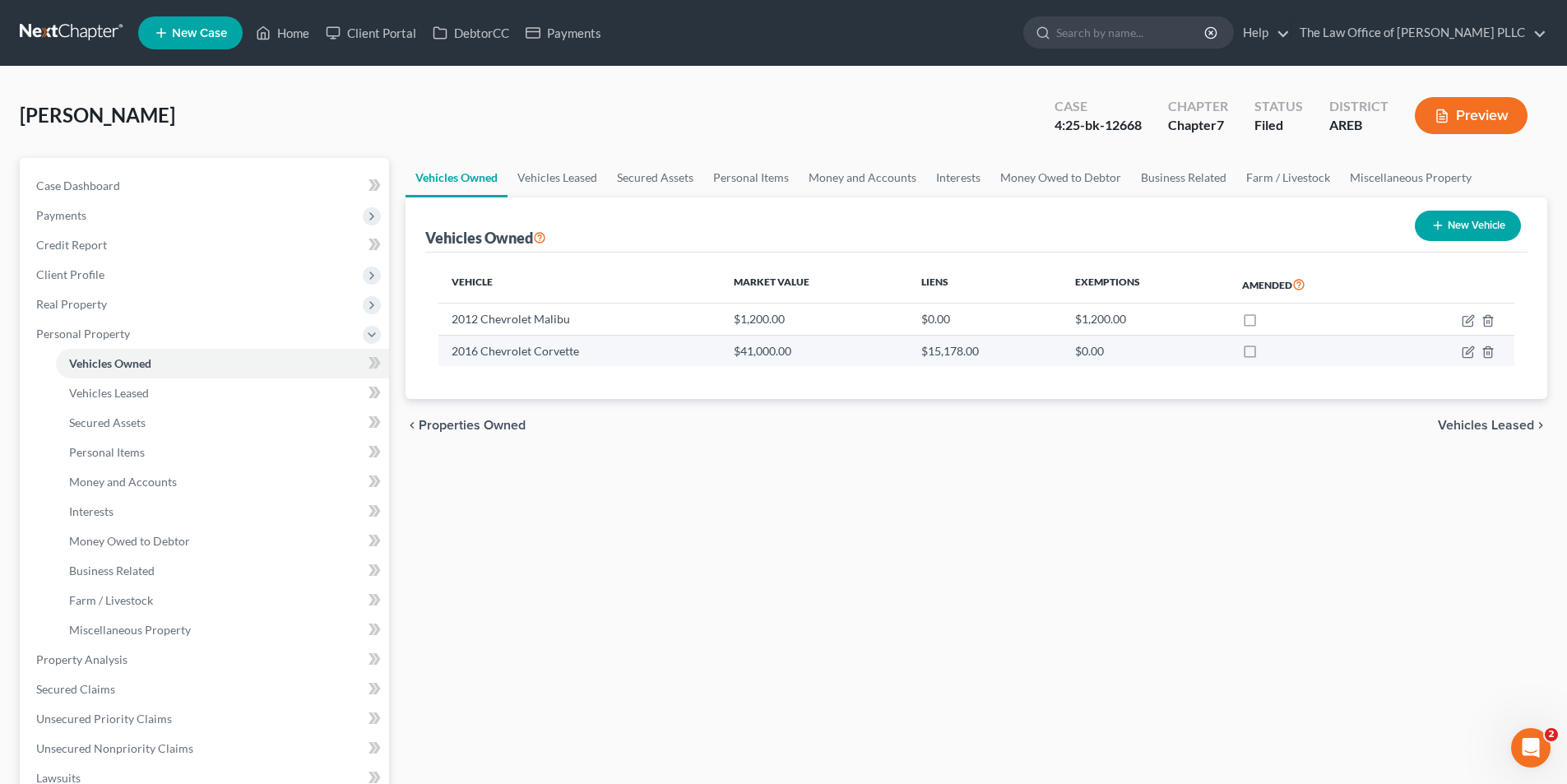
click at [944, 355] on td "$15,178.00" at bounding box center [985, 350] width 154 height 31
click at [1467, 349] on icon "button" at bounding box center [1469, 351] width 13 height 13
select select "0"
select select "10"
select select "3"
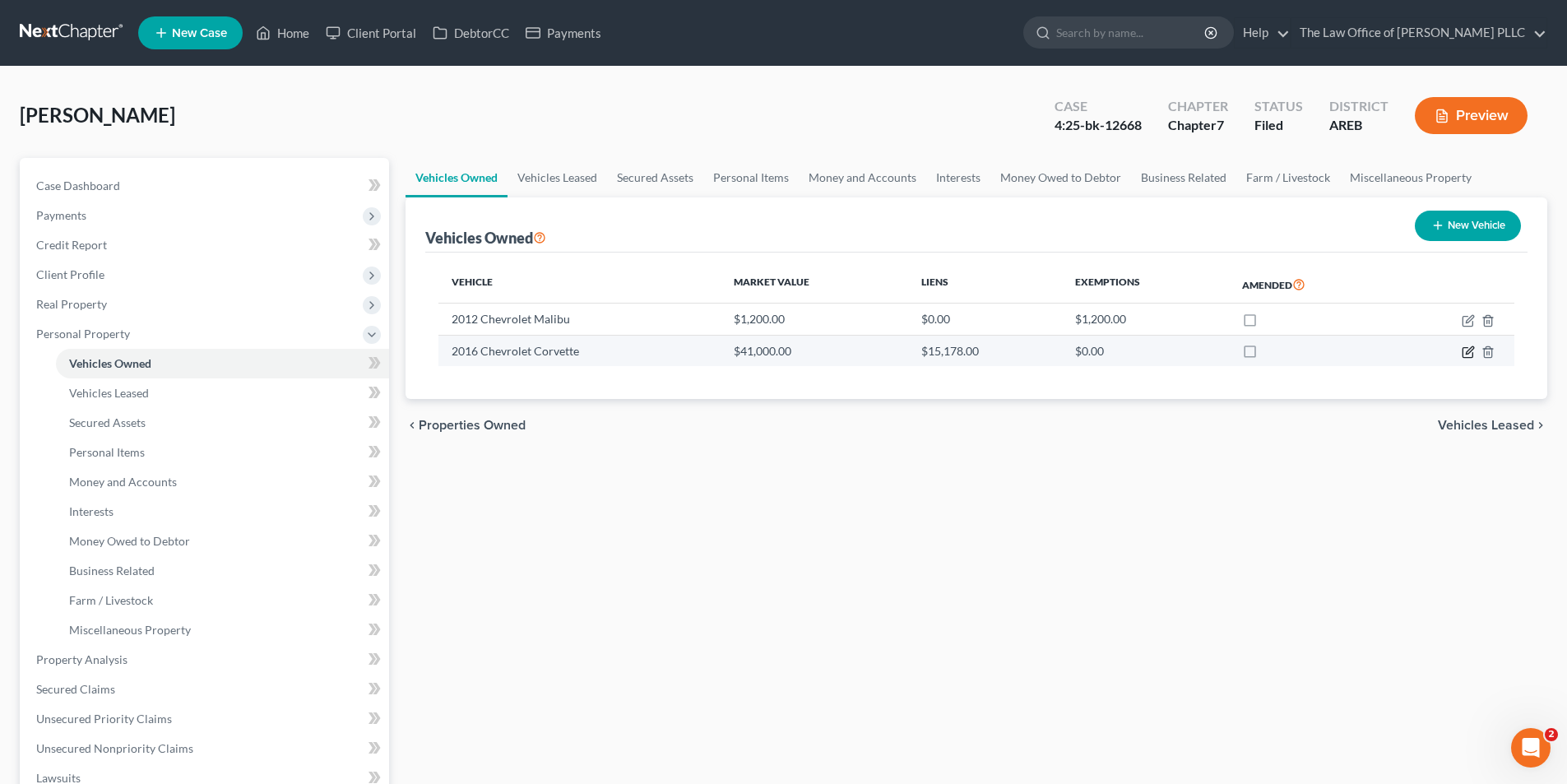
select select "3"
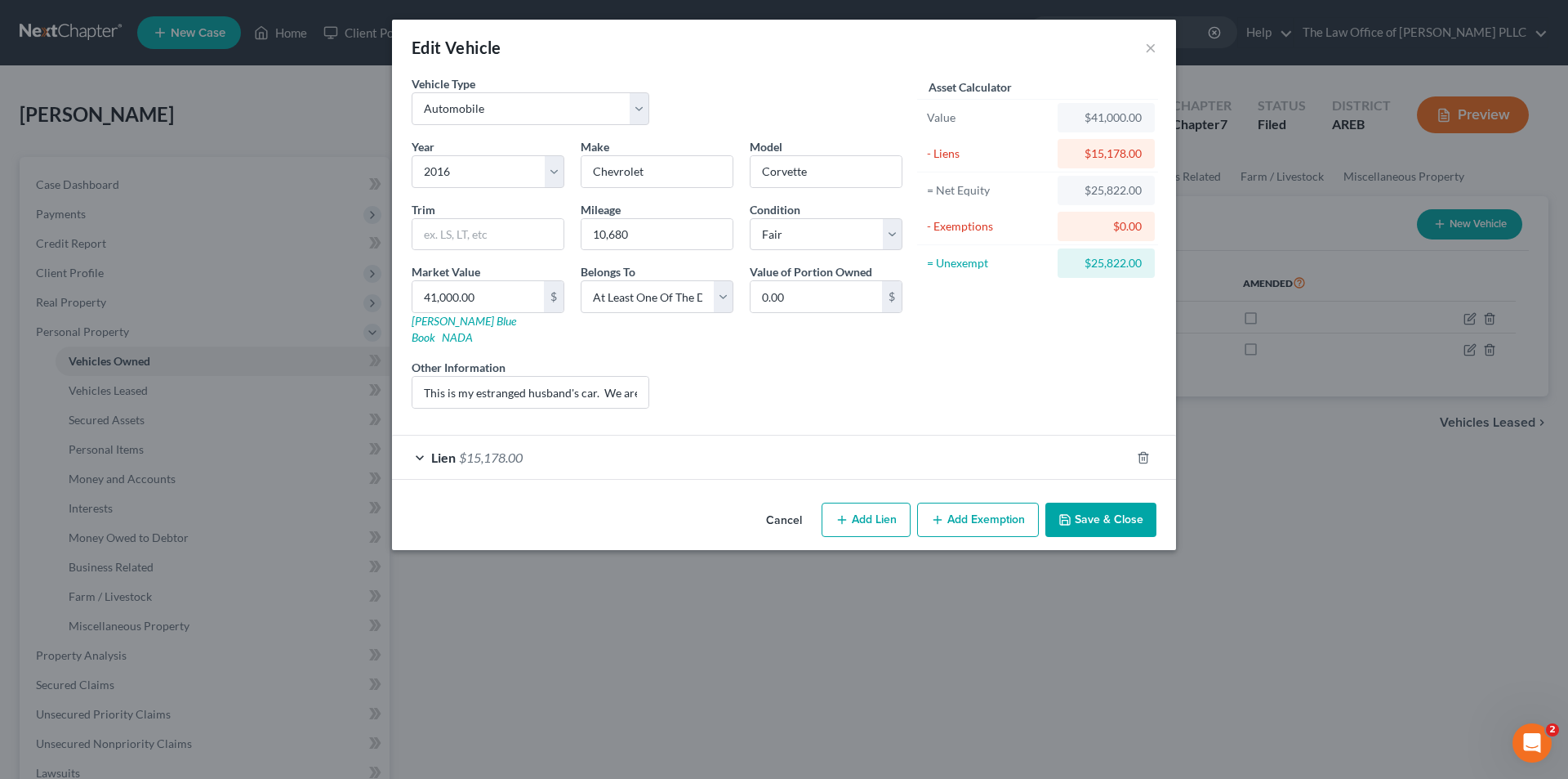
click at [1469, 350] on div "Edit Vehicle × Vehicle Type Select Automobile Truck Trailer Watercraft Aircraft…" at bounding box center [784, 390] width 1568 height 779
click at [501, 449] on span "$15,178.00" at bounding box center [492, 457] width 64 height 16
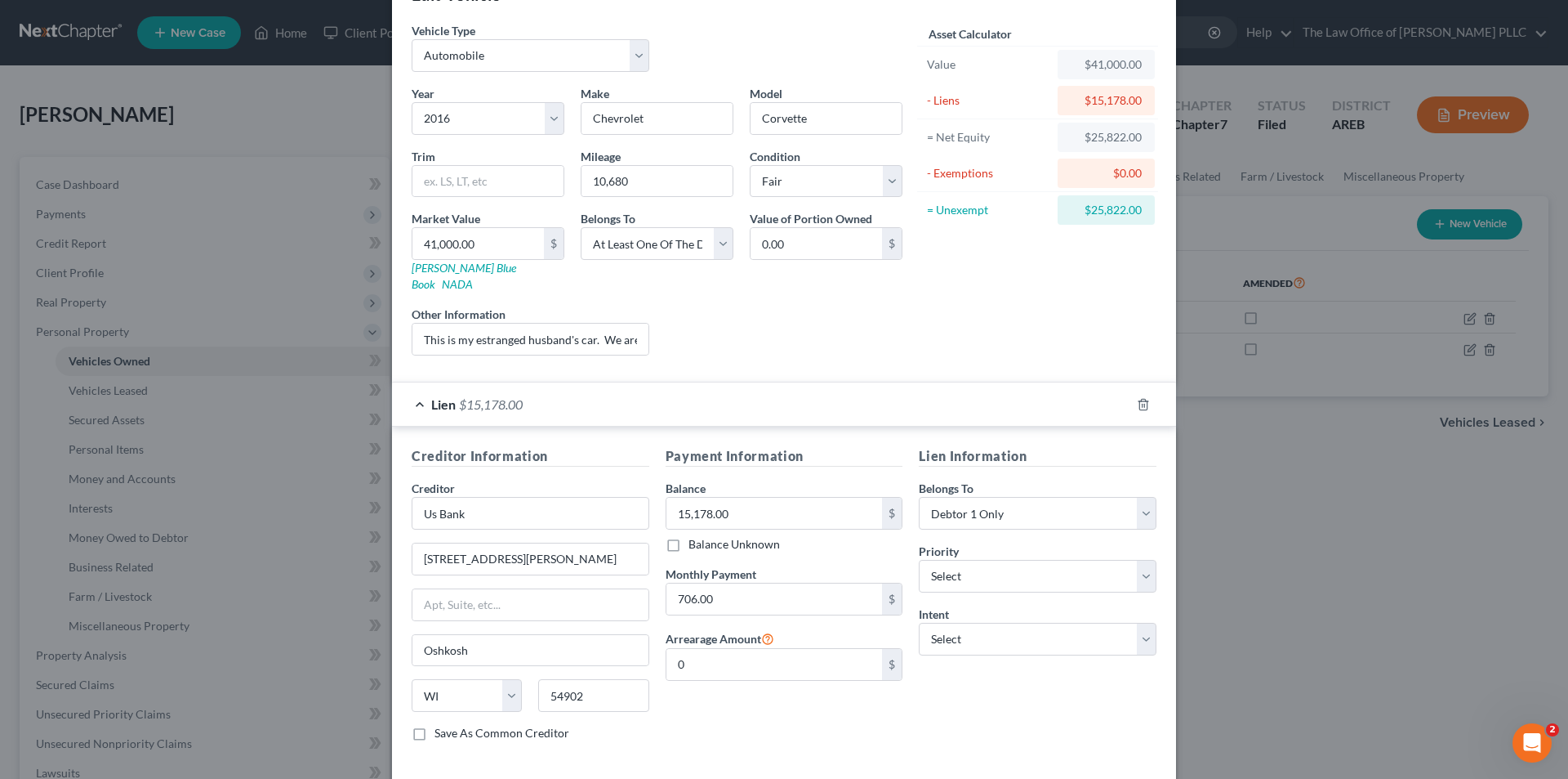
scroll to position [115, 0]
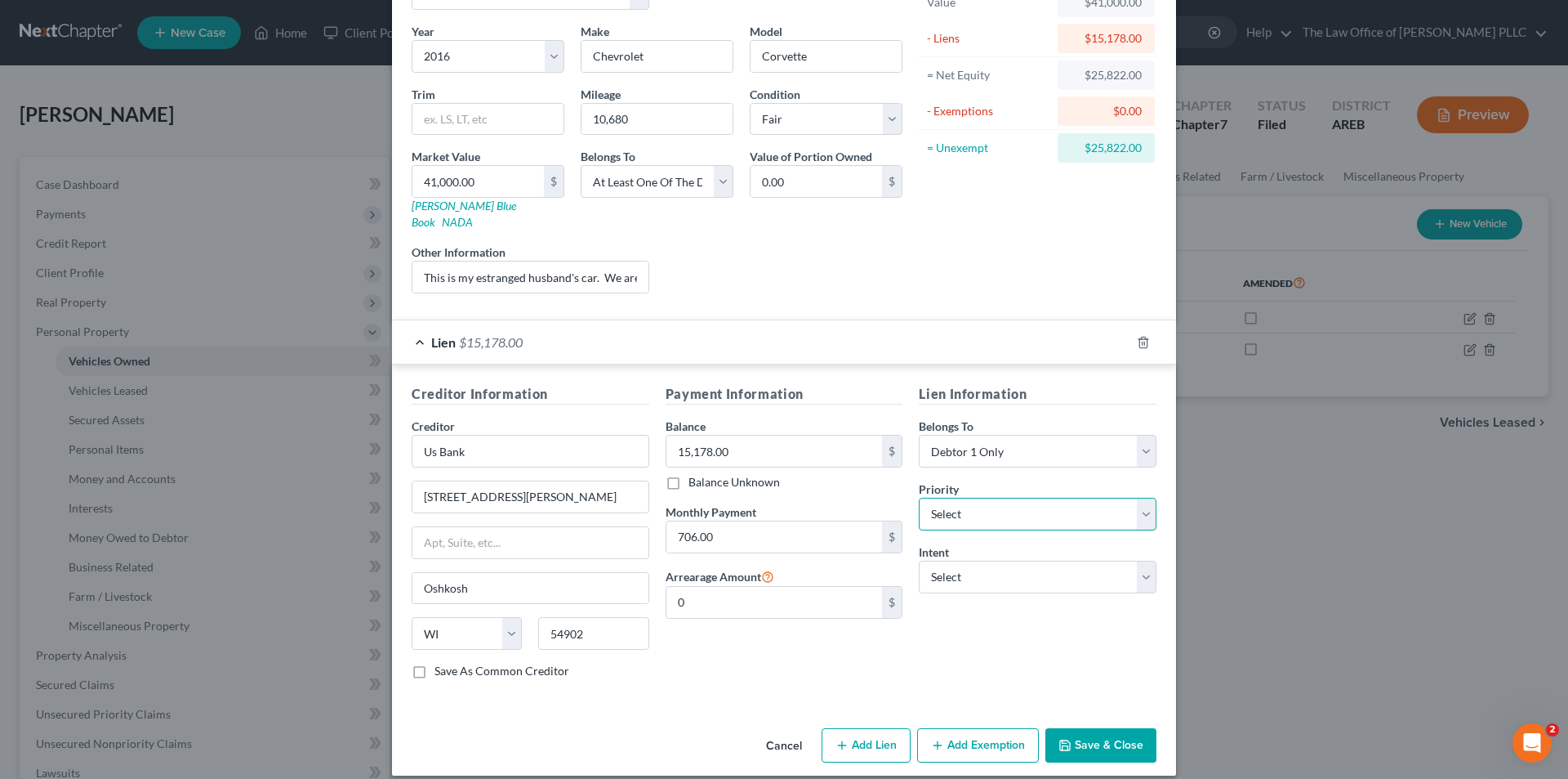
click at [972, 498] on select "Select 1st 2nd 3rd 4th 5th 6th 7th 8th 9th 10th 11th 12th 13th 14th 15th 16th 1…" at bounding box center [1038, 514] width 238 height 33
click at [973, 498] on select "Select 1st 2nd 3rd 4th 5th 6th 7th 8th 9th 10th 11th 12th 13th 14th 15th 16th 1…" at bounding box center [1038, 514] width 238 height 33
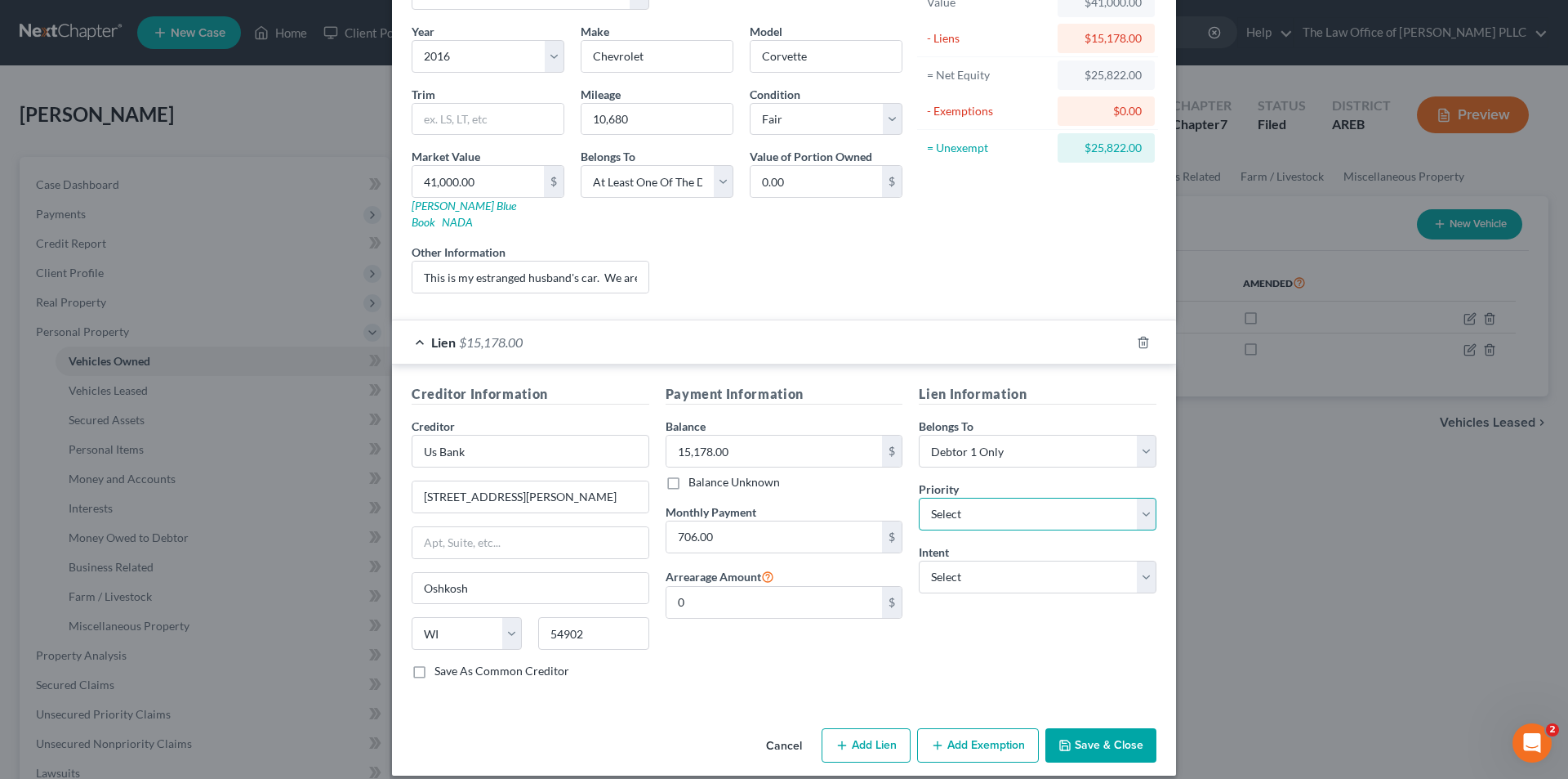
click at [974, 498] on select "Select 1st 2nd 3rd 4th 5th 6th 7th 8th 9th 10th 11th 12th 13th 14th 15th 16th 1…" at bounding box center [1038, 514] width 238 height 33
click at [970, 561] on select "Select Surrender Redeem Reaffirm Avoid Other" at bounding box center [1038, 577] width 238 height 33
click at [1000, 561] on select "Select Surrender Redeem Reaffirm Avoid Other" at bounding box center [1038, 577] width 238 height 33
click at [983, 506] on select "Select 1st 2nd 3rd 4th 5th 6th 7th 8th 9th 10th 11th 12th 13th 14th 15th 16th 1…" at bounding box center [1038, 514] width 238 height 33
click at [1043, 544] on div "Intent Select Surrender Redeem Reaffirm Avoid Other" at bounding box center [1038, 569] width 238 height 50
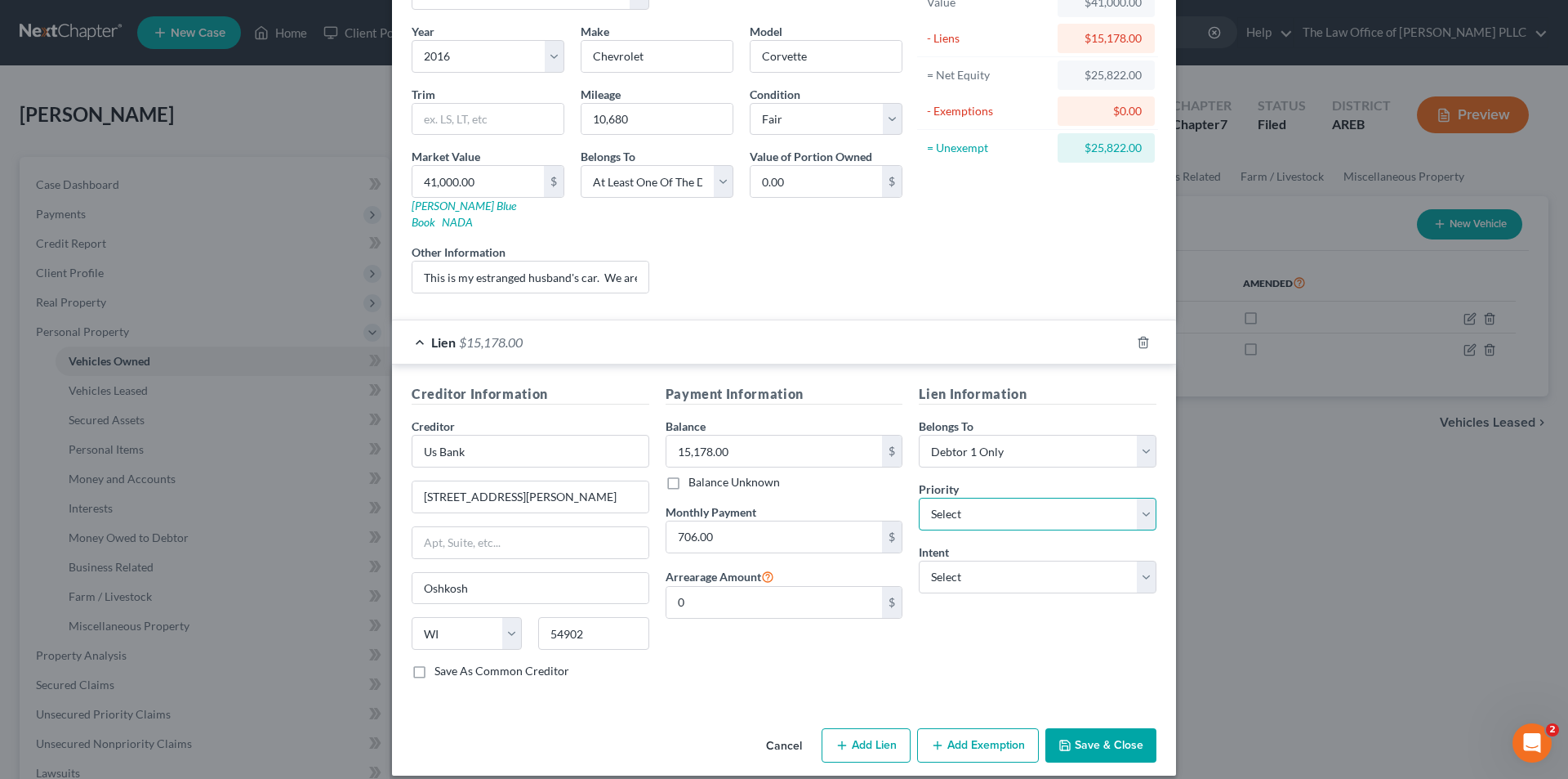
click at [985, 498] on select "Select 1st 2nd 3rd 4th 5th 6th 7th 8th 9th 10th 11th 12th 13th 14th 15th 16th 1…" at bounding box center [1038, 514] width 238 height 33
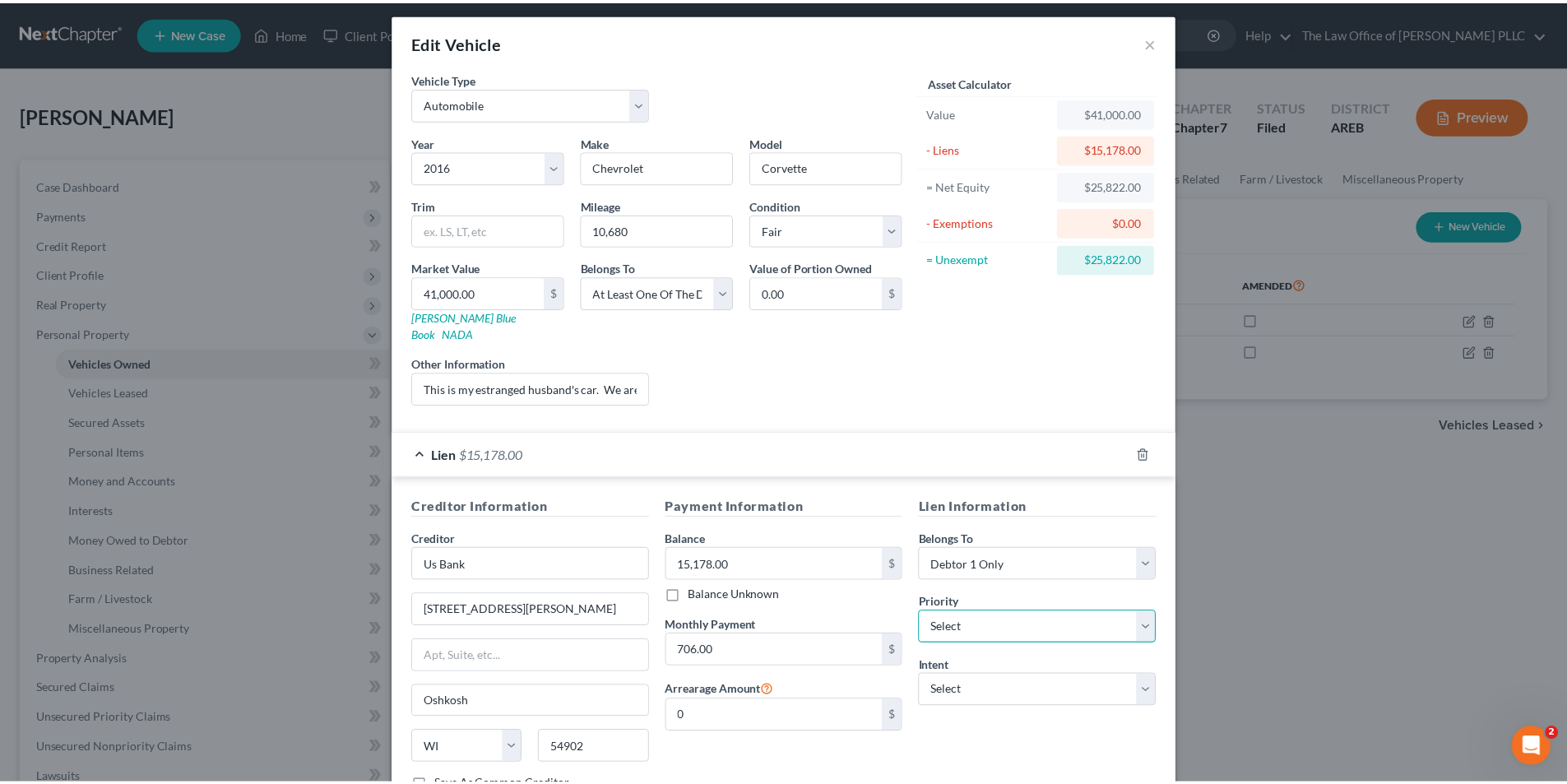
scroll to position [0, 0]
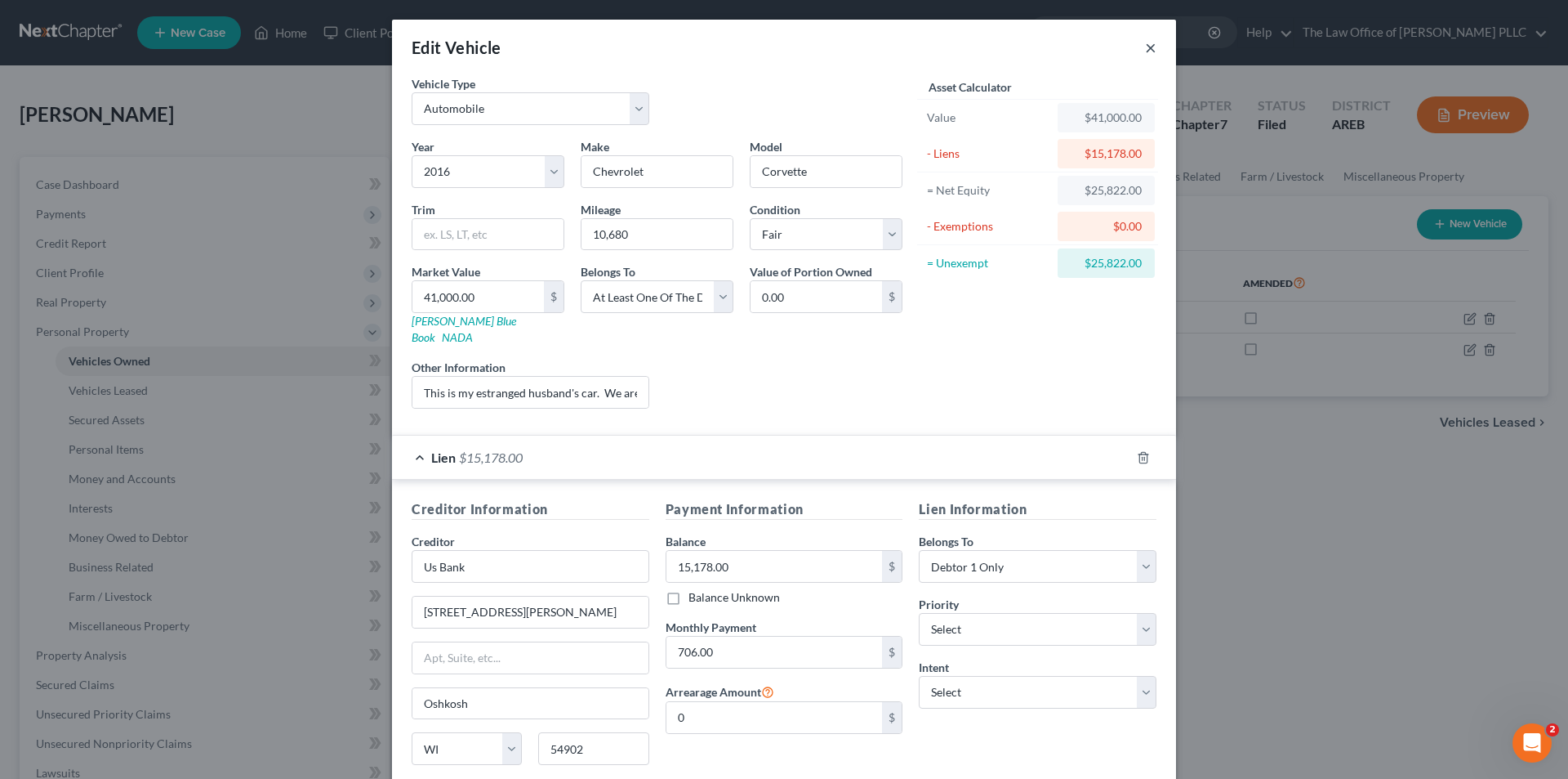
click at [1146, 49] on button "×" at bounding box center [1151, 47] width 11 height 20
